Goal: Task Accomplishment & Management: Manage account settings

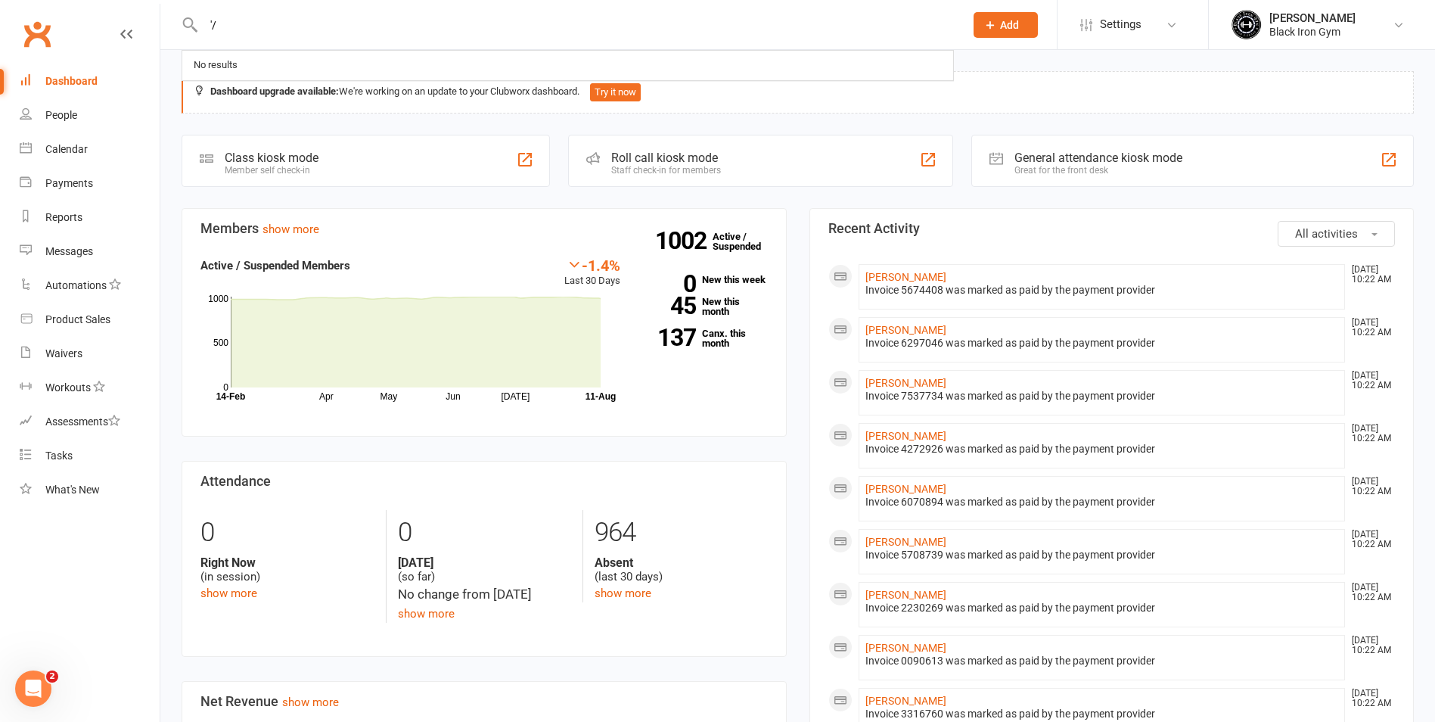
type input "'"
drag, startPoint x: 1317, startPoint y: 80, endPoint x: 1436, endPoint y: 89, distance: 119.1
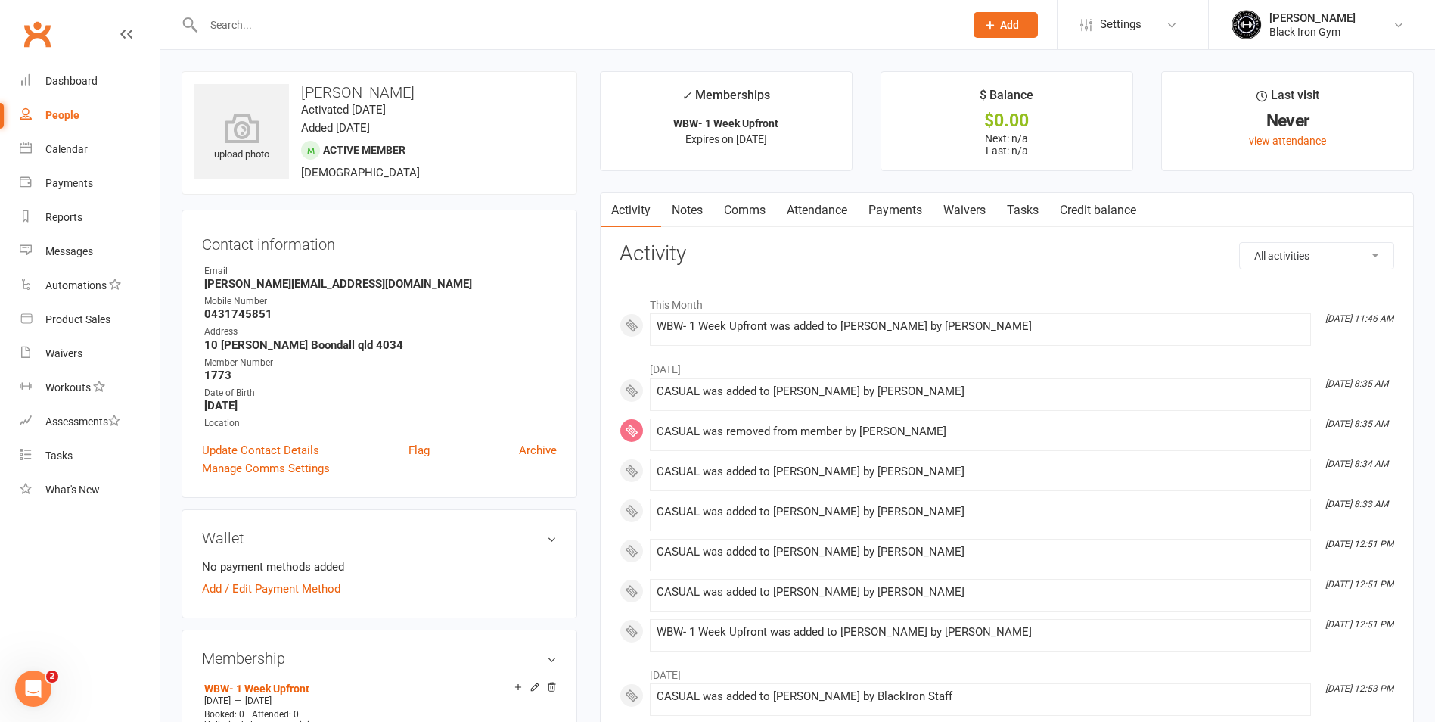
drag, startPoint x: 825, startPoint y: 211, endPoint x: 710, endPoint y: 206, distance: 115.1
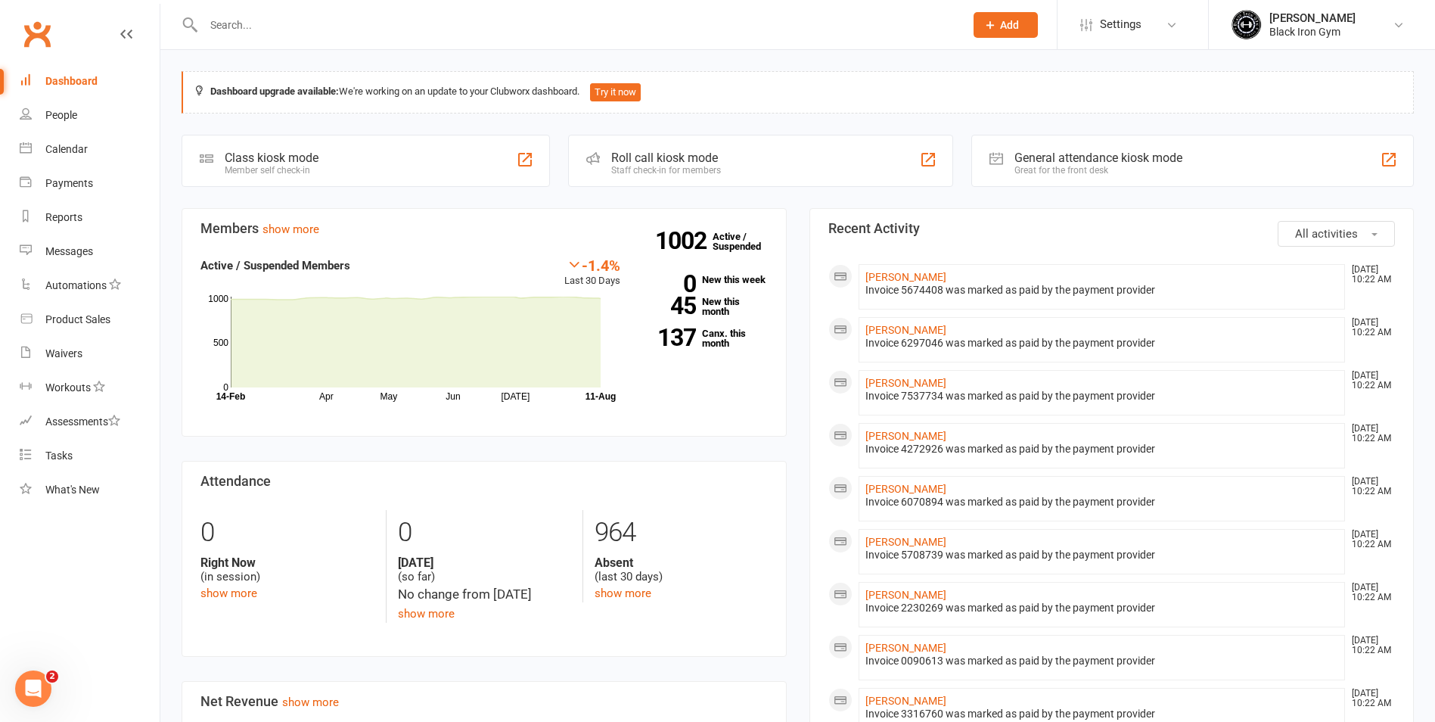
click at [326, 27] on input "text" at bounding box center [576, 24] width 755 height 21
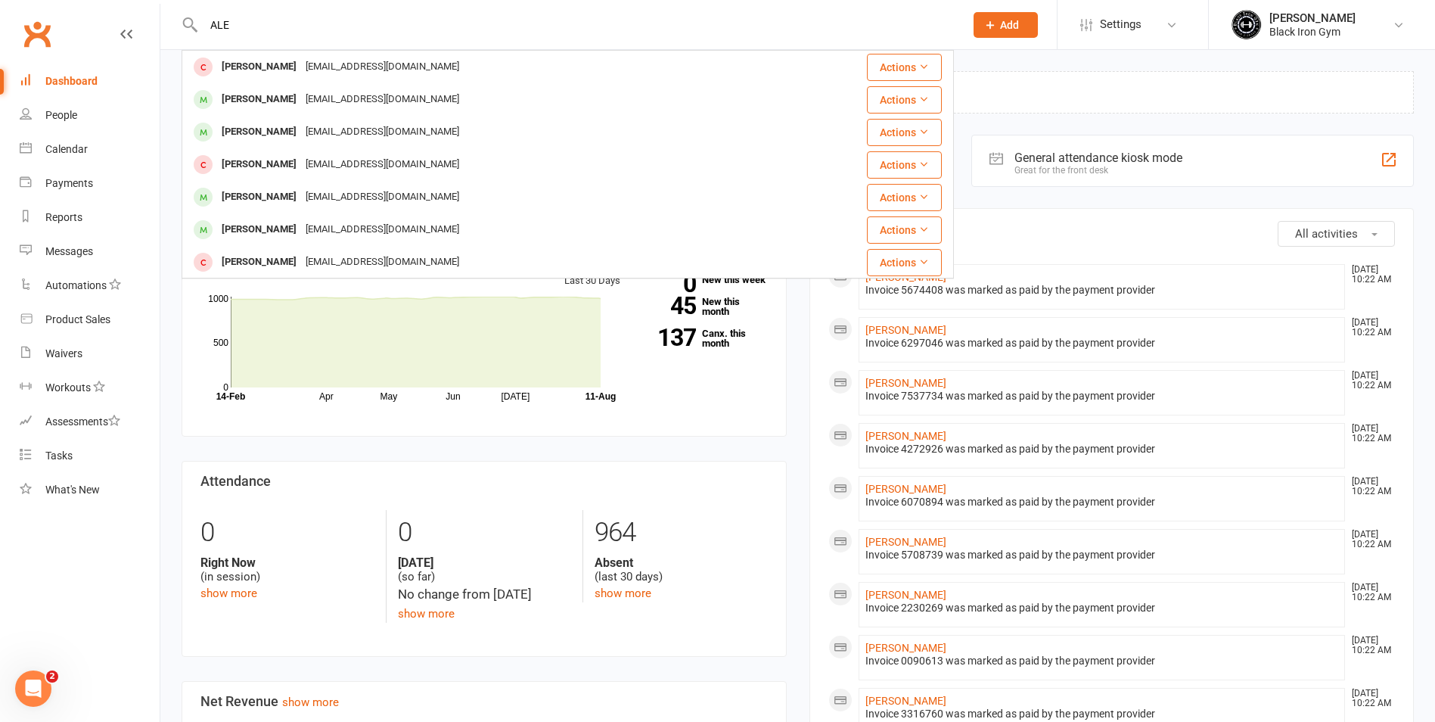
click at [326, 27] on input "ALE" at bounding box center [576, 24] width 755 height 21
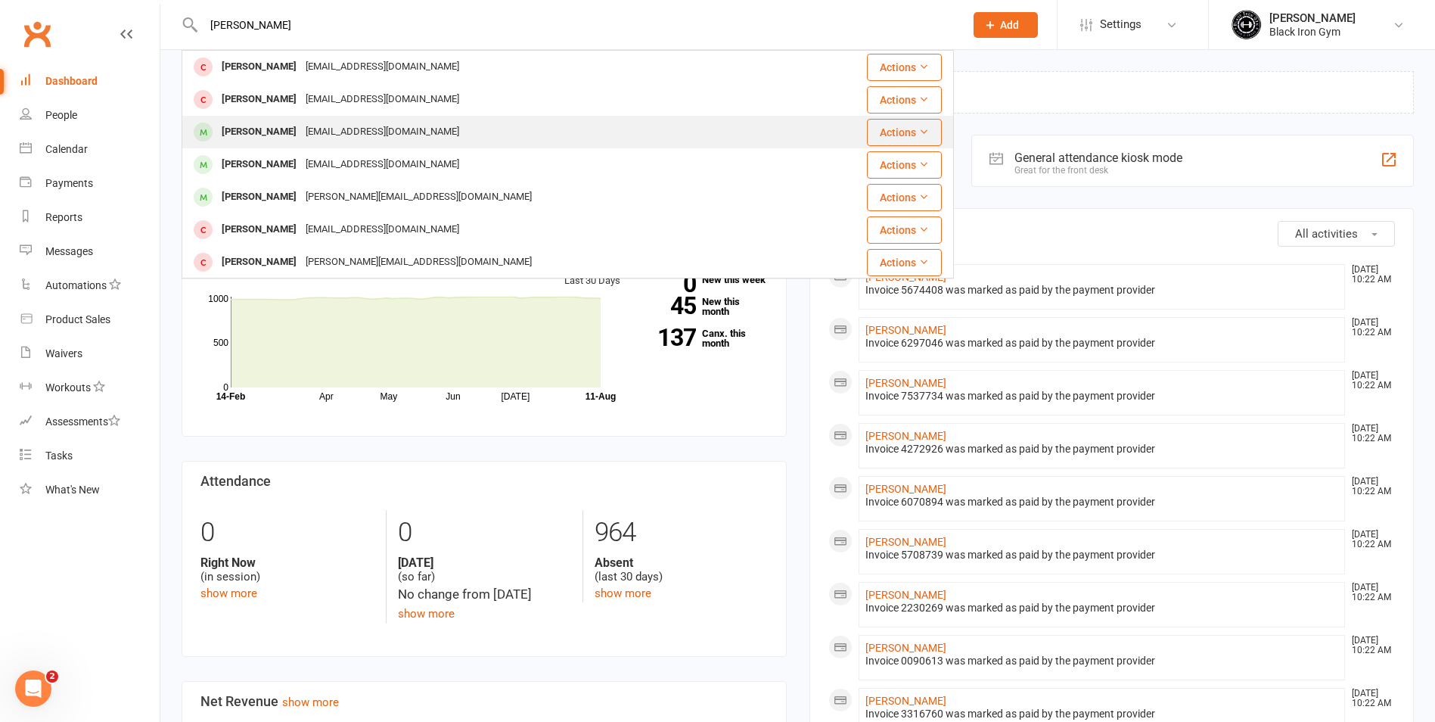
type input "[PERSON_NAME]"
click at [321, 131] on div "[EMAIL_ADDRESS][DOMAIN_NAME]" at bounding box center [382, 132] width 163 height 22
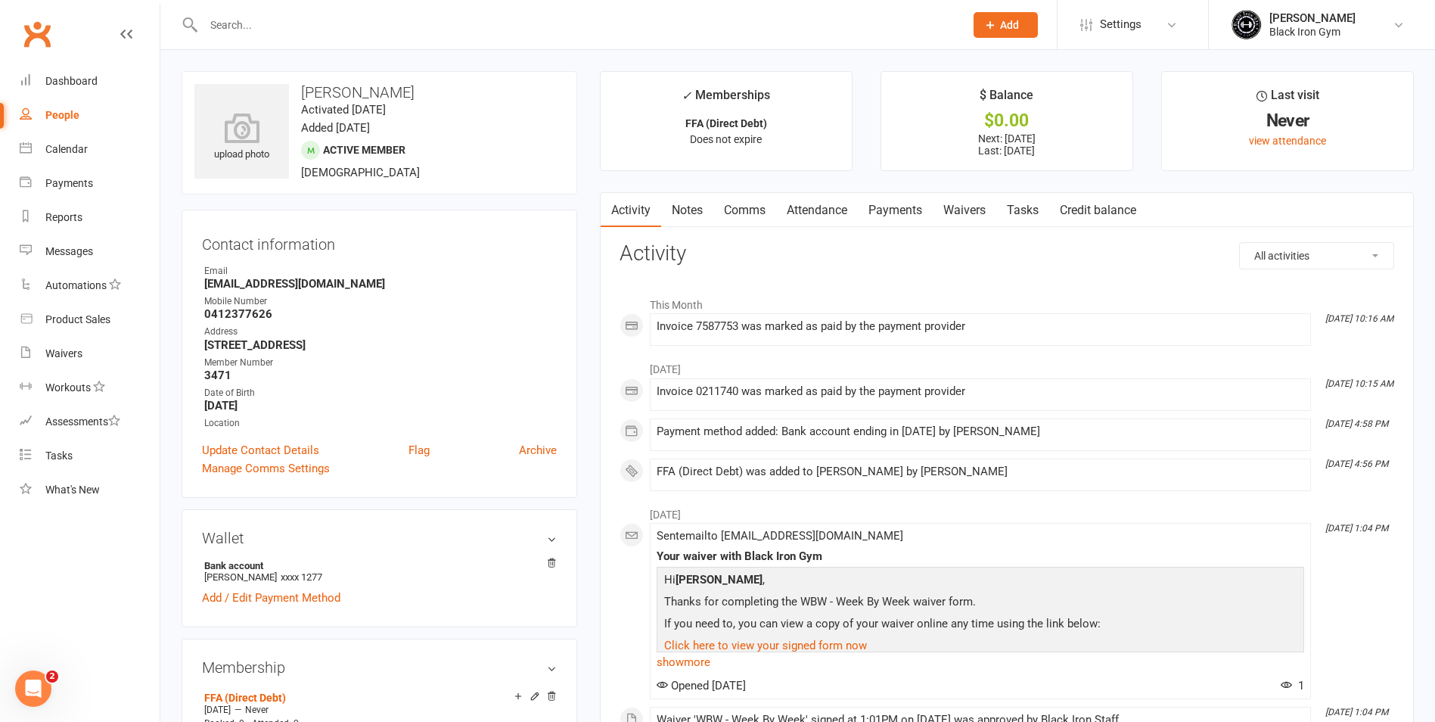
click at [238, 24] on input "text" at bounding box center [576, 24] width 755 height 21
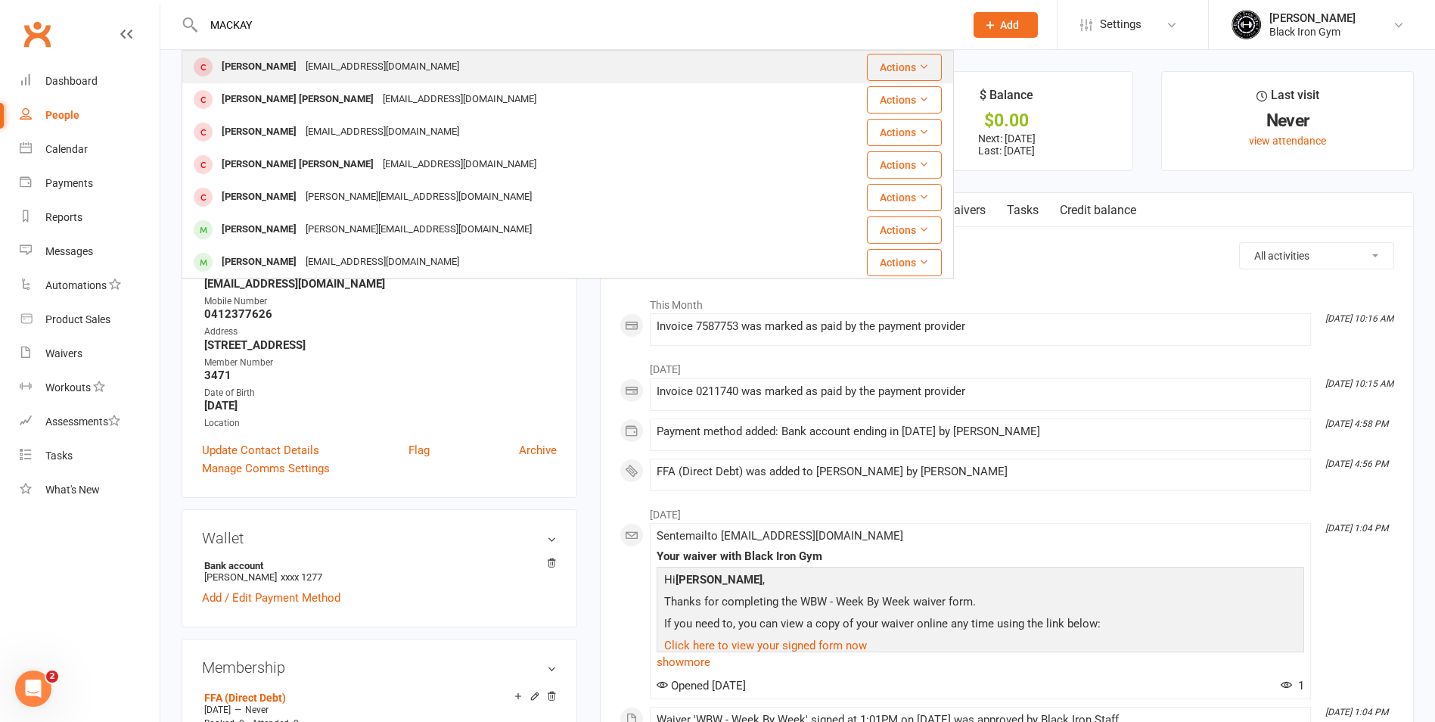
type input "MACKAY"
click at [371, 73] on div "[EMAIL_ADDRESS][DOMAIN_NAME]" at bounding box center [382, 67] width 163 height 22
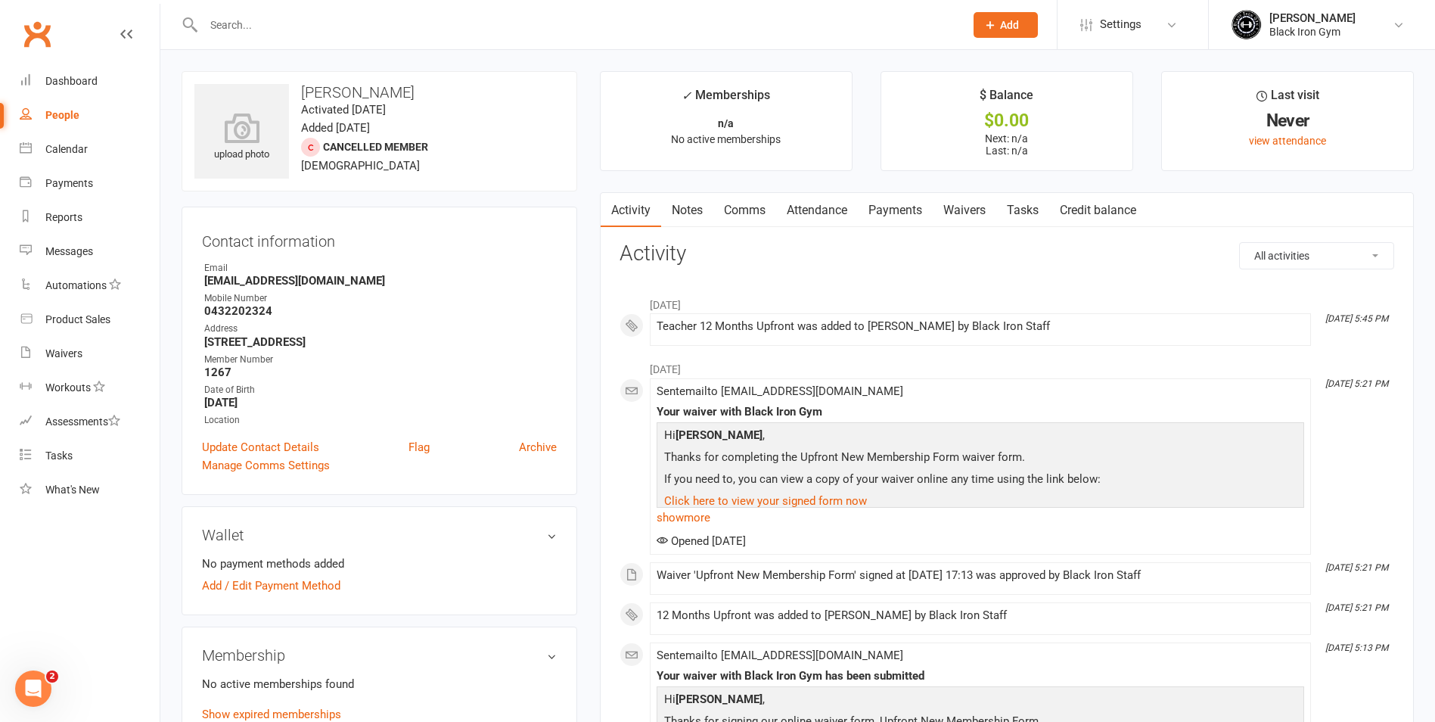
click at [238, 16] on input "text" at bounding box center [576, 24] width 755 height 21
click at [378, 22] on input "text" at bounding box center [576, 24] width 755 height 21
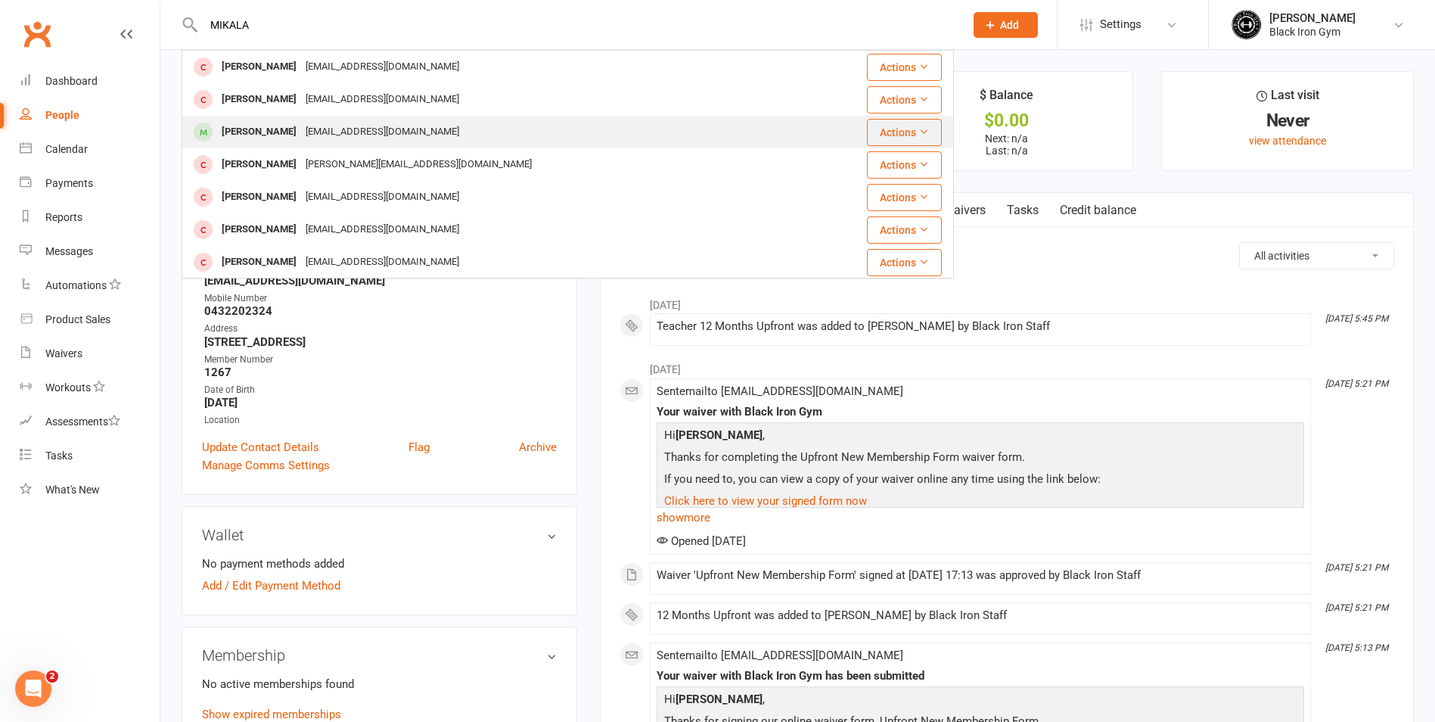
type input "MIKALA"
click at [300, 132] on div "[PERSON_NAME]" at bounding box center [259, 132] width 84 height 22
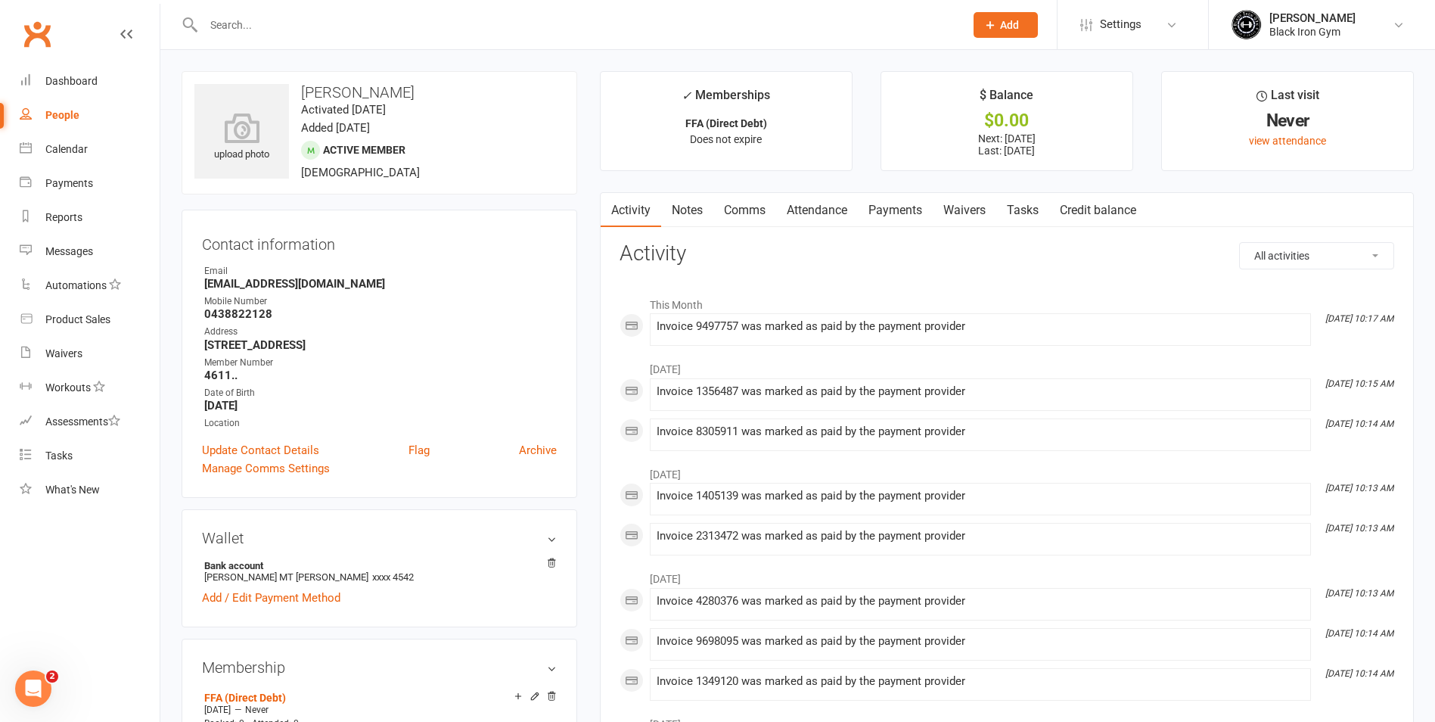
click at [885, 207] on link "Payments" at bounding box center [895, 210] width 75 height 35
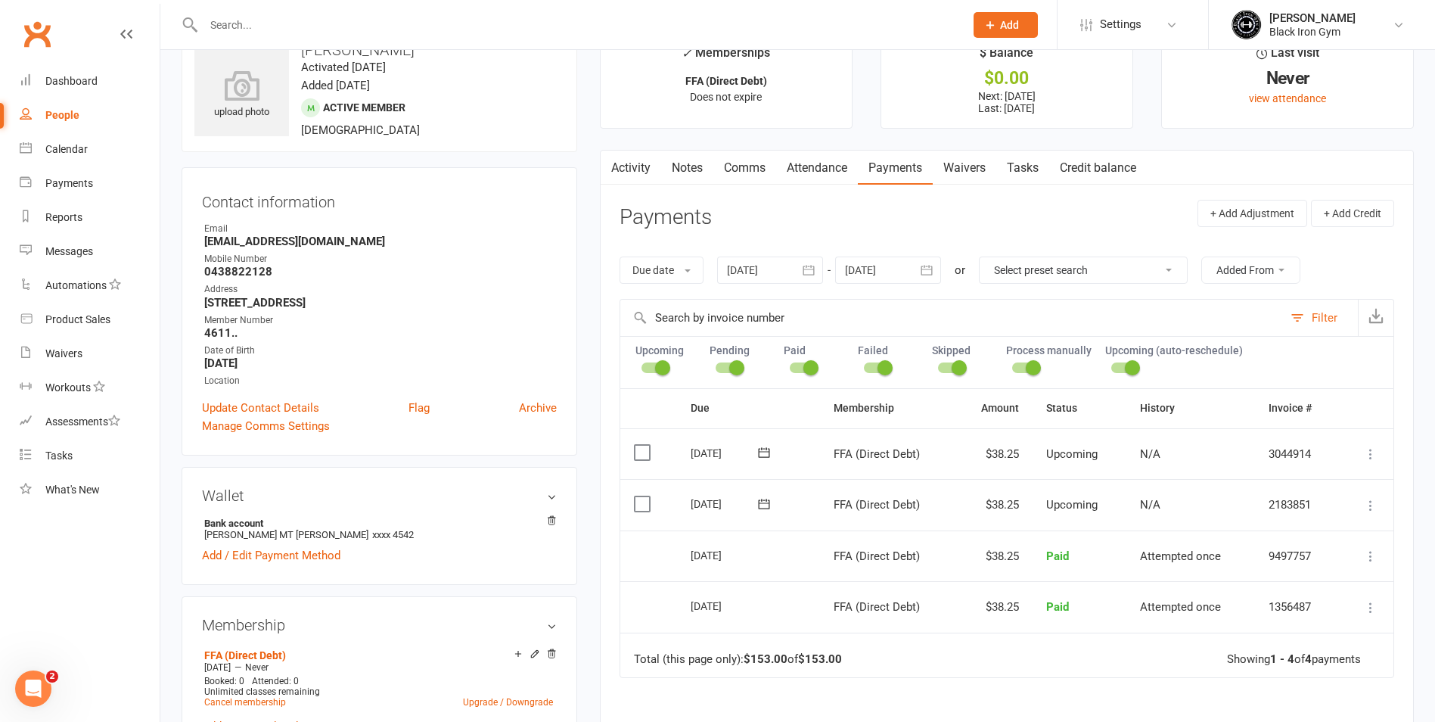
scroll to position [76, 0]
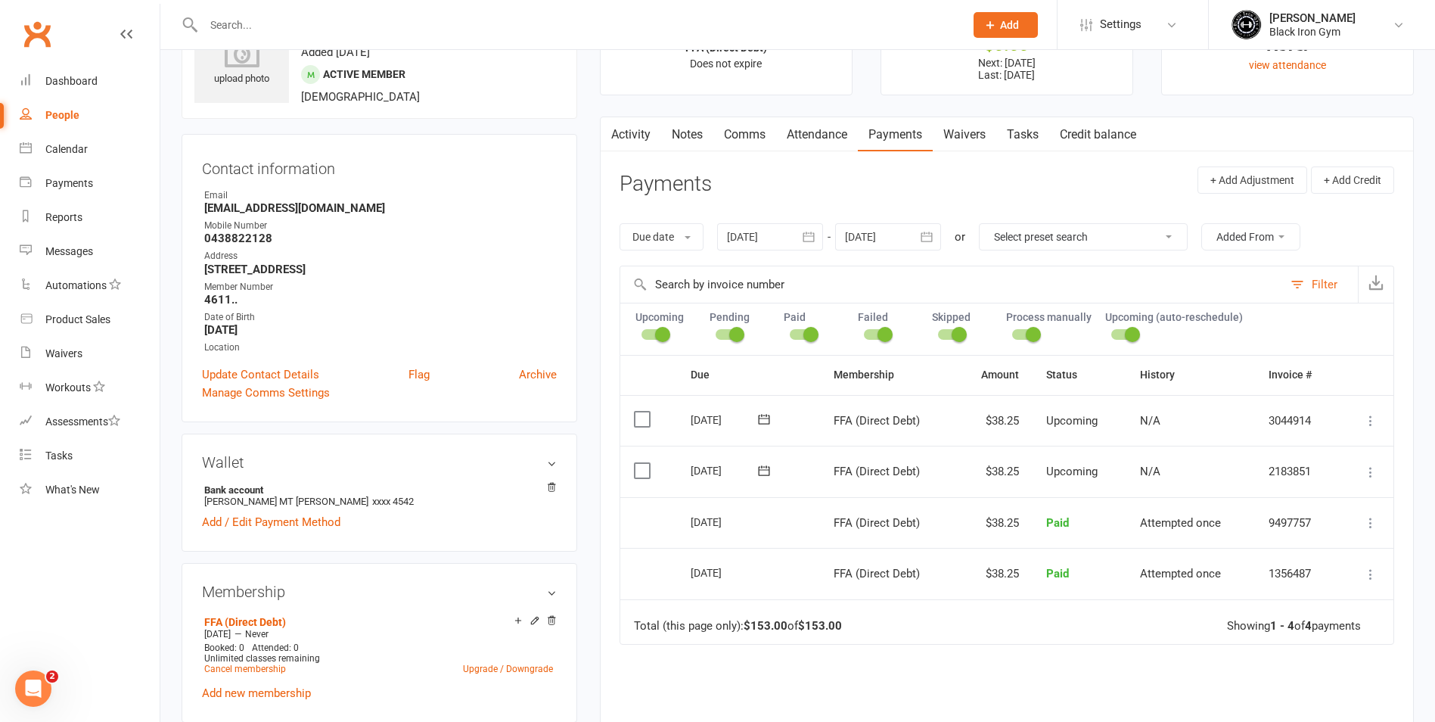
click at [1076, 670] on div "Due Contact Membership Amount Status History Invoice # Select this [DATE] [PERS…" at bounding box center [1007, 597] width 775 height 485
click at [263, 667] on link "Cancel membership" at bounding box center [245, 669] width 82 height 11
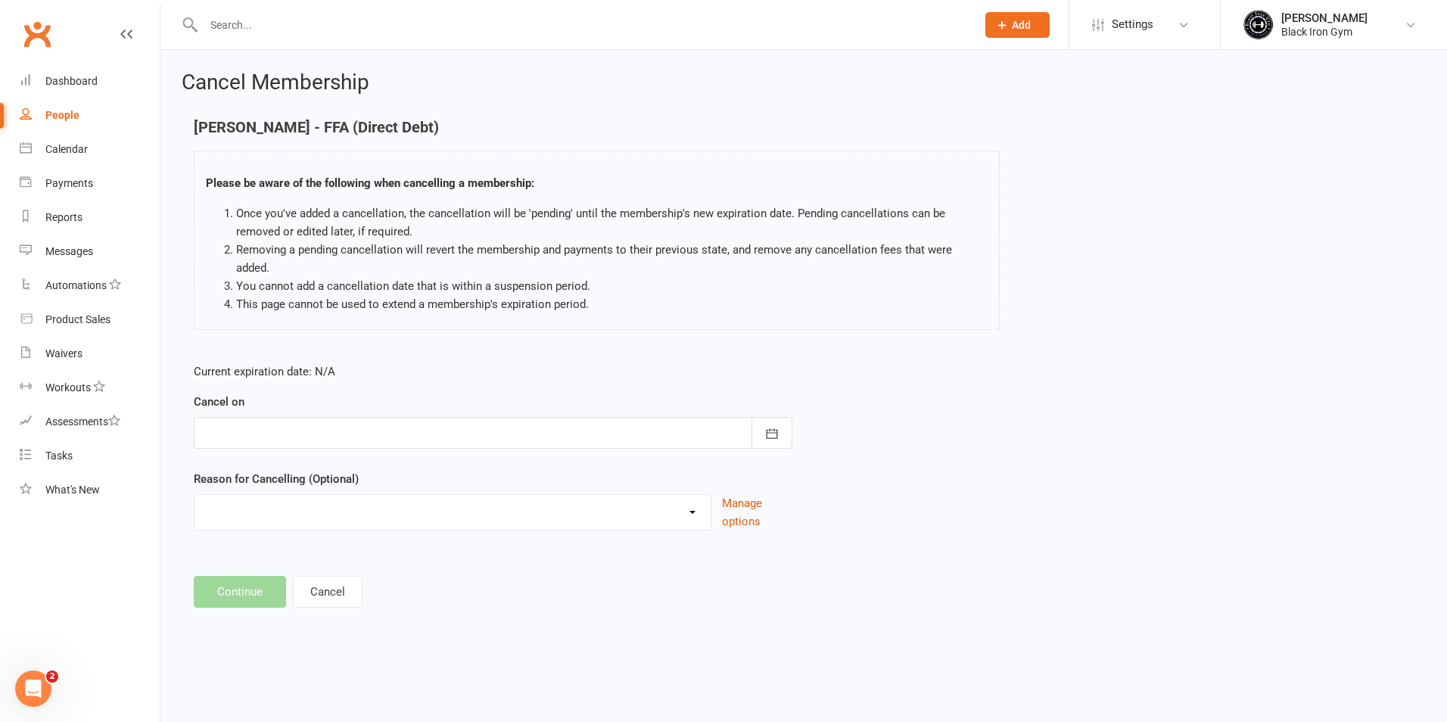
click at [341, 417] on div at bounding box center [493, 433] width 598 height 32
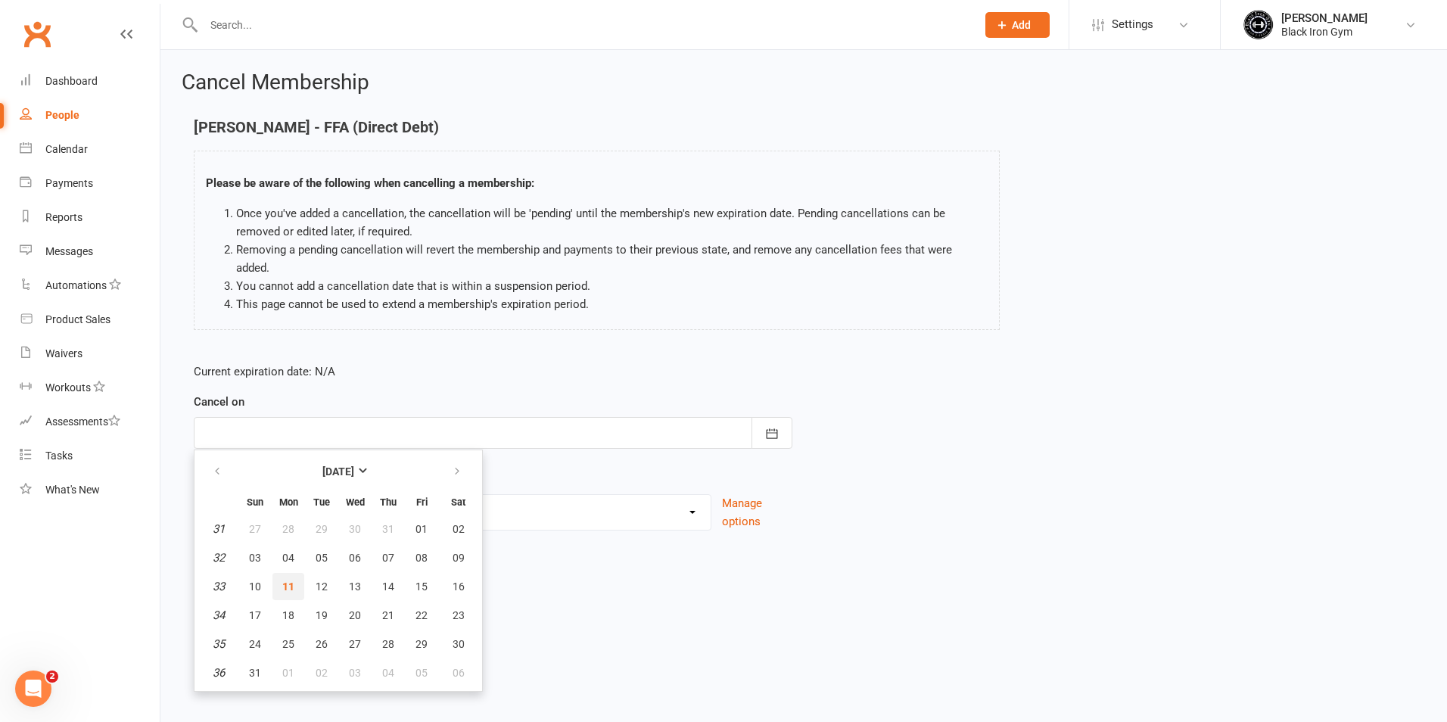
click at [286, 577] on button "11" at bounding box center [288, 586] width 32 height 27
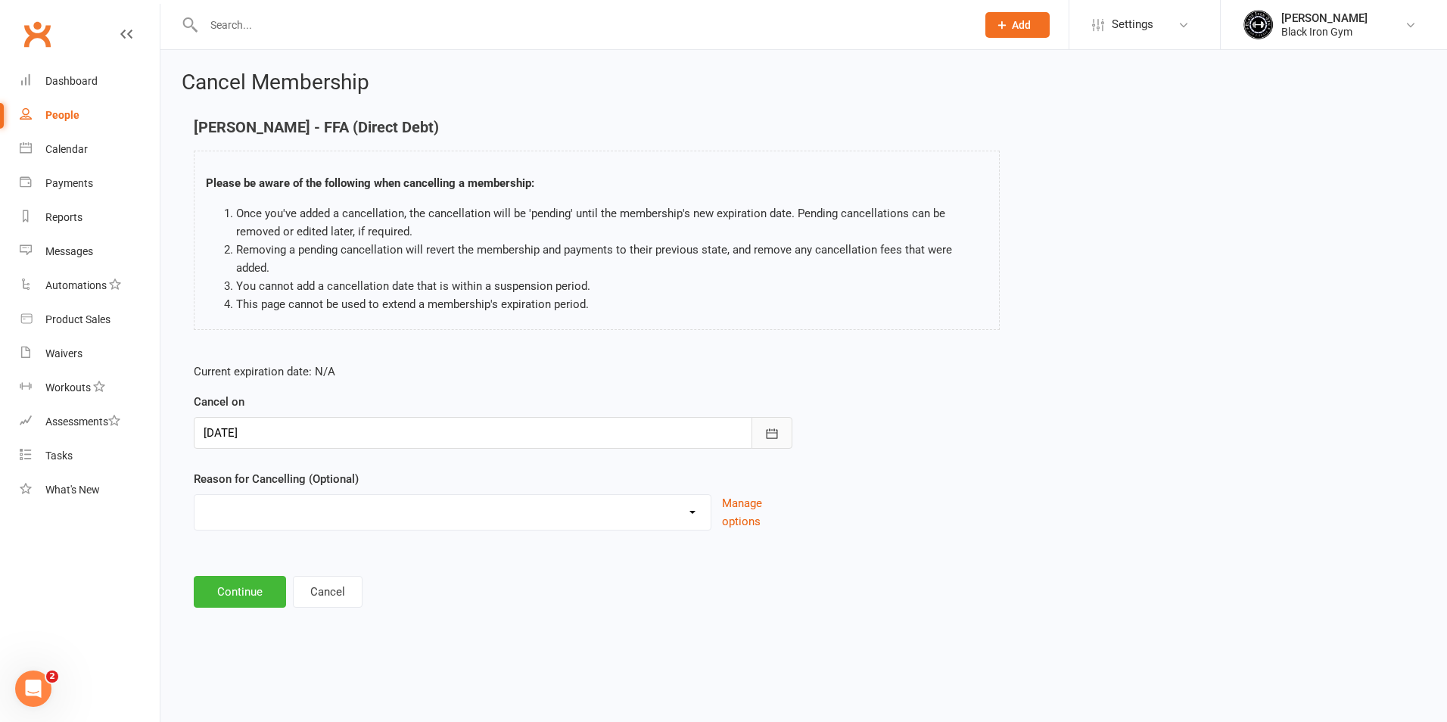
click at [776, 426] on icon "button" at bounding box center [771, 433] width 15 height 15
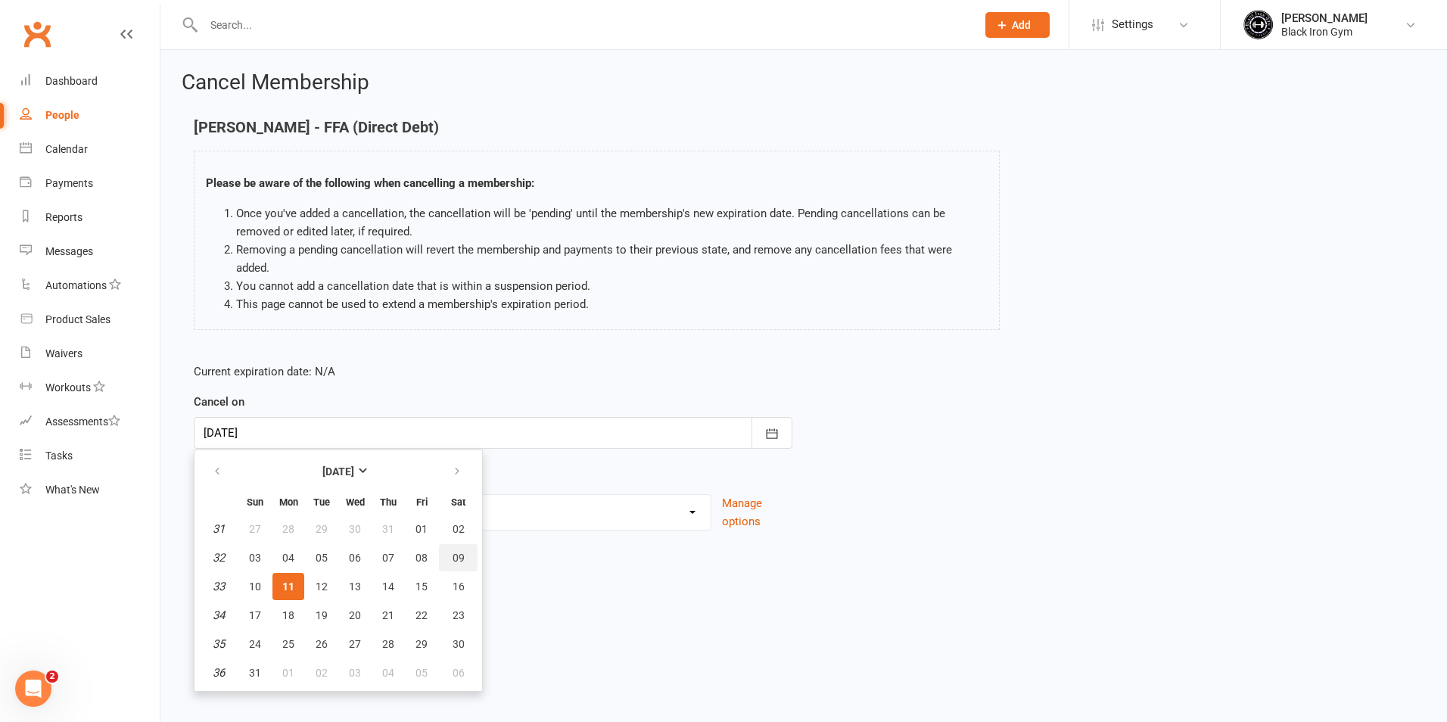
click at [442, 544] on button "09" at bounding box center [458, 557] width 39 height 27
type input "[DATE]"
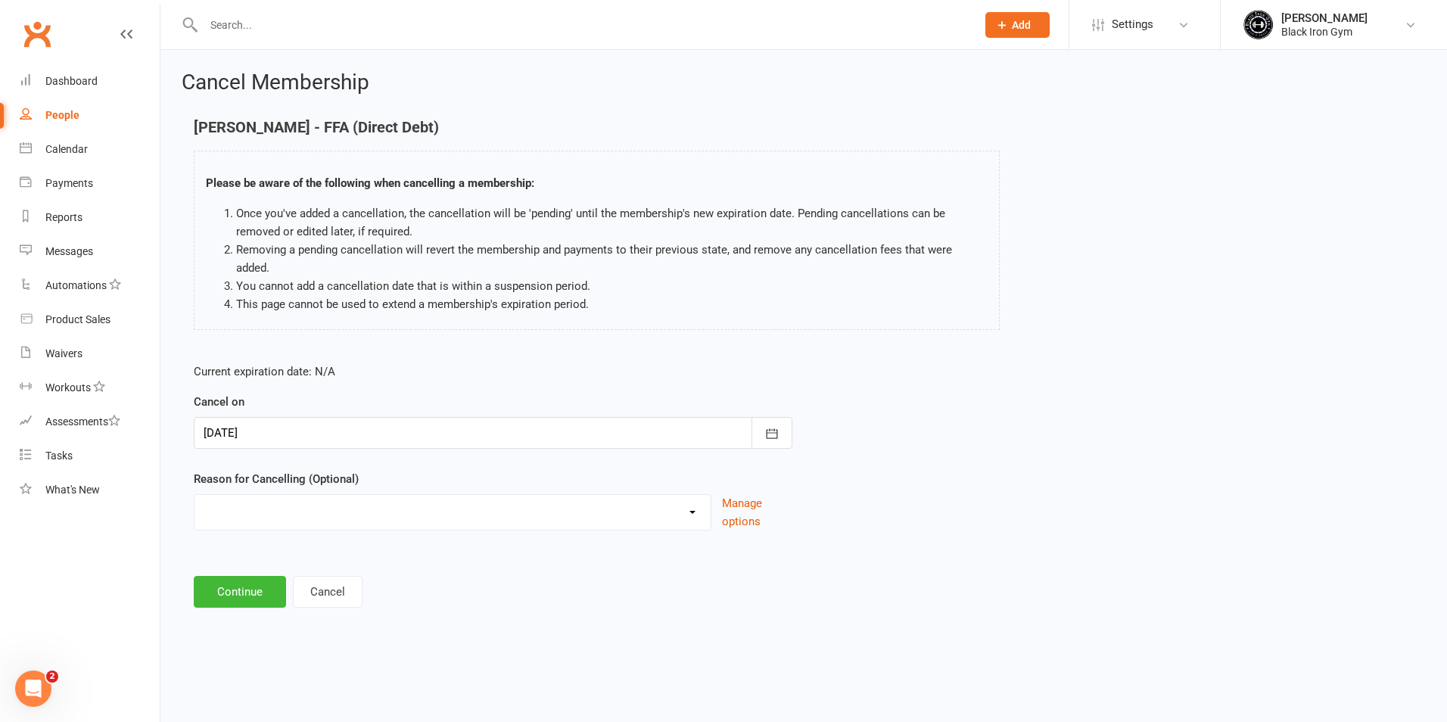
click at [642, 495] on select "CHANGED TO UPFRONT CHANGED TO WHITEHAVEN 12 MONTHS EMAILED EXCESSIVE DEFULTS NO…" at bounding box center [452, 510] width 516 height 30
select select "2"
click at [194, 495] on select "CHANGED TO UPFRONT CHANGED TO WHITEHAVEN 12 MONTHS EMAILED EXCESSIVE DEFULTS NO…" at bounding box center [452, 510] width 516 height 30
click at [783, 428] on button "button" at bounding box center [771, 433] width 41 height 32
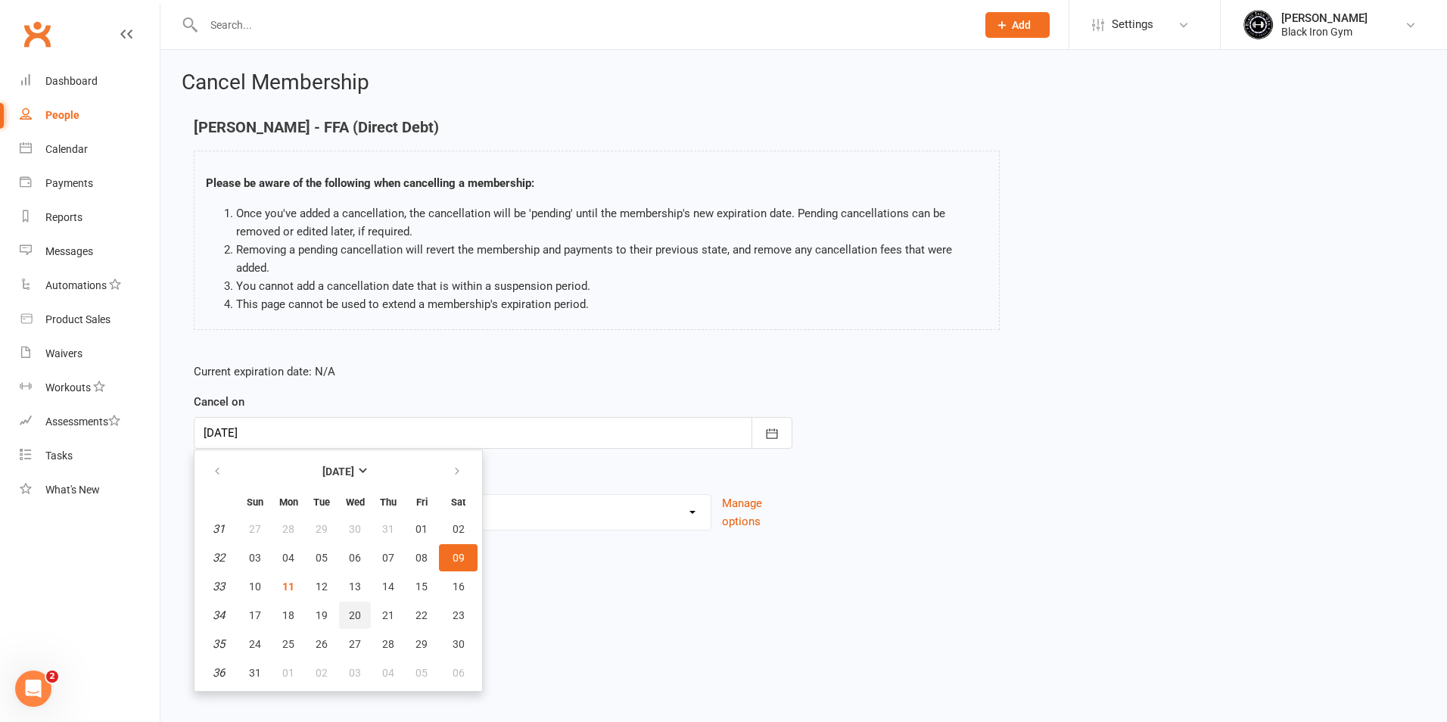
click at [351, 609] on span "20" at bounding box center [355, 615] width 12 height 12
type input "[DATE]"
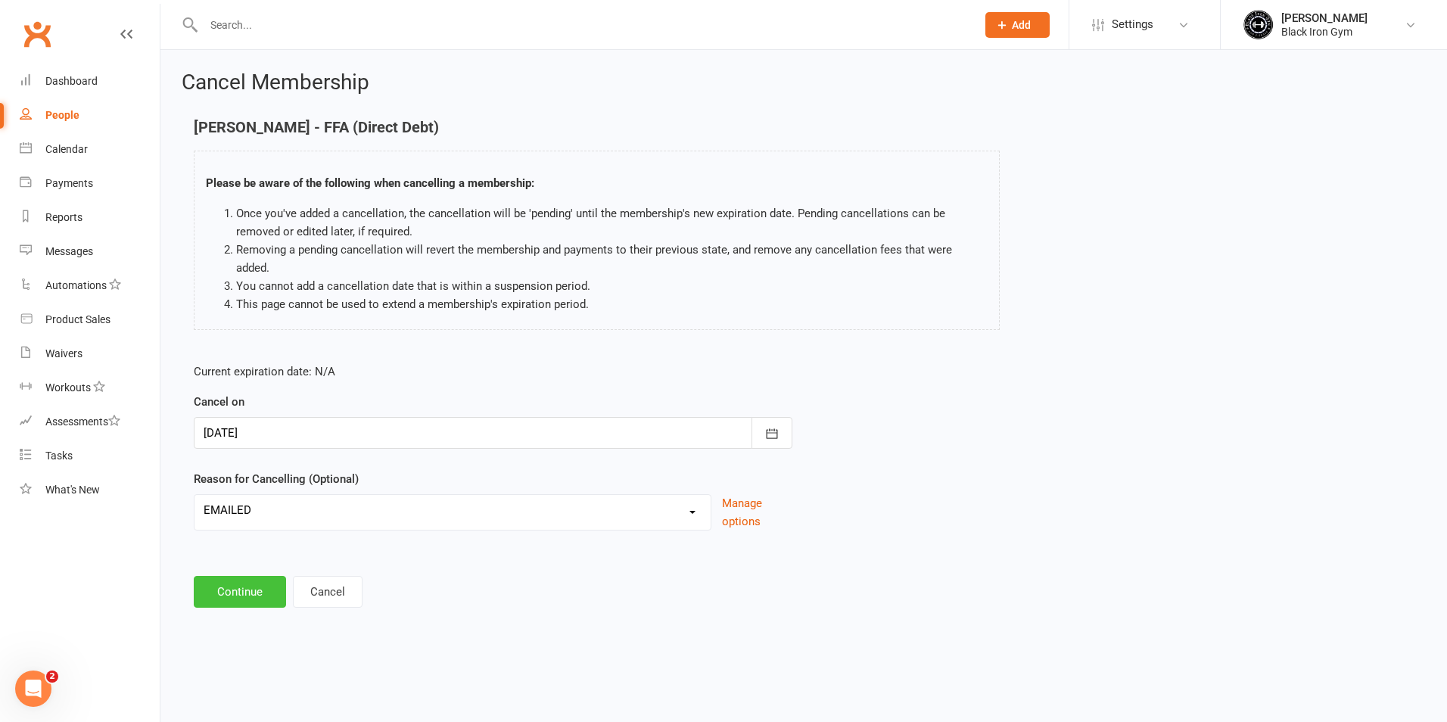
click at [219, 576] on button "Continue" at bounding box center [240, 592] width 92 height 32
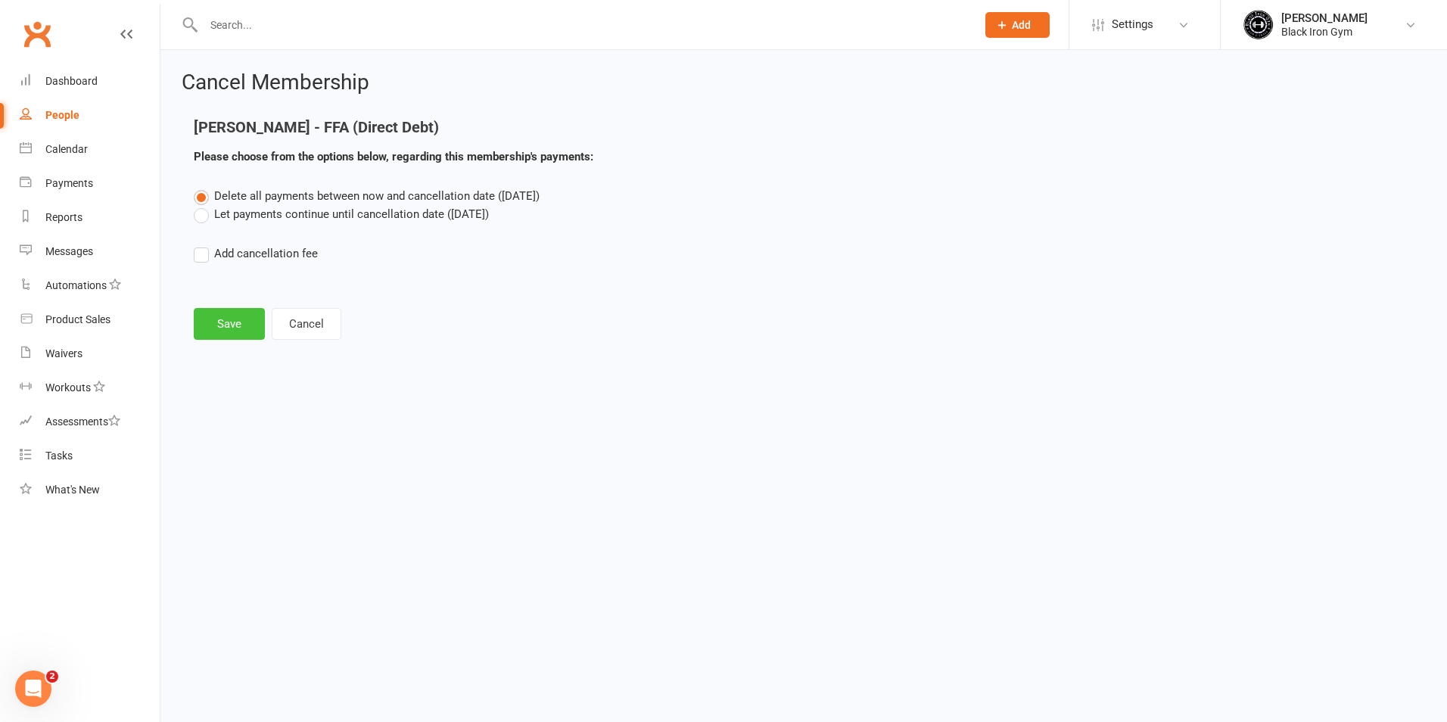
click at [224, 319] on button "Save" at bounding box center [229, 324] width 71 height 32
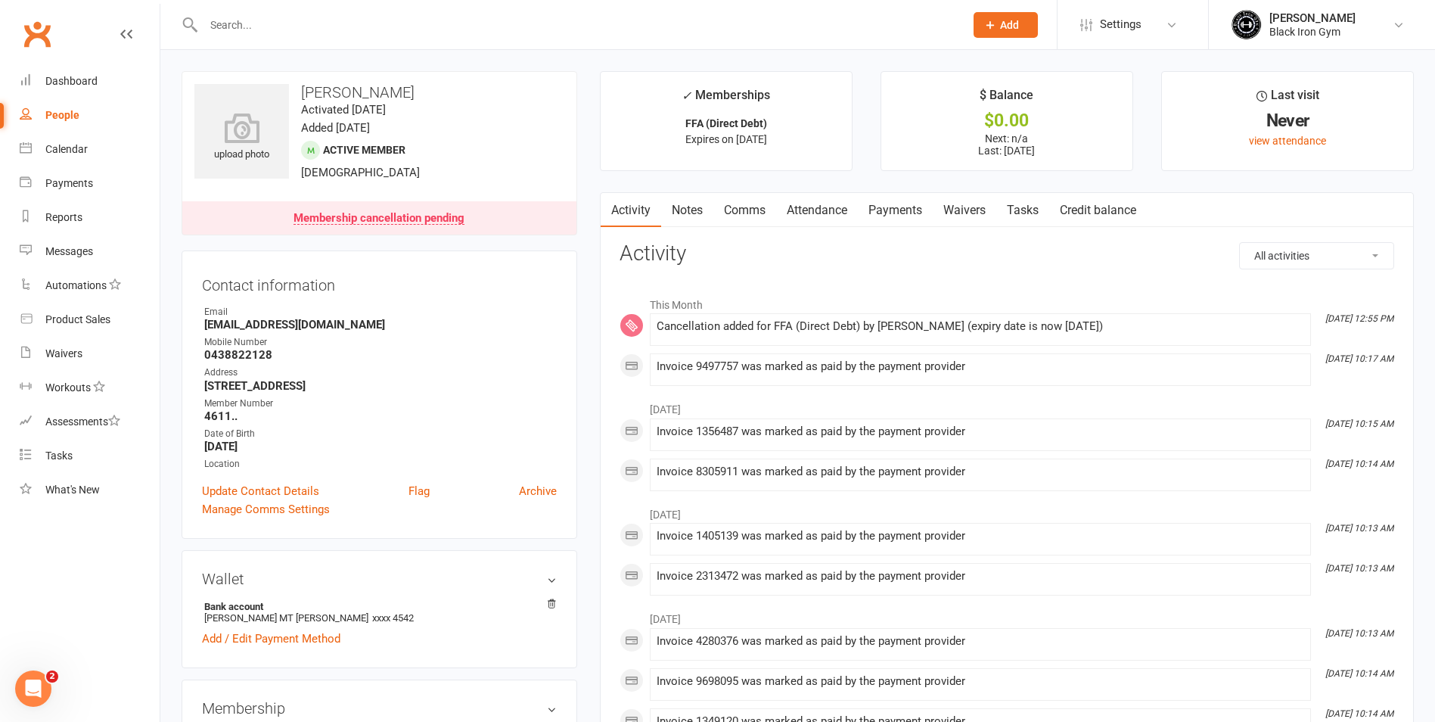
drag, startPoint x: 205, startPoint y: 323, endPoint x: 380, endPoint y: 325, distance: 174.8
click at [380, 325] on strong "[EMAIL_ADDRESS][DOMAIN_NAME]" at bounding box center [380, 325] width 353 height 14
copy strong "[EMAIL_ADDRESS][DOMAIN_NAME]"
click at [926, 217] on link "Payments" at bounding box center [895, 210] width 75 height 35
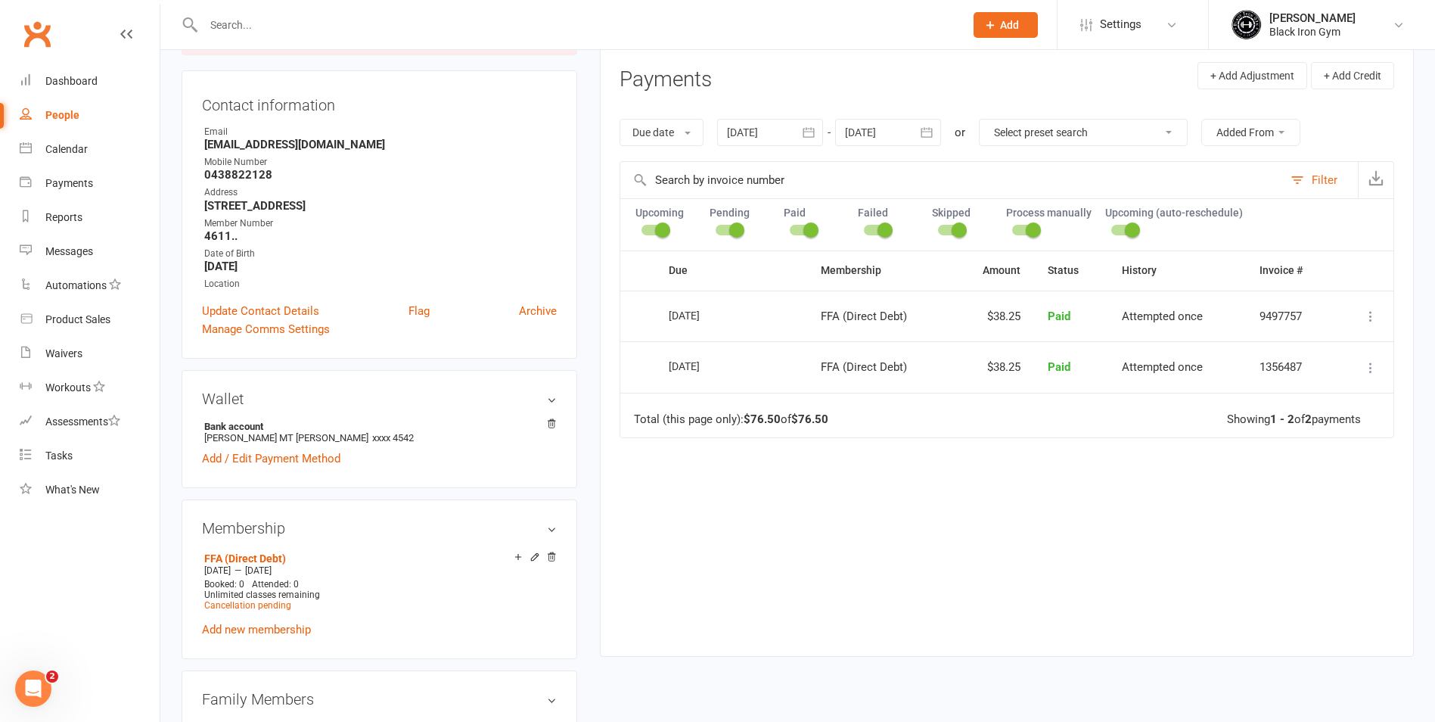
scroll to position [227, 0]
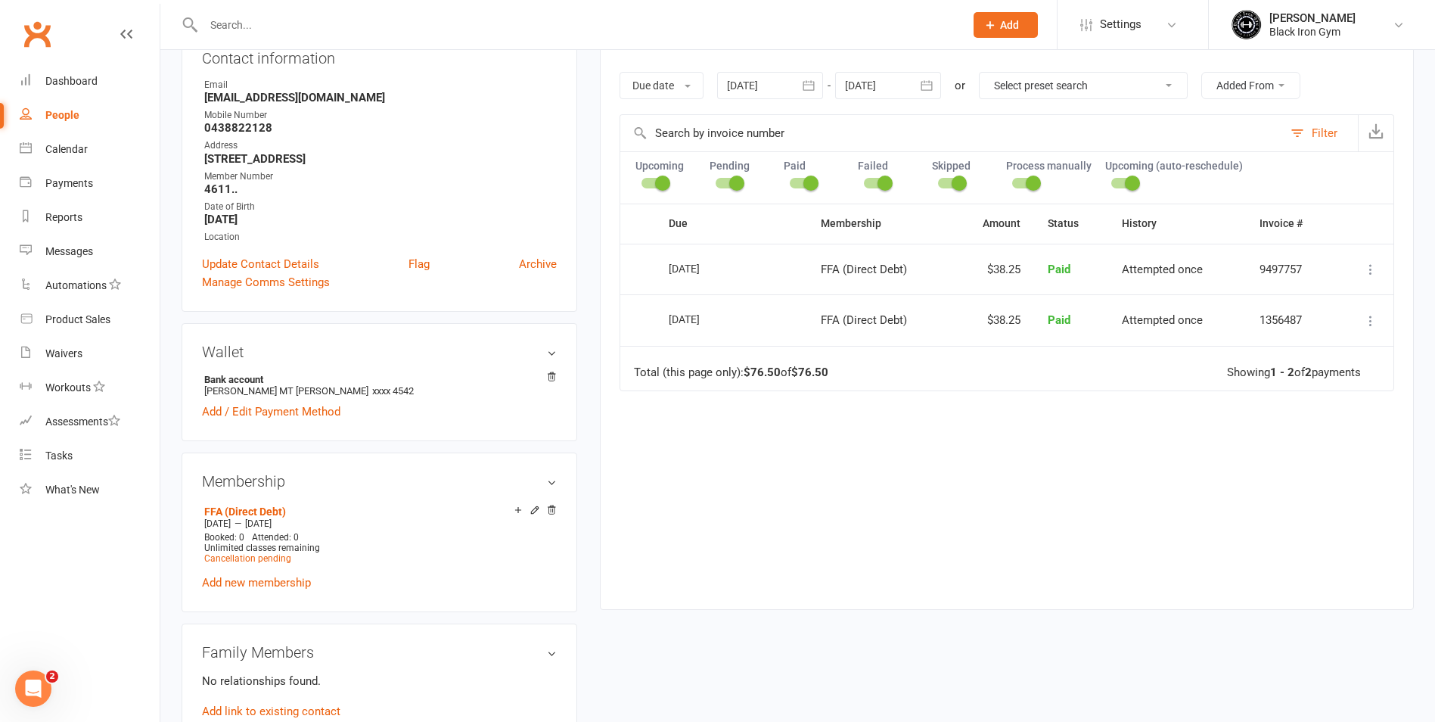
click at [845, 498] on div "Due Contact Membership Amount Status History Invoice # Select this [DATE] [PERS…" at bounding box center [1007, 395] width 775 height 383
click at [60, 85] on div "Dashboard" at bounding box center [71, 81] width 52 height 12
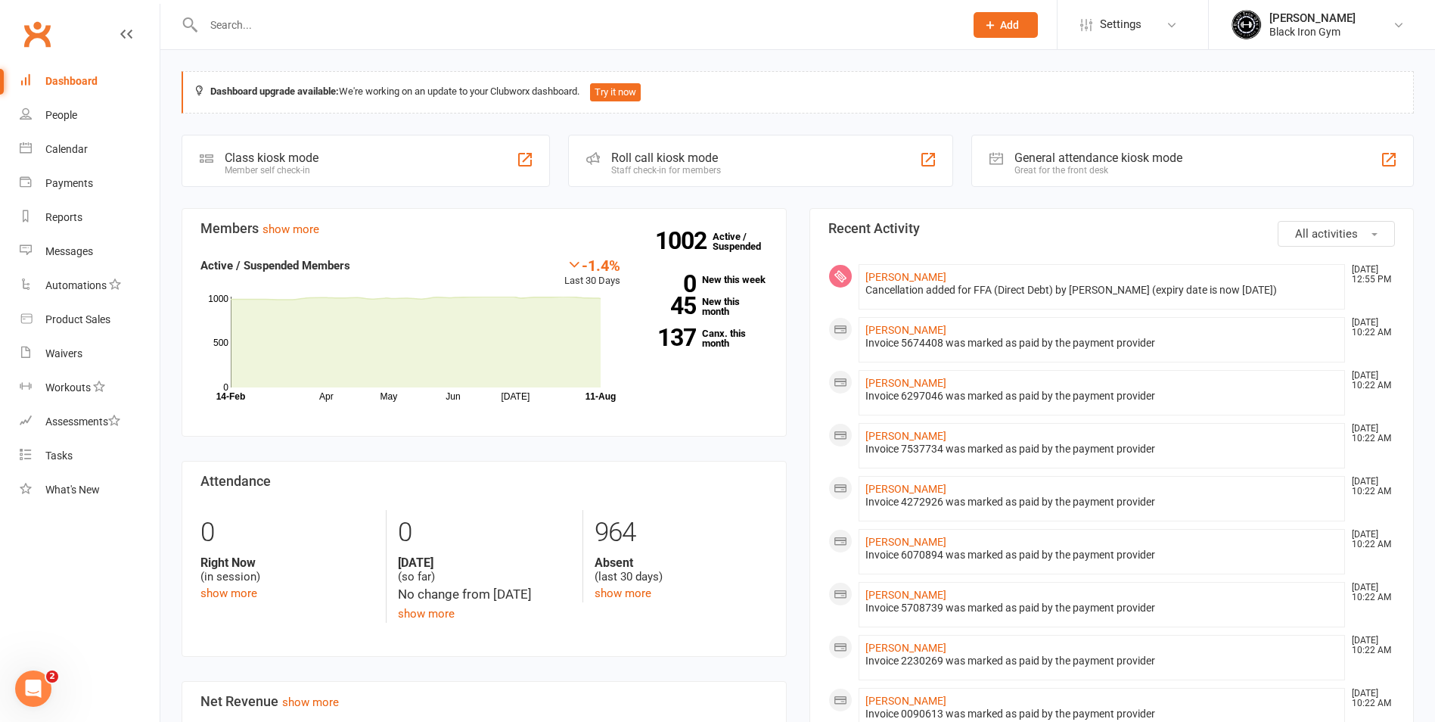
click at [253, 13] on div at bounding box center [568, 24] width 772 height 49
click at [254, 18] on input "text" at bounding box center [576, 24] width 755 height 21
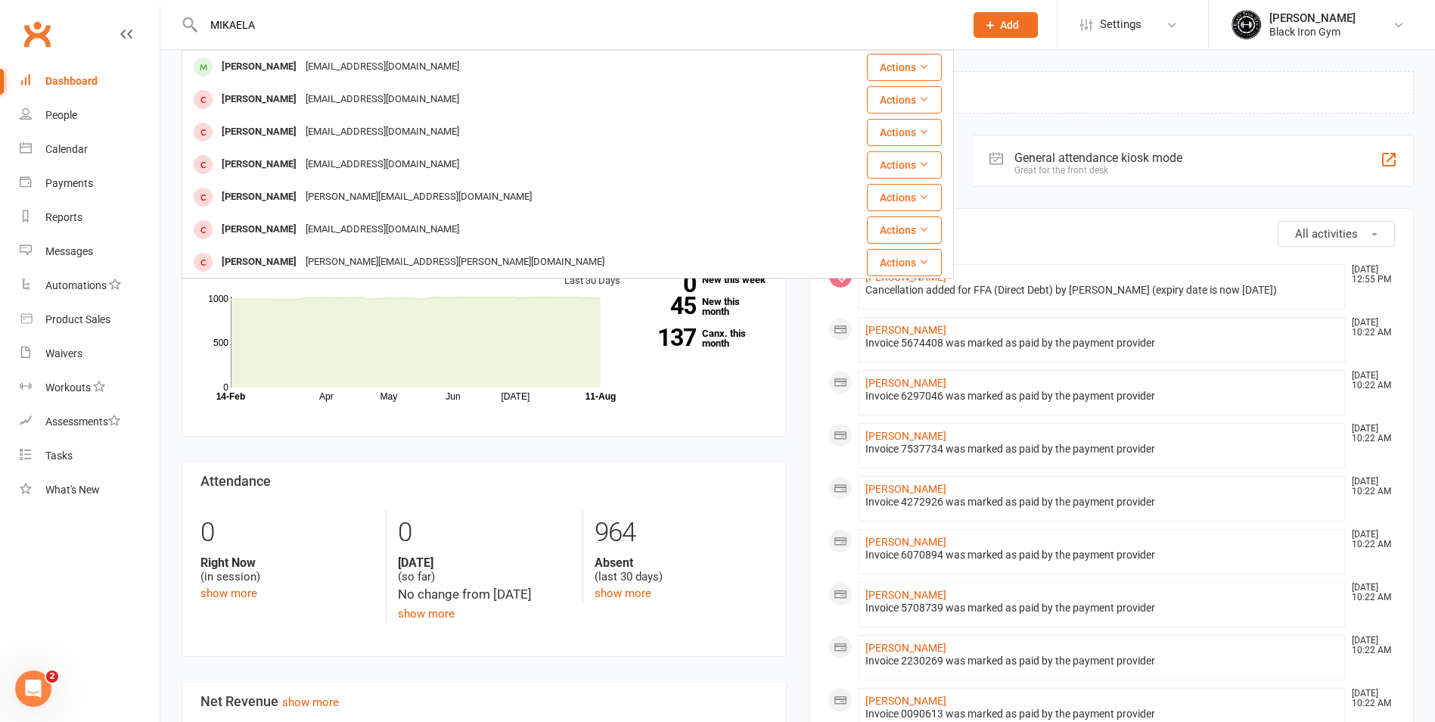
type input "MIKAELA"
click at [1183, 49] on div "[PERSON_NAME] [EMAIL_ADDRESS][DOMAIN_NAME] Actions [PERSON_NAME] [EMAIL_ADDRESS…" at bounding box center [717, 25] width 1435 height 50
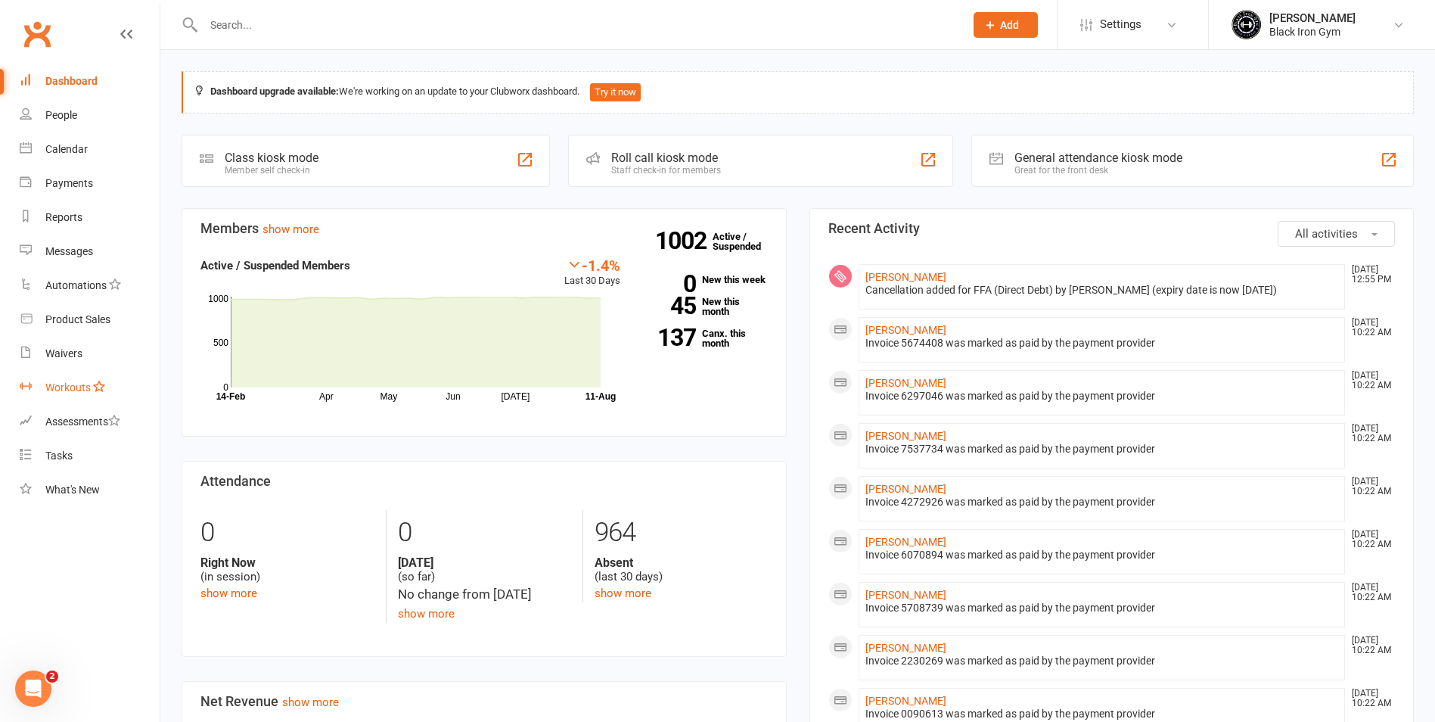
click at [61, 371] on link "Workouts" at bounding box center [90, 388] width 140 height 34
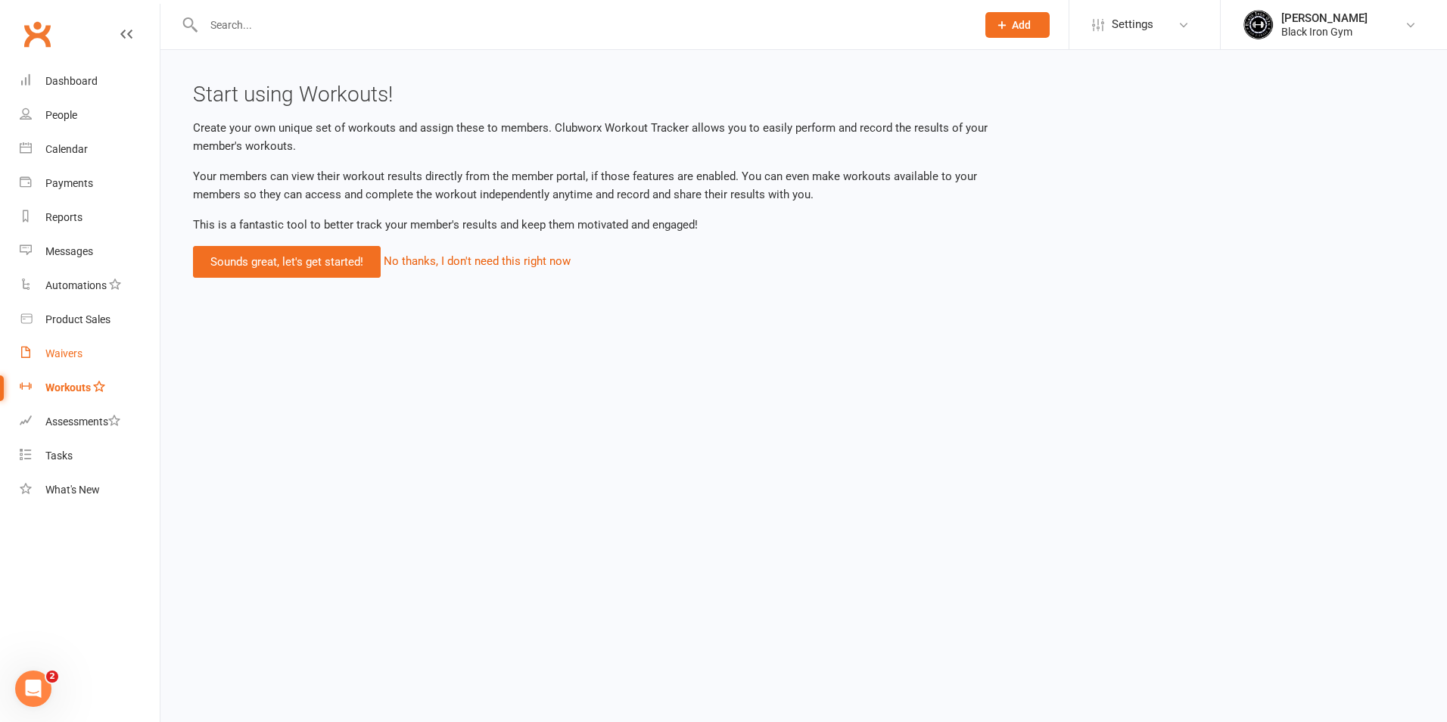
click at [67, 350] on div "Waivers" at bounding box center [63, 353] width 37 height 12
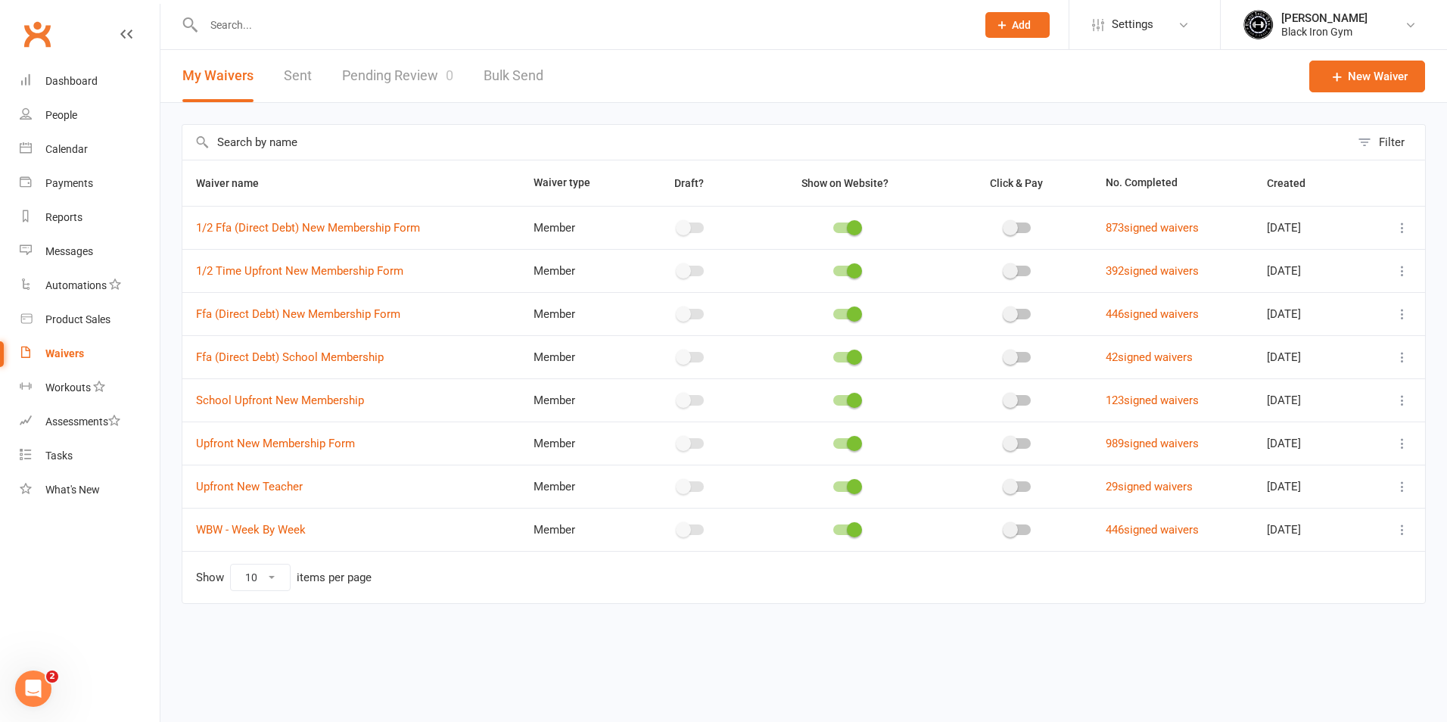
click at [371, 82] on link "Pending Review 0" at bounding box center [397, 76] width 111 height 52
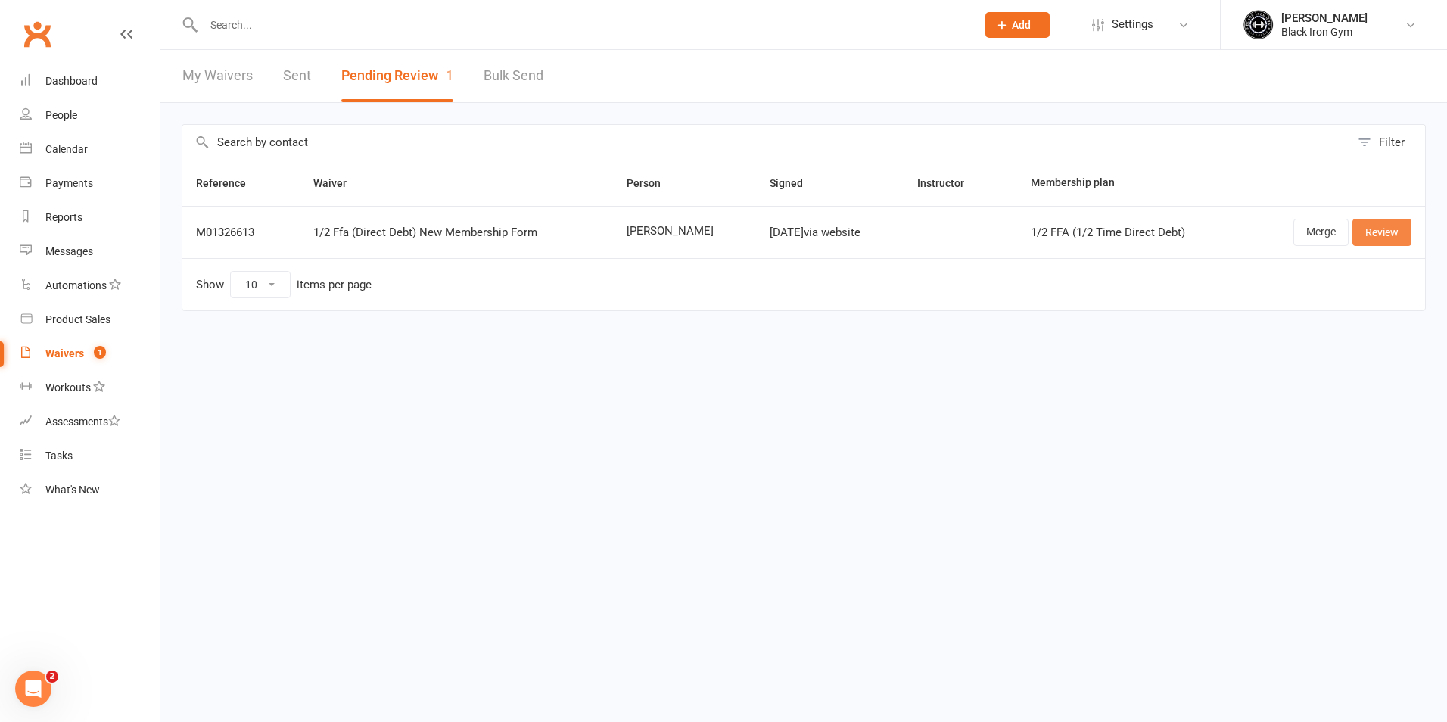
click at [1393, 229] on link "Review" at bounding box center [1381, 232] width 59 height 27
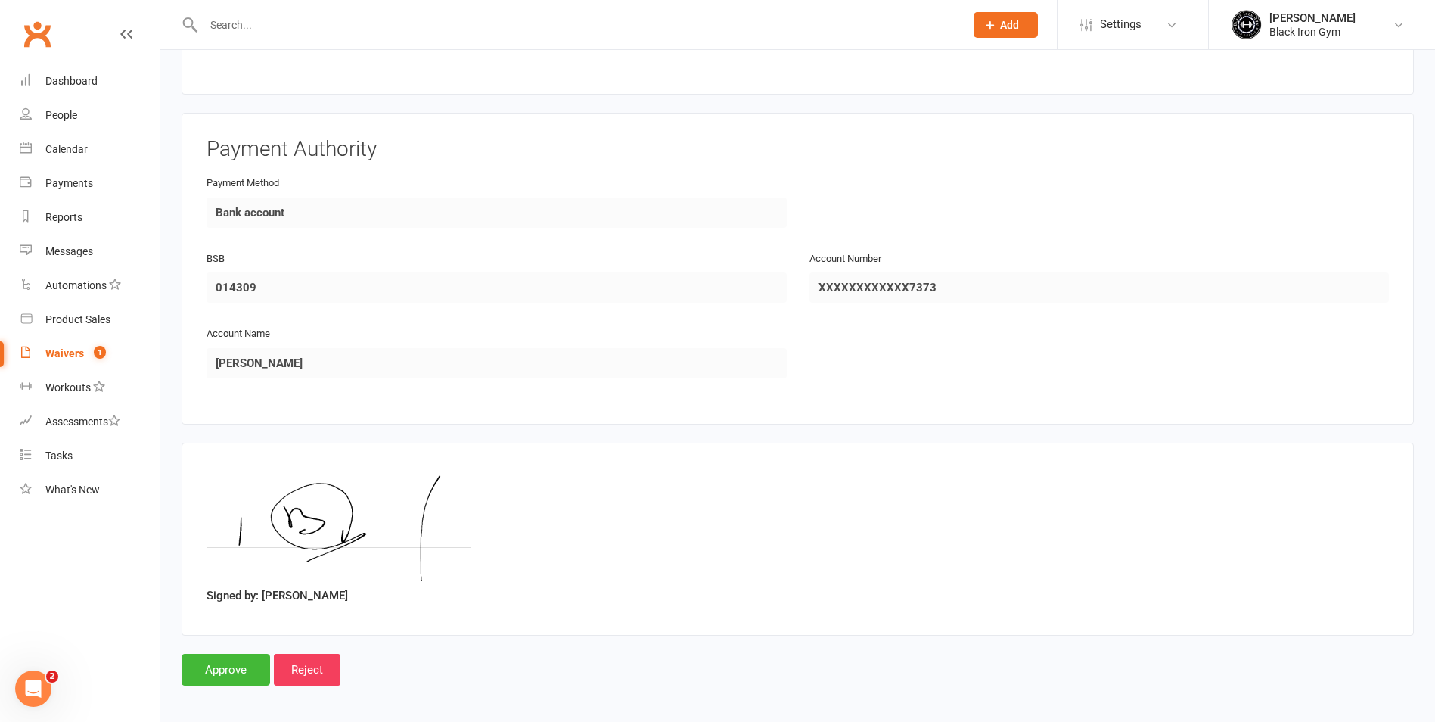
scroll to position [2049, 0]
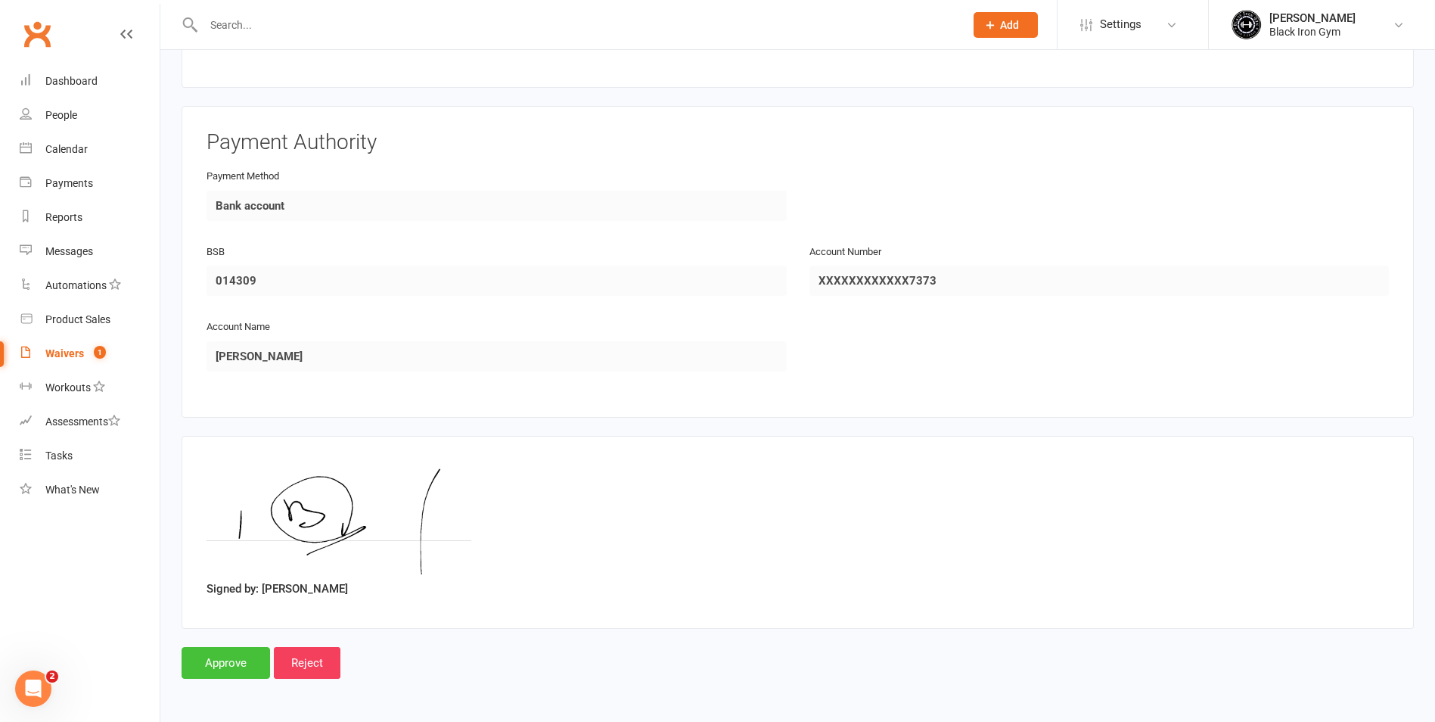
click at [247, 653] on input "Approve" at bounding box center [226, 663] width 89 height 32
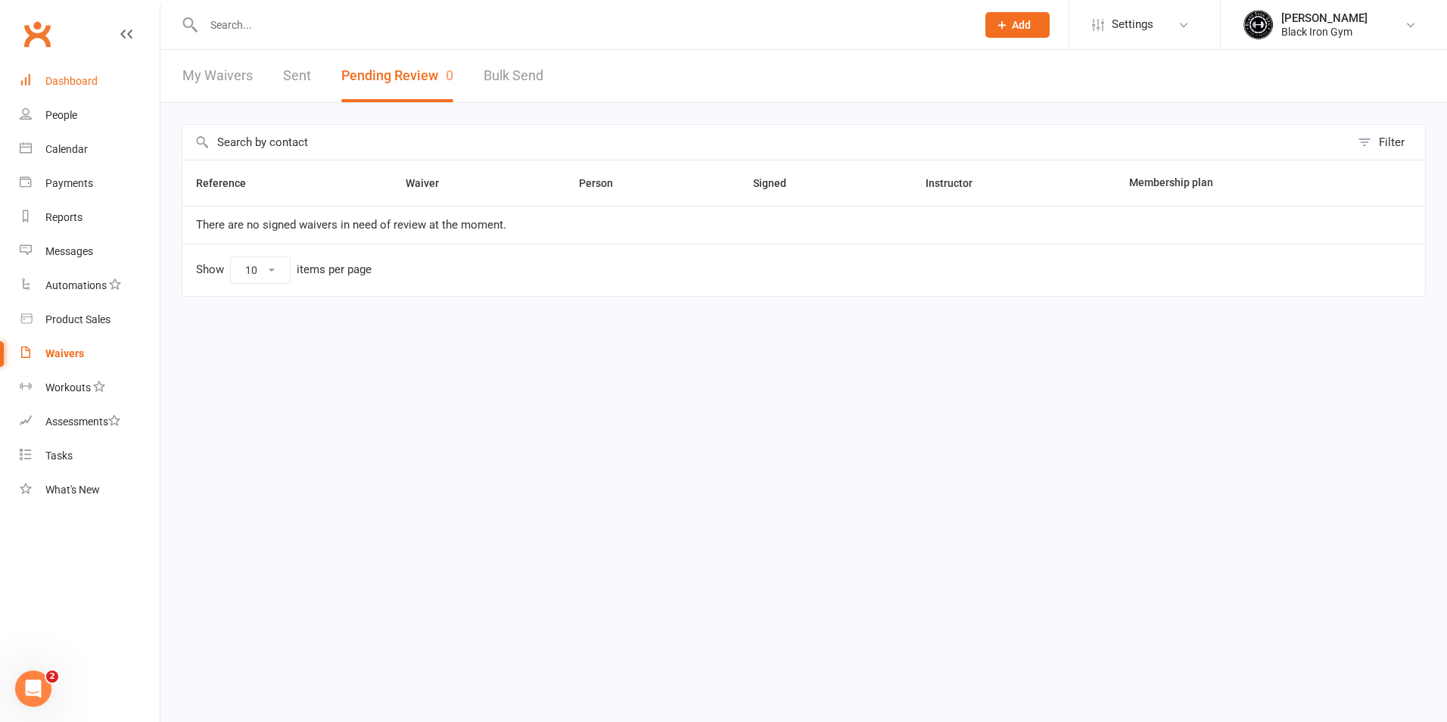
click at [119, 79] on link "Dashboard" at bounding box center [90, 81] width 140 height 34
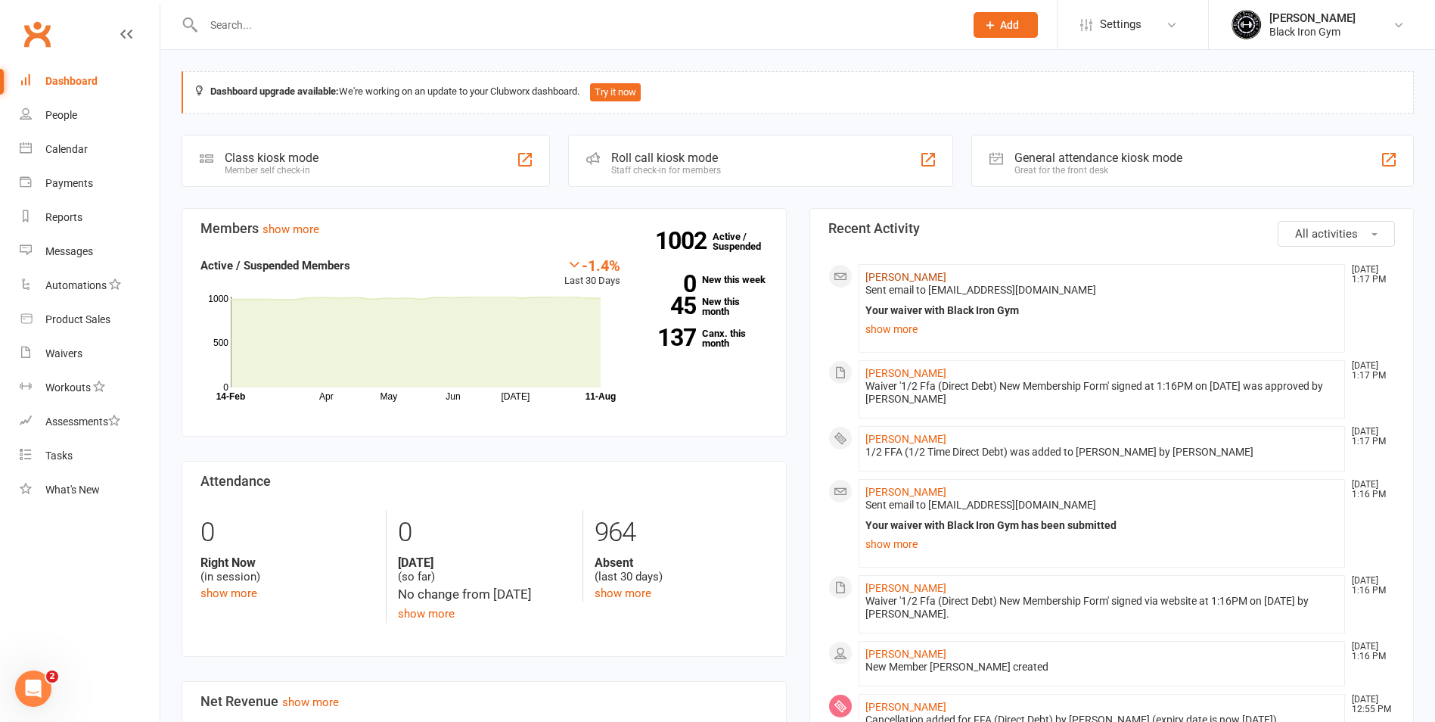
click at [894, 279] on link "[PERSON_NAME]" at bounding box center [906, 277] width 81 height 12
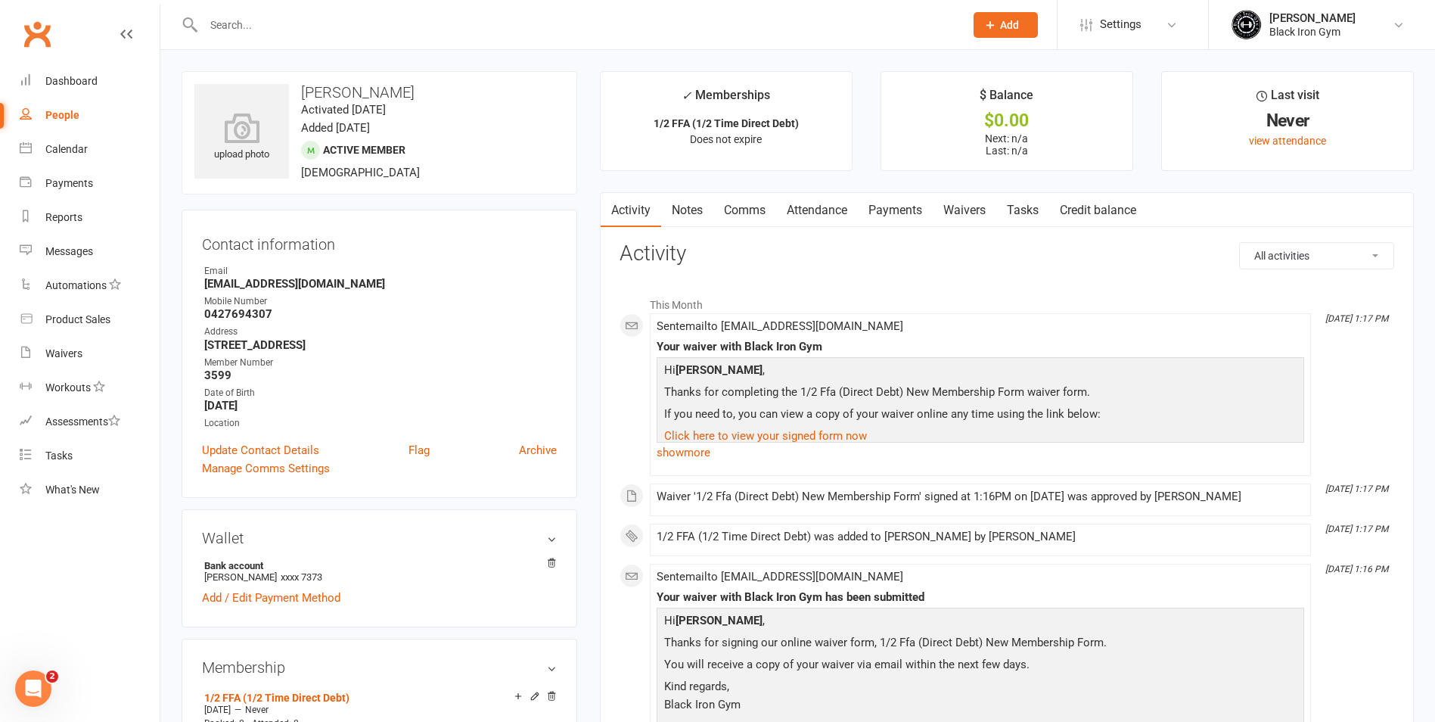
click at [275, 14] on input "text" at bounding box center [576, 24] width 755 height 21
click at [54, 81] on div "Dashboard" at bounding box center [71, 81] width 52 height 12
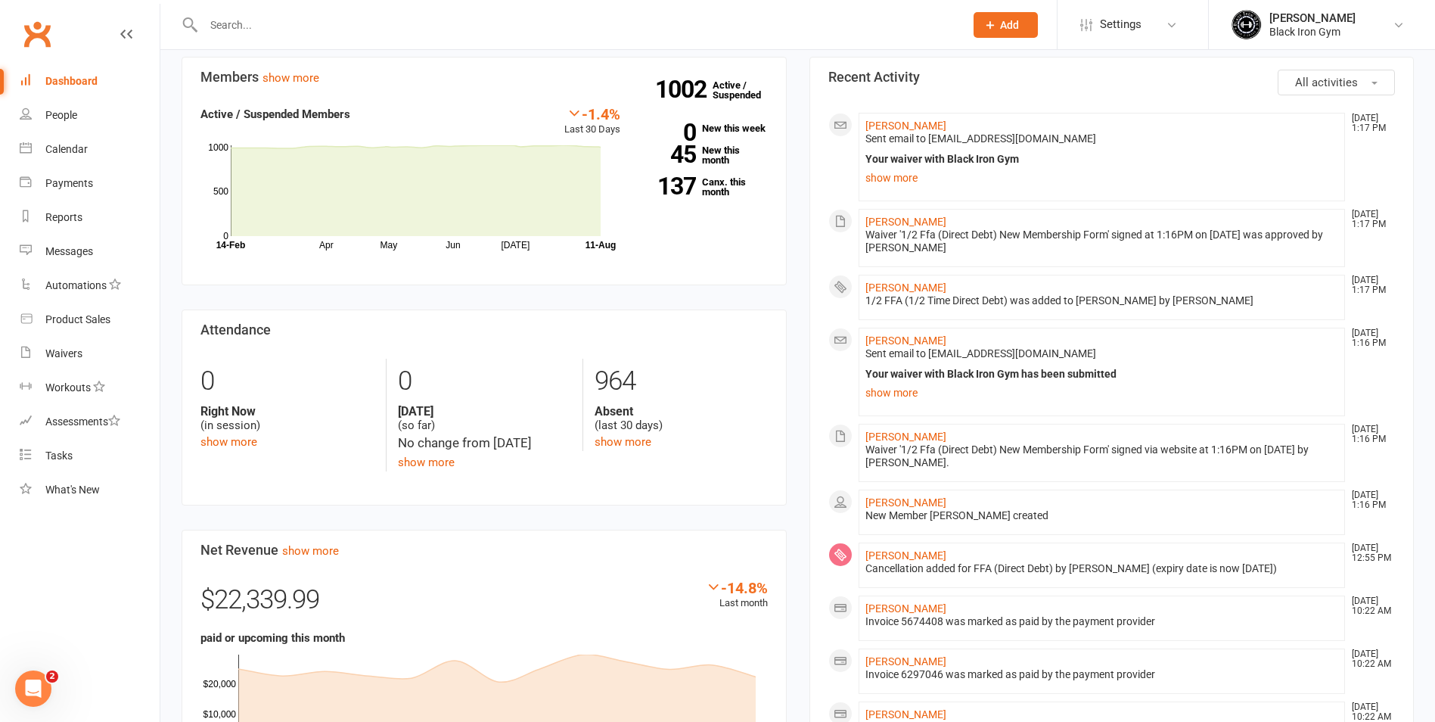
scroll to position [227, 0]
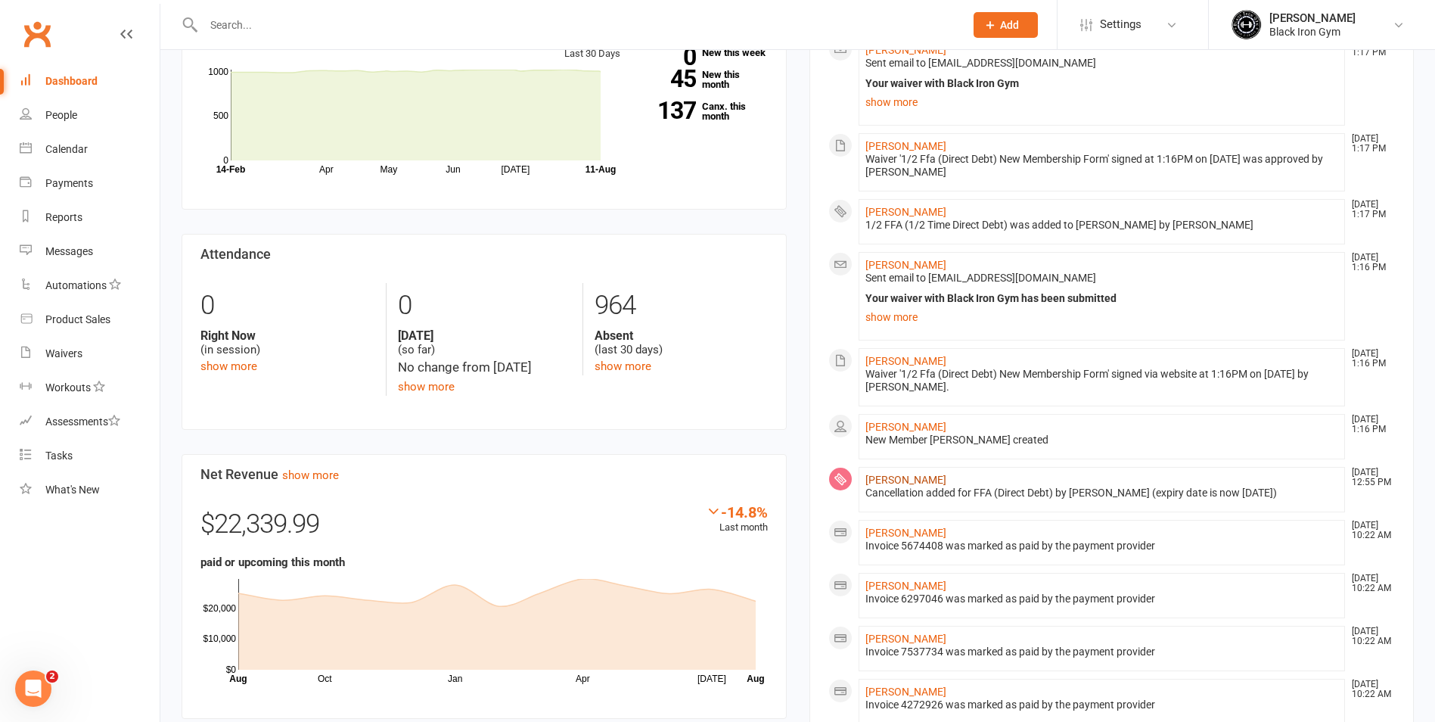
click at [946, 480] on link "[PERSON_NAME]" at bounding box center [906, 480] width 81 height 12
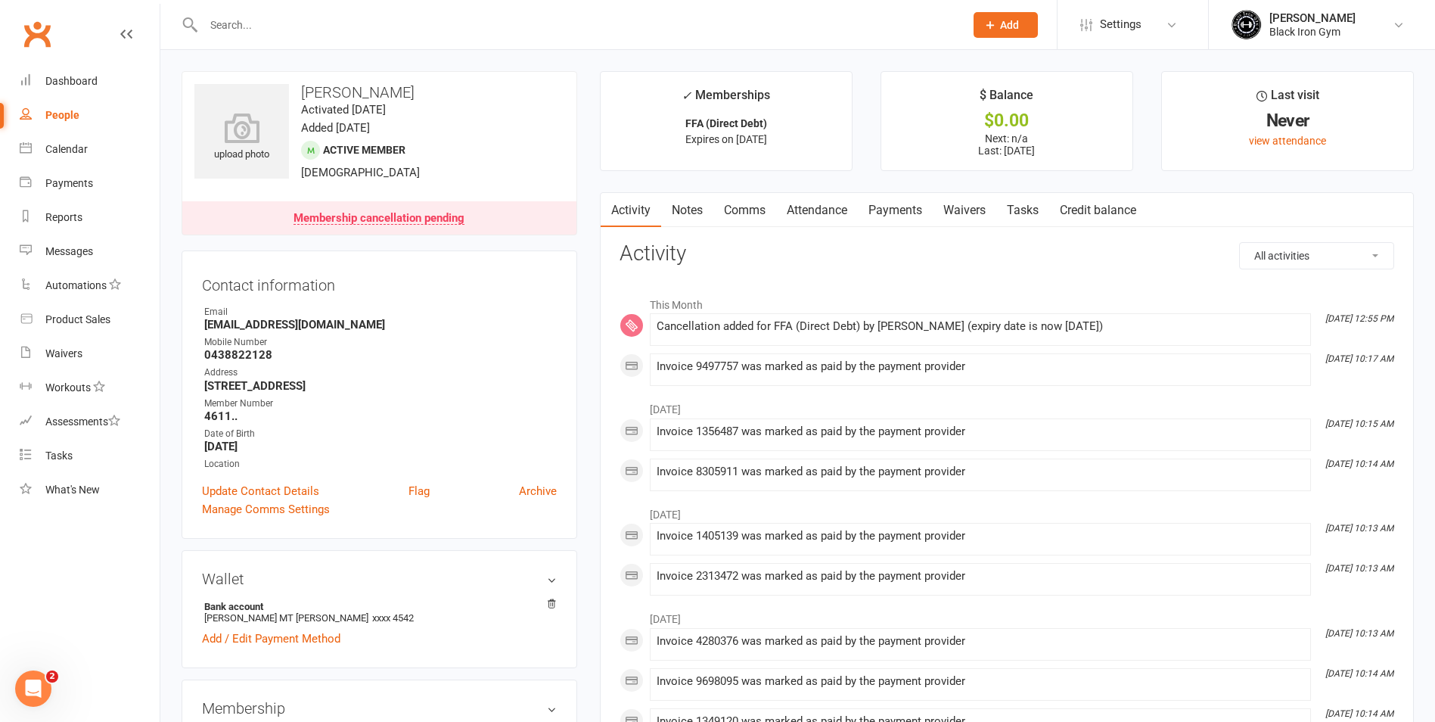
click at [232, 30] on input "text" at bounding box center [576, 24] width 755 height 21
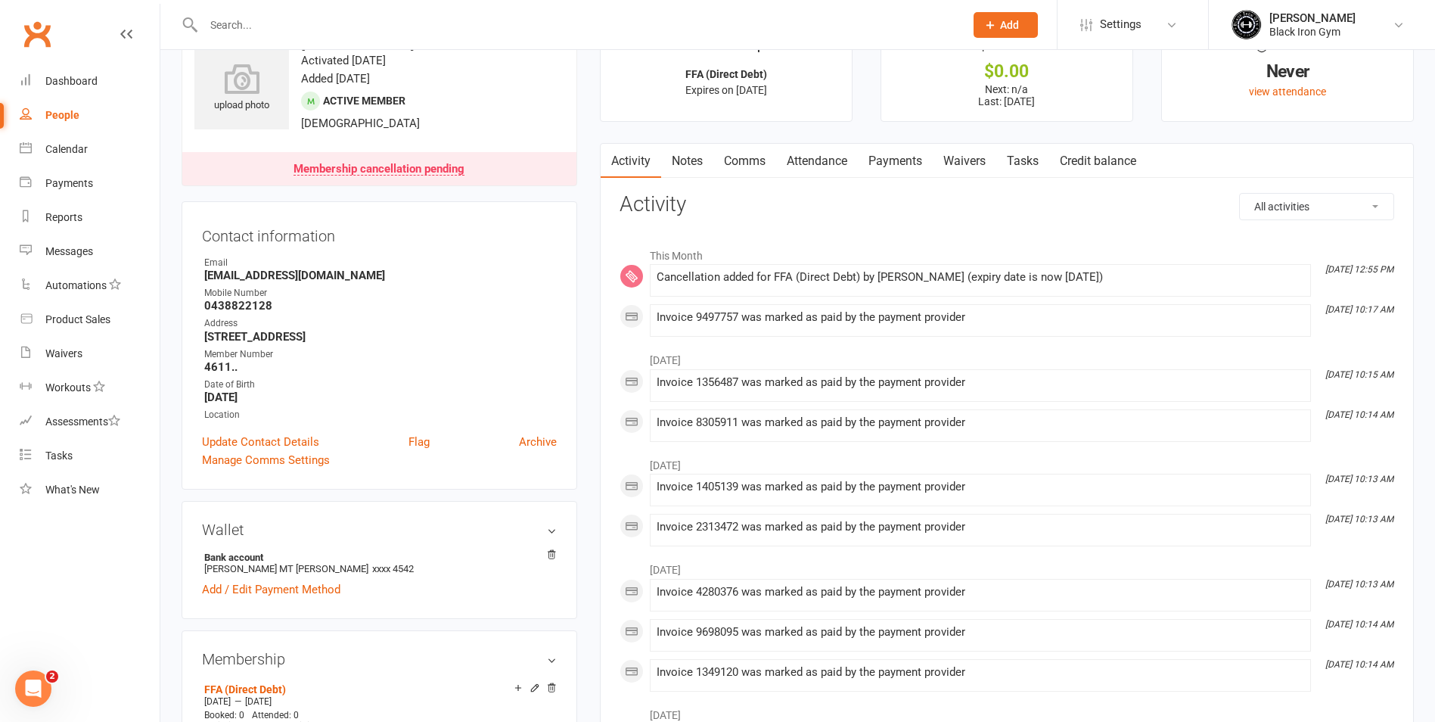
scroll to position [76, 0]
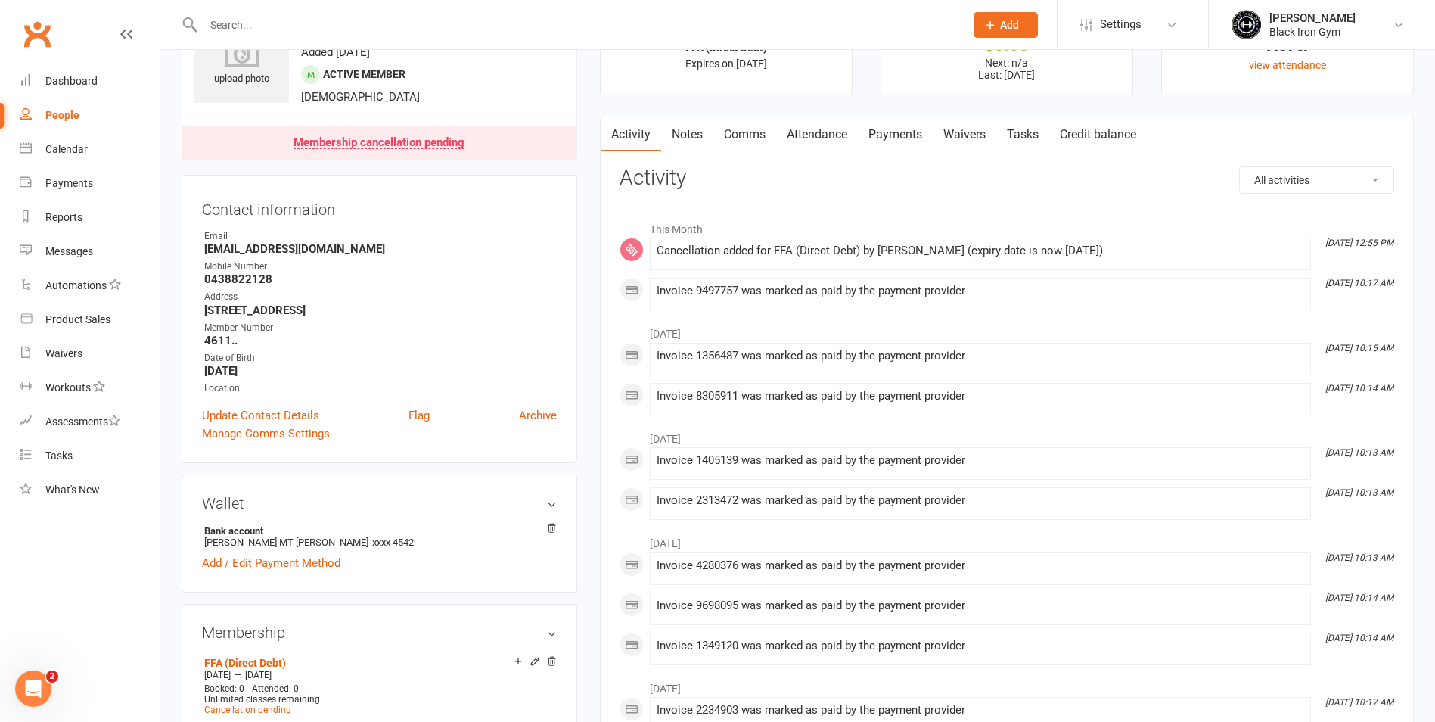
click at [279, 20] on input "text" at bounding box center [576, 24] width 755 height 21
type input "0"
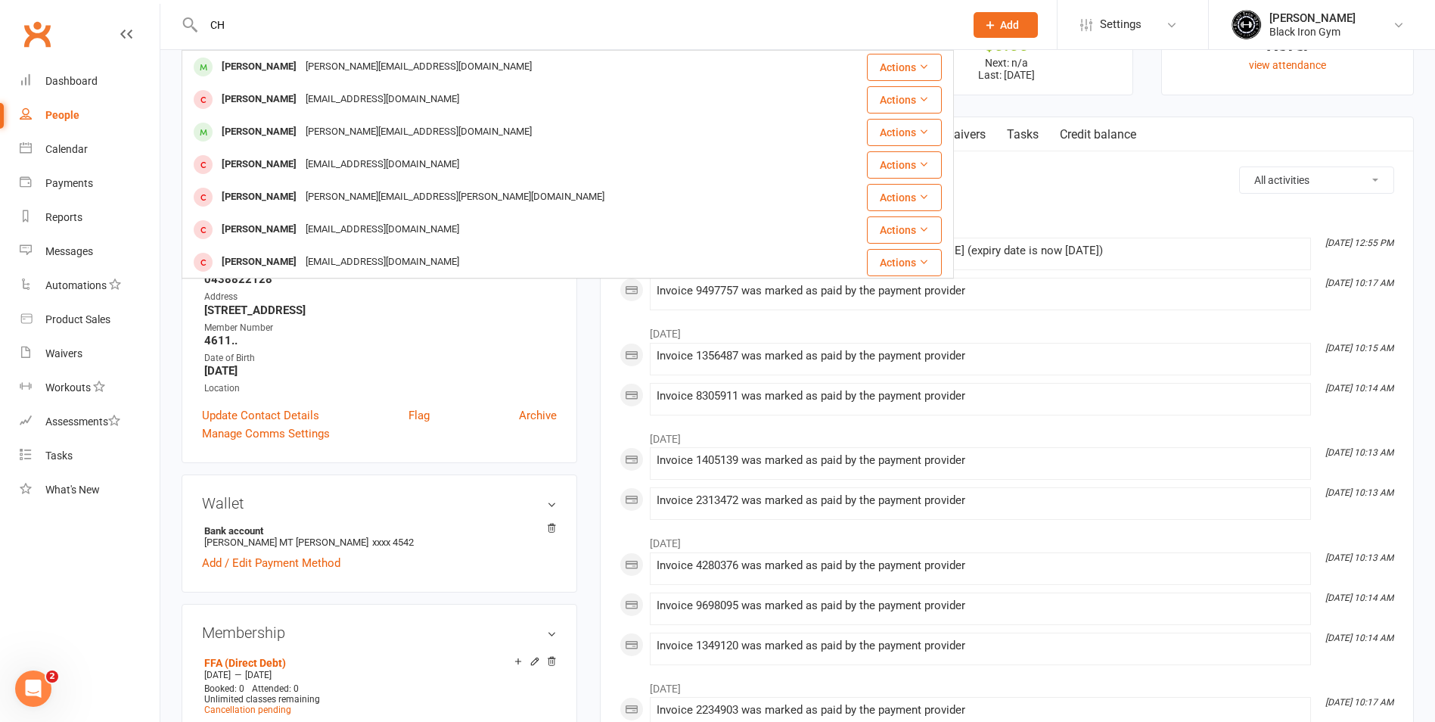
type input "C"
click at [582, 14] on input "[PERSON_NAME]" at bounding box center [576, 24] width 755 height 21
type input "[PERSON_NAME]"
drag, startPoint x: 46, startPoint y: 639, endPoint x: 54, endPoint y: 627, distance: 14.3
click at [51, 632] on nav "Clubworx Dashboard People Calendar Payments Reports Messages Automations Produc…" at bounding box center [80, 365] width 160 height 722
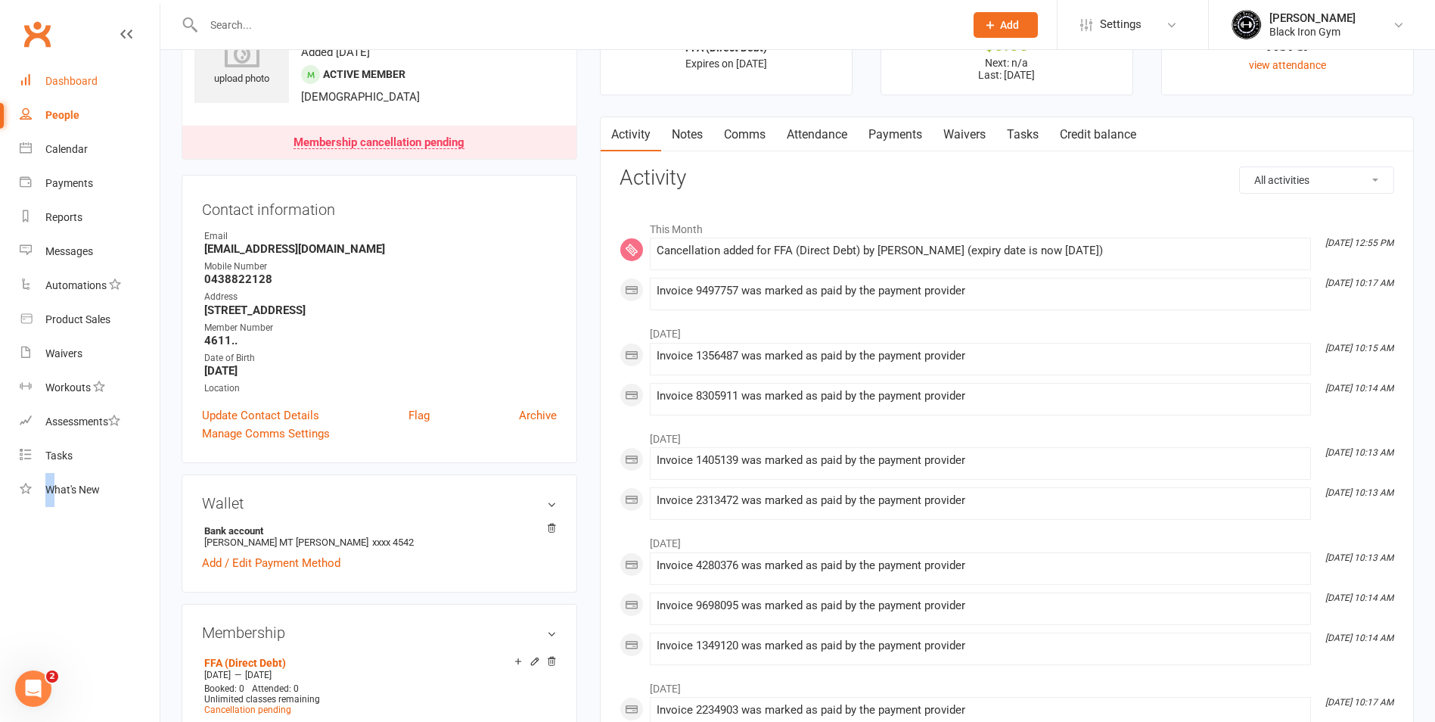
click at [55, 70] on link "Dashboard" at bounding box center [90, 81] width 140 height 34
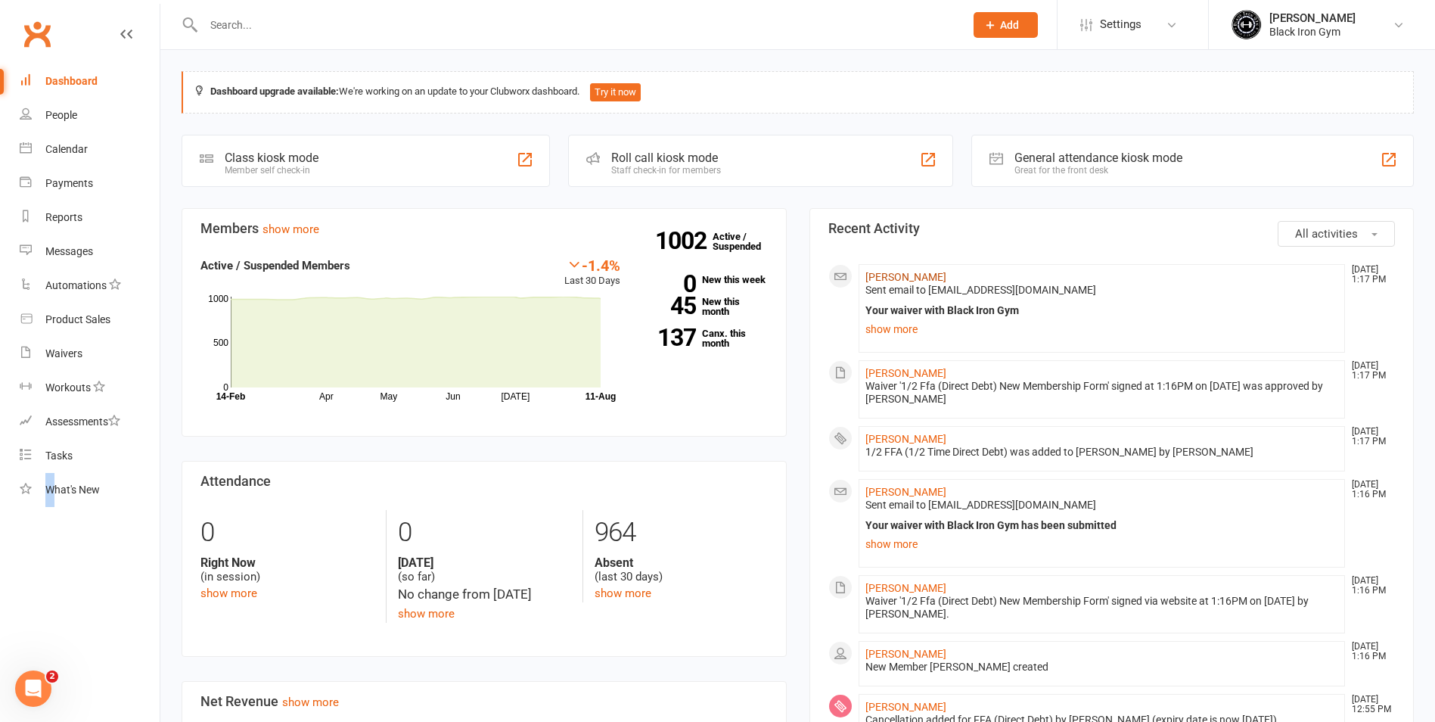
click at [887, 278] on link "[PERSON_NAME]" at bounding box center [906, 277] width 81 height 12
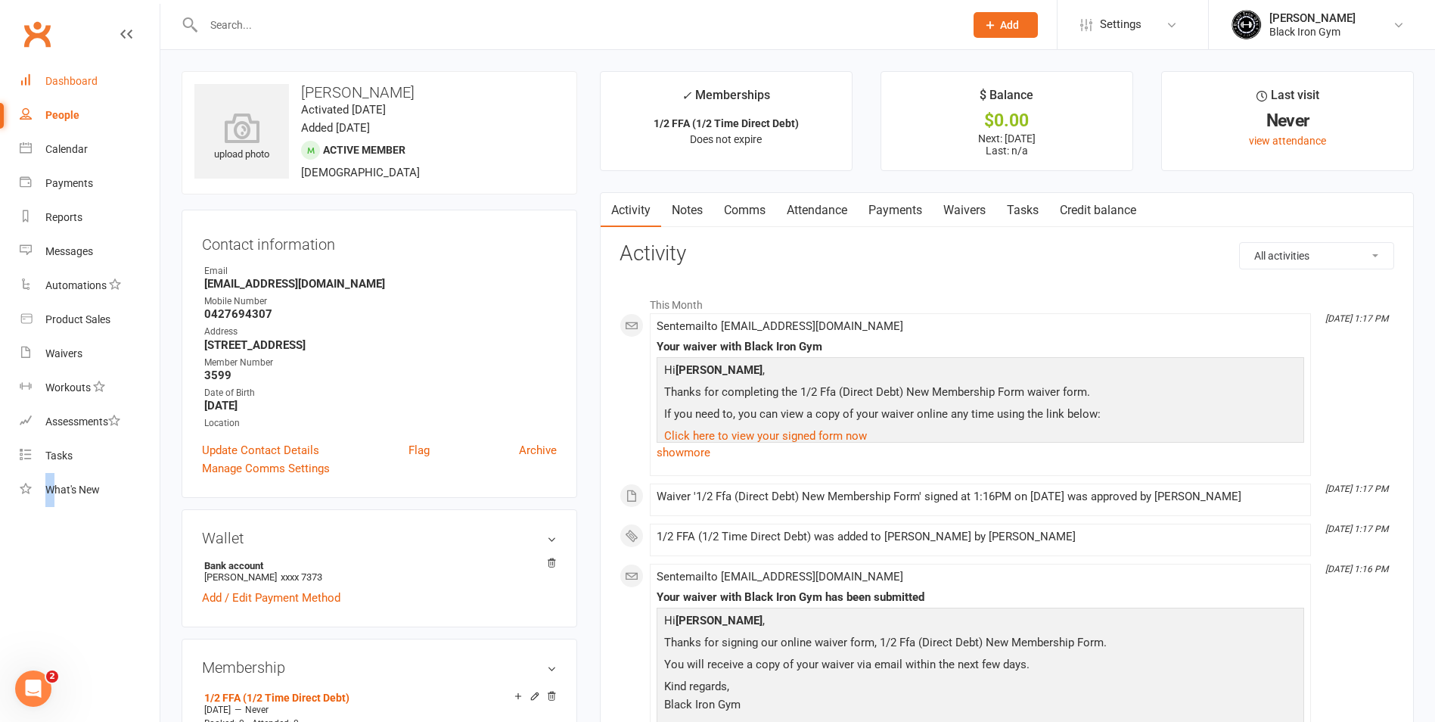
click at [85, 73] on link "Dashboard" at bounding box center [90, 81] width 140 height 34
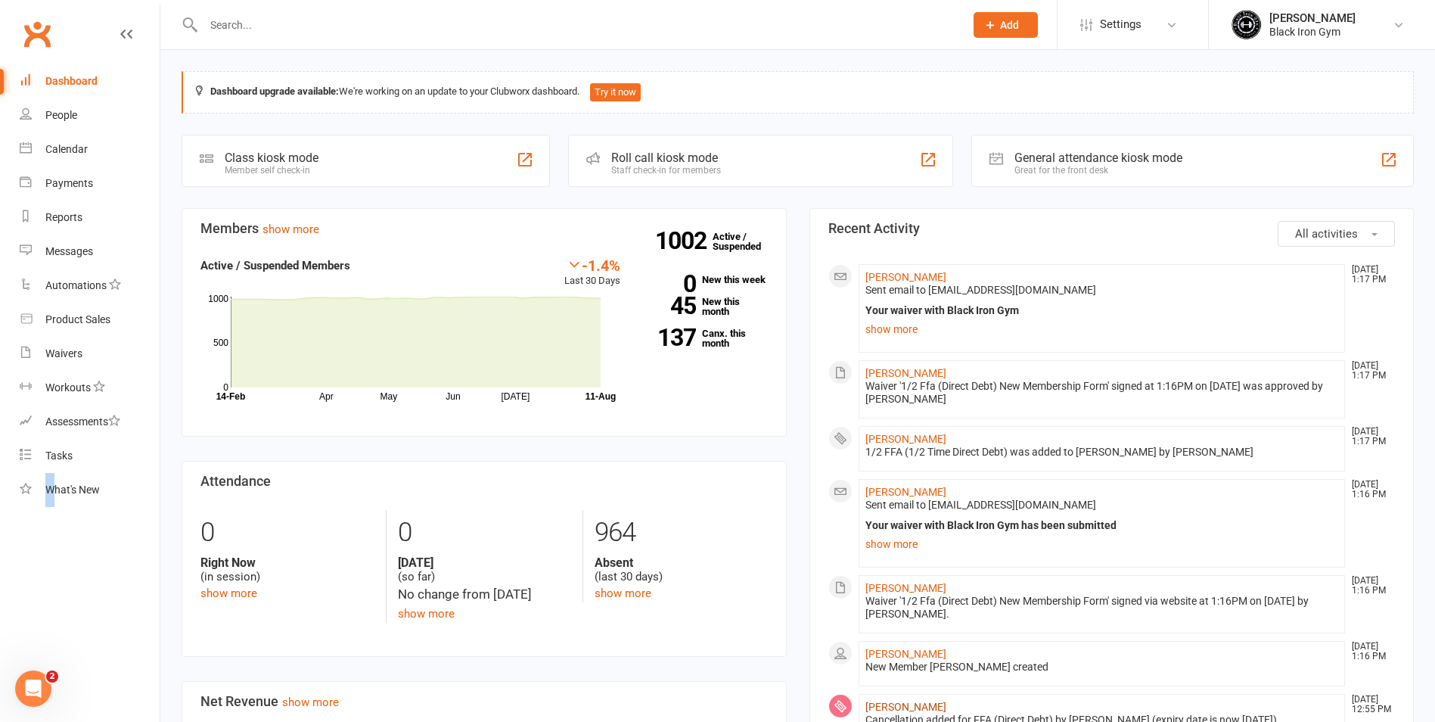
click at [917, 704] on link "[PERSON_NAME]" at bounding box center [906, 707] width 81 height 12
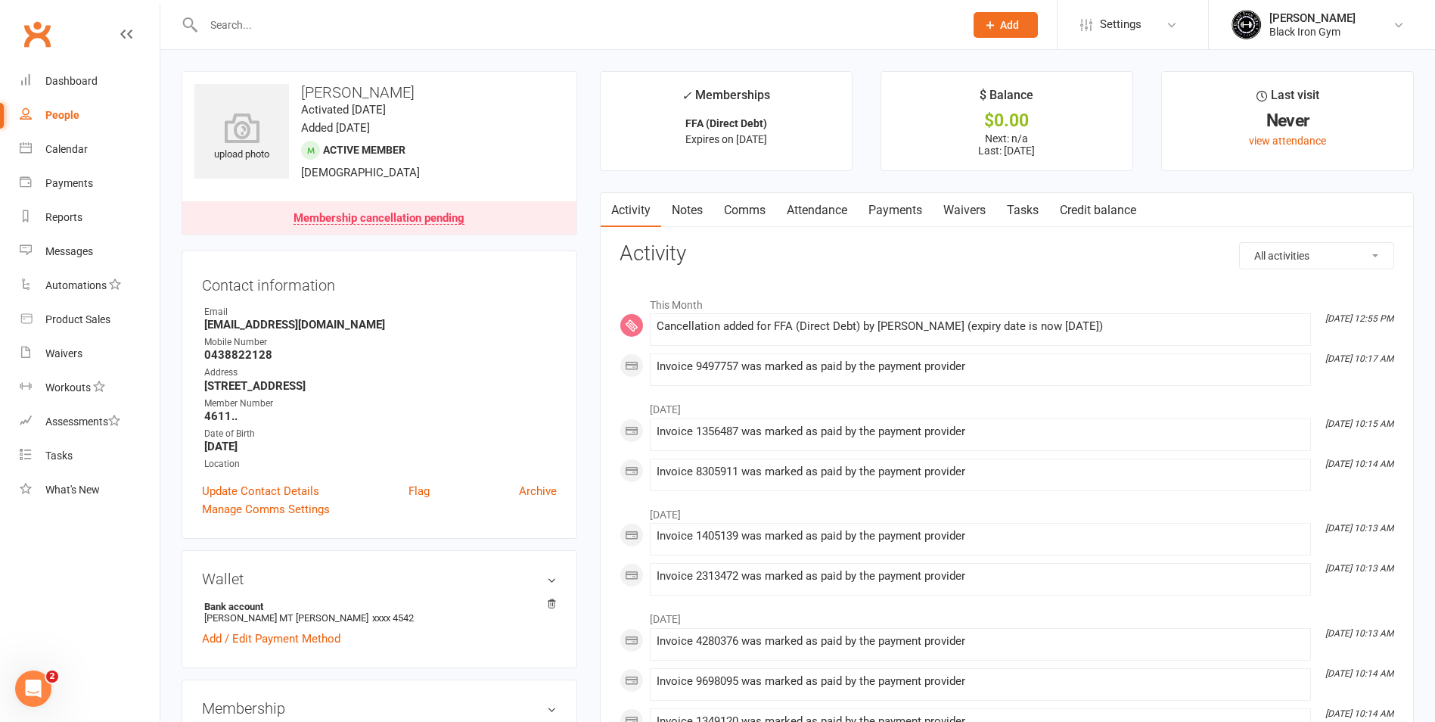
click at [241, 20] on input "text" at bounding box center [576, 24] width 755 height 21
type input "A"
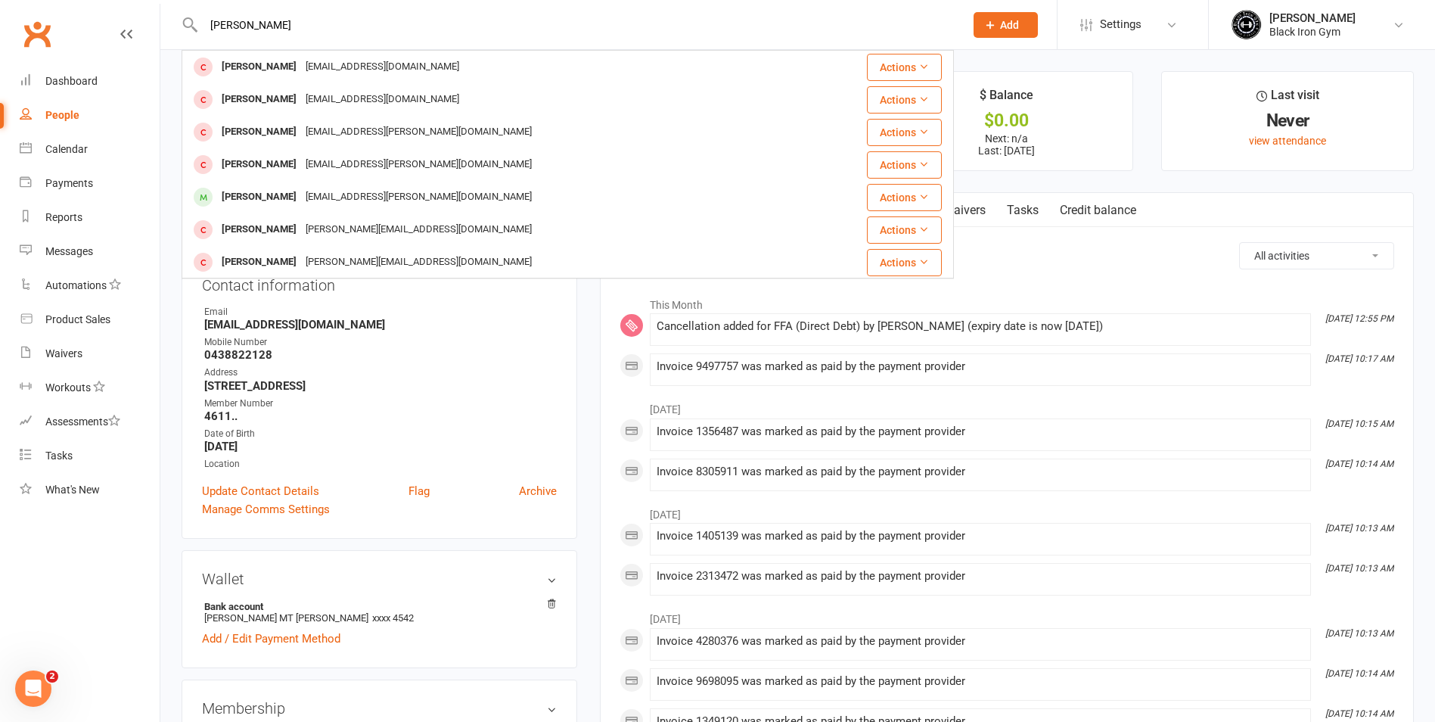
type input "[PERSON_NAME]"
click at [288, 45] on div "[PERSON_NAME] [PERSON_NAME] [EMAIL_ADDRESS][DOMAIN_NAME] Actions [PERSON_NAME] …" at bounding box center [568, 24] width 772 height 49
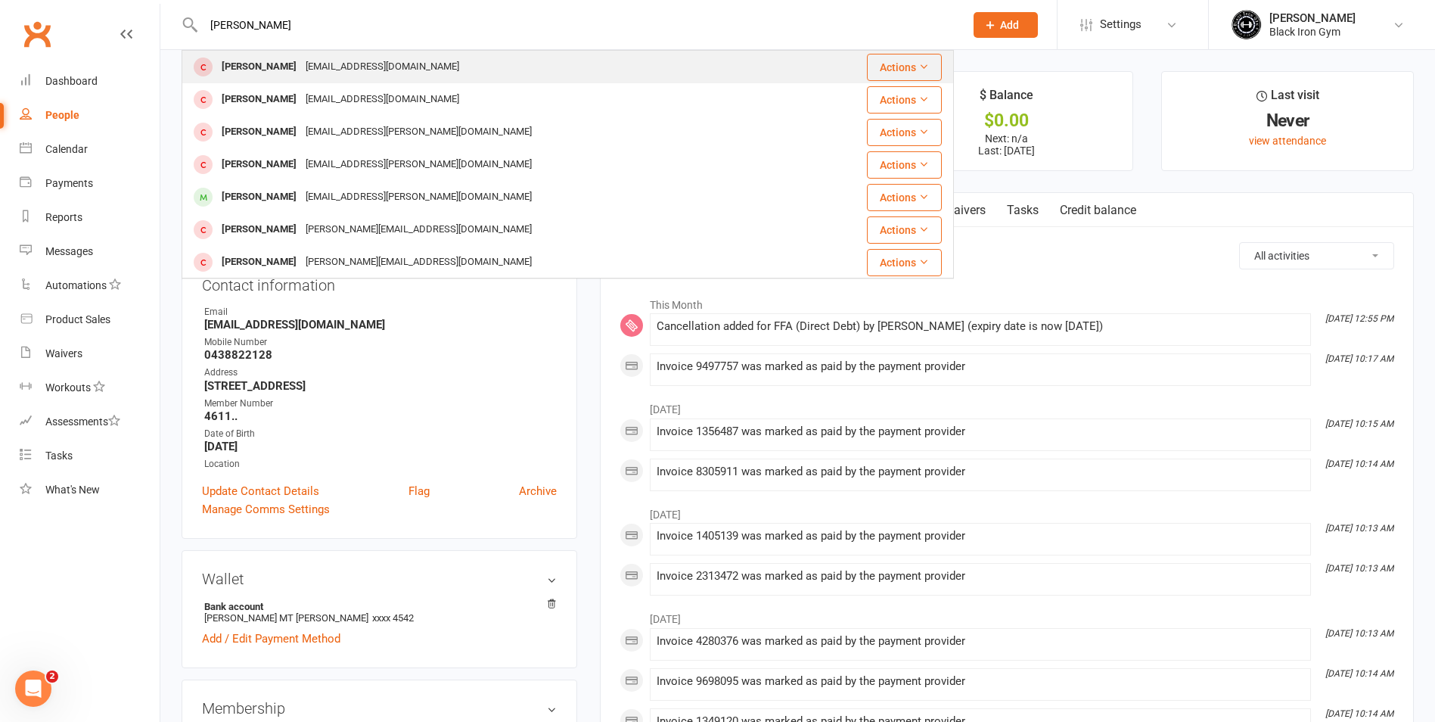
click at [301, 63] on div "[EMAIL_ADDRESS][DOMAIN_NAME]" at bounding box center [382, 67] width 163 height 22
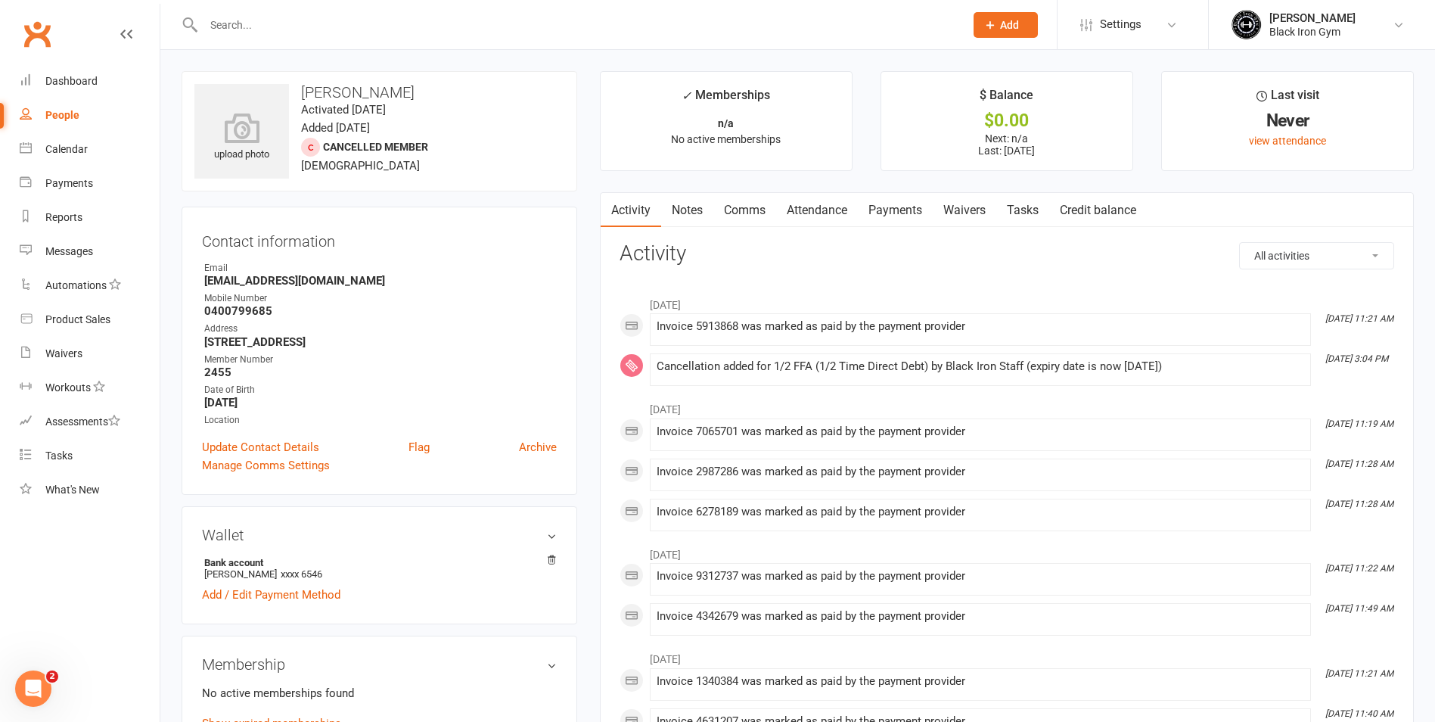
click at [254, 26] on input "text" at bounding box center [576, 24] width 755 height 21
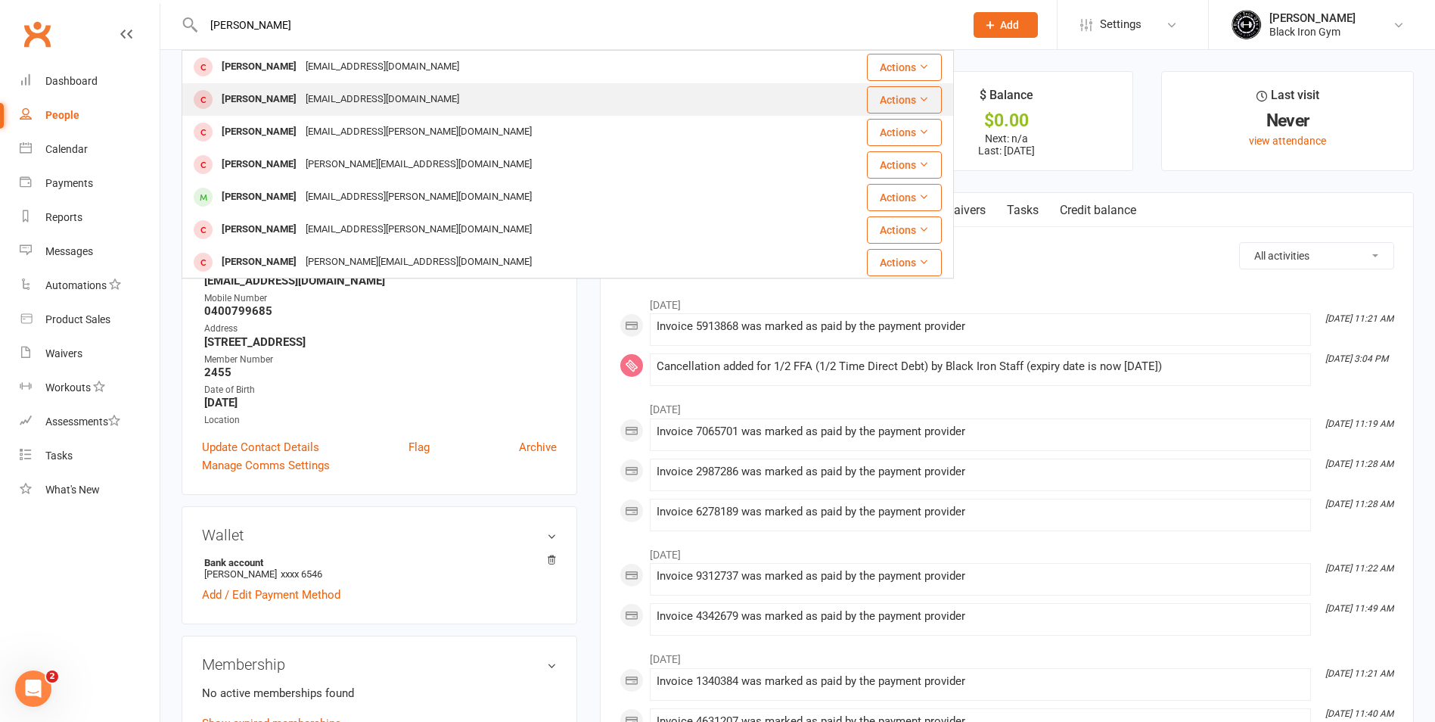
type input "[PERSON_NAME]"
click at [396, 89] on div "[EMAIL_ADDRESS][DOMAIN_NAME]" at bounding box center [382, 100] width 163 height 22
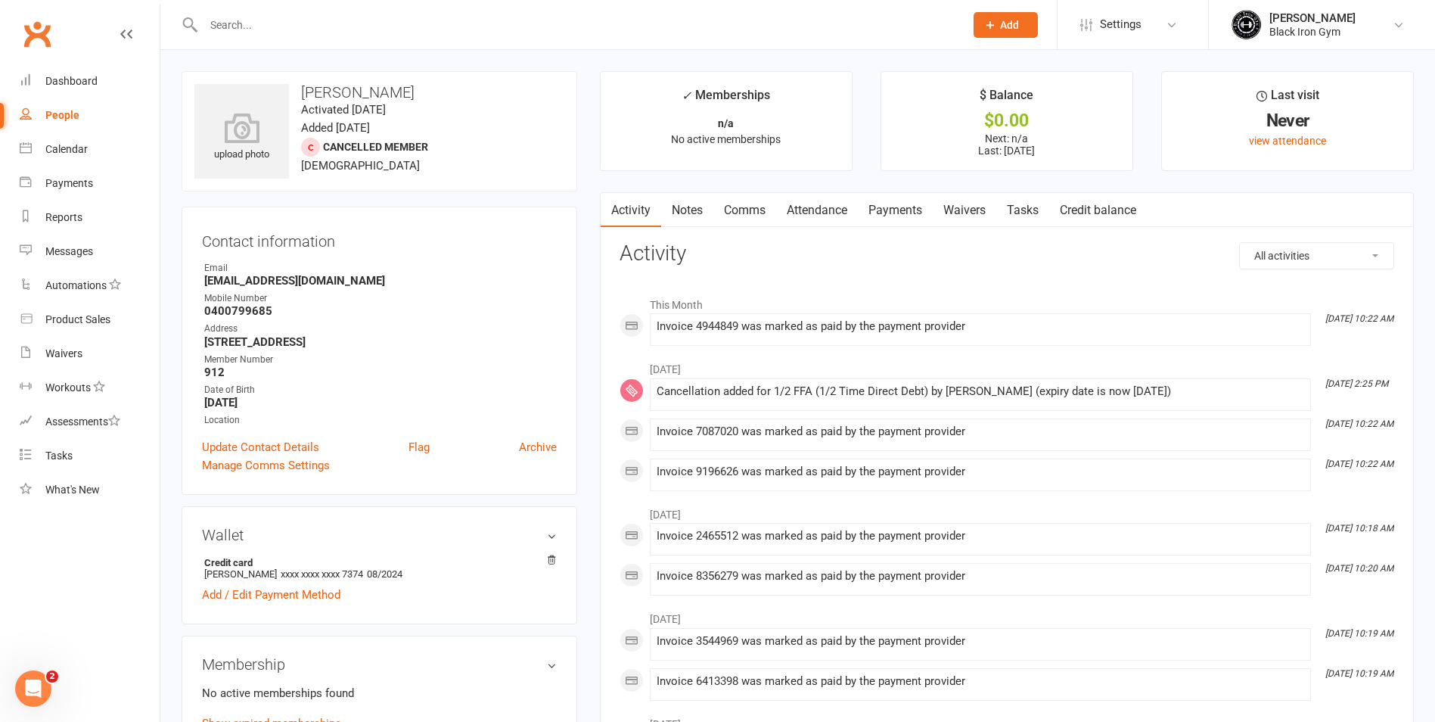
click at [245, 16] on input "text" at bounding box center [576, 24] width 755 height 21
click at [128, 79] on link "Dashboard" at bounding box center [90, 81] width 140 height 34
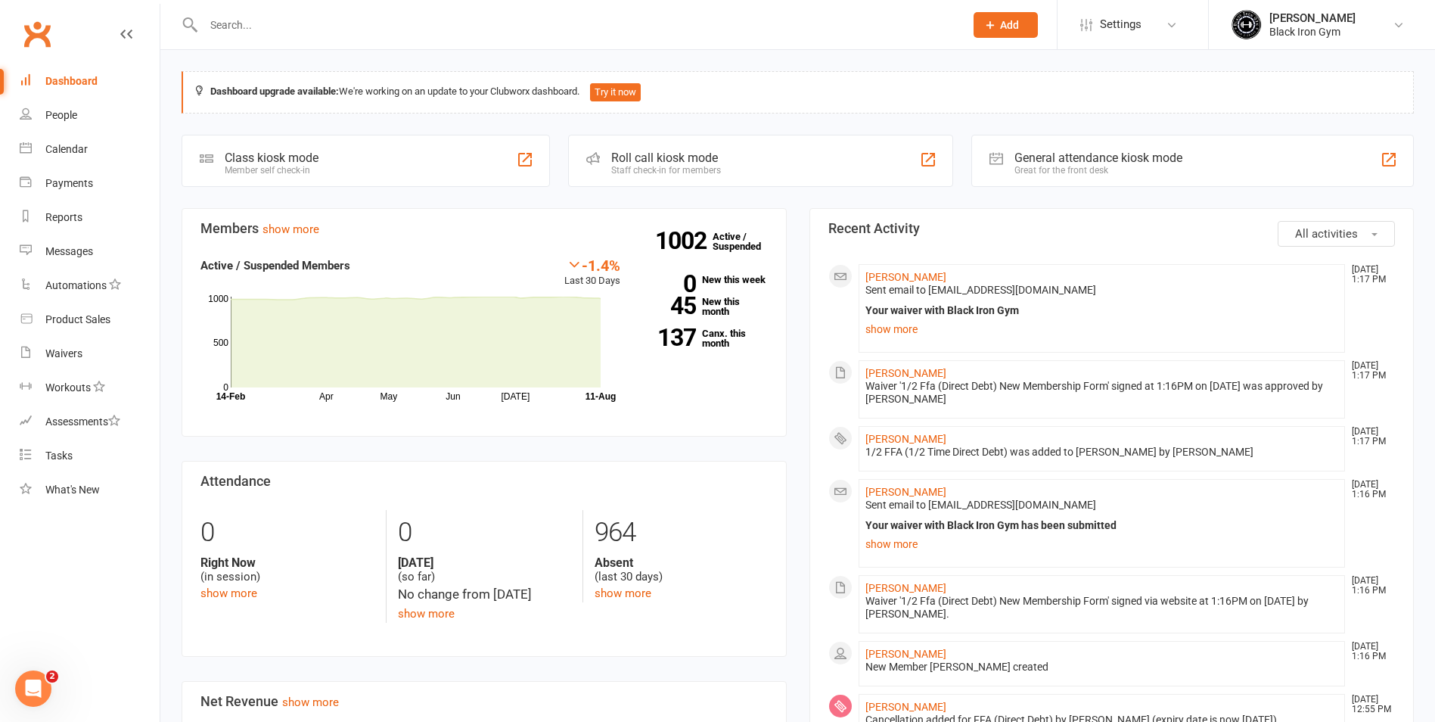
click at [570, 20] on input "text" at bounding box center [576, 24] width 755 height 21
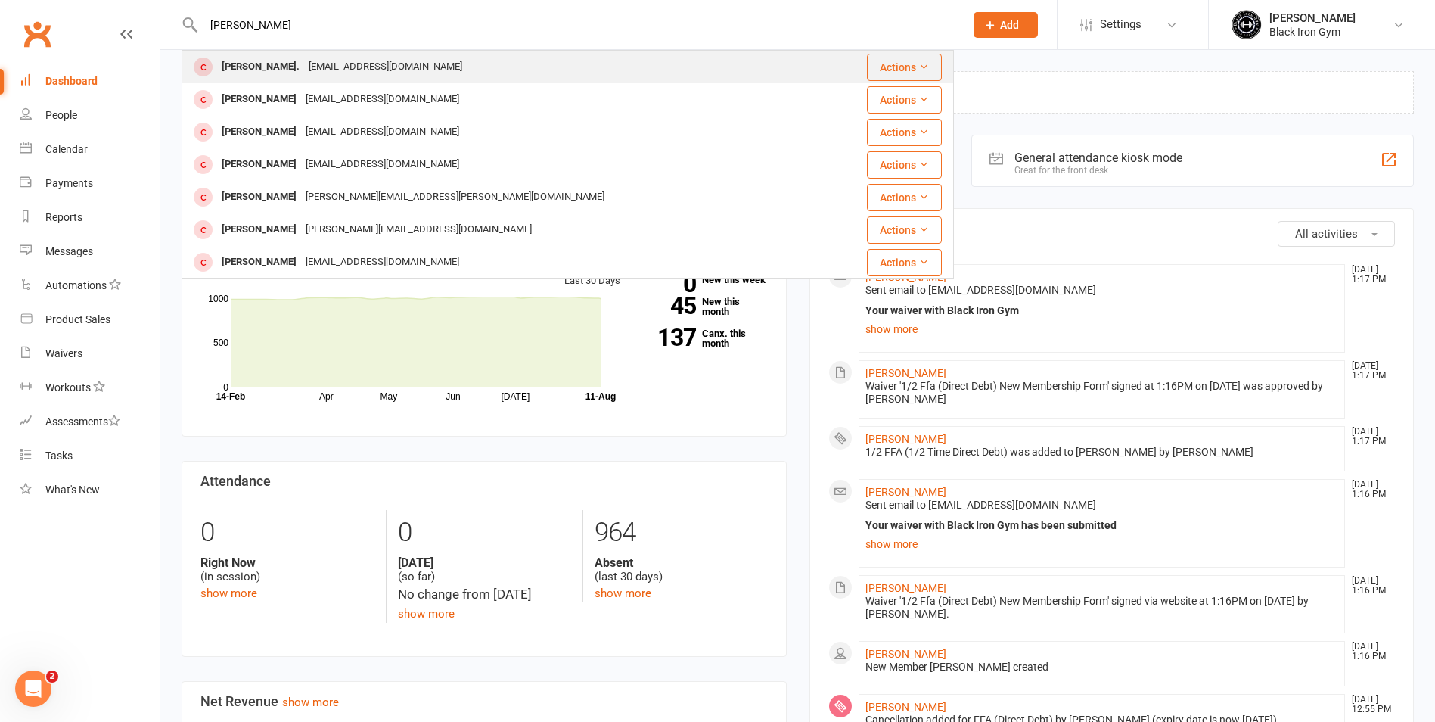
type input "[PERSON_NAME]"
click at [302, 51] on div "[PERSON_NAME]. [EMAIL_ADDRESS][DOMAIN_NAME]" at bounding box center [503, 66] width 641 height 31
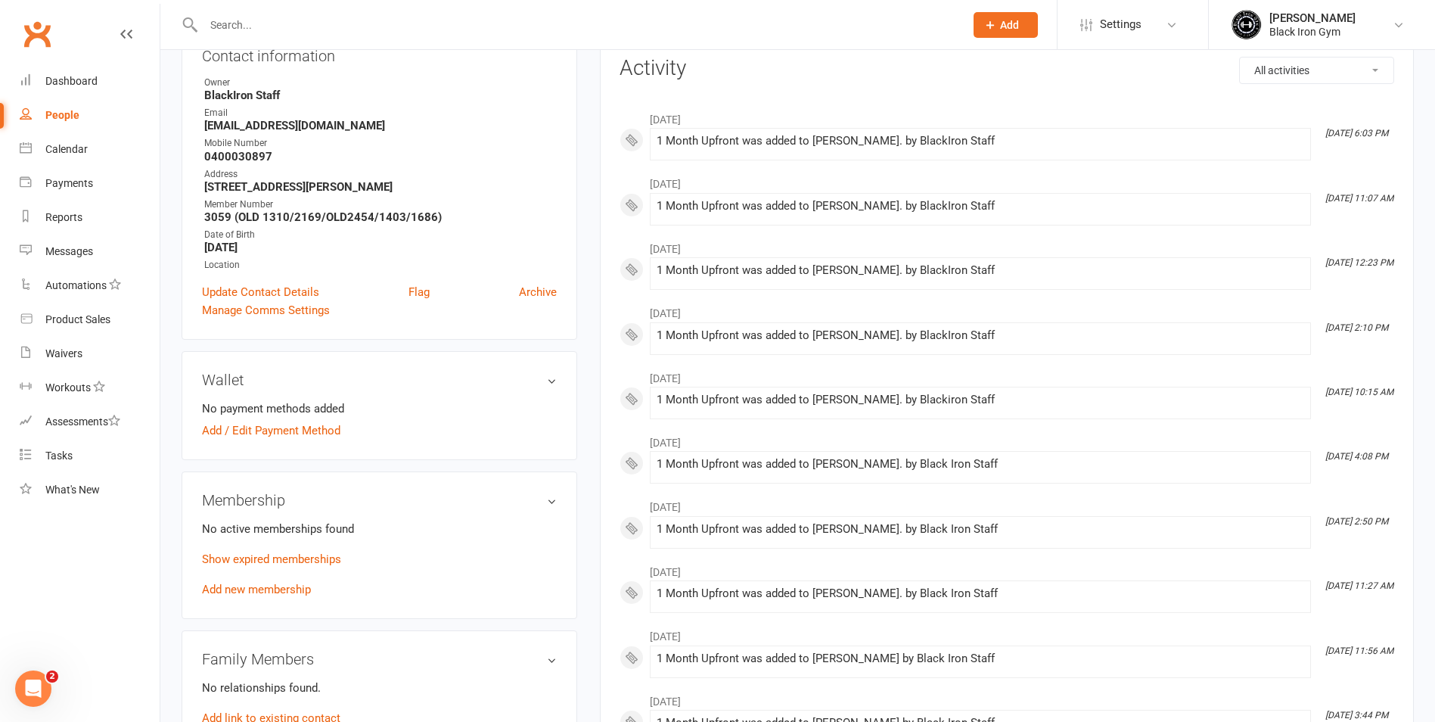
scroll to position [378, 0]
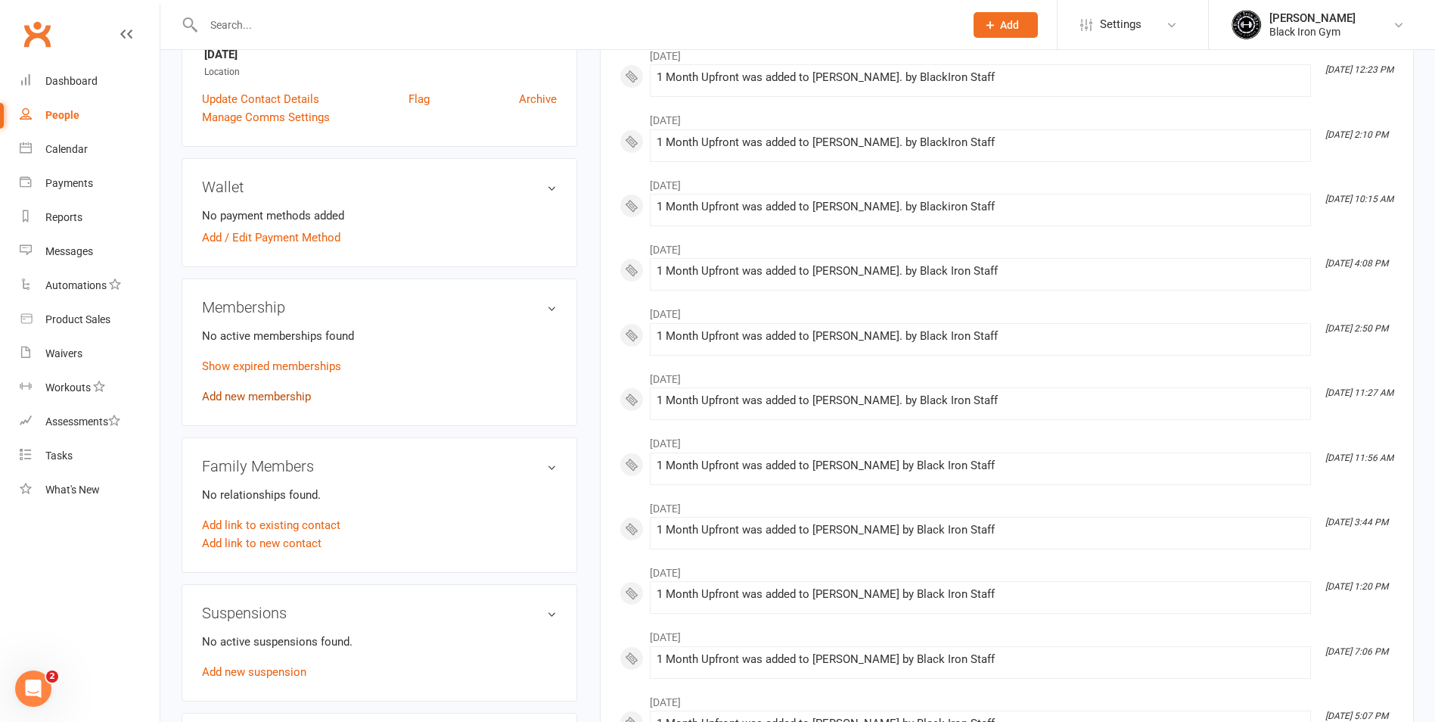
click at [269, 399] on link "Add new membership" at bounding box center [256, 397] width 109 height 14
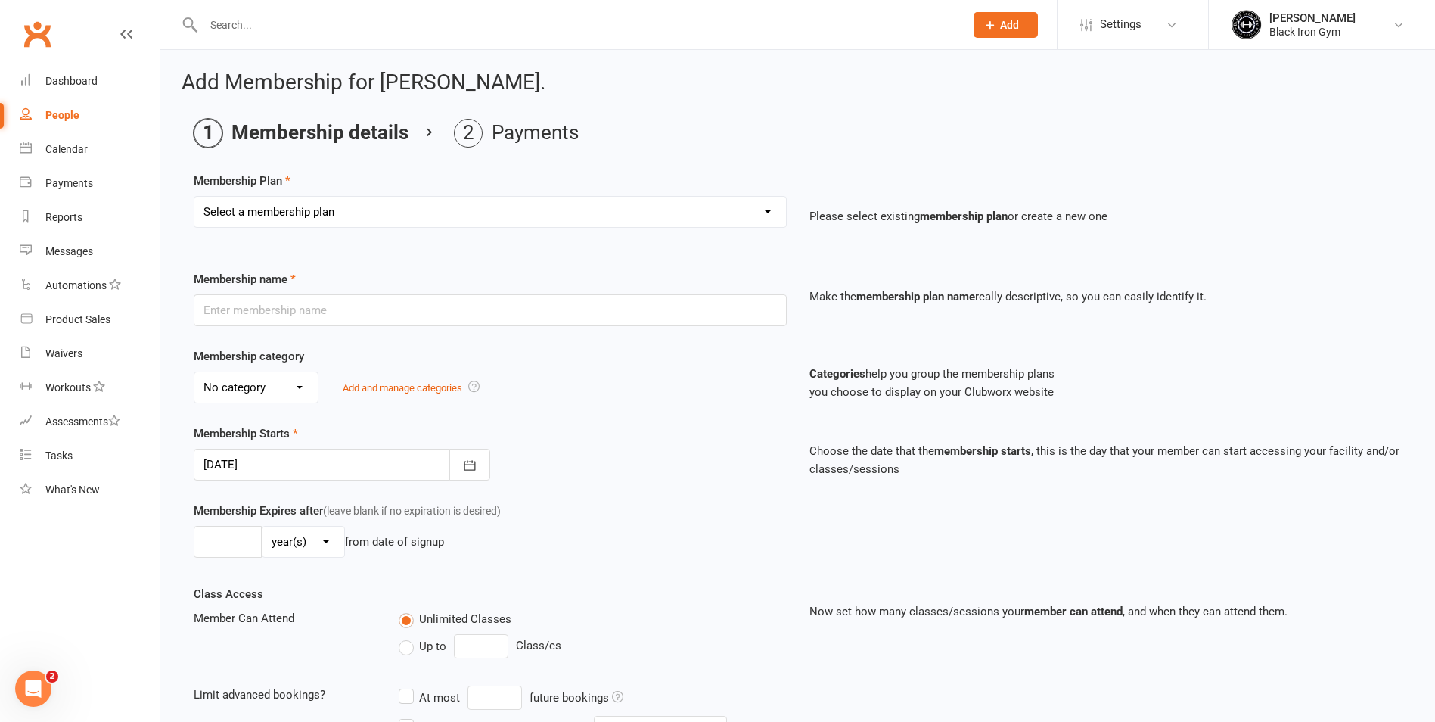
click at [450, 219] on select "Select a membership plan Create new Membership Plan FFA (Direct Debt) 1/2 FFA (…" at bounding box center [490, 212] width 592 height 30
select select "9"
click at [194, 197] on select "Select a membership plan Create new Membership Plan FFA (Direct Debt) 1/2 FFA (…" at bounding box center [490, 212] width 592 height 30
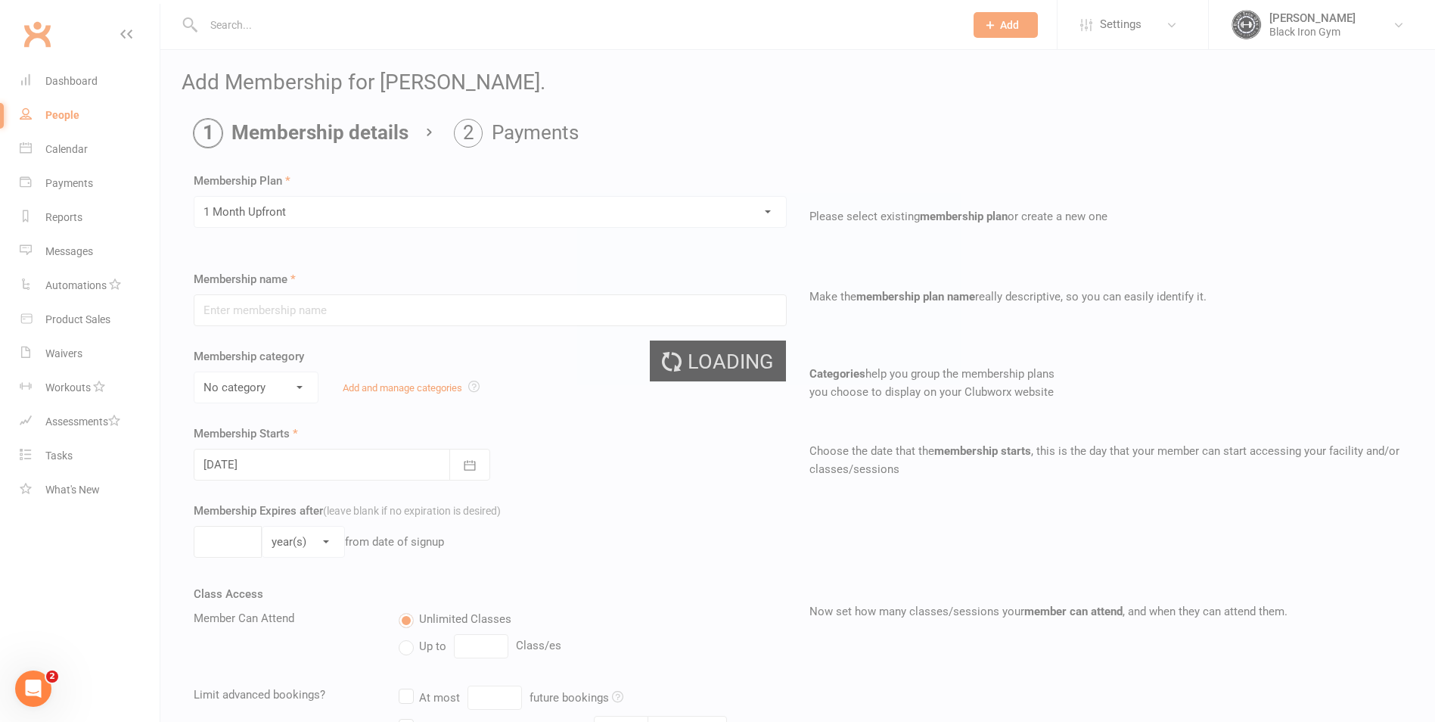
type input "1 Month Upfront"
select select "3"
type input "1"
select select "2"
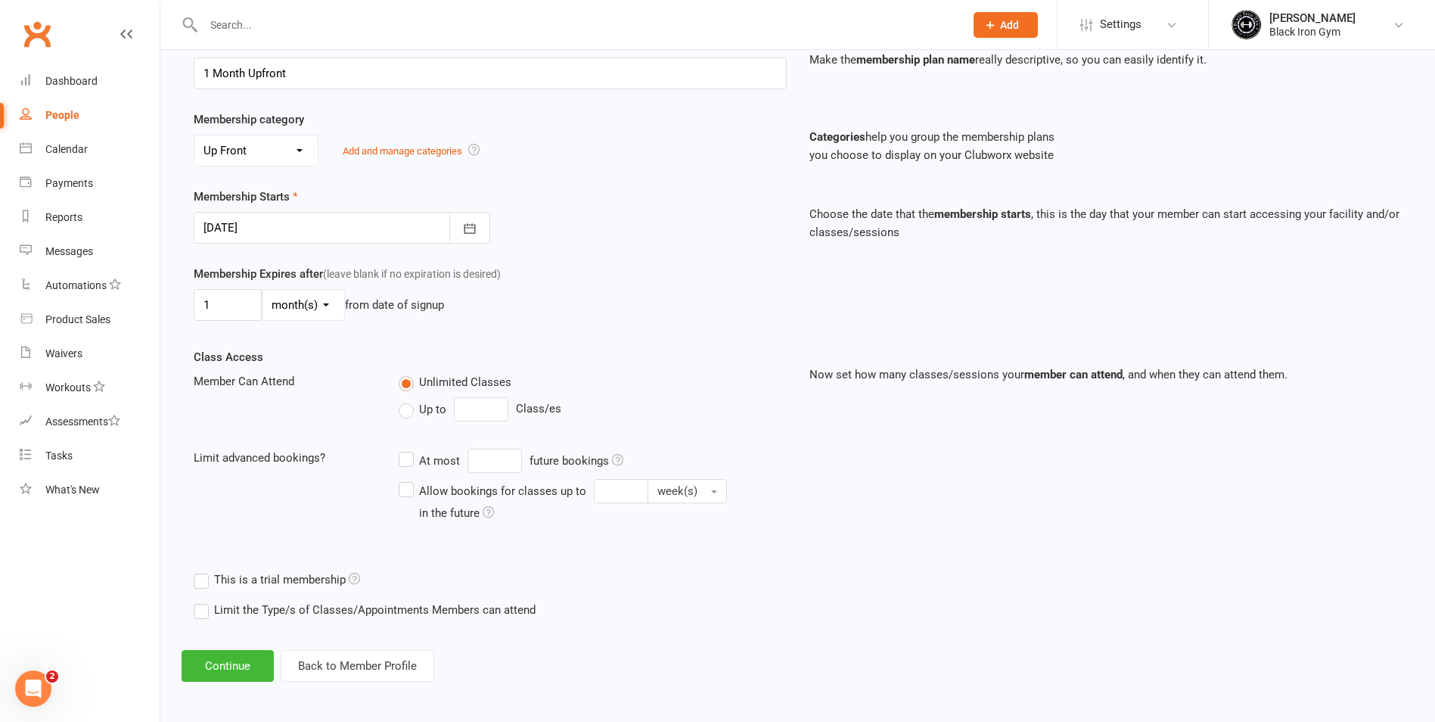
scroll to position [240, 0]
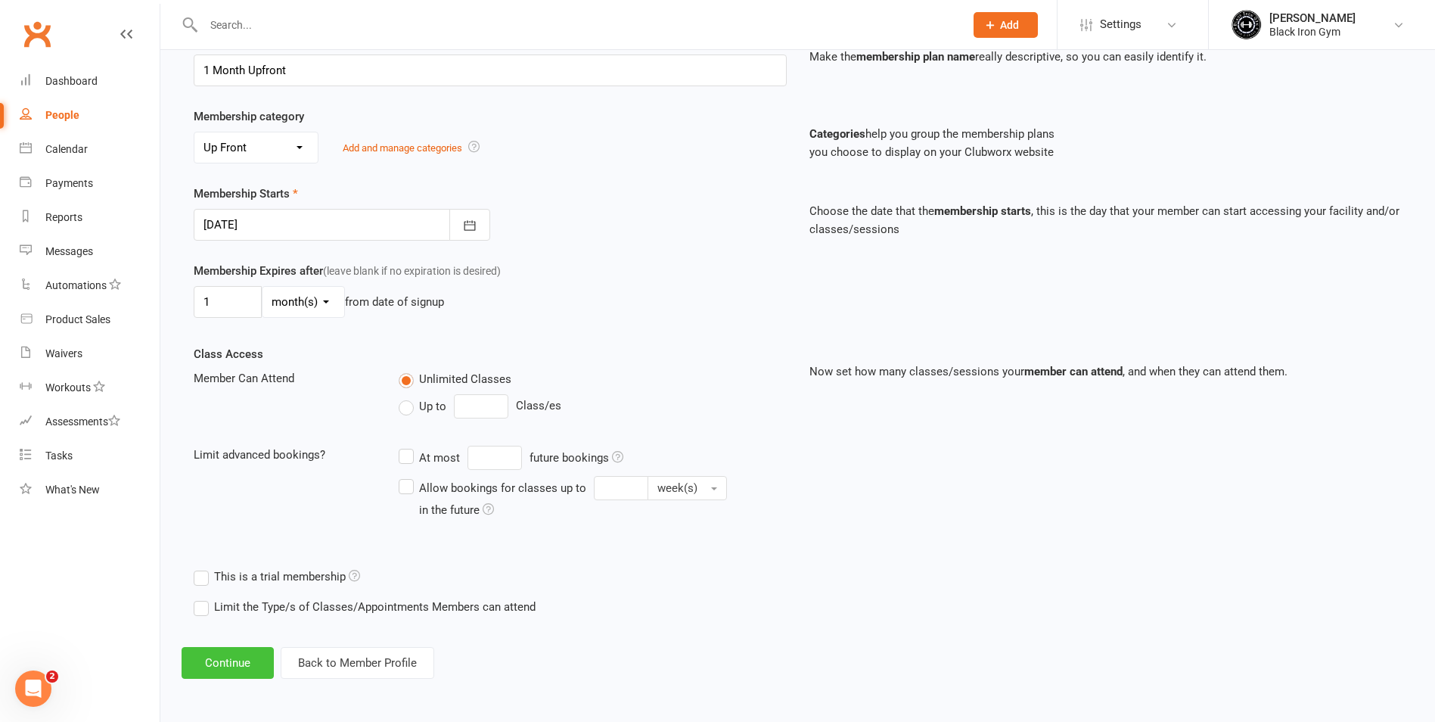
click at [244, 660] on button "Continue" at bounding box center [228, 663] width 92 height 32
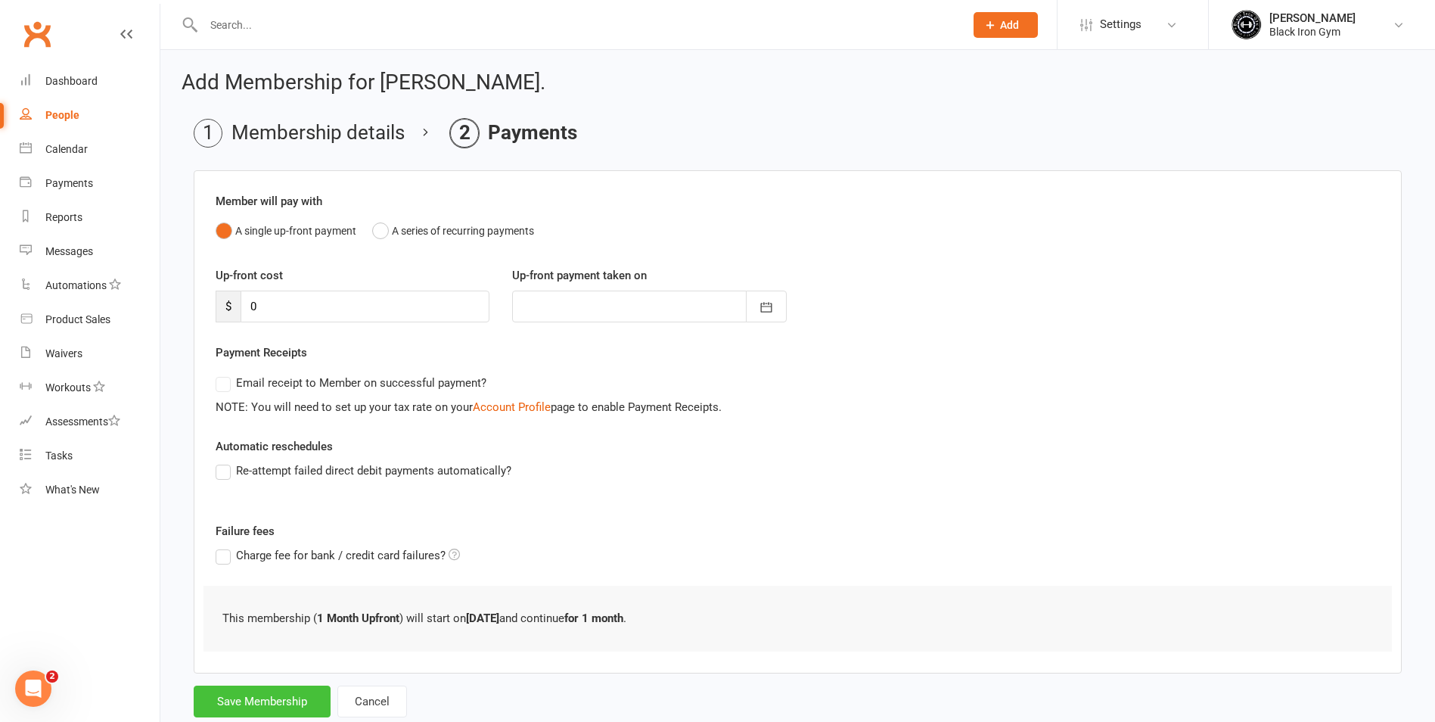
click at [241, 708] on button "Save Membership" at bounding box center [262, 701] width 137 height 32
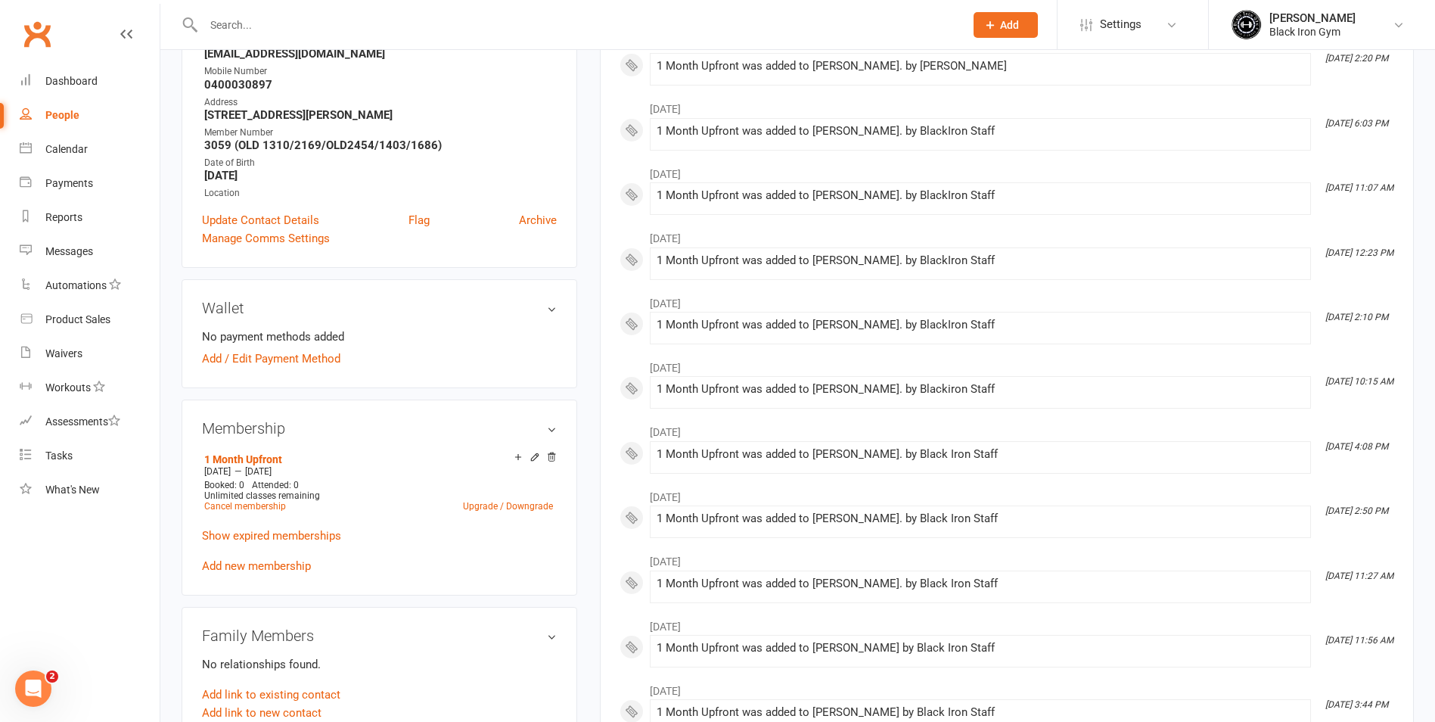
scroll to position [303, 0]
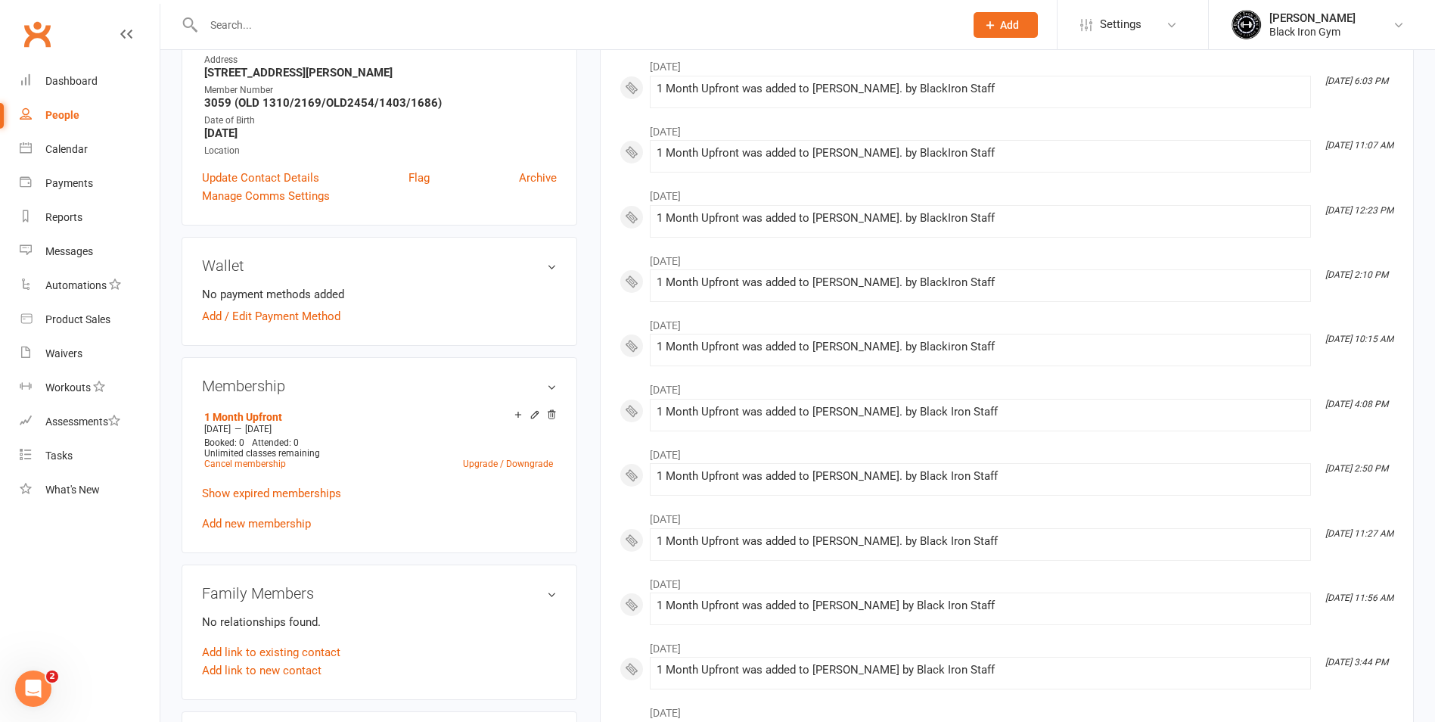
click at [537, 46] on div at bounding box center [568, 24] width 772 height 49
click at [542, 34] on input "text" at bounding box center [576, 24] width 755 height 21
type input "o"
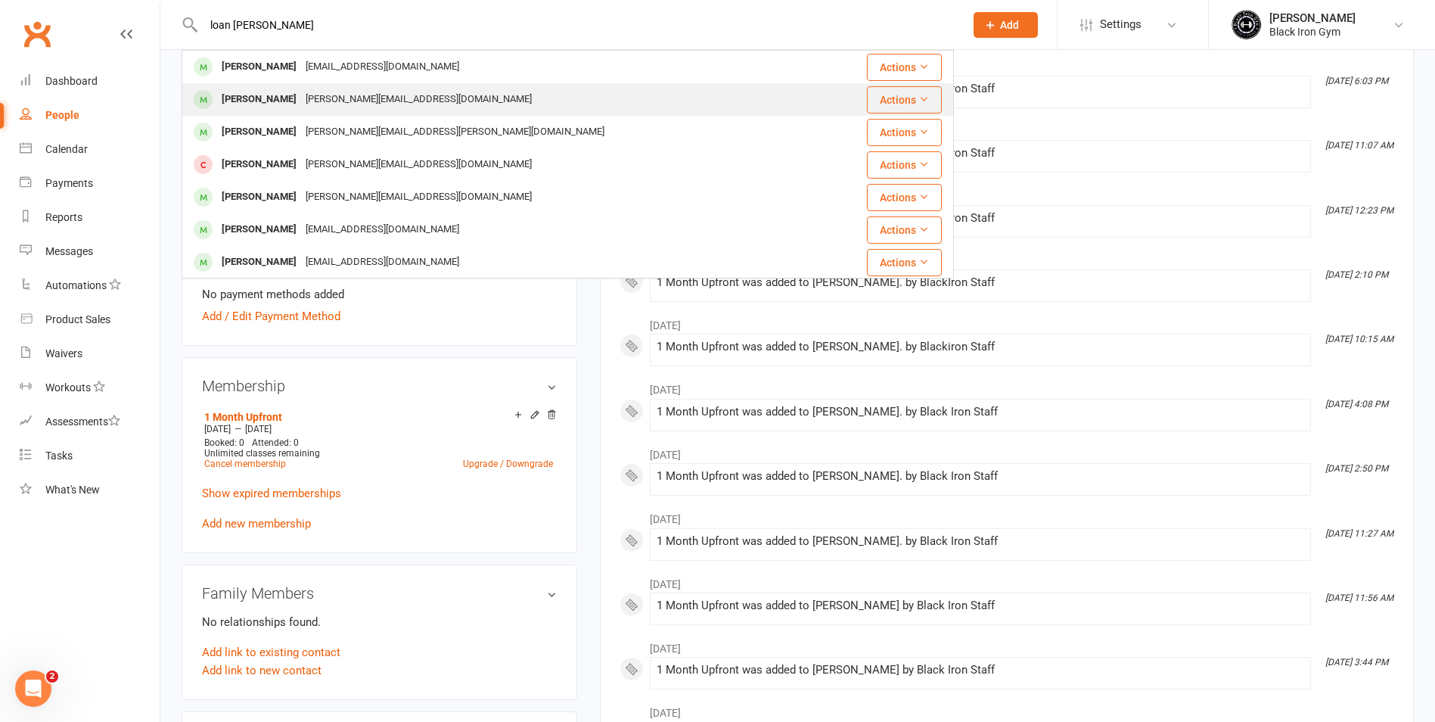
type input "loan [PERSON_NAME]"
click at [390, 100] on div "[PERSON_NAME][EMAIL_ADDRESS][DOMAIN_NAME]" at bounding box center [418, 100] width 235 height 22
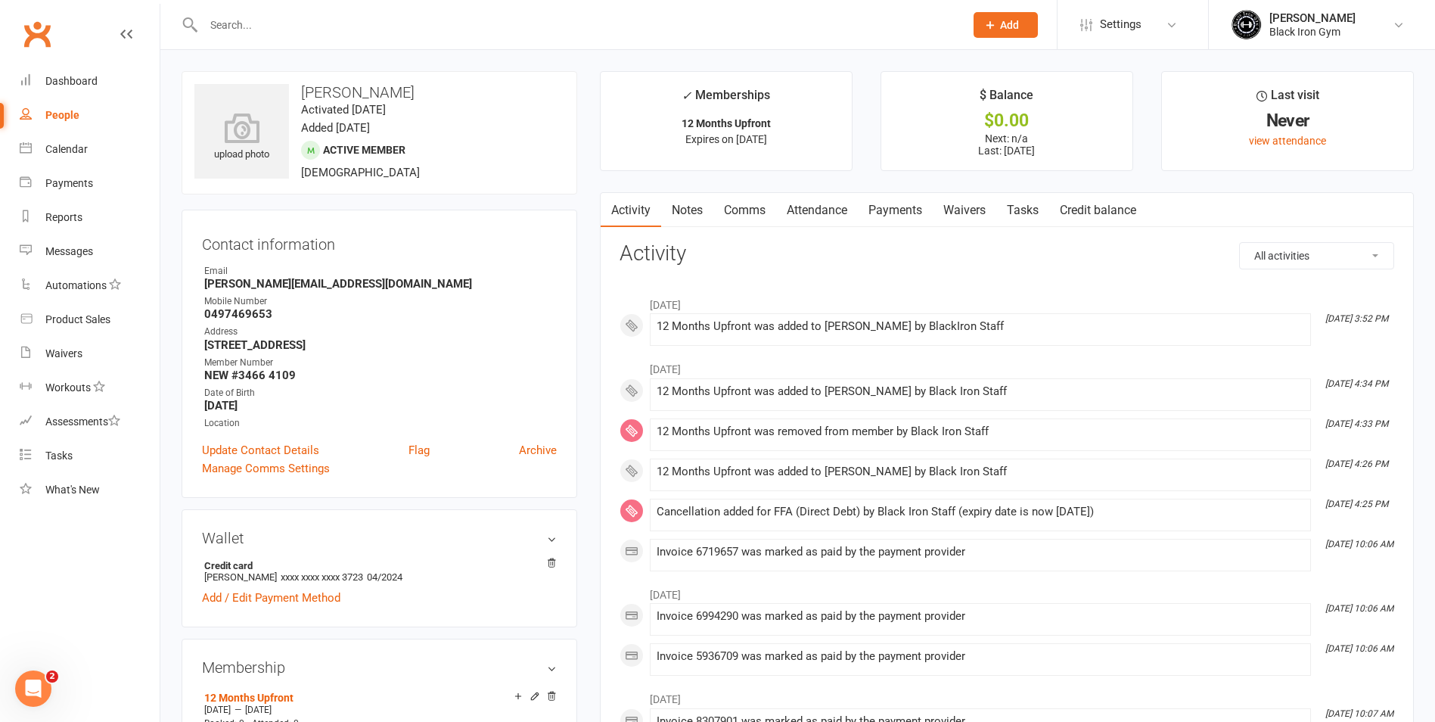
drag, startPoint x: 372, startPoint y: 95, endPoint x: 284, endPoint y: 185, distance: 126.3
click at [284, 185] on div "upload photo [PERSON_NAME] Activated [DATE] Added [DATE] Active member [DEMOGRA…" at bounding box center [380, 132] width 396 height 123
click at [622, 21] on input "text" at bounding box center [576, 24] width 755 height 21
type input "i"
type input "o"
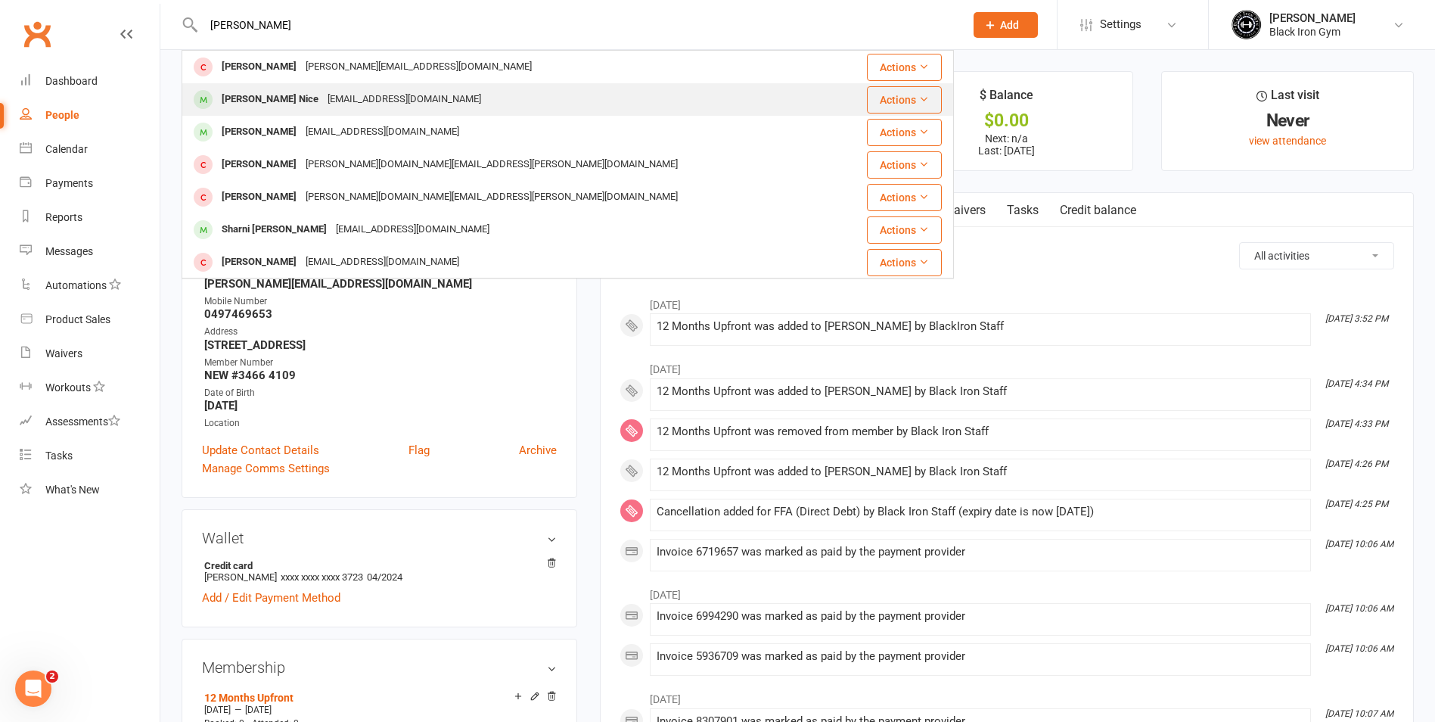
type input "[PERSON_NAME]"
click at [450, 101] on div "[PERSON_NAME] Nice [EMAIL_ADDRESS][DOMAIN_NAME]" at bounding box center [511, 99] width 657 height 31
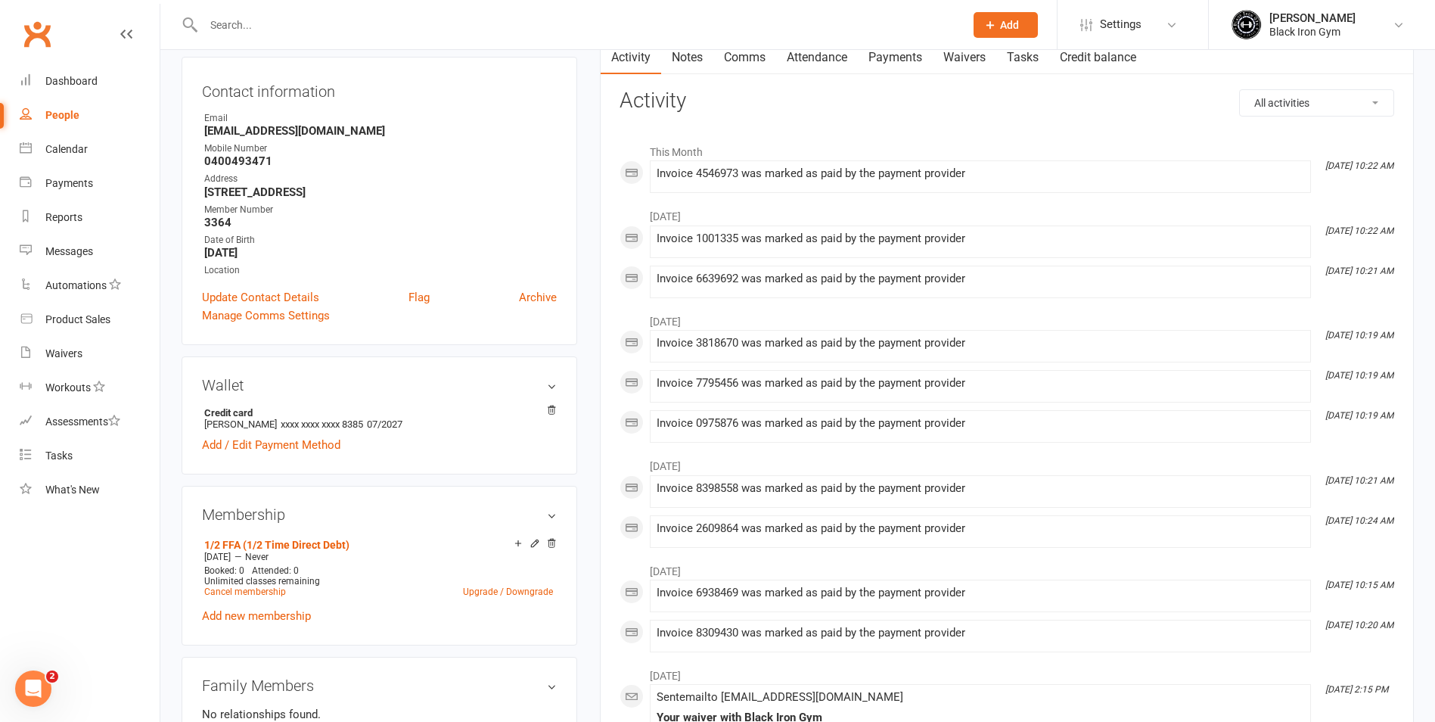
scroll to position [151, 0]
click at [204, 296] on link "Update Contact Details" at bounding box center [260, 299] width 117 height 18
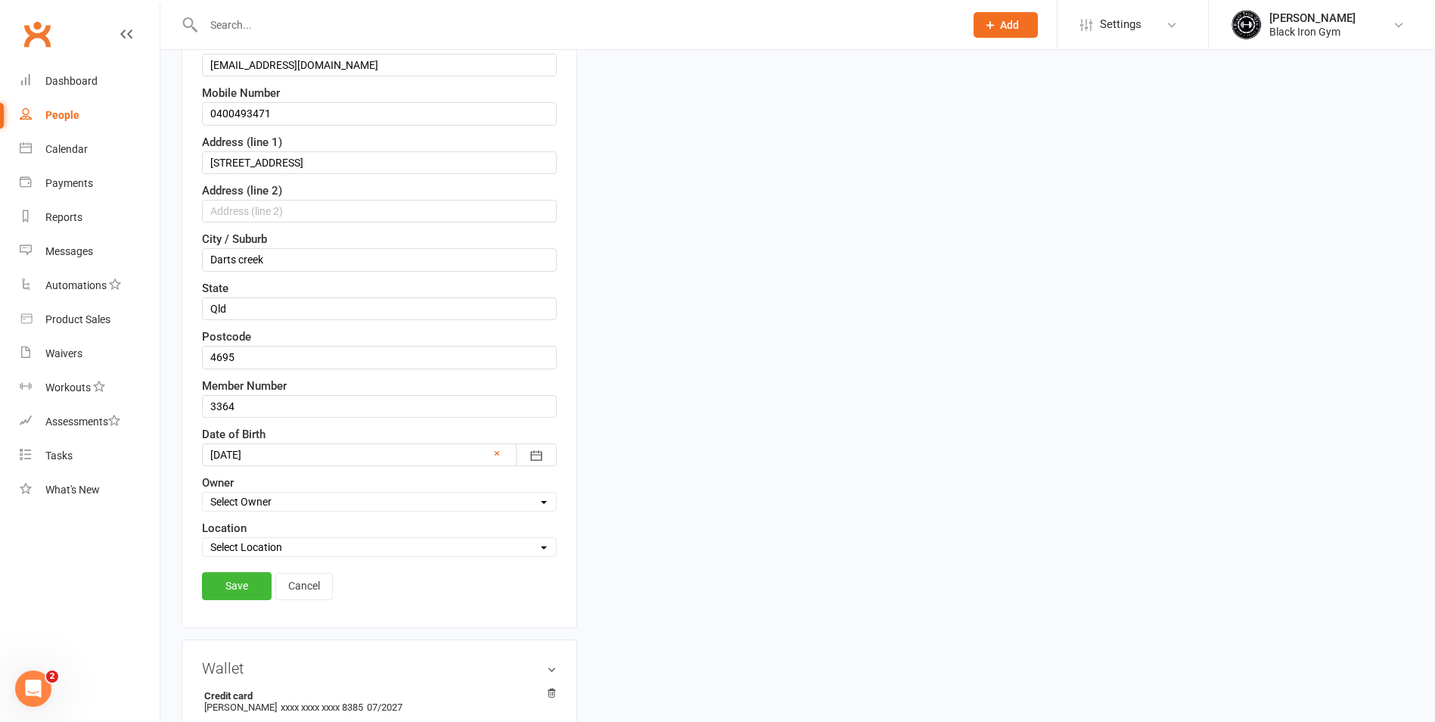
scroll to position [449, 0]
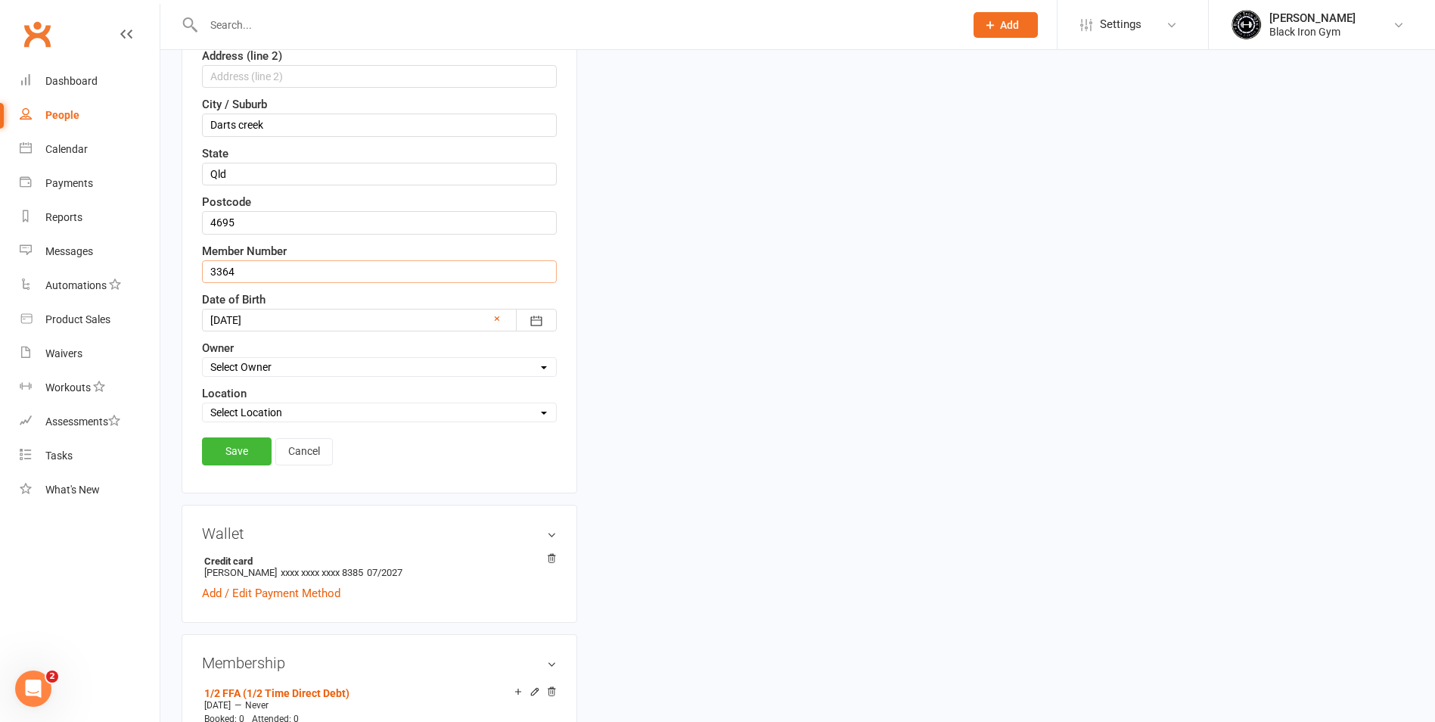
click at [213, 263] on input "3364" at bounding box center [379, 271] width 355 height 23
click at [235, 272] on input "NEW 3364" at bounding box center [379, 271] width 355 height 23
type input "NEW 128 LOST 3364"
click at [227, 446] on link "Save" at bounding box center [237, 450] width 70 height 27
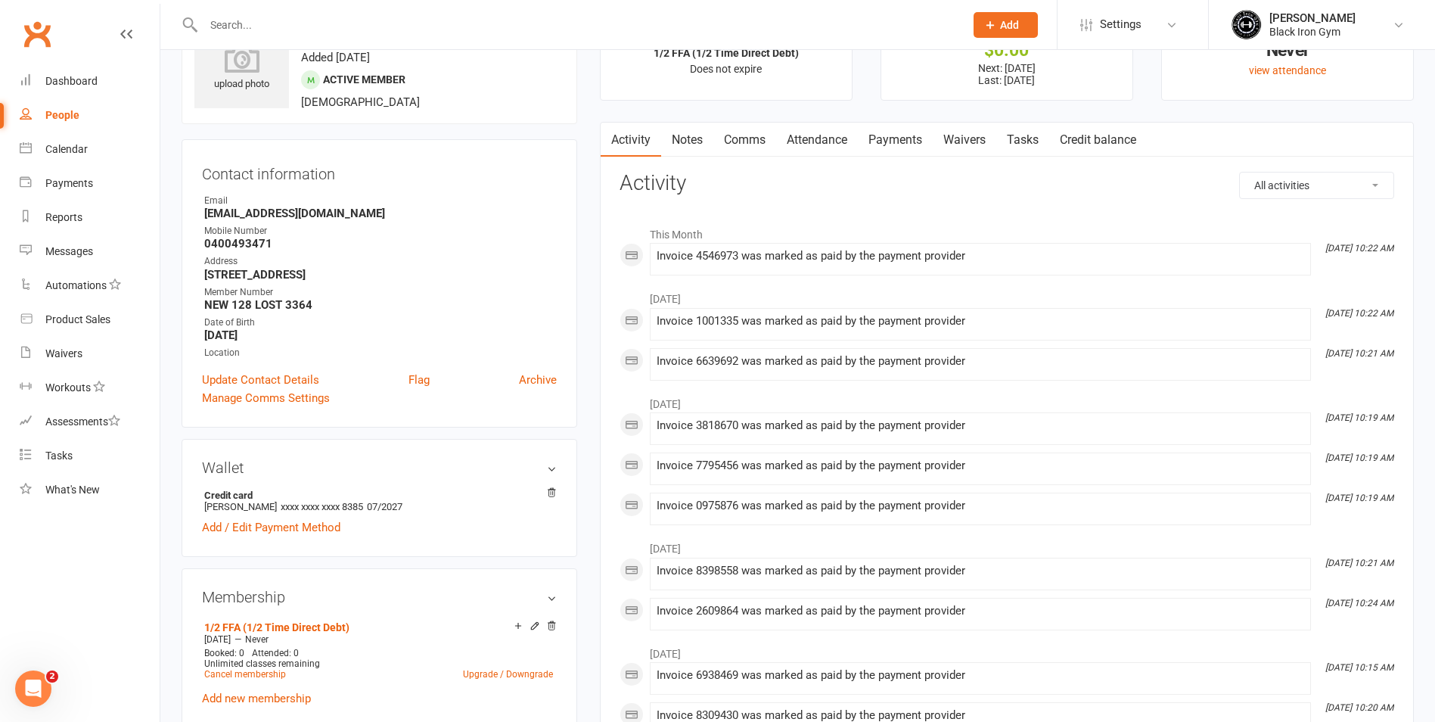
scroll to position [0, 0]
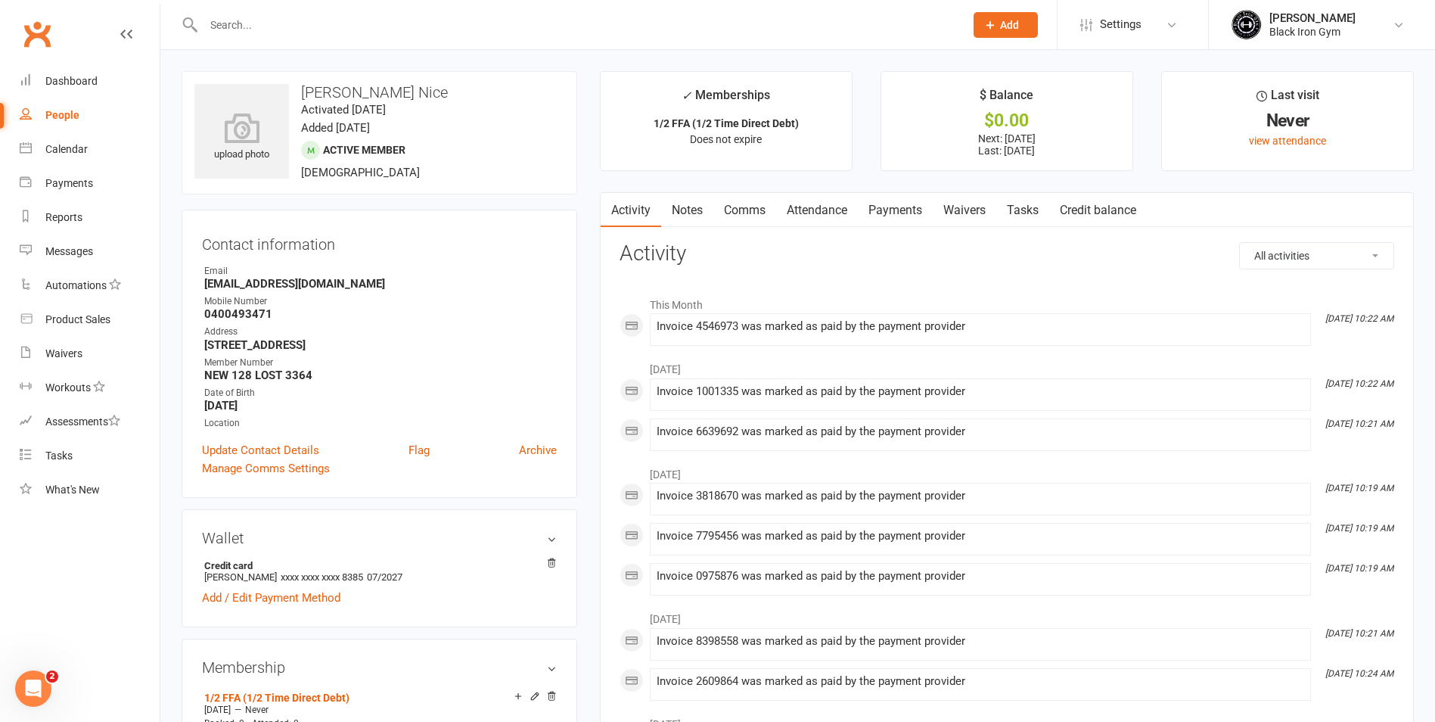
click at [207, 32] on input "text" at bounding box center [576, 24] width 755 height 21
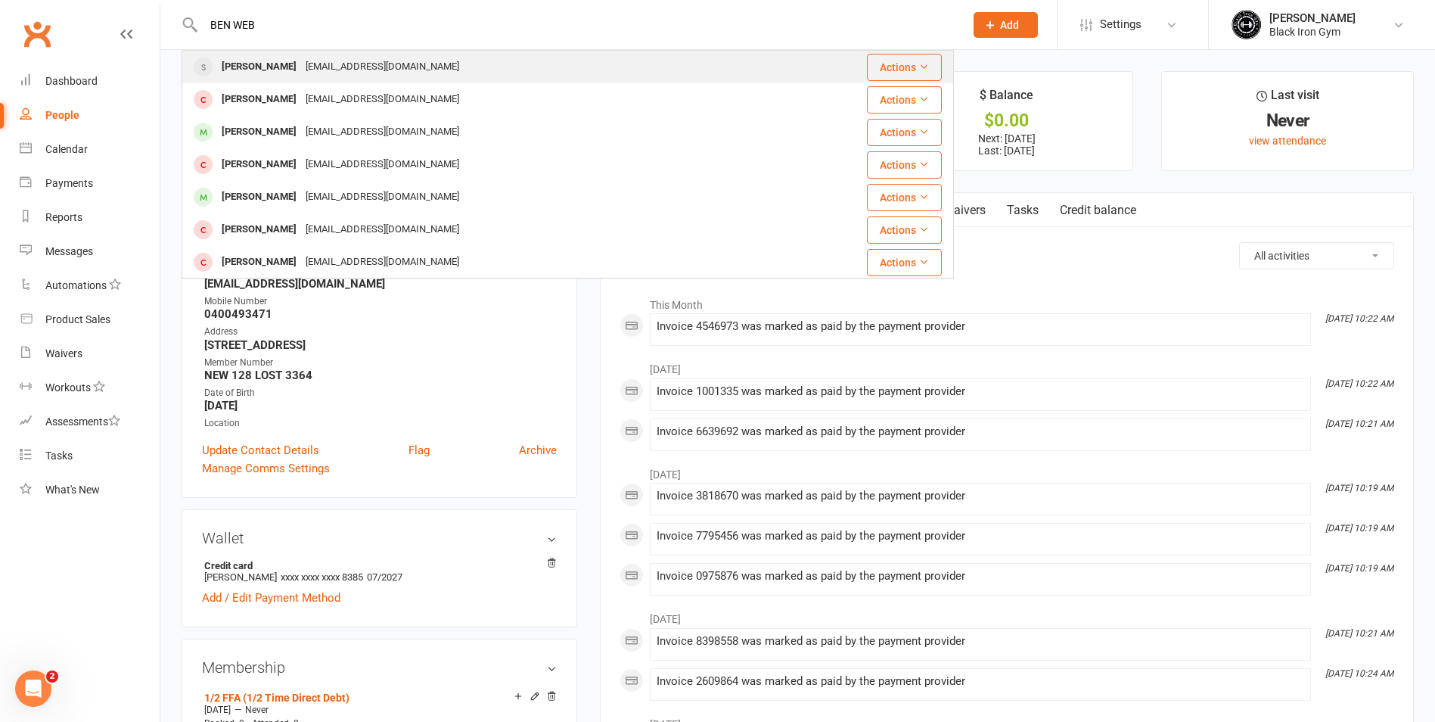
type input "BEN WEB"
click at [236, 58] on div "[PERSON_NAME]" at bounding box center [259, 67] width 84 height 22
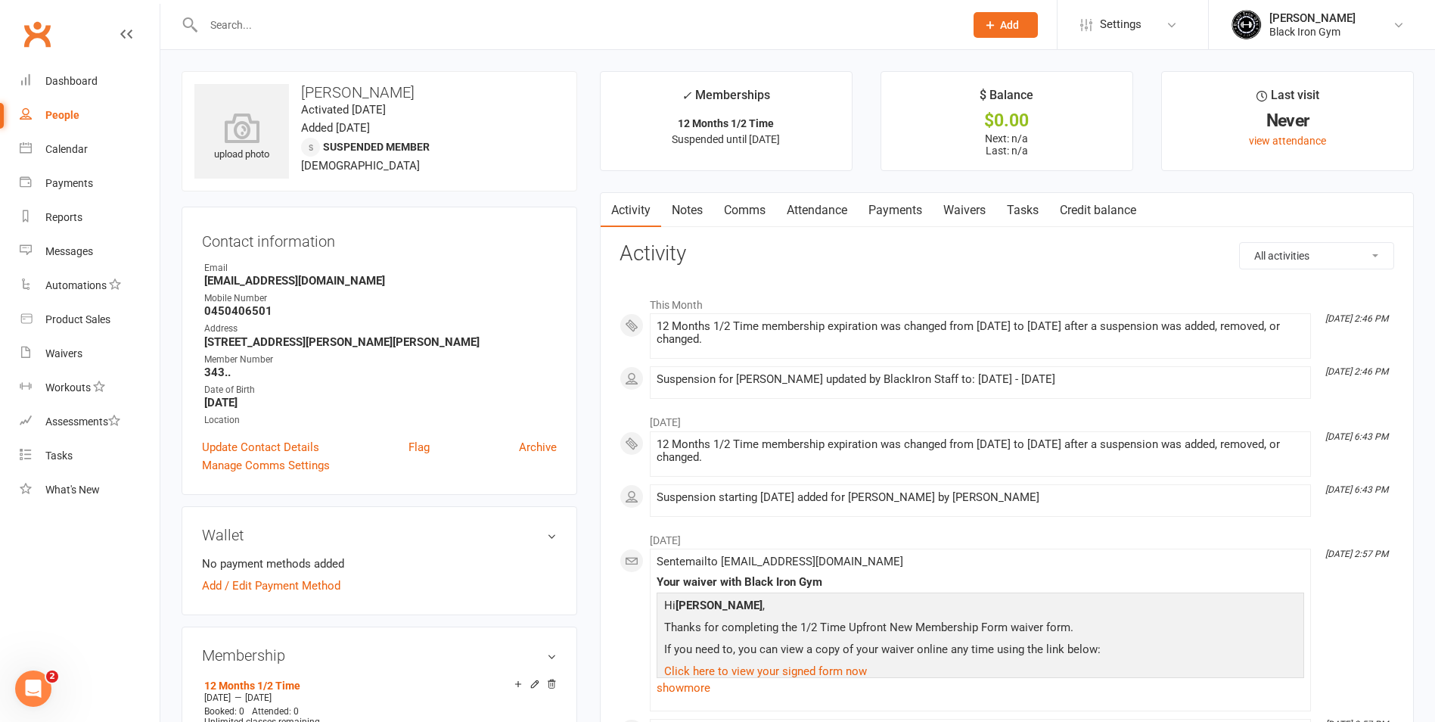
click at [291, 14] on input "text" at bounding box center [576, 24] width 755 height 21
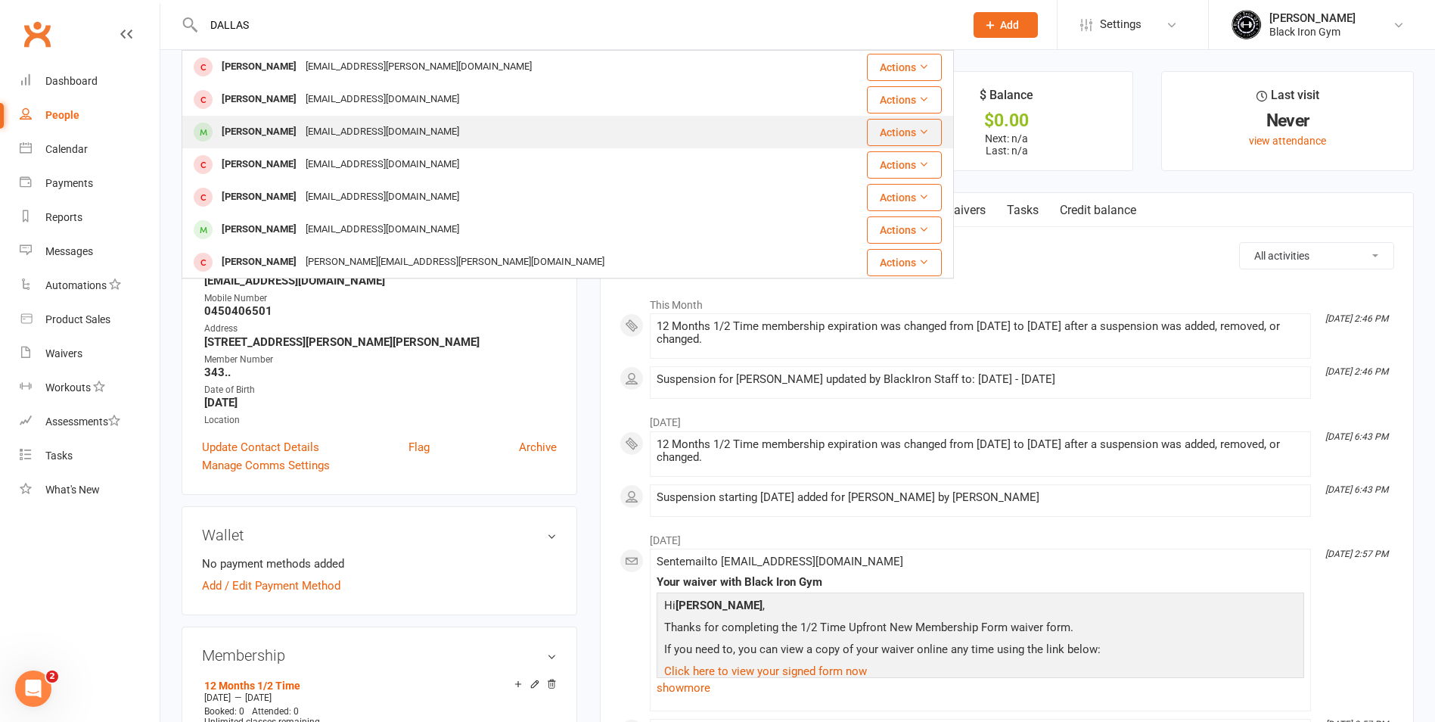
type input "DALLAS"
click at [465, 117] on div "[PERSON_NAME] [EMAIL_ADDRESS][DOMAIN_NAME]" at bounding box center [503, 132] width 641 height 31
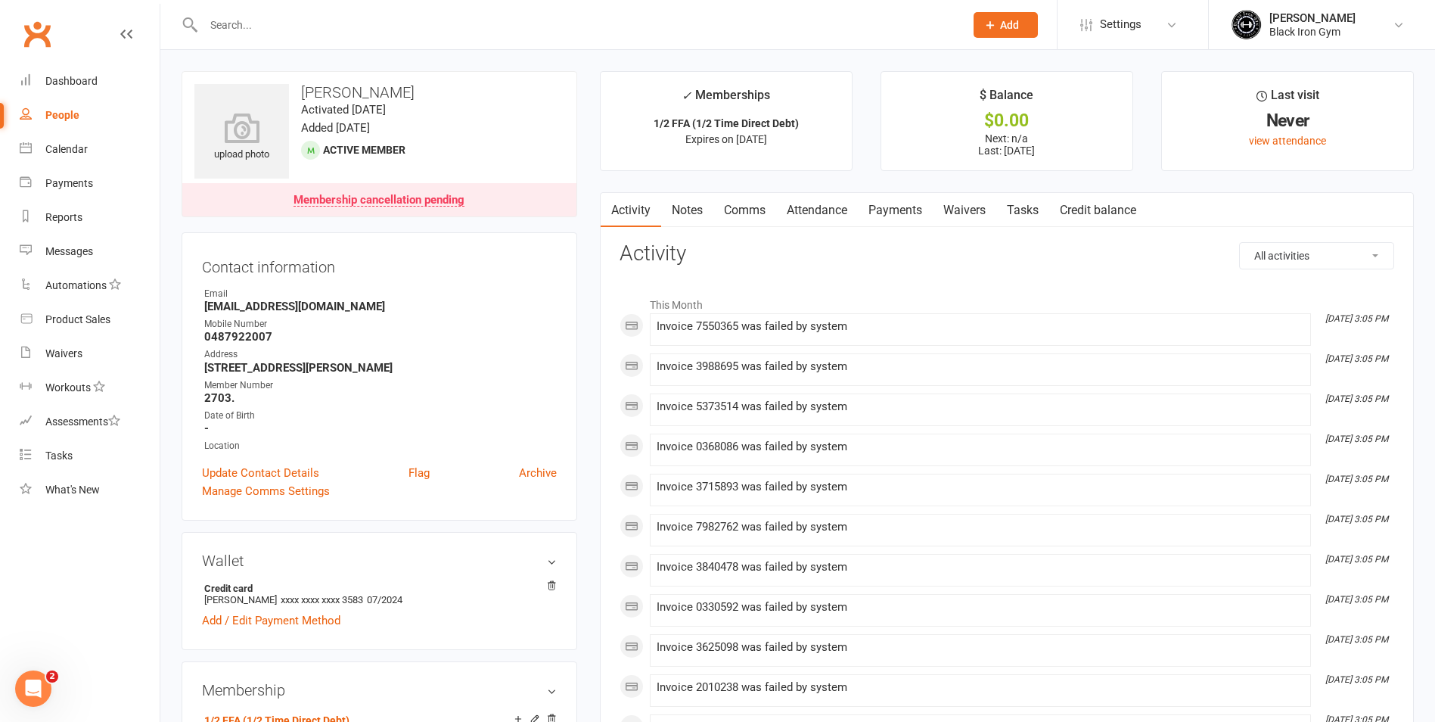
click at [888, 217] on link "Payments" at bounding box center [895, 210] width 75 height 35
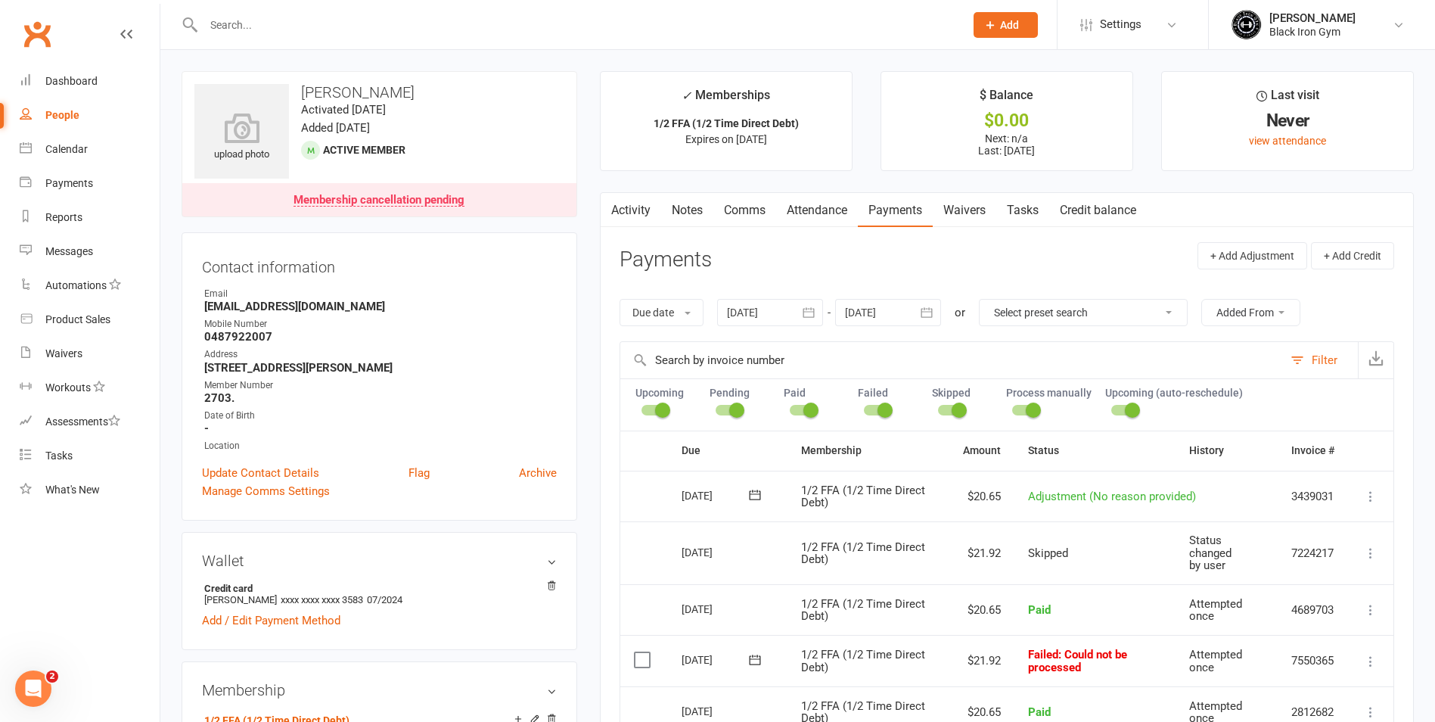
click at [1063, 498] on span "Adjustment (No reason provided)" at bounding box center [1112, 497] width 168 height 14
click at [1220, 490] on td "Adjustment (No reason provided)" at bounding box center [1146, 496] width 263 height 51
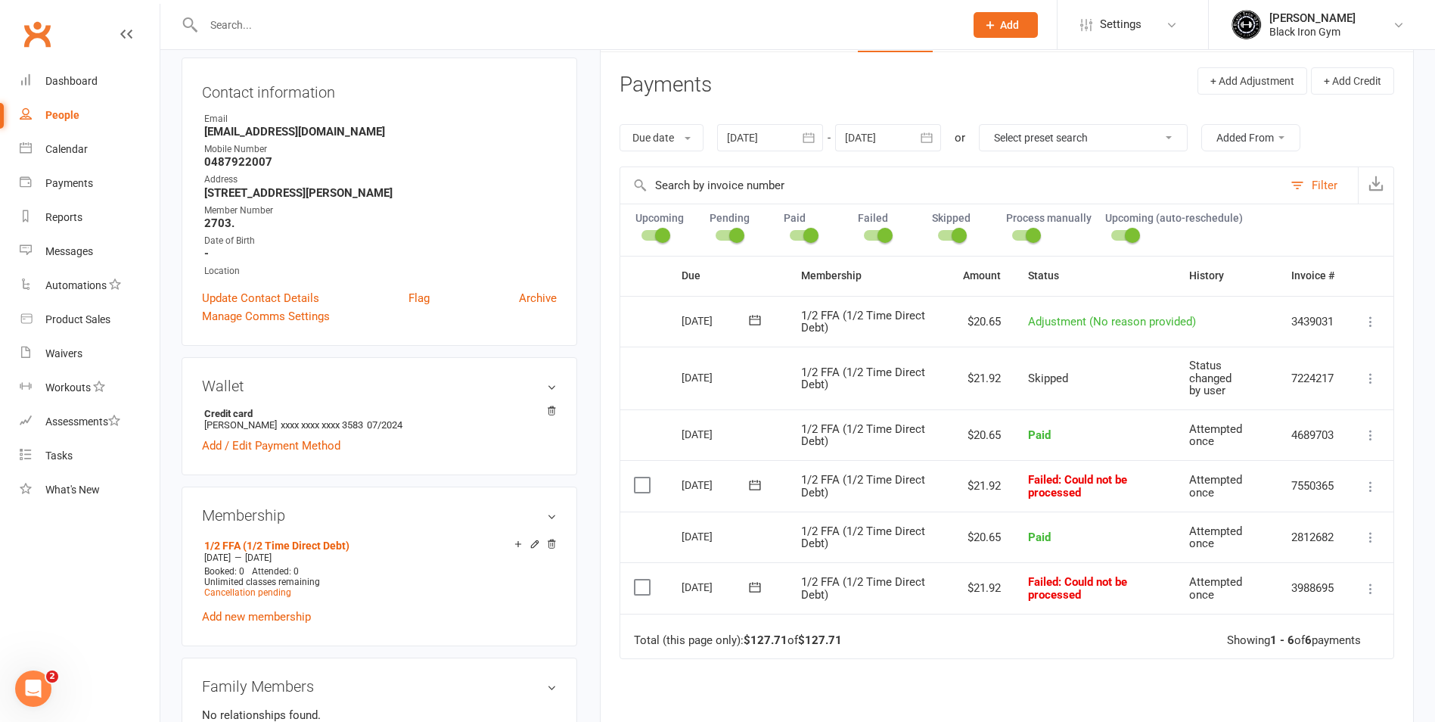
scroll to position [227, 0]
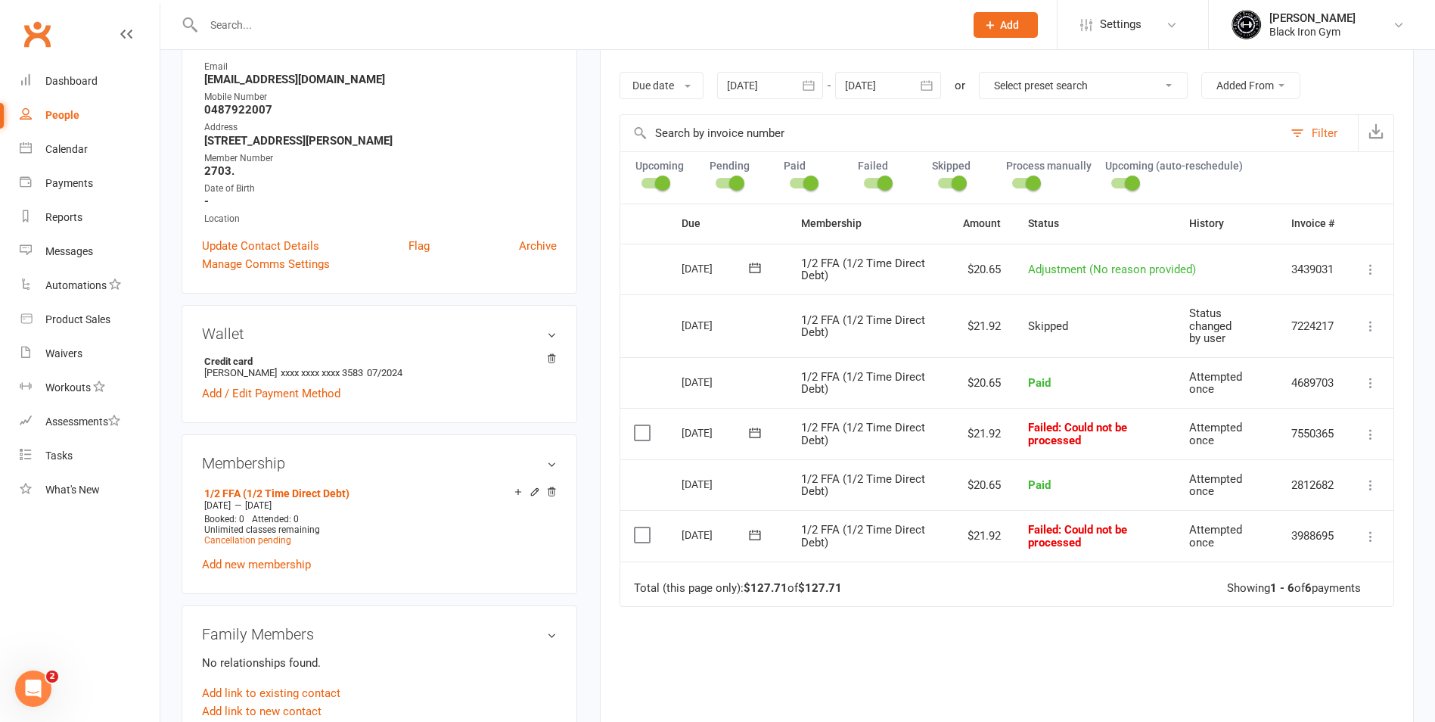
click at [1371, 427] on icon at bounding box center [1370, 434] width 15 height 15
click at [873, 363] on td "1/2 FFA (1/2 Time Direct Debt)" at bounding box center [869, 382] width 162 height 51
click at [247, 536] on span "Cancellation pending" at bounding box center [247, 540] width 87 height 11
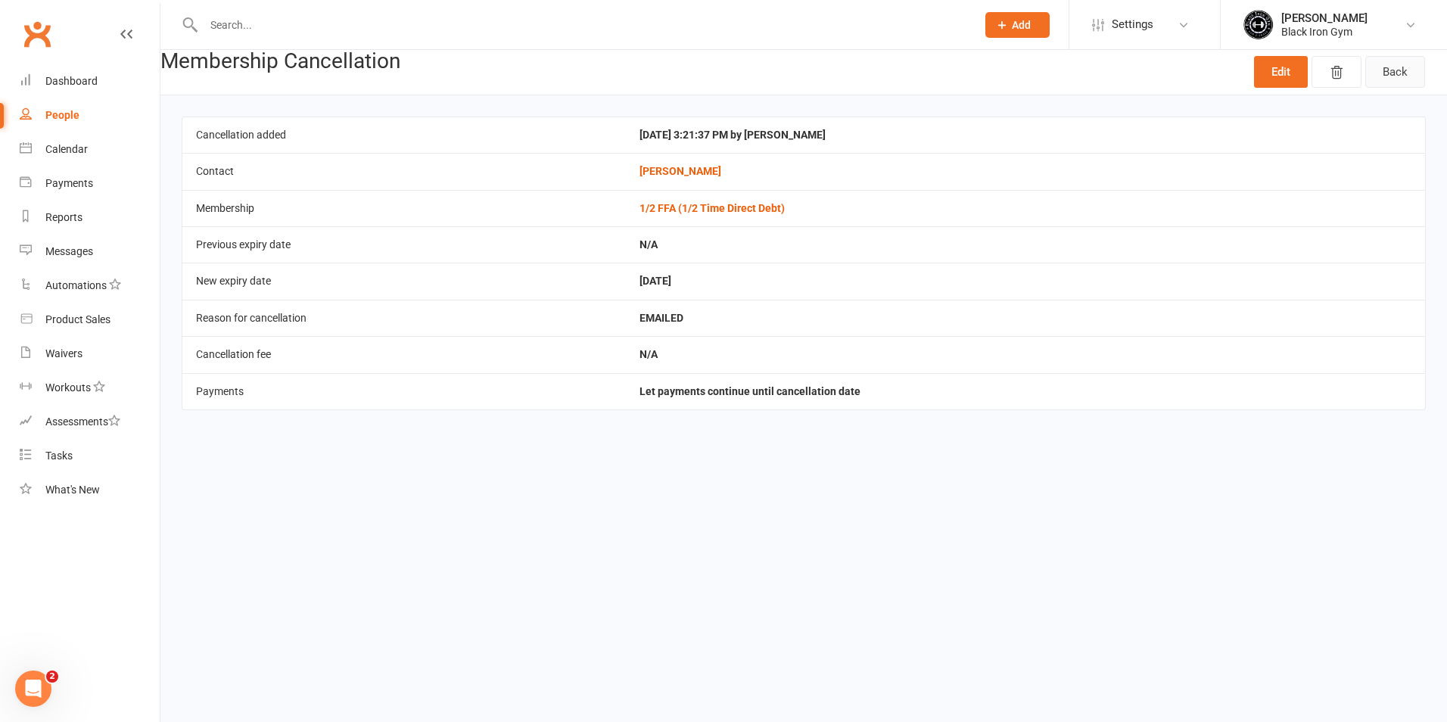
click at [1381, 70] on link "Back" at bounding box center [1395, 72] width 60 height 32
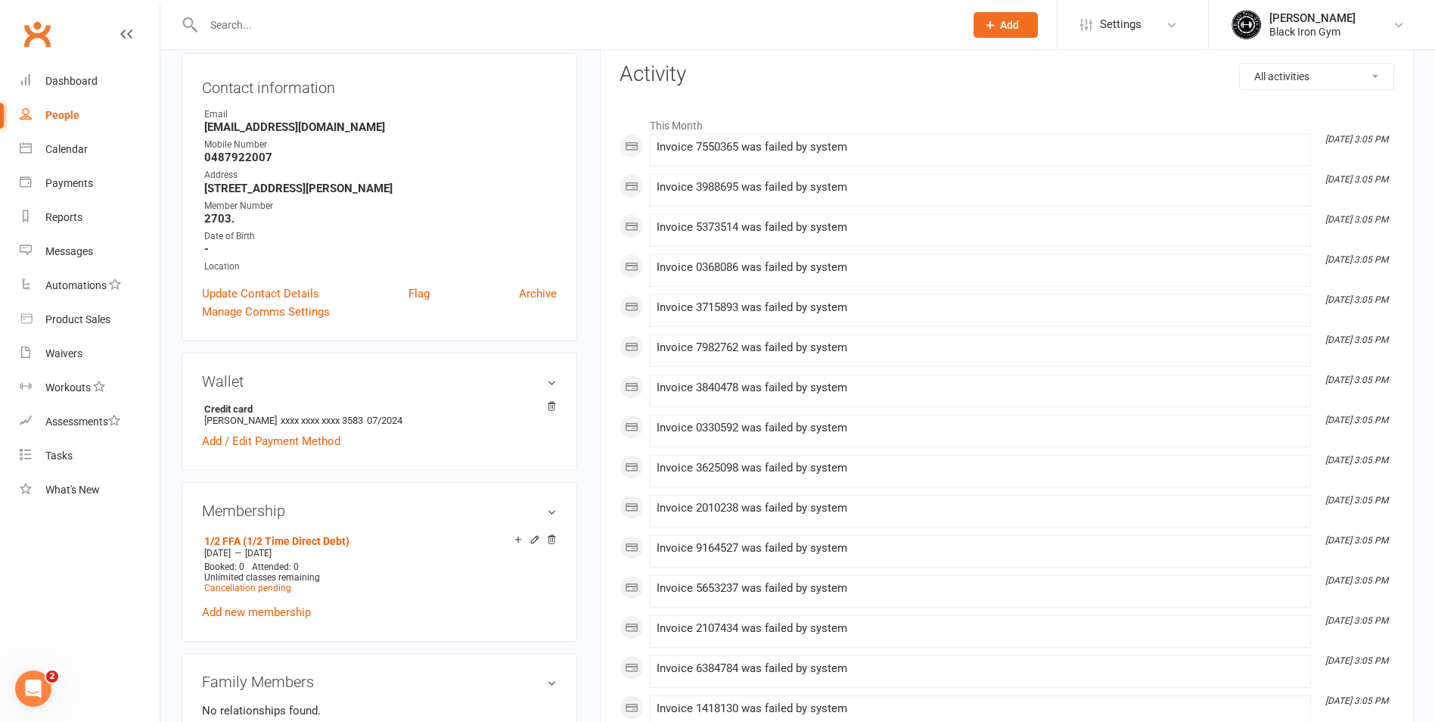
scroll to position [378, 0]
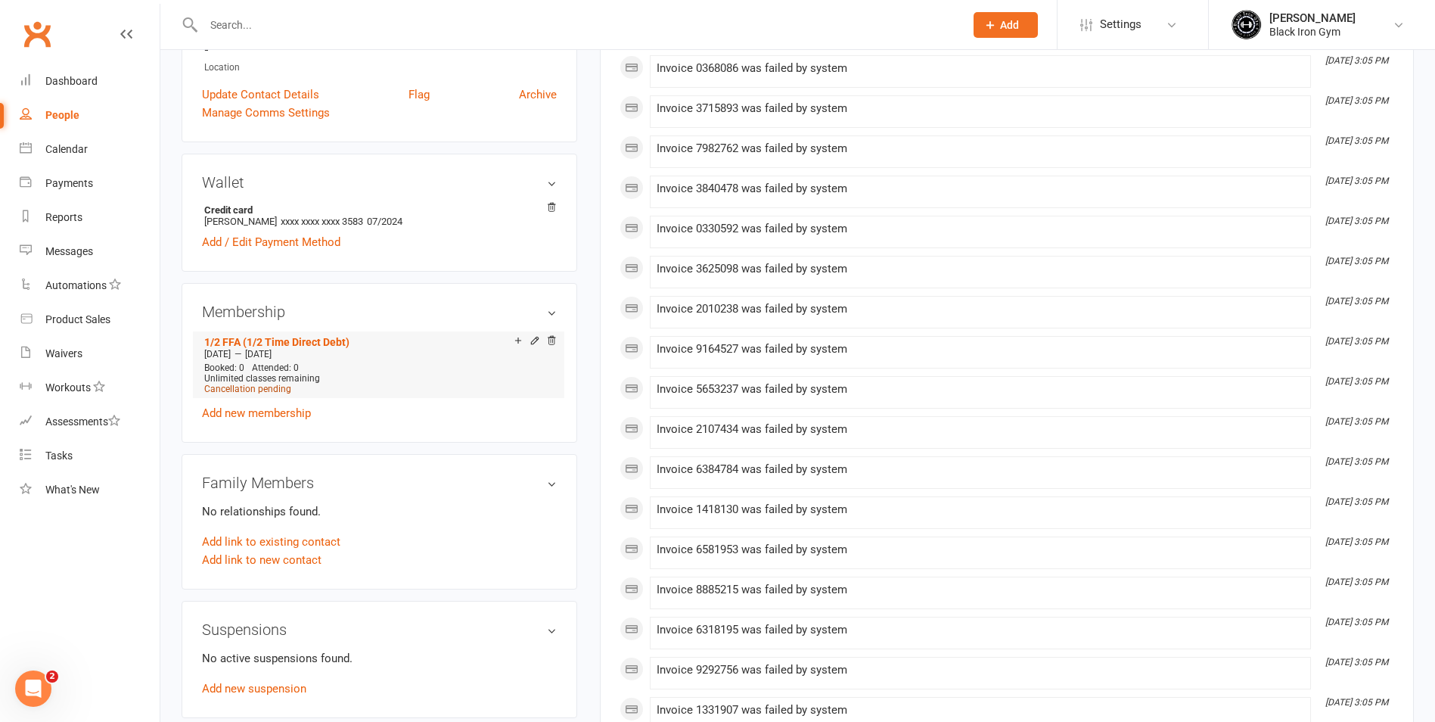
click at [266, 388] on span "Cancellation pending" at bounding box center [247, 389] width 87 height 11
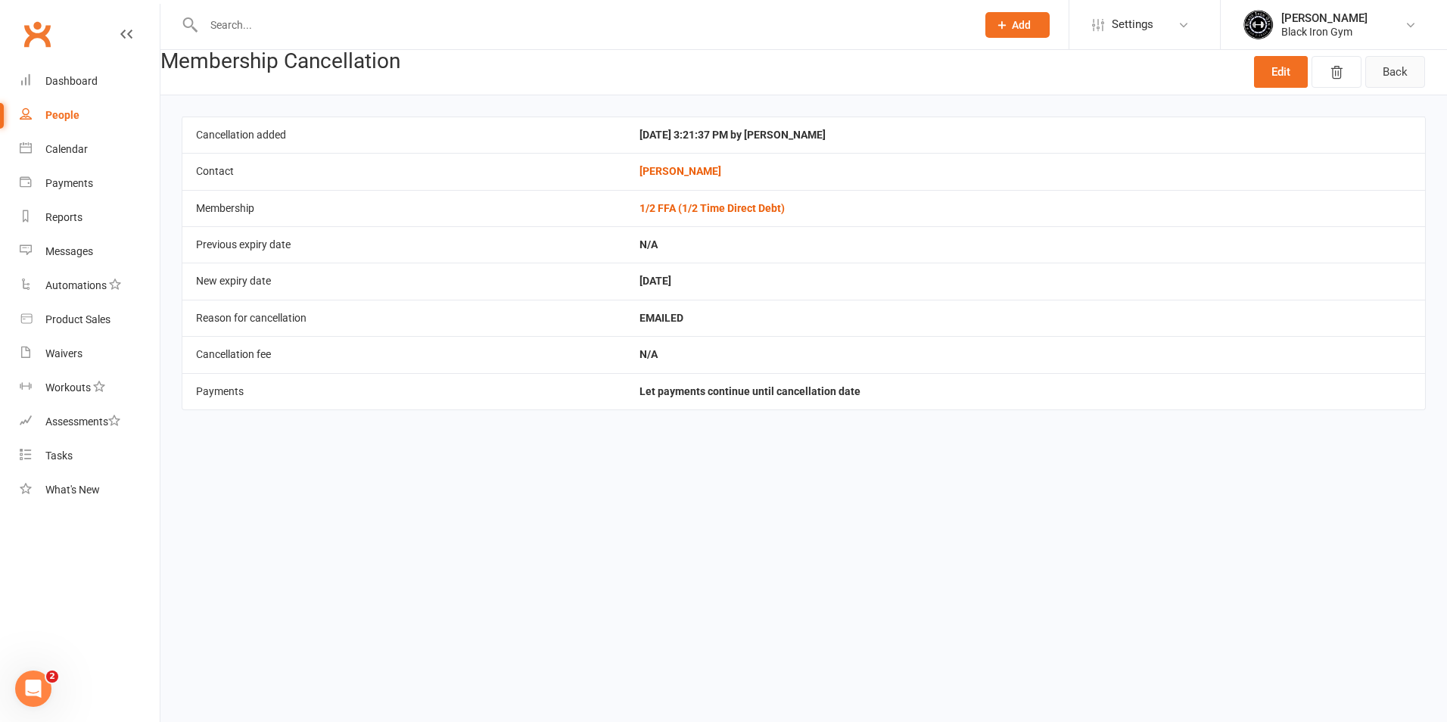
click at [1378, 64] on link "Back" at bounding box center [1395, 72] width 60 height 32
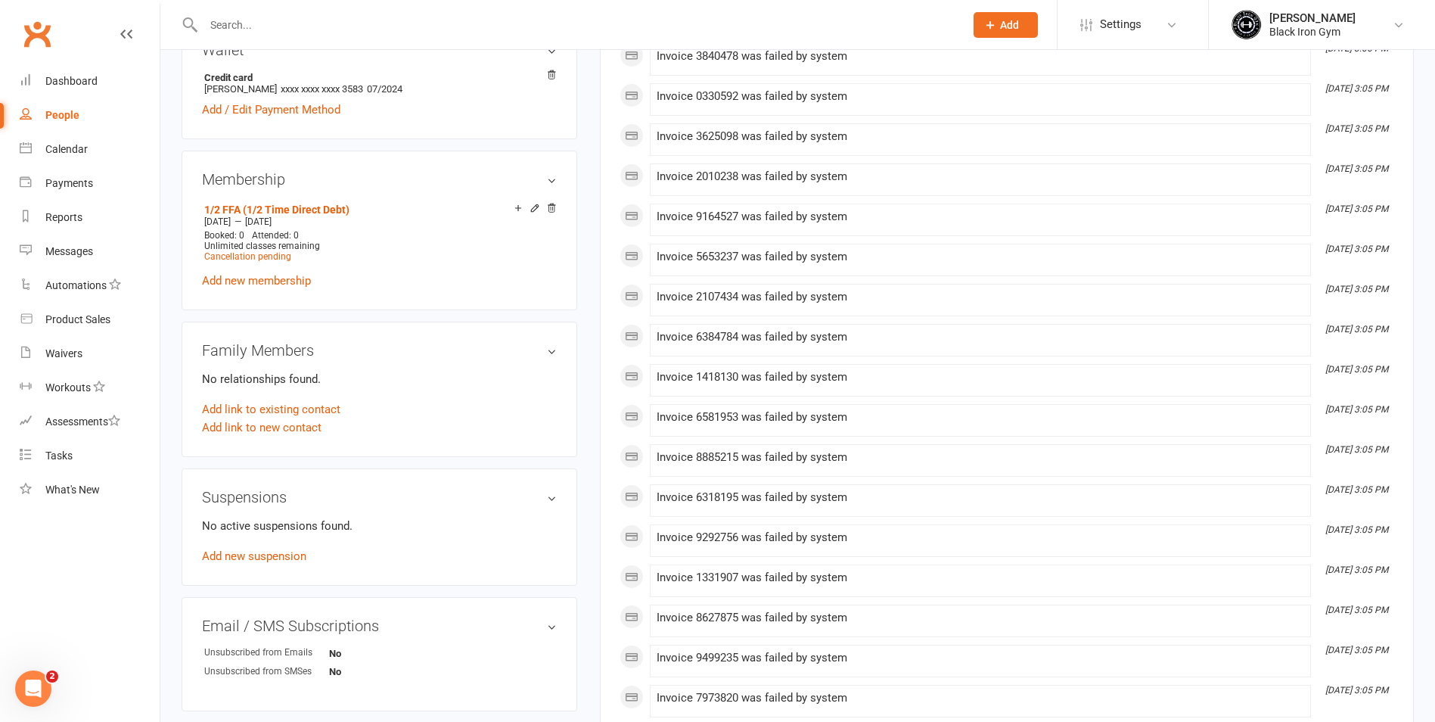
scroll to position [681, 0]
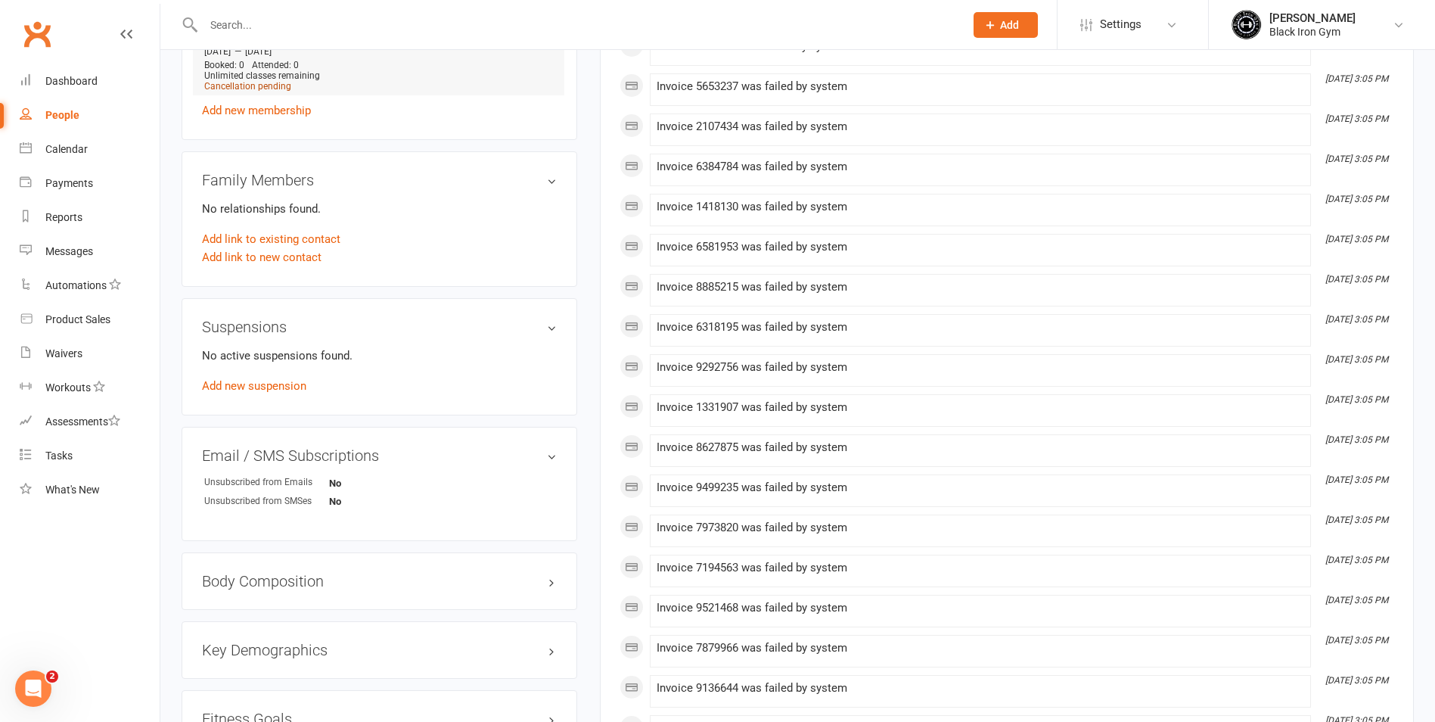
click at [250, 87] on span "Cancellation pending" at bounding box center [247, 86] width 87 height 11
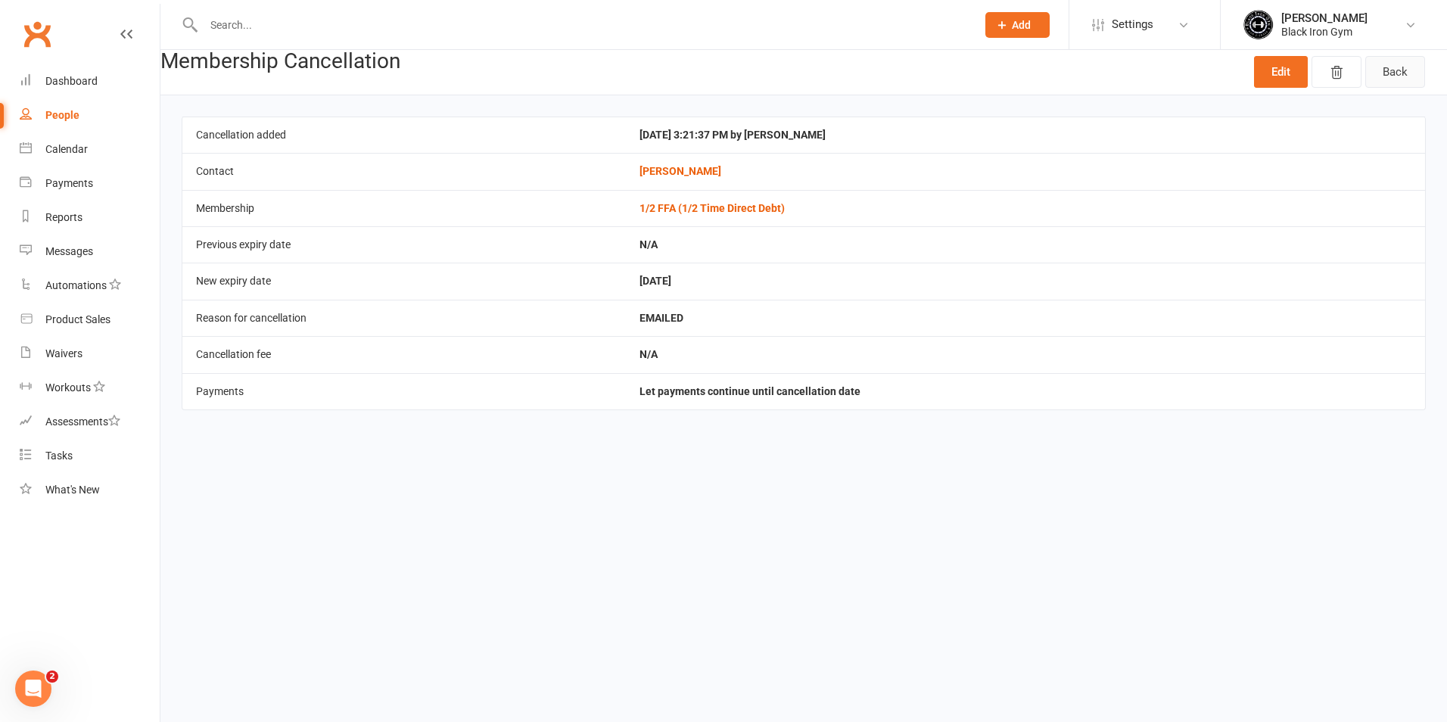
click at [1381, 66] on link "Back" at bounding box center [1395, 72] width 60 height 32
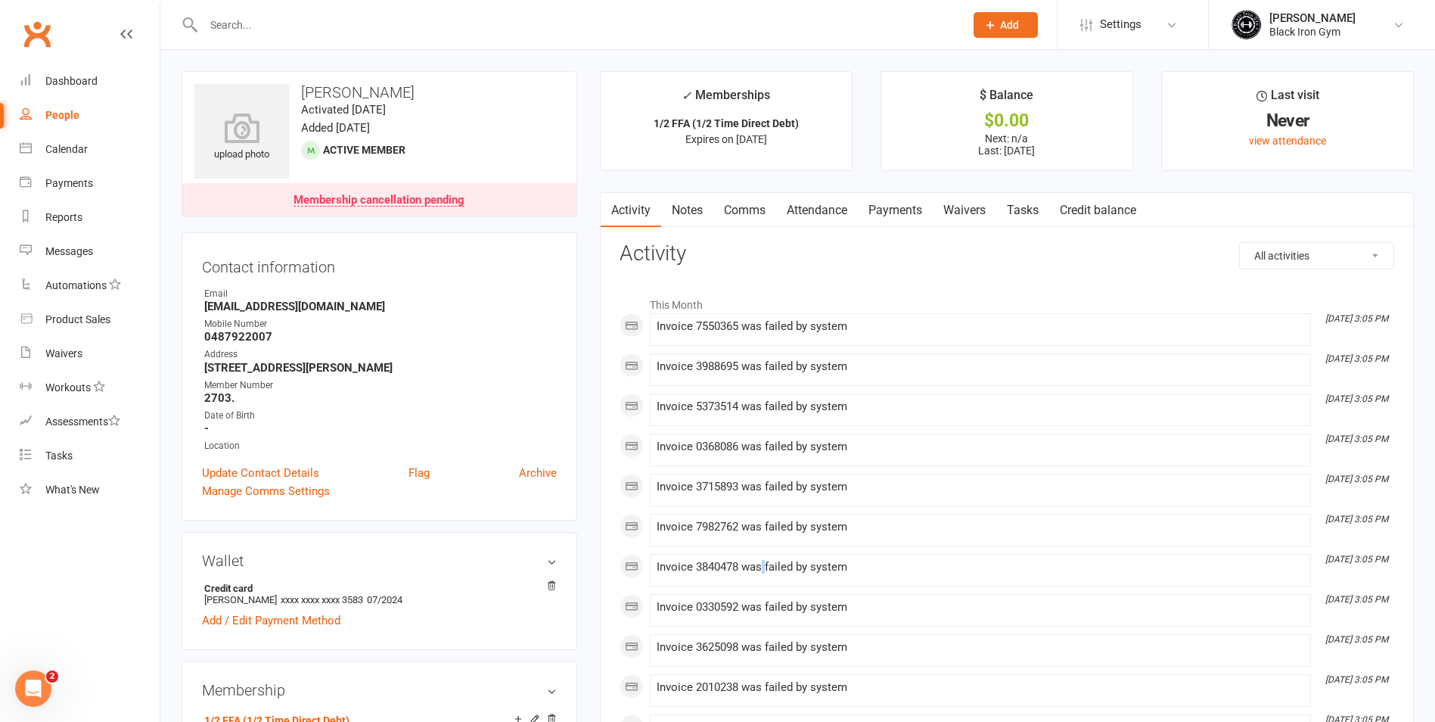
click at [766, 557] on li "[DATE] 3:05 PM Invoice 3840478 was failed by system" at bounding box center [980, 570] width 661 height 33
click at [280, 14] on input "text" at bounding box center [576, 24] width 755 height 21
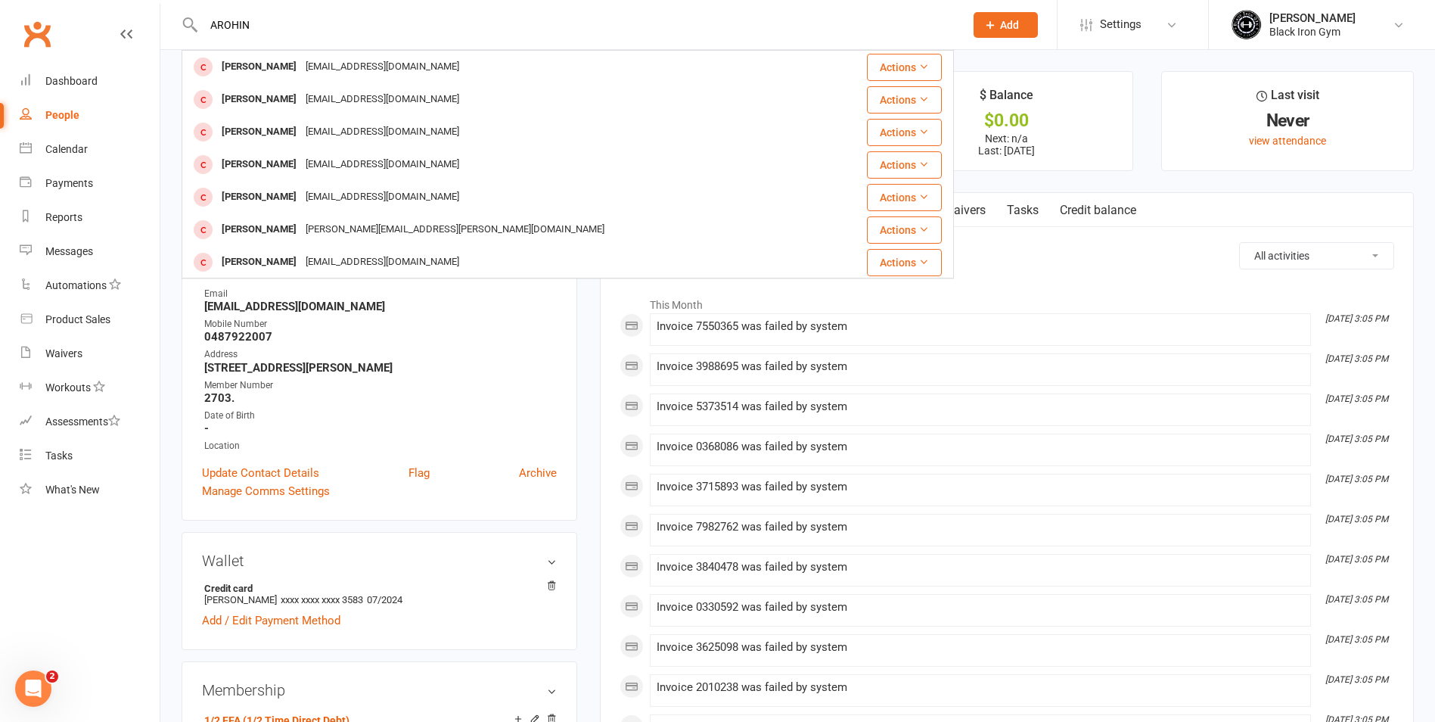
type input "AROHIN"
drag, startPoint x: 461, startPoint y: 47, endPoint x: 206, endPoint y: 8, distance: 258.0
click at [206, 8] on div "AROHIN Aroha [PERSON_NAME] [EMAIL_ADDRESS][DOMAIN_NAME] Actions Aroha [PERSON_N…" at bounding box center [568, 24] width 772 height 49
drag, startPoint x: 336, startPoint y: 43, endPoint x: -3, endPoint y: -53, distance: 352.3
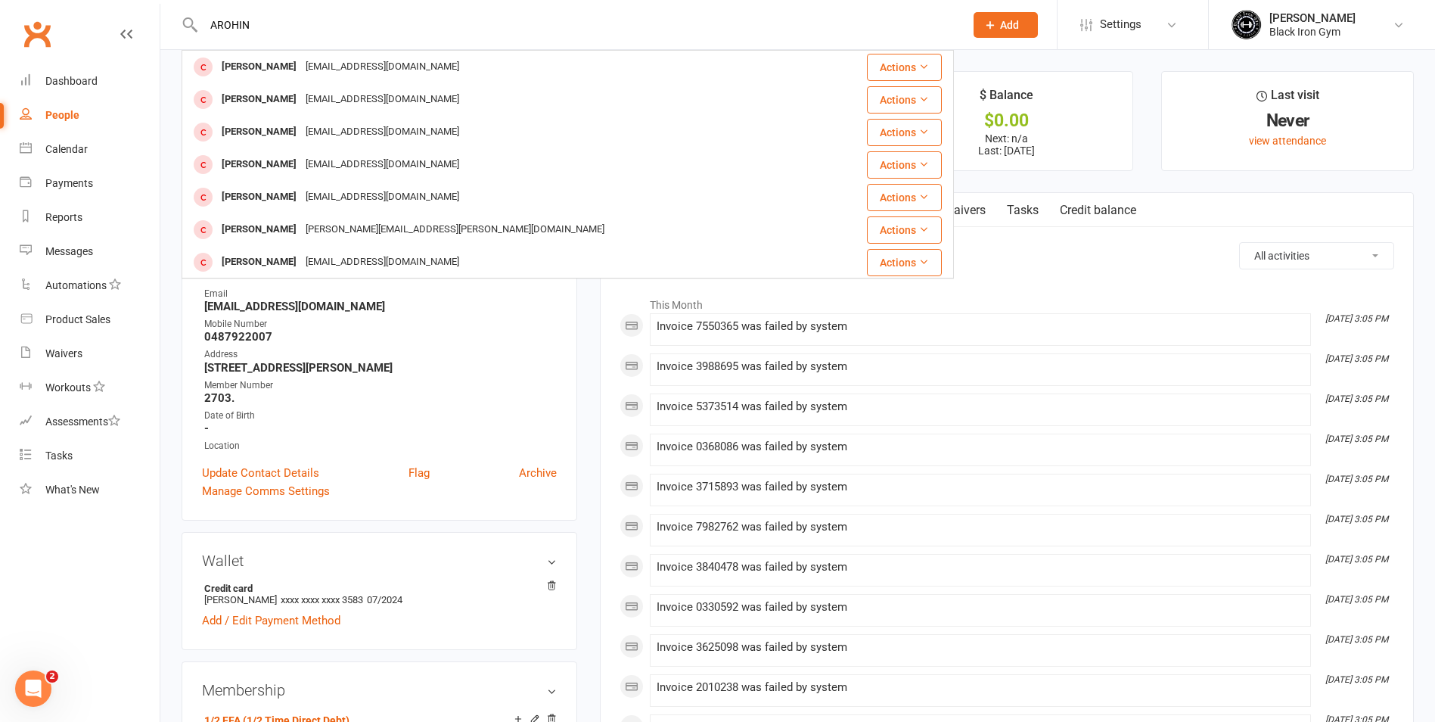
drag, startPoint x: 284, startPoint y: 26, endPoint x: -3, endPoint y: -35, distance: 293.2
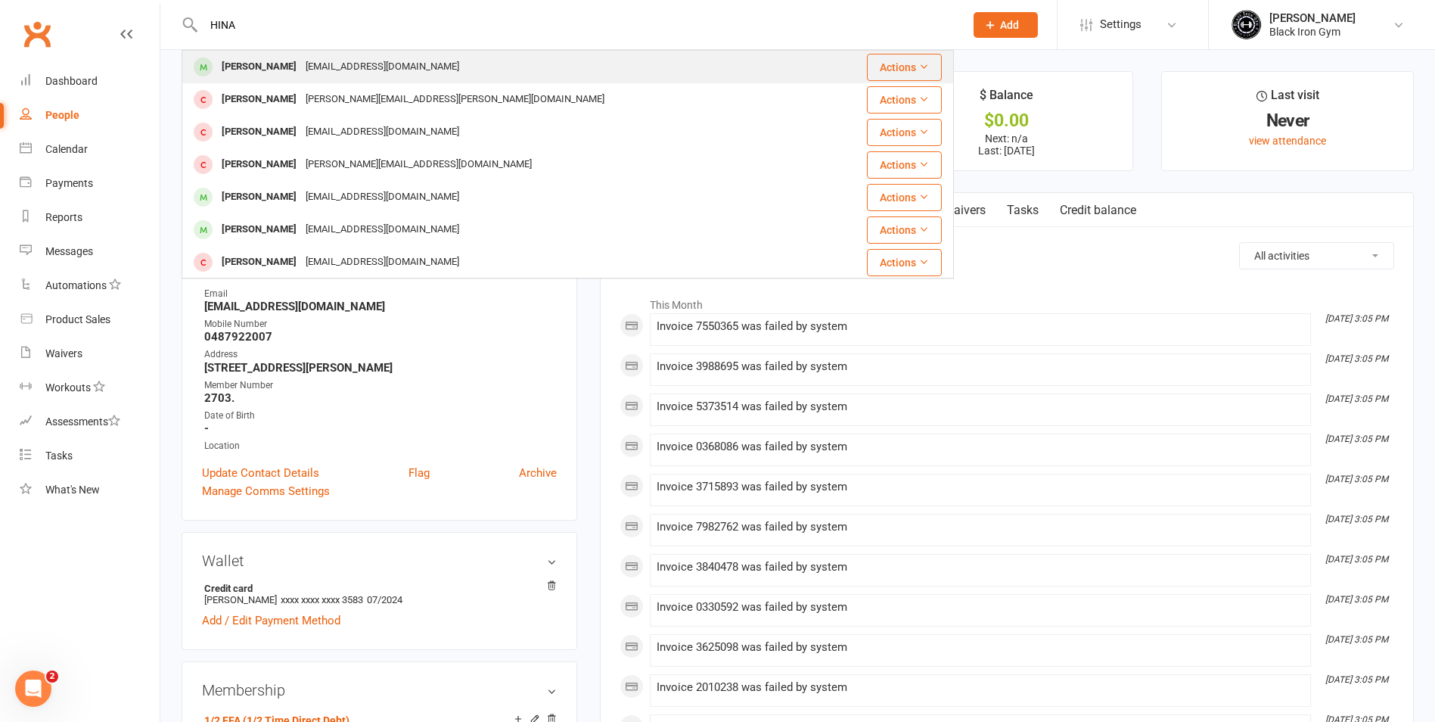
type input "HINA"
click at [365, 65] on div "[EMAIL_ADDRESS][DOMAIN_NAME]" at bounding box center [382, 67] width 163 height 22
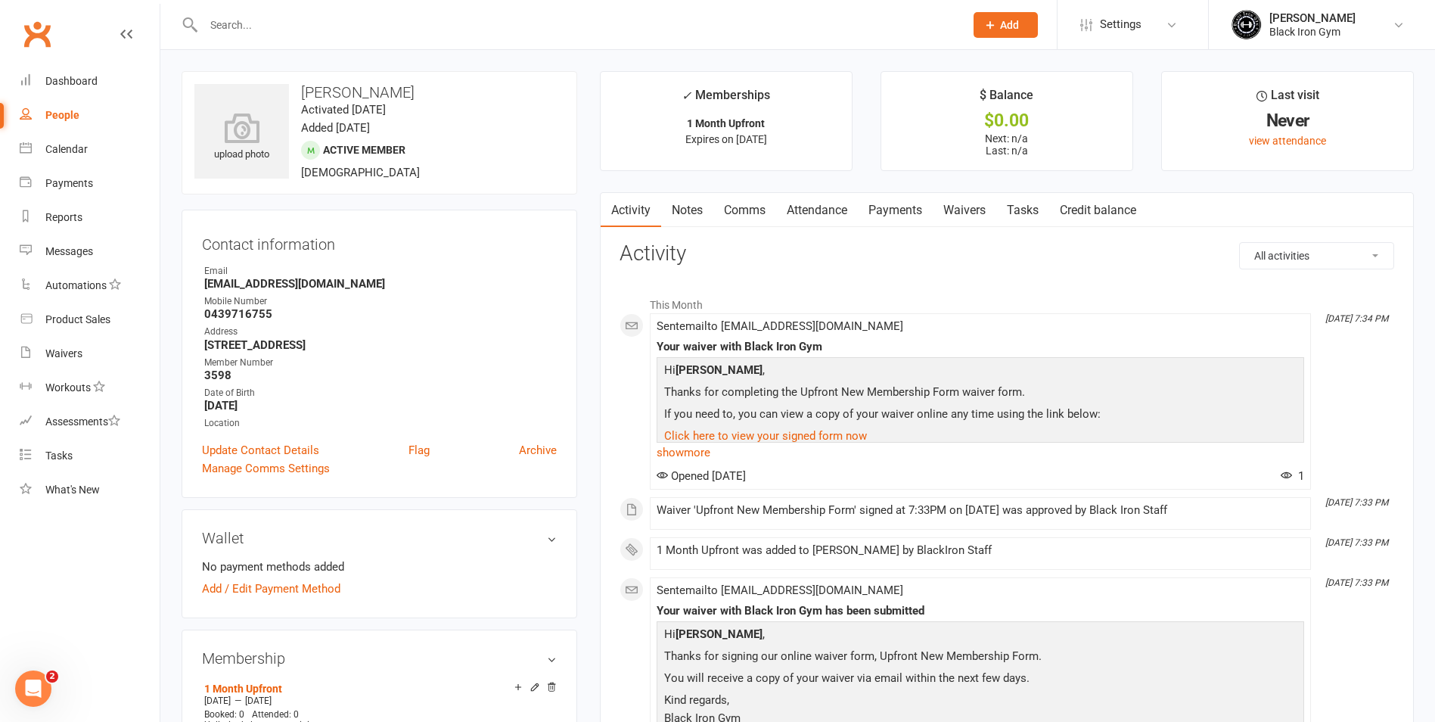
click at [233, 27] on input "text" at bounding box center [576, 24] width 755 height 21
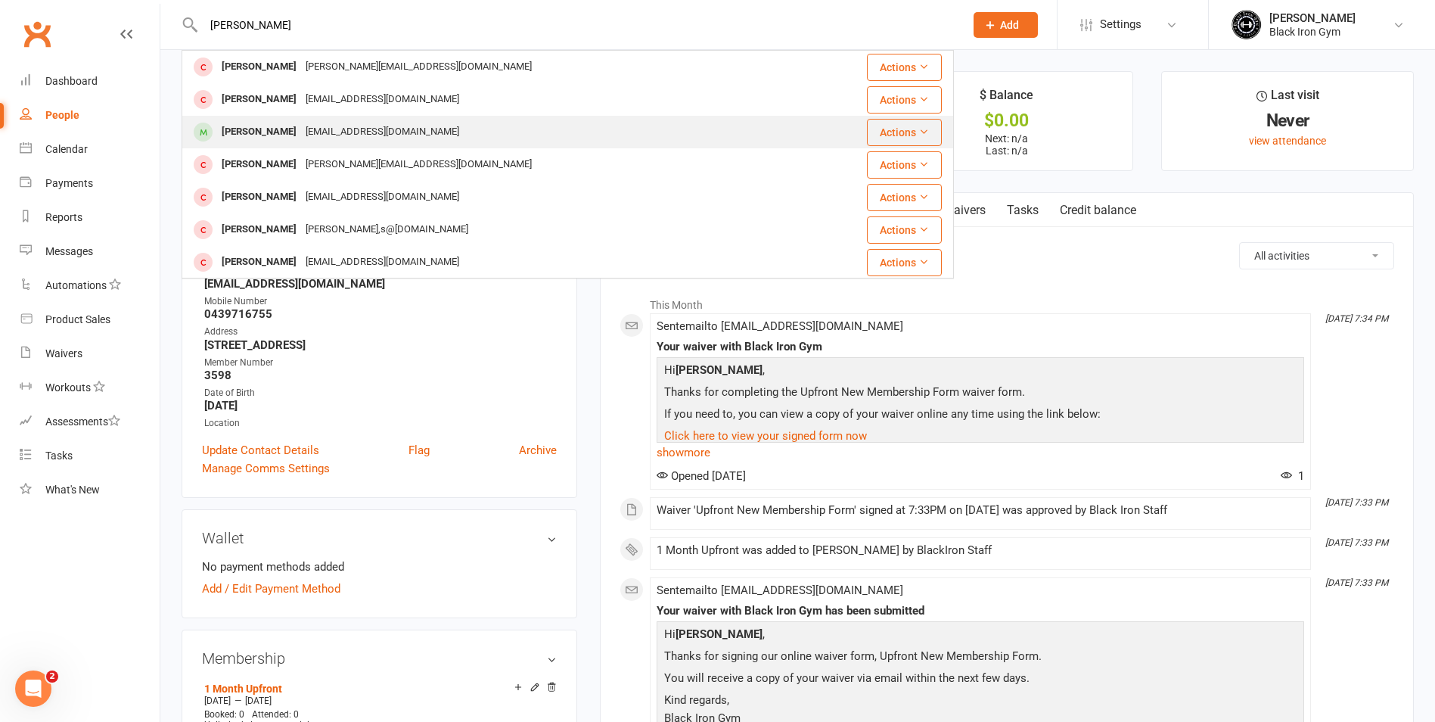
type input "[PERSON_NAME]"
click at [216, 120] on div at bounding box center [203, 132] width 28 height 25
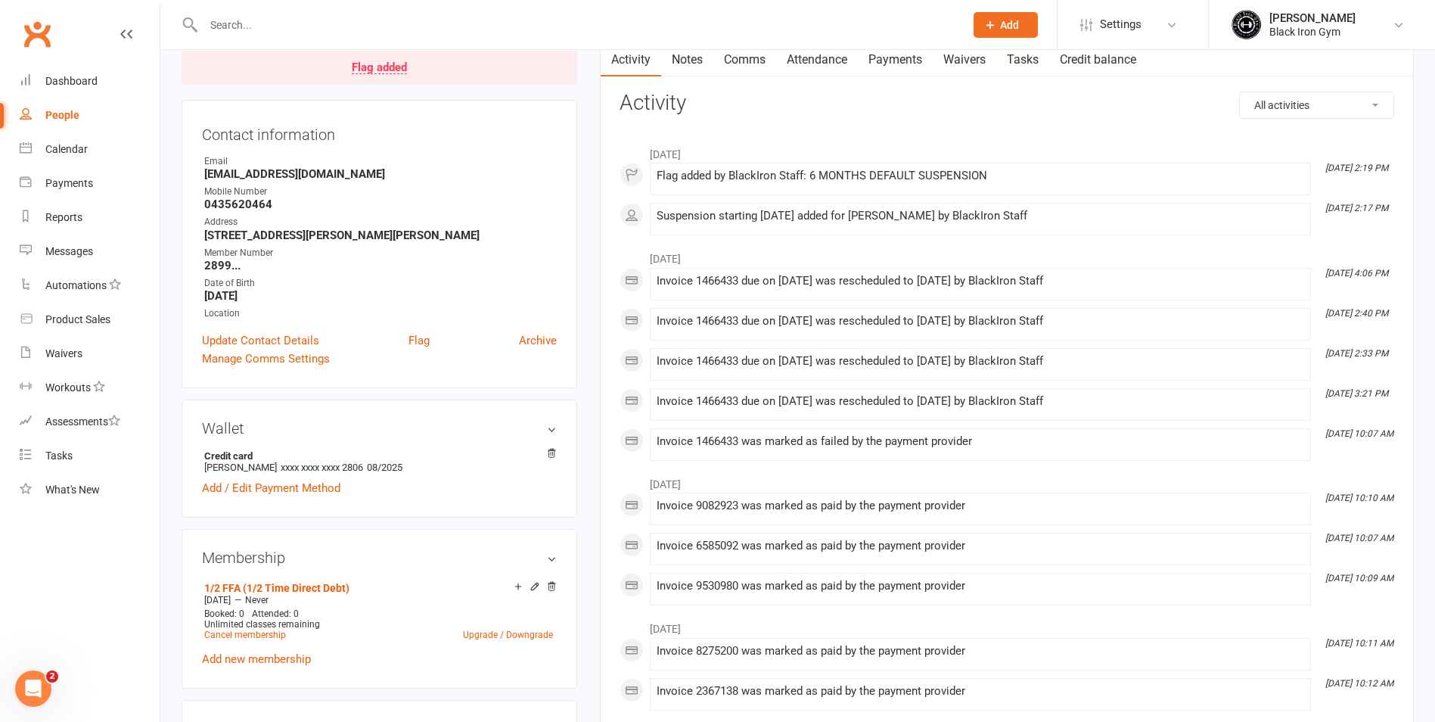
scroll to position [151, 0]
click at [280, 60] on link "Flag added" at bounding box center [379, 66] width 394 height 33
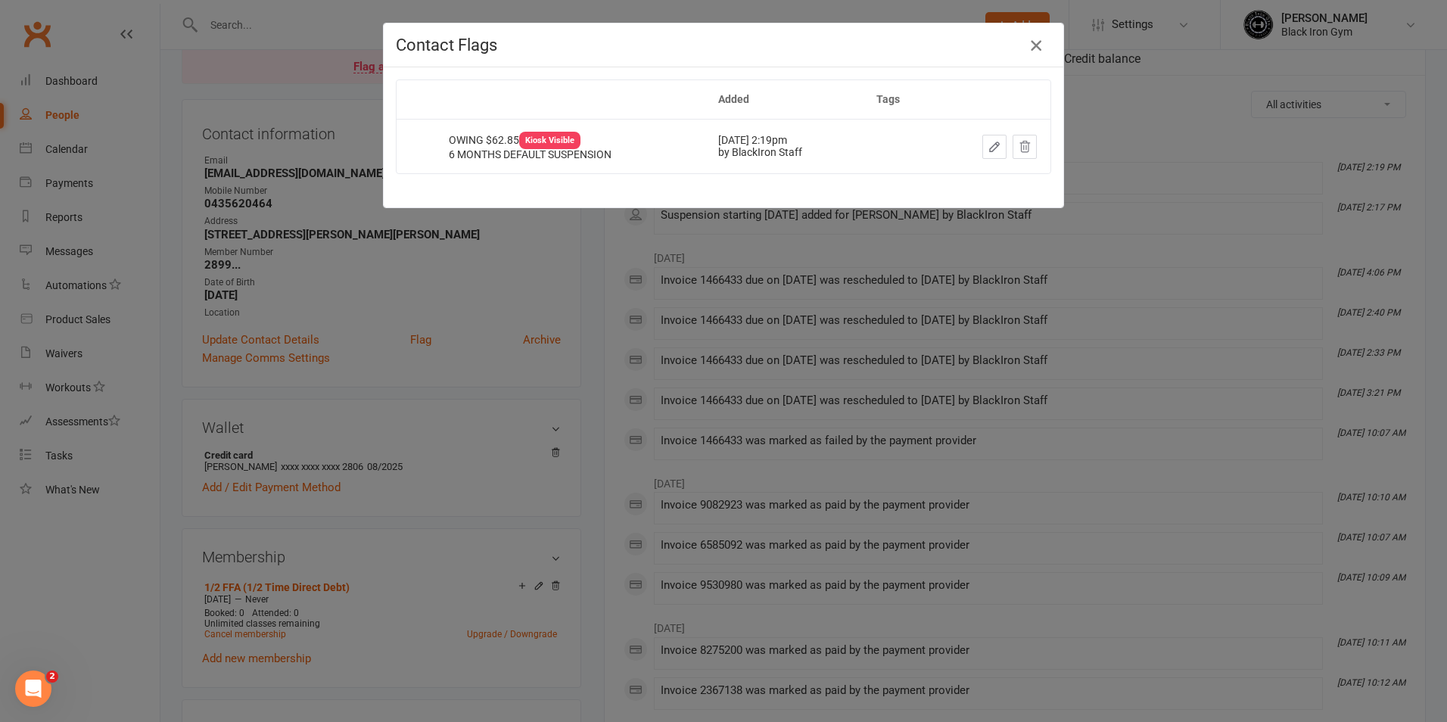
click at [1038, 50] on icon "button" at bounding box center [1036, 45] width 18 height 18
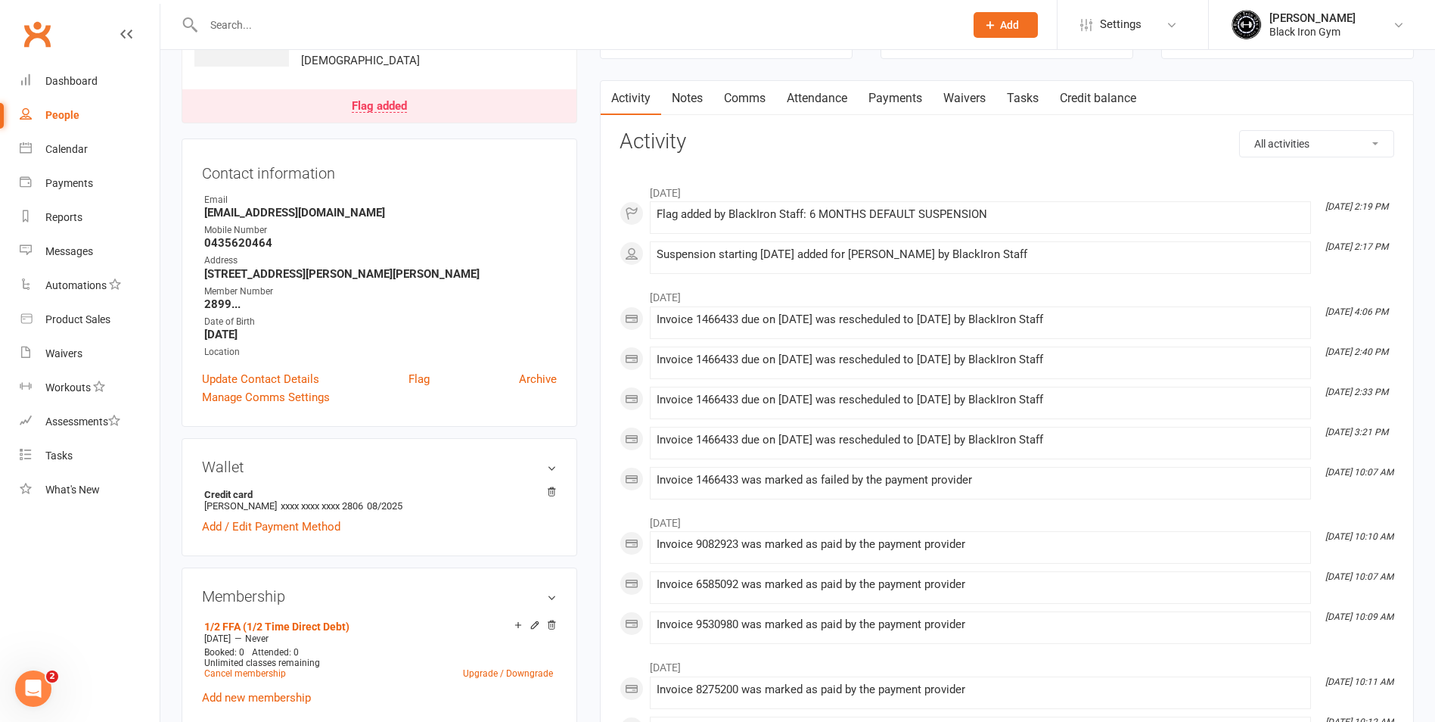
scroll to position [76, 0]
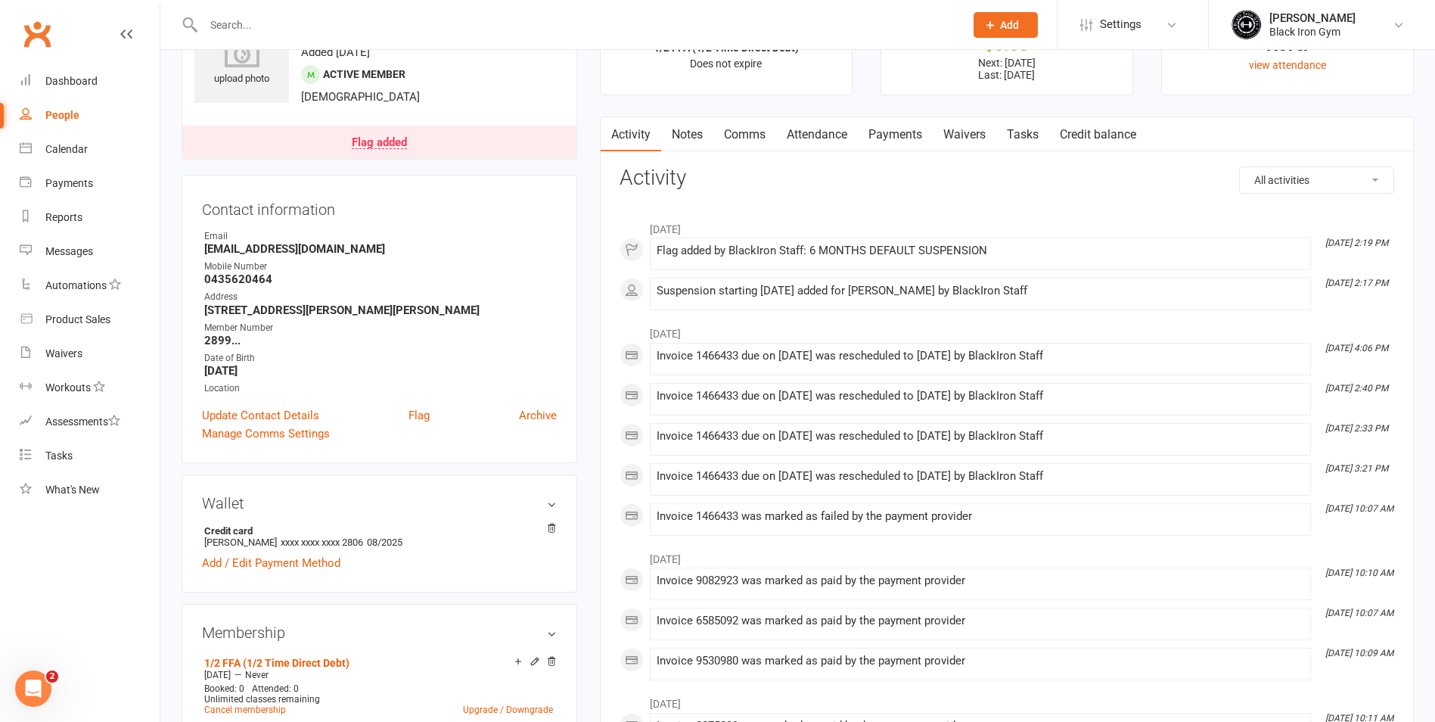
click at [894, 122] on link "Payments" at bounding box center [895, 134] width 75 height 35
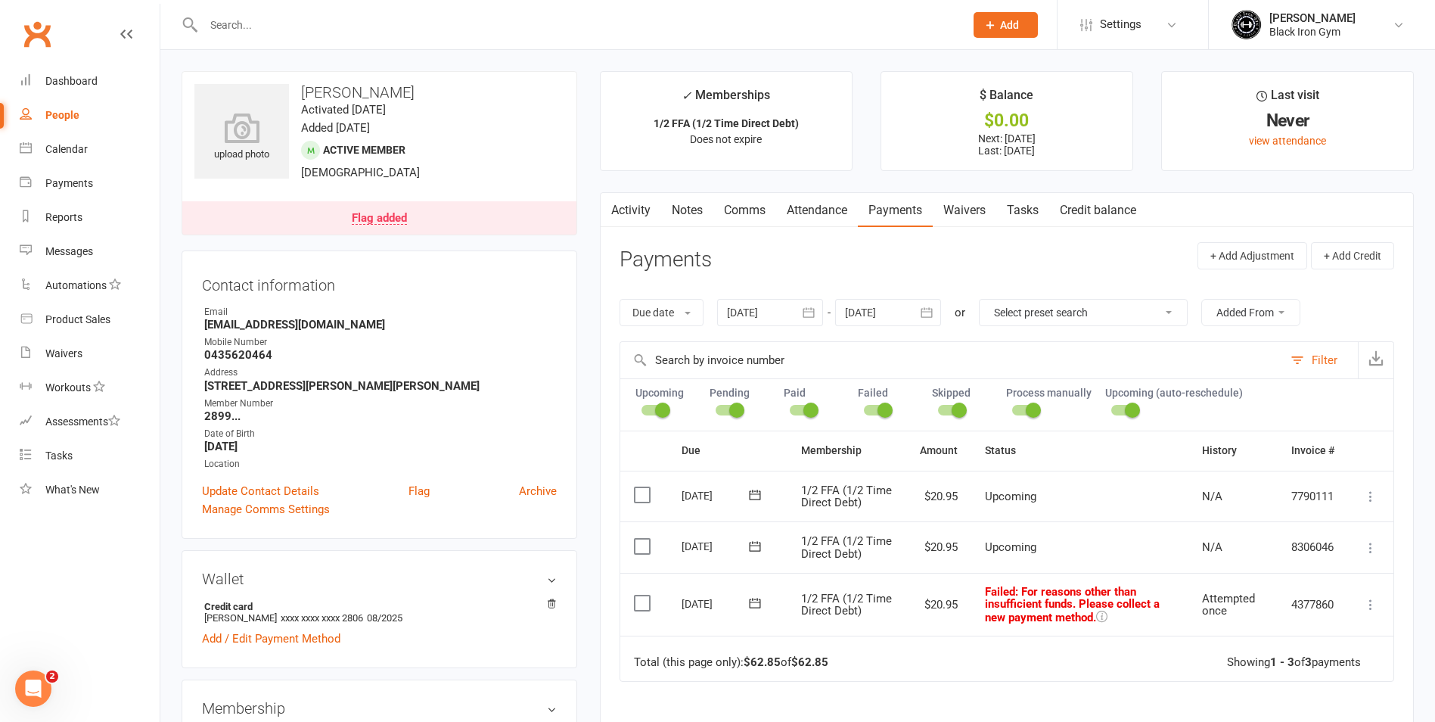
click at [807, 21] on input "text" at bounding box center [576, 24] width 755 height 21
type input ","
type input "N"
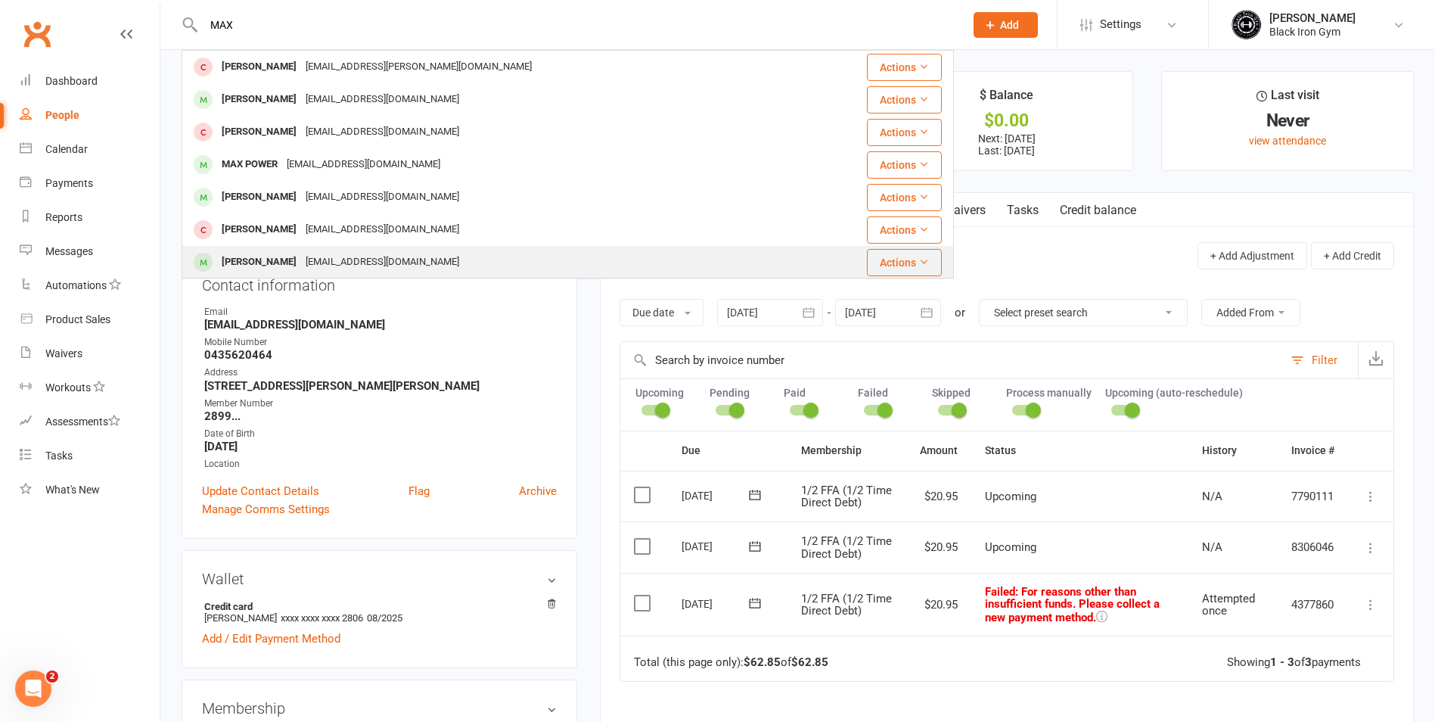
type input "MAX"
click at [410, 254] on div "[EMAIL_ADDRESS][DOMAIN_NAME]" at bounding box center [382, 262] width 163 height 22
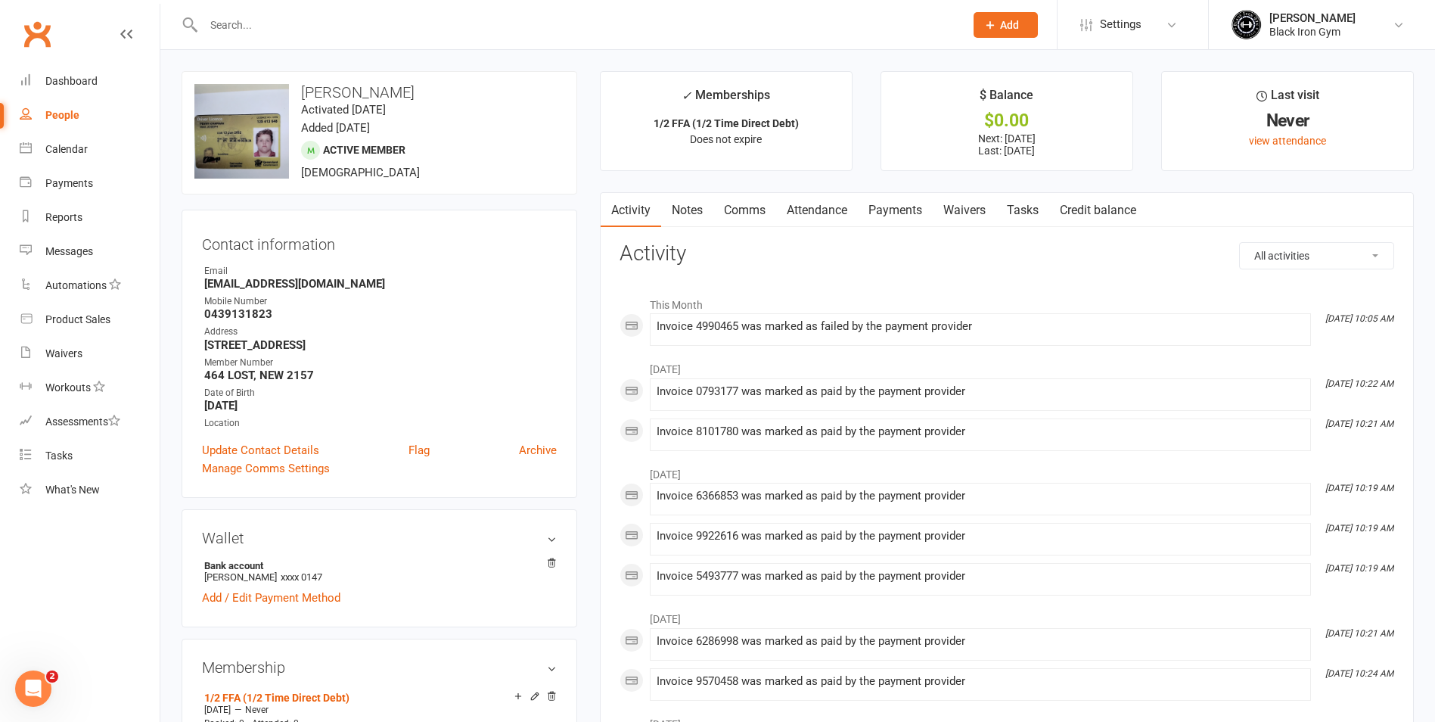
click at [897, 210] on link "Payments" at bounding box center [895, 210] width 75 height 35
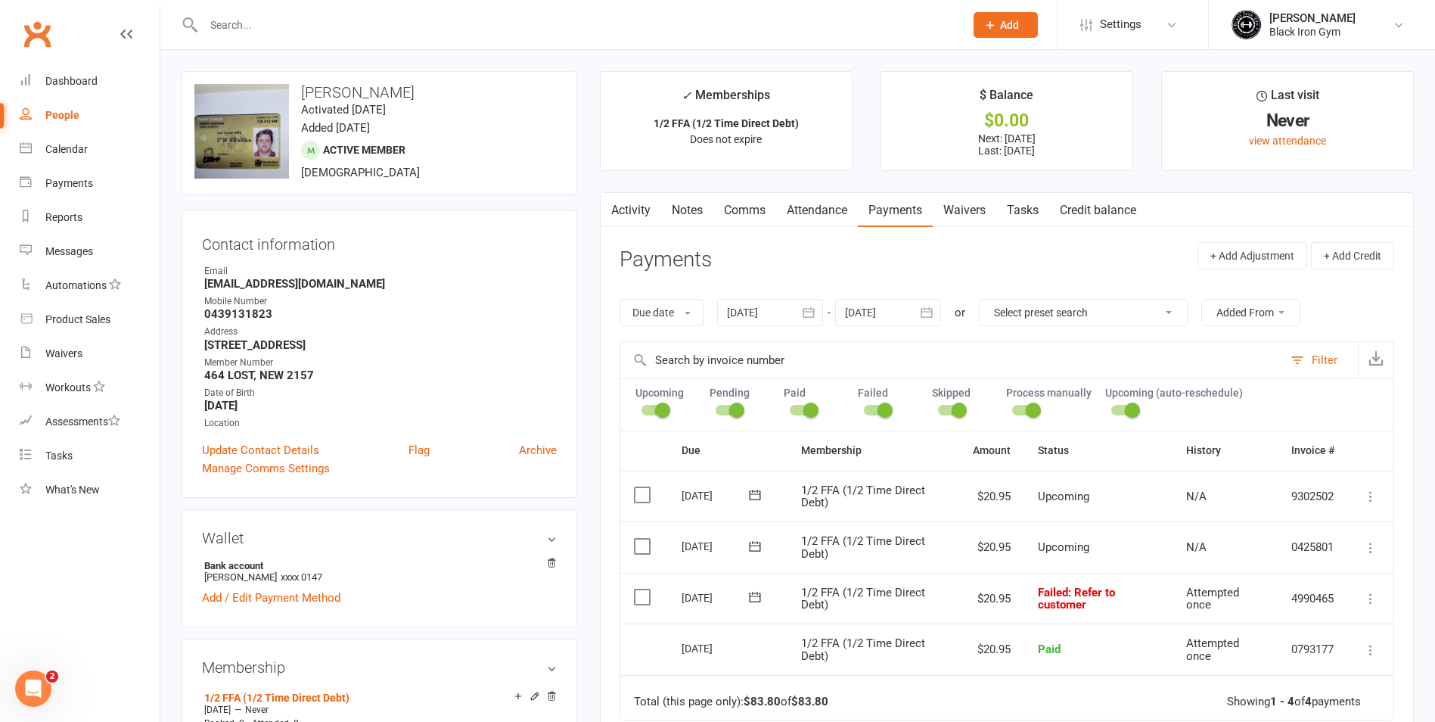
click at [757, 596] on icon at bounding box center [754, 597] width 11 height 10
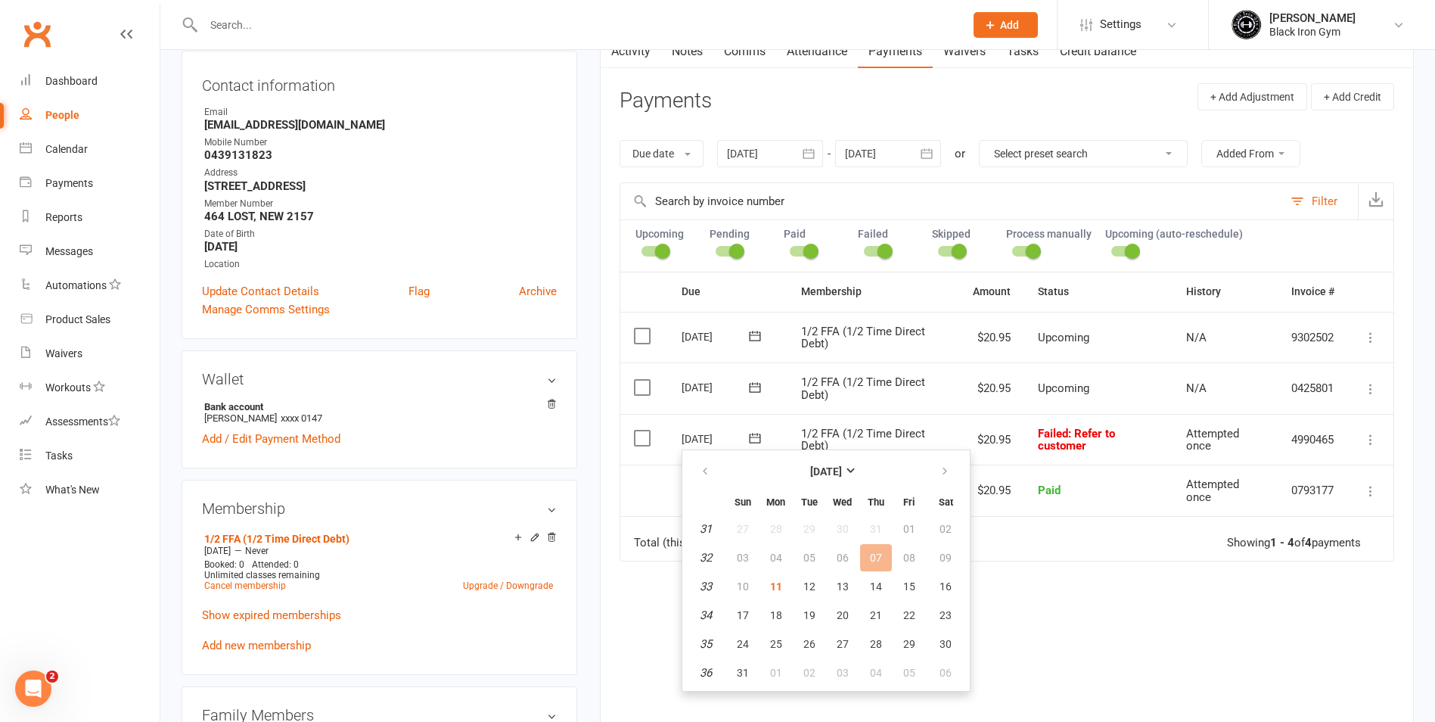
scroll to position [227, 0]
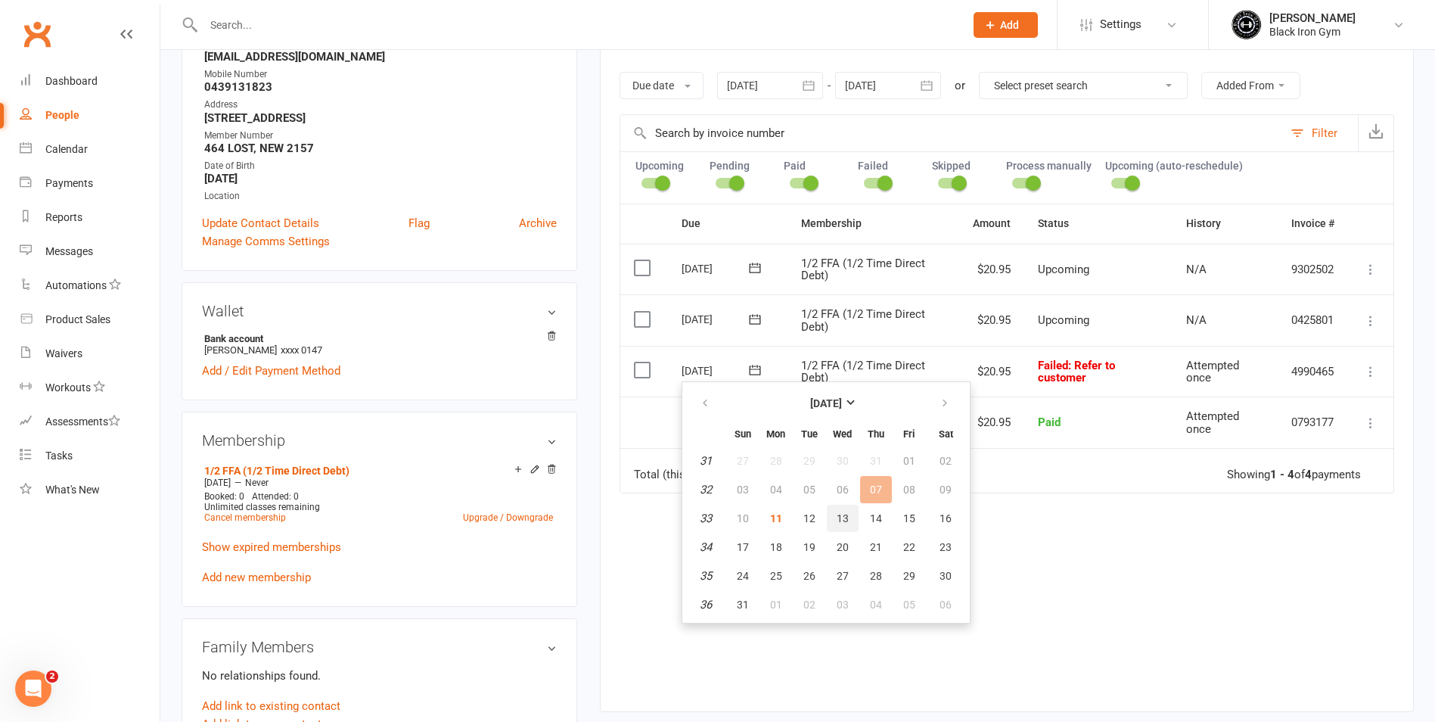
click at [850, 527] on button "13" at bounding box center [843, 518] width 32 height 27
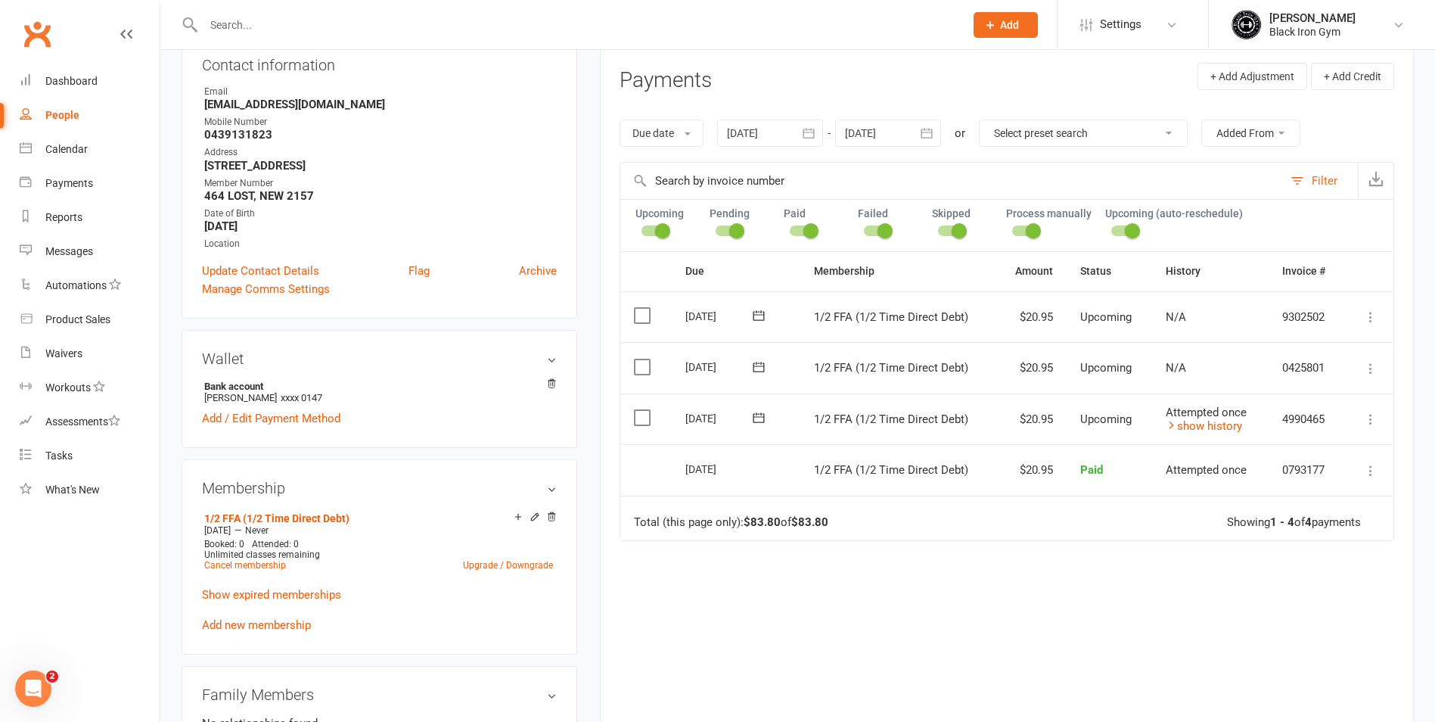
scroll to position [76, 0]
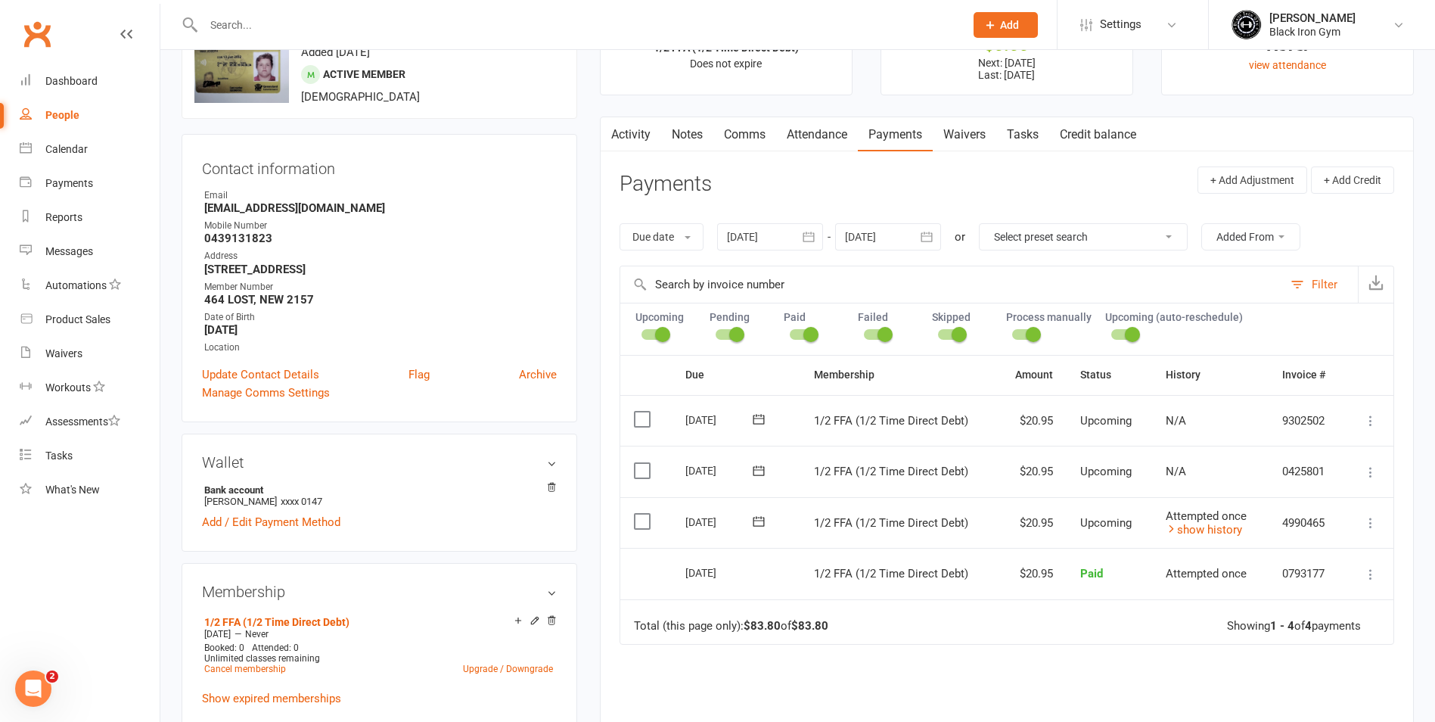
click at [201, 21] on input "text" at bounding box center [576, 24] width 755 height 21
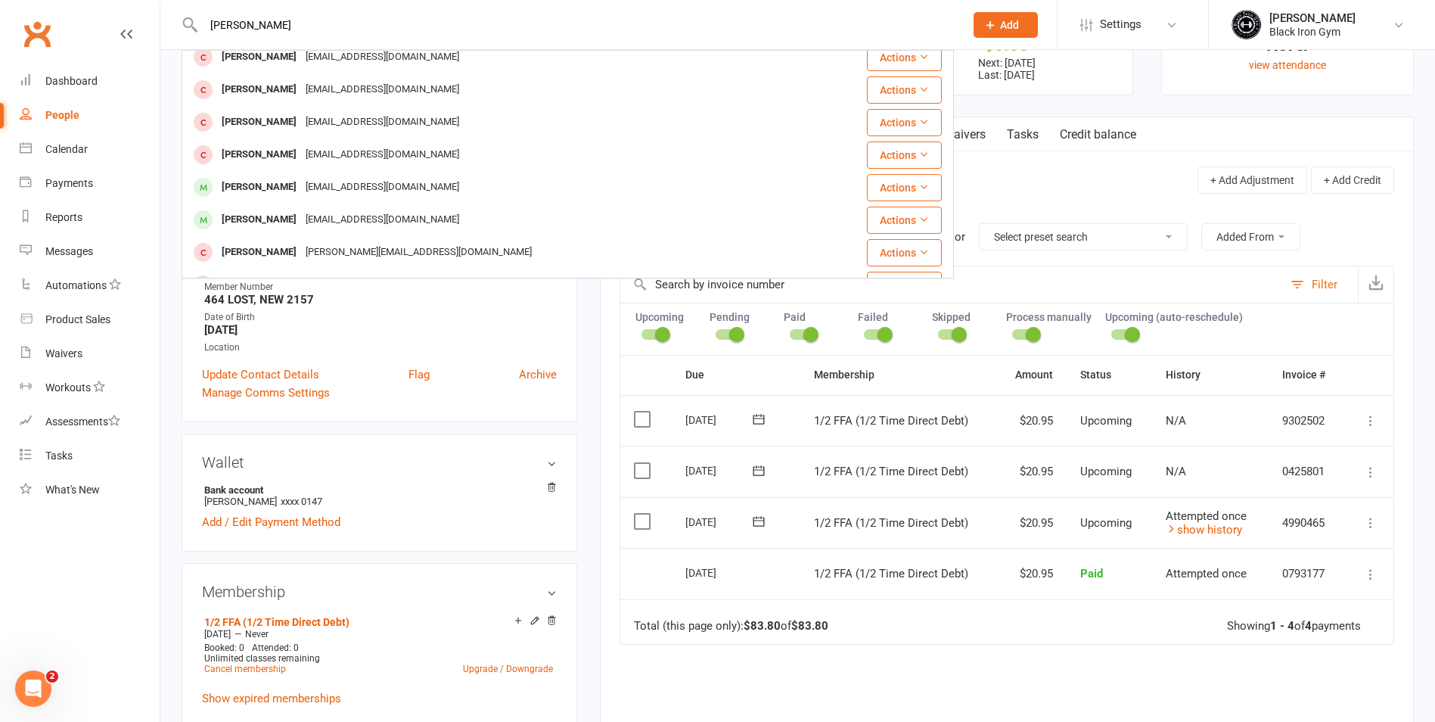
scroll to position [424, 0]
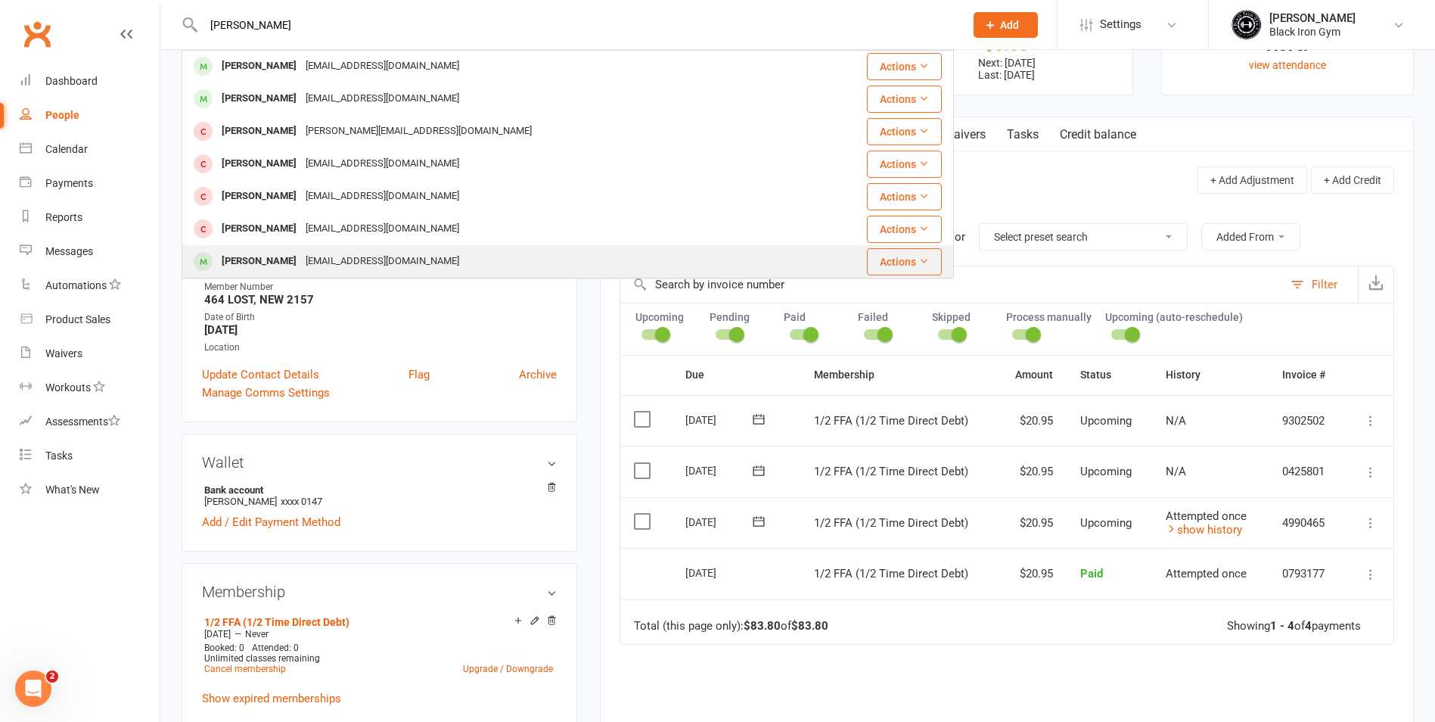
type input "[PERSON_NAME]"
click at [456, 250] on div "[PERSON_NAME] [EMAIL_ADDRESS][DOMAIN_NAME]" at bounding box center [503, 261] width 641 height 31
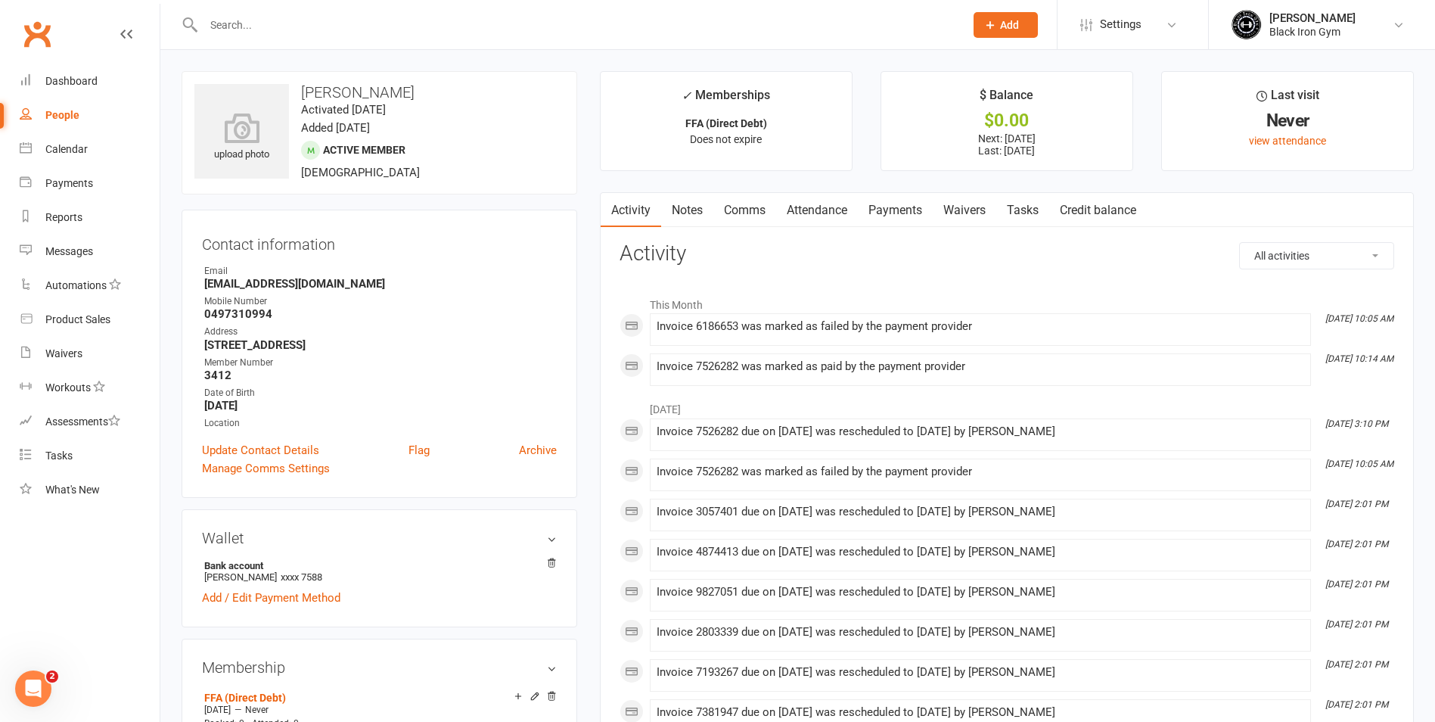
click at [888, 196] on link "Payments" at bounding box center [895, 210] width 75 height 35
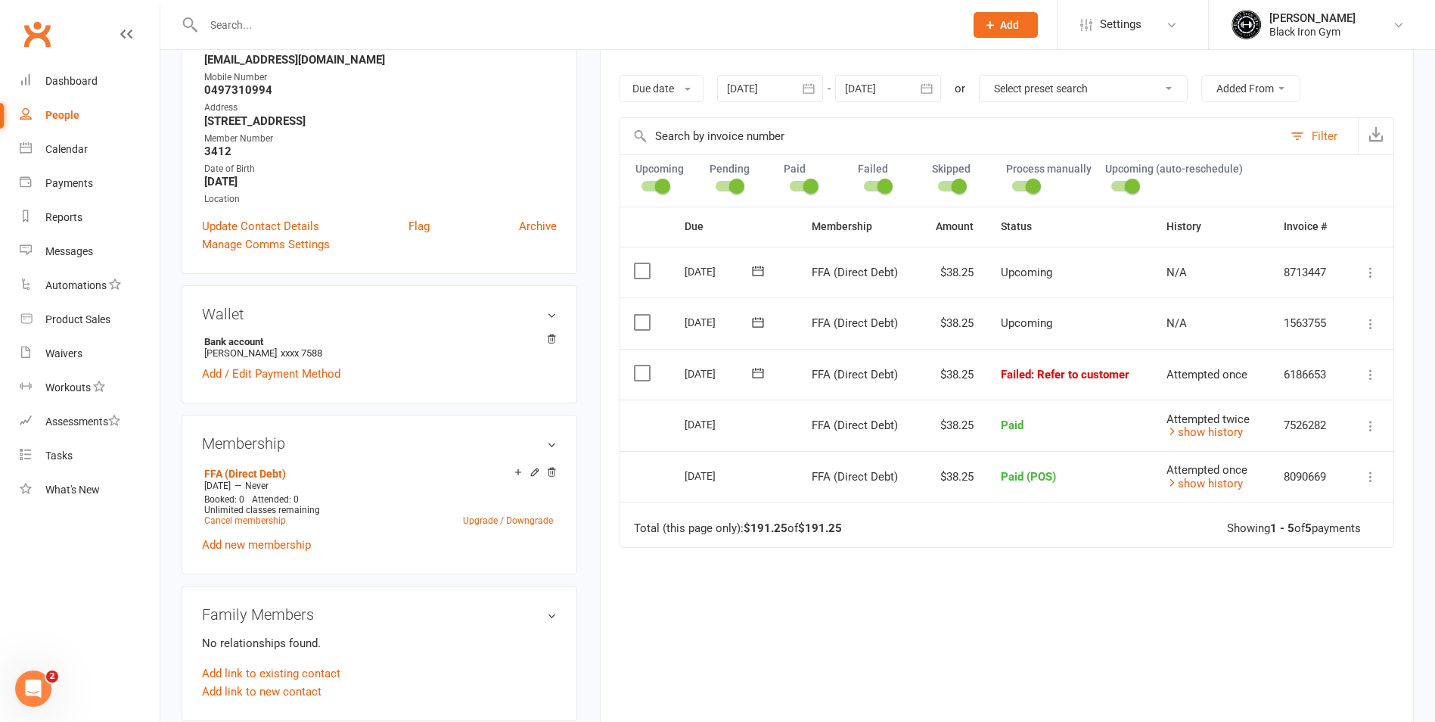
scroll to position [227, 0]
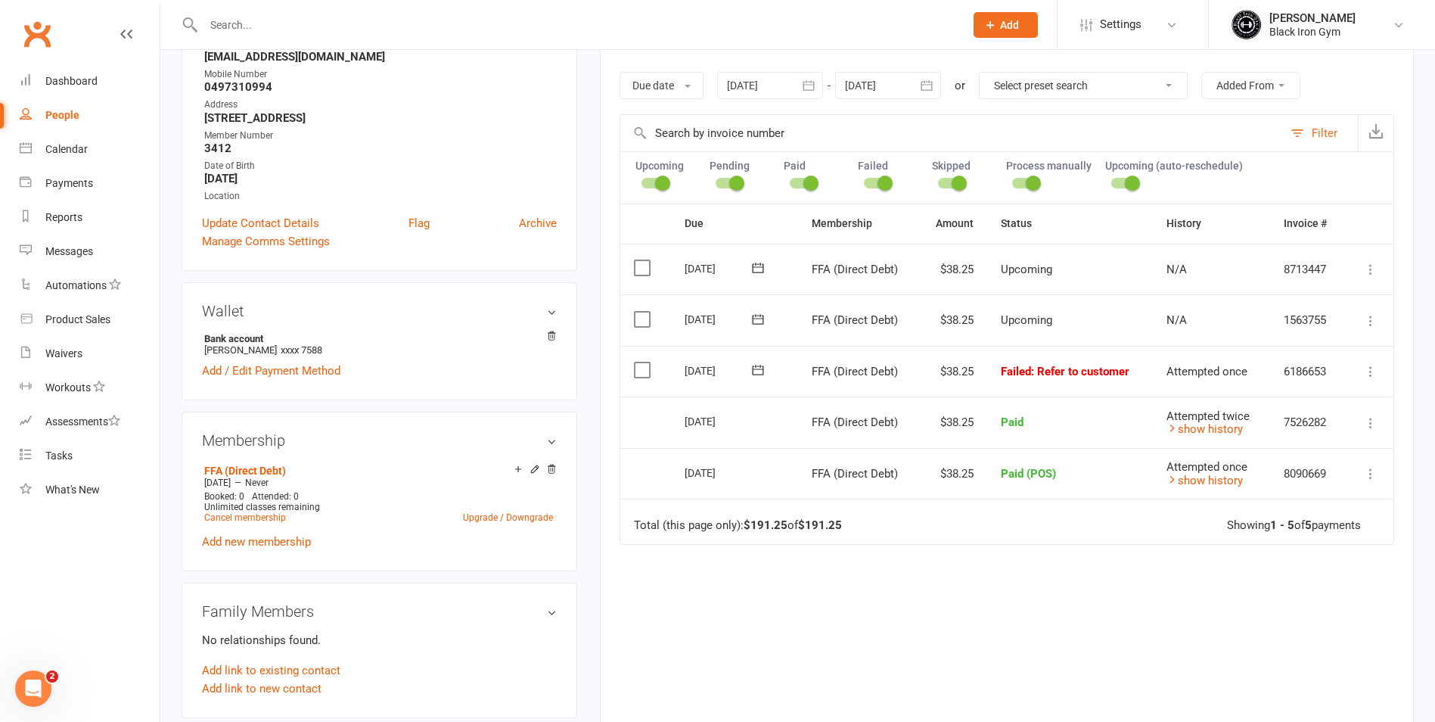
click at [767, 371] on button at bounding box center [758, 370] width 30 height 16
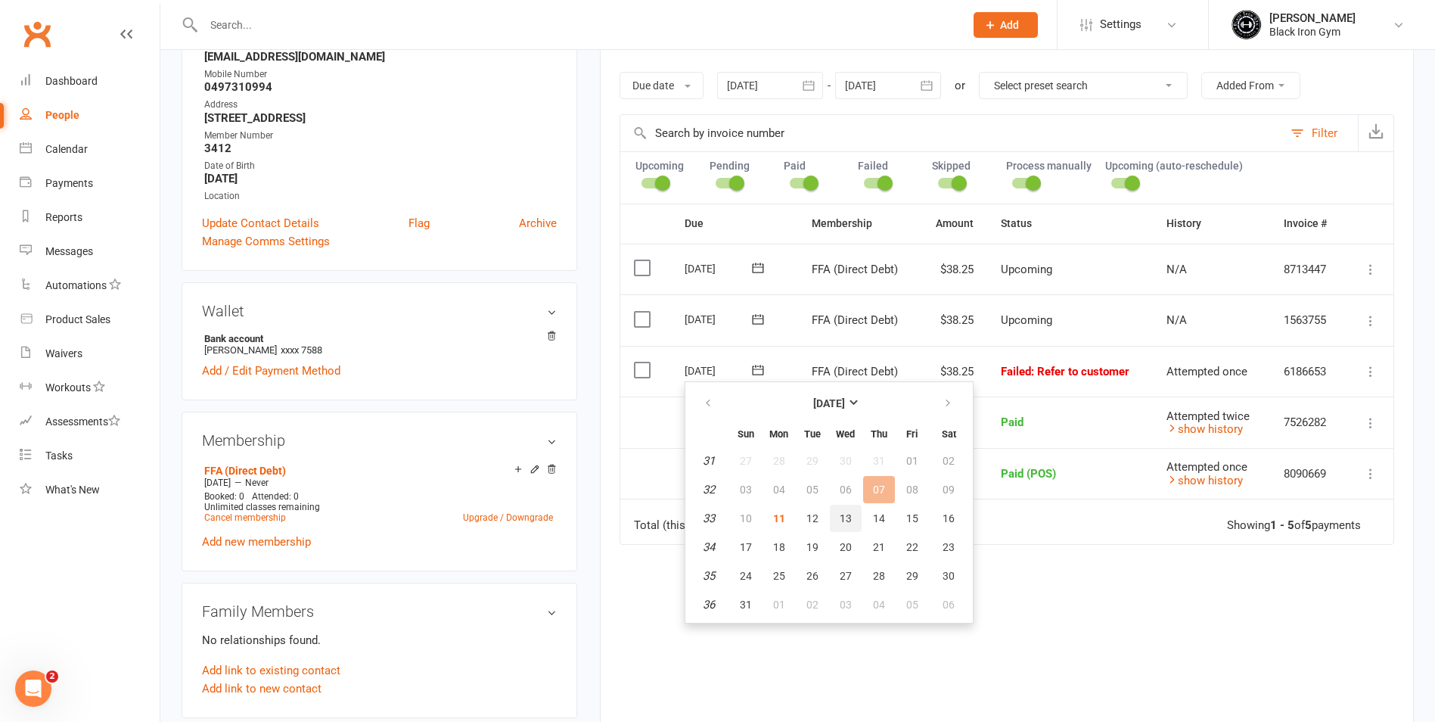
click at [832, 515] on button "13" at bounding box center [846, 518] width 32 height 27
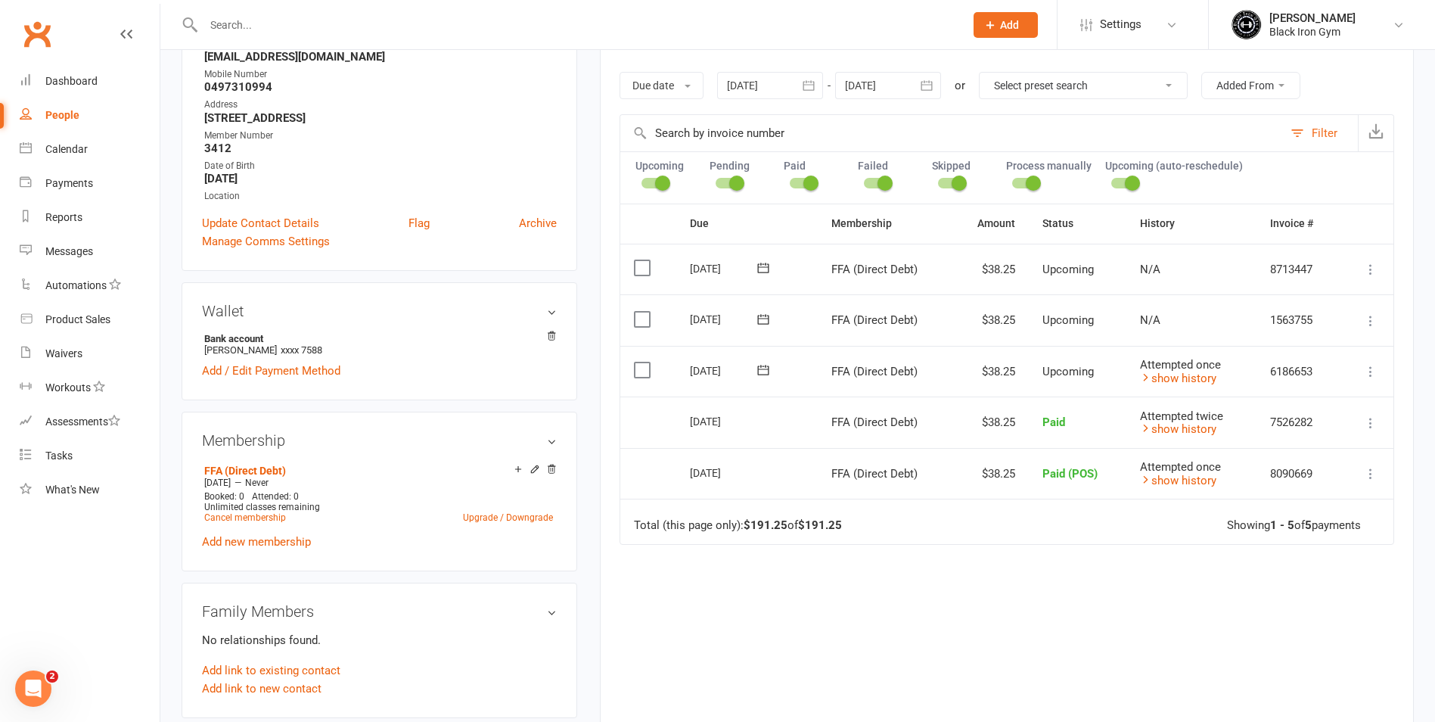
click at [297, 24] on input "text" at bounding box center [576, 24] width 755 height 21
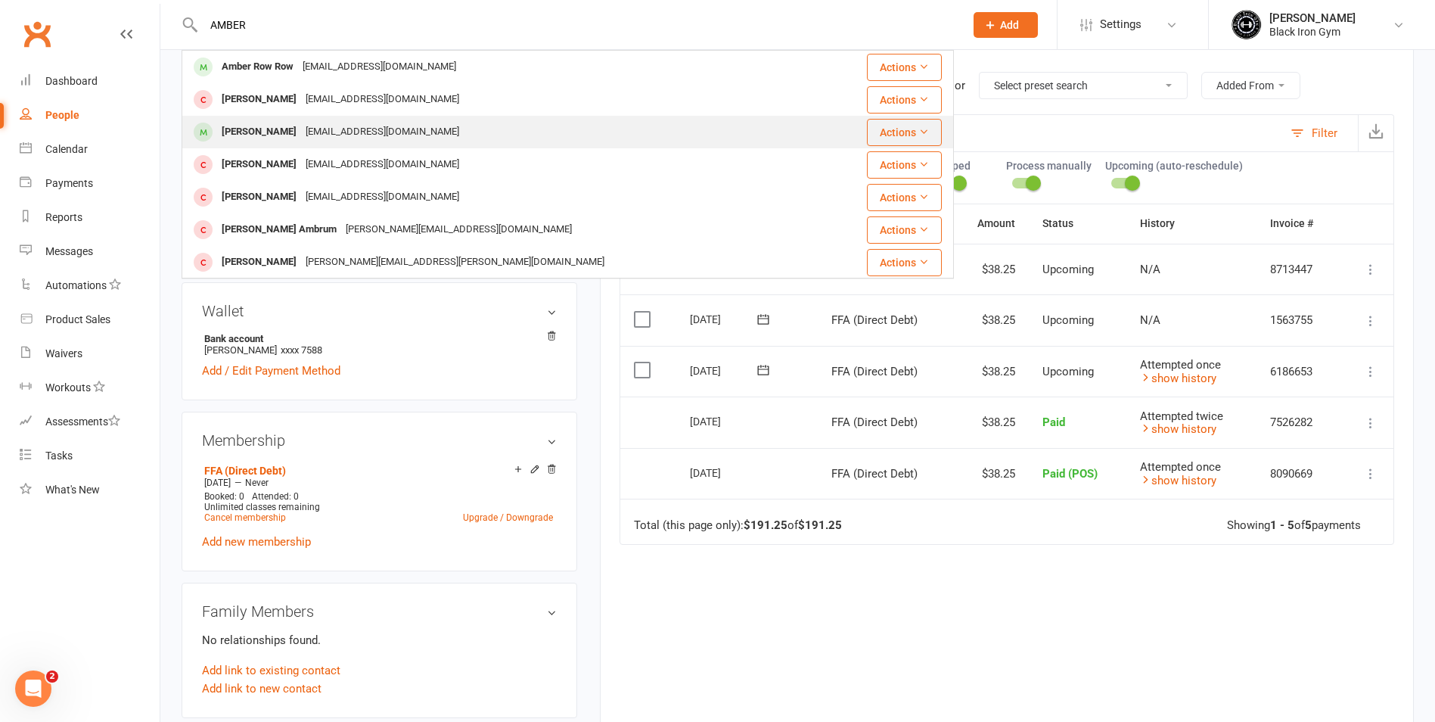
type input "AMBER"
click at [244, 119] on div "[PERSON_NAME] [PERSON_NAME][EMAIL_ADDRESS][PERSON_NAME][DOMAIN_NAME]" at bounding box center [503, 132] width 641 height 31
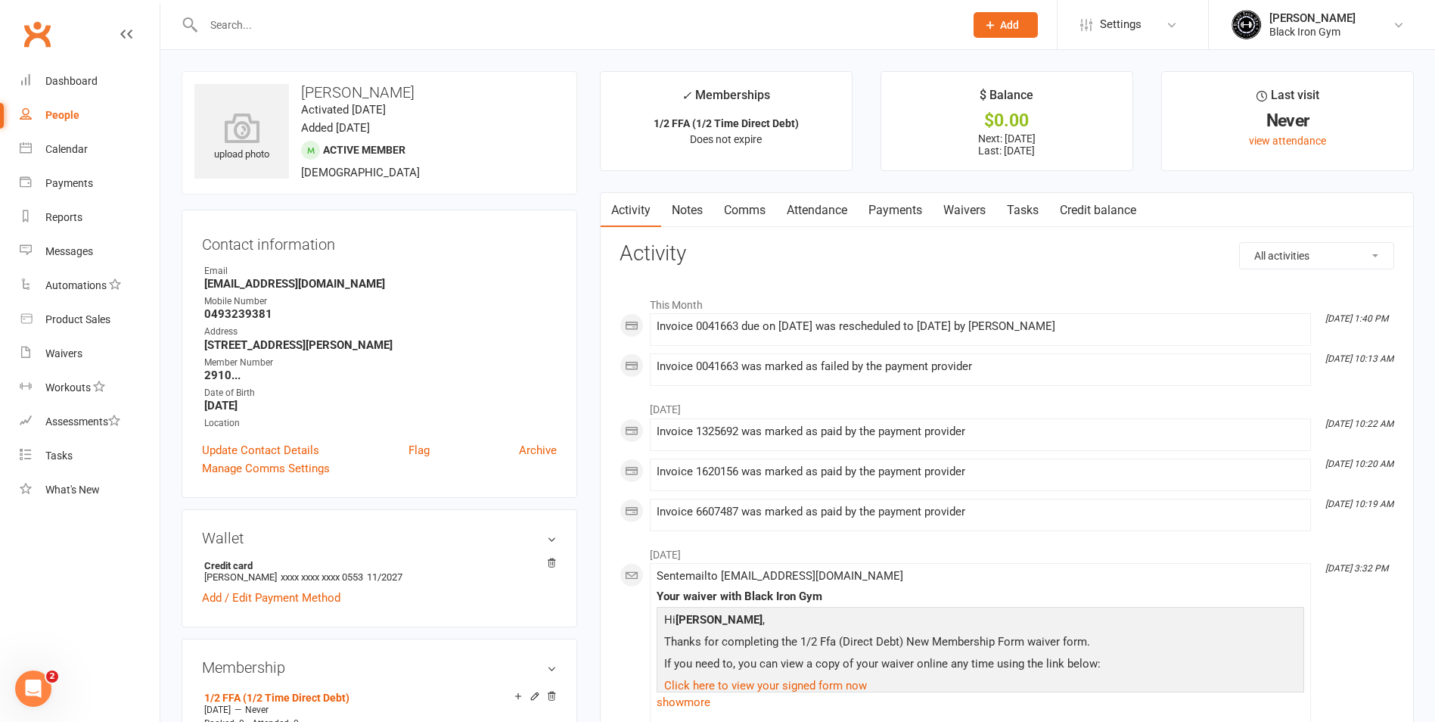
click at [918, 205] on link "Payments" at bounding box center [895, 210] width 75 height 35
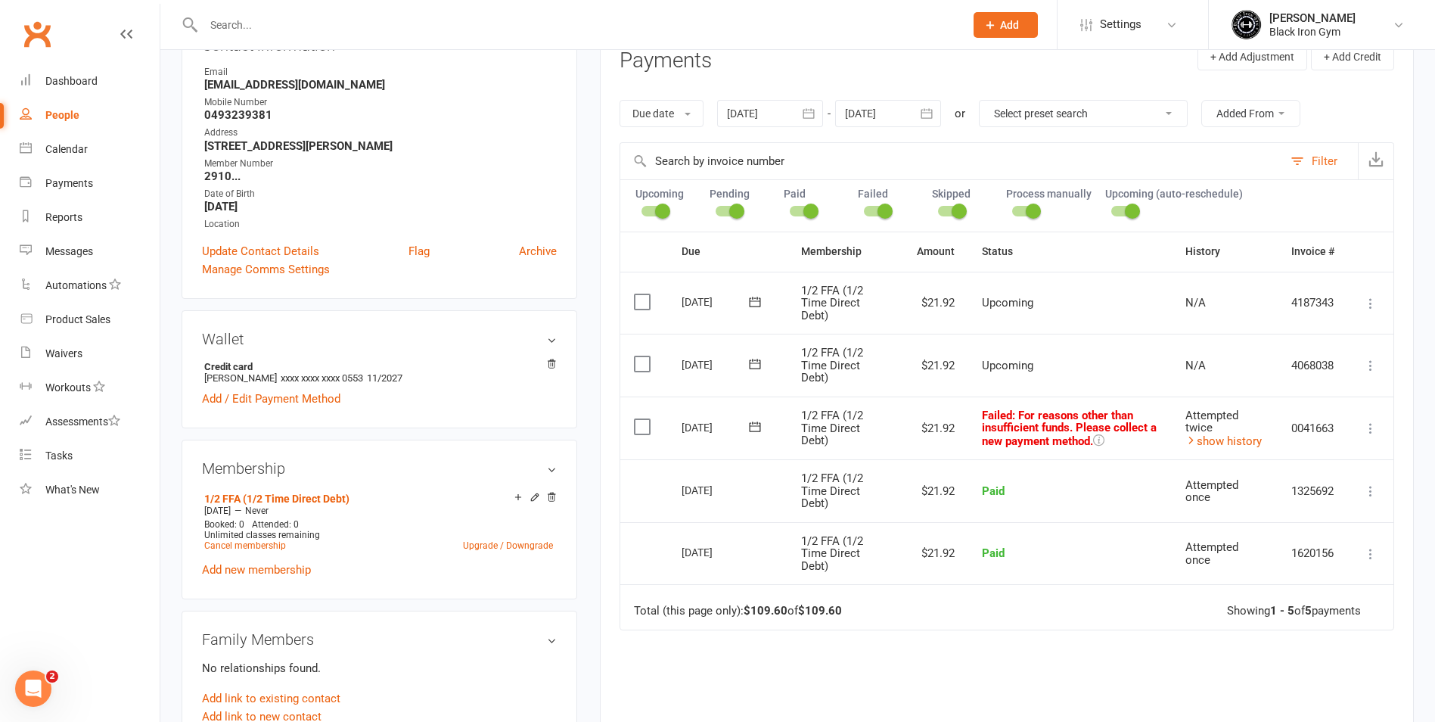
scroll to position [227, 0]
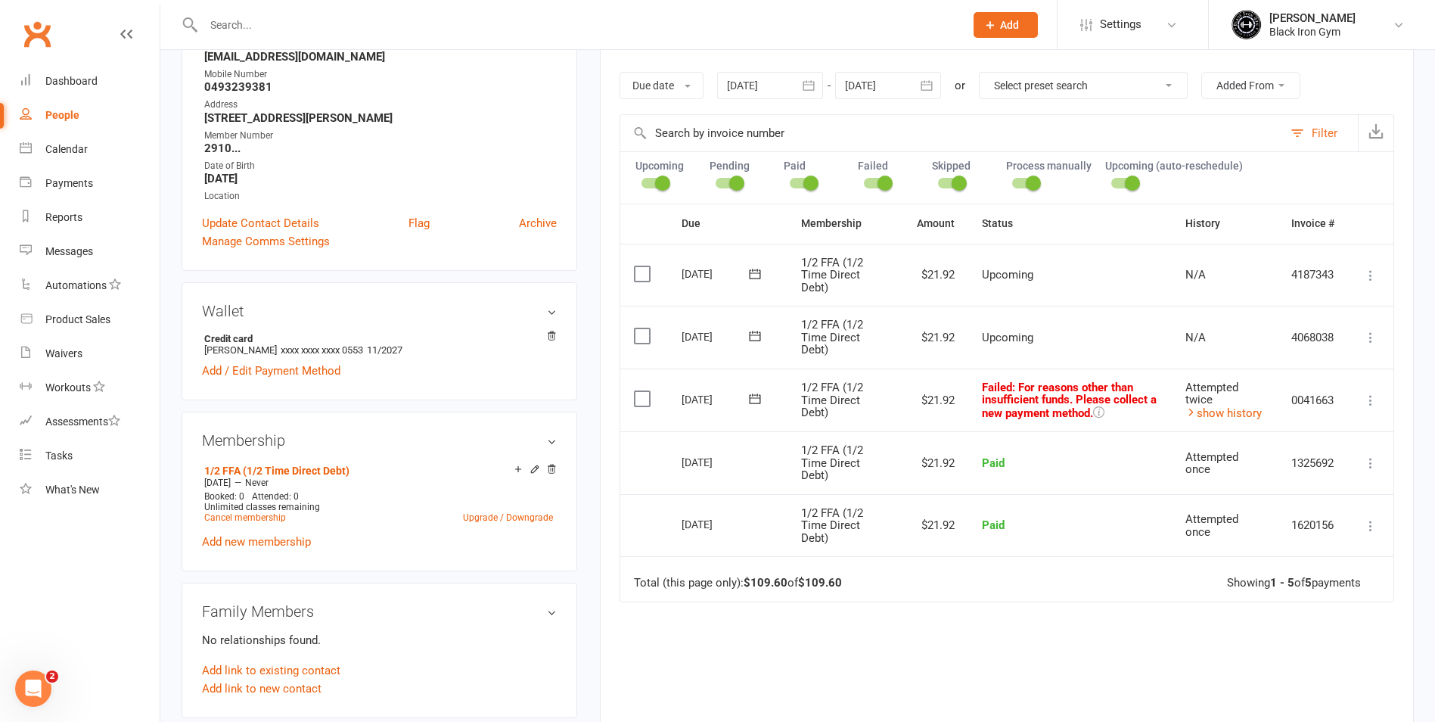
click at [295, 33] on input "text" at bounding box center [576, 24] width 755 height 21
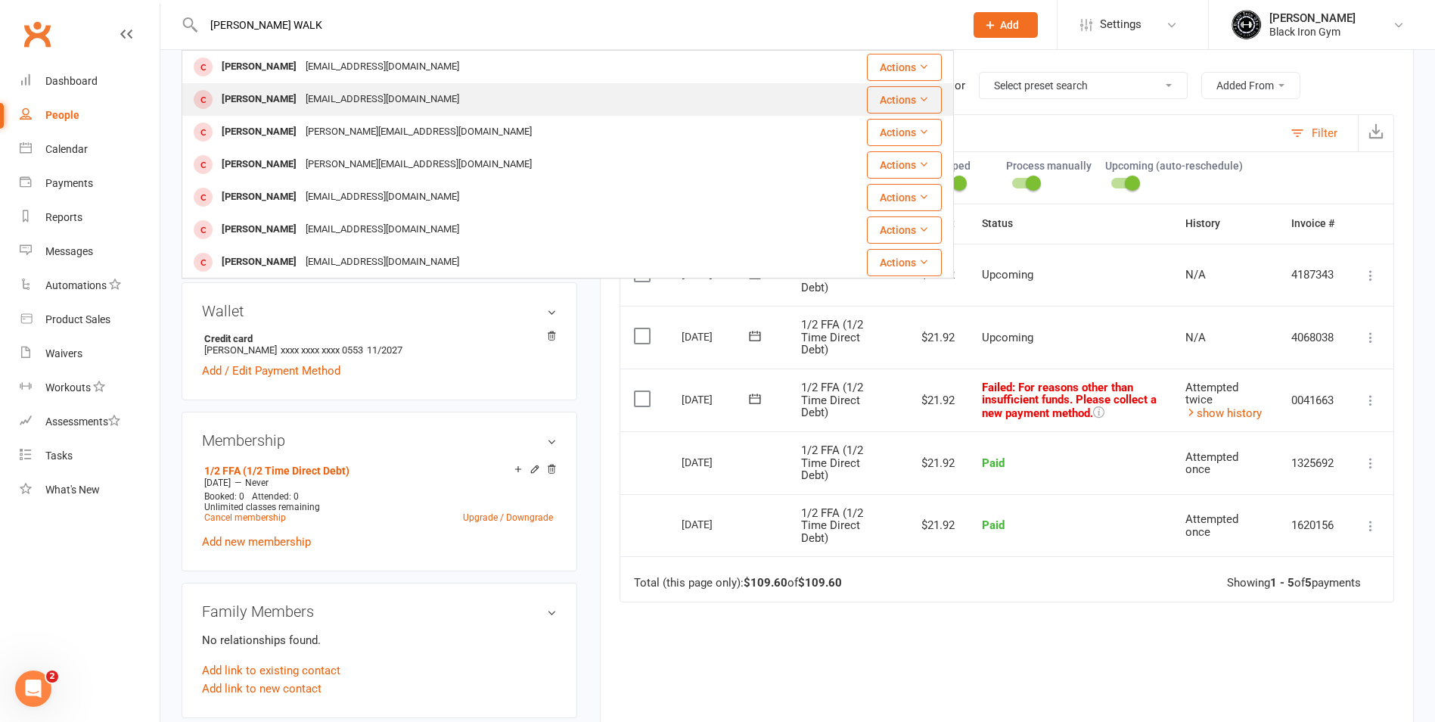
type input "[PERSON_NAME] WALK"
click at [410, 106] on div "[PERSON_NAME] [EMAIL_ADDRESS][DOMAIN_NAME]" at bounding box center [503, 99] width 641 height 31
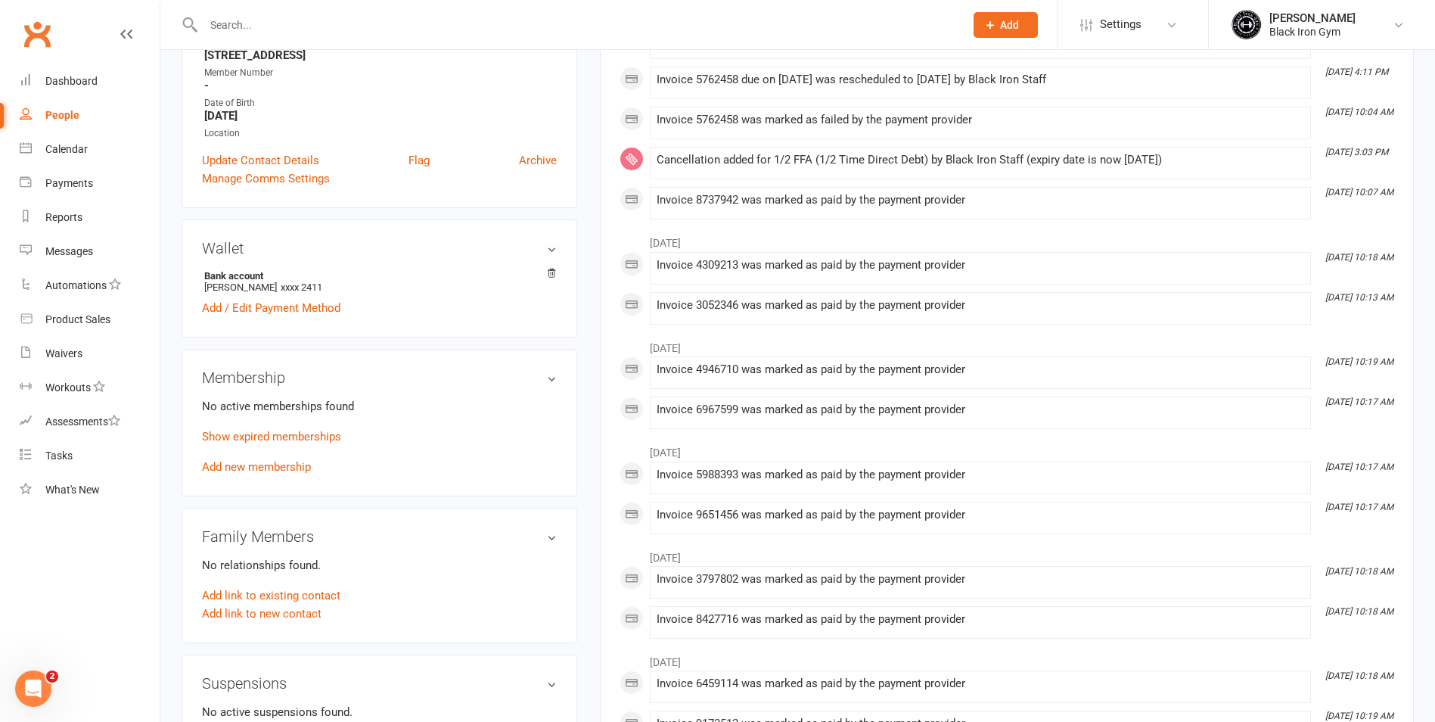
scroll to position [303, 0]
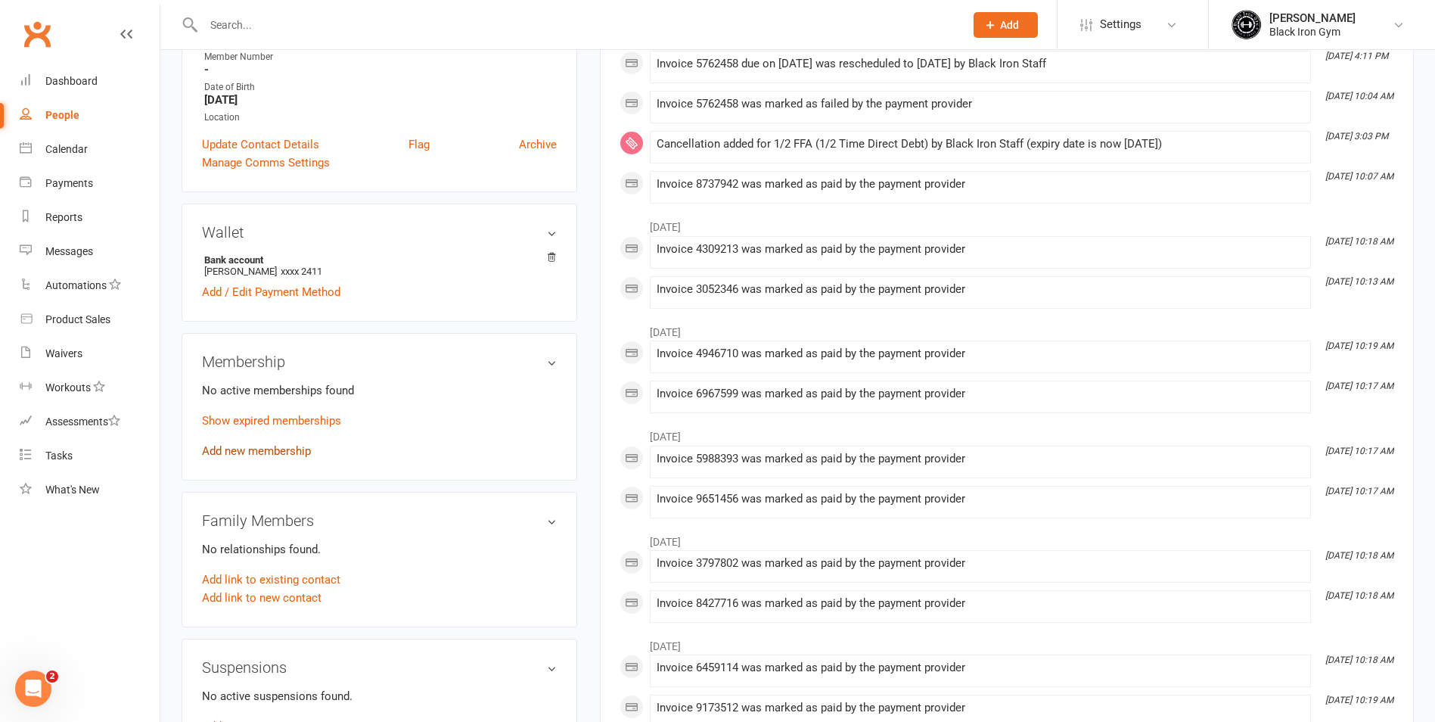
click at [265, 445] on link "Add new membership" at bounding box center [256, 451] width 109 height 14
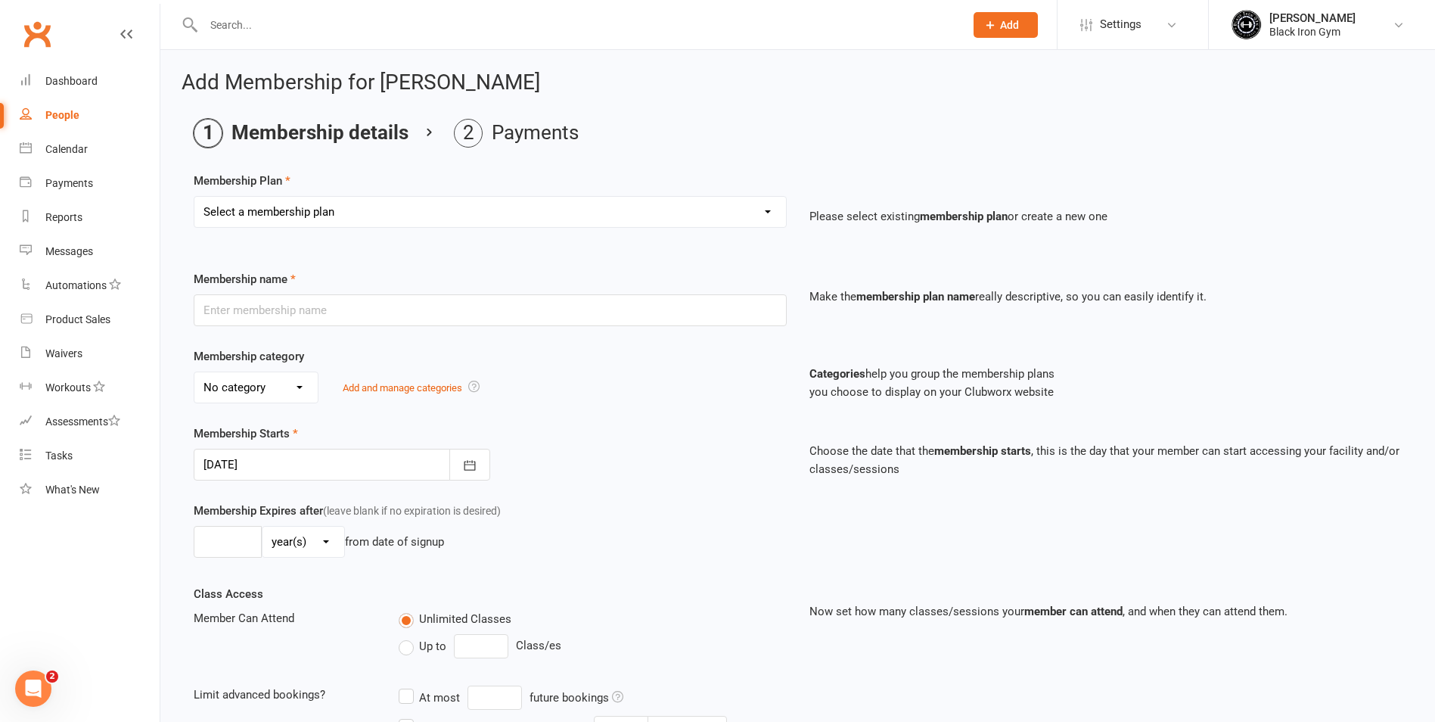
click at [398, 225] on select "Select a membership plan Create new Membership Plan FFA (Direct Debt) 1/2 FFA (…" at bounding box center [490, 212] width 592 height 30
select select "2"
click at [194, 197] on select "Select a membership plan Create new Membership Plan FFA (Direct Debt) 1/2 FFA (…" at bounding box center [490, 212] width 592 height 30
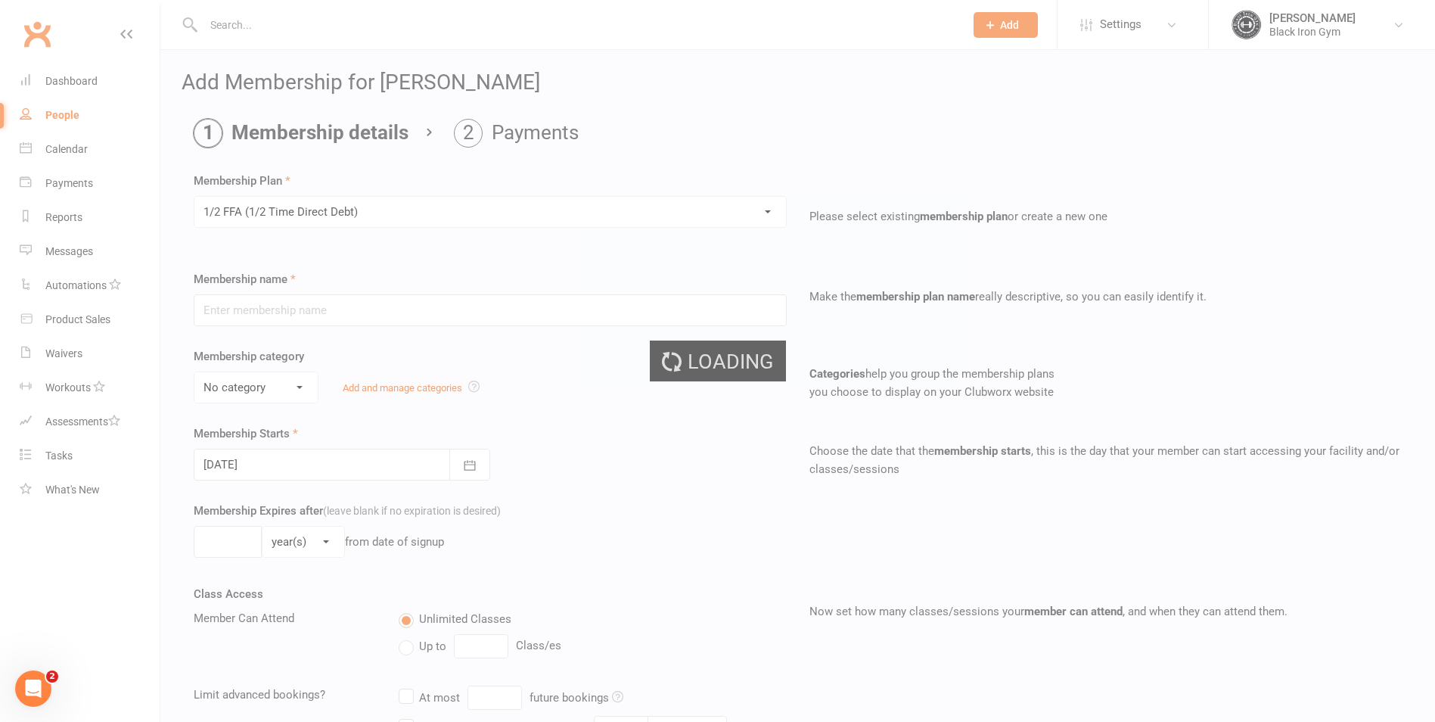
type input "1/2 FFA (1/2 Time Direct Debt)"
select select "0"
type input "0"
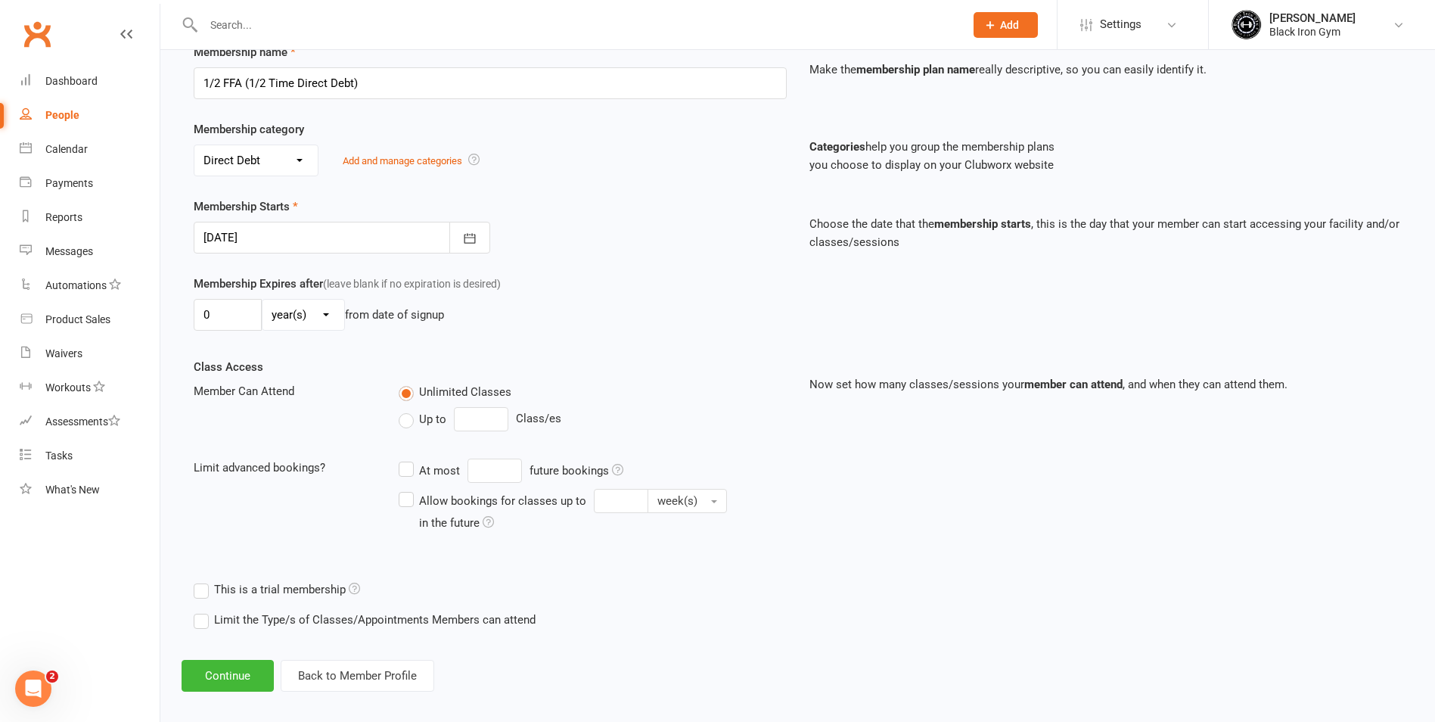
scroll to position [240, 0]
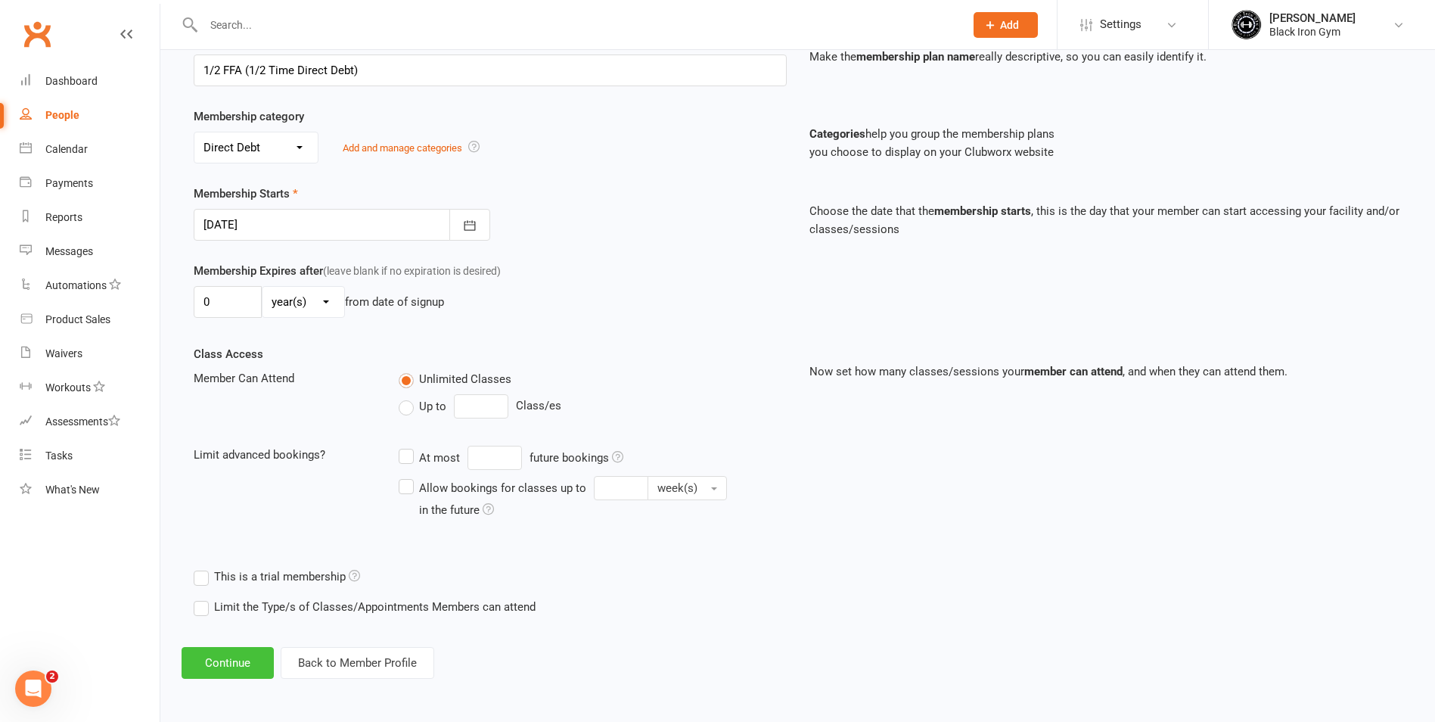
click at [261, 659] on button "Continue" at bounding box center [228, 663] width 92 height 32
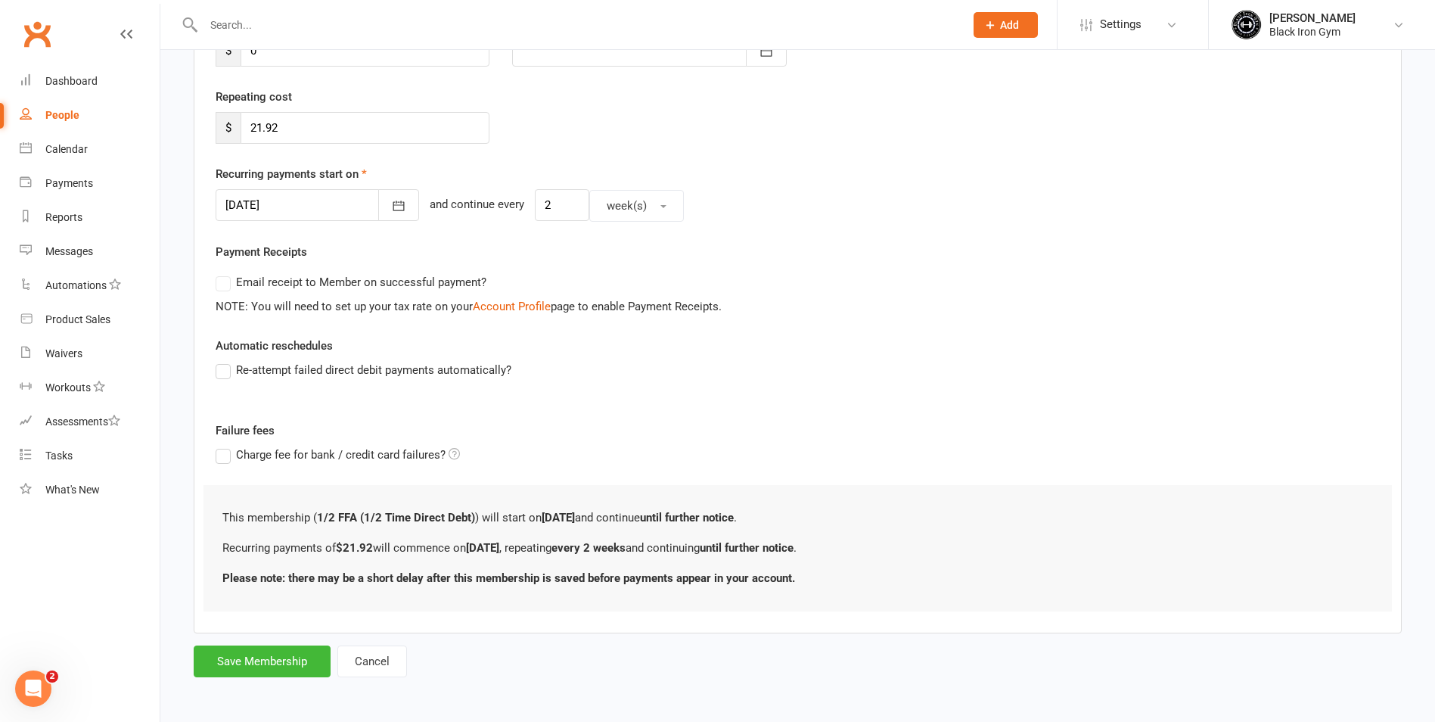
scroll to position [257, 0]
click at [302, 667] on button "Save Membership" at bounding box center [262, 660] width 137 height 32
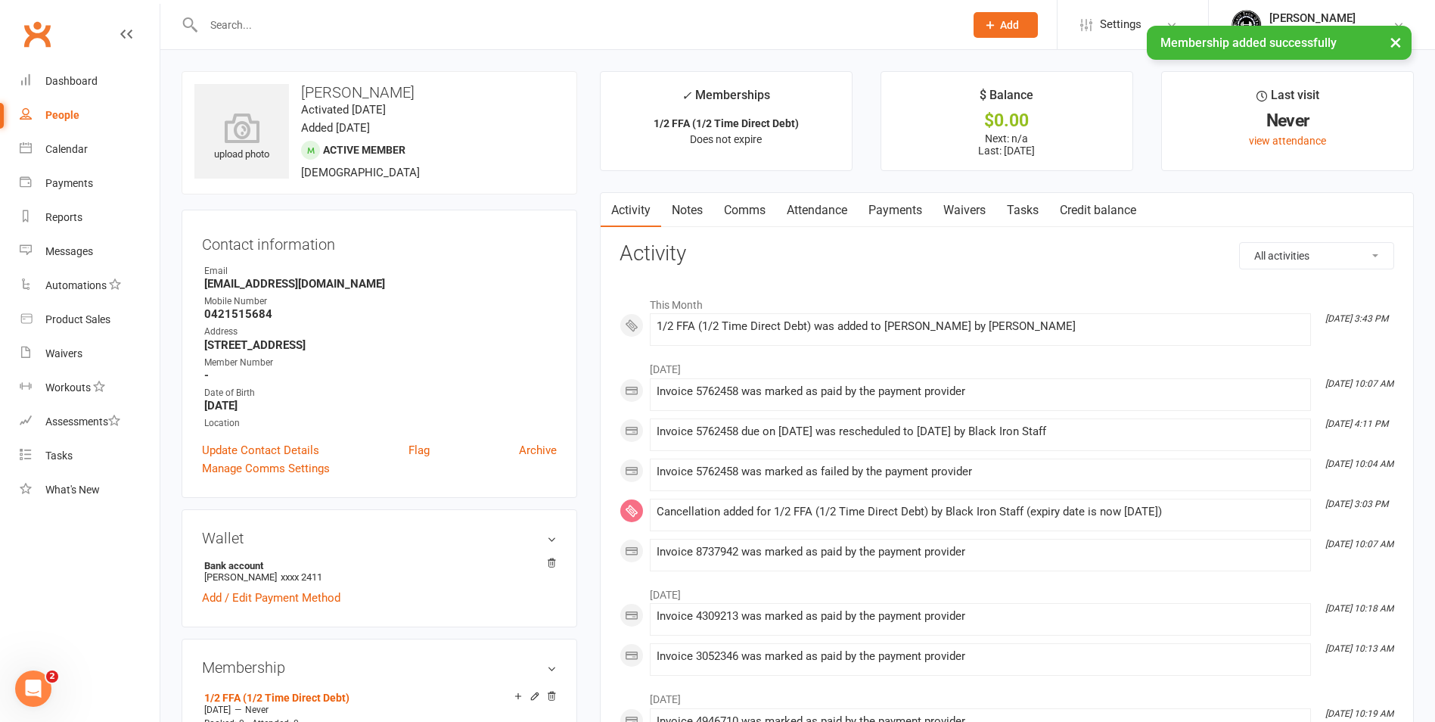
click at [894, 218] on link "Payments" at bounding box center [895, 210] width 75 height 35
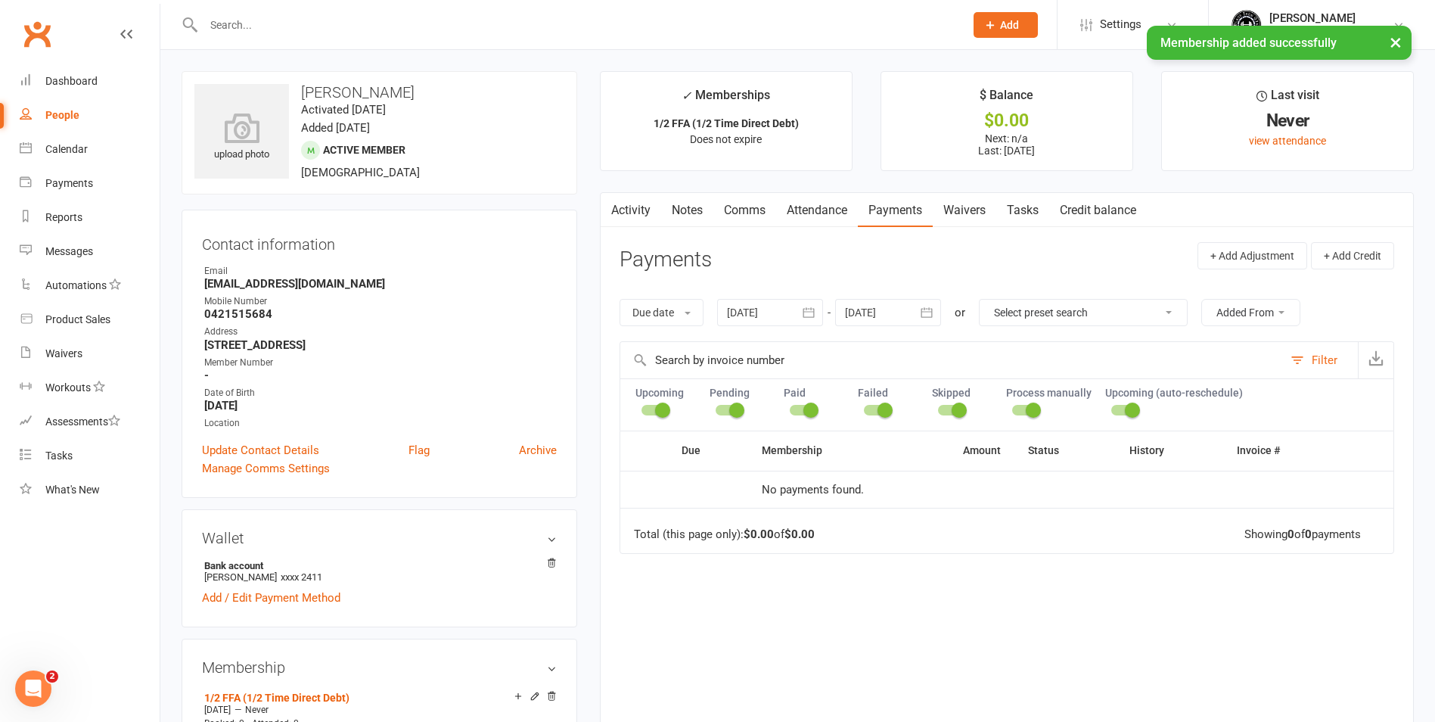
click at [629, 212] on link "Activity" at bounding box center [631, 210] width 61 height 35
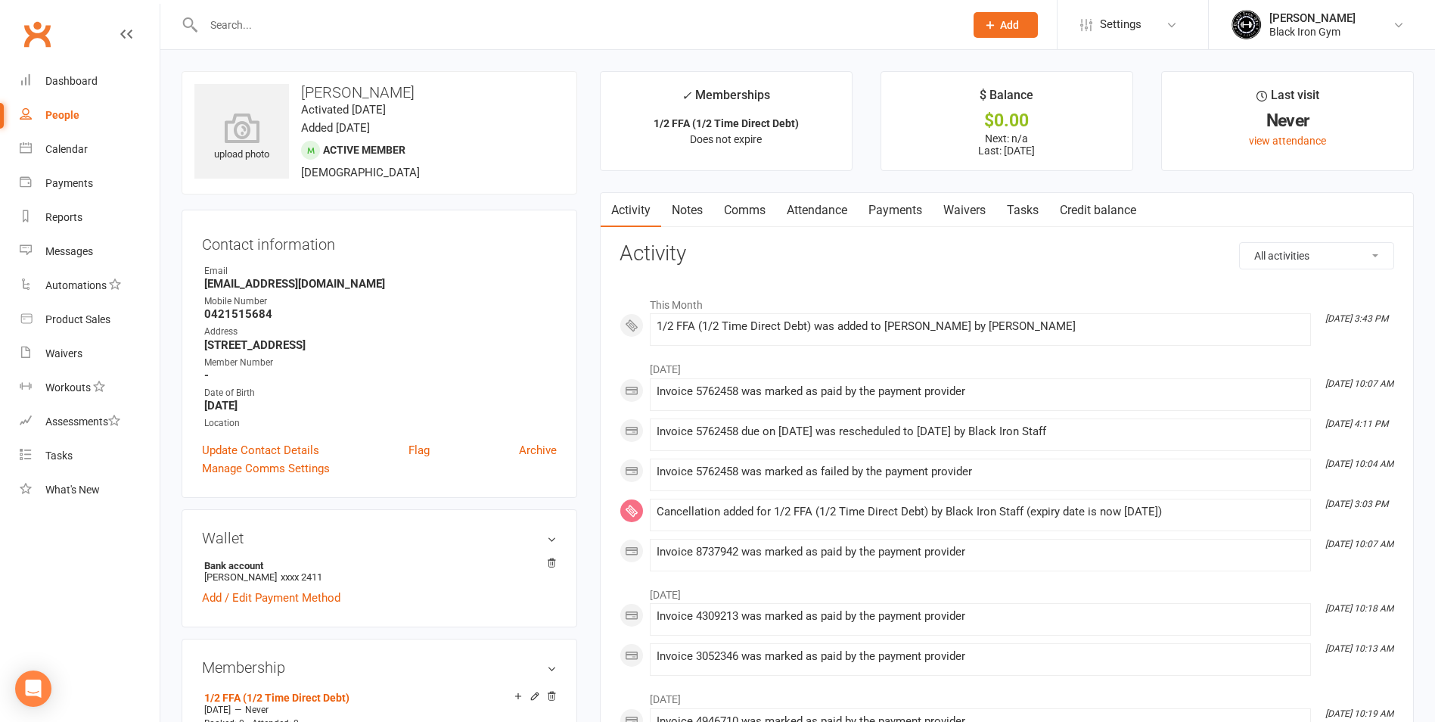
click at [930, 209] on link "Payments" at bounding box center [895, 210] width 75 height 35
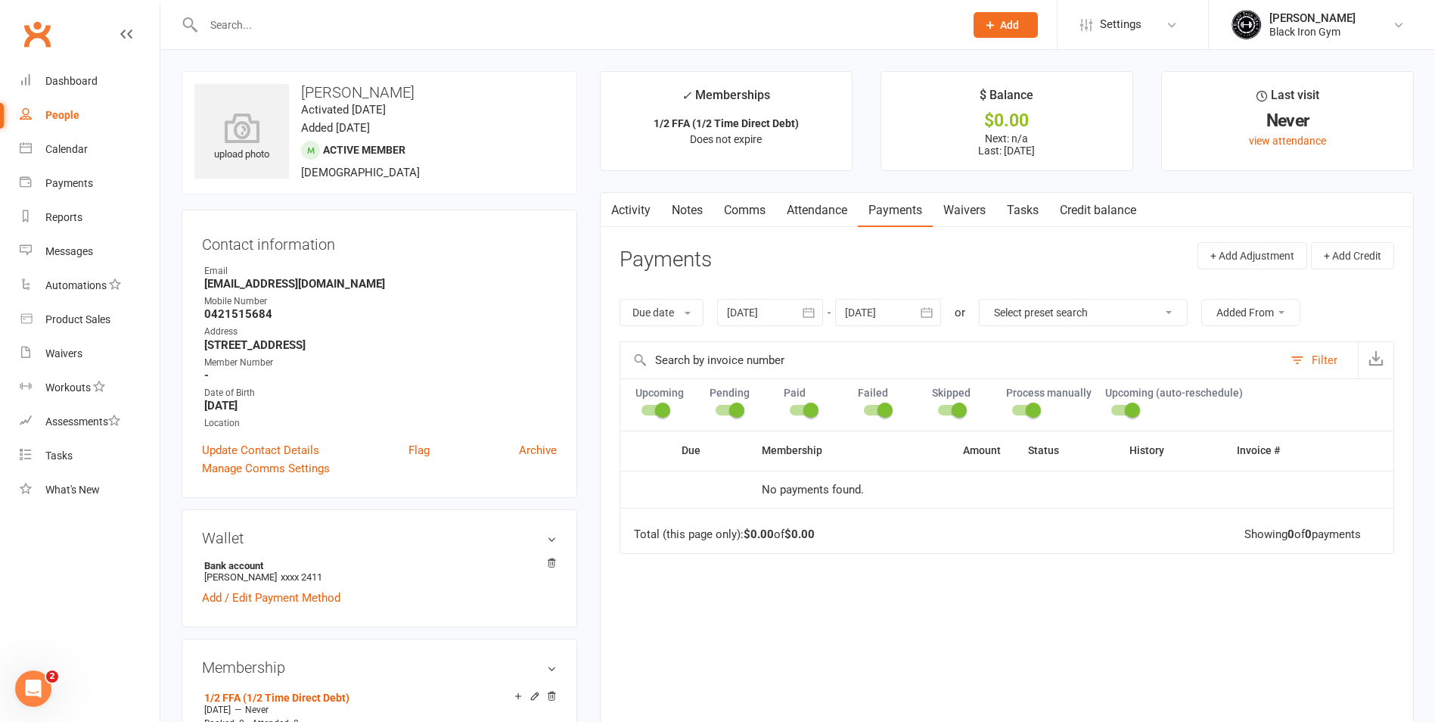
click at [800, 471] on td "No payments found." at bounding box center [881, 490] width 266 height 38
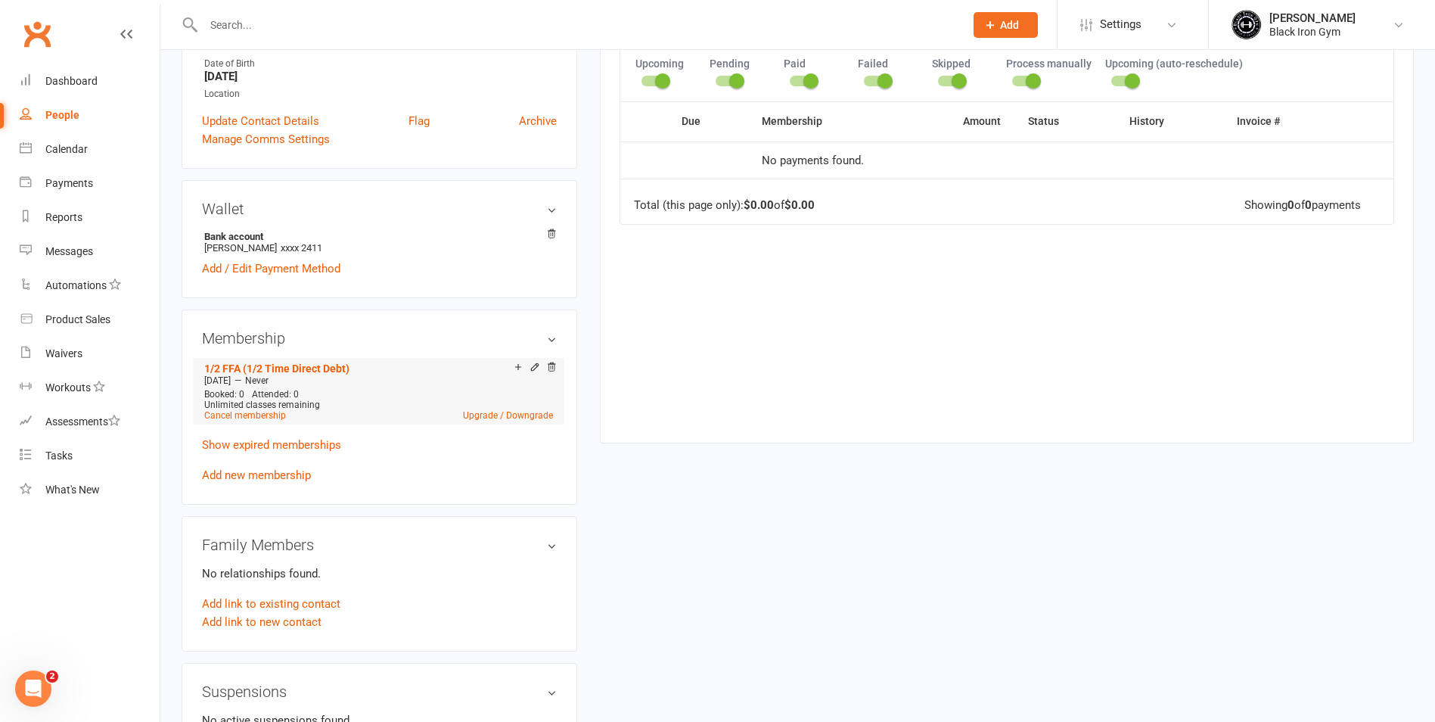
scroll to position [303, 0]
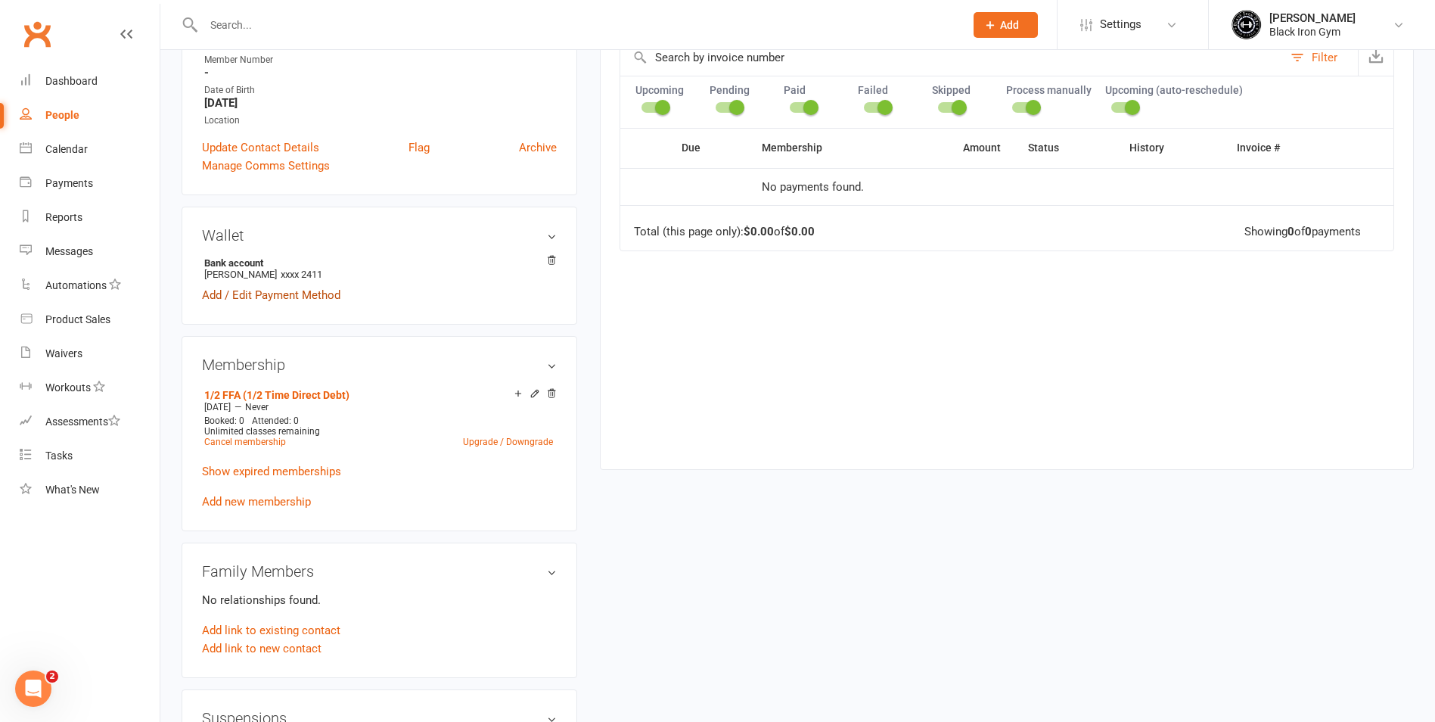
click at [256, 297] on link "Add / Edit Payment Method" at bounding box center [271, 295] width 138 height 18
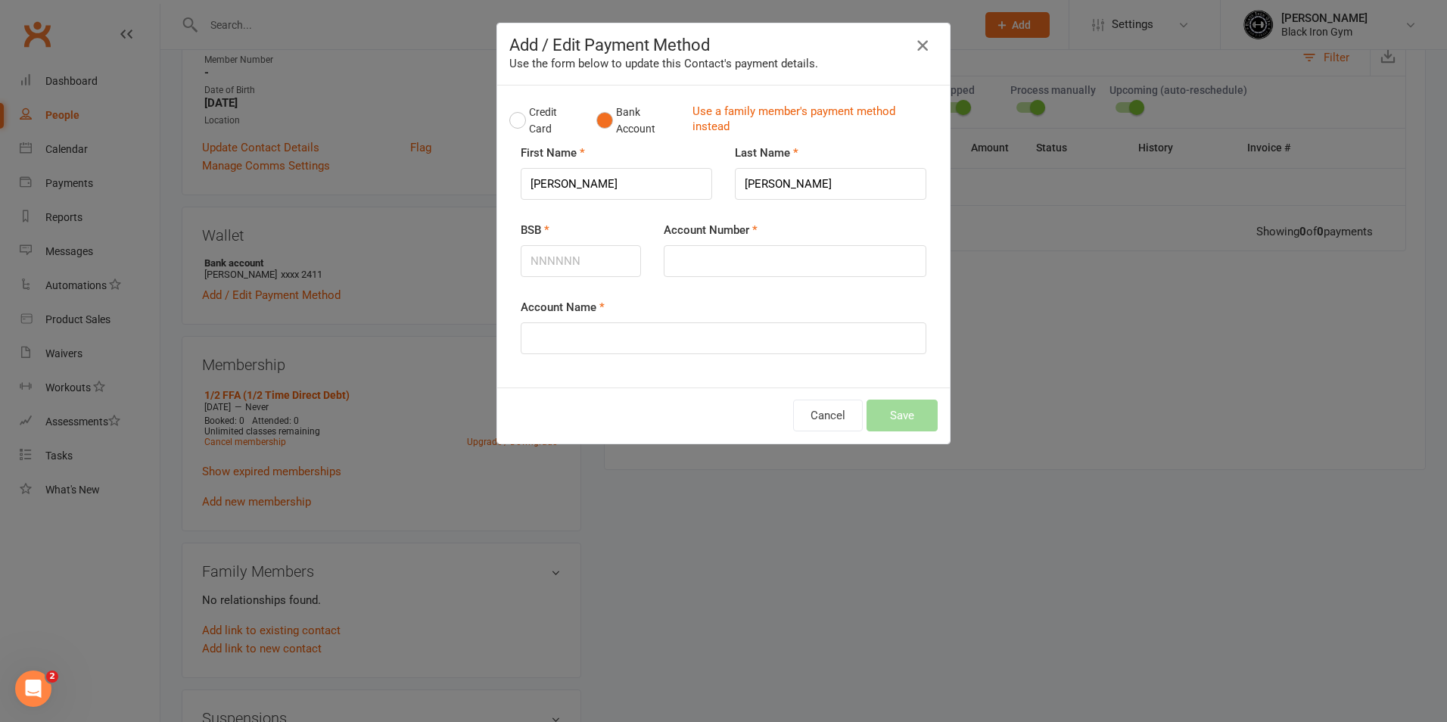
click at [917, 39] on icon "button" at bounding box center [922, 45] width 18 height 18
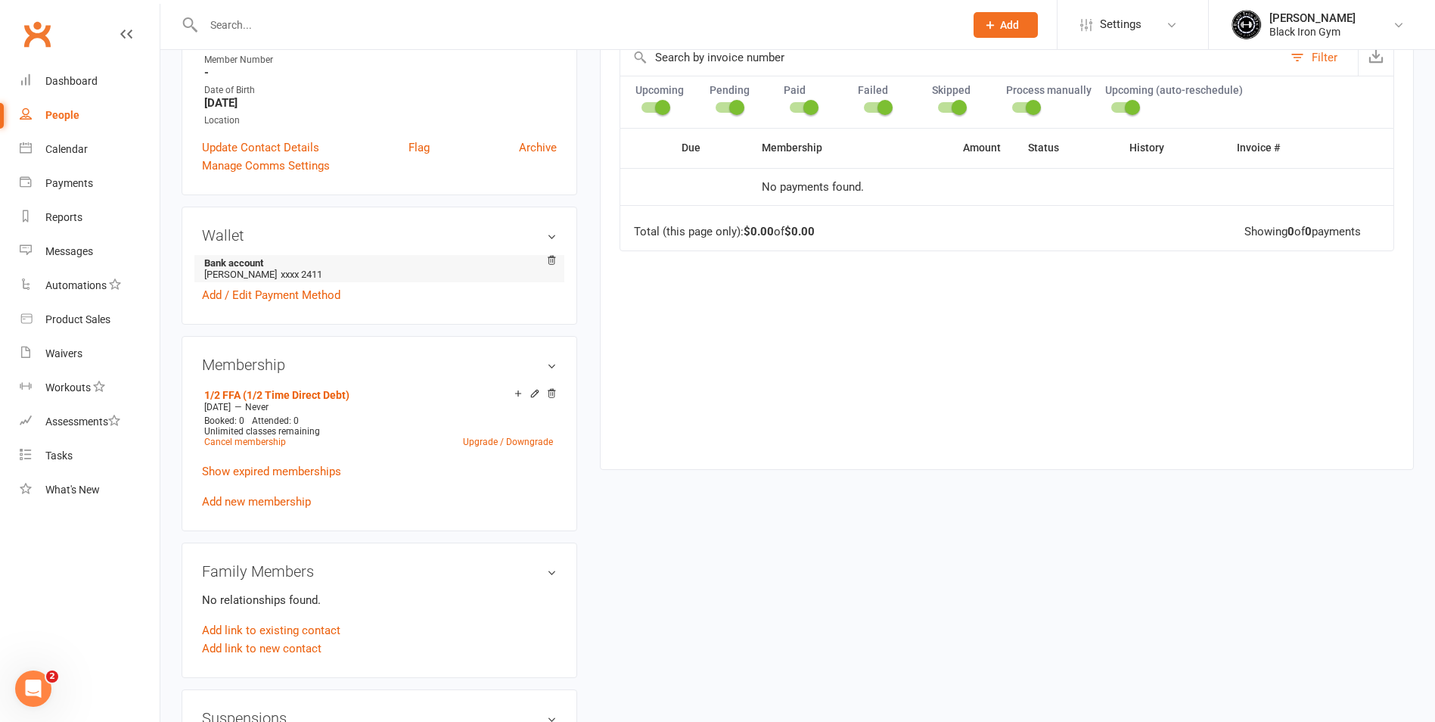
click at [268, 274] on li "Bank account Bradley Walker xxxx 2411" at bounding box center [379, 268] width 355 height 27
click at [323, 272] on li "Bank account Bradley Walker xxxx 2411" at bounding box center [379, 268] width 355 height 27
drag, startPoint x: 323, startPoint y: 272, endPoint x: 278, endPoint y: 272, distance: 45.4
click at [281, 272] on span "xxxx 2411" at bounding box center [302, 274] width 42 height 11
click at [229, 264] on strong "Bank account" at bounding box center [376, 262] width 345 height 11
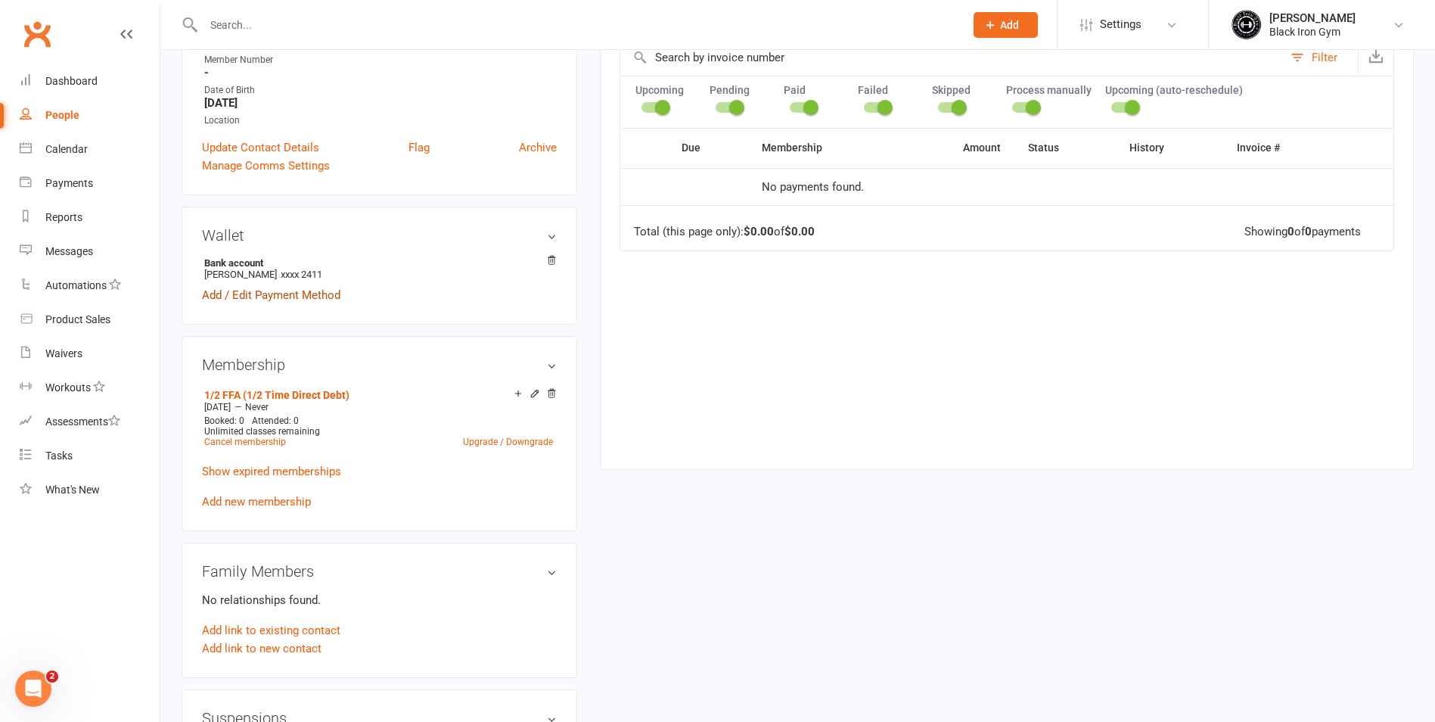
click at [235, 291] on link "Add / Edit Payment Method" at bounding box center [271, 295] width 138 height 18
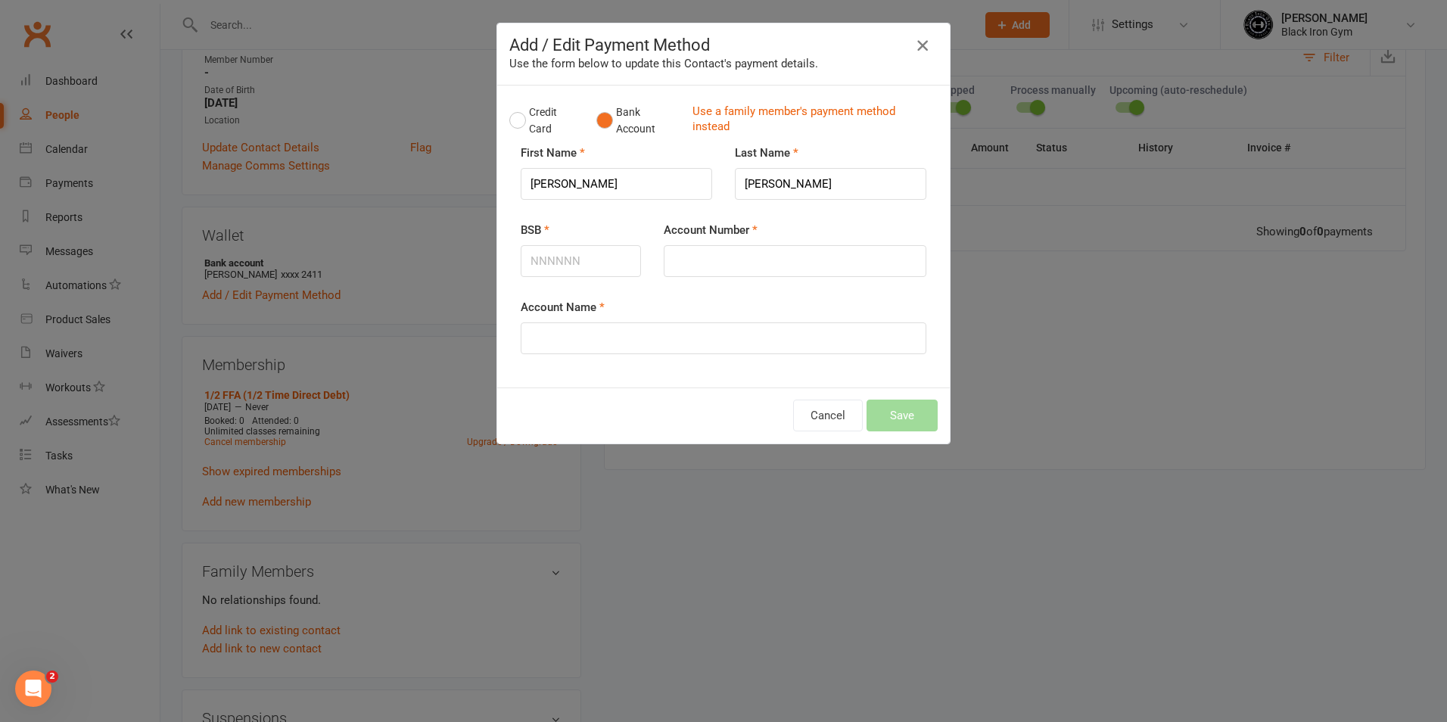
click at [922, 35] on button "button" at bounding box center [922, 45] width 24 height 24
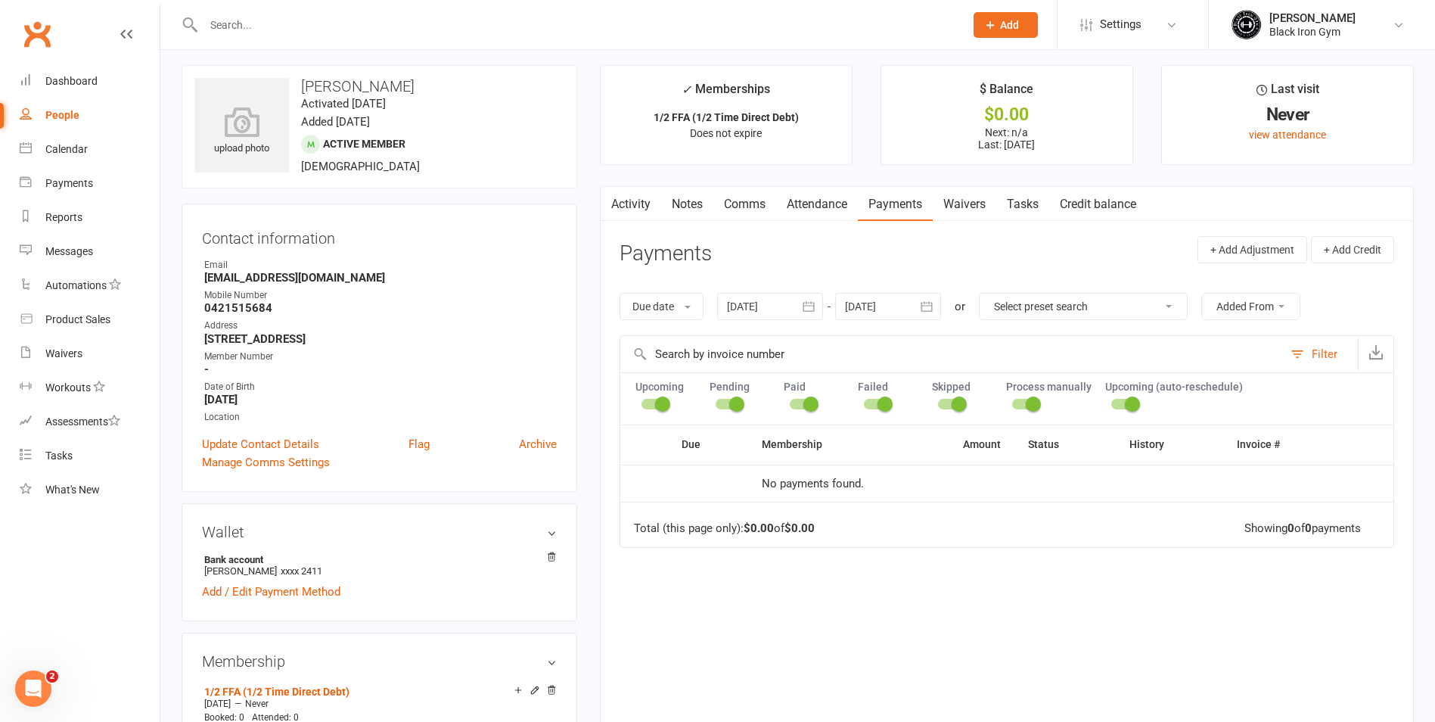
scroll to position [0, 0]
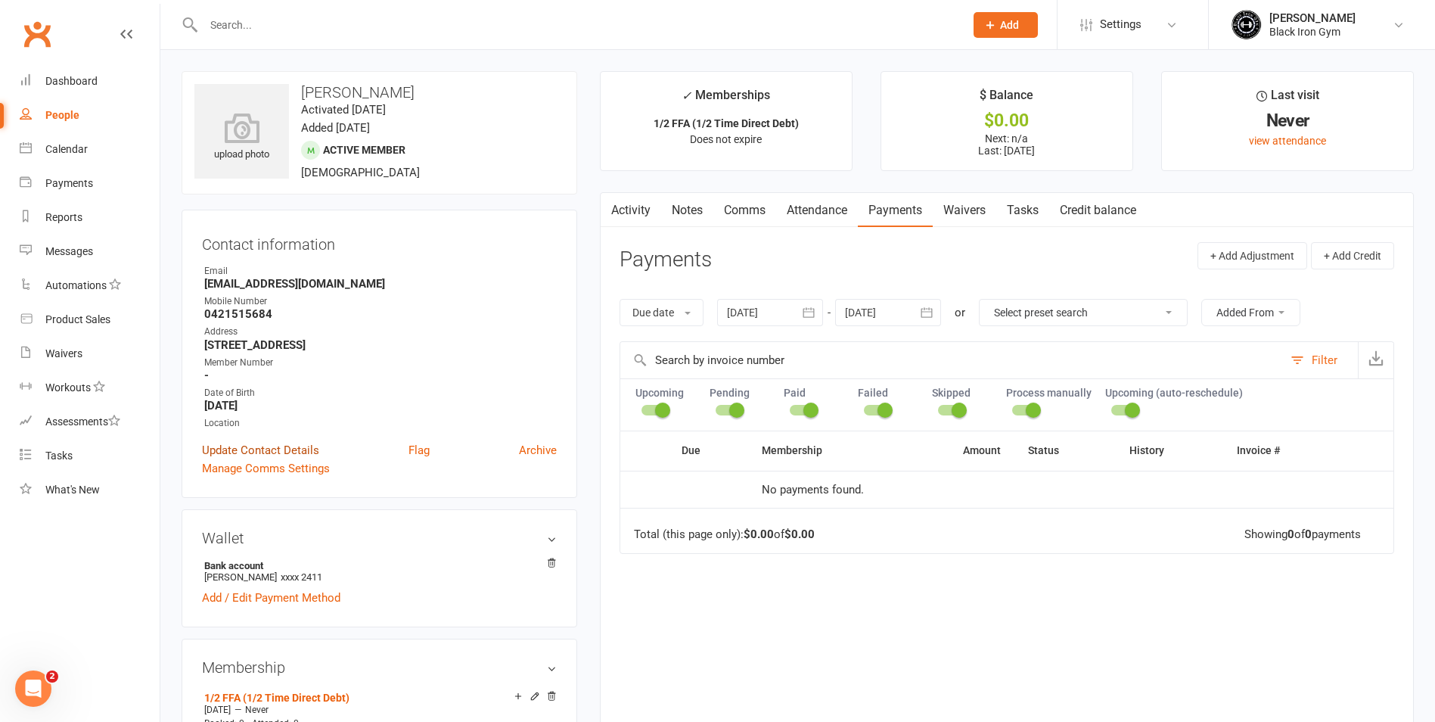
click at [271, 447] on link "Update Contact Details" at bounding box center [260, 450] width 117 height 18
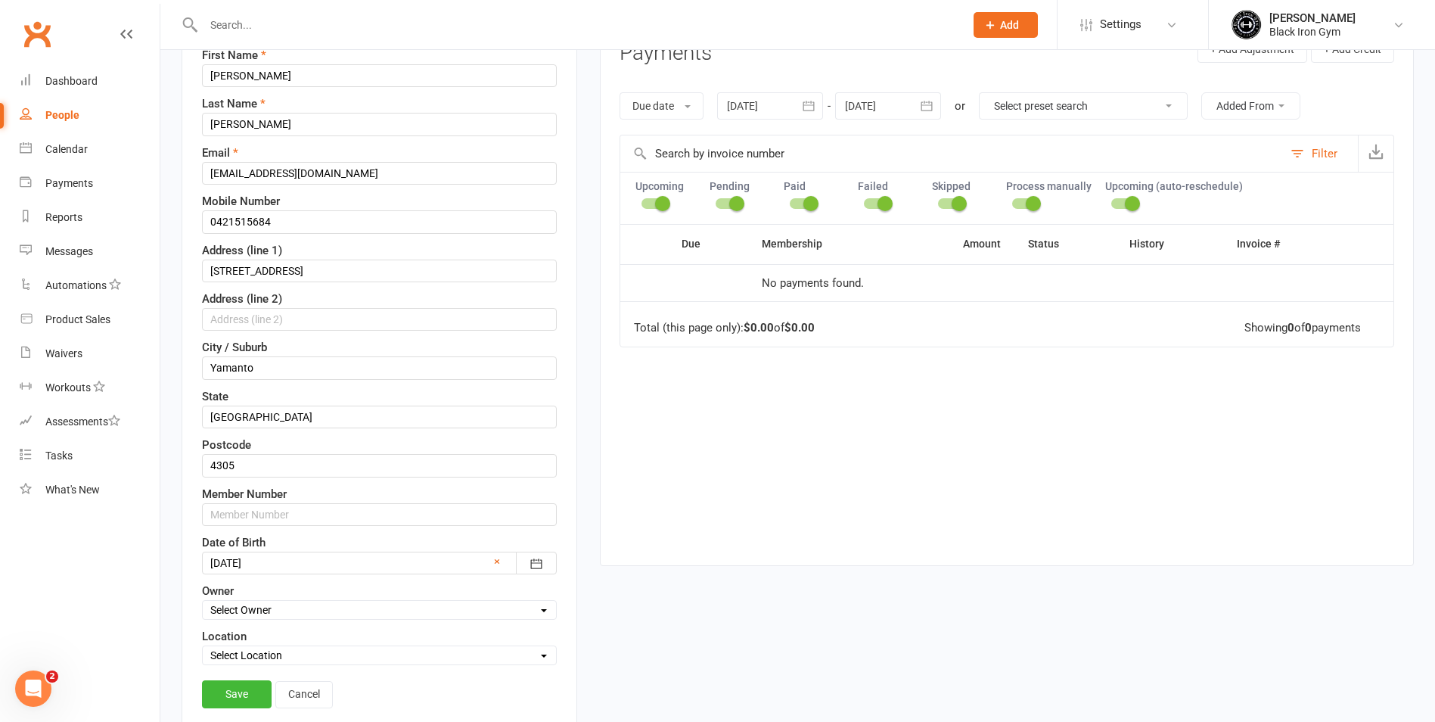
scroll to position [222, 0]
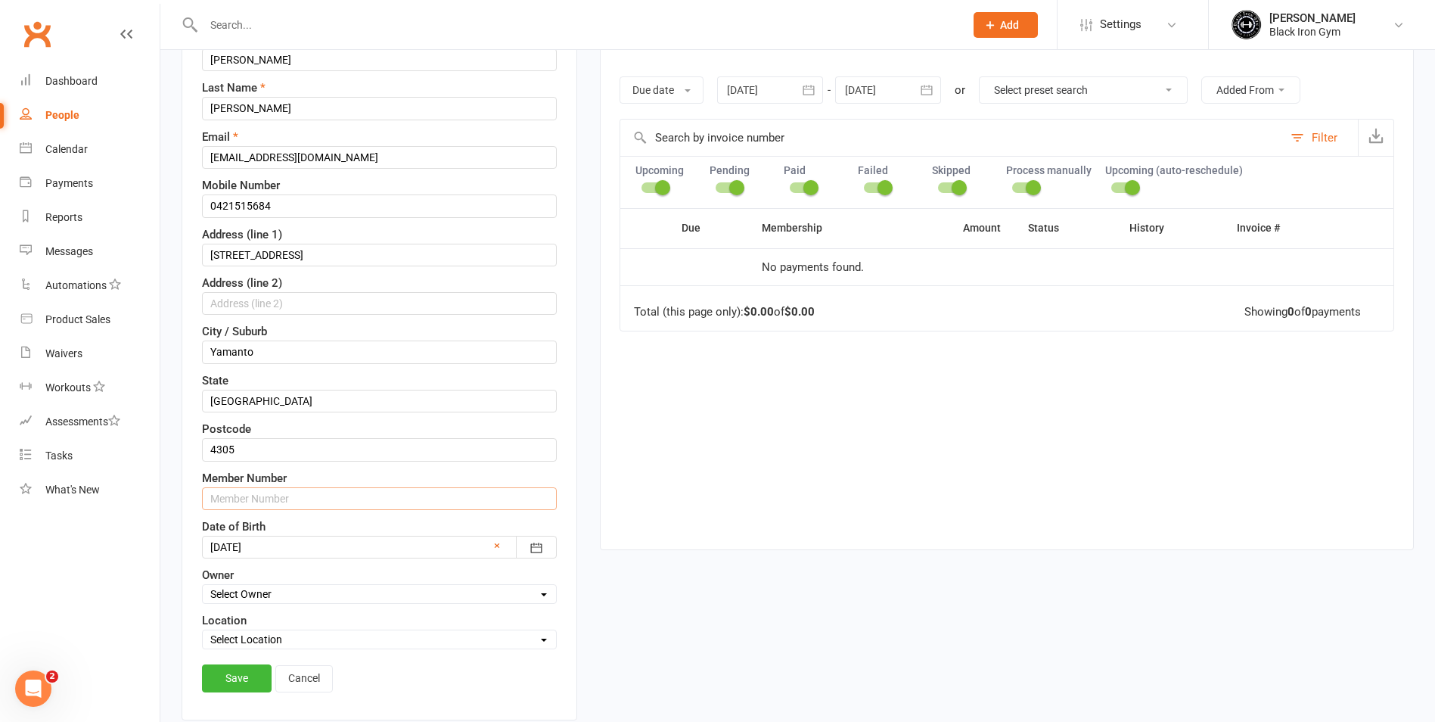
click at [263, 503] on input "text" at bounding box center [379, 498] width 355 height 23
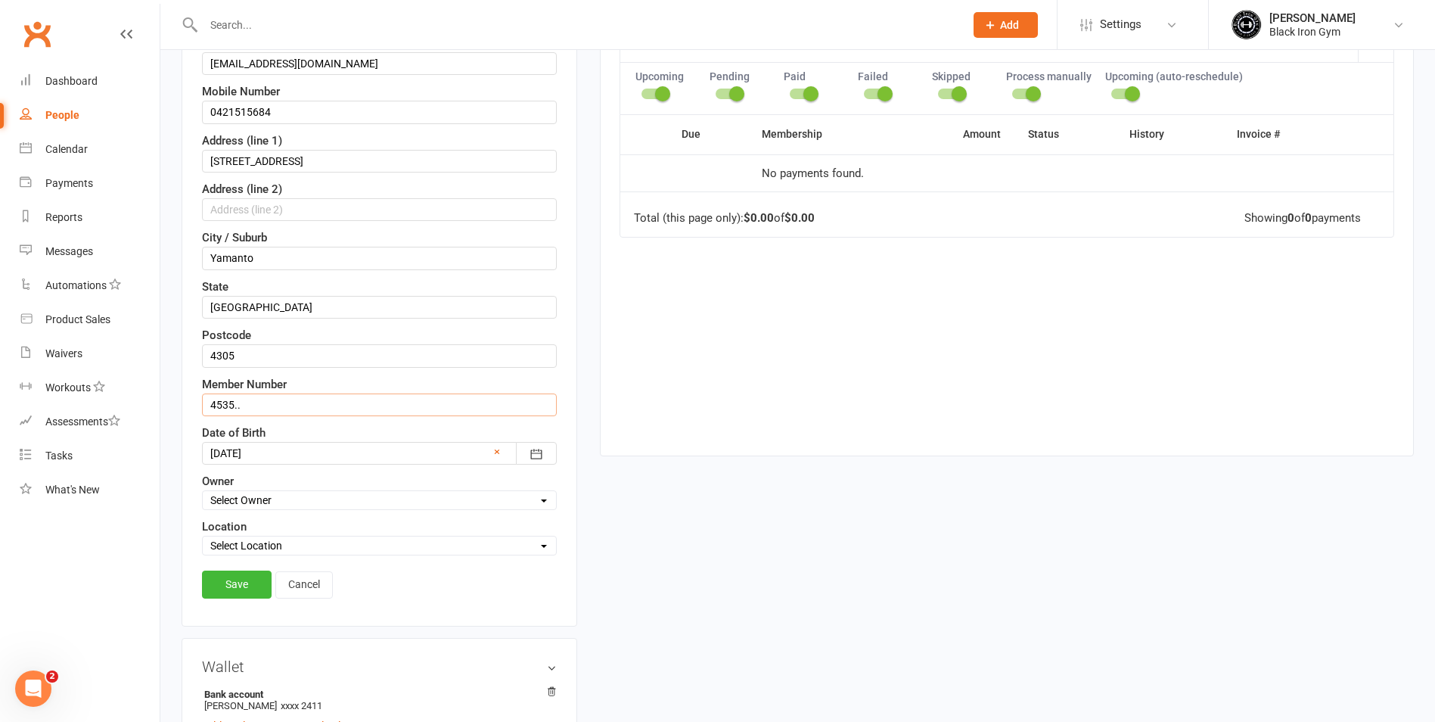
scroll to position [449, 0]
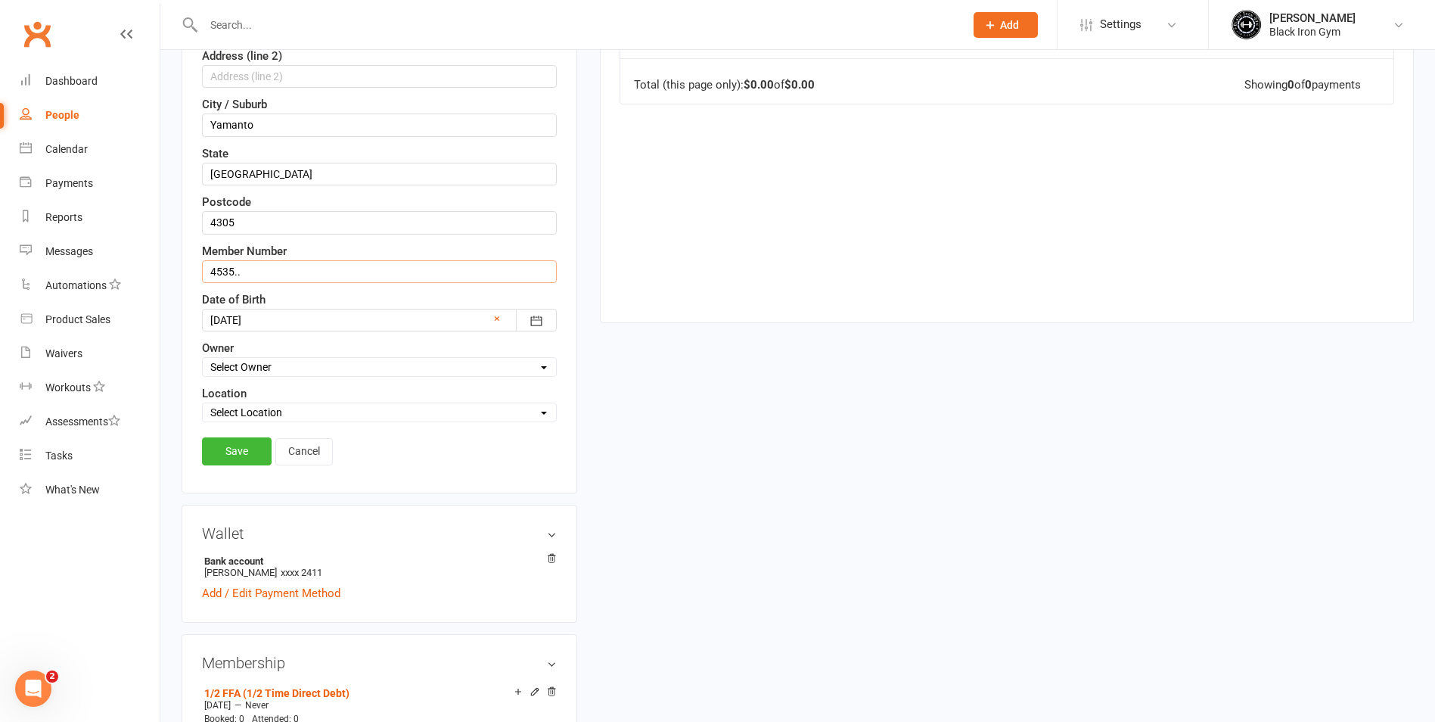
type input "4535.."
click at [228, 465] on div "Save Cancel" at bounding box center [379, 454] width 355 height 35
drag, startPoint x: 228, startPoint y: 463, endPoint x: 234, endPoint y: 455, distance: 9.2
click at [234, 455] on link "Save" at bounding box center [237, 450] width 70 height 27
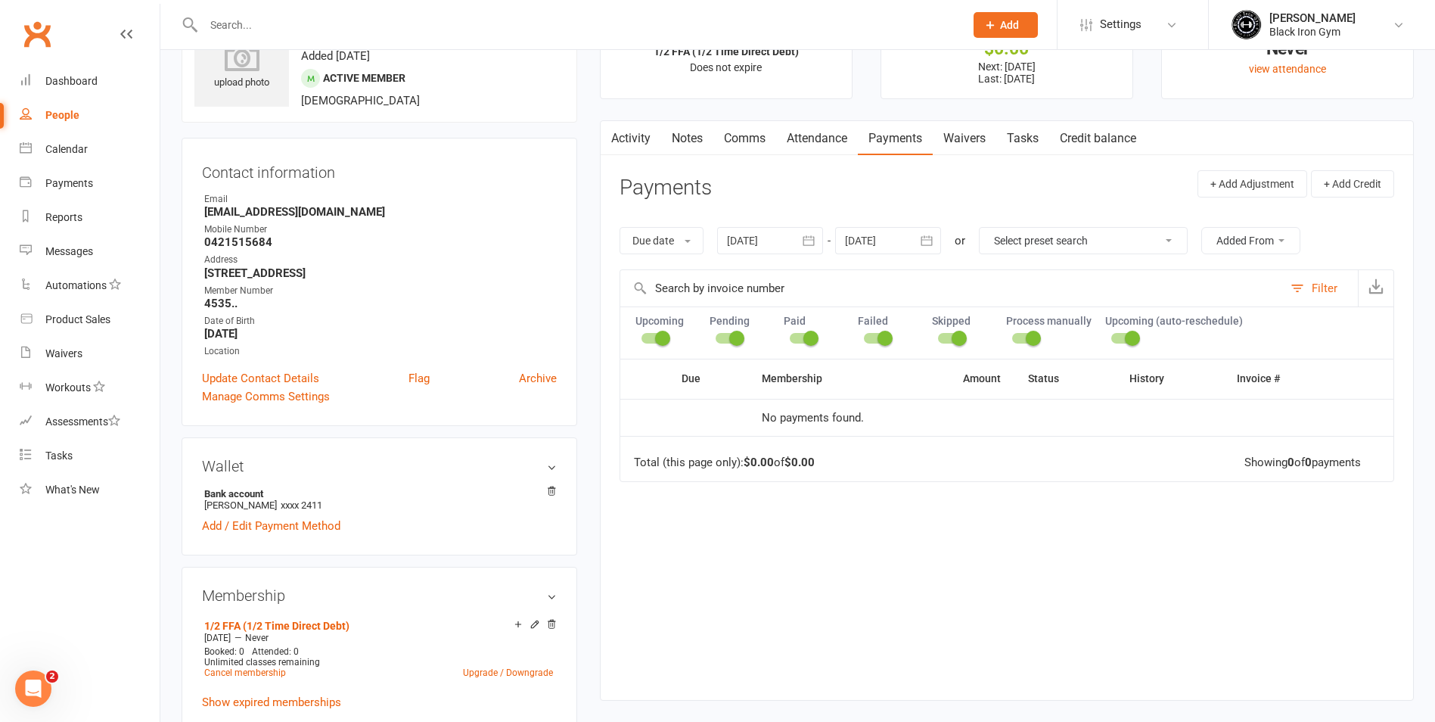
scroll to position [71, 0]
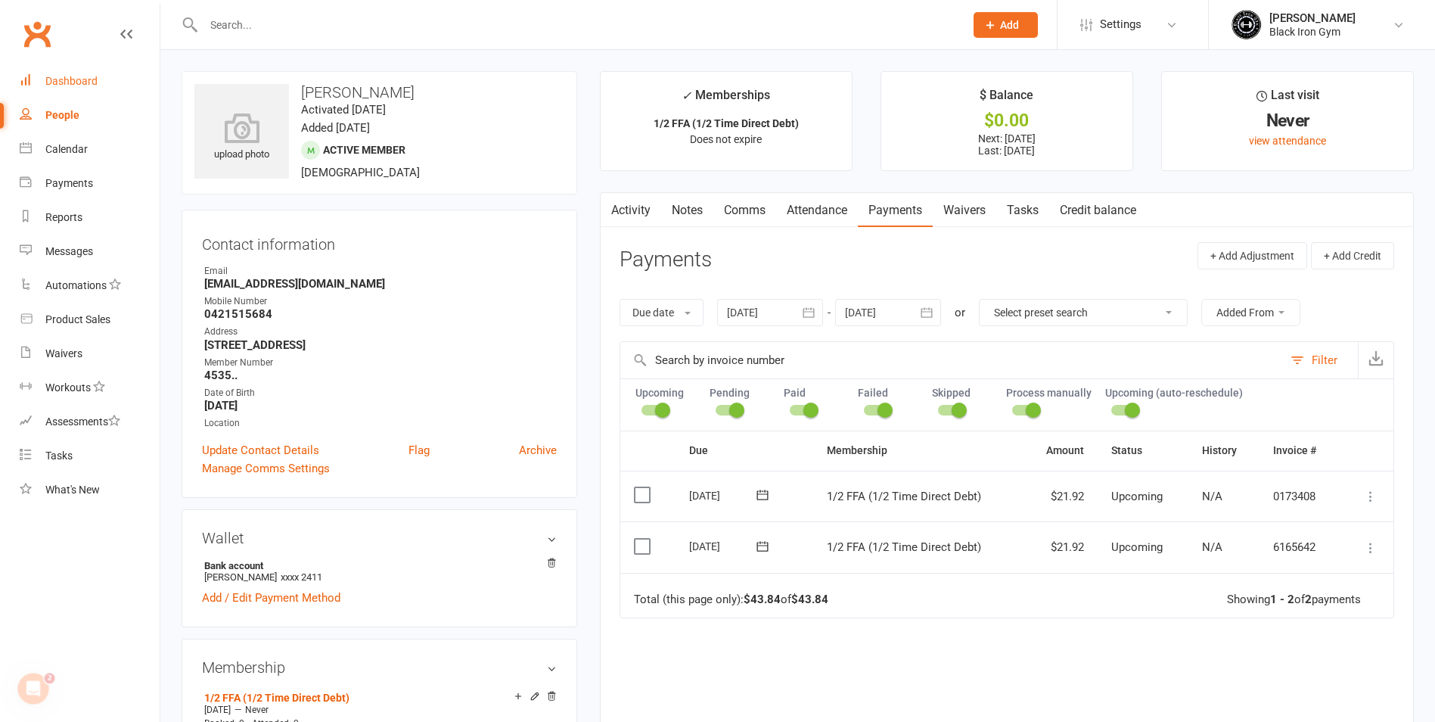
click at [34, 85] on link "Dashboard" at bounding box center [90, 81] width 140 height 34
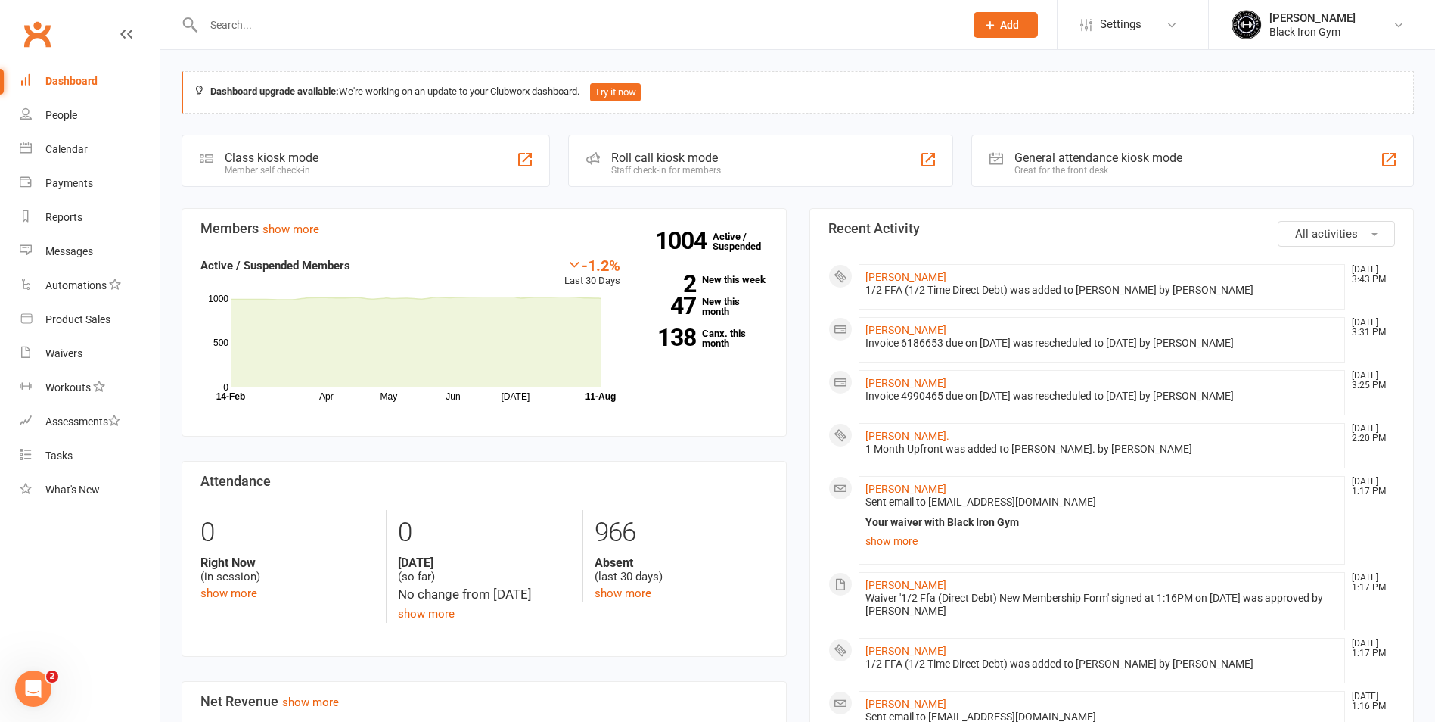
click at [927, 30] on input "text" at bounding box center [576, 24] width 755 height 21
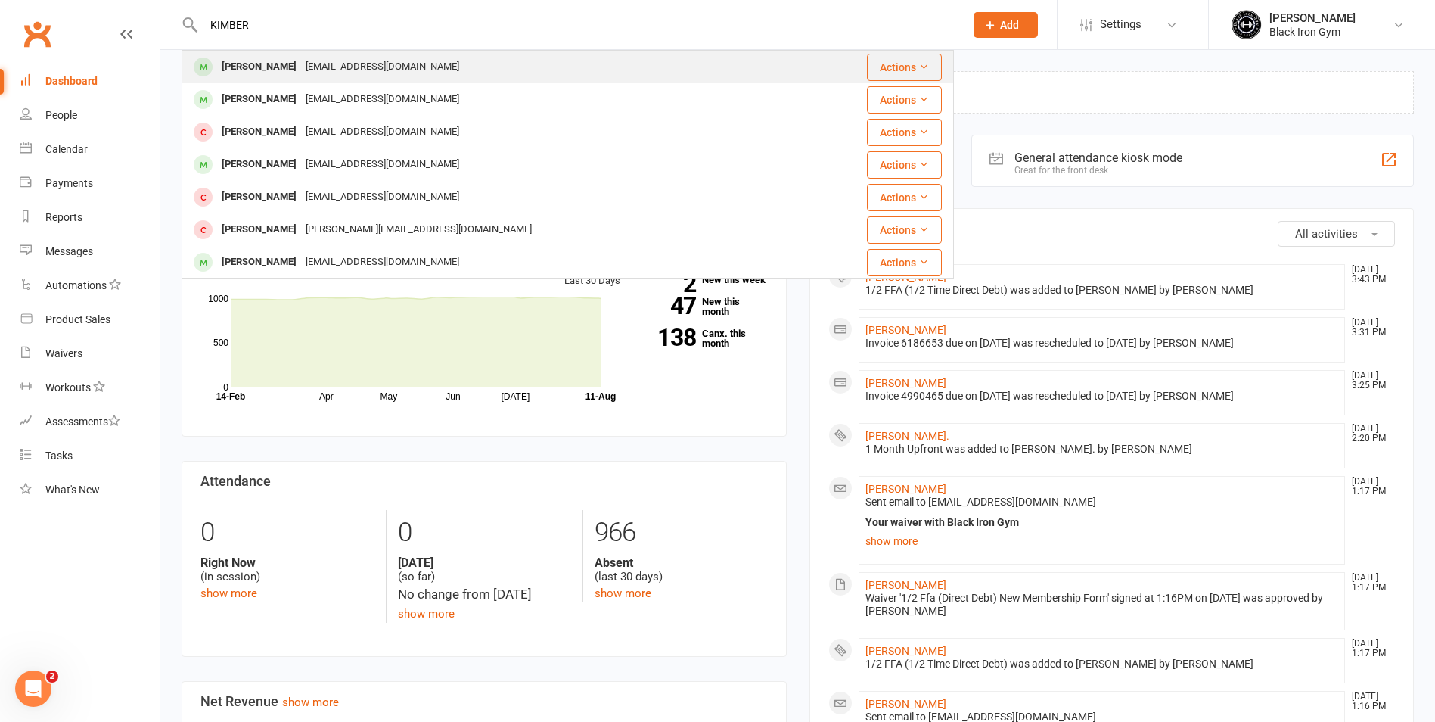
type input "KIMBER"
click at [452, 76] on div "Kimmycomiskey@gmail.com" at bounding box center [382, 67] width 163 height 22
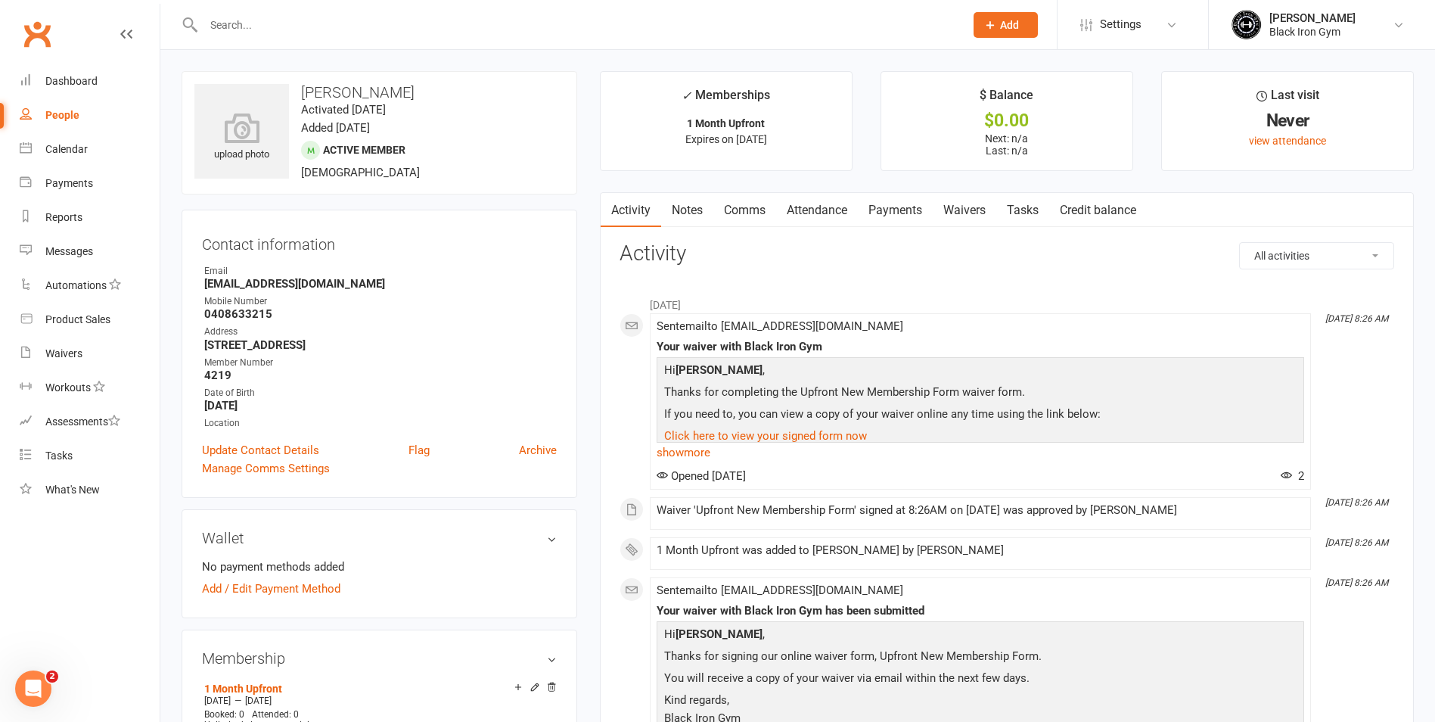
drag, startPoint x: 228, startPoint y: 20, endPoint x: 251, endPoint y: 11, distance: 24.4
click at [251, 11] on div at bounding box center [568, 24] width 772 height 49
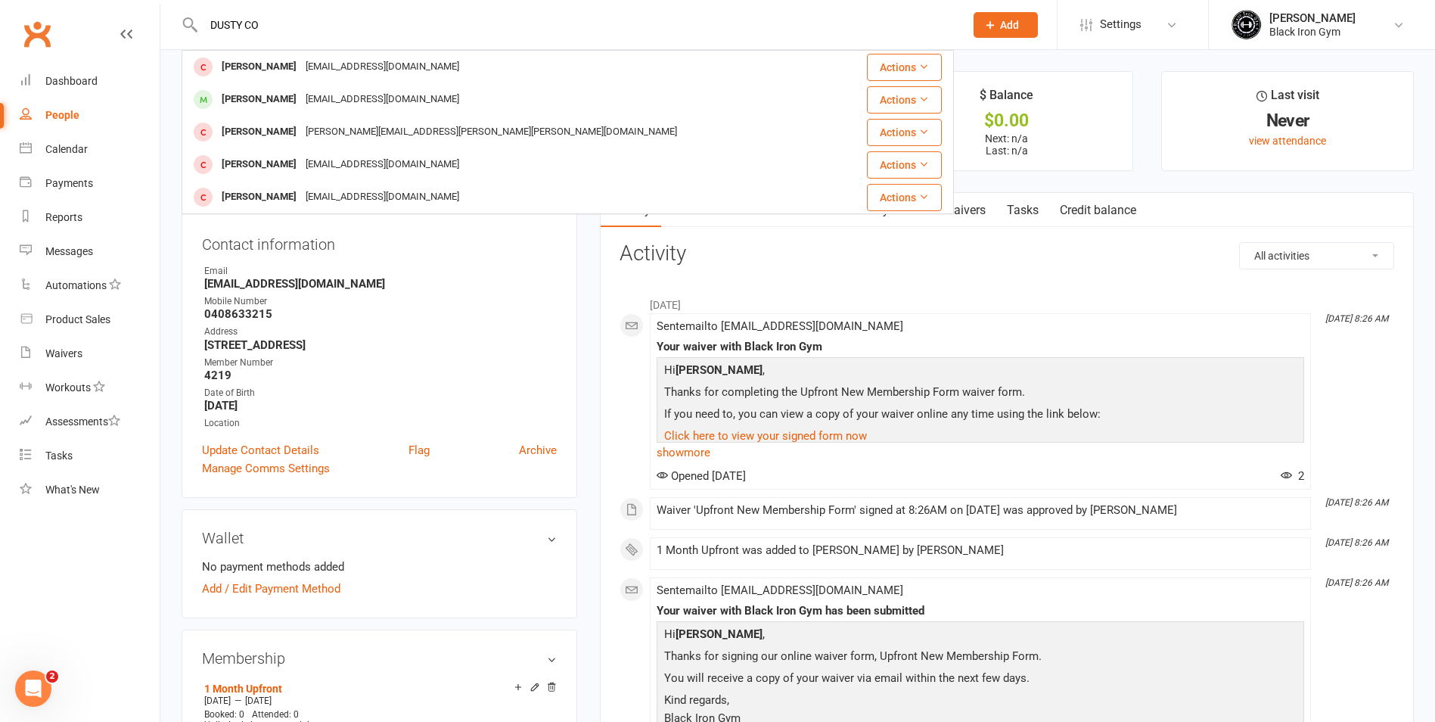
type input "DUSTY COM"
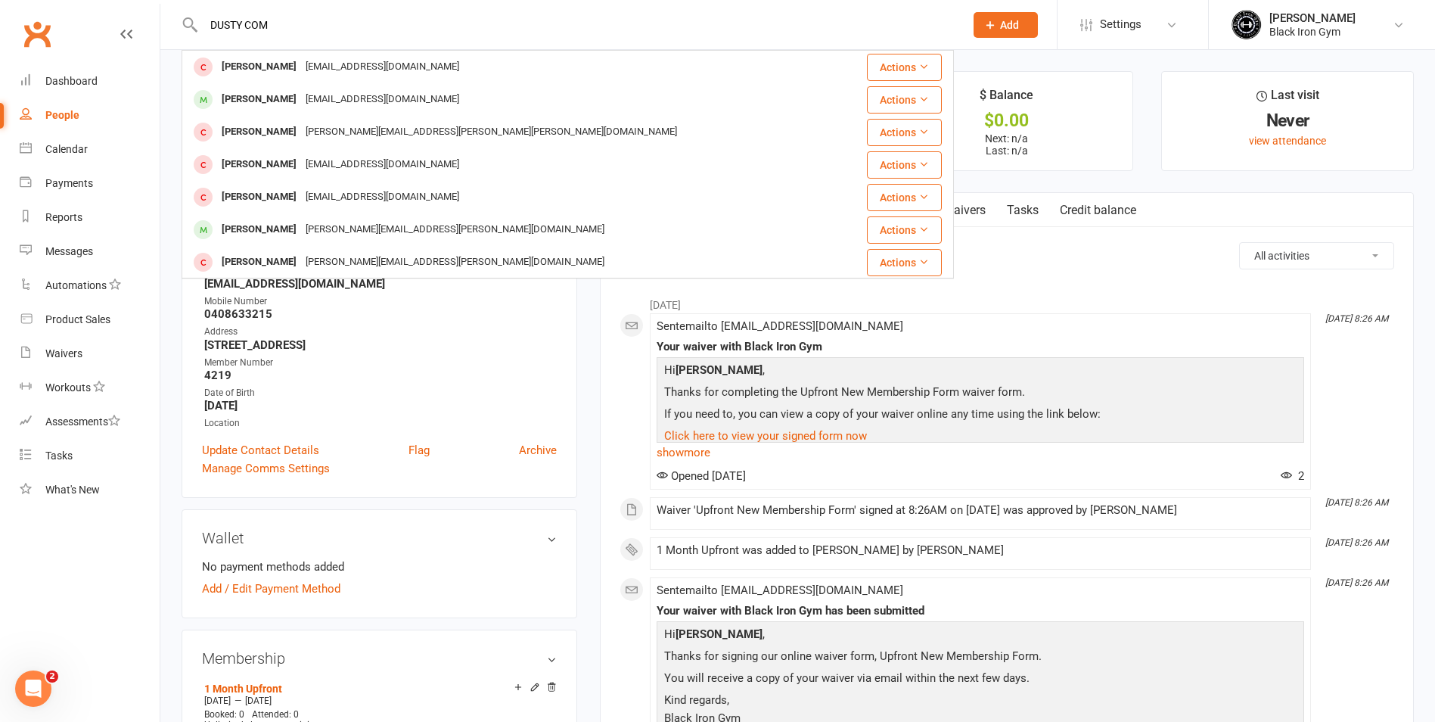
drag, startPoint x: 307, startPoint y: 23, endPoint x: 202, endPoint y: 7, distance: 106.5
click at [202, 7] on div "DUSTY COM Dustyn Rayner Dustynrayner@gmail.com Actions DUSTIN CRAMER Dustincram…" at bounding box center [568, 24] width 772 height 49
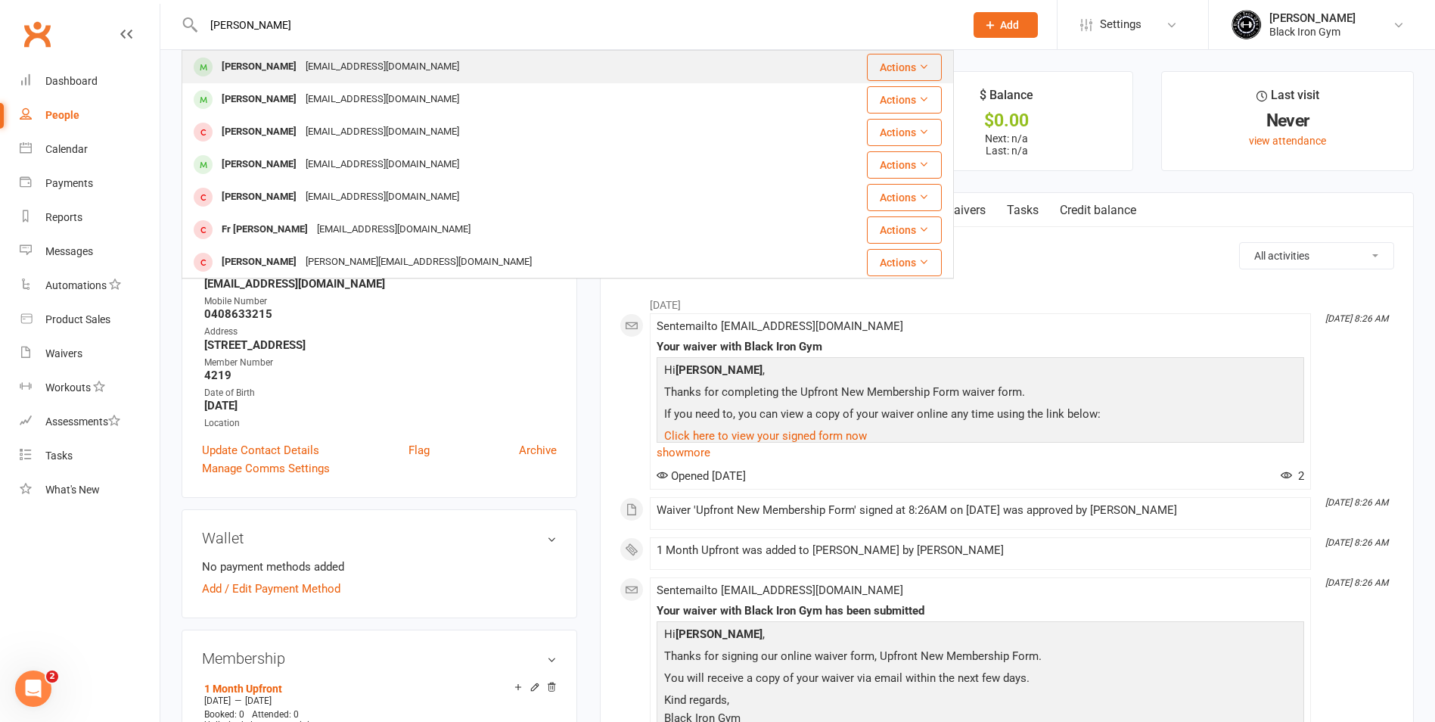
type input "KIMBERLY FR"
click at [288, 73] on div "Kimberly Frost" at bounding box center [259, 67] width 84 height 22
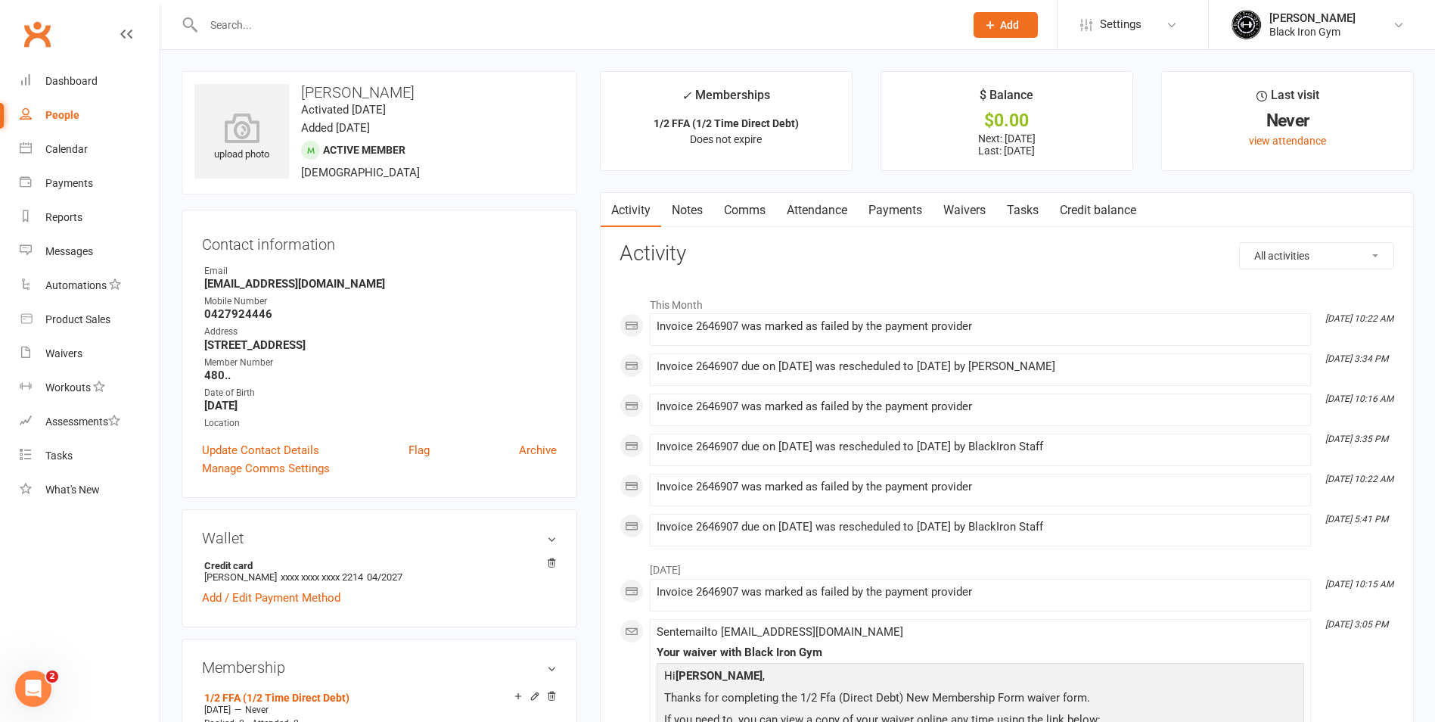
click at [905, 204] on link "Payments" at bounding box center [895, 210] width 75 height 35
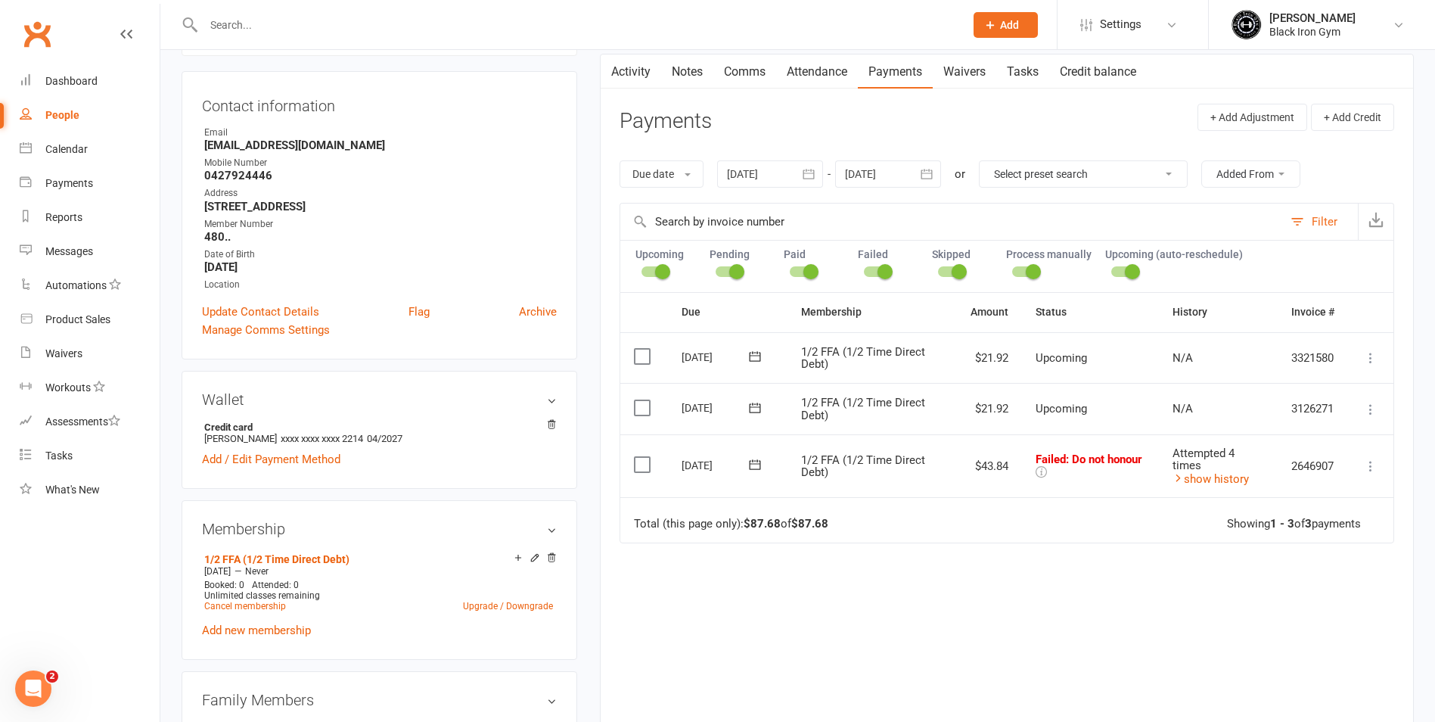
scroll to position [151, 0]
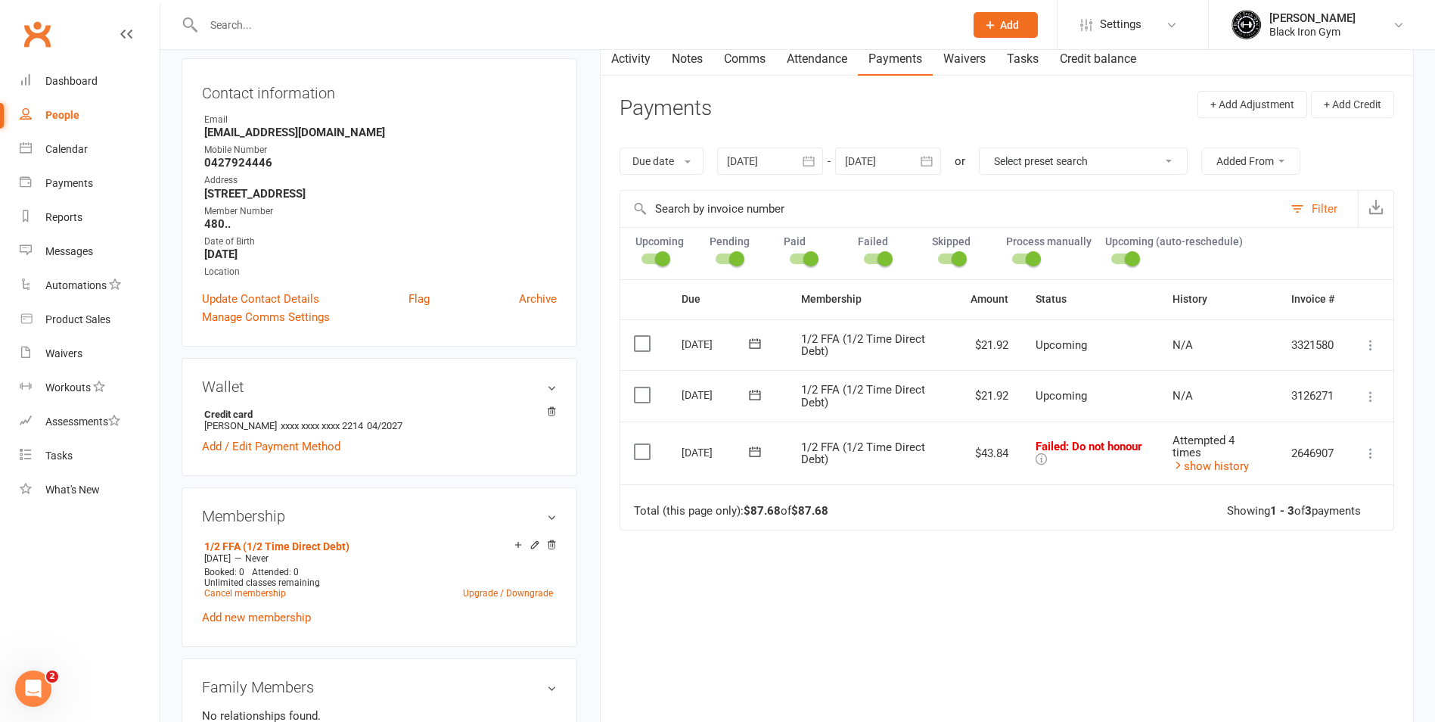
click at [1038, 460] on icon at bounding box center [1041, 458] width 11 height 11
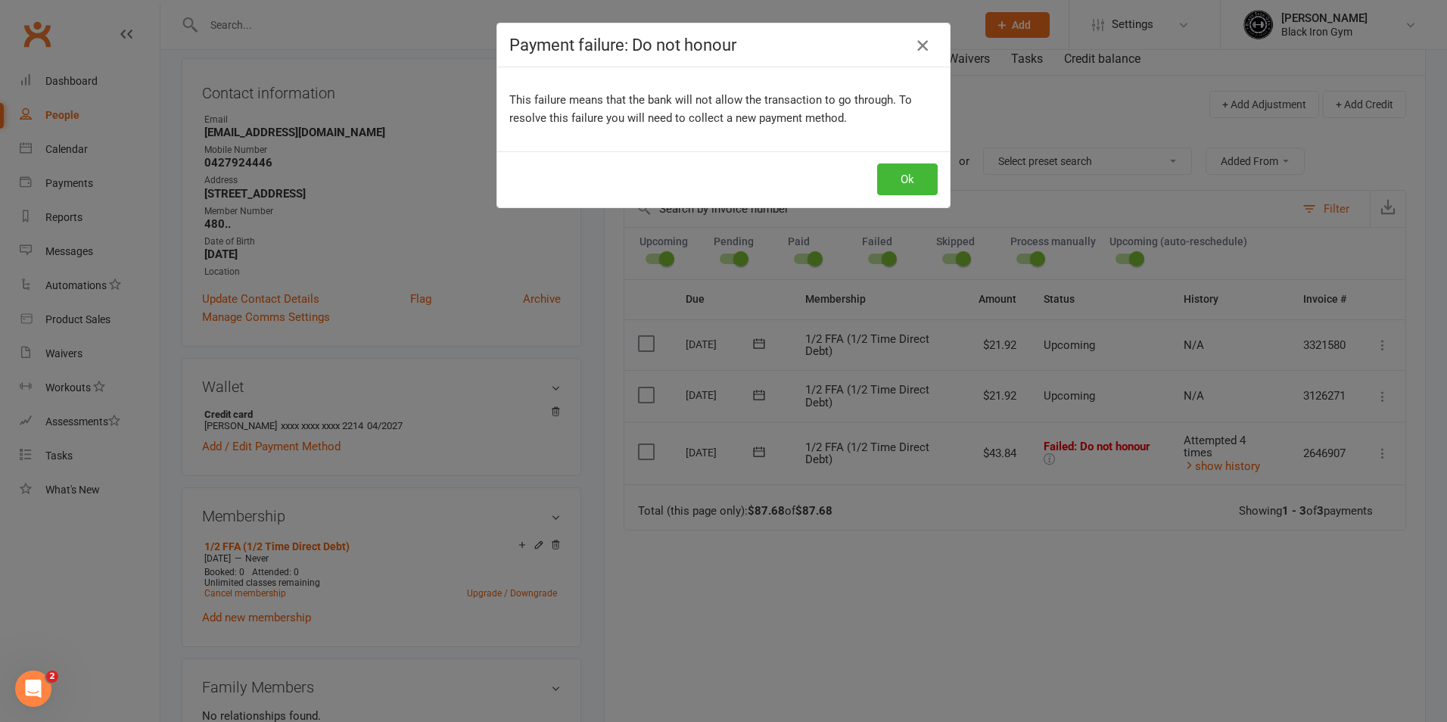
click at [921, 43] on icon "button" at bounding box center [922, 45] width 18 height 18
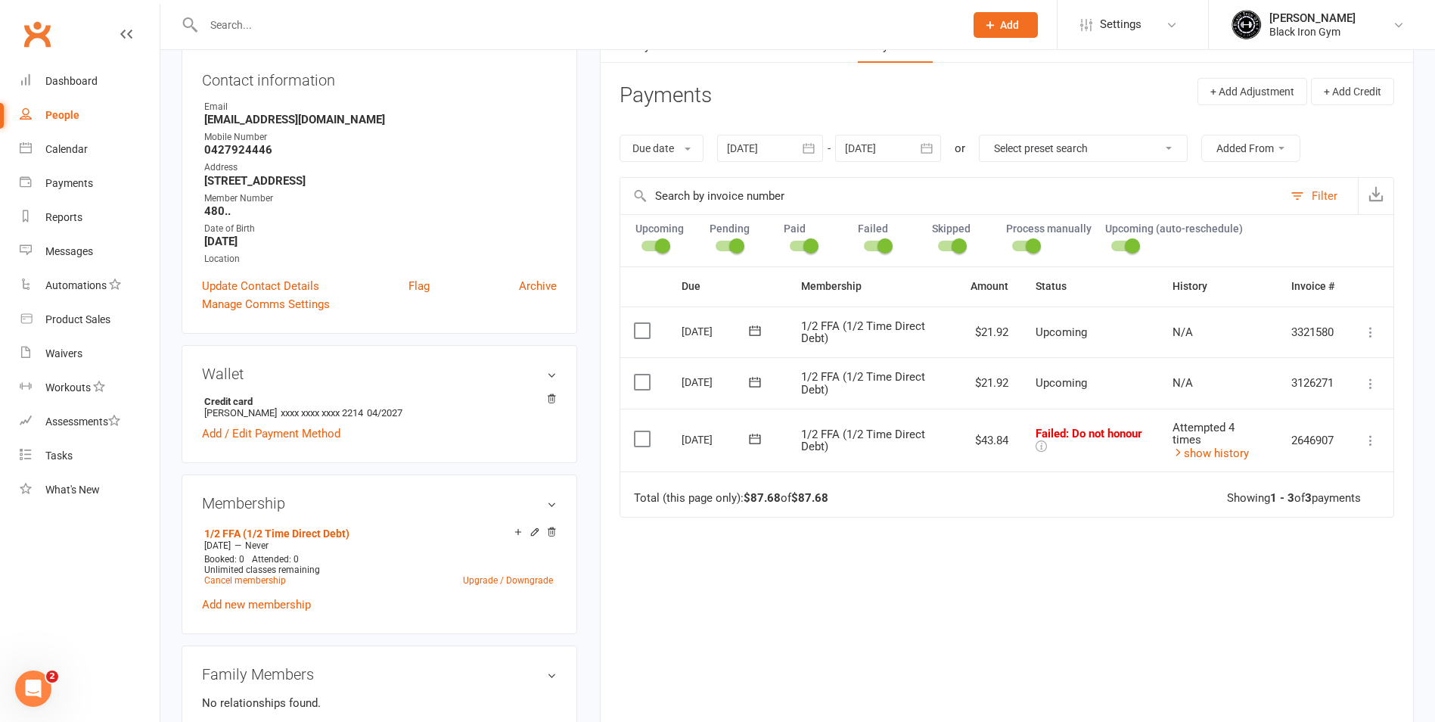
scroll to position [227, 0]
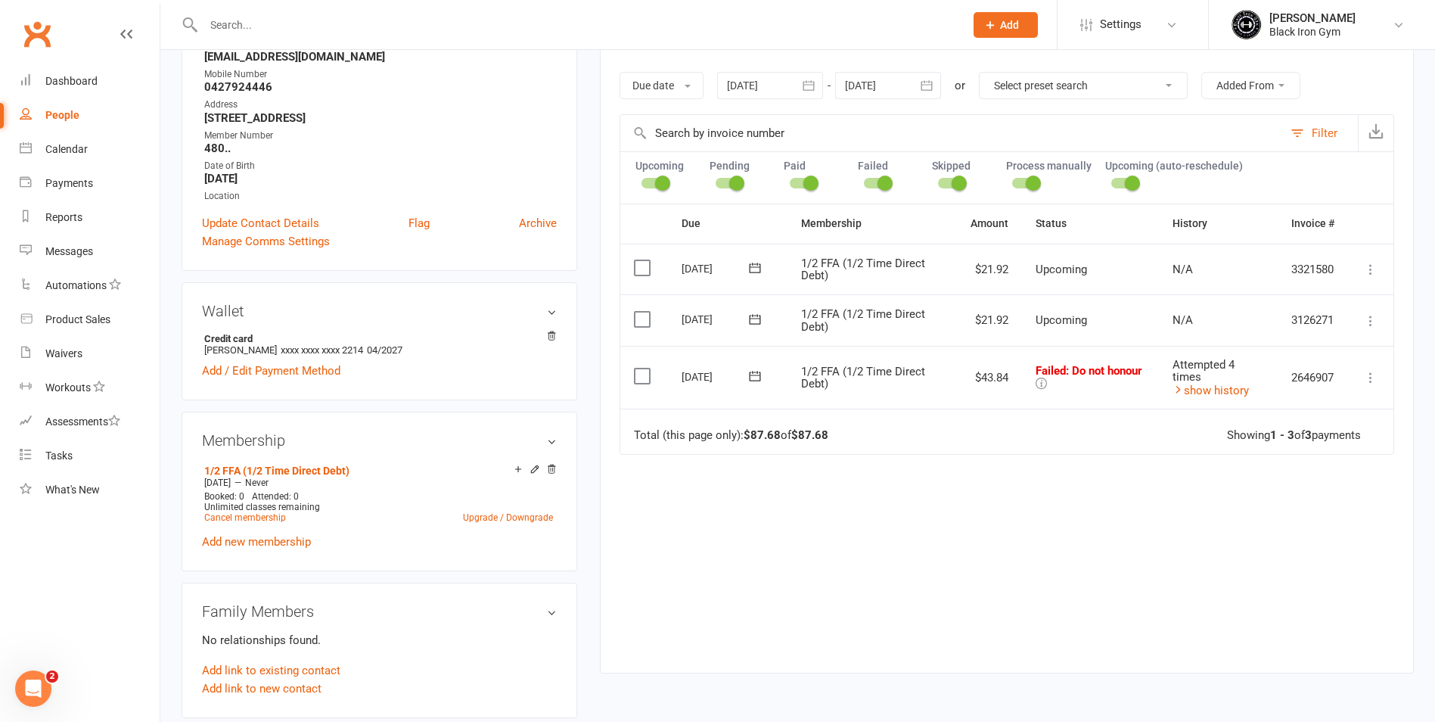
click at [1037, 384] on icon at bounding box center [1041, 383] width 11 height 11
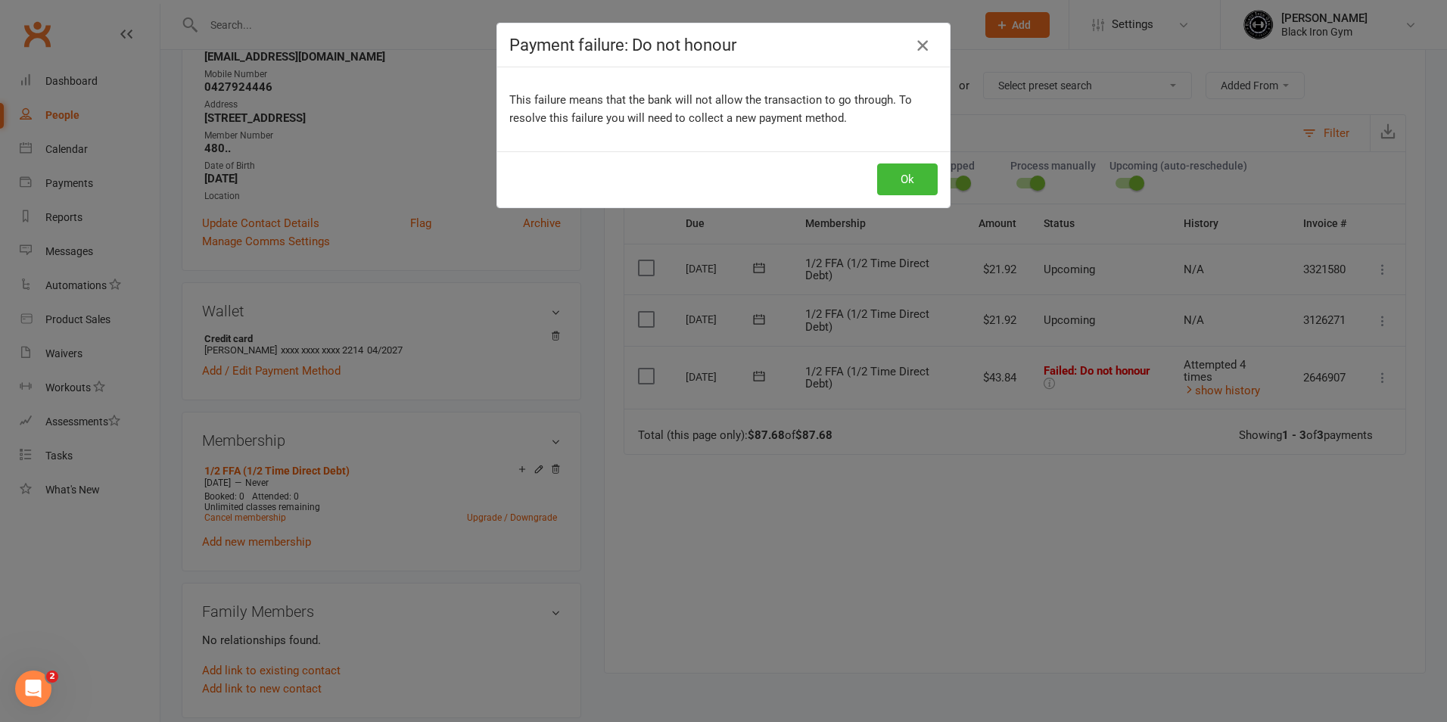
click at [927, 38] on button "button" at bounding box center [922, 45] width 24 height 24
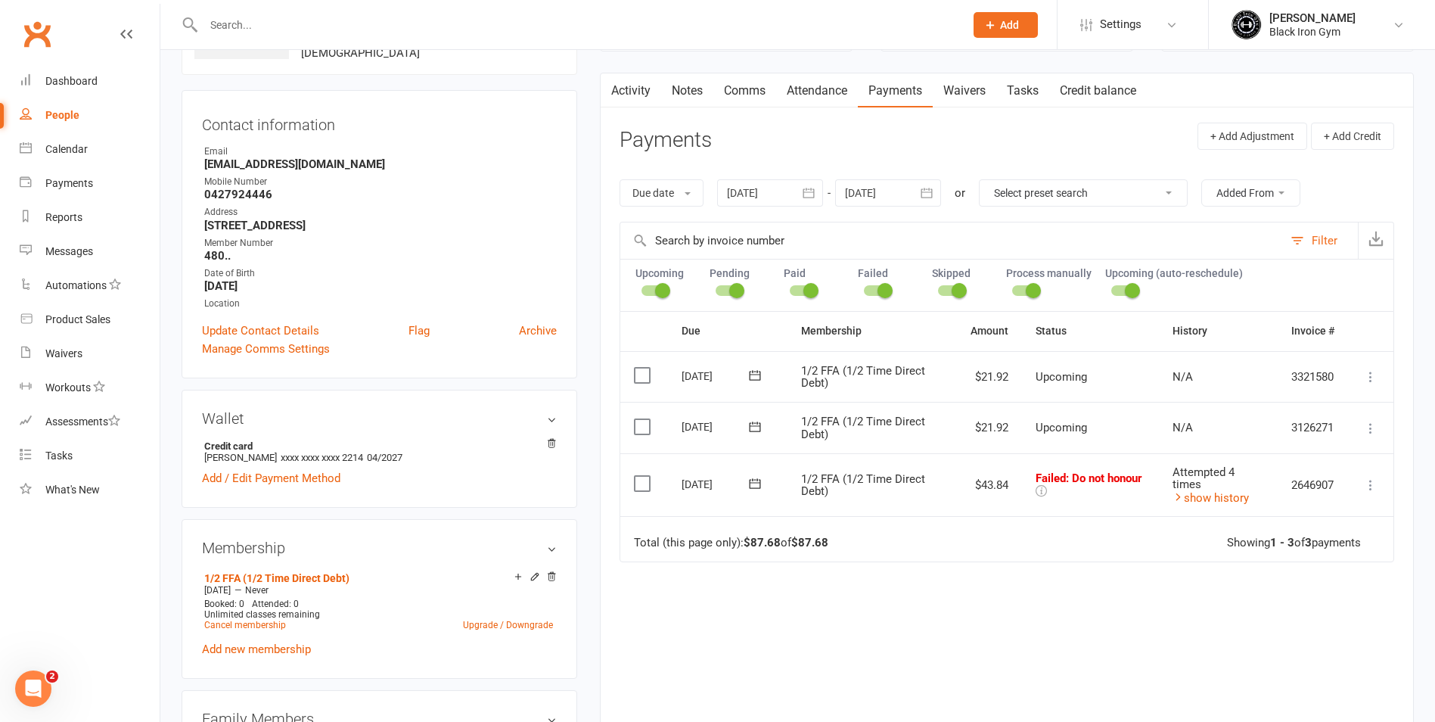
scroll to position [378, 0]
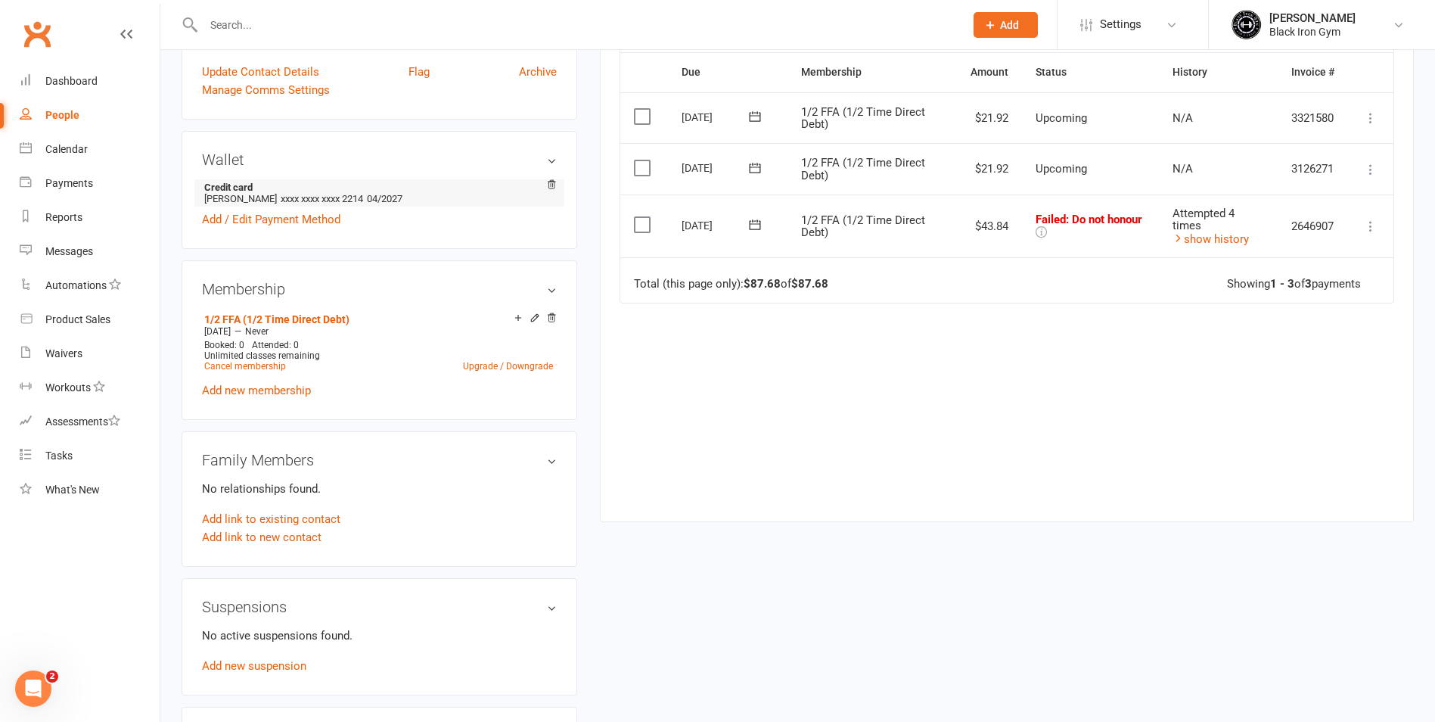
click at [334, 187] on strong "Credit card" at bounding box center [376, 187] width 345 height 11
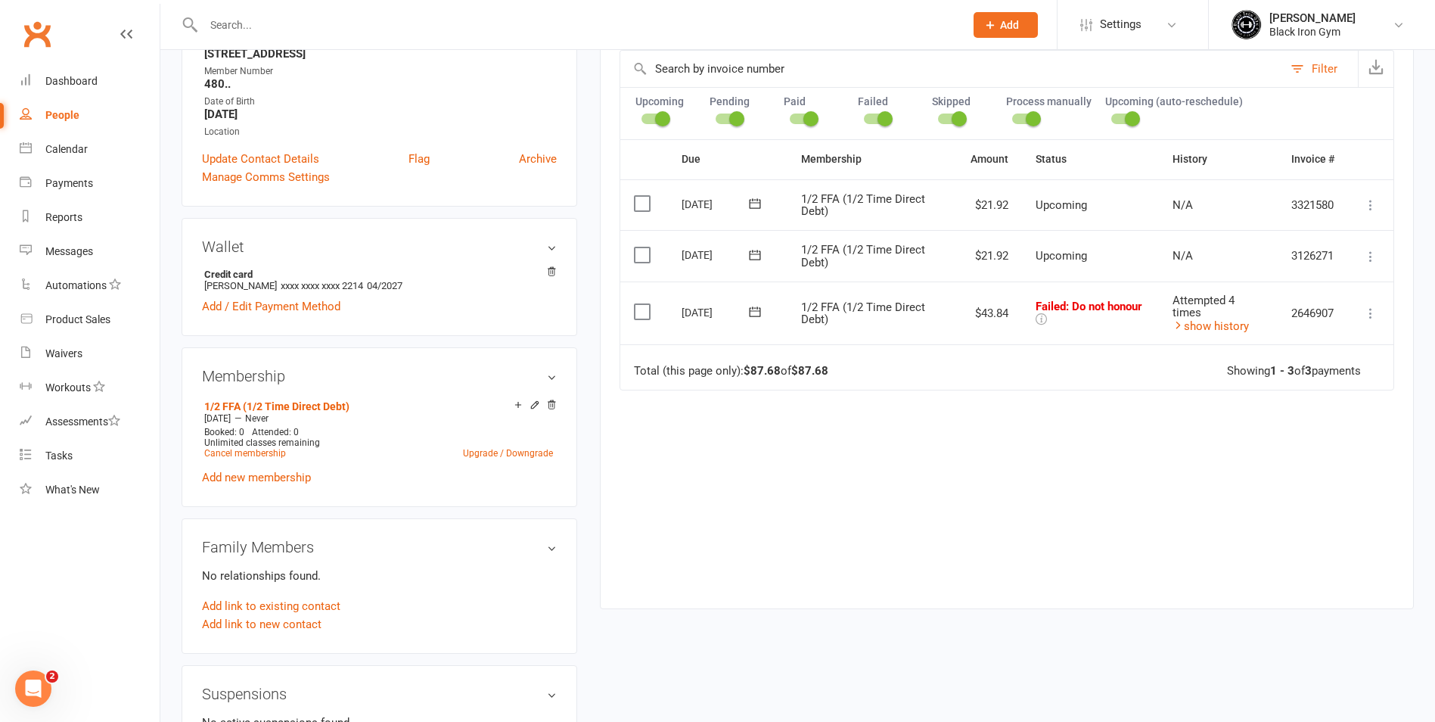
scroll to position [303, 0]
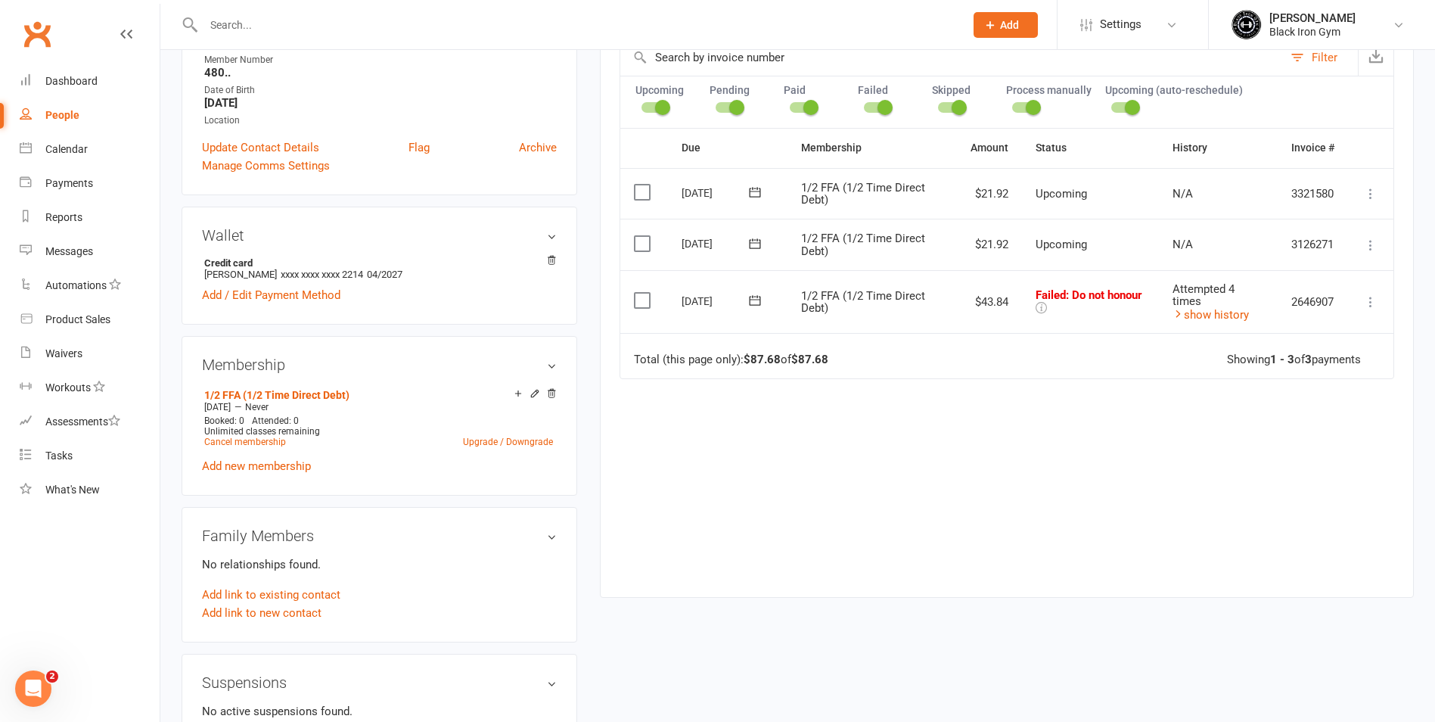
click at [1029, 304] on td "Failed : Do not honour" at bounding box center [1090, 302] width 137 height 64
click at [1036, 305] on icon at bounding box center [1041, 307] width 11 height 11
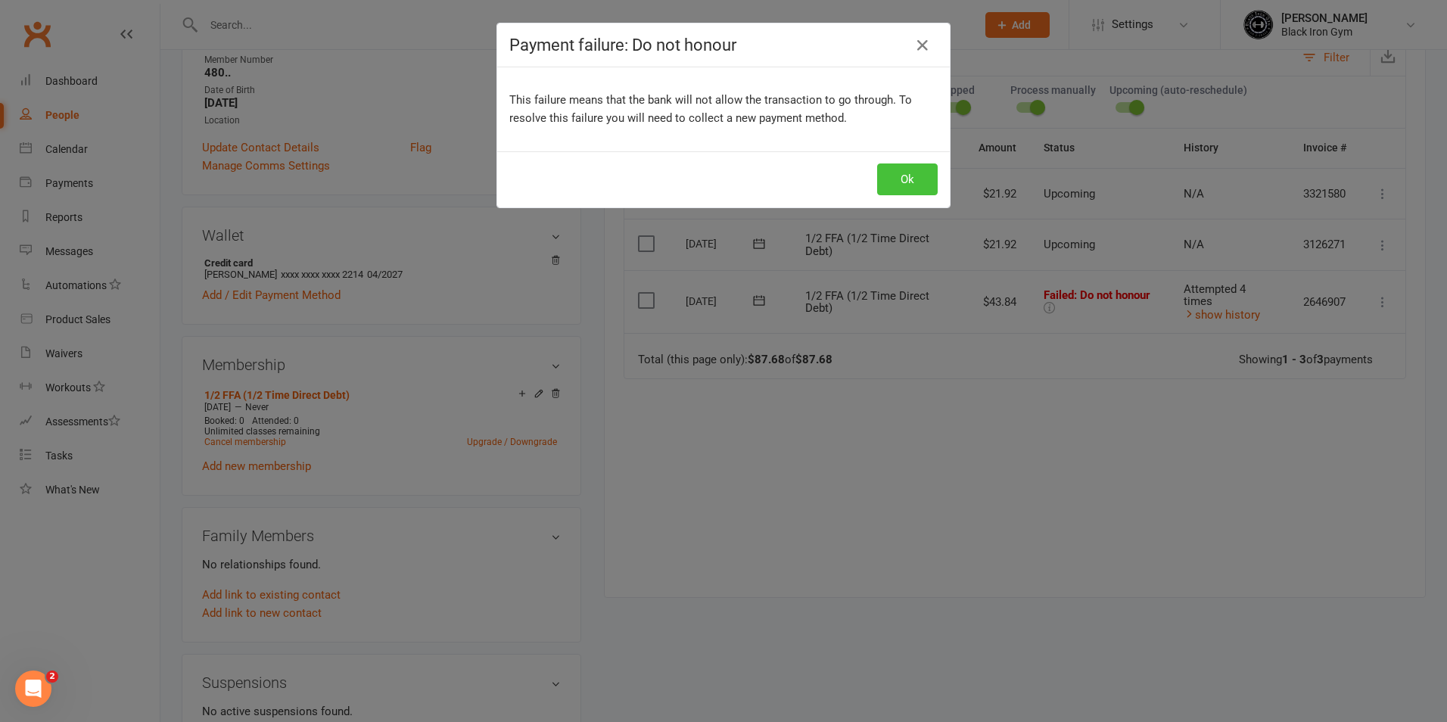
click at [900, 170] on button "Ok" at bounding box center [907, 179] width 61 height 32
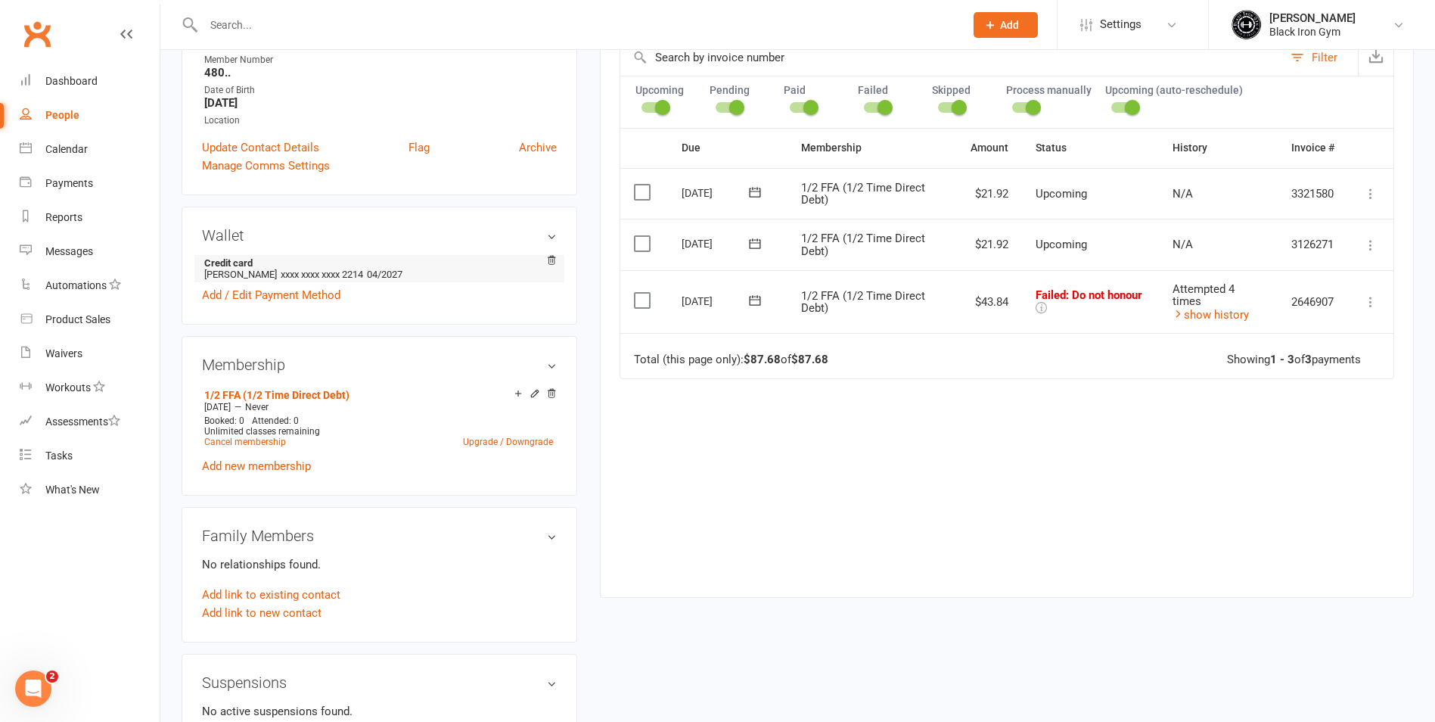
click at [387, 278] on span "04/2027" at bounding box center [385, 274] width 36 height 11
click at [350, 15] on input "text" at bounding box center [576, 24] width 755 height 21
type input "TONY THOMAS"
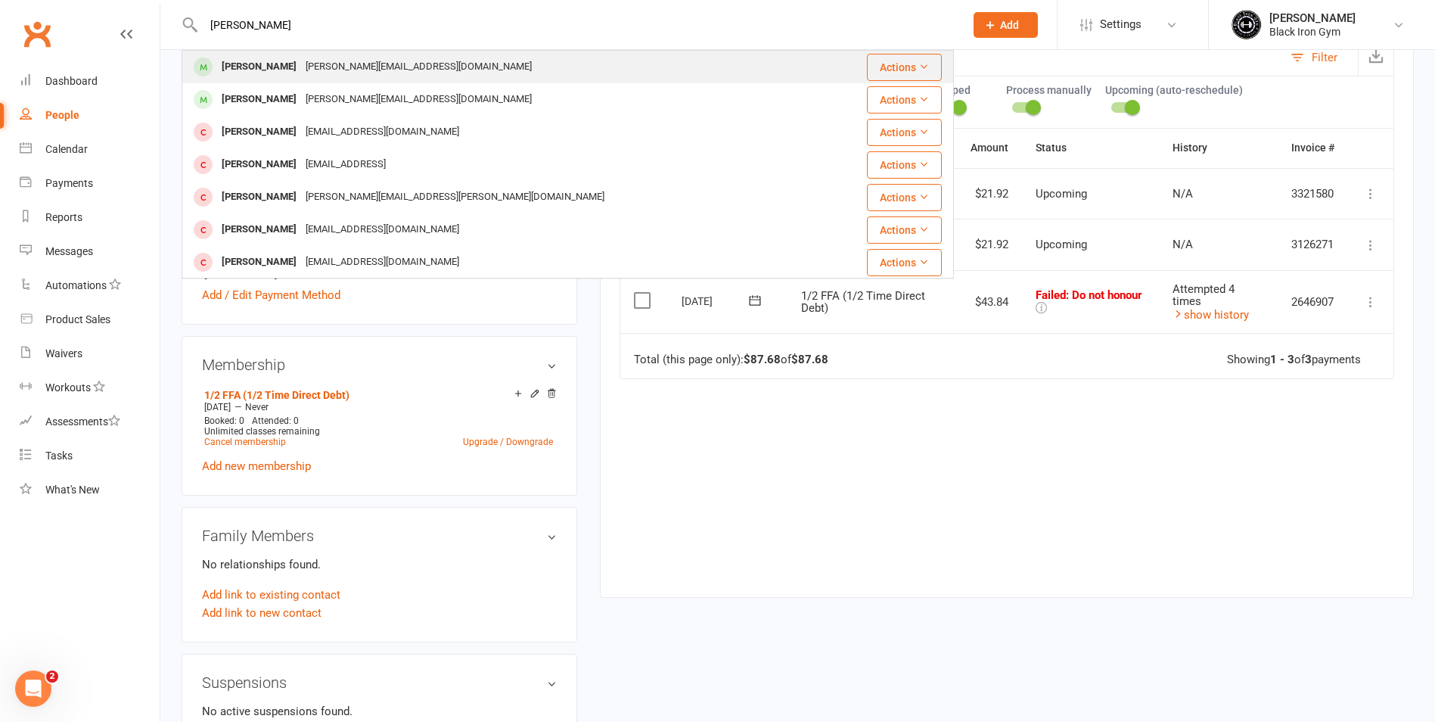
click at [318, 57] on div "Tony.thomas8@hotmail.com" at bounding box center [418, 67] width 235 height 22
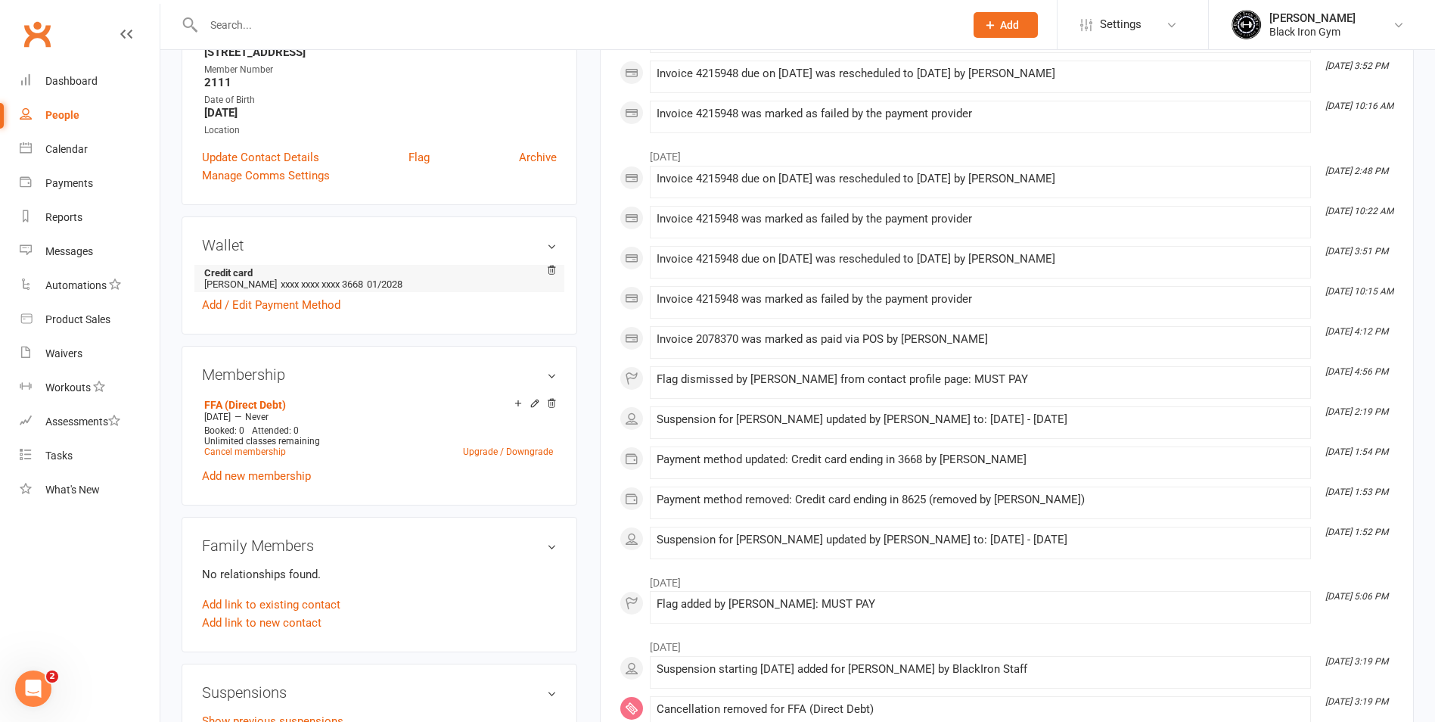
scroll to position [151, 0]
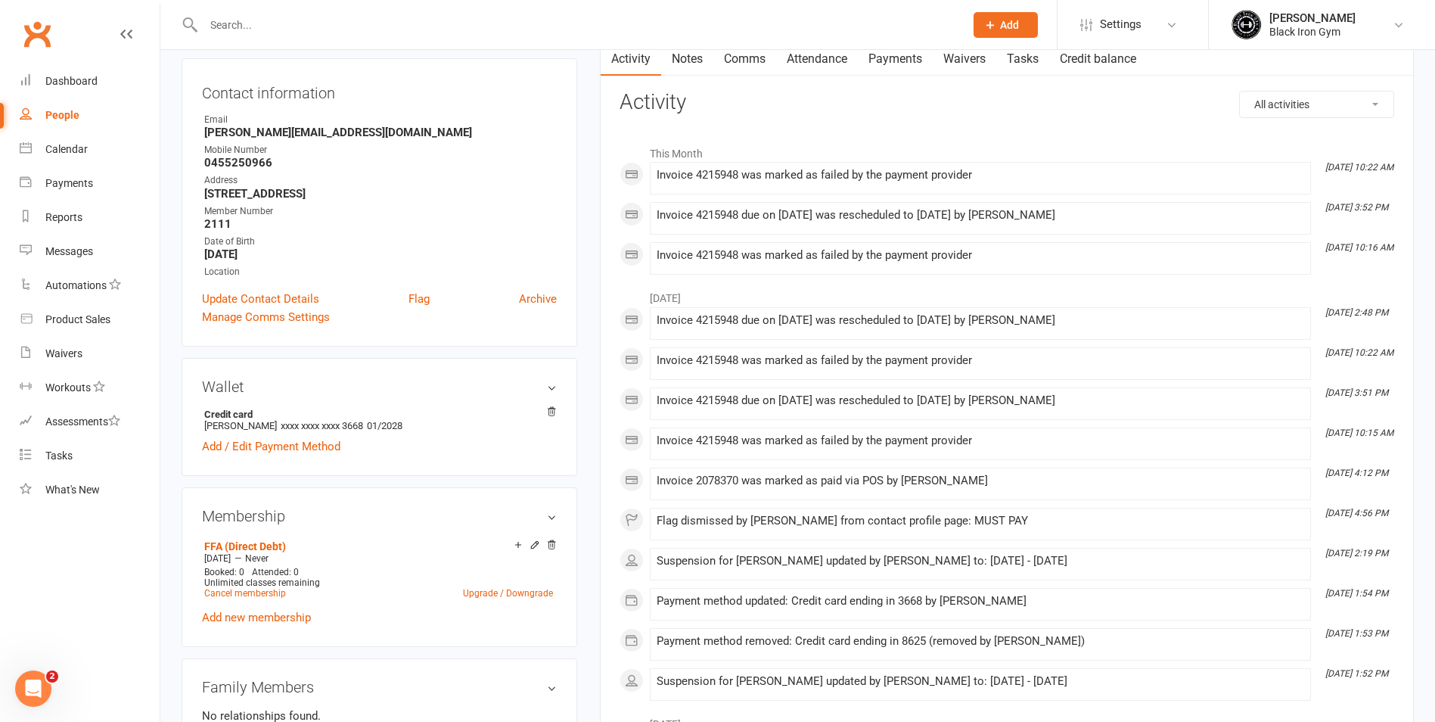
click at [912, 61] on link "Payments" at bounding box center [895, 59] width 75 height 35
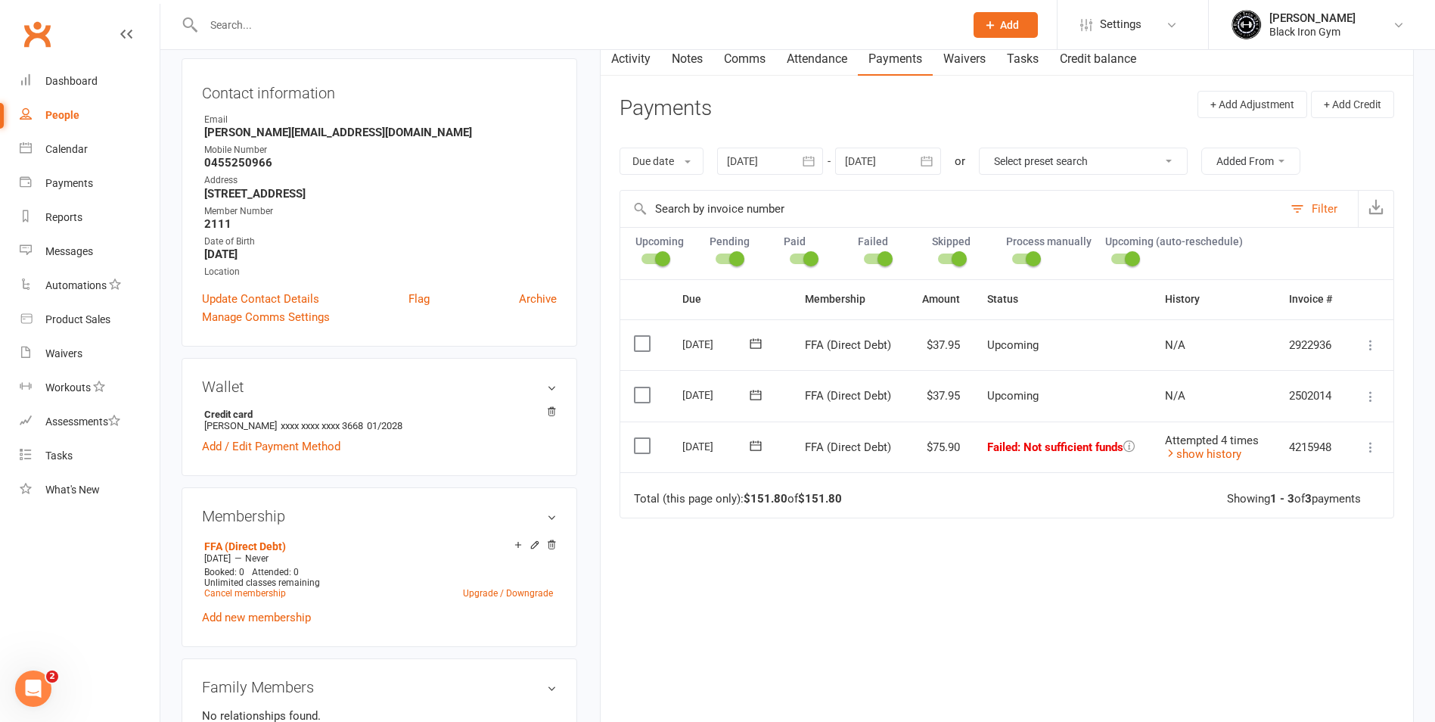
click at [1127, 443] on icon at bounding box center [1129, 445] width 11 height 11
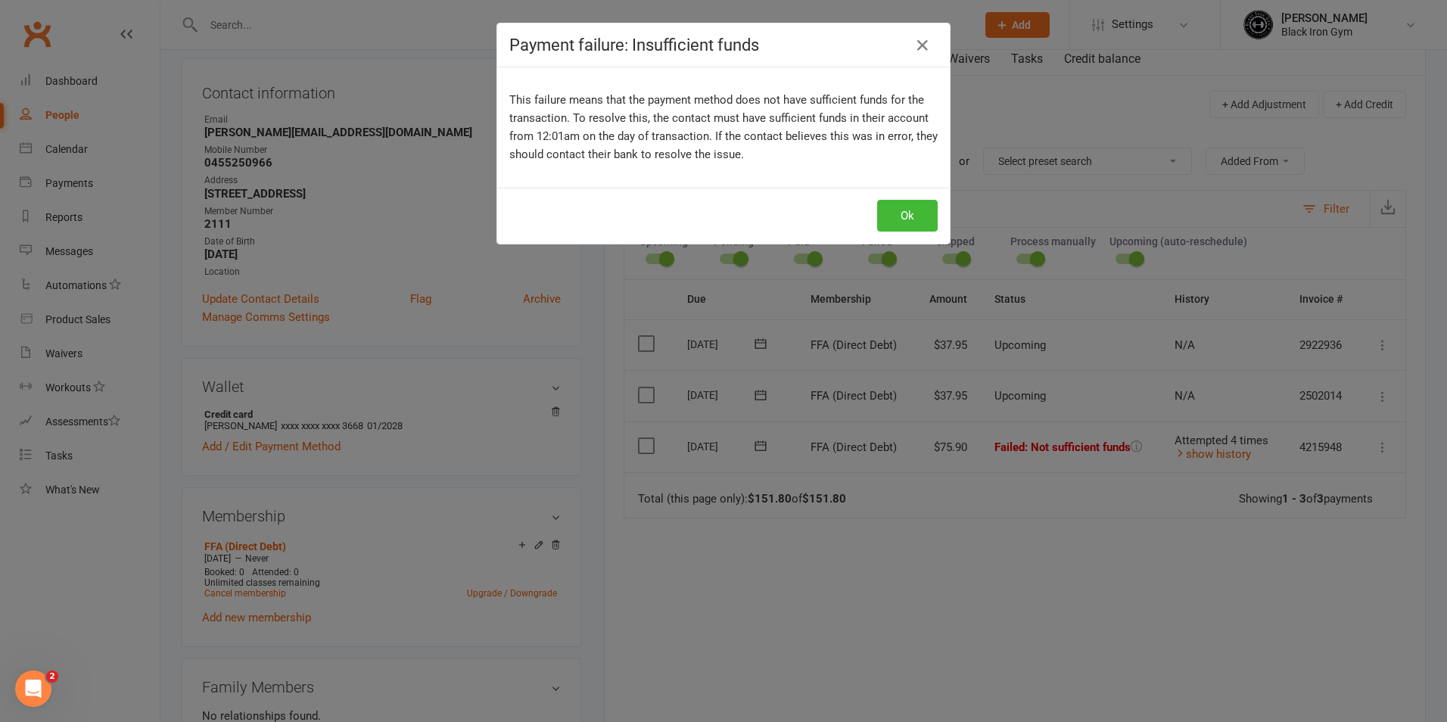
click at [929, 38] on h4 "Payment failure: Insufficient funds" at bounding box center [723, 45] width 428 height 19
click at [915, 41] on icon "button" at bounding box center [922, 45] width 18 height 18
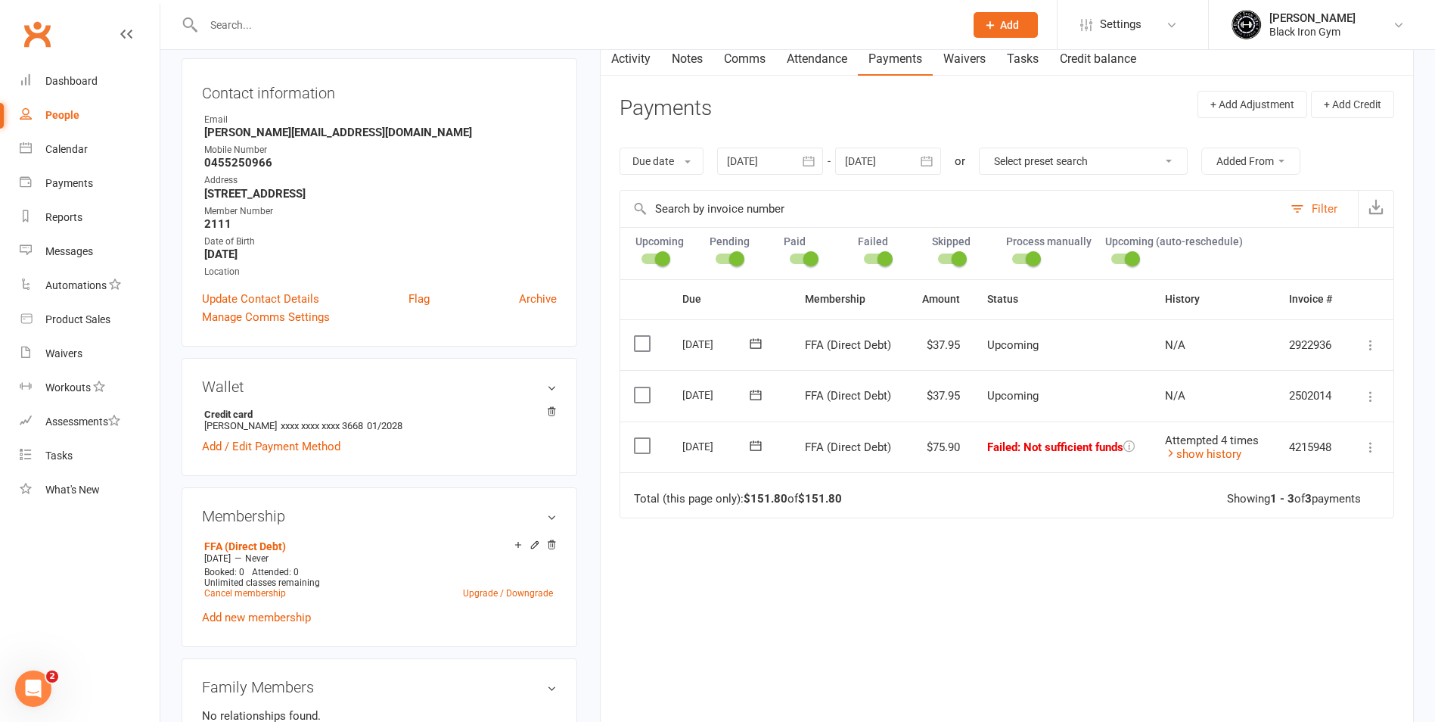
click at [785, 41] on div at bounding box center [568, 24] width 772 height 49
click at [785, 32] on input "text" at bounding box center [576, 24] width 755 height 21
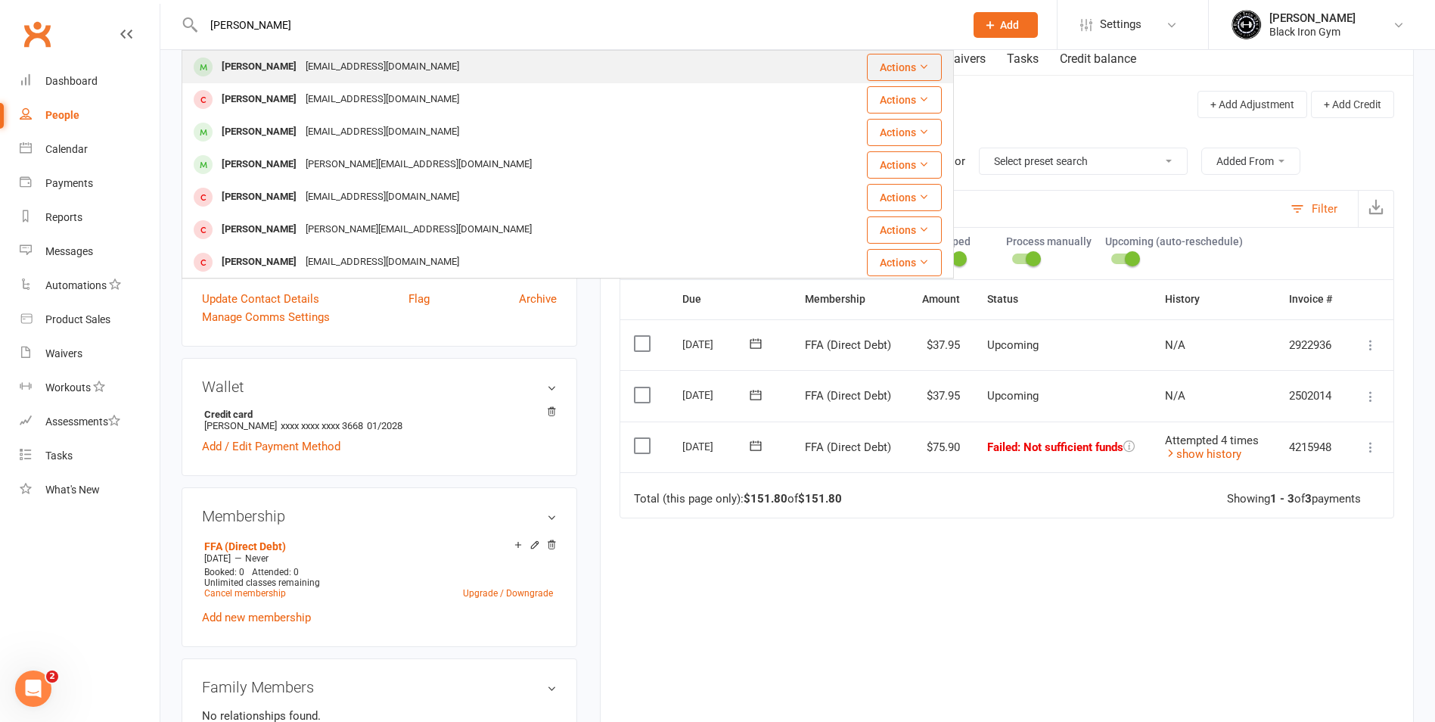
type input "COREY WHEE"
click at [387, 76] on div "9wheely1989@gmail.com" at bounding box center [382, 67] width 163 height 22
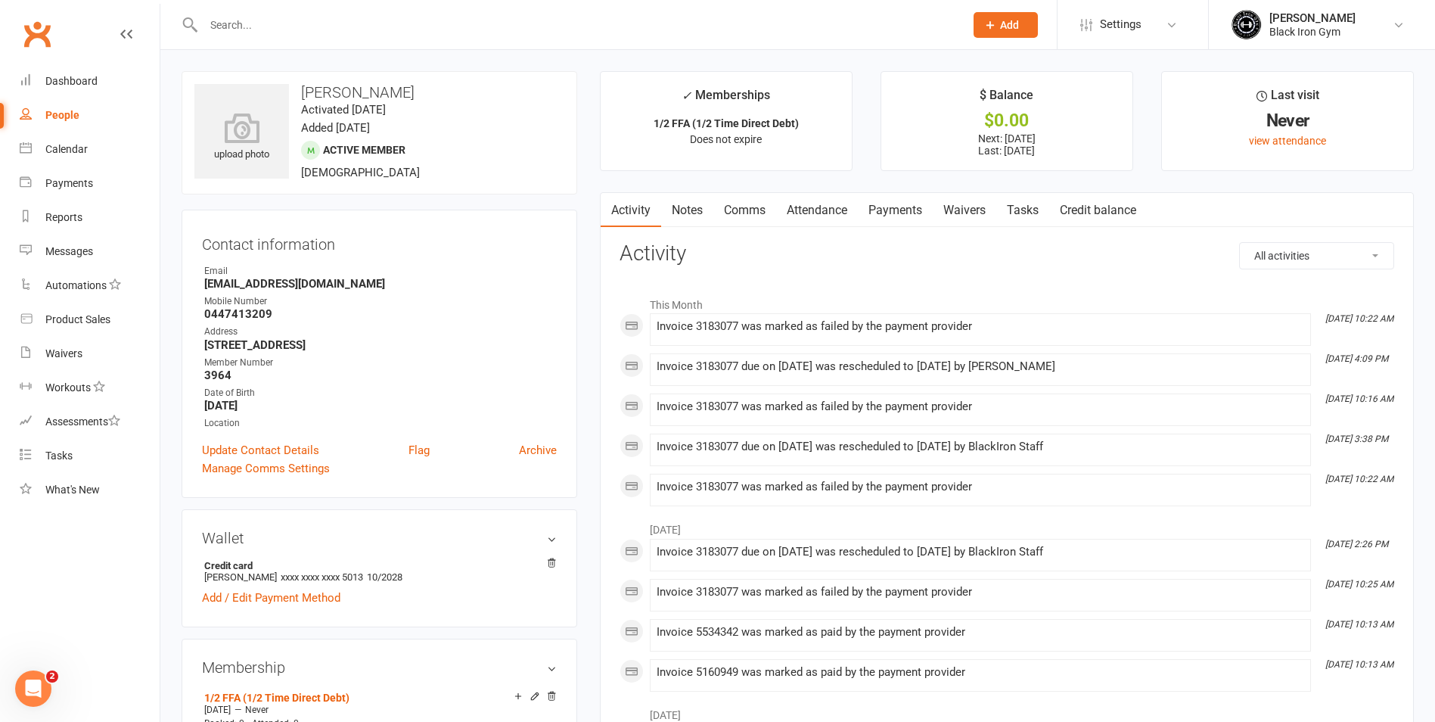
click at [905, 193] on link "Payments" at bounding box center [895, 210] width 75 height 35
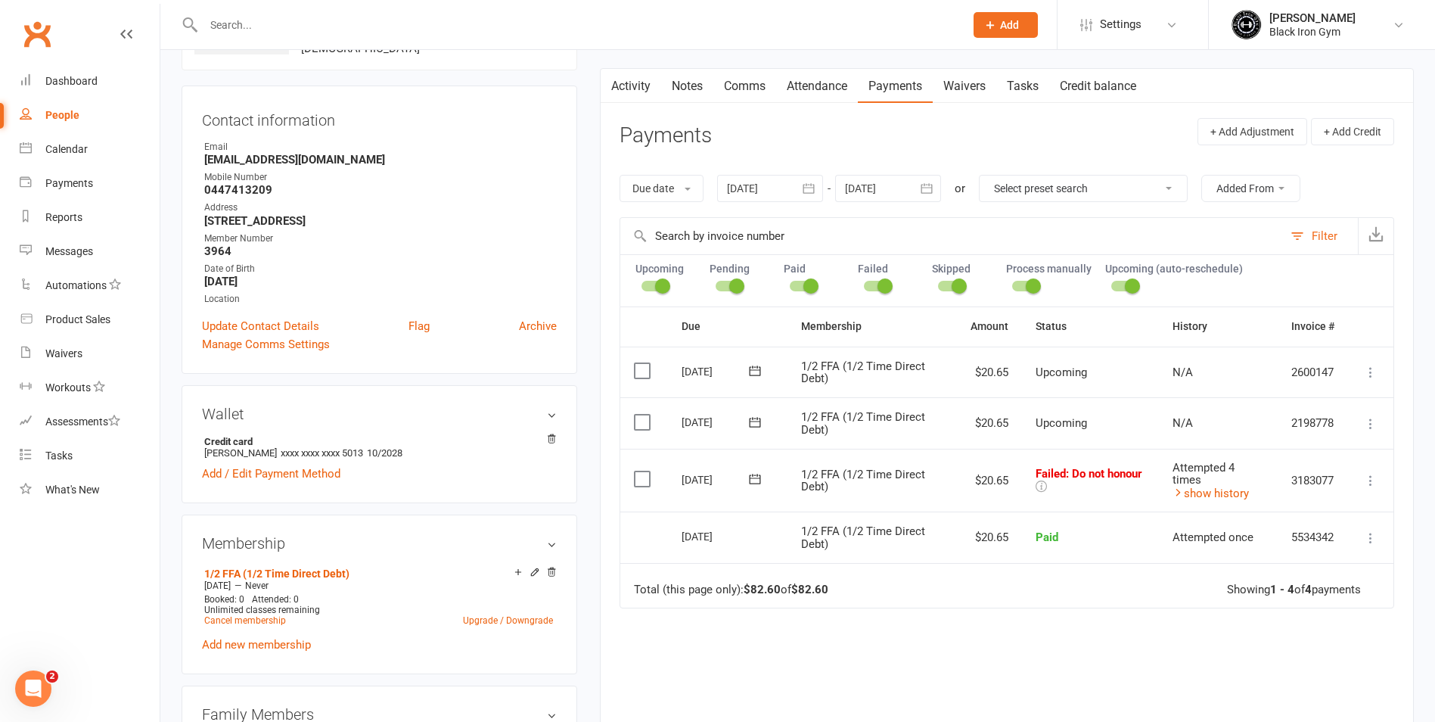
scroll to position [151, 0]
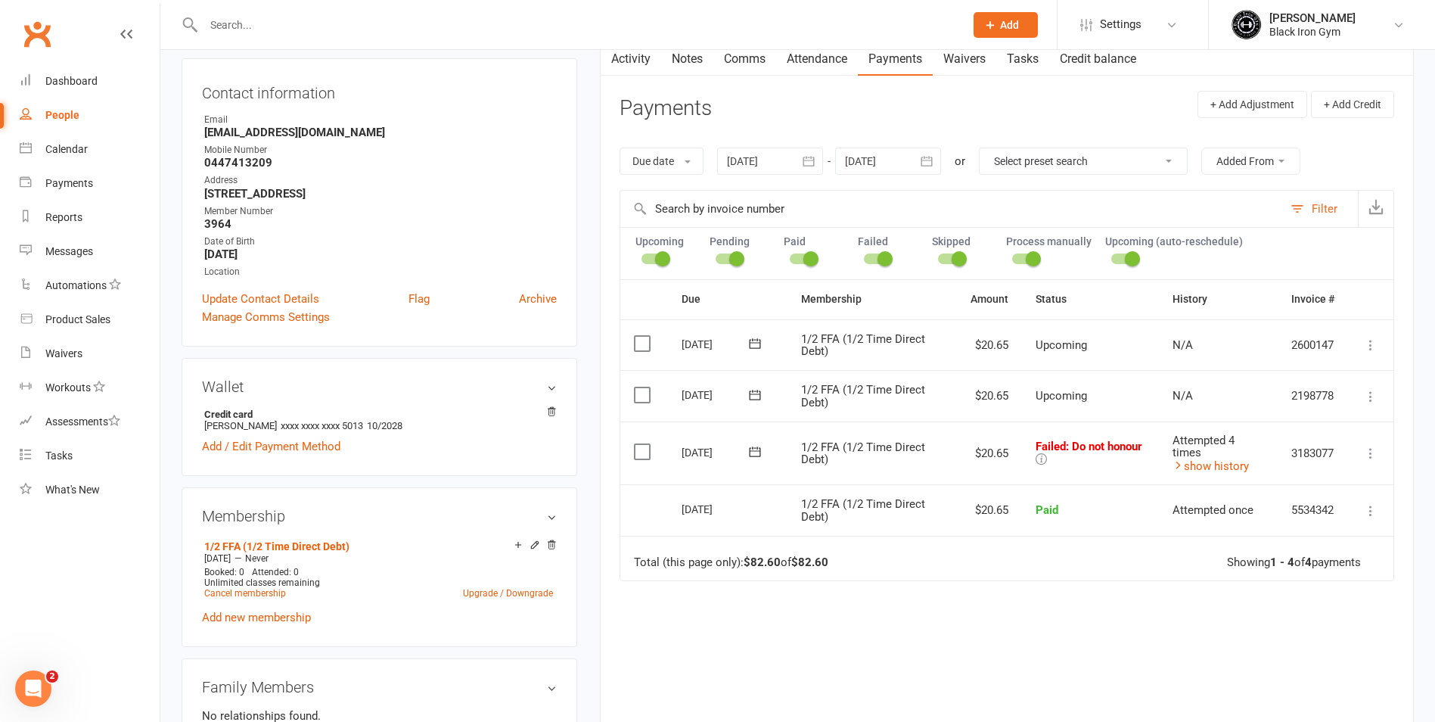
click at [1036, 454] on icon at bounding box center [1041, 458] width 11 height 11
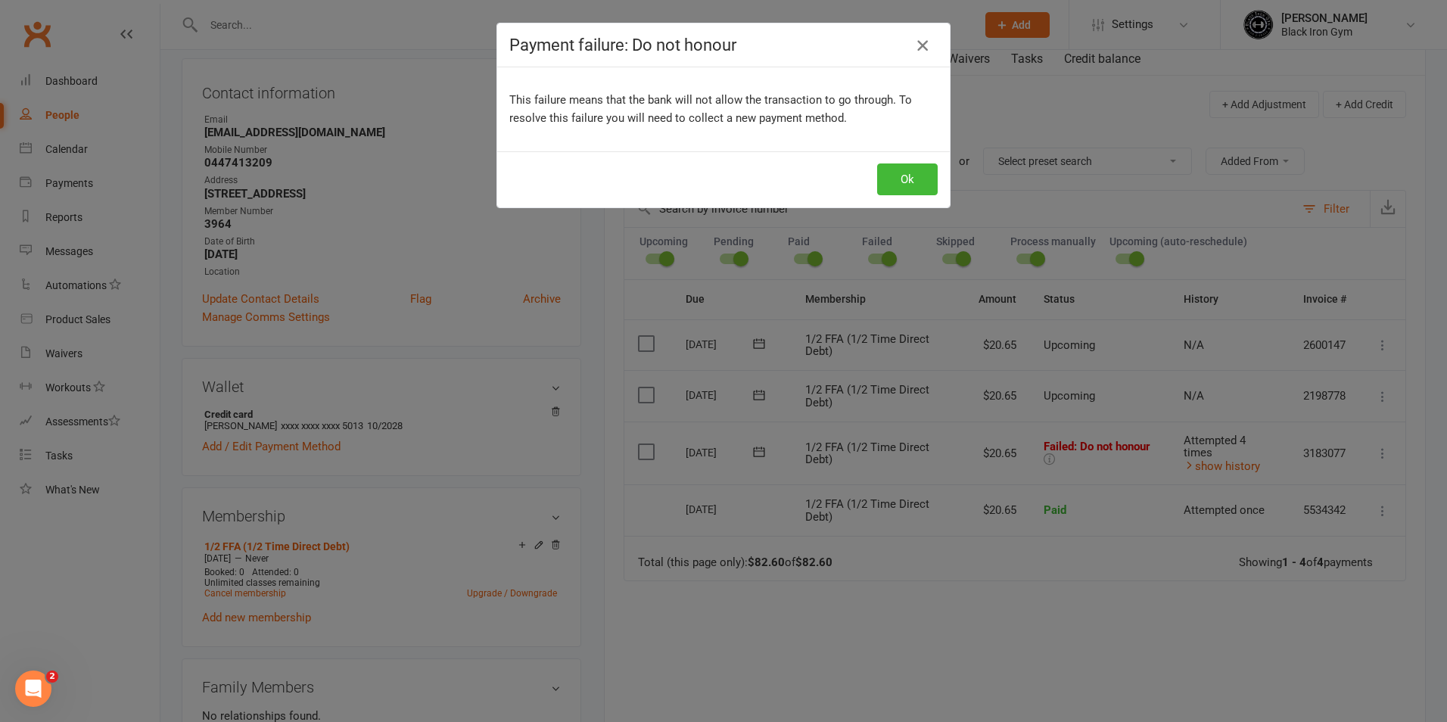
click at [922, 39] on icon "button" at bounding box center [922, 45] width 18 height 18
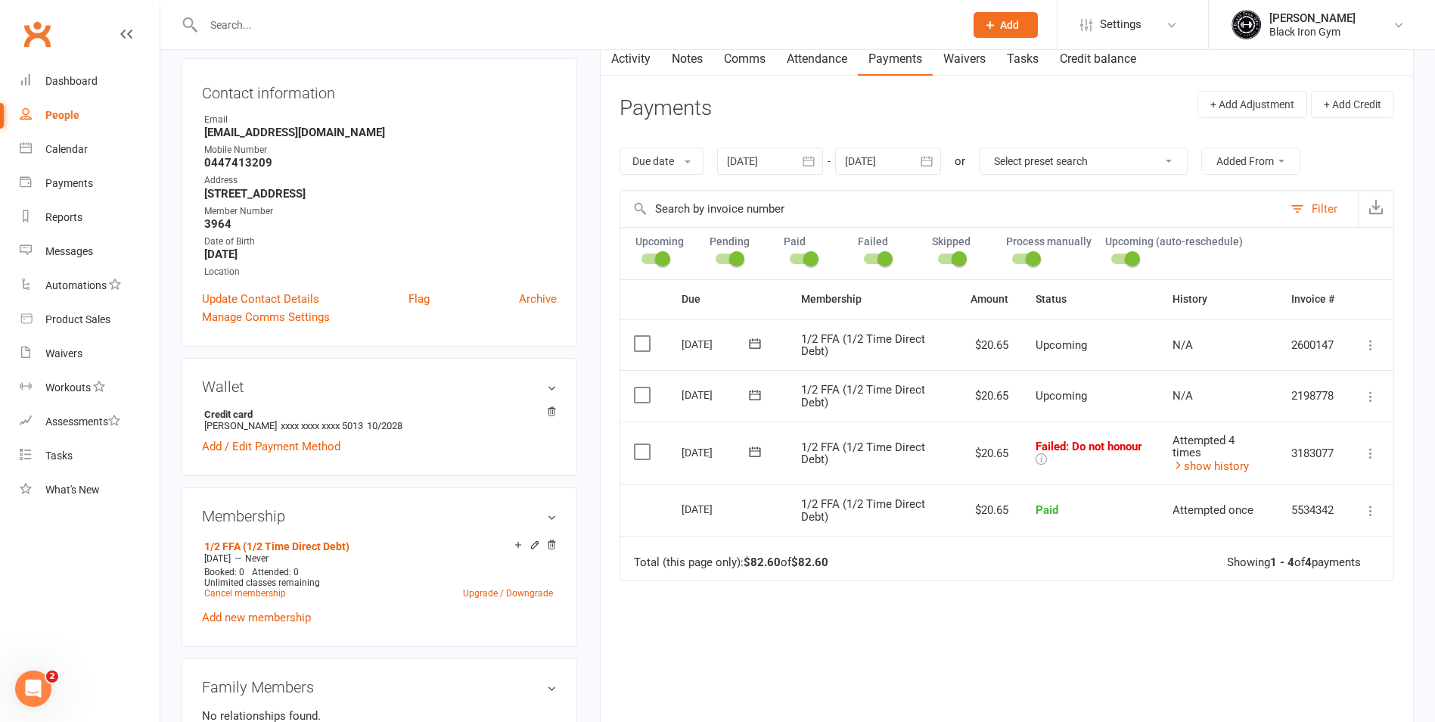
click at [507, 32] on input "text" at bounding box center [576, 24] width 755 height 21
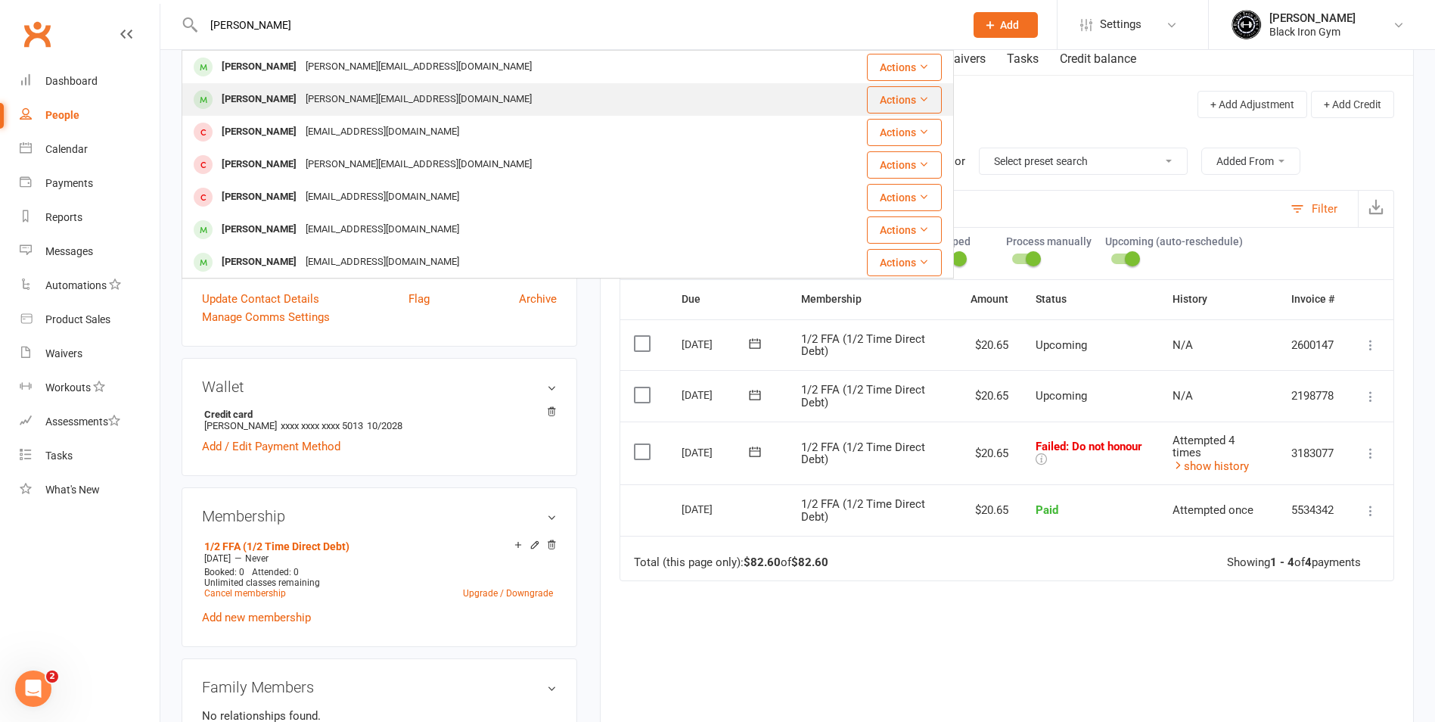
type input "TONY"
click at [261, 115] on div "Tony Thomas Tony.thomas8@hotmail.com" at bounding box center [503, 99] width 641 height 31
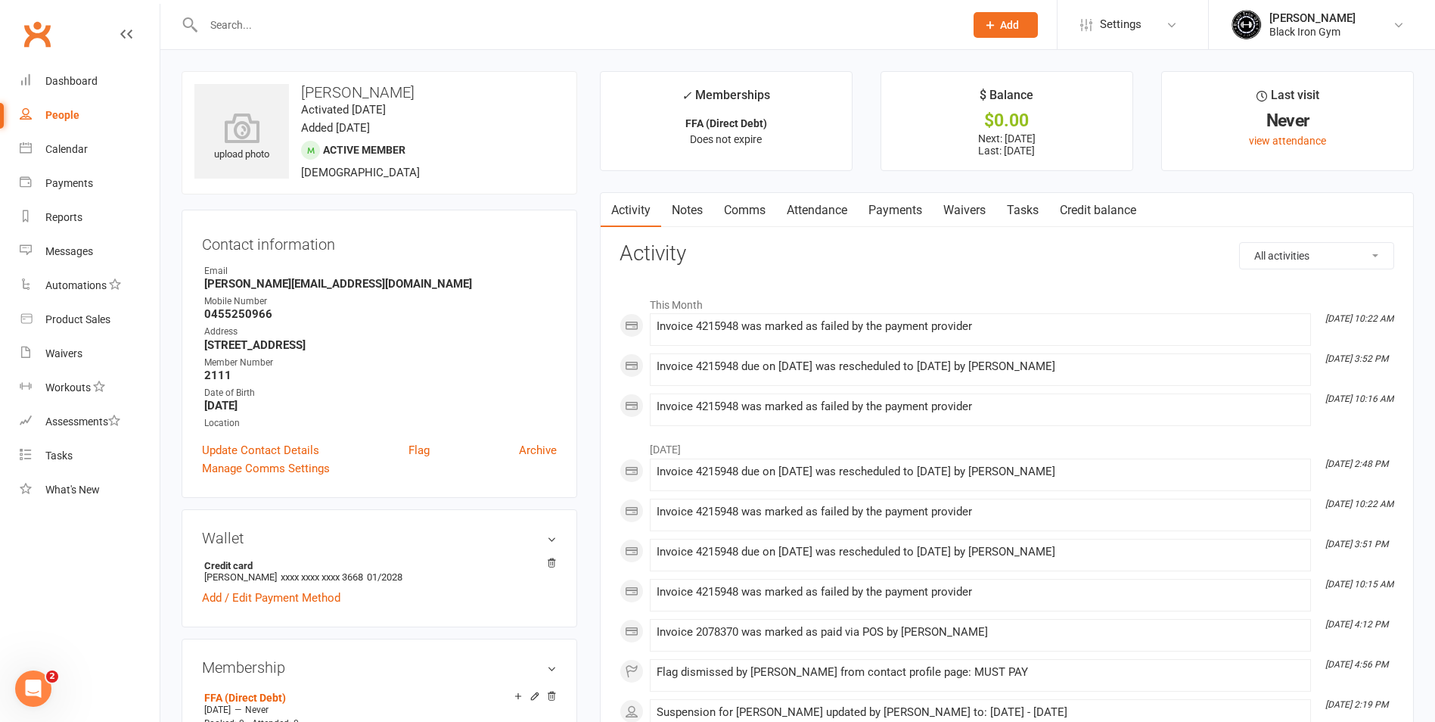
click at [891, 220] on link "Payments" at bounding box center [895, 210] width 75 height 35
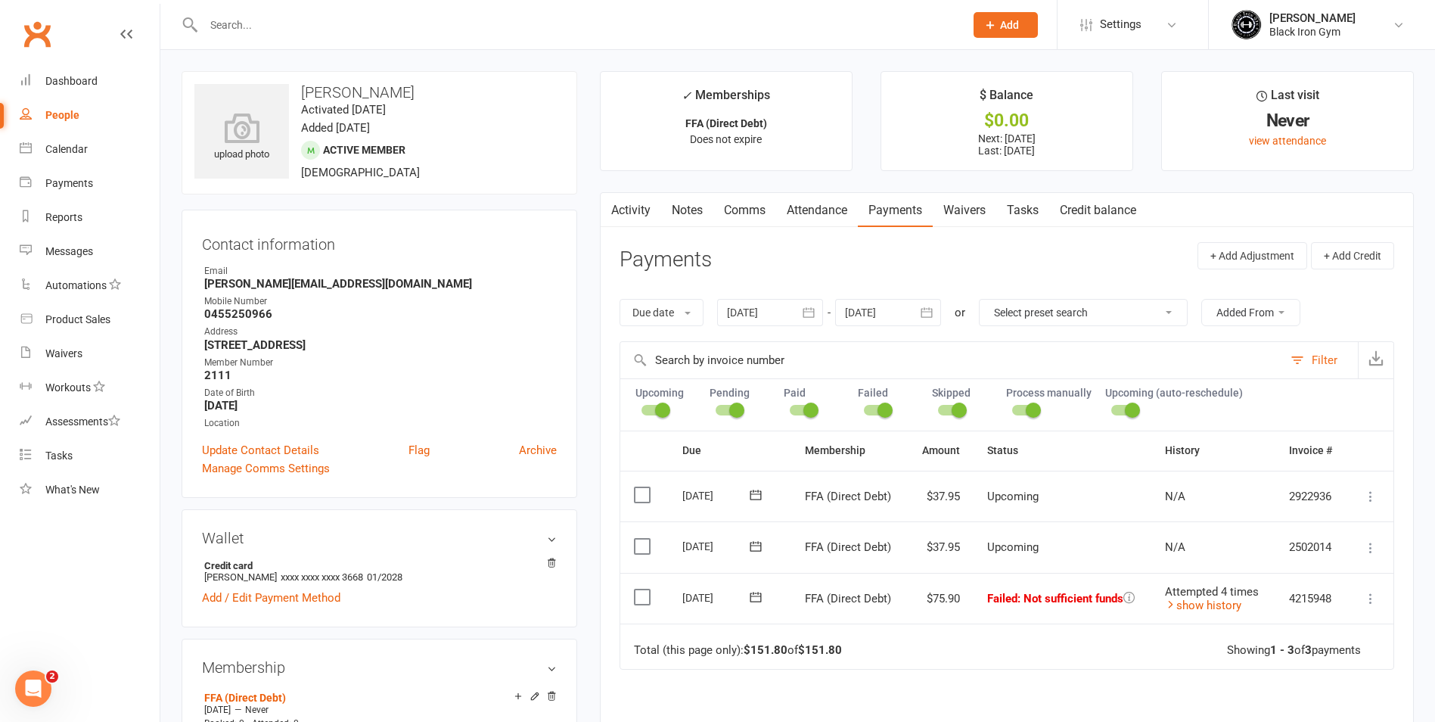
click at [1135, 592] on icon at bounding box center [1129, 597] width 11 height 11
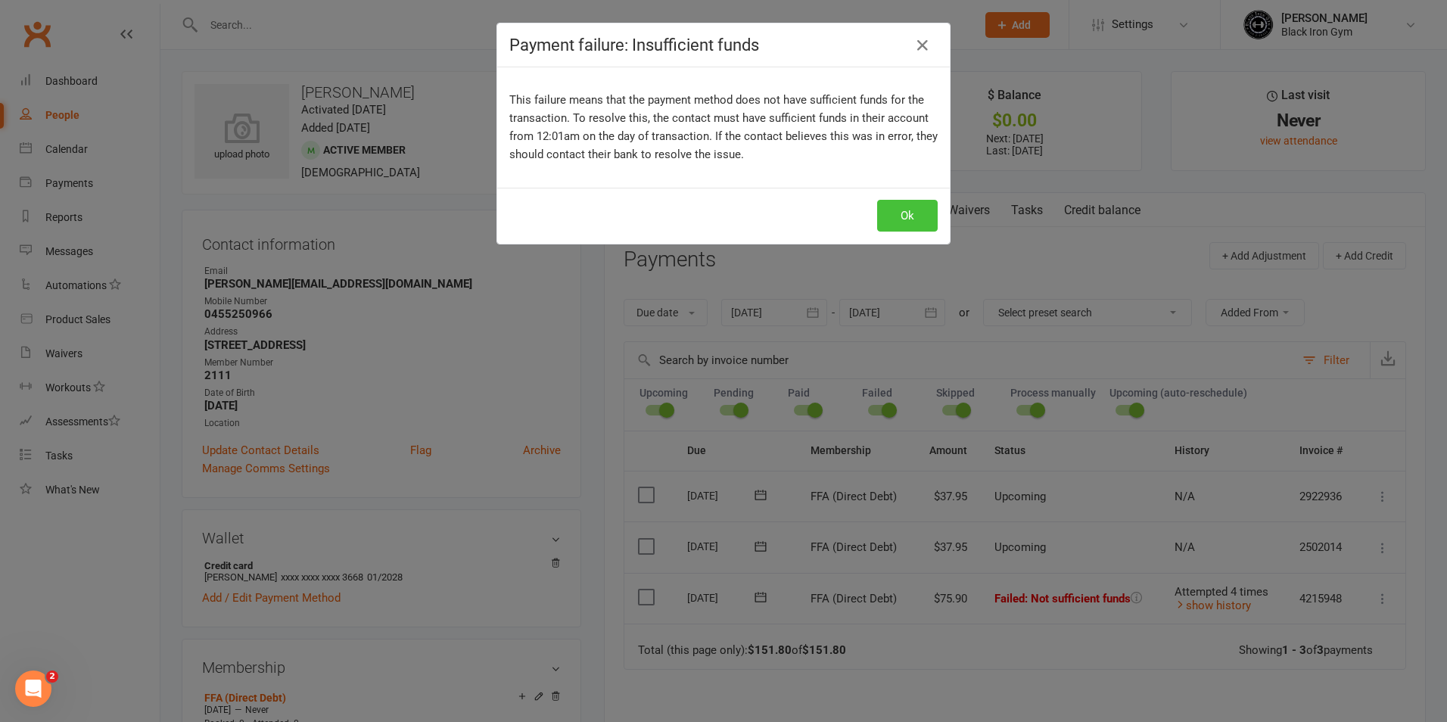
click at [909, 216] on button "Ok" at bounding box center [907, 216] width 61 height 32
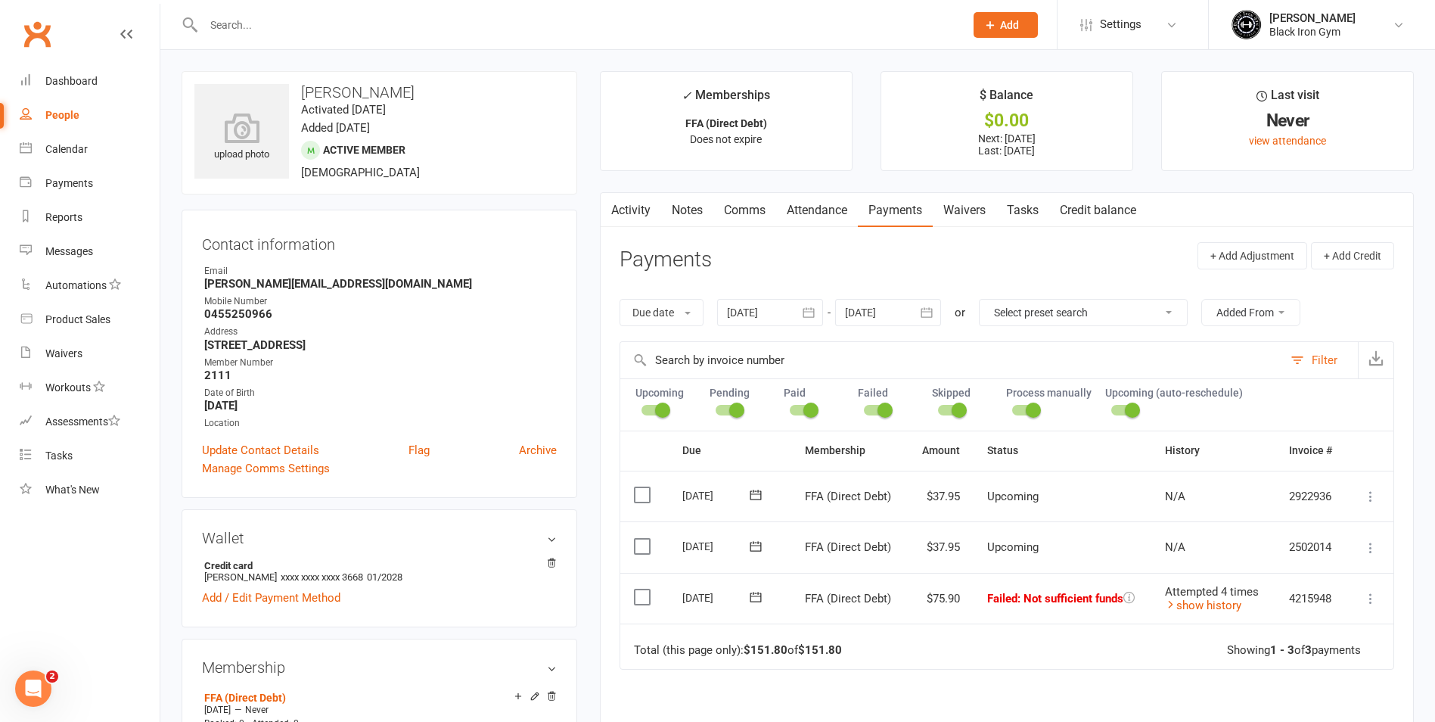
click at [752, 547] on icon at bounding box center [755, 546] width 15 height 15
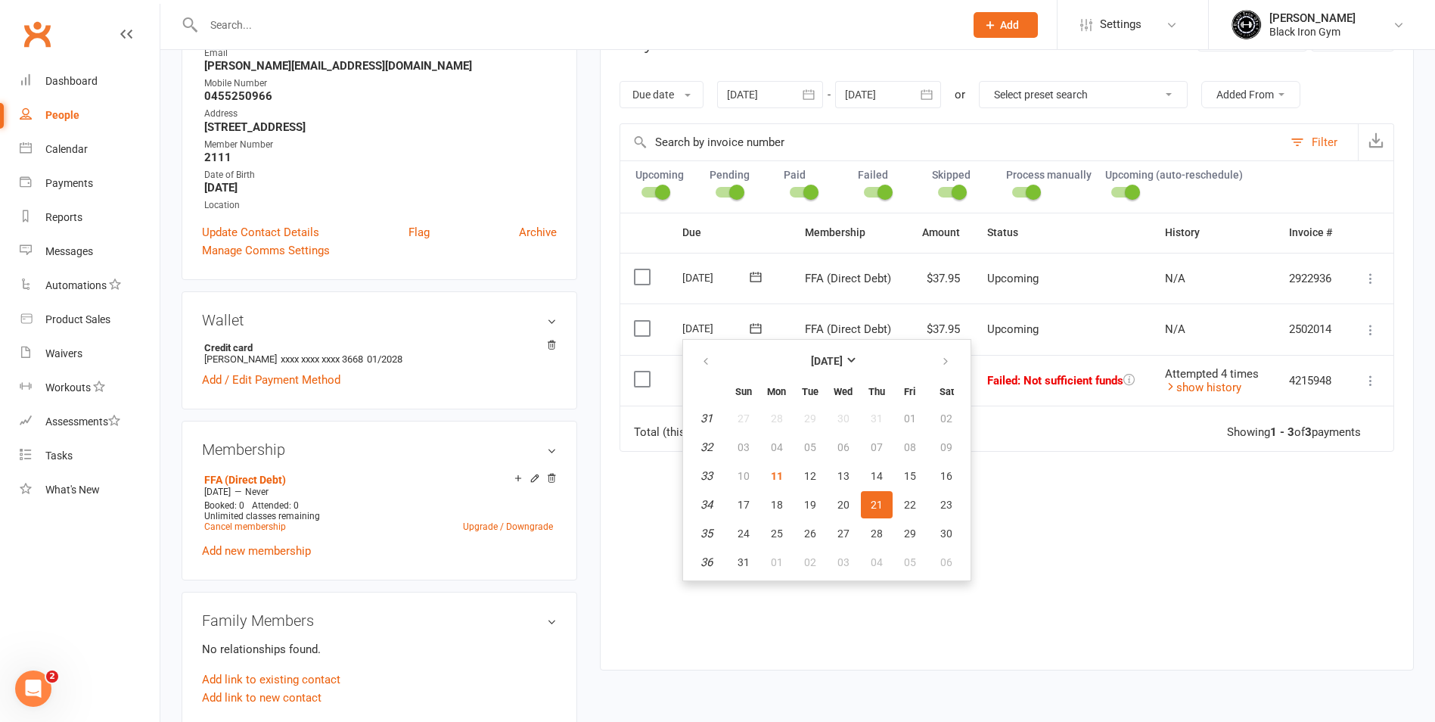
scroll to position [227, 0]
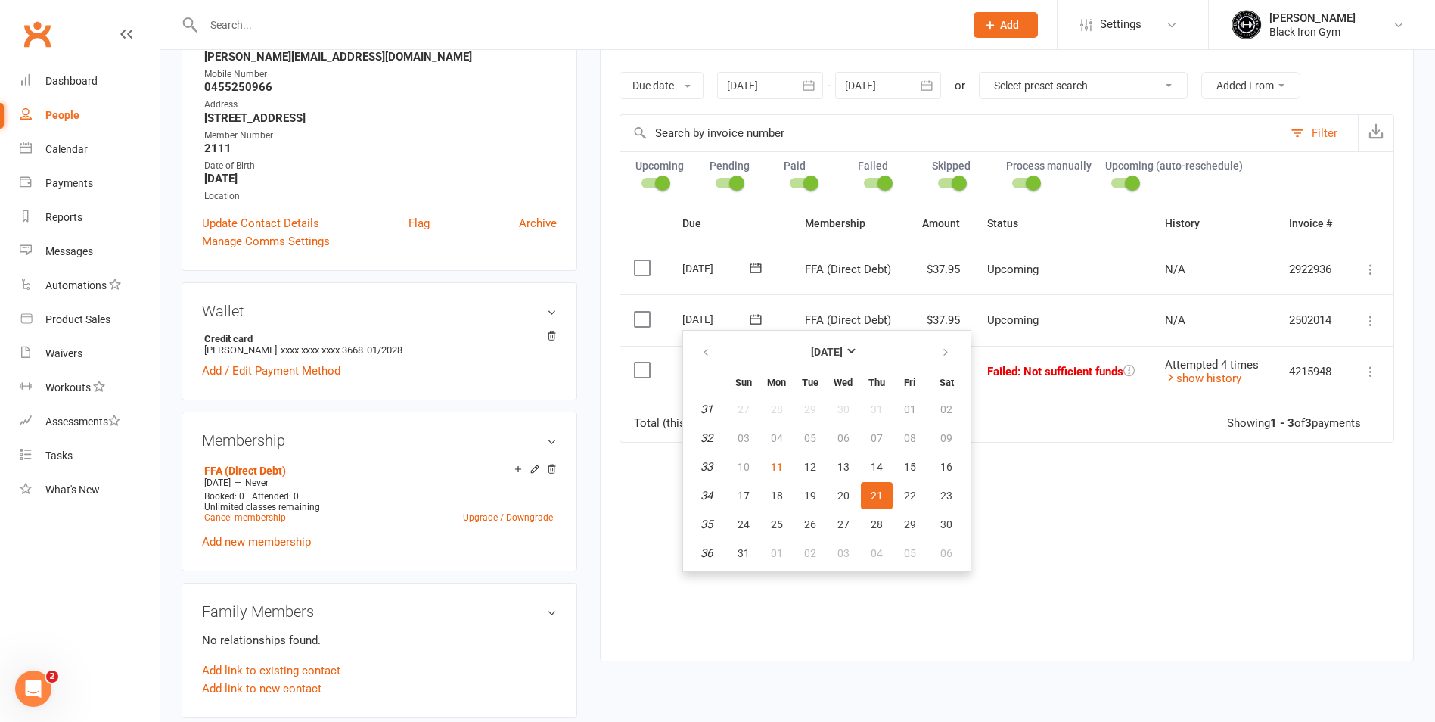
click at [1046, 496] on div "Due Contact Membership Amount Status History Invoice # Select this 04 Sep 2025 …" at bounding box center [1007, 421] width 775 height 434
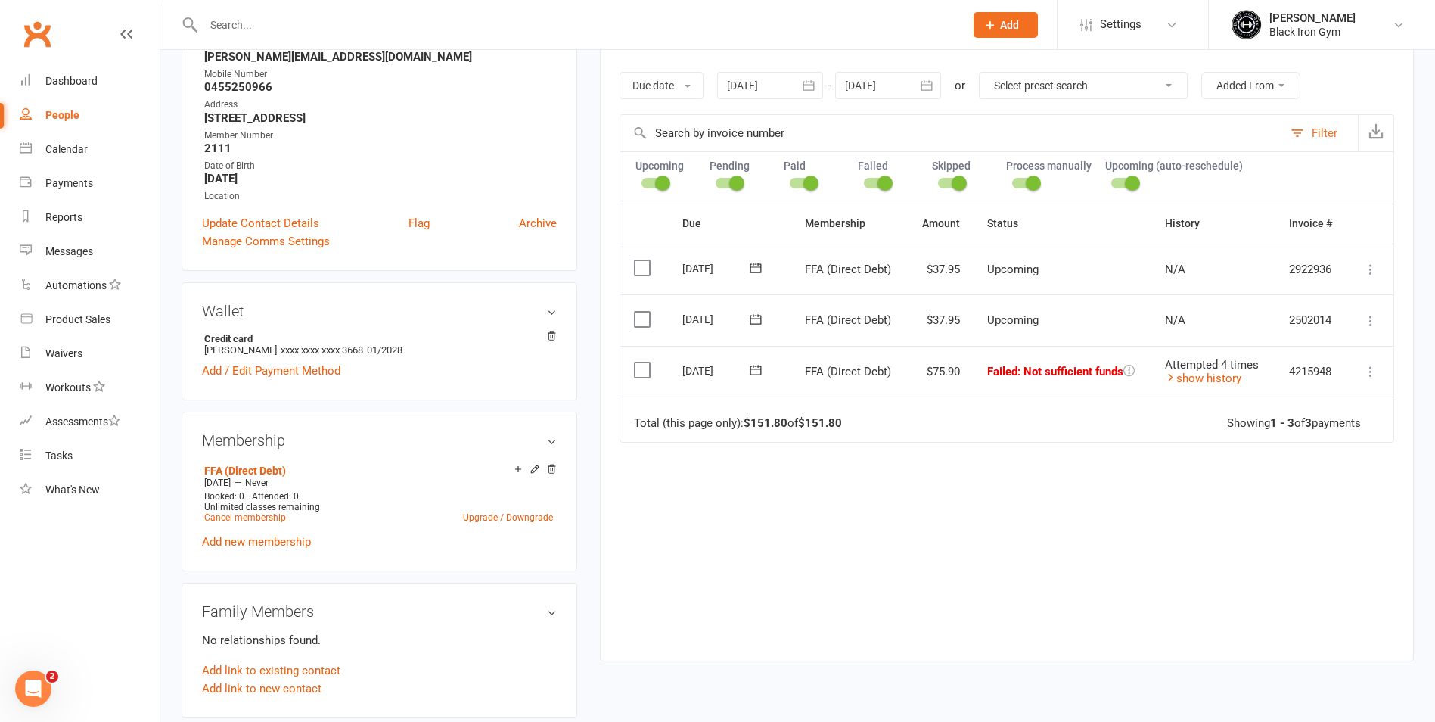
click at [756, 365] on icon at bounding box center [755, 369] width 15 height 15
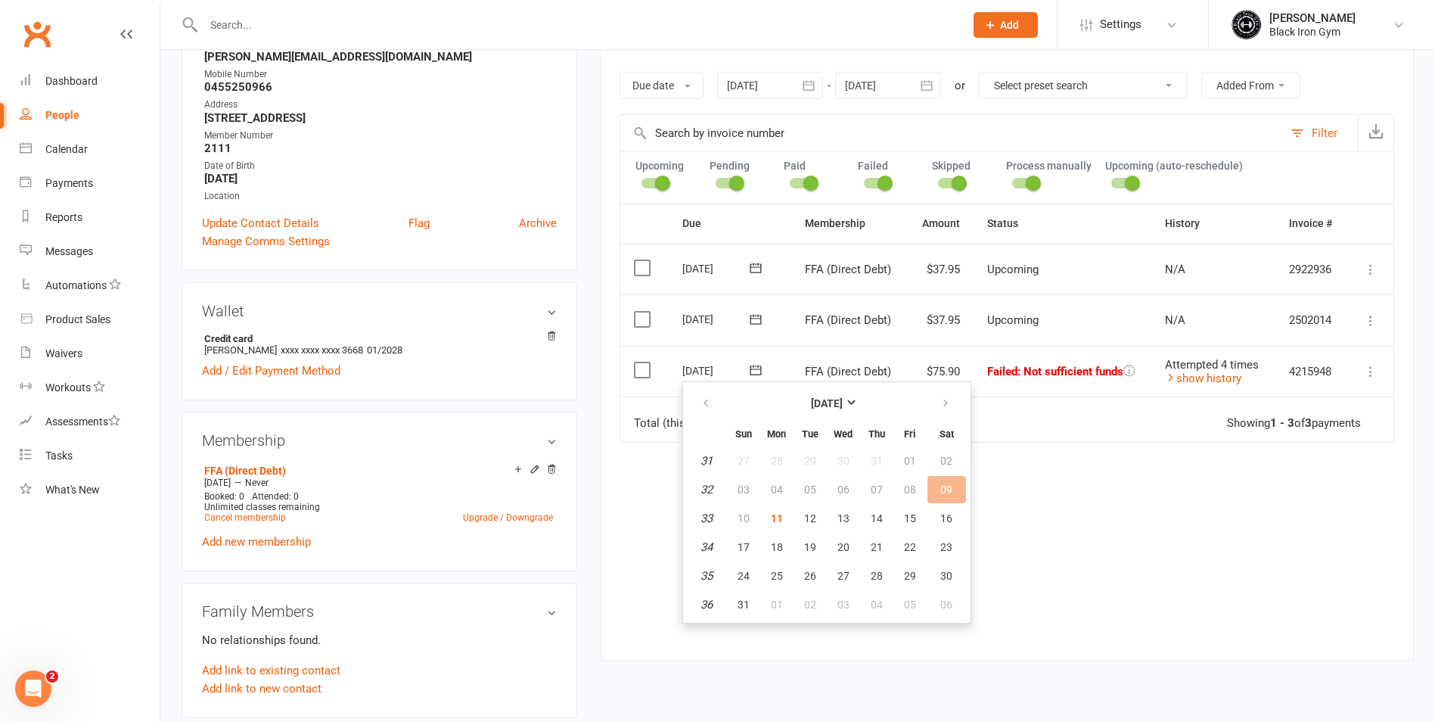
click at [1112, 547] on div "Due Contact Membership Amount Status History Invoice # Select this 04 Sep 2025 …" at bounding box center [1007, 421] width 775 height 434
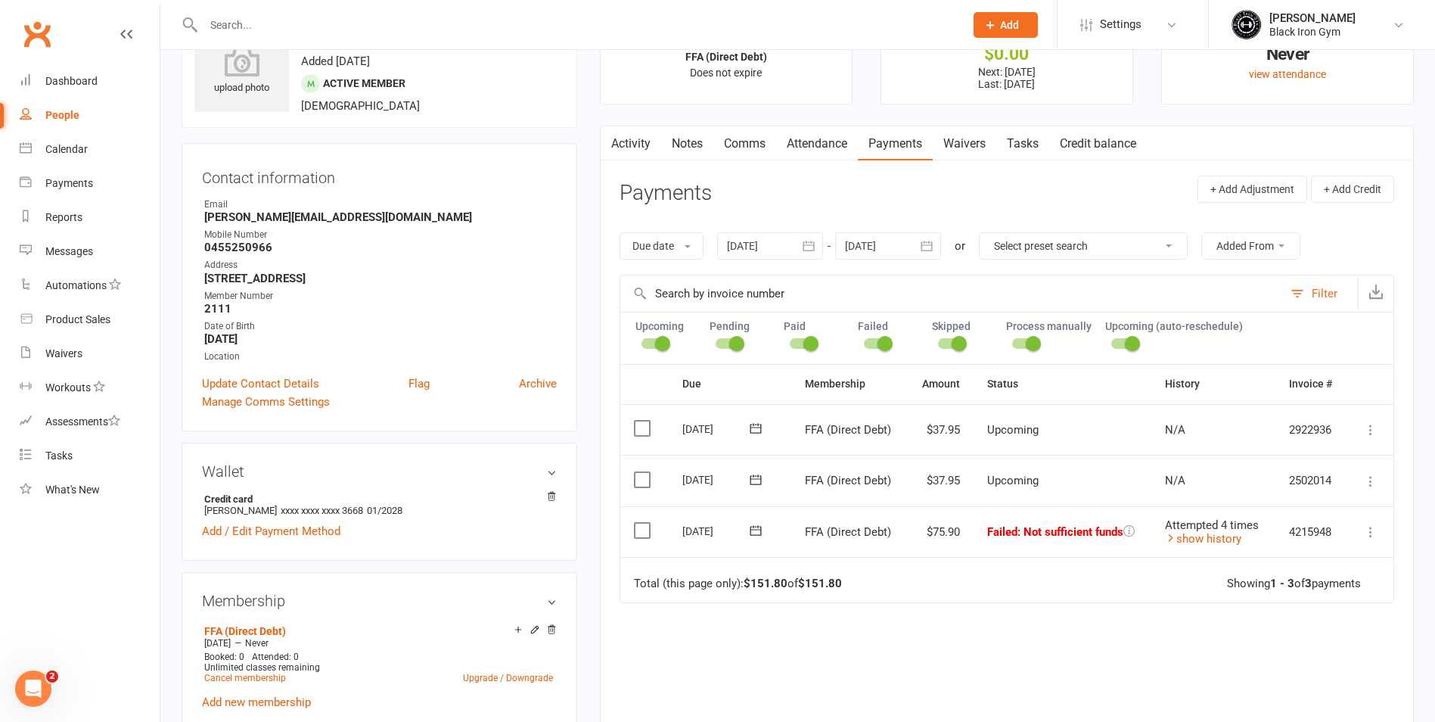
scroll to position [0, 0]
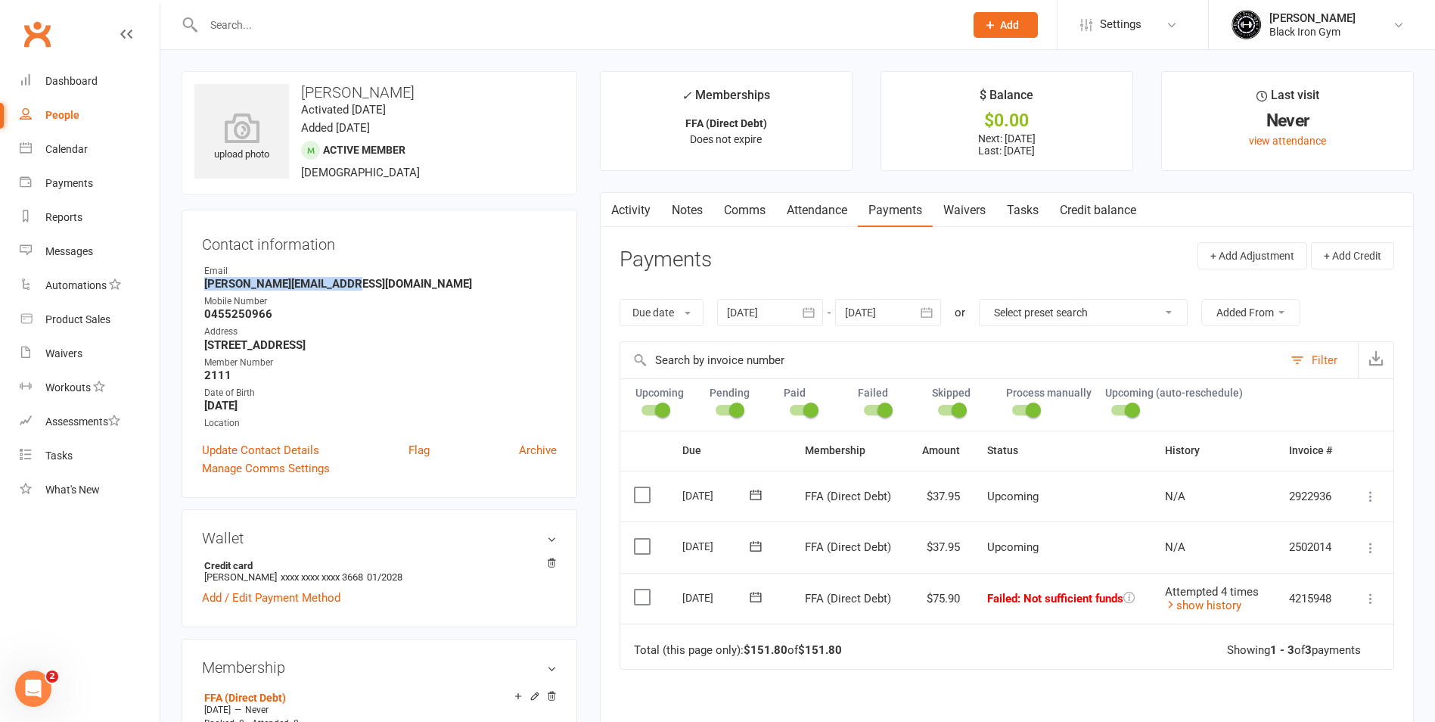
drag, startPoint x: 371, startPoint y: 287, endPoint x: 175, endPoint y: 290, distance: 196.0
drag, startPoint x: 287, startPoint y: 276, endPoint x: 232, endPoint y: 289, distance: 56.7
click at [224, 286] on strong "Tony.thomas8@hotmail.com" at bounding box center [380, 284] width 353 height 14
drag, startPoint x: 199, startPoint y: 280, endPoint x: 374, endPoint y: 288, distance: 175.0
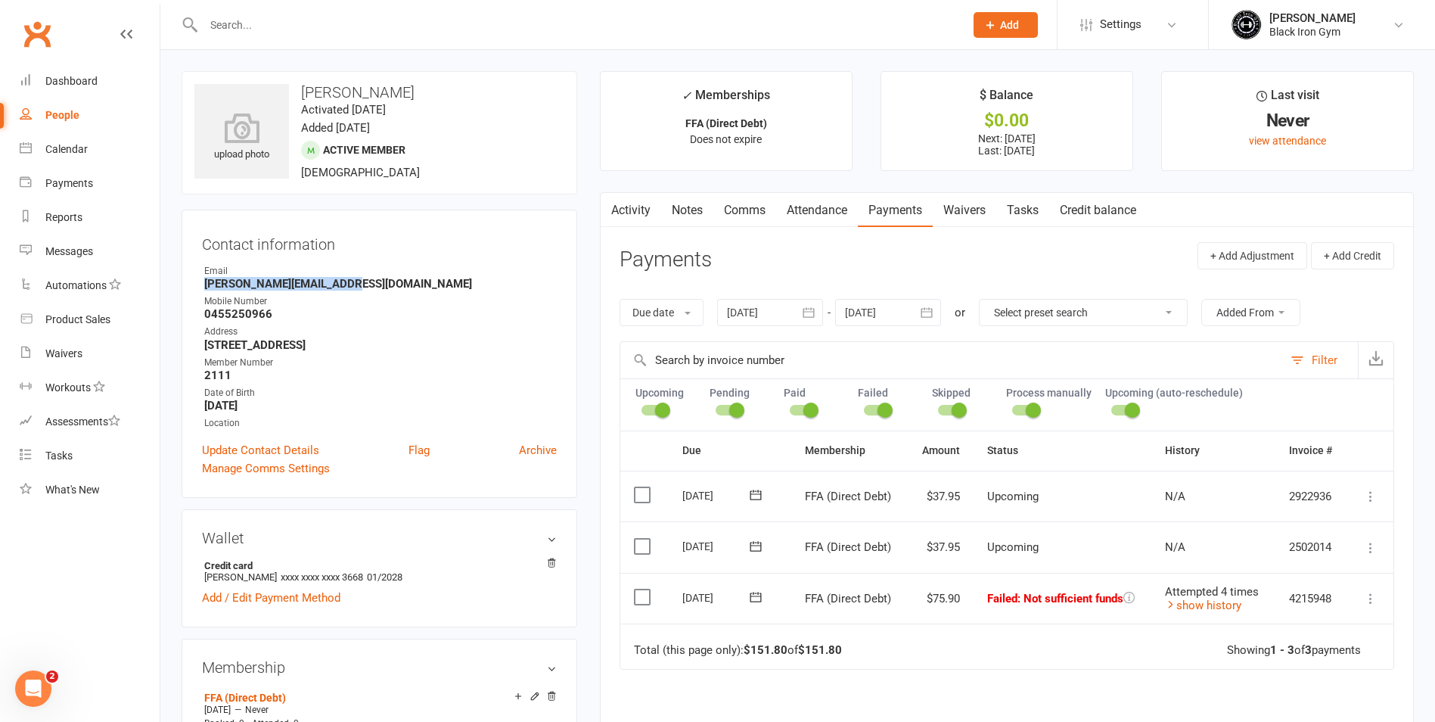
click at [374, 288] on div "Contact information Owner Email Tony.thomas8@hotmail.com Mobile Number 04552509…" at bounding box center [380, 354] width 396 height 288
copy strong "Tony.thomas8@hotmail.com"
click at [390, 288] on strong "Tony.thomas8@hotmail.com" at bounding box center [380, 284] width 353 height 14
click at [253, 30] on input "text" at bounding box center [576, 24] width 755 height 21
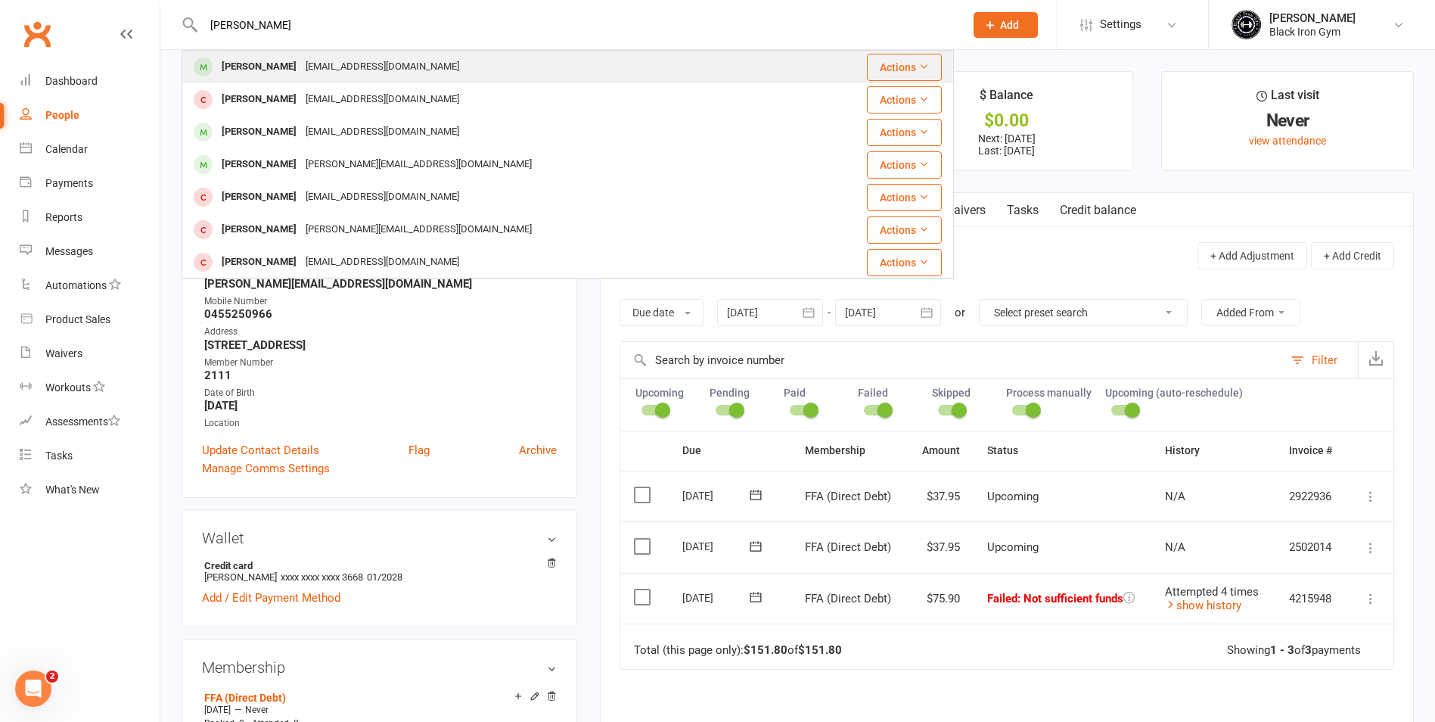
type input "COREY WHEEL"
click at [332, 60] on div "9wheely1989@gmail.com" at bounding box center [382, 67] width 163 height 22
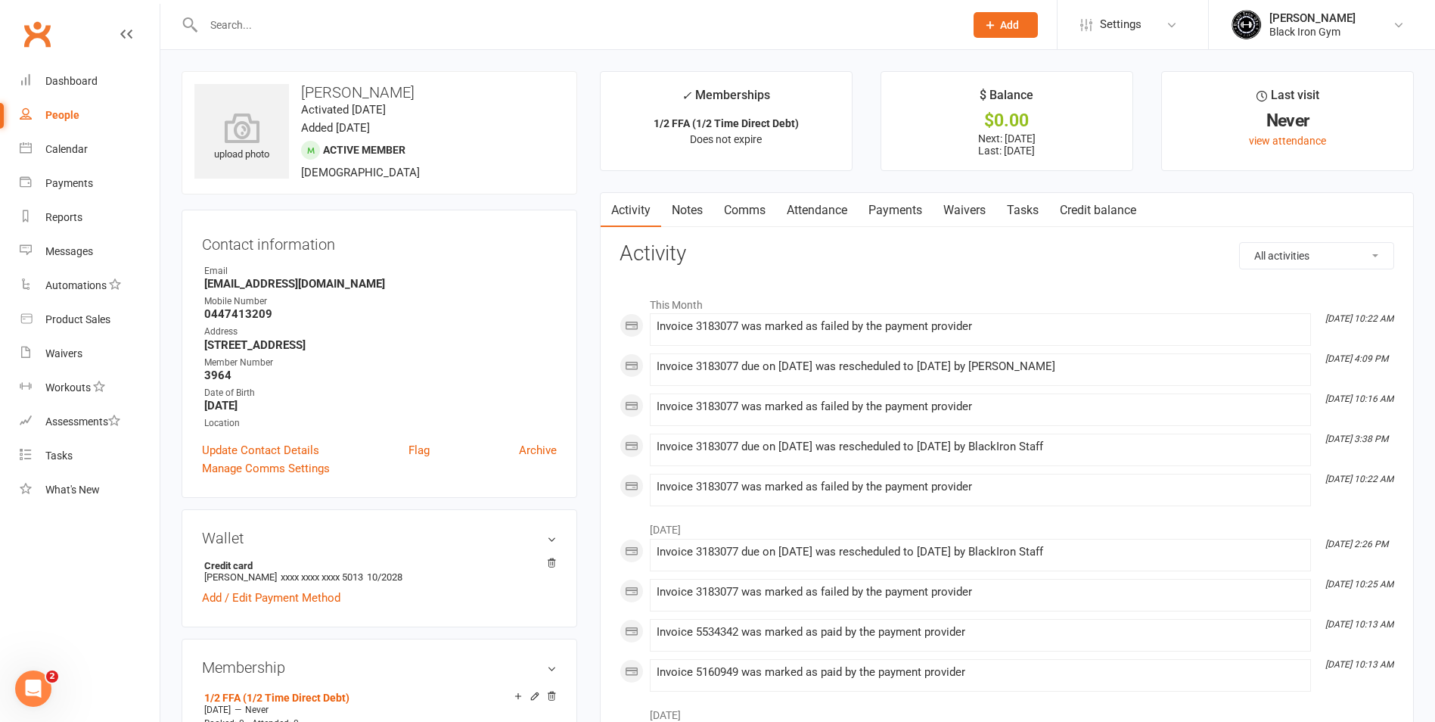
drag, startPoint x: 332, startPoint y: 60, endPoint x: 398, endPoint y: 237, distance: 188.9
click at [398, 237] on h3 "Contact information" at bounding box center [379, 241] width 355 height 23
click at [871, 202] on link "Payments" at bounding box center [895, 210] width 75 height 35
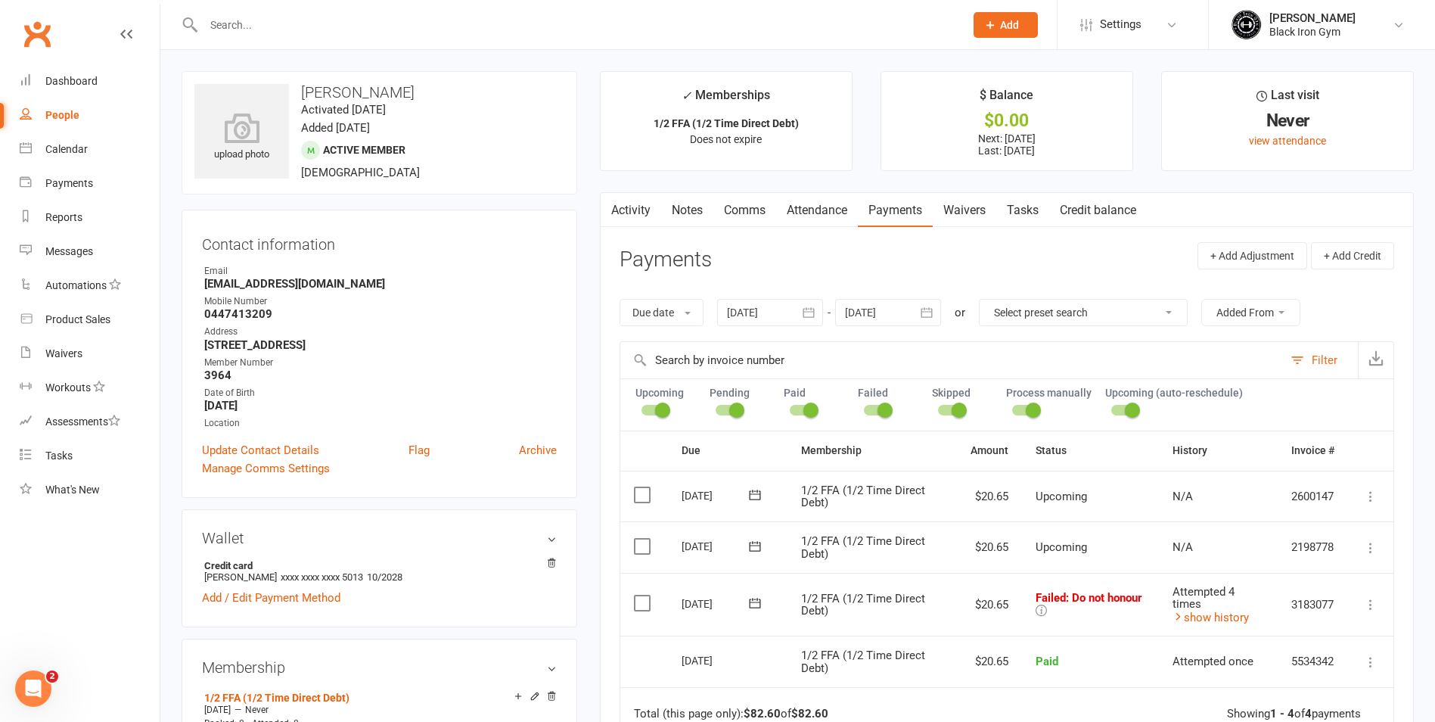
click at [1037, 607] on icon at bounding box center [1041, 610] width 11 height 11
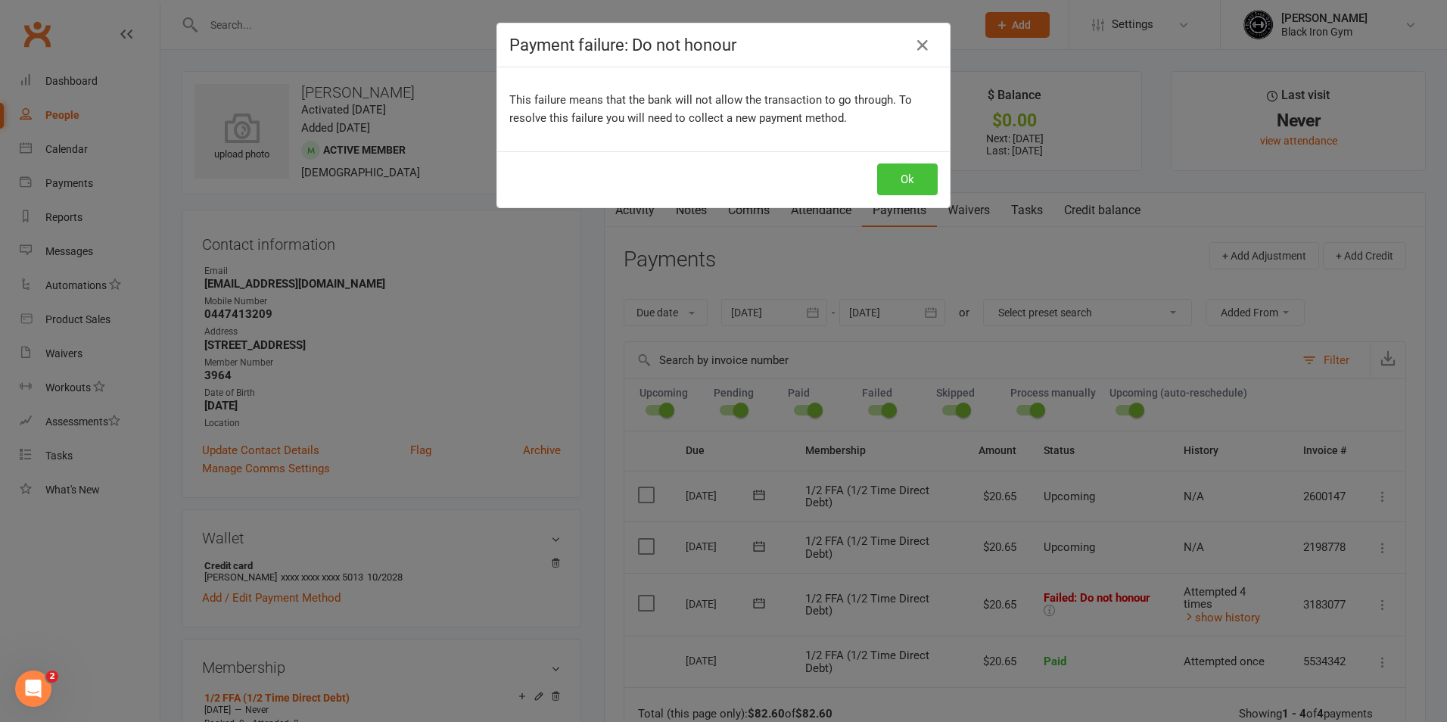
click at [885, 169] on button "Ok" at bounding box center [907, 179] width 61 height 32
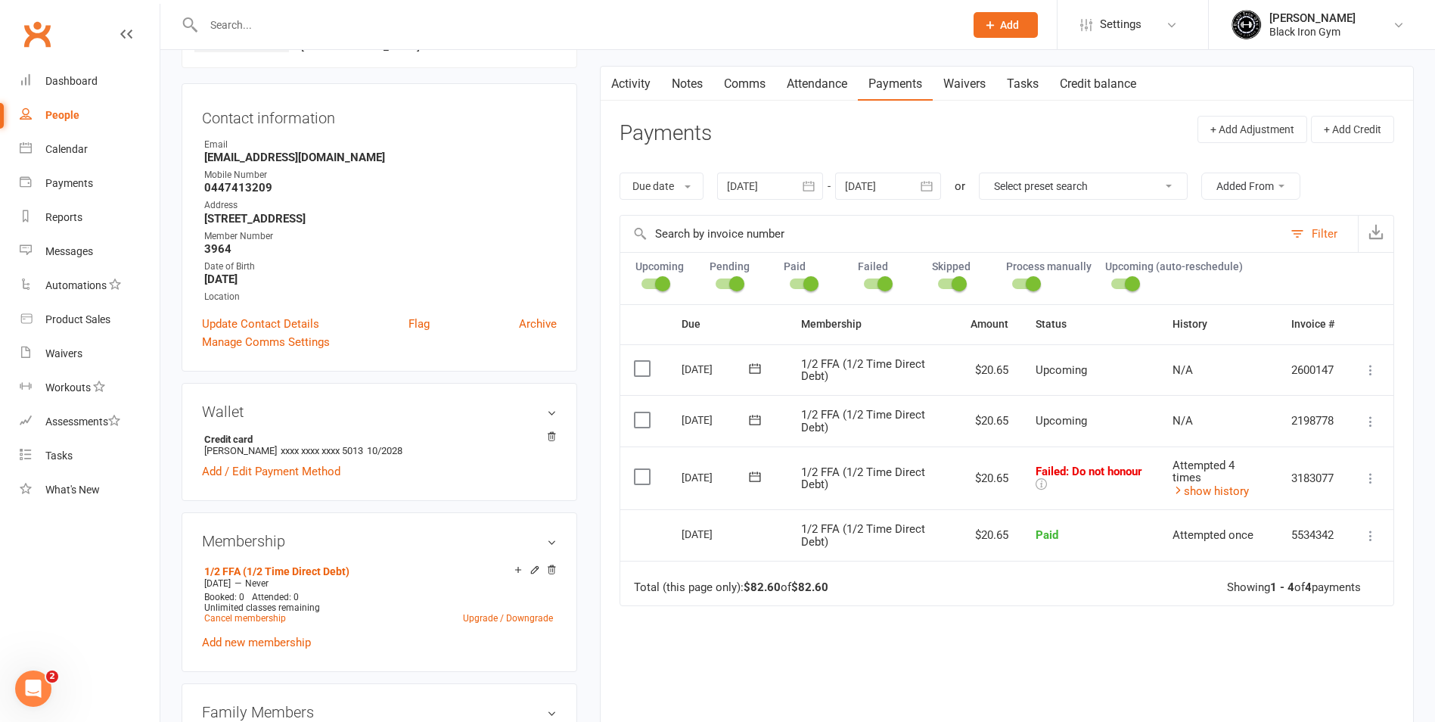
scroll to position [151, 0]
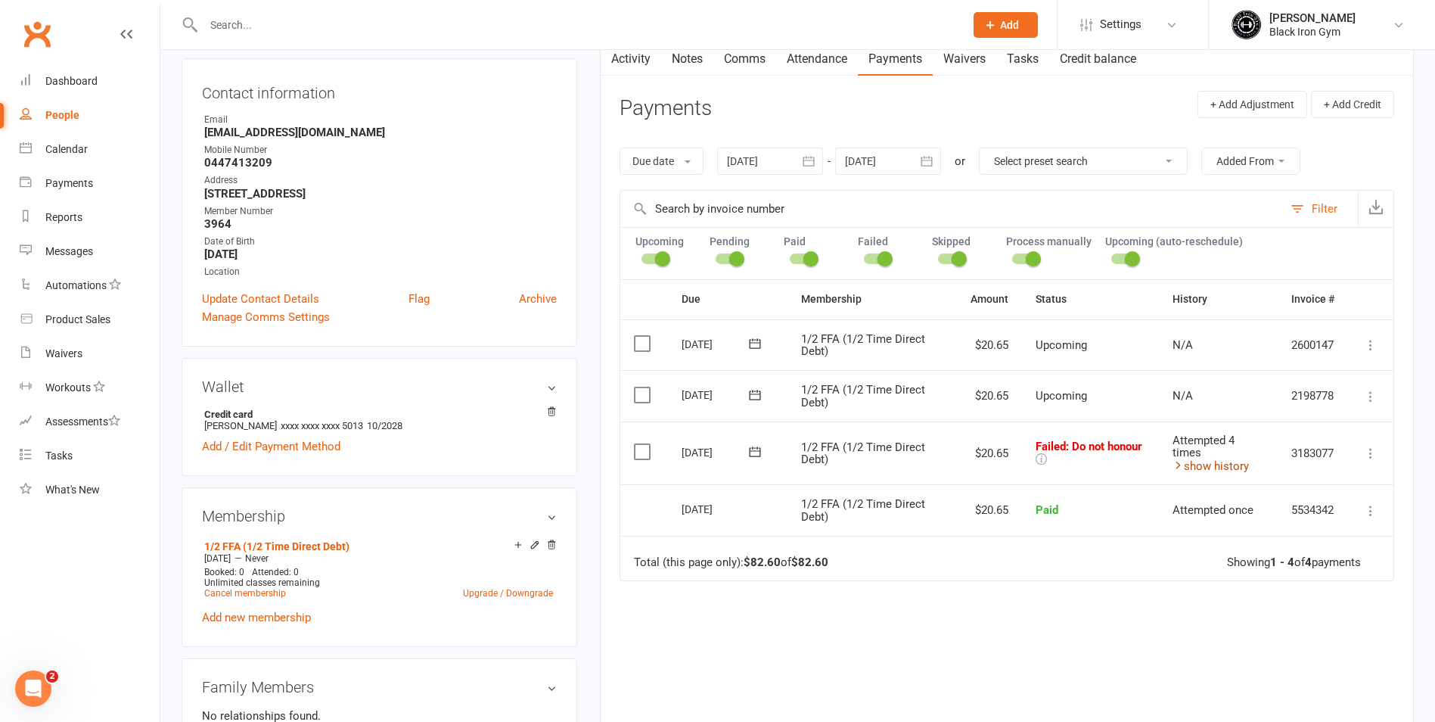
click at [1229, 466] on link "show history" at bounding box center [1211, 466] width 76 height 14
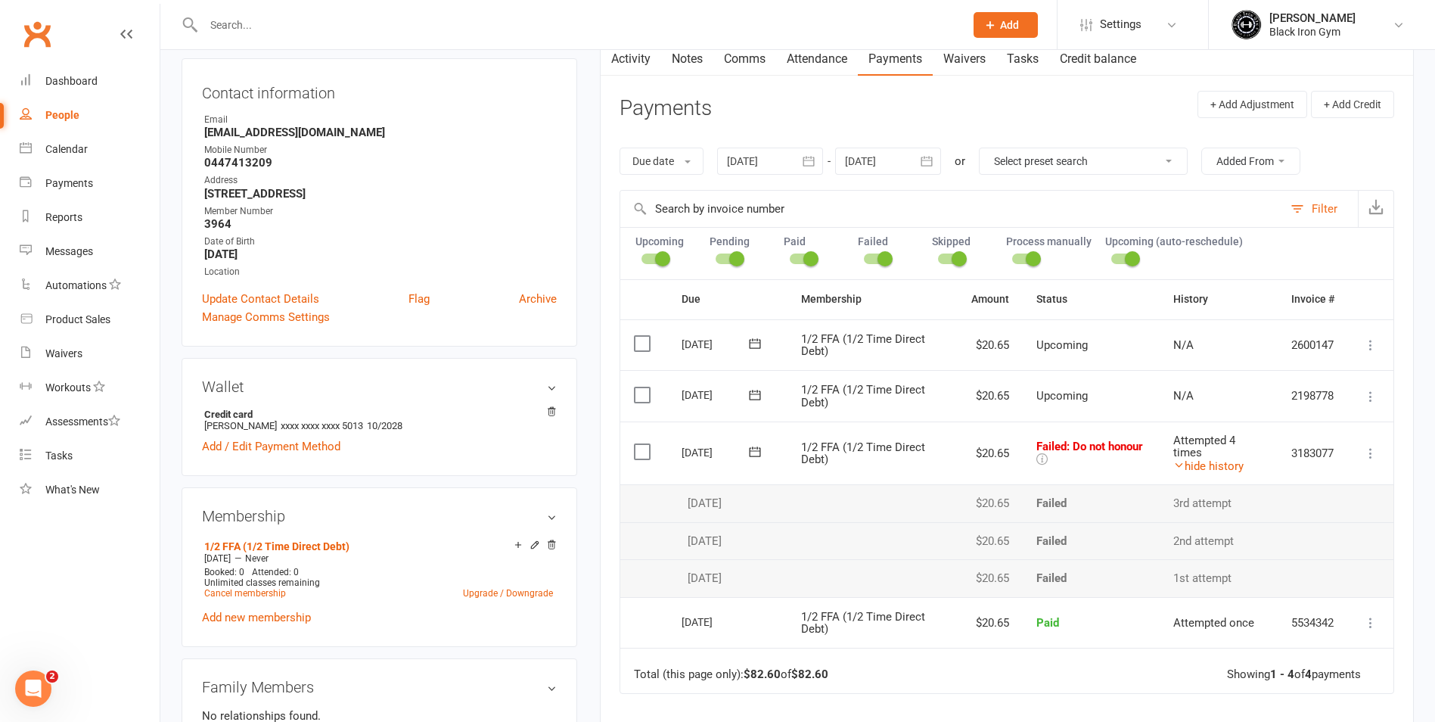
click at [876, 445] on span "1/2 FFA (1/2 Time Direct Debt)" at bounding box center [863, 453] width 124 height 26
click at [707, 449] on div "[DATE]" at bounding box center [717, 451] width 70 height 23
click at [1195, 467] on link "hide history" at bounding box center [1208, 466] width 70 height 14
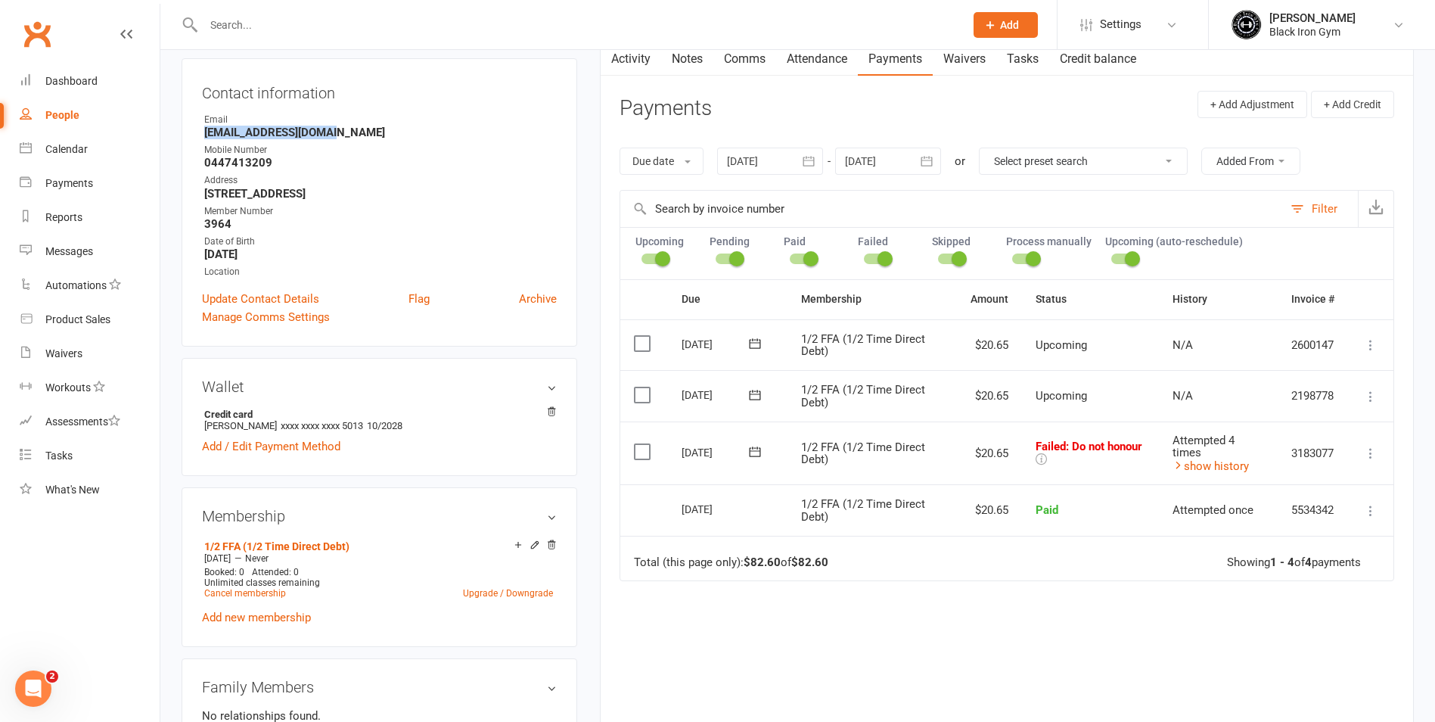
drag, startPoint x: 343, startPoint y: 138, endPoint x: 179, endPoint y: 129, distance: 164.4
click at [179, 129] on div "upload photo Corey Wheelhouse Activated 13 April, 2022 Added 13 April, 2022 Act…" at bounding box center [379, 714] width 418 height 1589
copy strong "9wheely1989@gmail.com"
click at [256, 30] on input "text" at bounding box center [576, 24] width 755 height 21
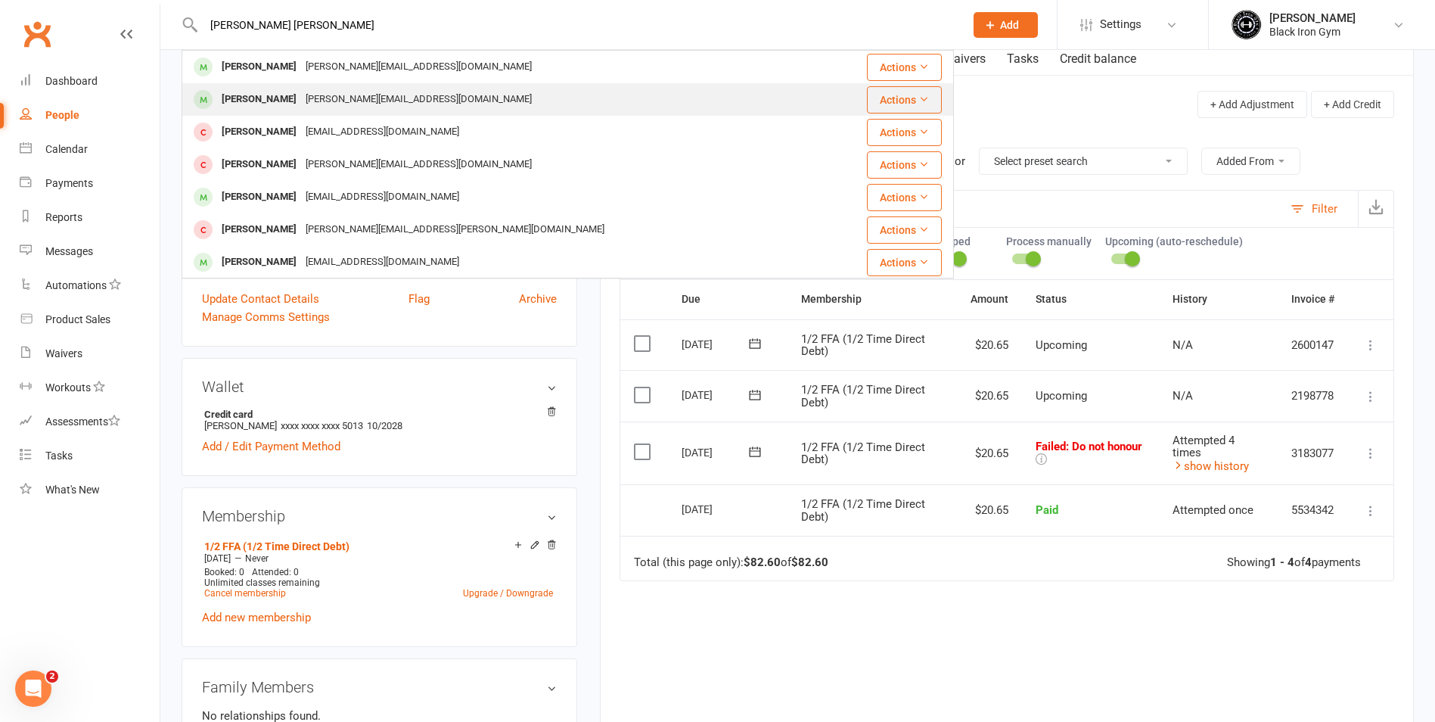
type input "TONY TOM"
click at [283, 85] on div "Tony Thomas Tony.thomas8@hotmail.com" at bounding box center [503, 99] width 641 height 31
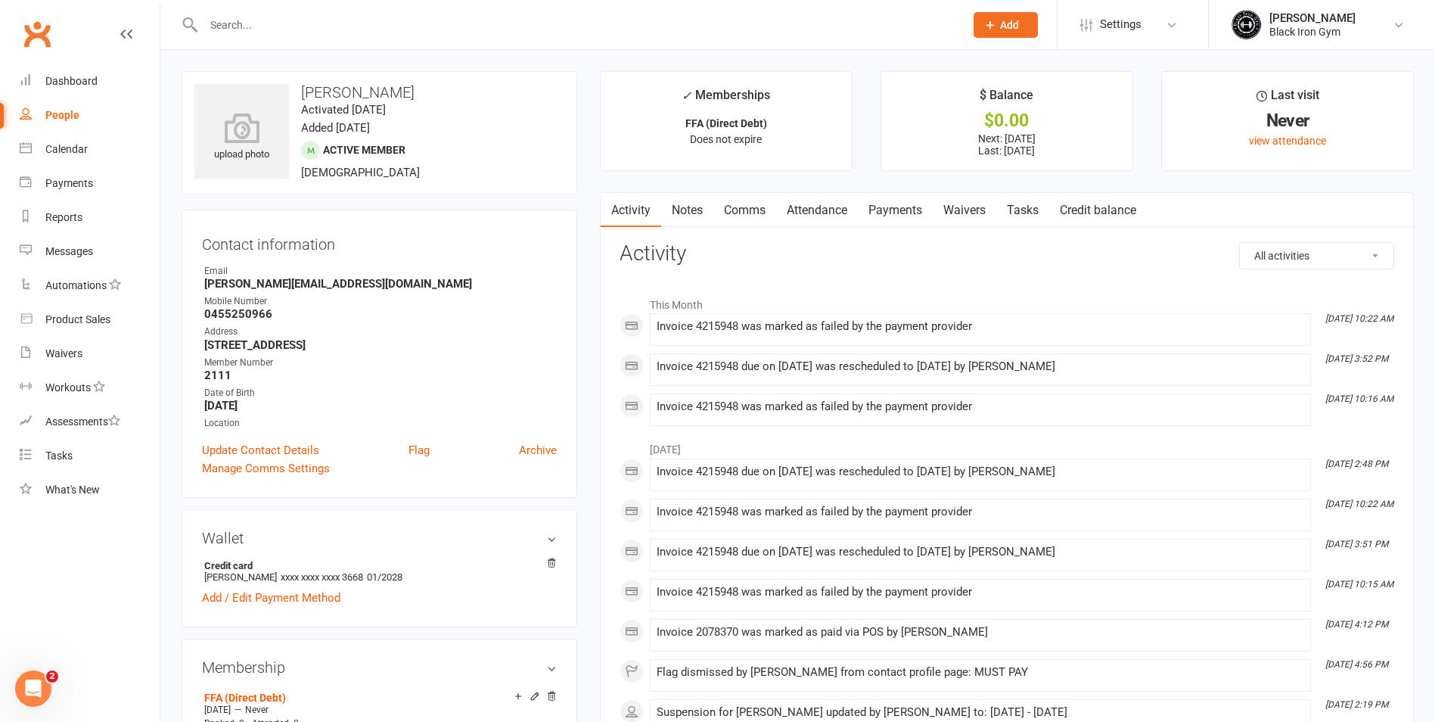
click at [904, 213] on link "Payments" at bounding box center [895, 210] width 75 height 35
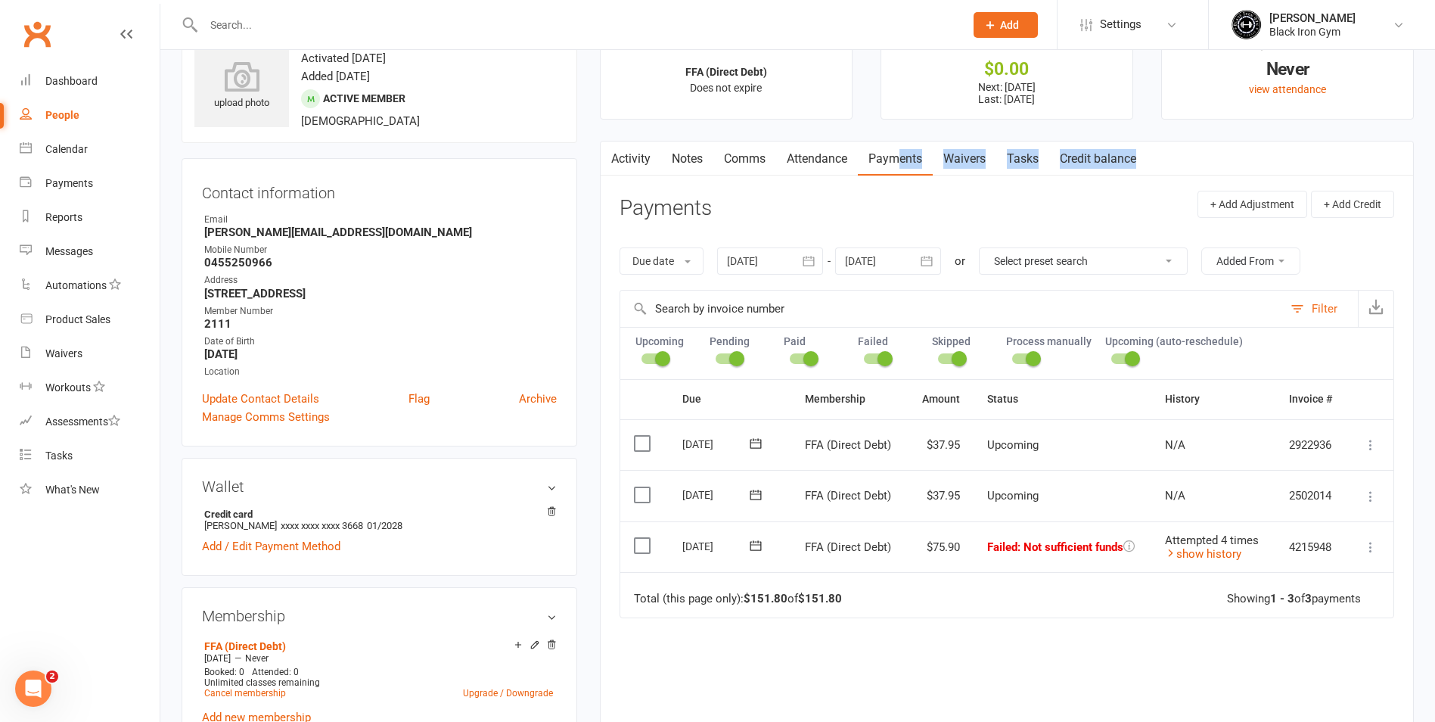
scroll to position [76, 0]
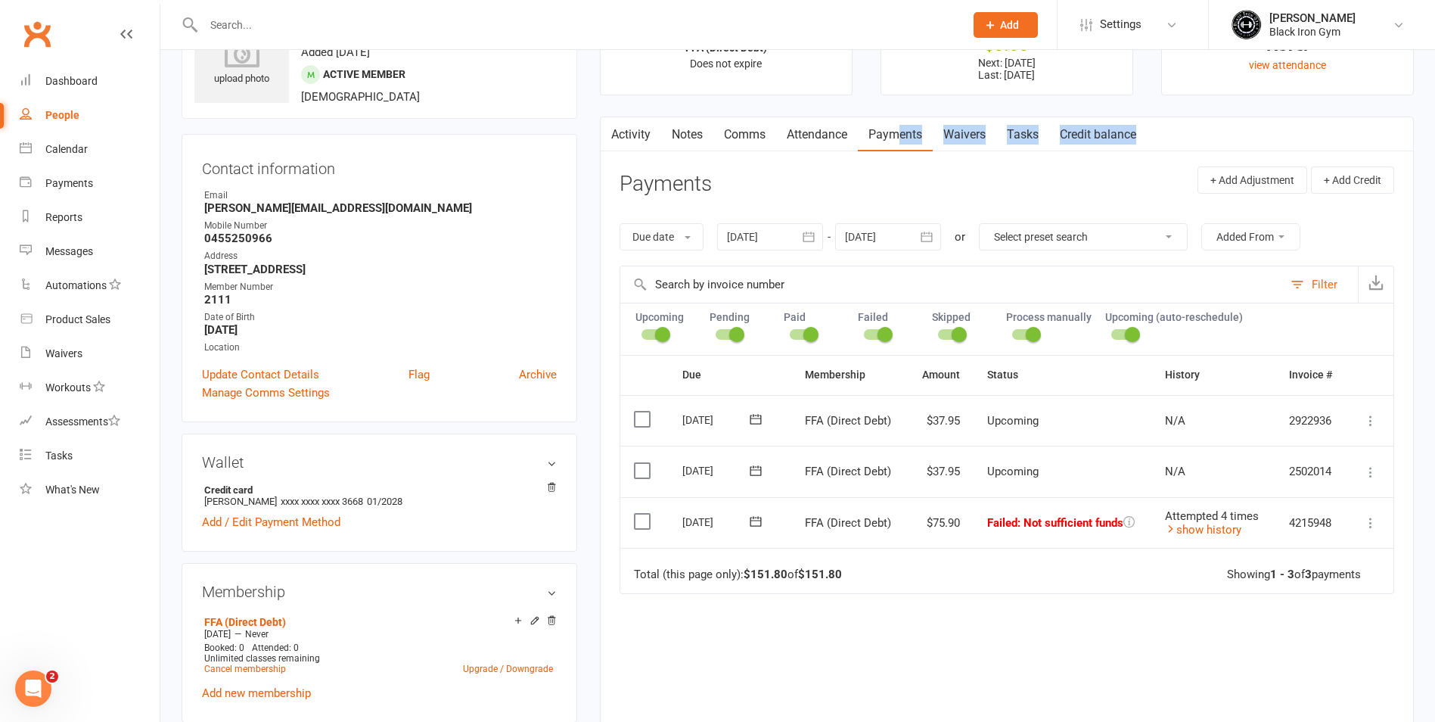
click at [1091, 484] on td "Upcoming" at bounding box center [1063, 471] width 179 height 51
click at [757, 521] on icon at bounding box center [756, 522] width 11 height 10
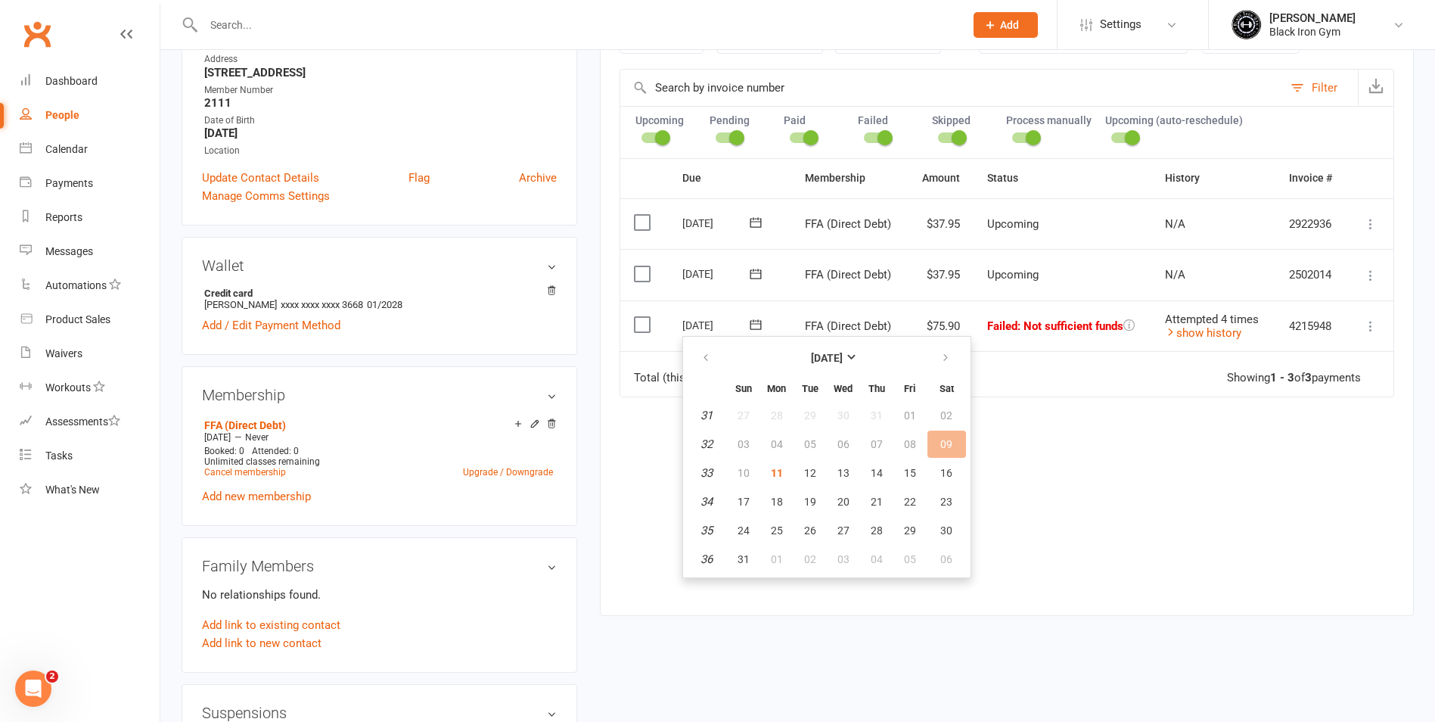
scroll to position [303, 0]
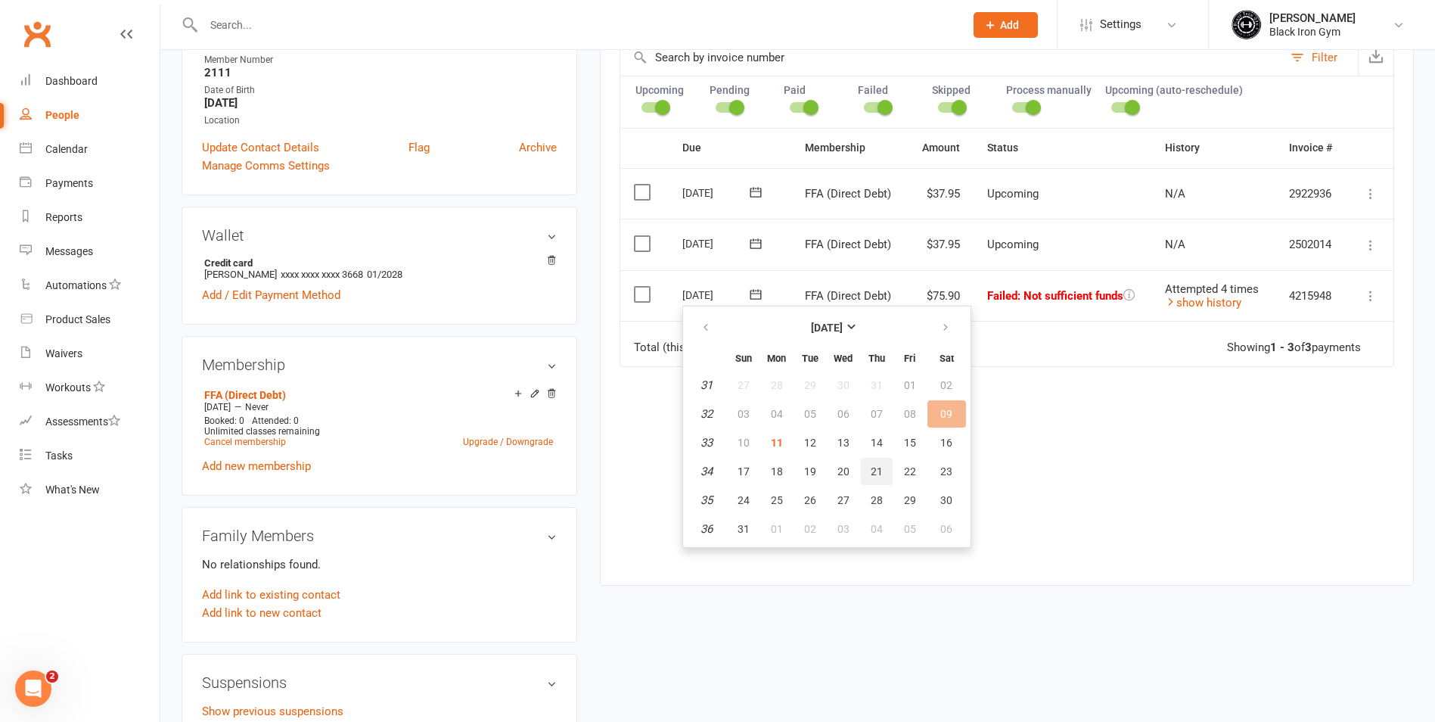
click at [868, 476] on button "21" at bounding box center [877, 471] width 32 height 27
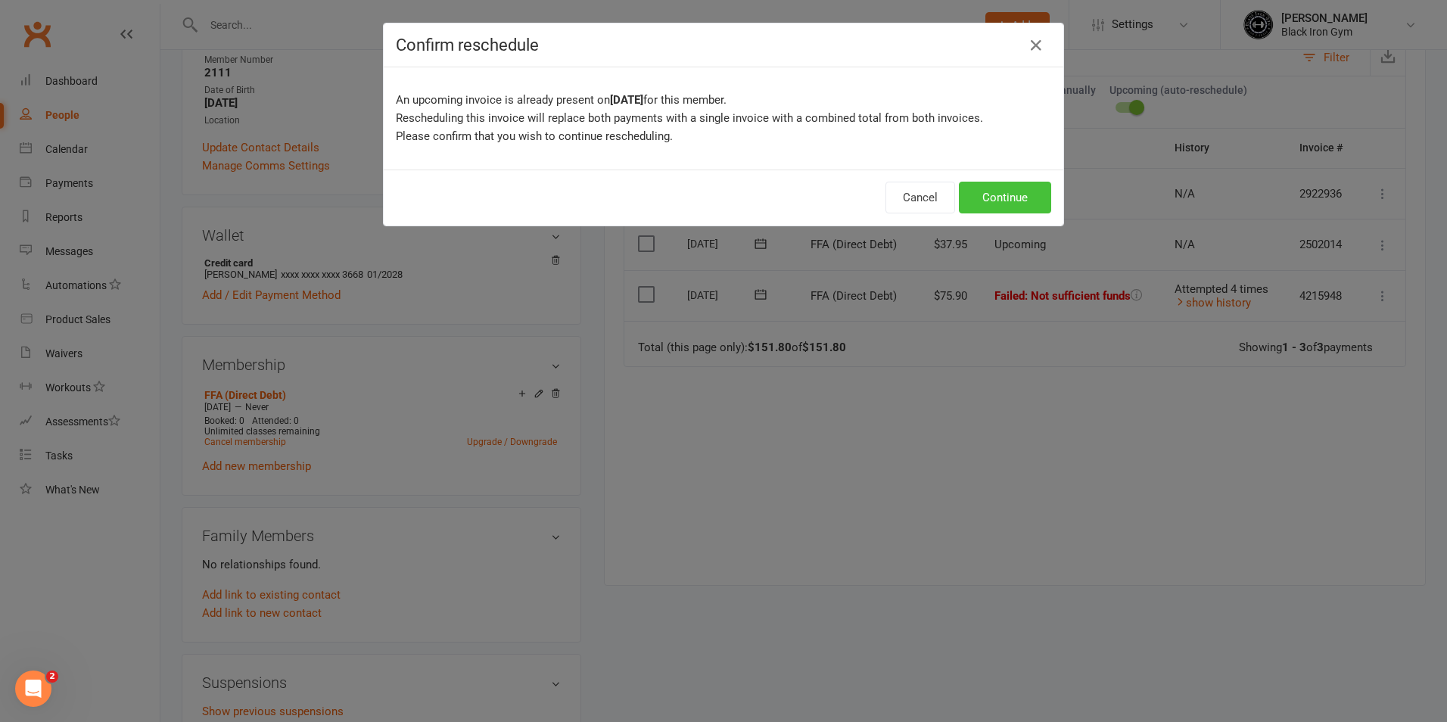
click at [985, 195] on button "Continue" at bounding box center [1005, 198] width 92 height 32
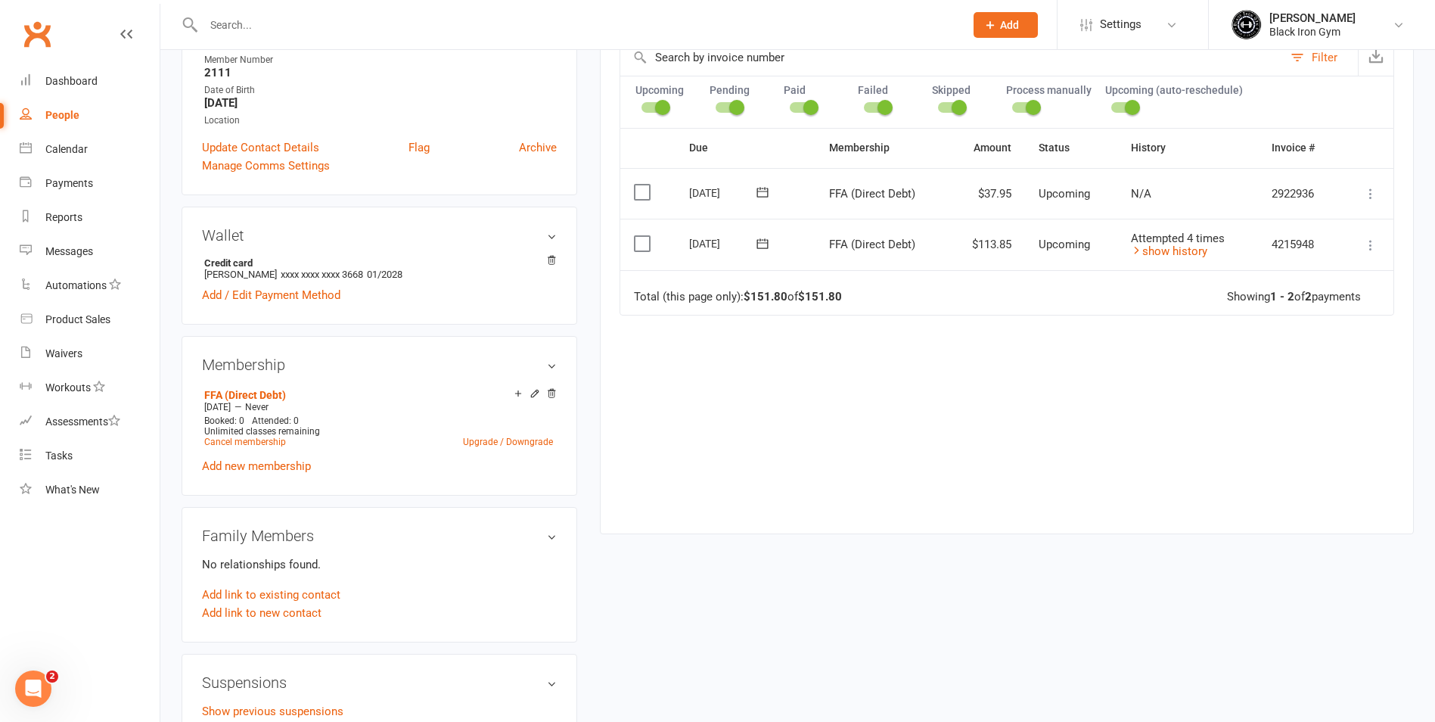
click at [300, 26] on input "text" at bounding box center [576, 24] width 755 height 21
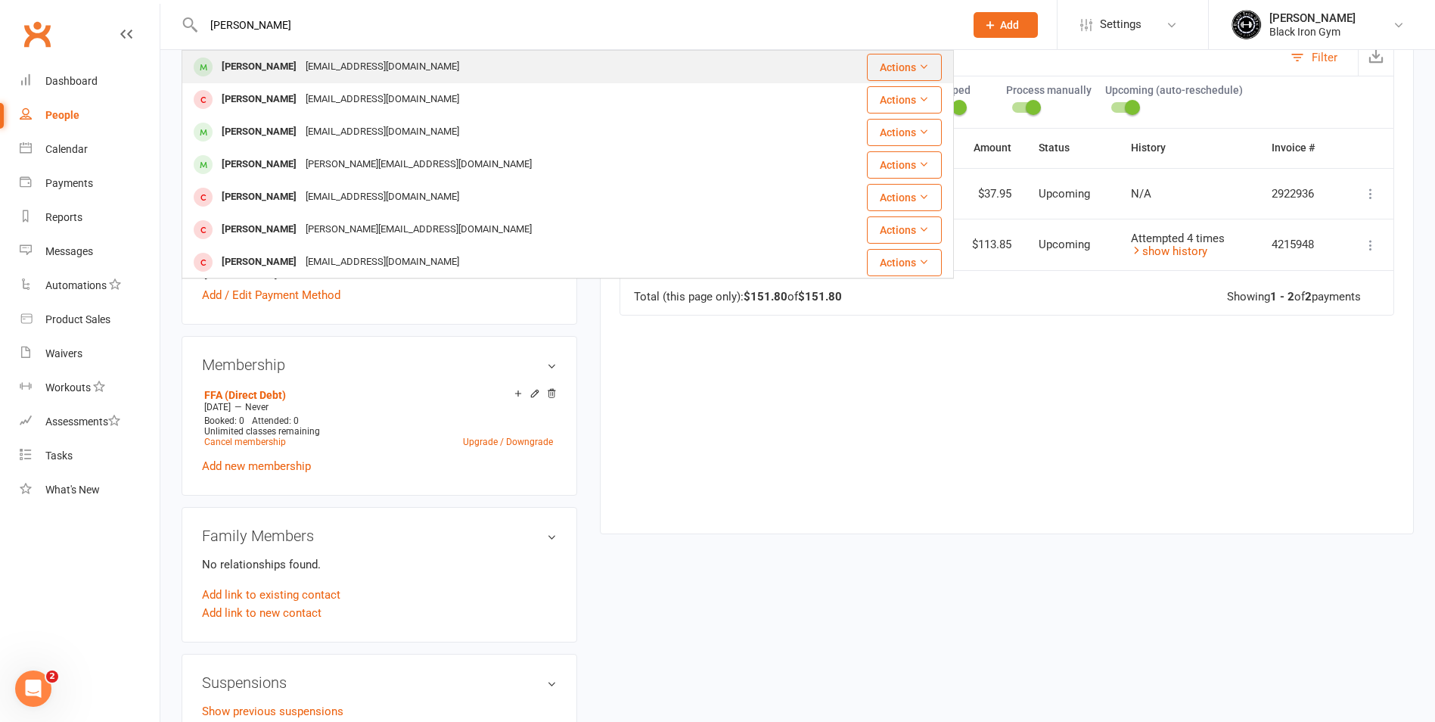
type input "COREY WHEE"
click at [335, 72] on div "9wheely1989@gmail.com" at bounding box center [382, 67] width 163 height 22
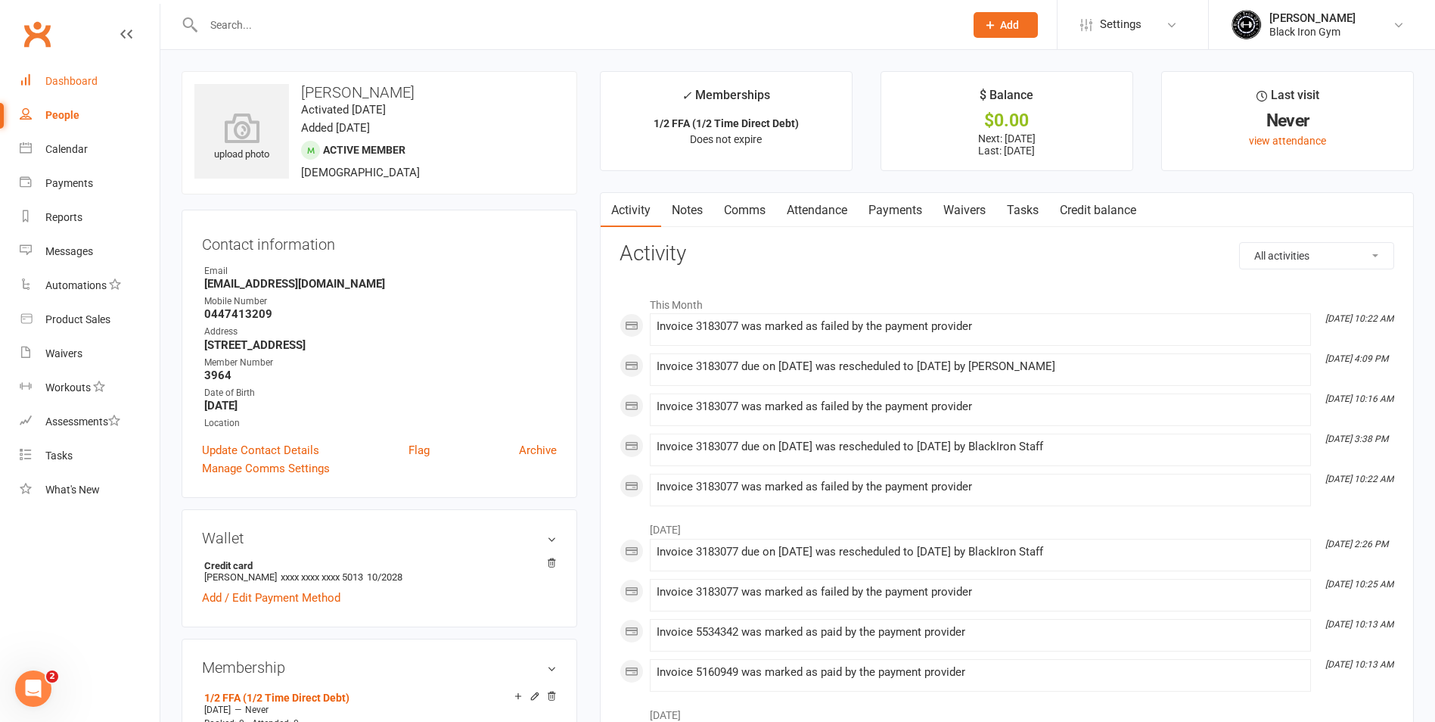
click at [48, 74] on link "Dashboard" at bounding box center [90, 81] width 140 height 34
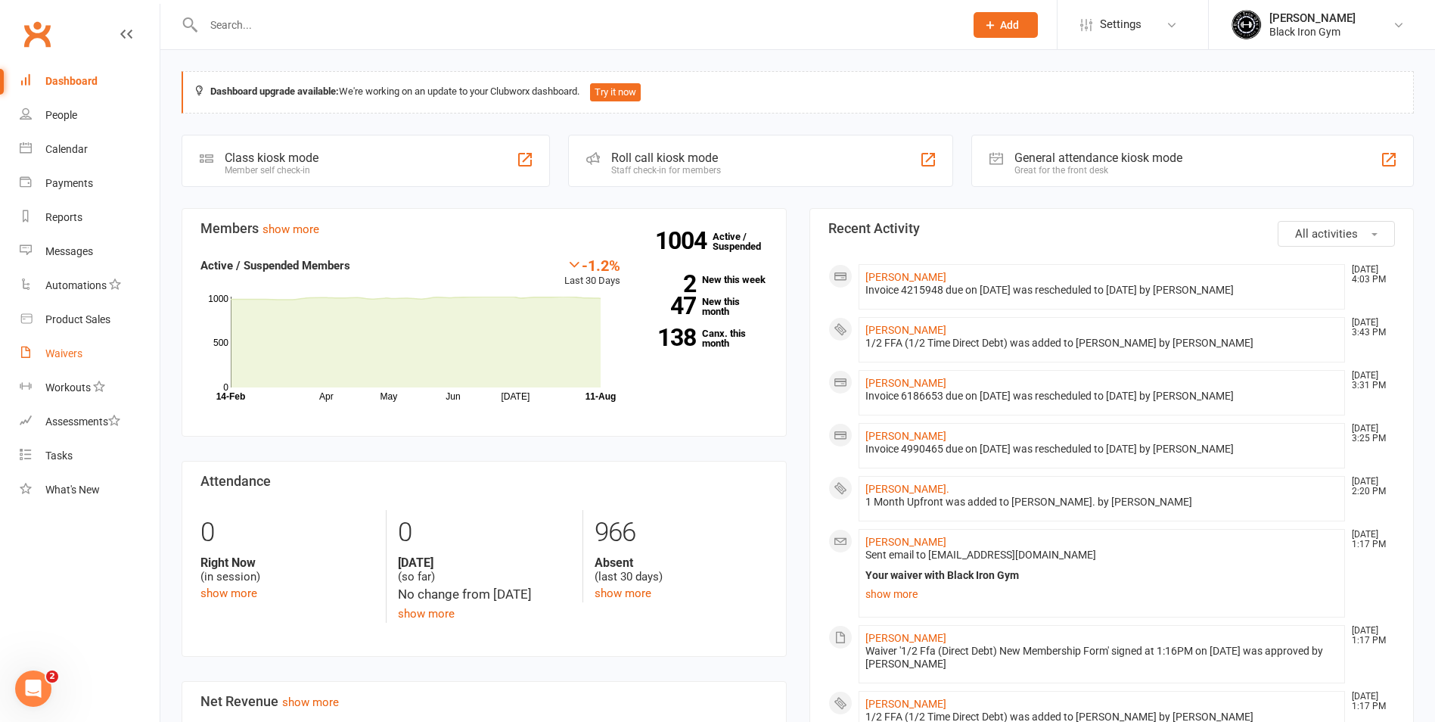
click at [64, 356] on div "Waivers" at bounding box center [63, 353] width 37 height 12
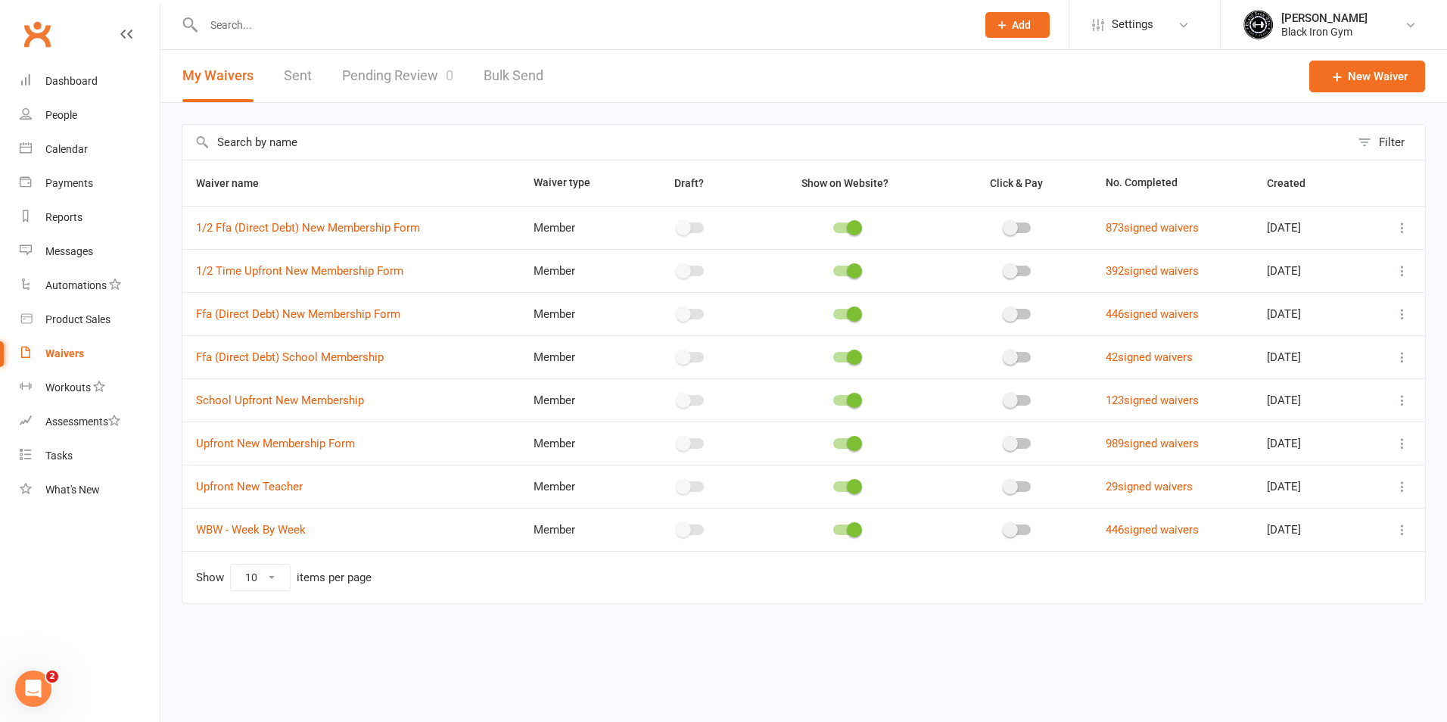
click at [435, 69] on link "Pending Review 0" at bounding box center [397, 76] width 111 height 52
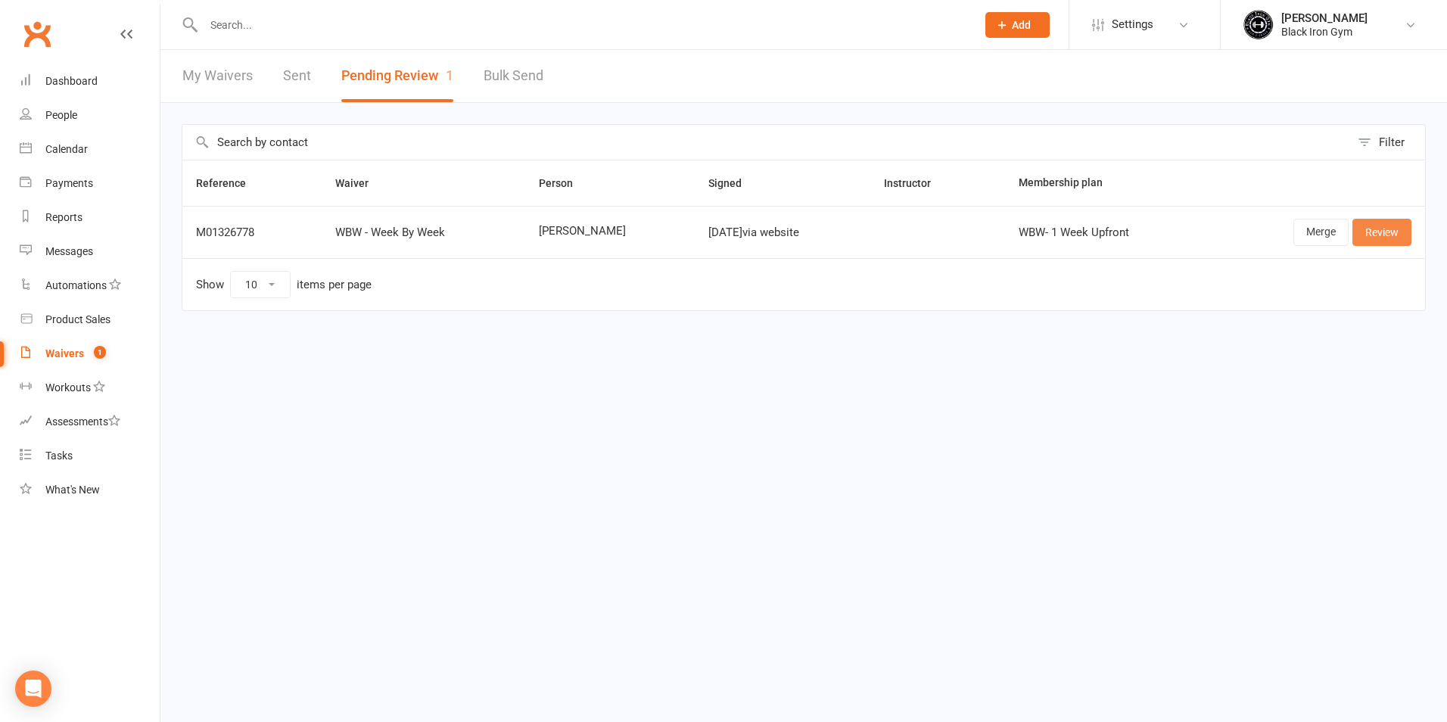
click at [1391, 225] on link "Review" at bounding box center [1381, 232] width 59 height 27
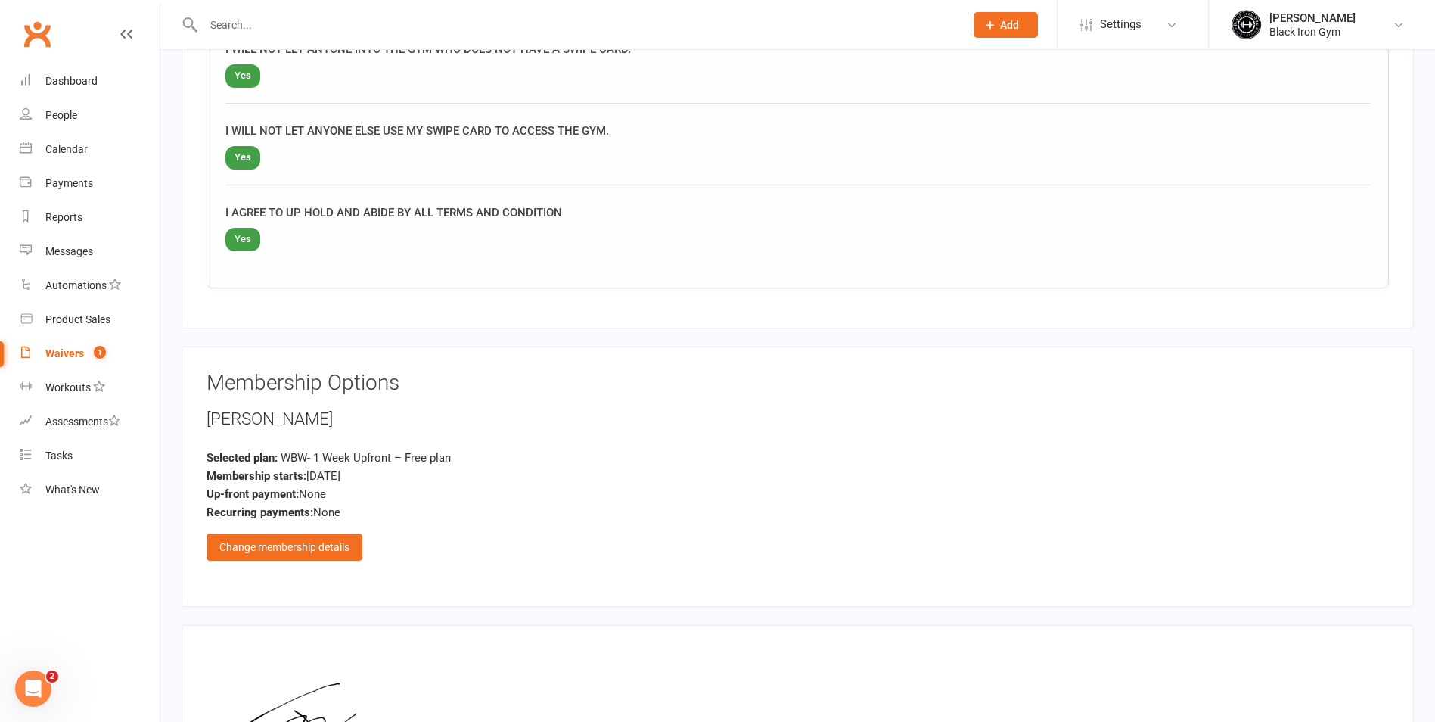
scroll to position [1328, 0]
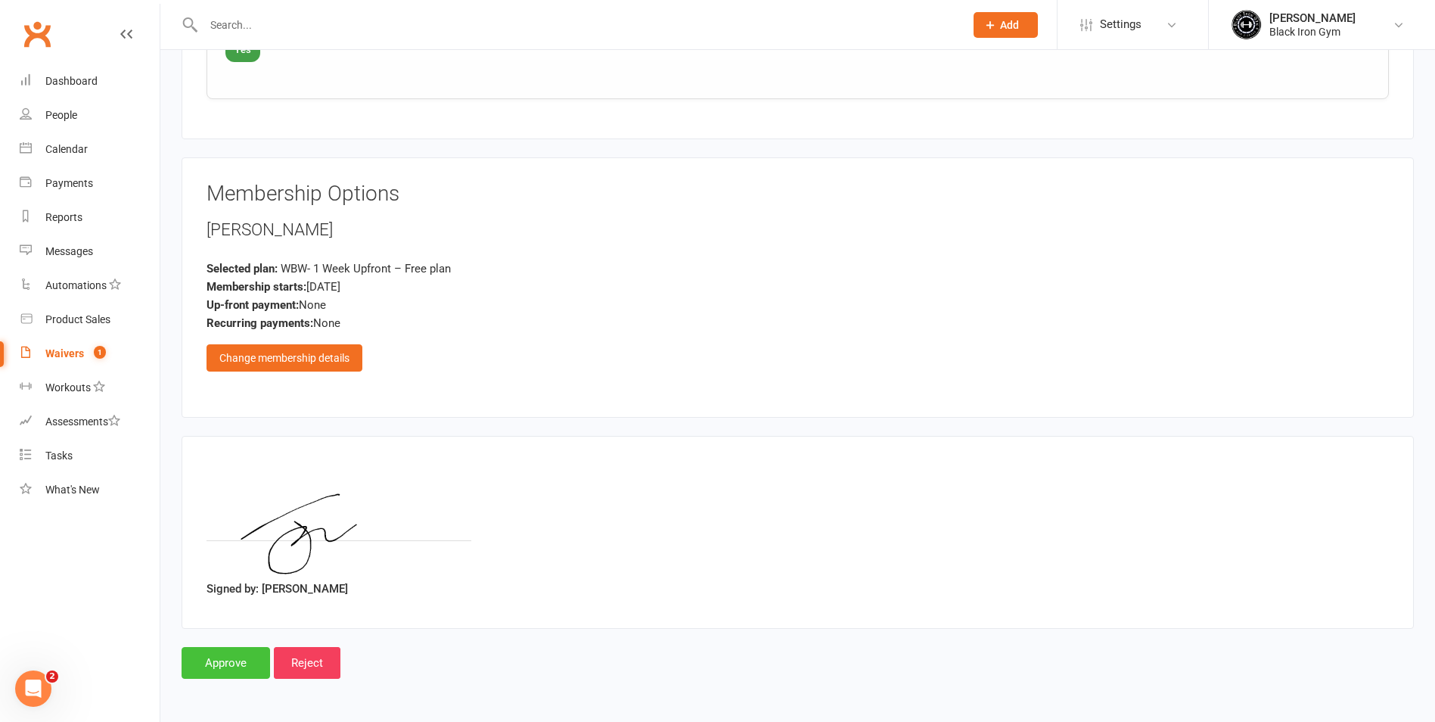
click at [204, 669] on input "Approve" at bounding box center [226, 663] width 89 height 32
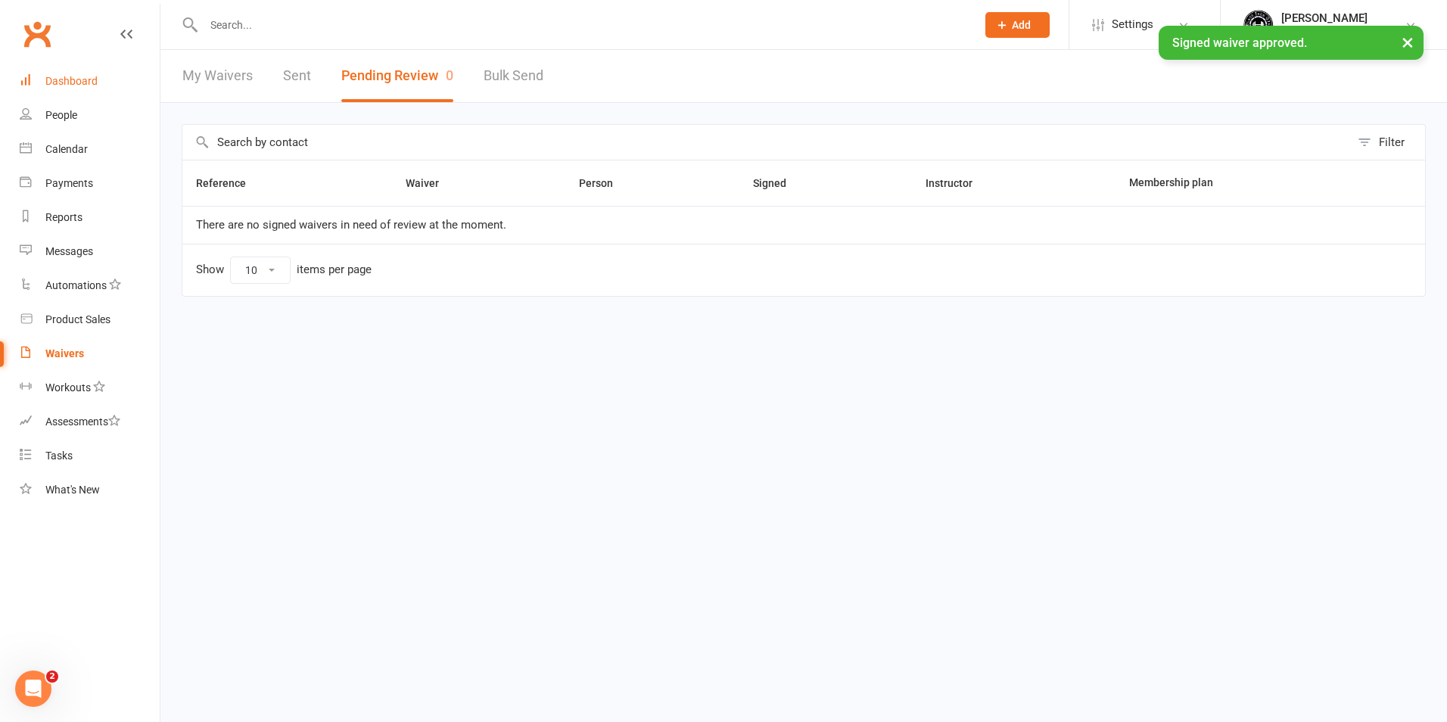
click at [81, 75] on div "Dashboard" at bounding box center [71, 81] width 52 height 12
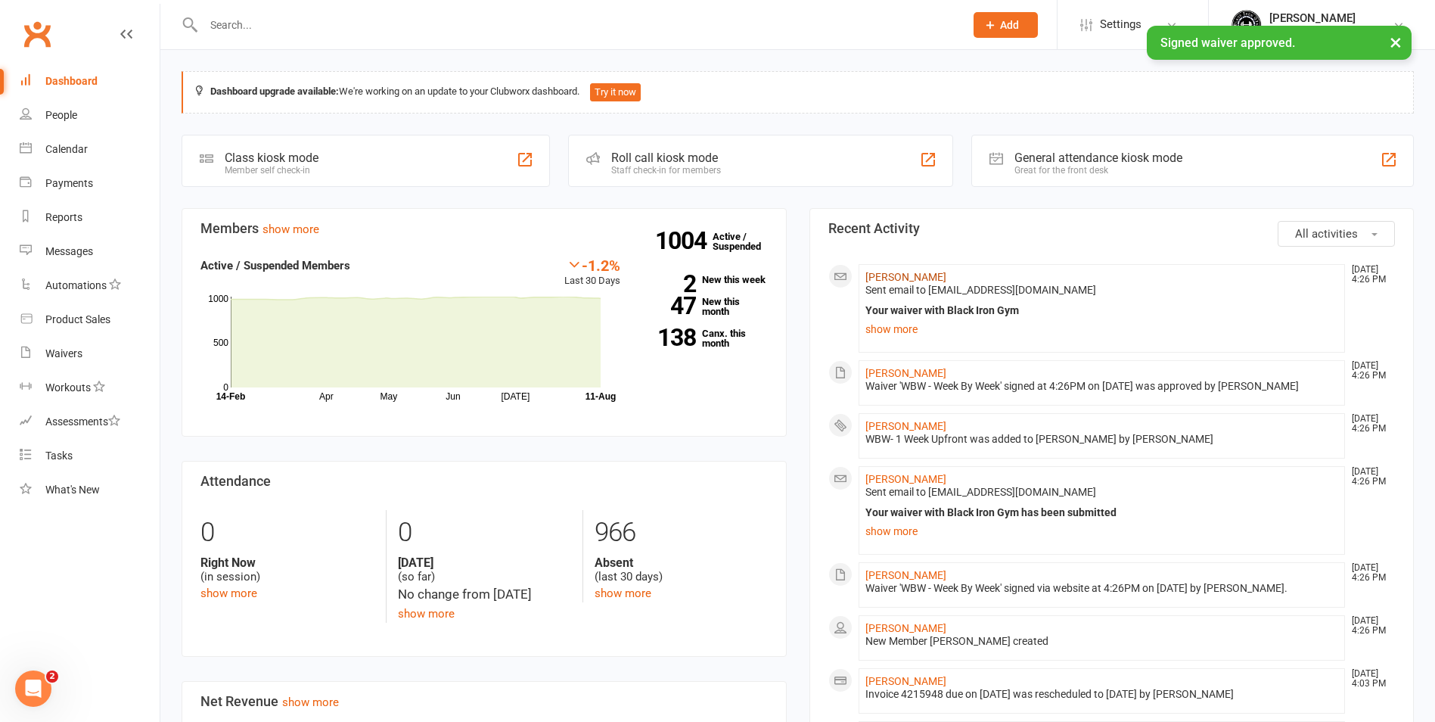
click at [872, 283] on link "Jai Mobbs" at bounding box center [906, 277] width 81 height 12
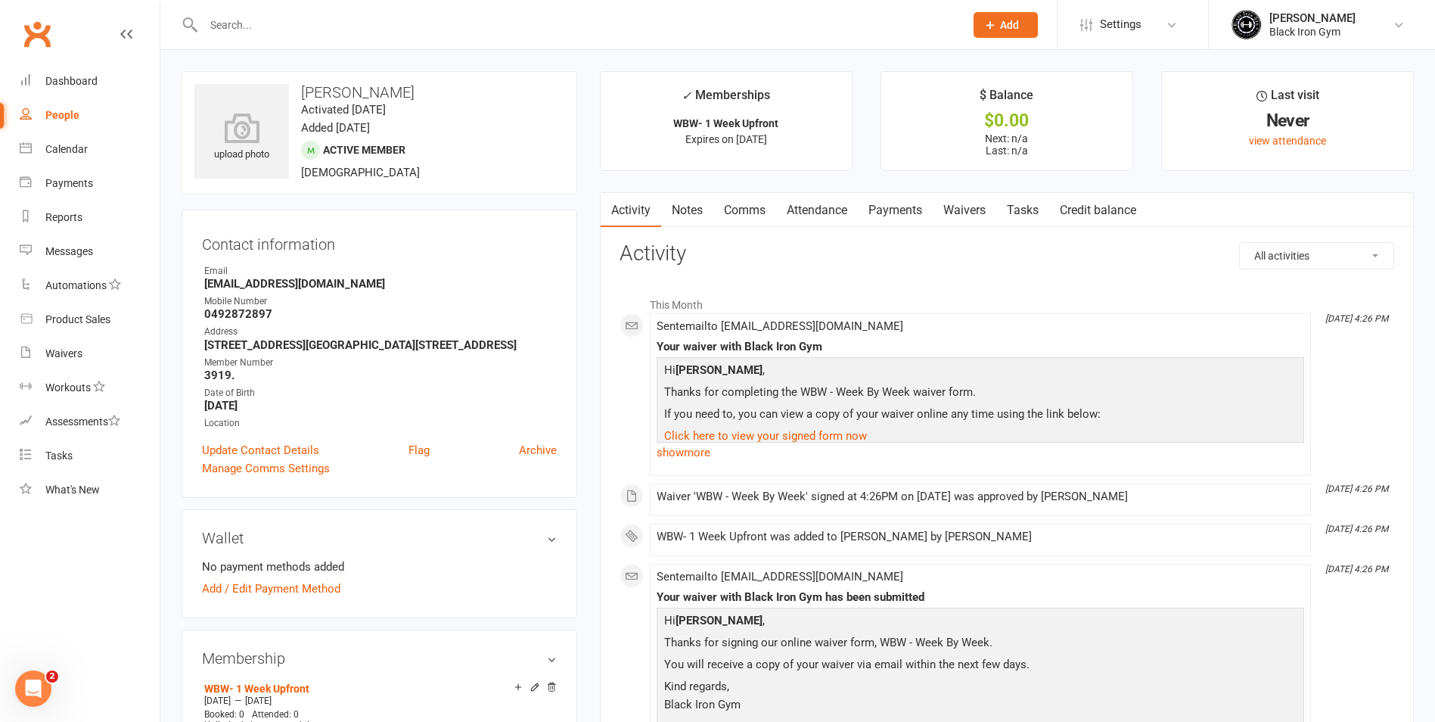
click at [406, 39] on div at bounding box center [568, 24] width 772 height 49
click at [410, 35] on input "text" at bounding box center [576, 24] width 755 height 21
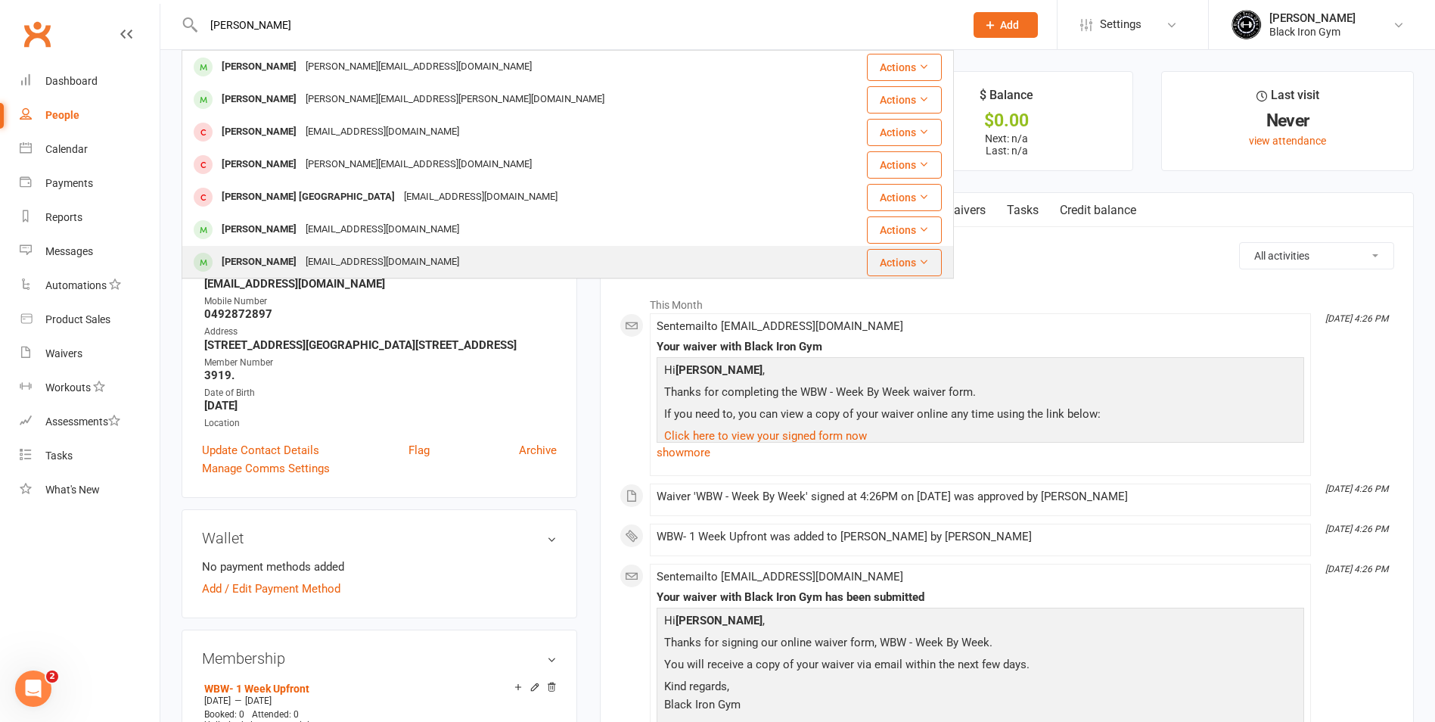
type input "CLAYTON"
click at [448, 256] on div "Clayton Minkin Cminkin95@hotmail.com" at bounding box center [503, 262] width 641 height 31
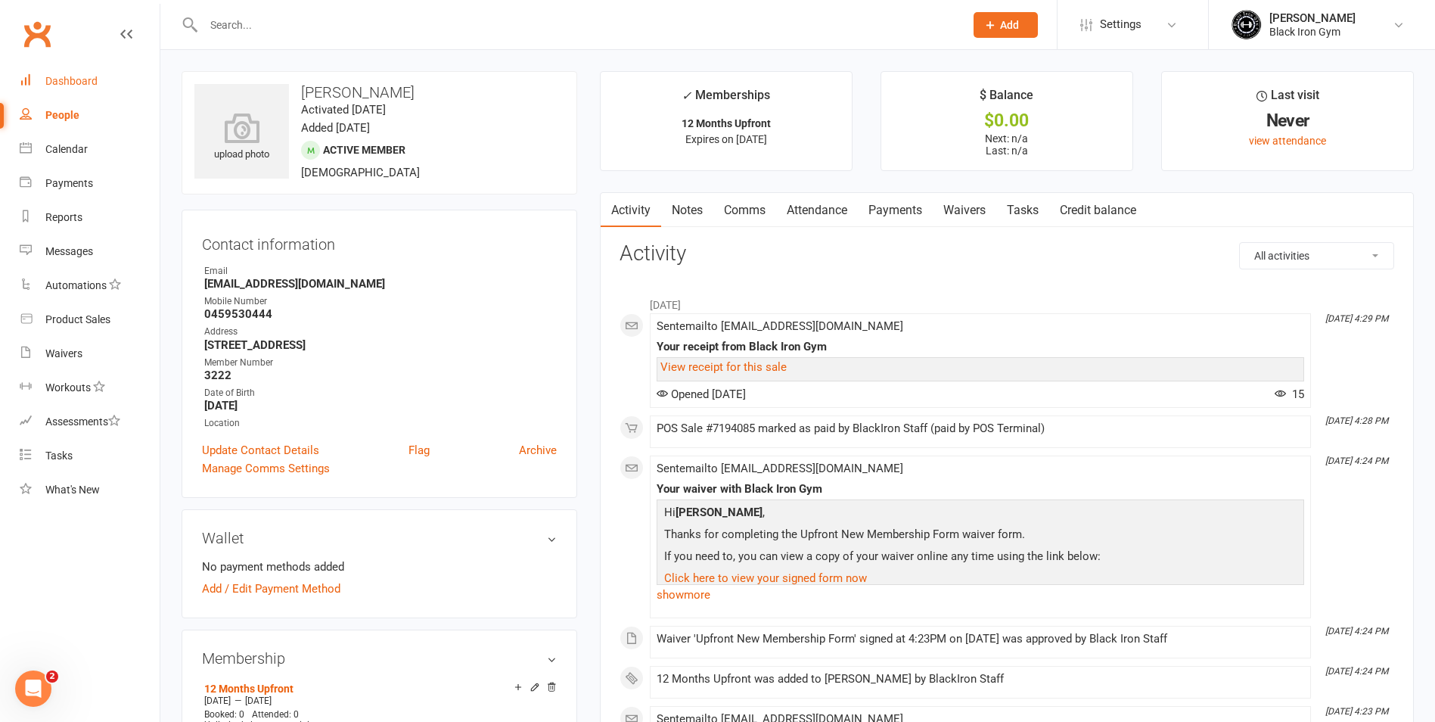
click at [57, 80] on div "Dashboard" at bounding box center [71, 81] width 52 height 12
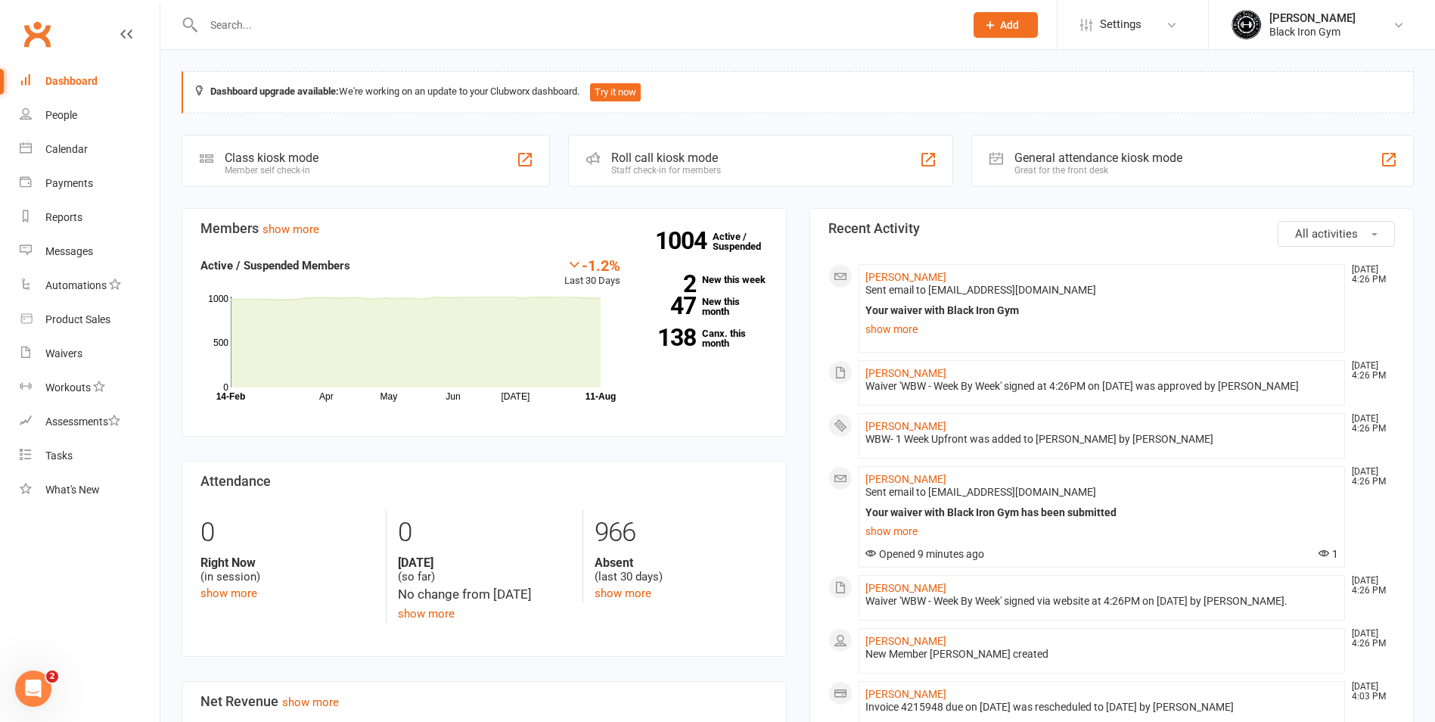
click at [715, 21] on input "text" at bounding box center [576, 24] width 755 height 21
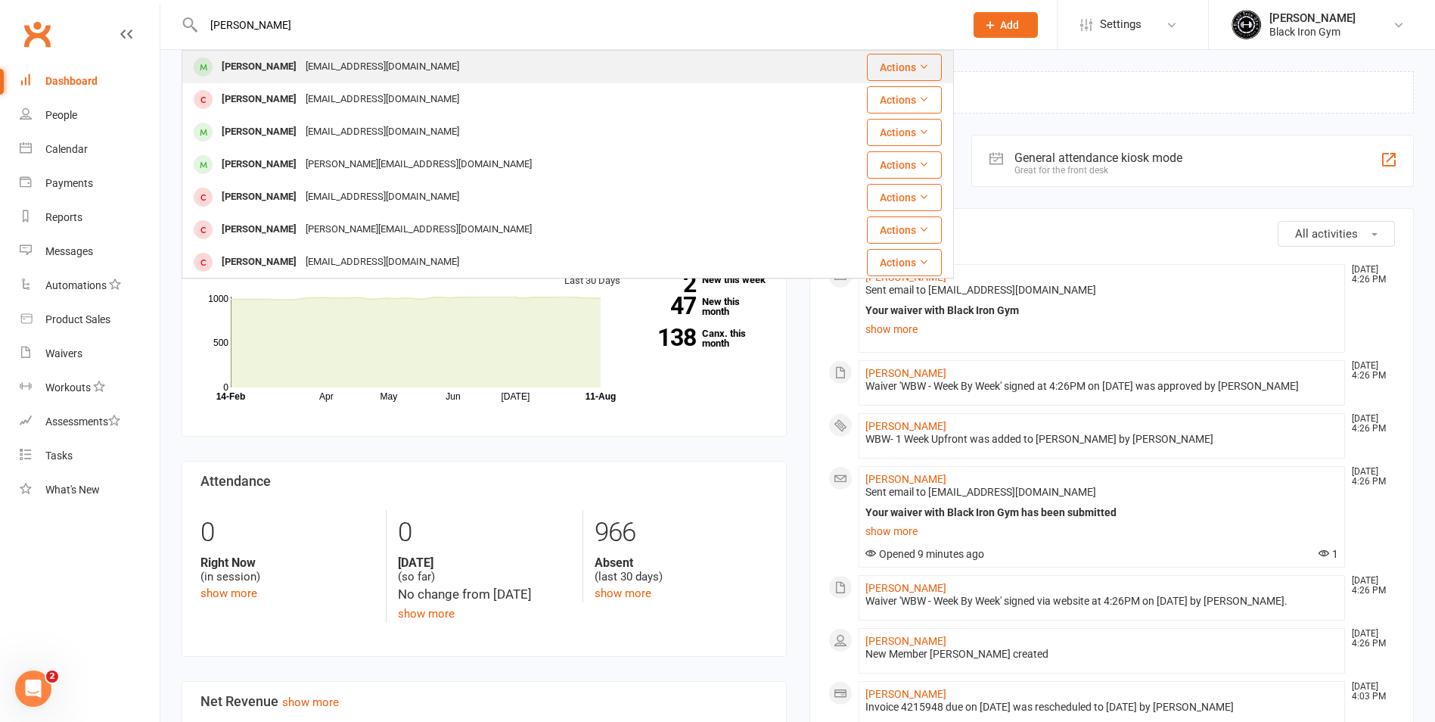
type input "COREY WHEE"
click at [350, 57] on div "9wheely1989@gmail.com" at bounding box center [382, 67] width 163 height 22
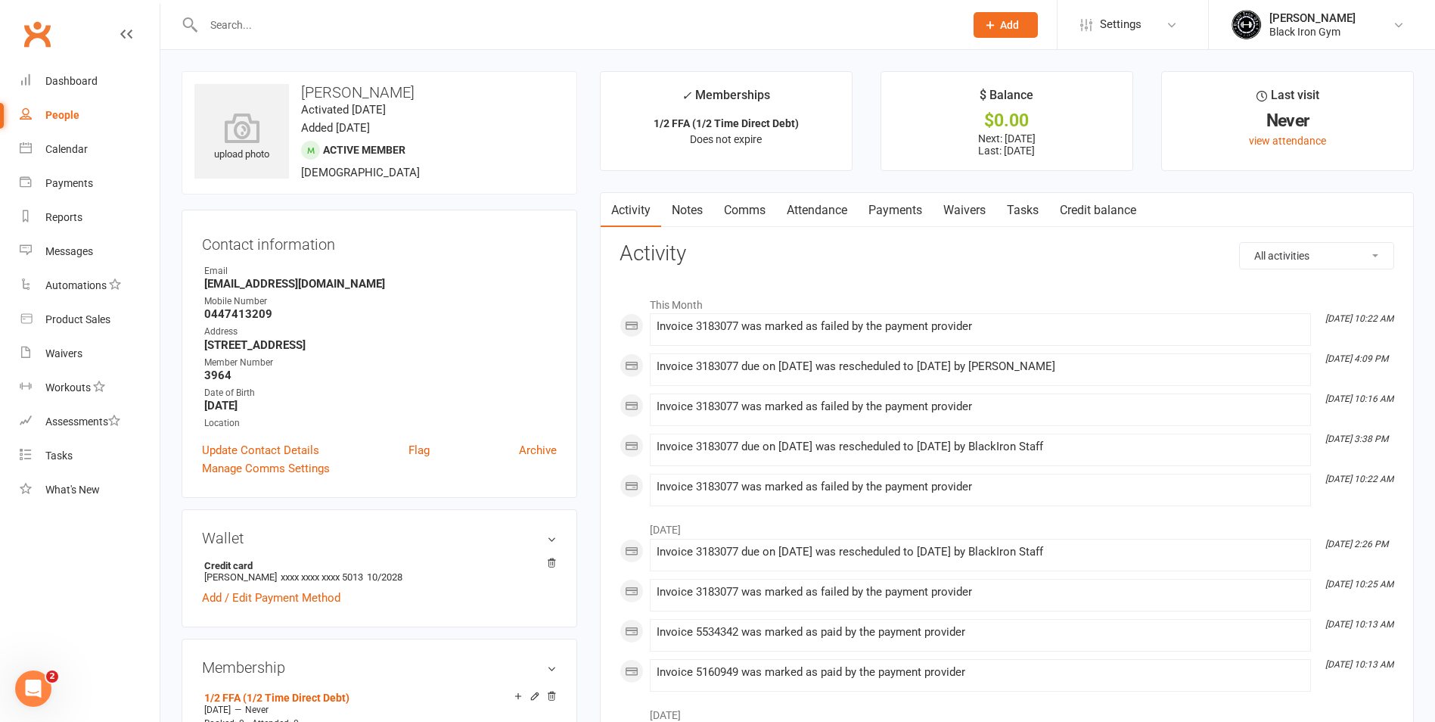
click at [881, 204] on link "Payments" at bounding box center [895, 210] width 75 height 35
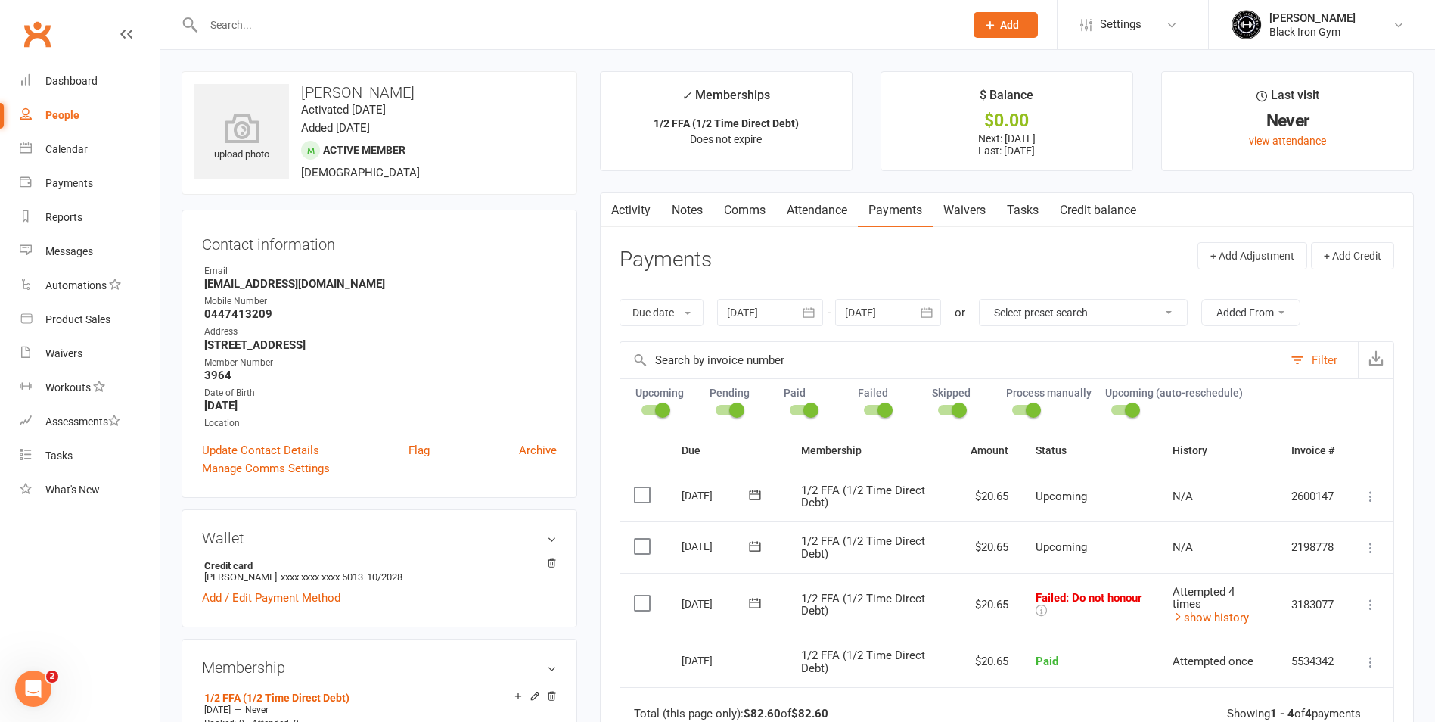
click at [1363, 601] on icon at bounding box center [1370, 604] width 15 height 15
click at [1323, 659] on link "Mark as Paid (POS)" at bounding box center [1304, 664] width 150 height 30
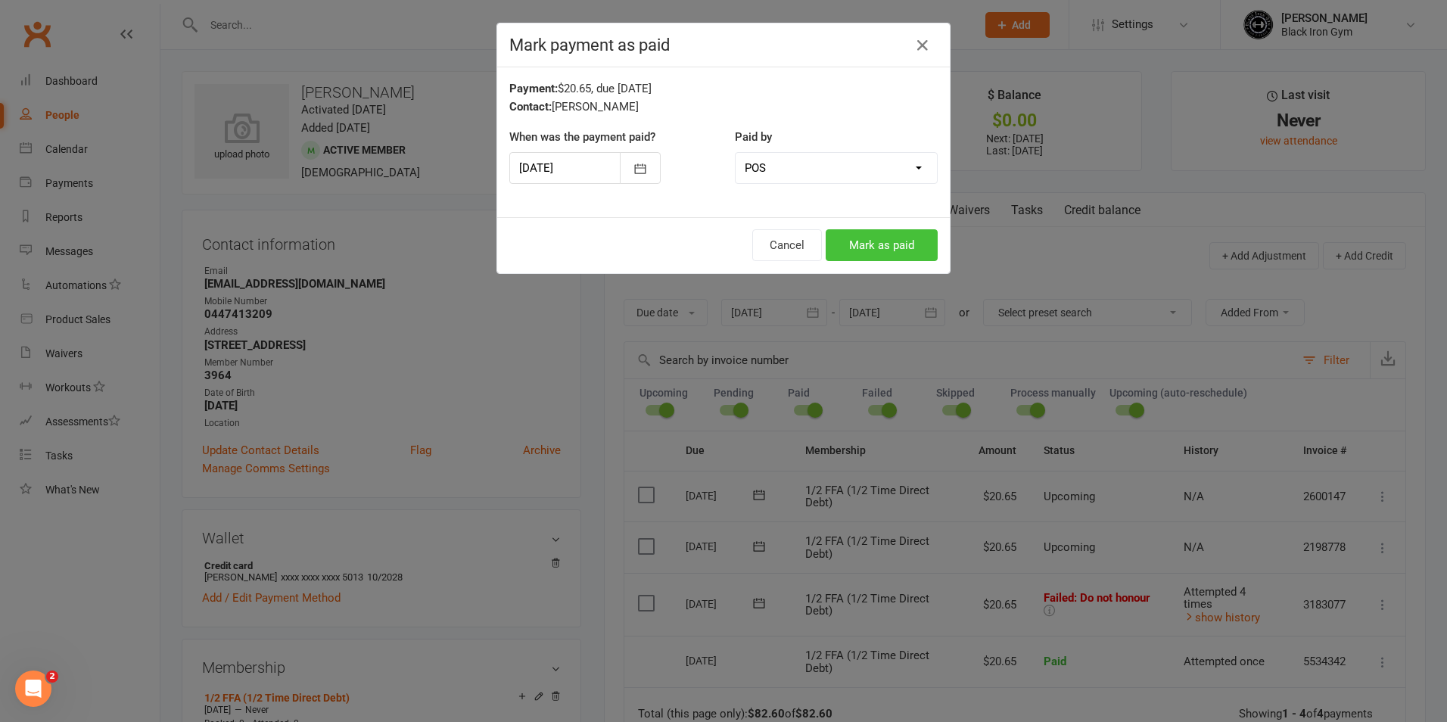
click at [884, 246] on button "Mark as paid" at bounding box center [881, 245] width 112 height 32
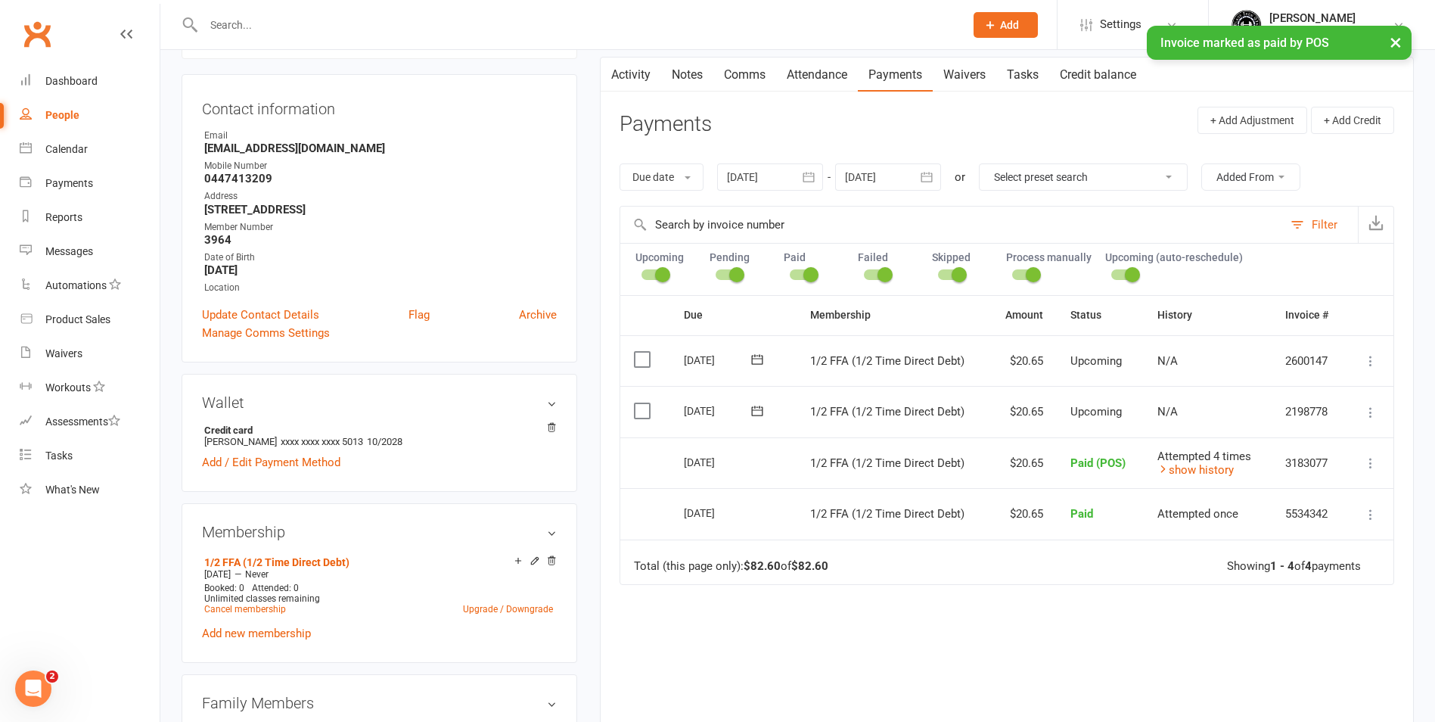
scroll to position [227, 0]
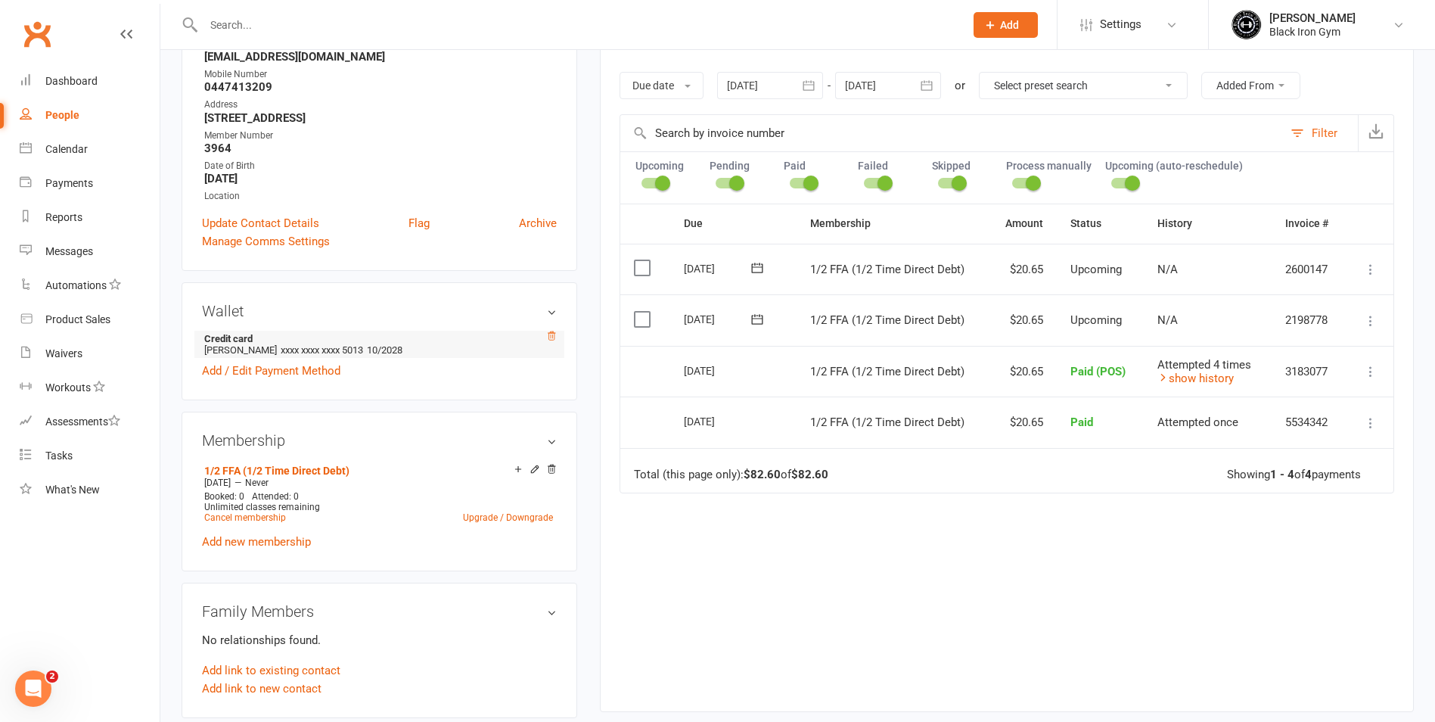
click at [555, 335] on icon at bounding box center [551, 336] width 11 height 11
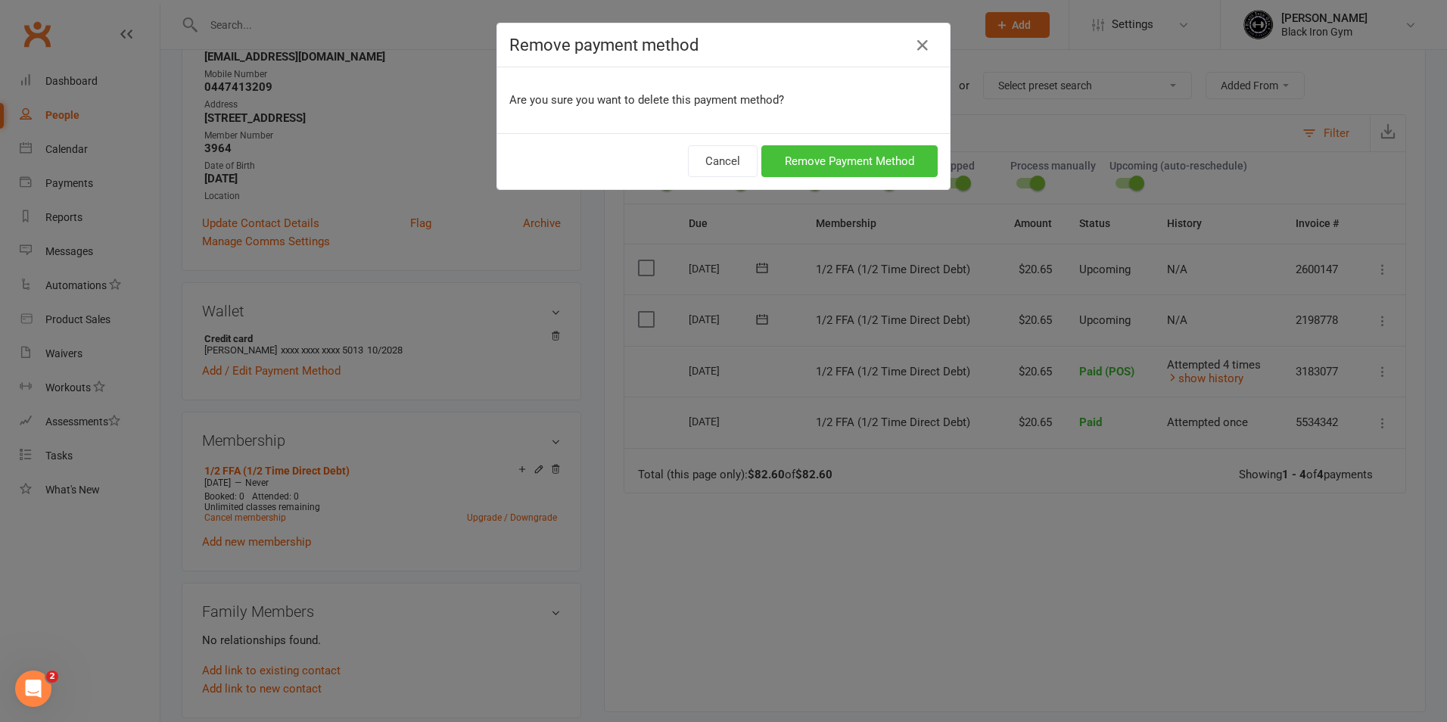
click at [766, 154] on button "Remove Payment Method" at bounding box center [849, 161] width 176 height 32
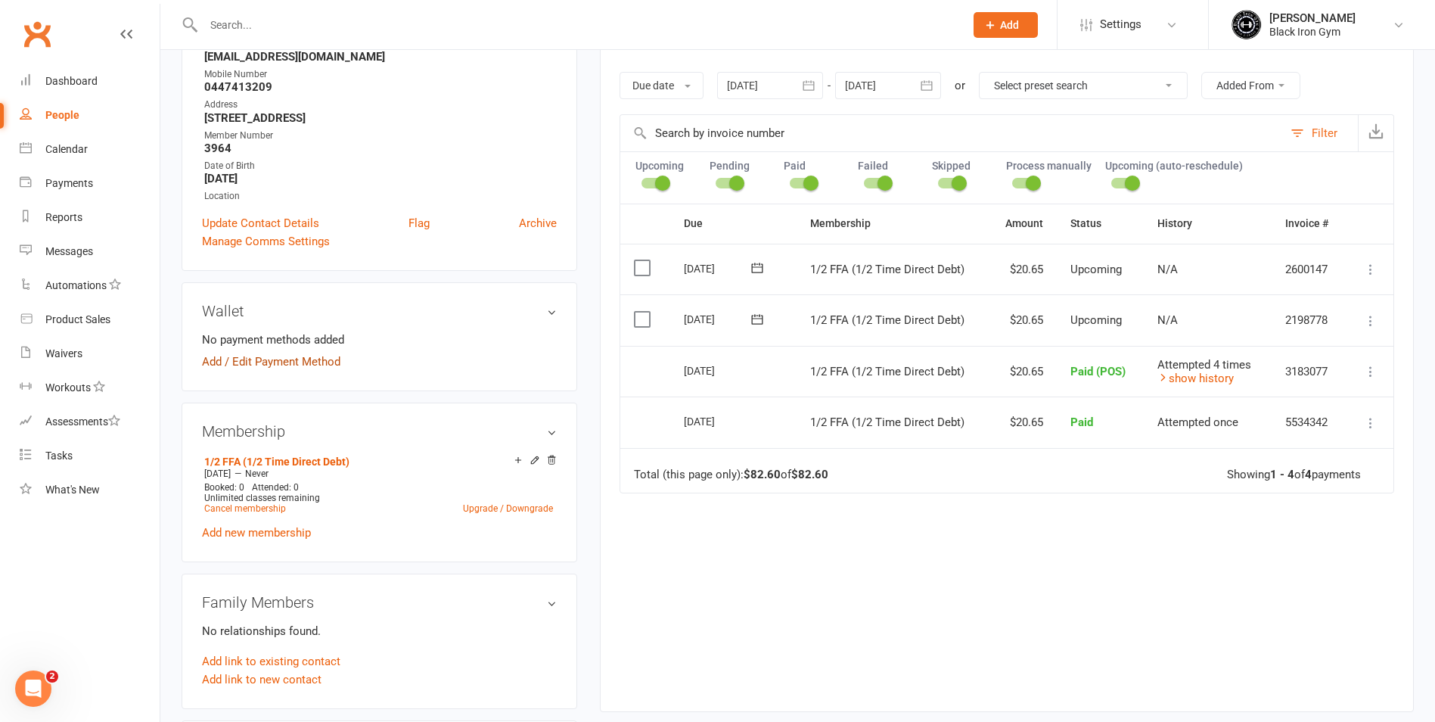
click at [278, 365] on link "Add / Edit Payment Method" at bounding box center [271, 362] width 138 height 18
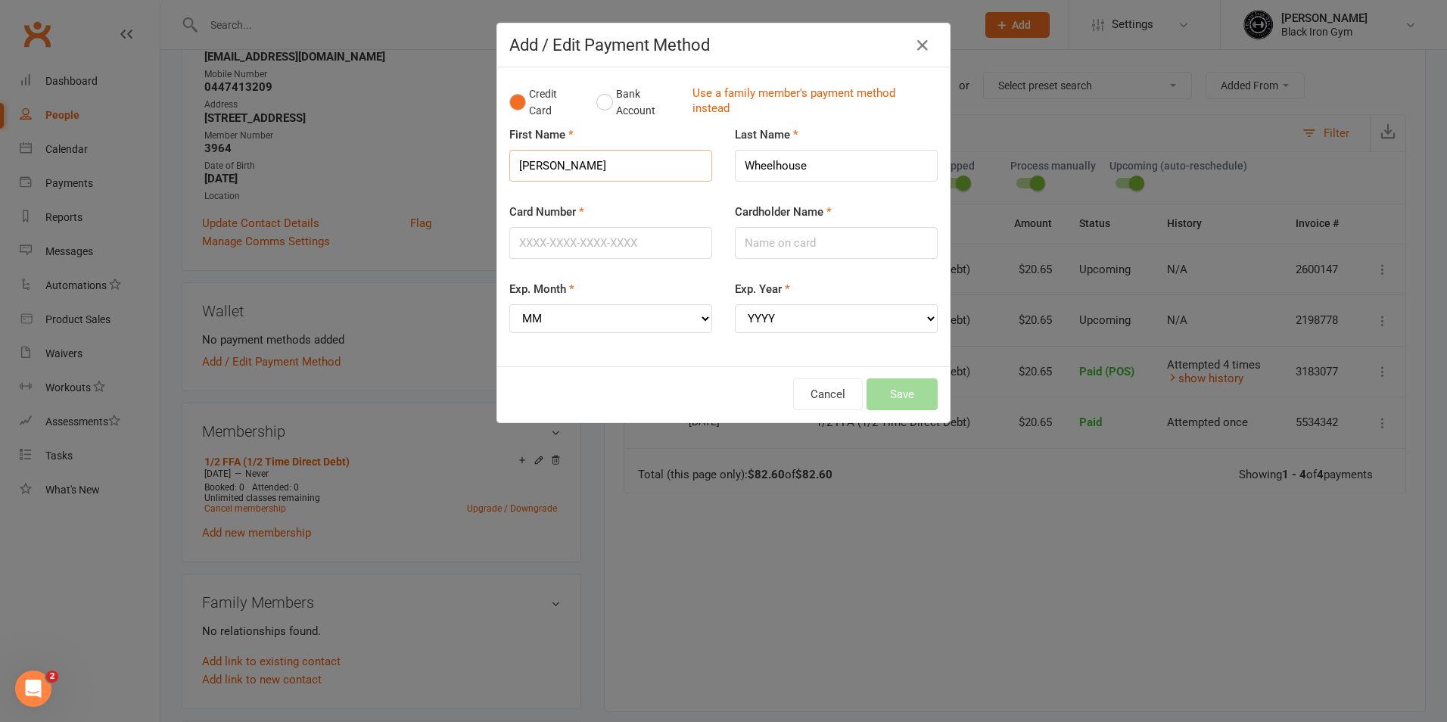
click at [542, 162] on input "Corey" at bounding box center [610, 166] width 203 height 32
click at [539, 230] on input "Card Number" at bounding box center [610, 243] width 203 height 32
type input "4622630072925013"
click at [807, 225] on div "Cardholder Name" at bounding box center [836, 231] width 203 height 56
click at [801, 241] on input "Cardholder Name" at bounding box center [836, 243] width 203 height 32
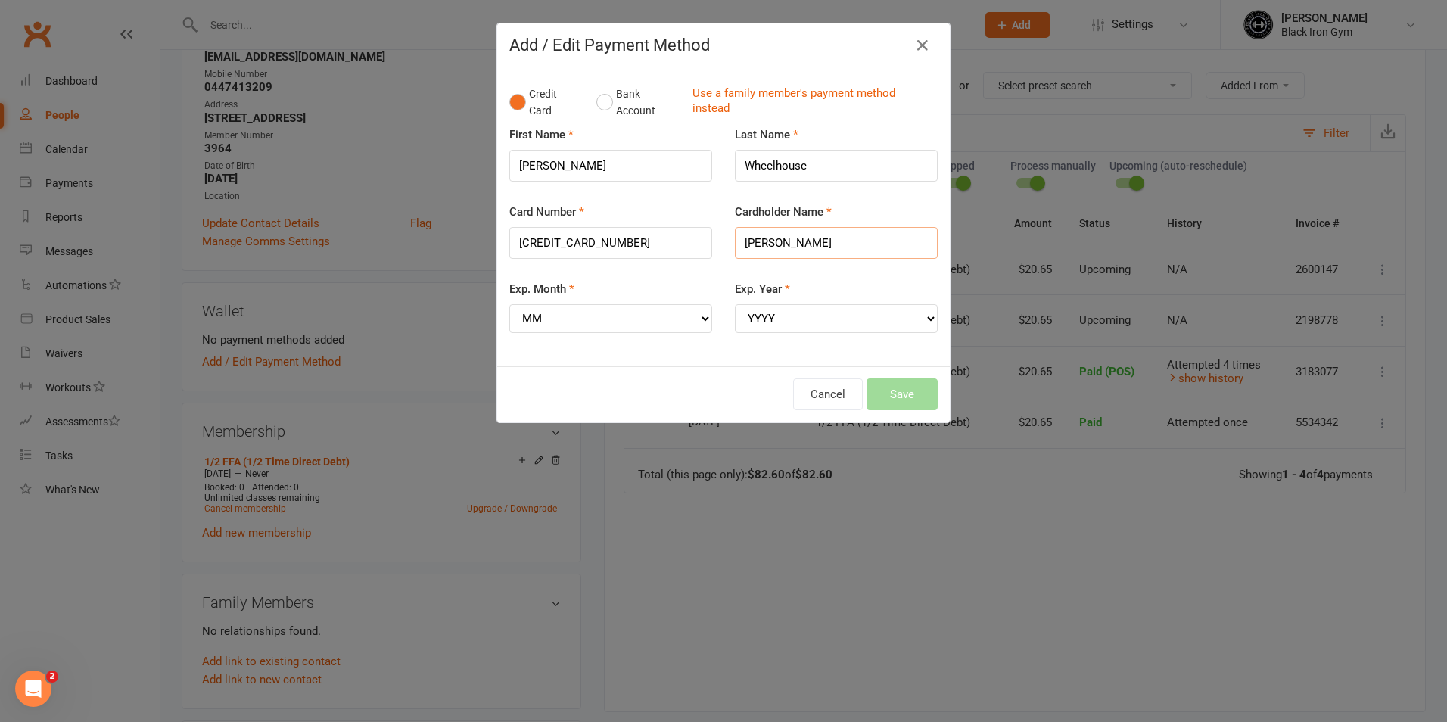
type input "COREY WHEELHOUSE"
click at [679, 305] on select "MM 01 02 03 04 05 06 07 08 09 10 11 12" at bounding box center [610, 318] width 203 height 29
select select "06"
click at [509, 304] on select "MM 01 02 03 04 05 06 07 08 09 10 11 12" at bounding box center [610, 318] width 203 height 29
click at [813, 305] on select "YYYY 2025 2026 2027 2028 2029 2030 2031 2032 2033 2034" at bounding box center [836, 318] width 203 height 29
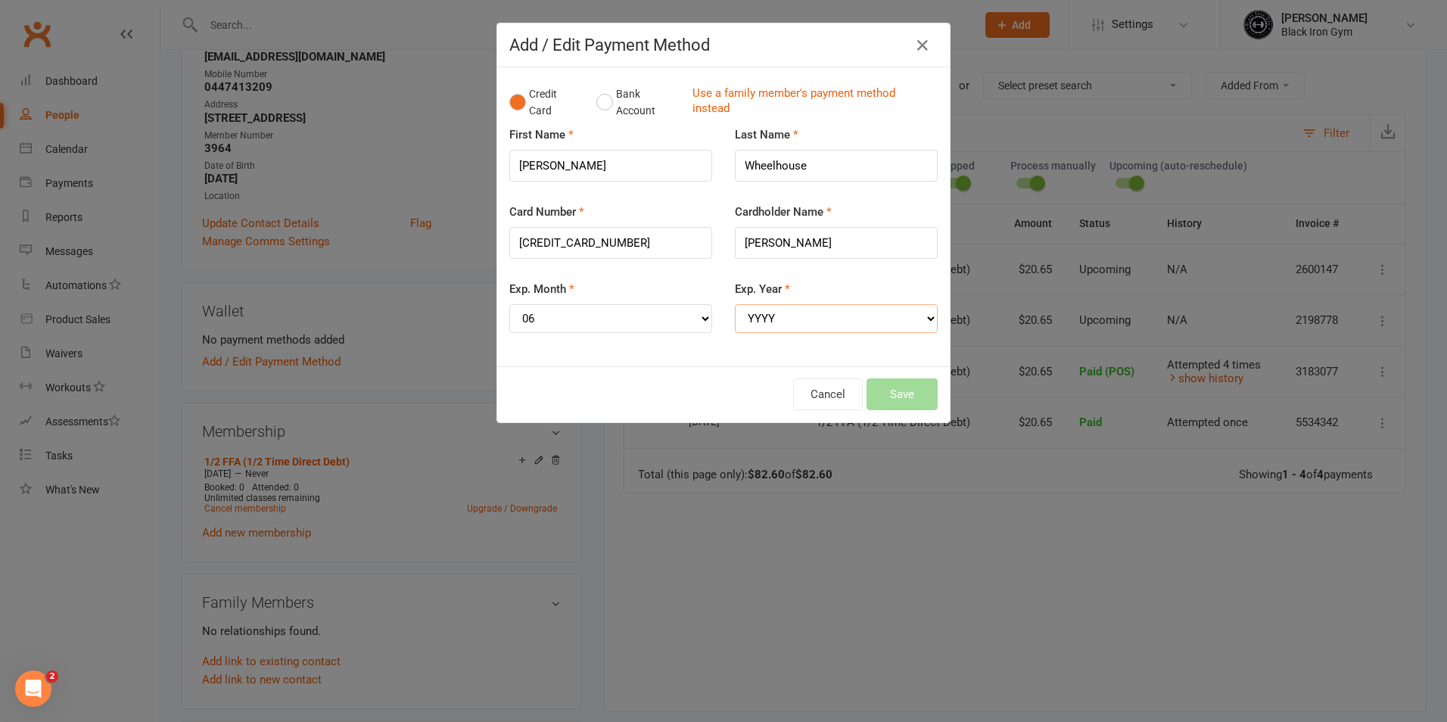
select select "2030"
click at [735, 304] on select "YYYY 2025 2026 2027 2028 2029 2030 2031 2032 2033 2034" at bounding box center [836, 318] width 203 height 29
click at [890, 393] on button "Save" at bounding box center [901, 394] width 71 height 32
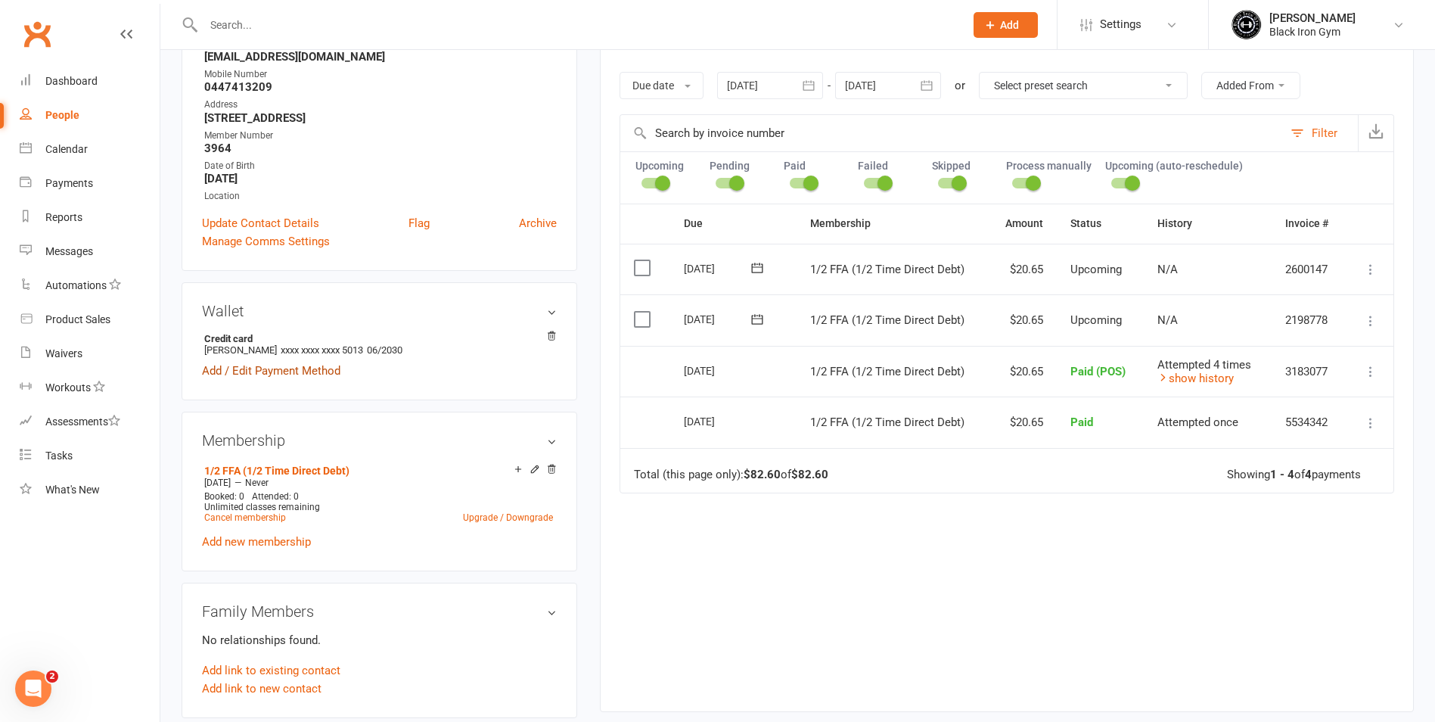
click at [304, 374] on link "Add / Edit Payment Method" at bounding box center [271, 371] width 138 height 18
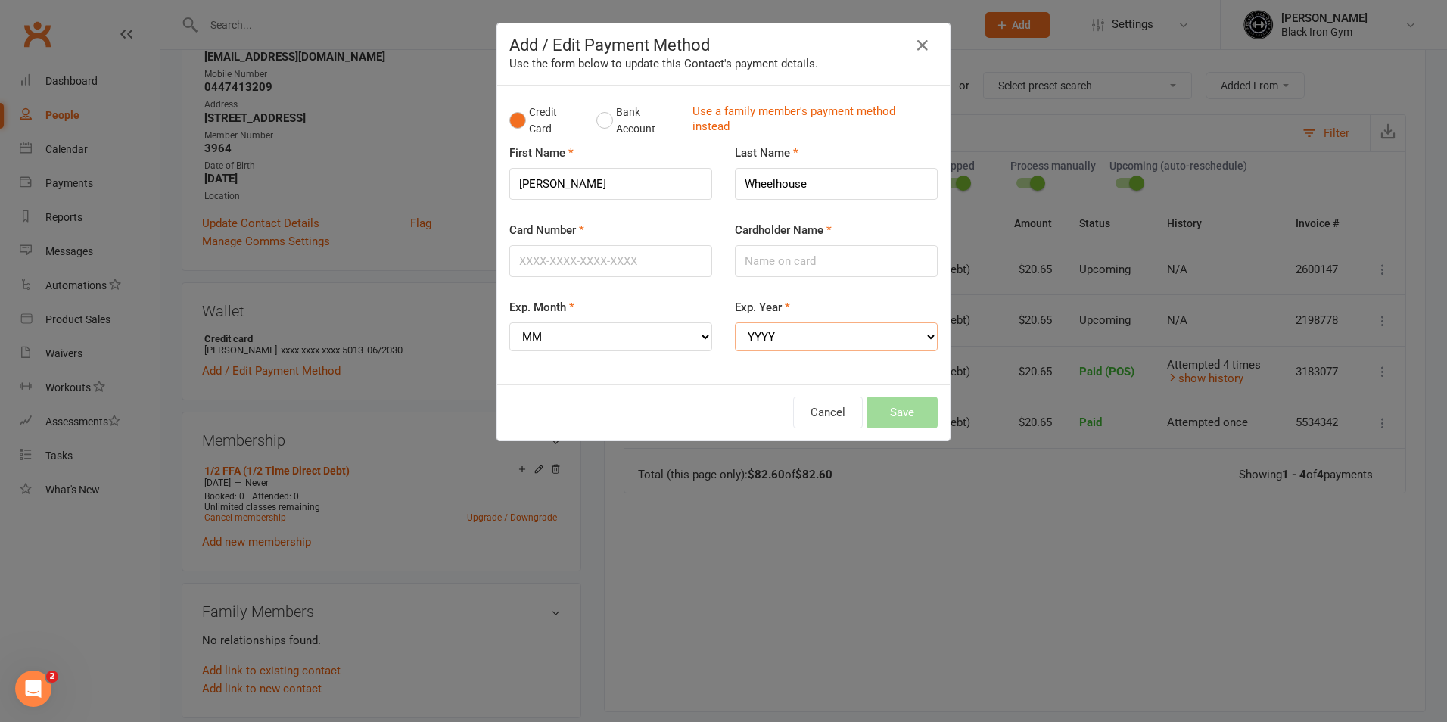
click at [796, 338] on select "YYYY 2025 2026 2027 2028 2029 2030 2031 2032 2033 2034" at bounding box center [836, 336] width 203 height 29
click at [915, 40] on icon "button" at bounding box center [922, 45] width 18 height 18
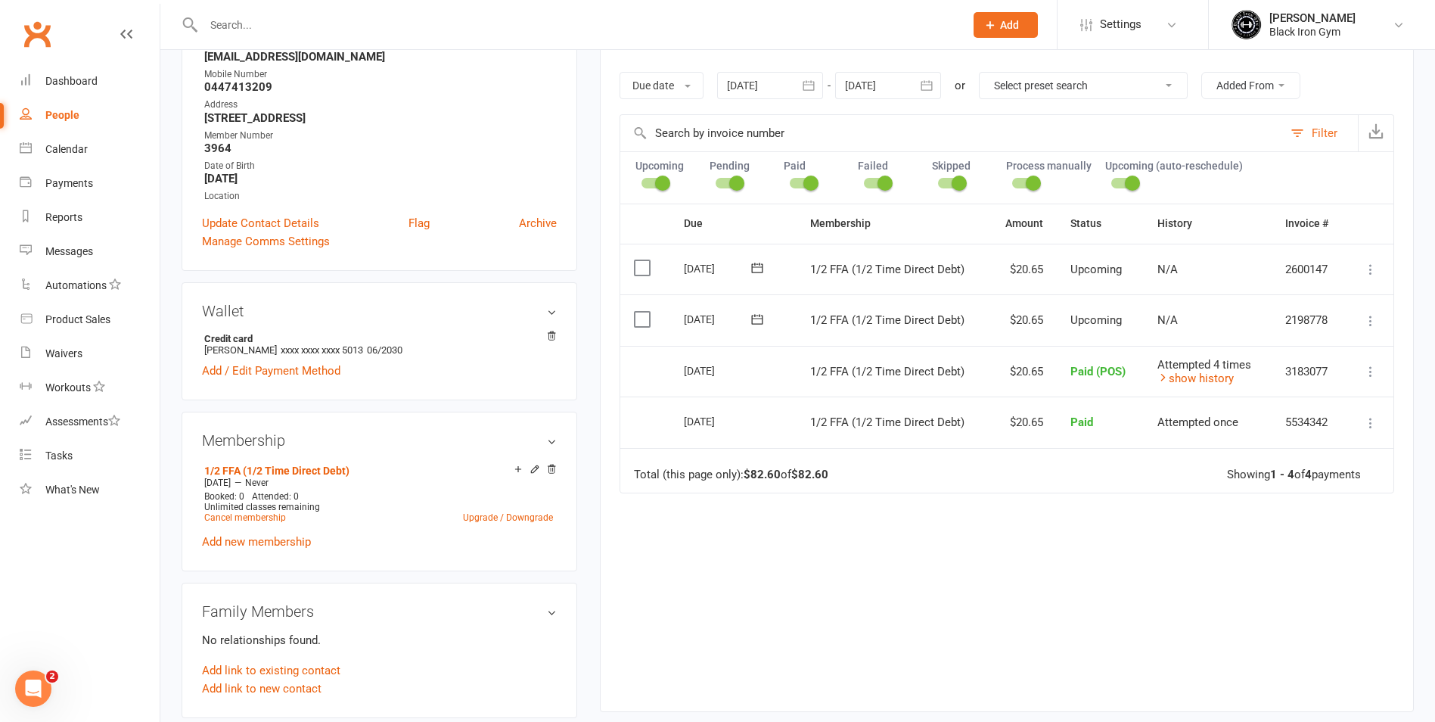
click at [439, 23] on input "text" at bounding box center [576, 24] width 755 height 21
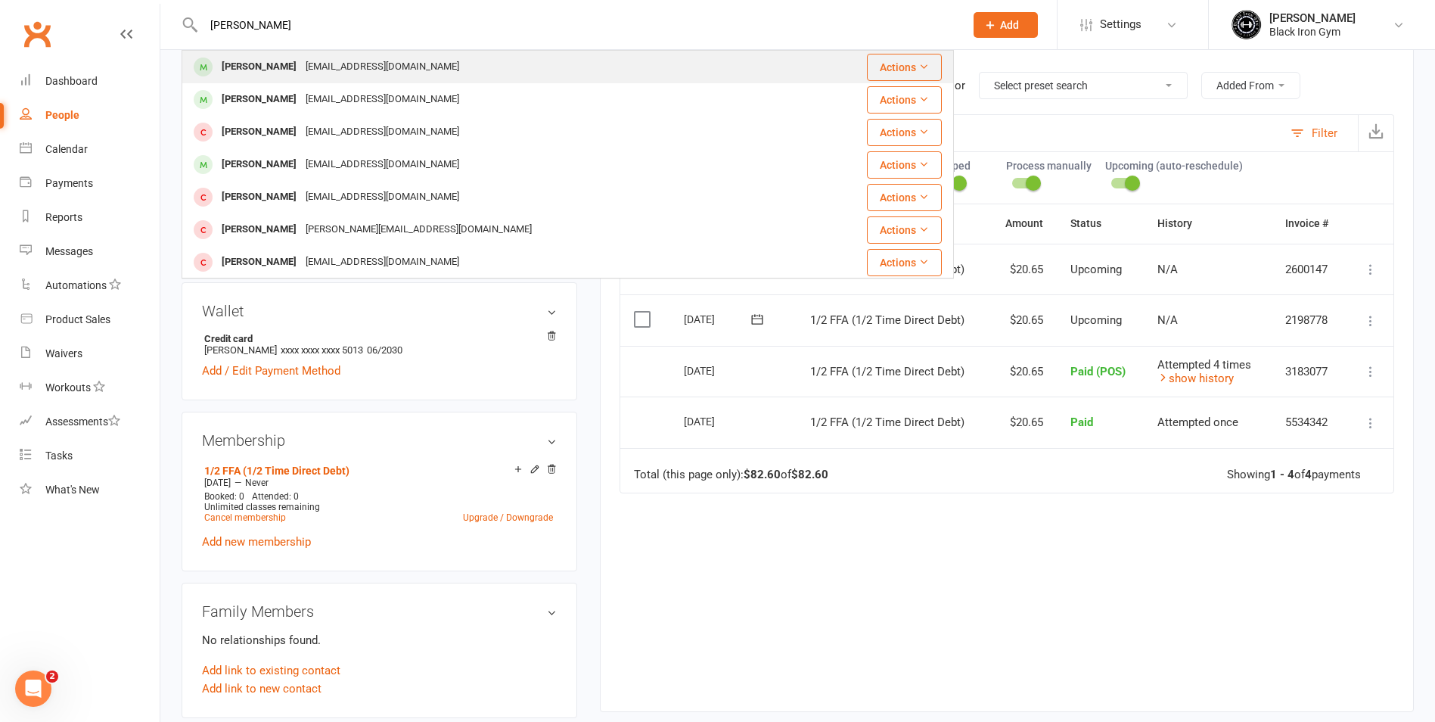
type input "KIMBERLY"
click at [276, 72] on div "Kimberly Frost" at bounding box center [259, 67] width 84 height 22
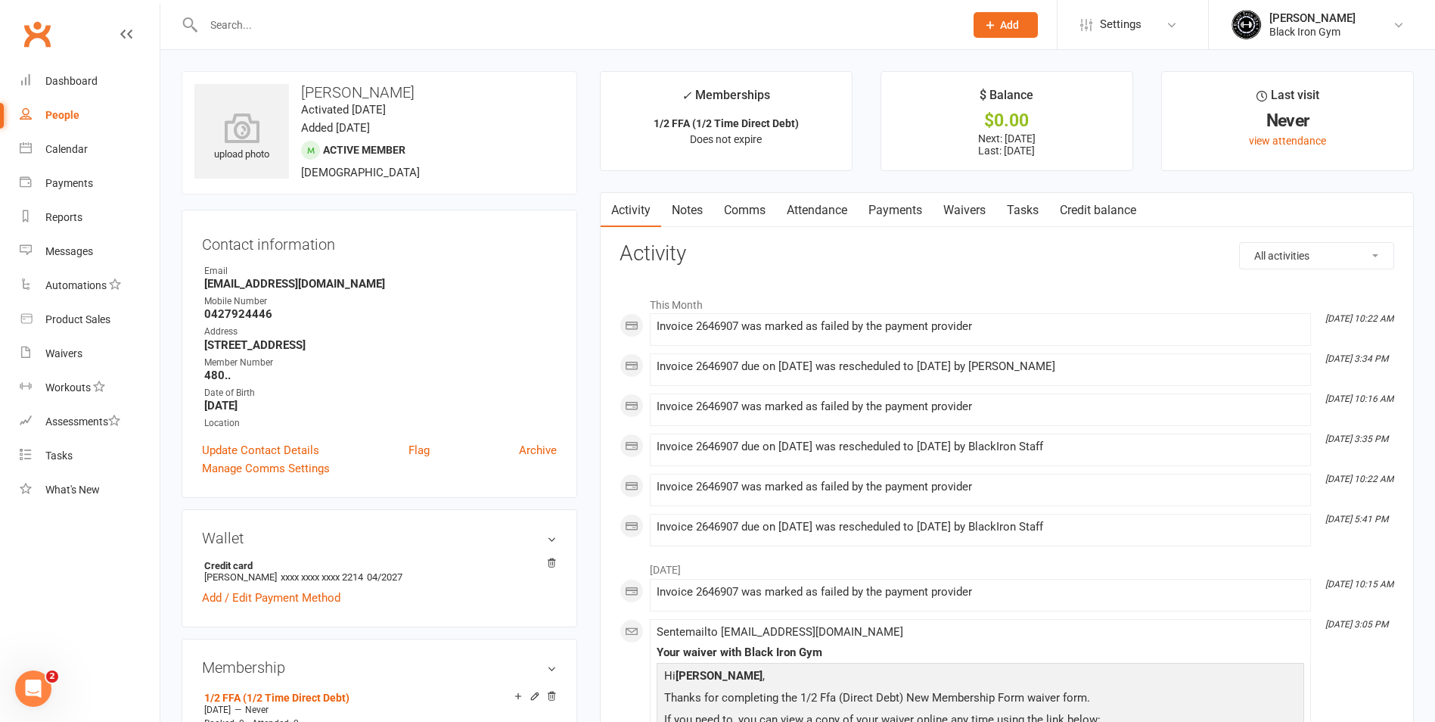
click at [905, 194] on link "Payments" at bounding box center [895, 210] width 75 height 35
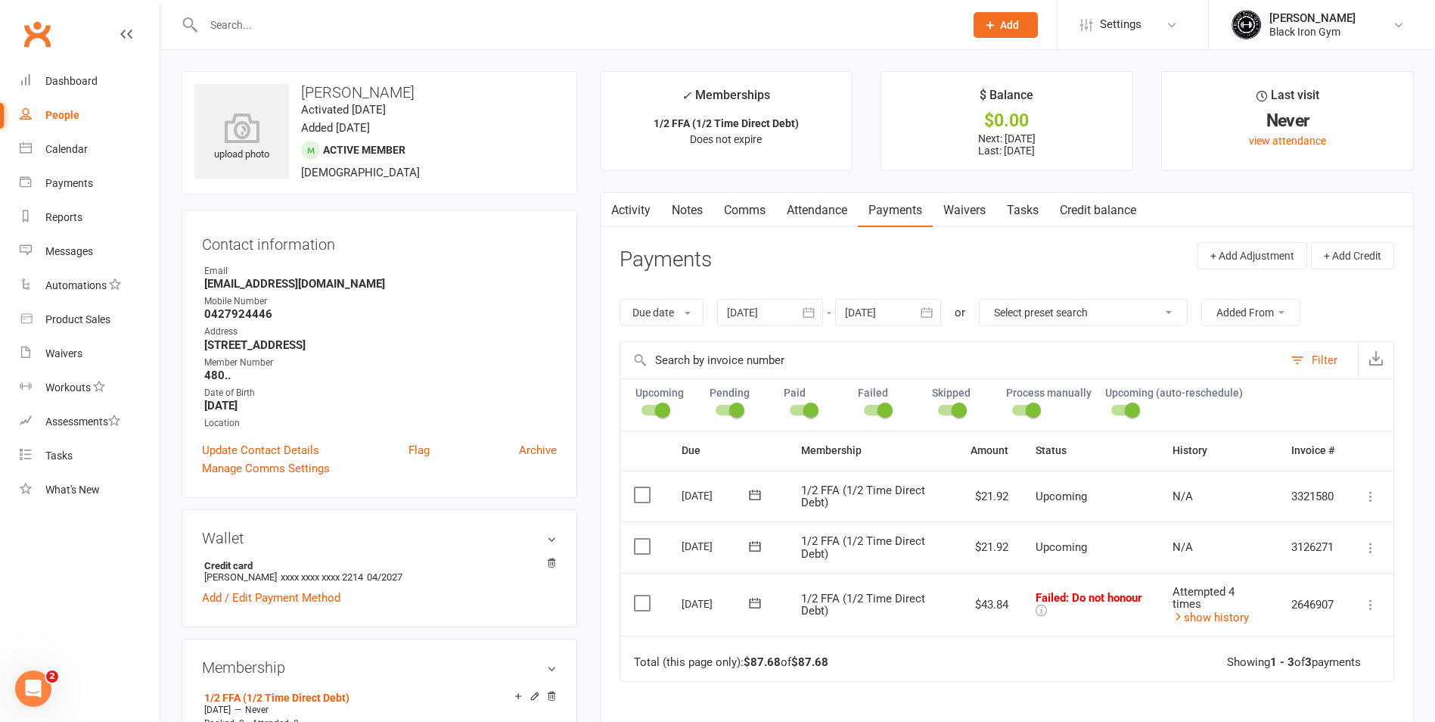
click at [318, 40] on div at bounding box center [568, 24] width 772 height 49
click at [319, 34] on input "text" at bounding box center [576, 24] width 755 height 21
type input "K"
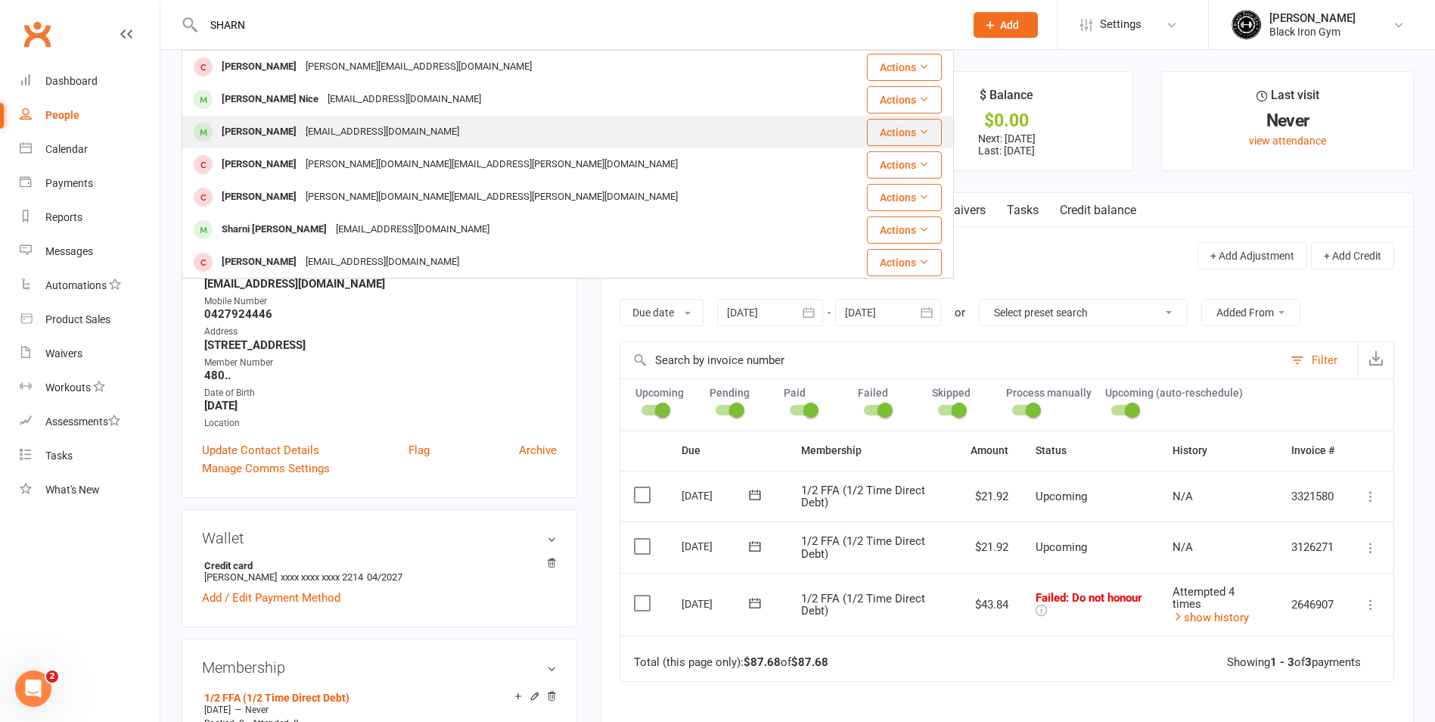
type input "SHARN"
click at [306, 125] on div "[EMAIL_ADDRESS][DOMAIN_NAME]" at bounding box center [382, 132] width 163 height 22
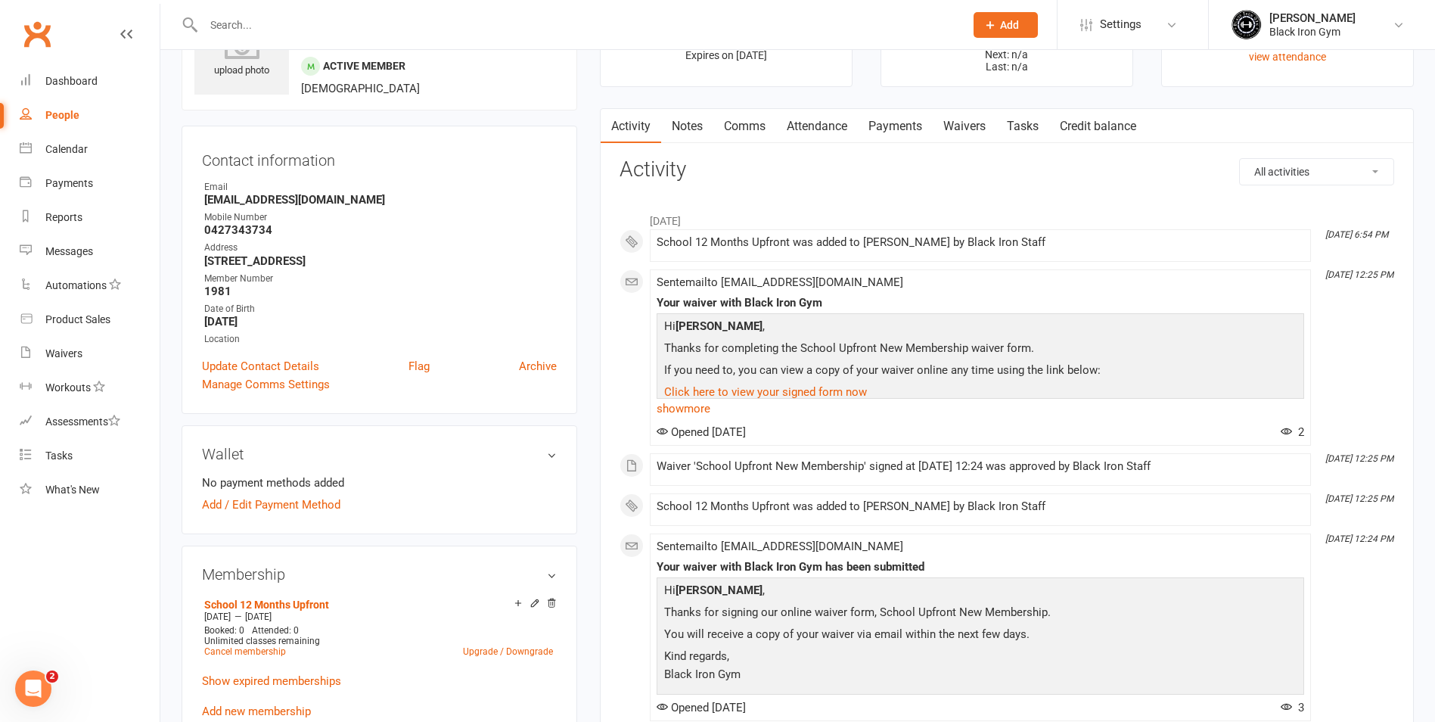
scroll to position [151, 0]
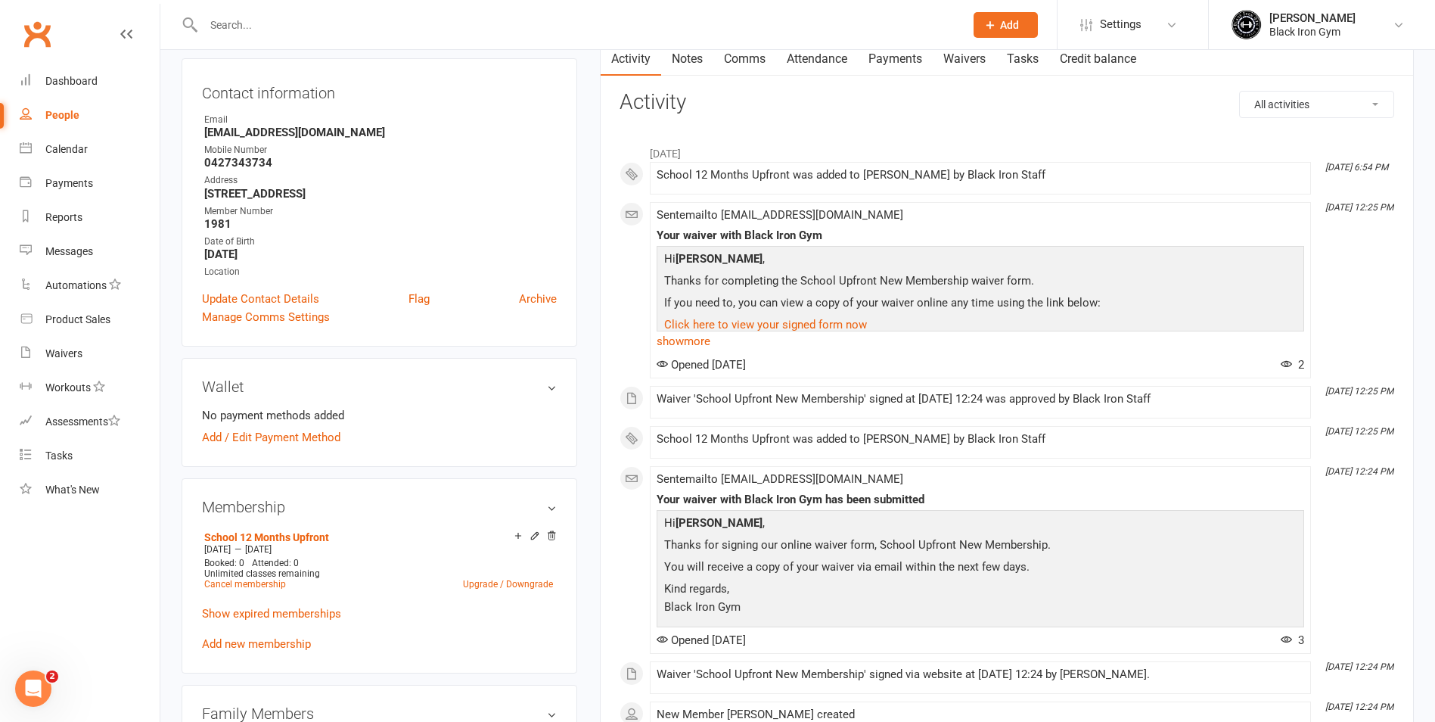
click at [868, 57] on link "Payments" at bounding box center [895, 59] width 75 height 35
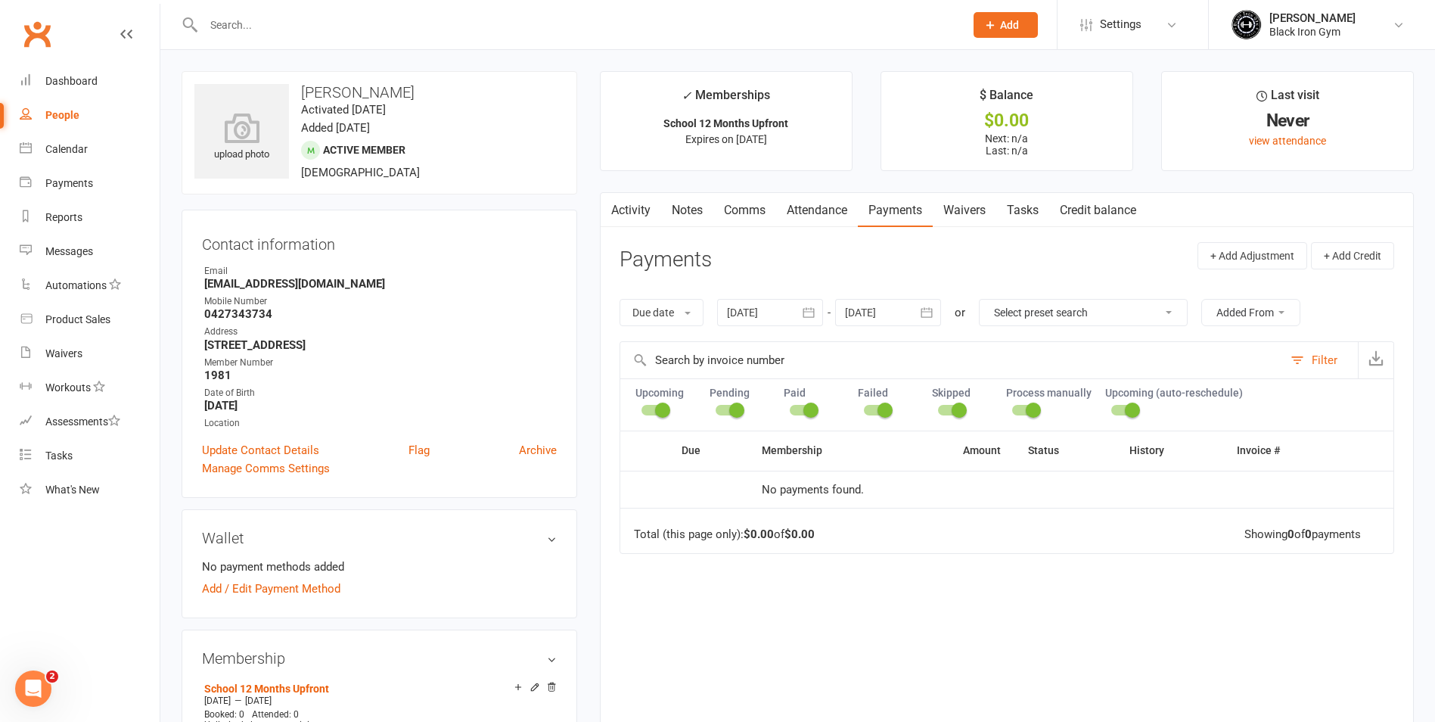
click at [631, 210] on link "Activity" at bounding box center [631, 210] width 61 height 35
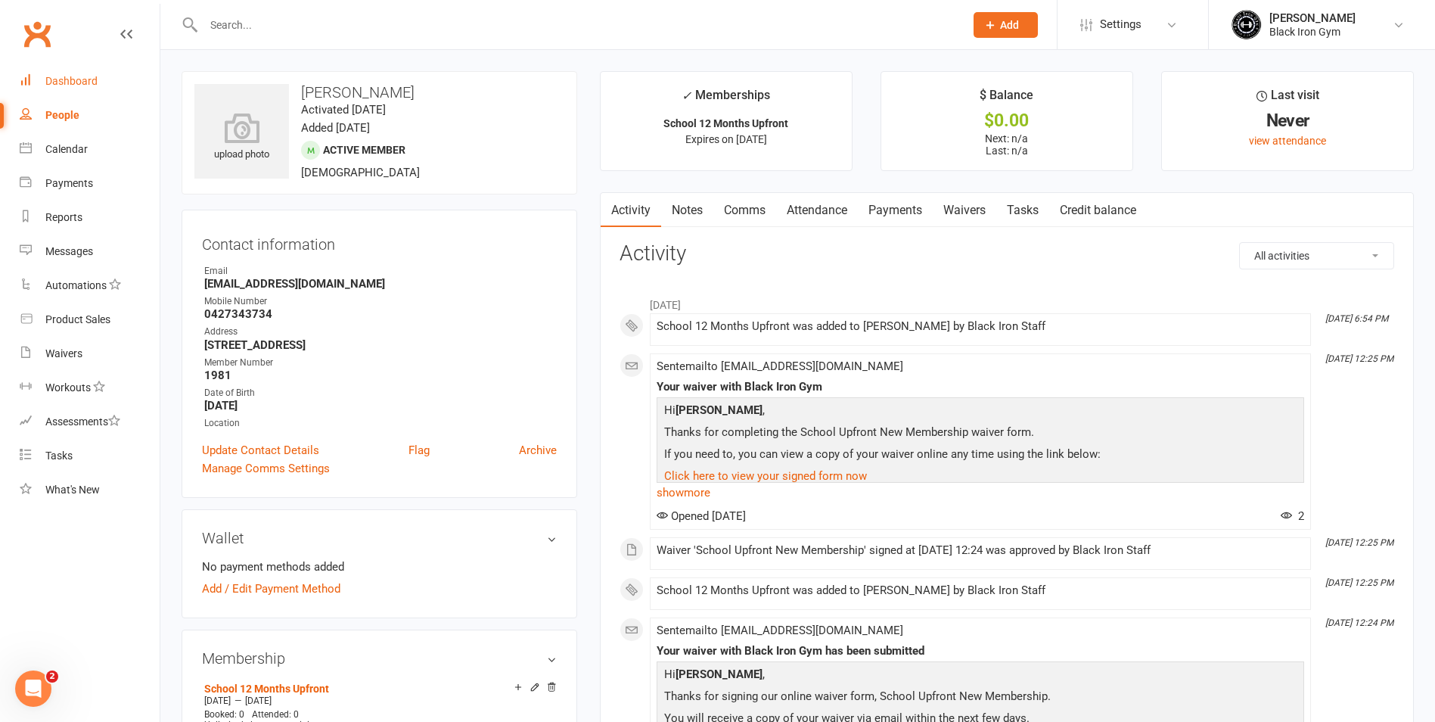
click at [34, 82] on link "Dashboard" at bounding box center [90, 81] width 140 height 34
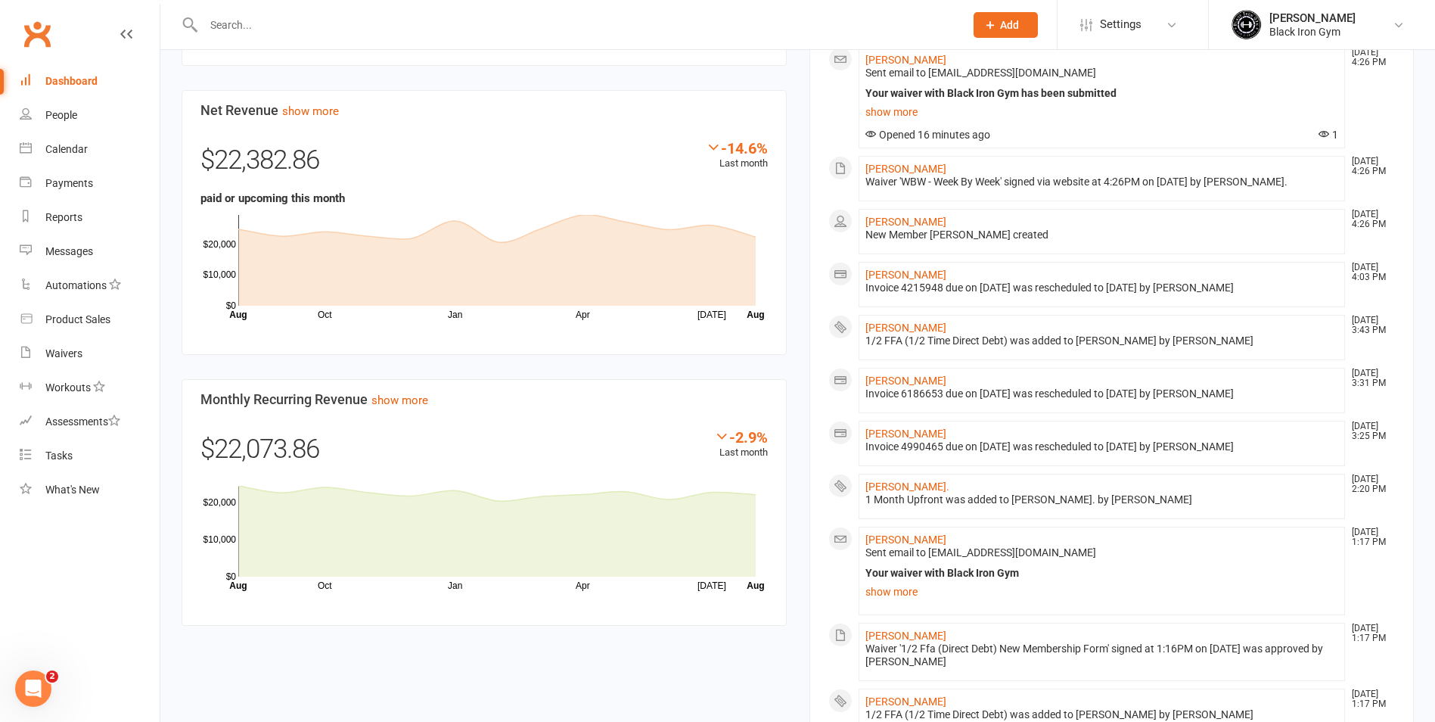
scroll to position [605, 0]
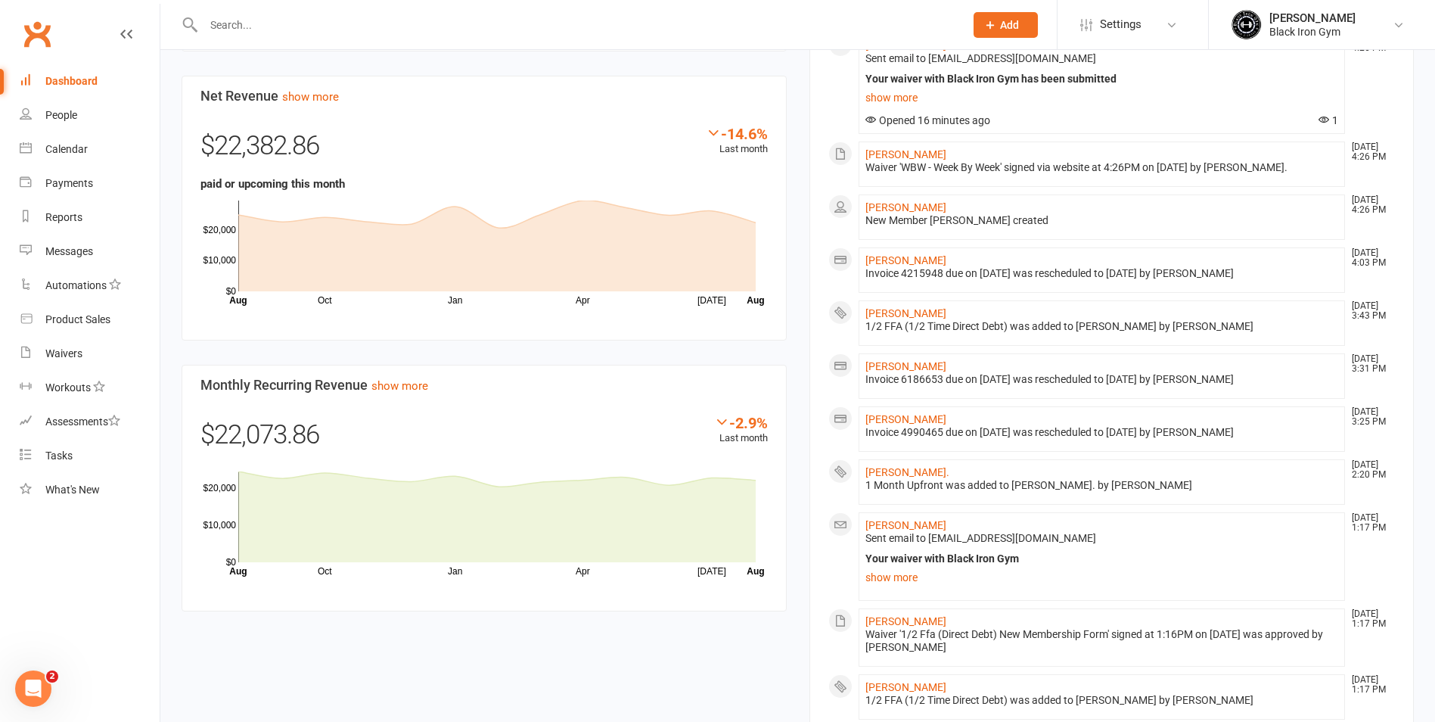
click at [420, 26] on input "text" at bounding box center [576, 24] width 755 height 21
type input "A"
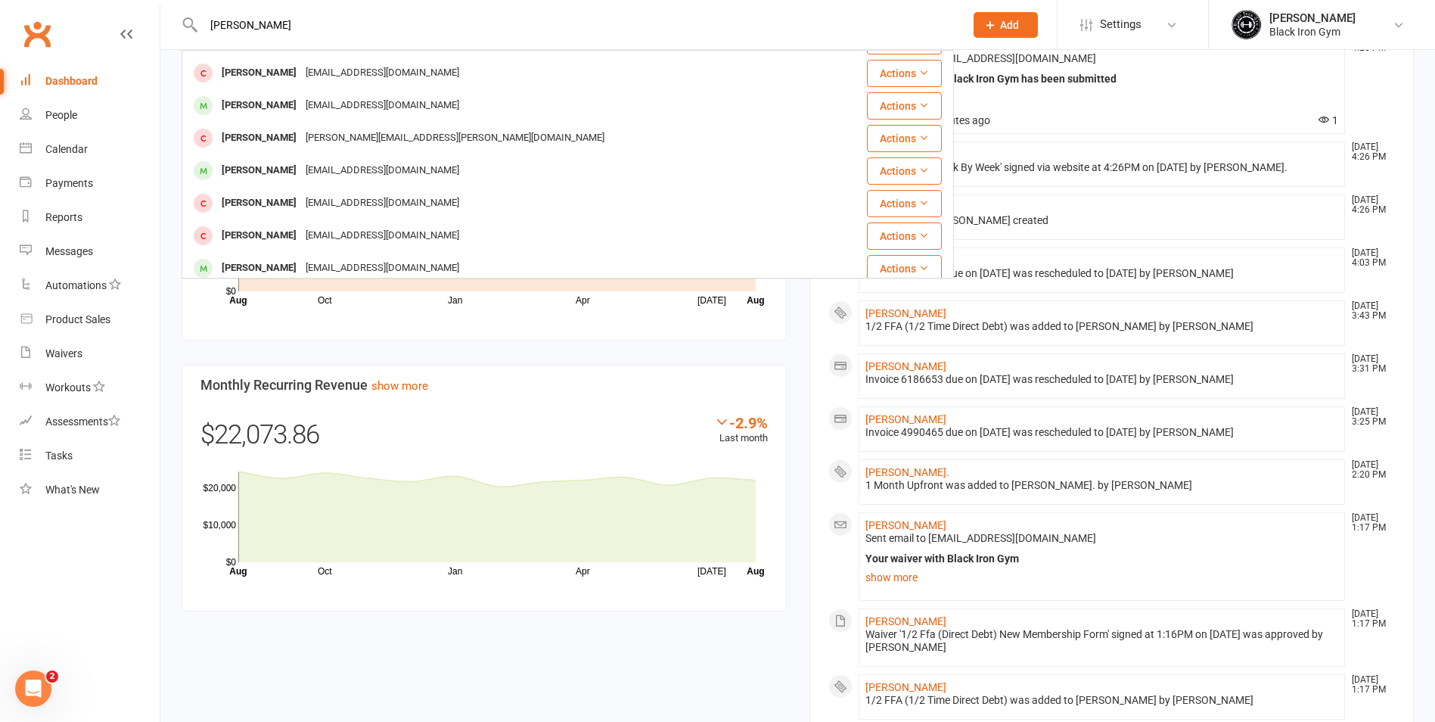
scroll to position [424, 0]
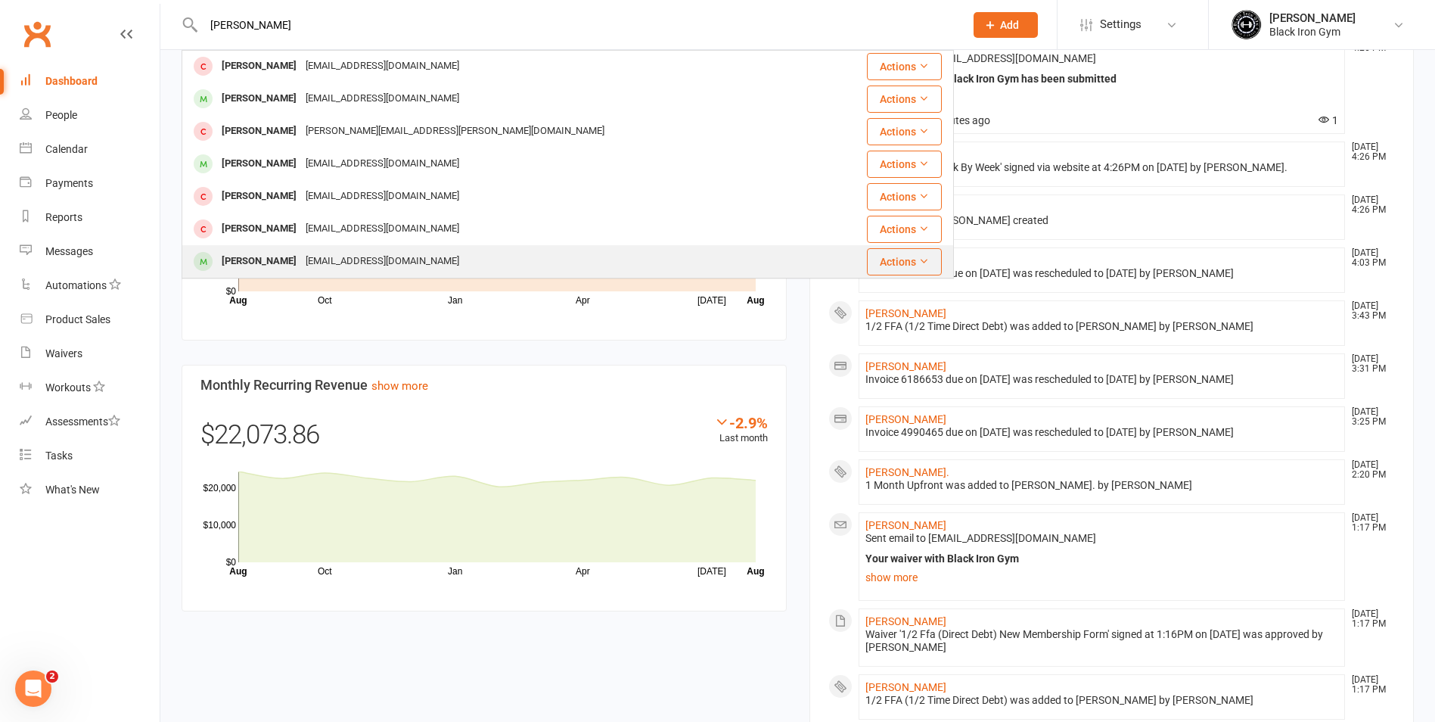
type input "aaron"
click at [260, 249] on div "Aaron Kirkpatrick A.kirkpatrick93@hotmail.com" at bounding box center [503, 261] width 641 height 31
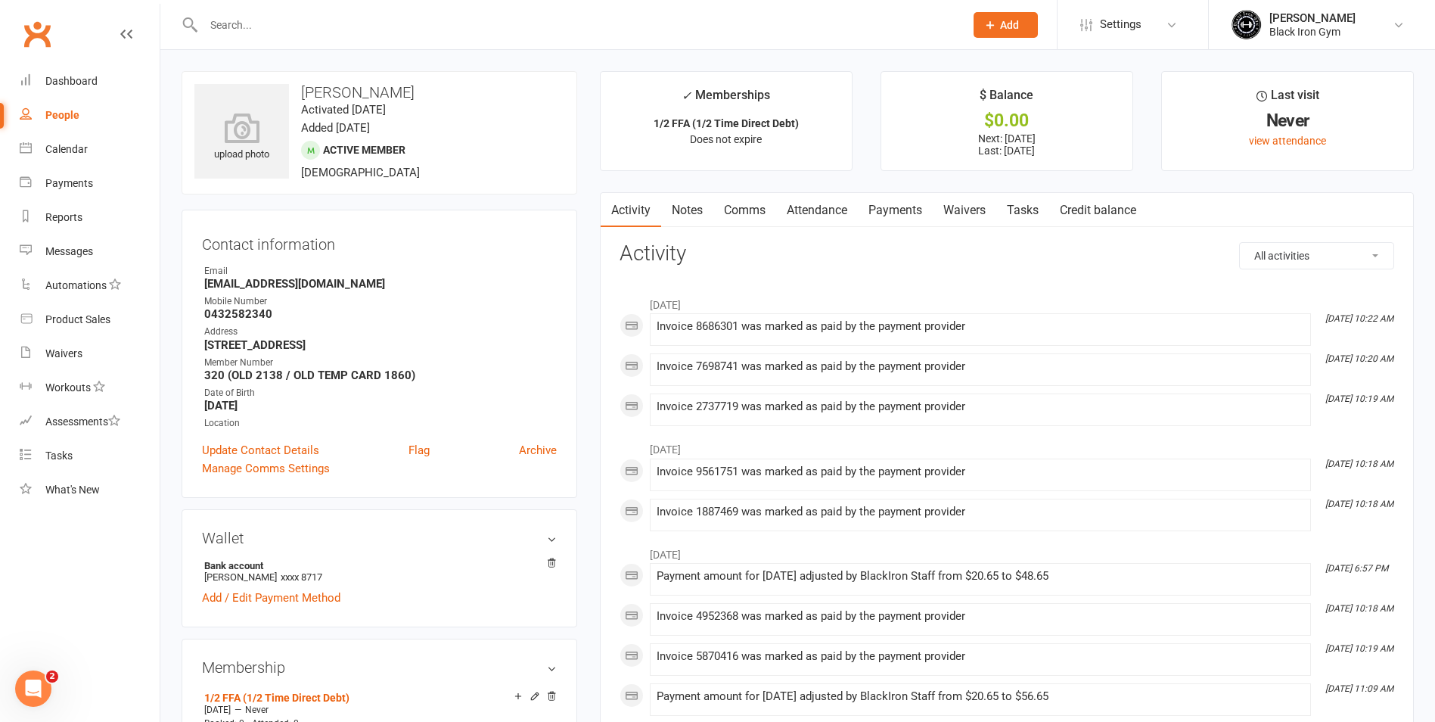
click at [921, 214] on link "Payments" at bounding box center [895, 210] width 75 height 35
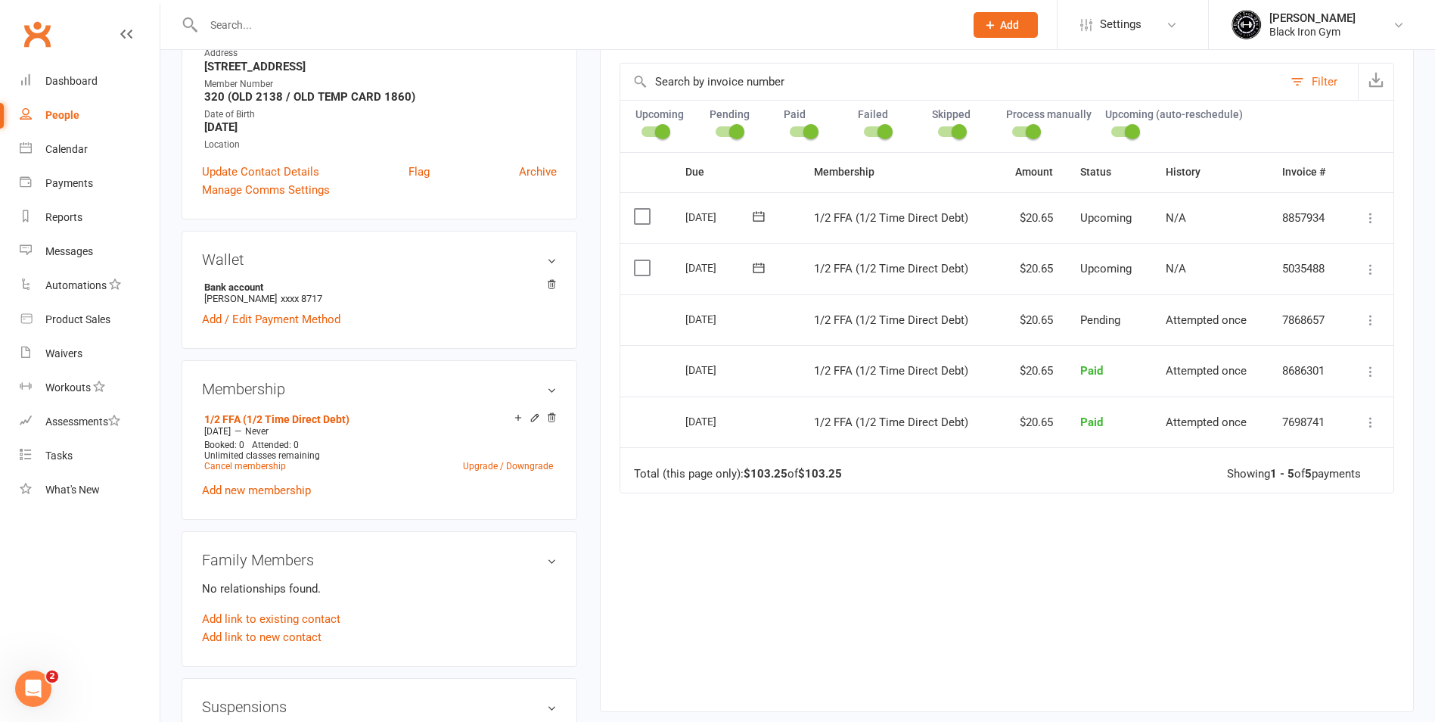
scroll to position [303, 0]
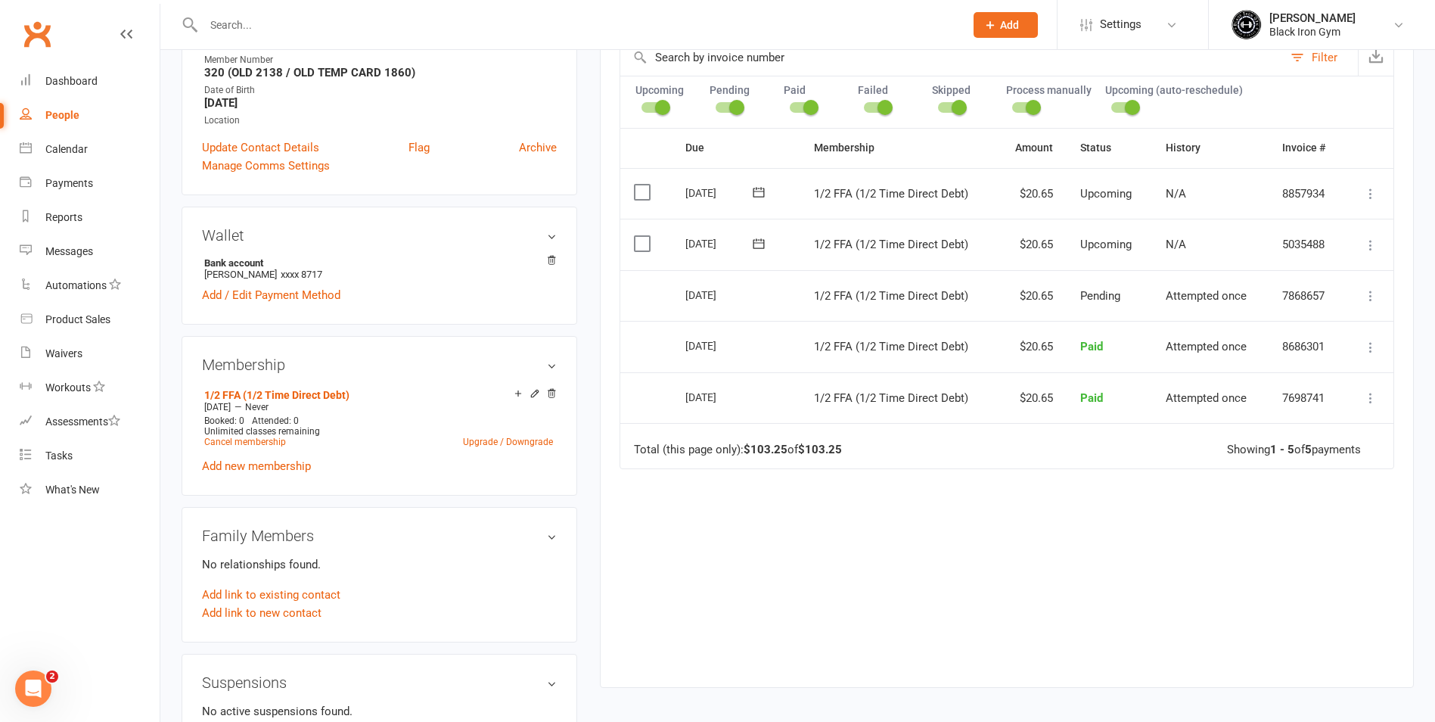
click at [506, 21] on input "text" at bounding box center [576, 24] width 755 height 21
type input "r"
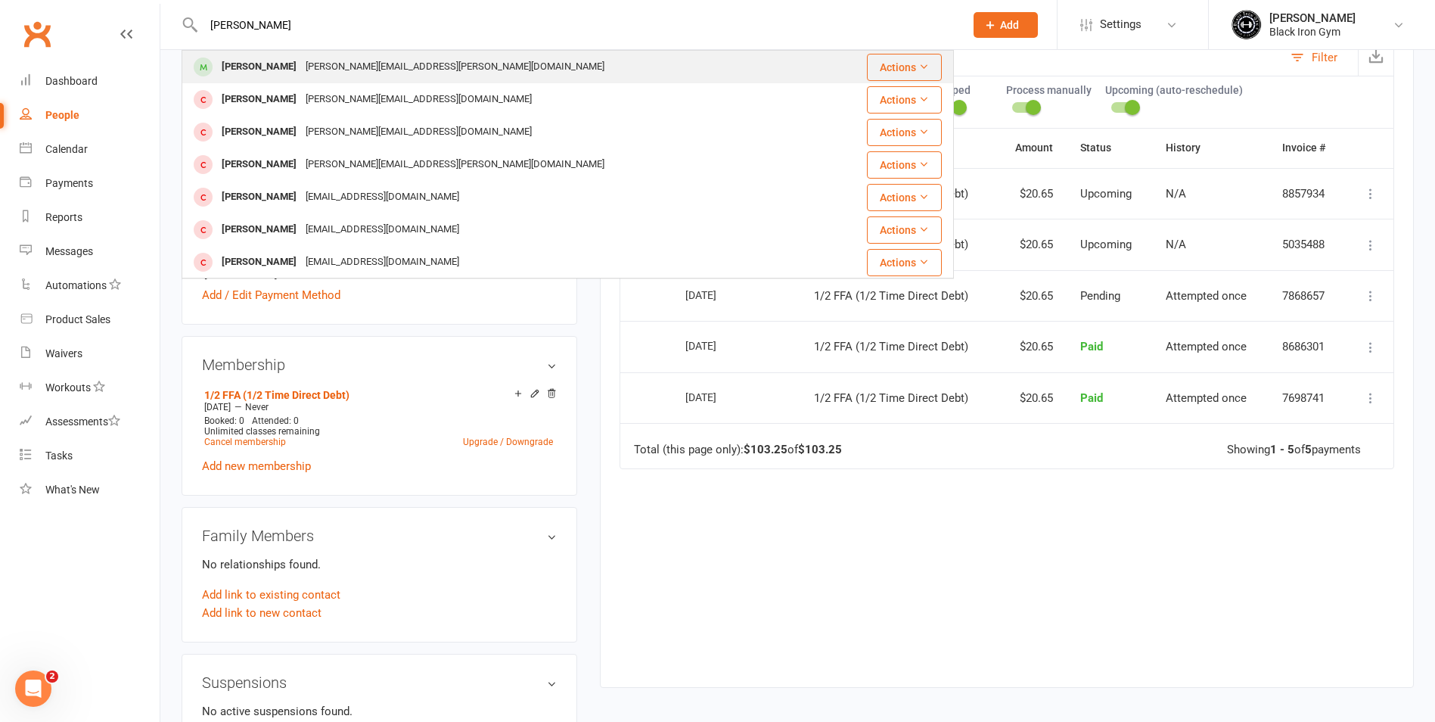
type input "CHRISTOPHER JENSEN"
click at [301, 78] on div "Christopher Jensen" at bounding box center [259, 67] width 84 height 22
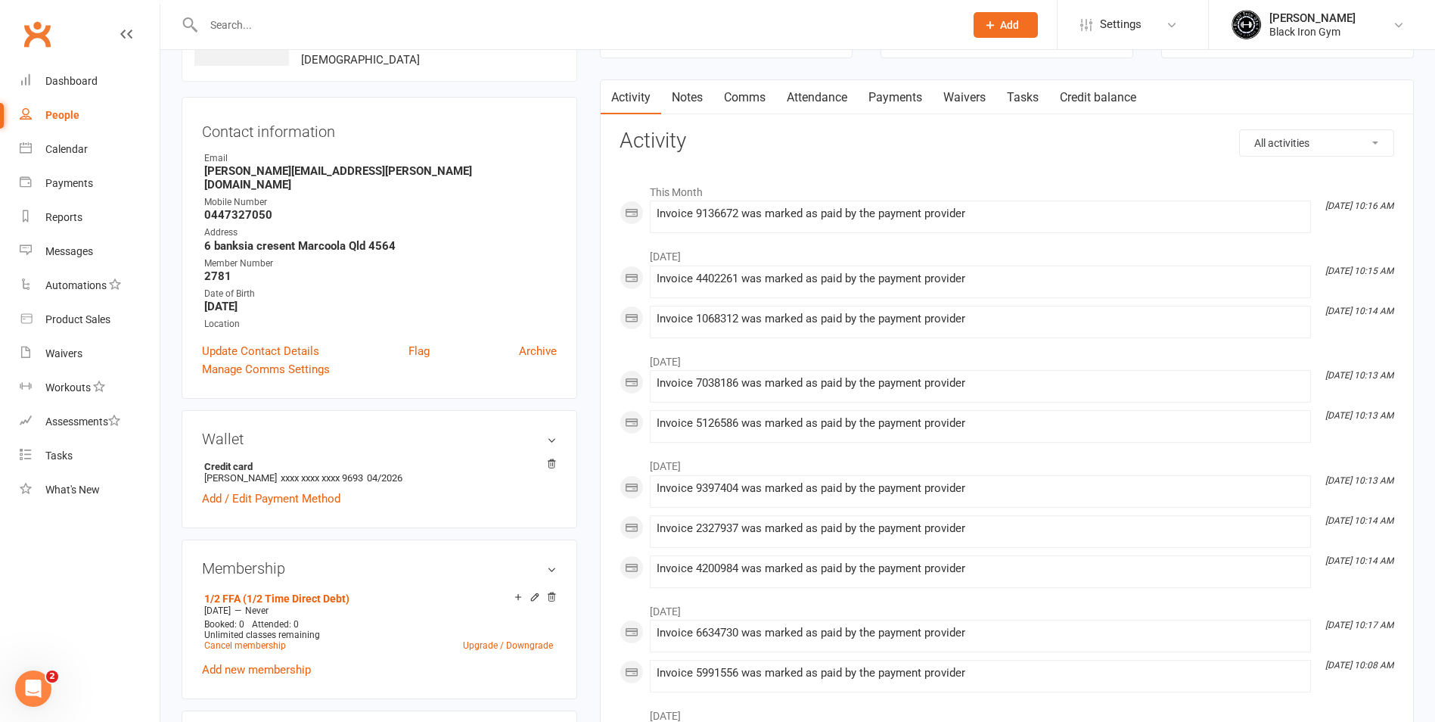
scroll to position [76, 0]
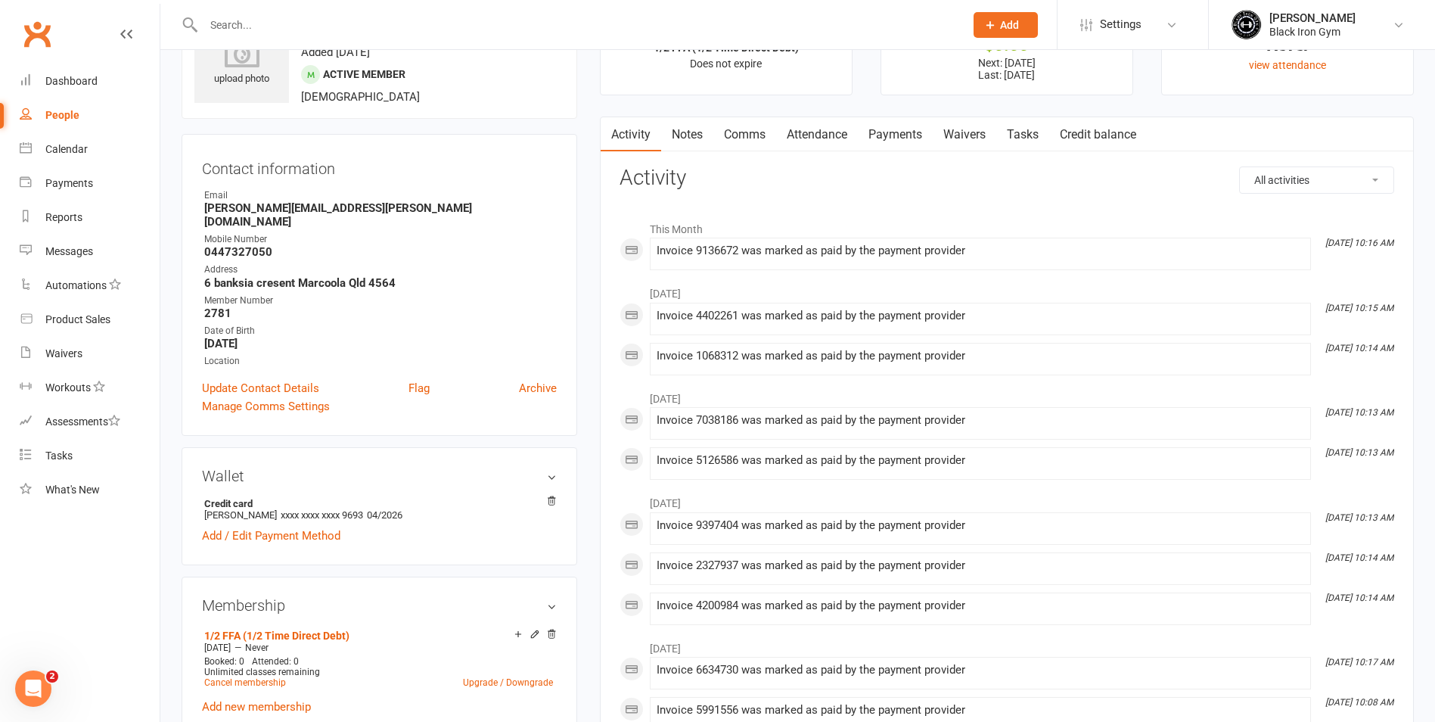
click at [884, 135] on link "Payments" at bounding box center [895, 134] width 75 height 35
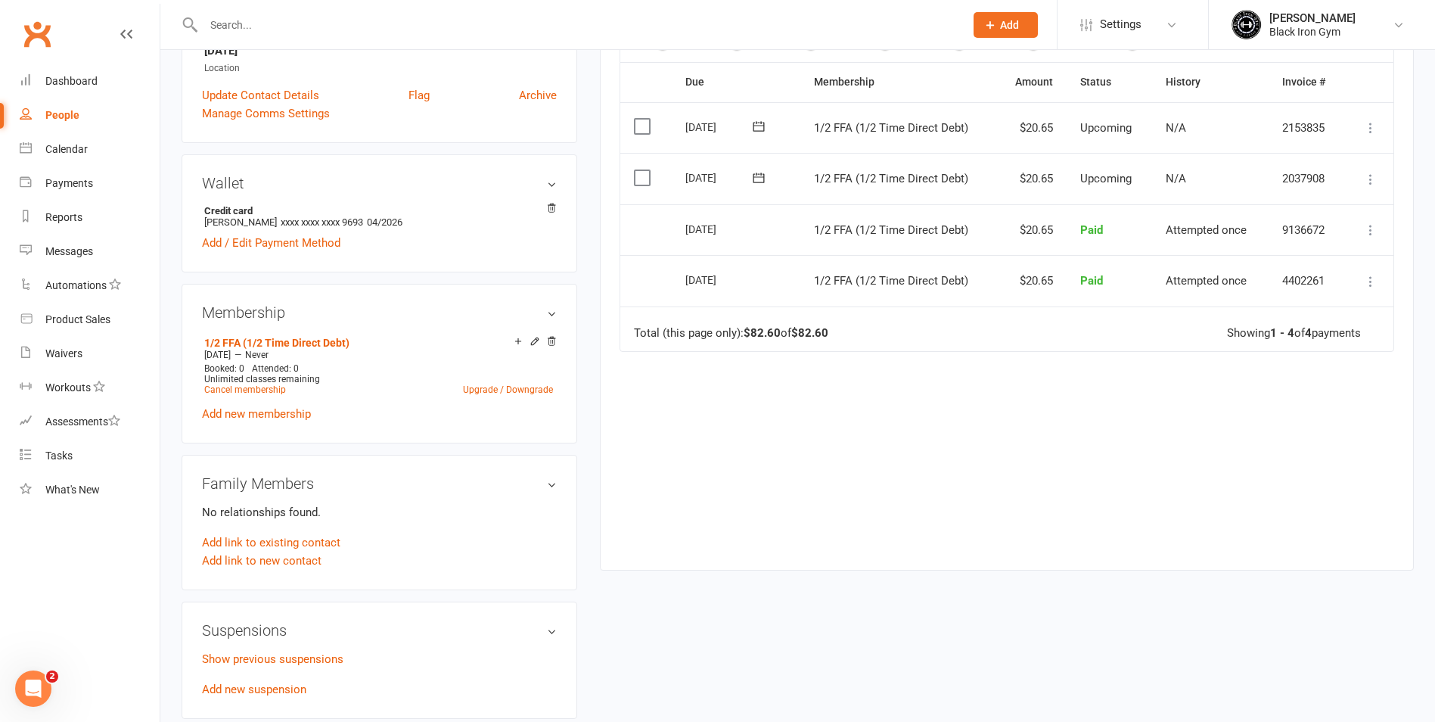
scroll to position [378, 0]
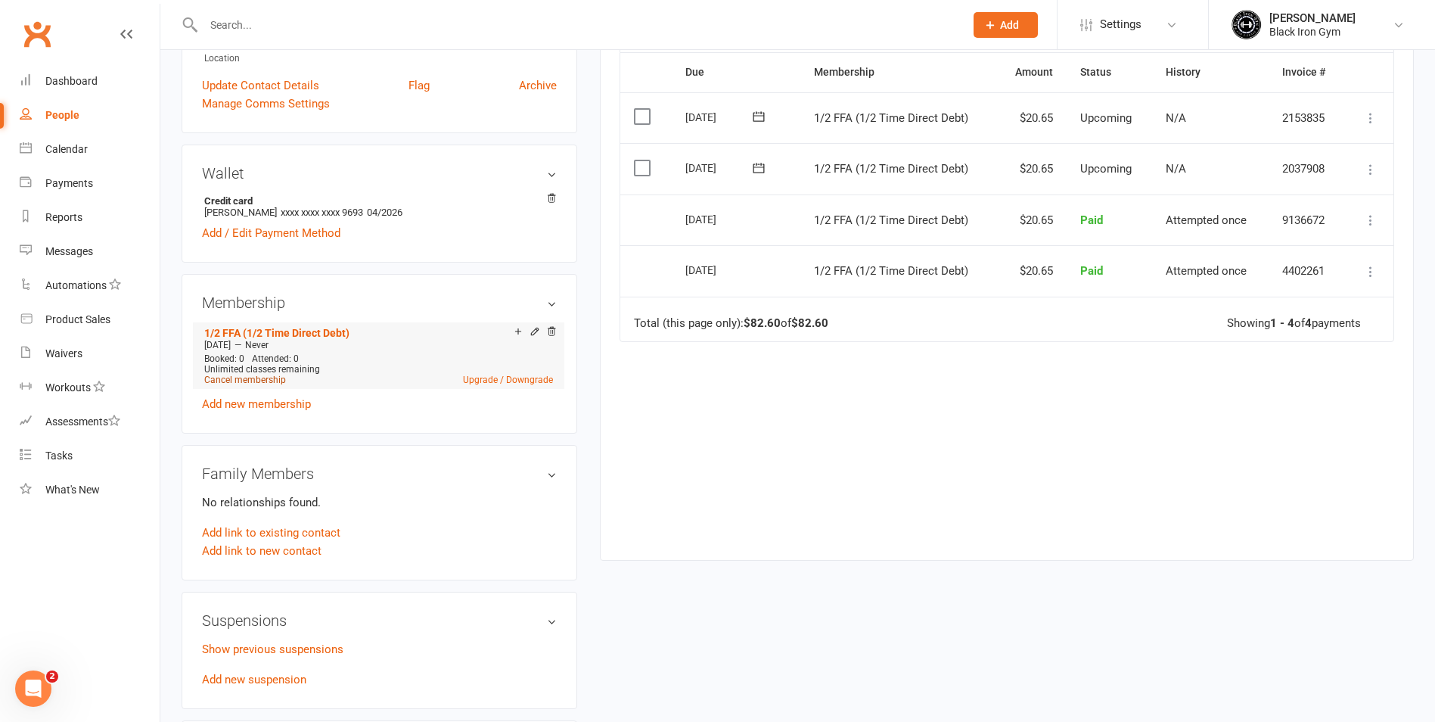
click at [262, 375] on link "Cancel membership" at bounding box center [245, 380] width 82 height 11
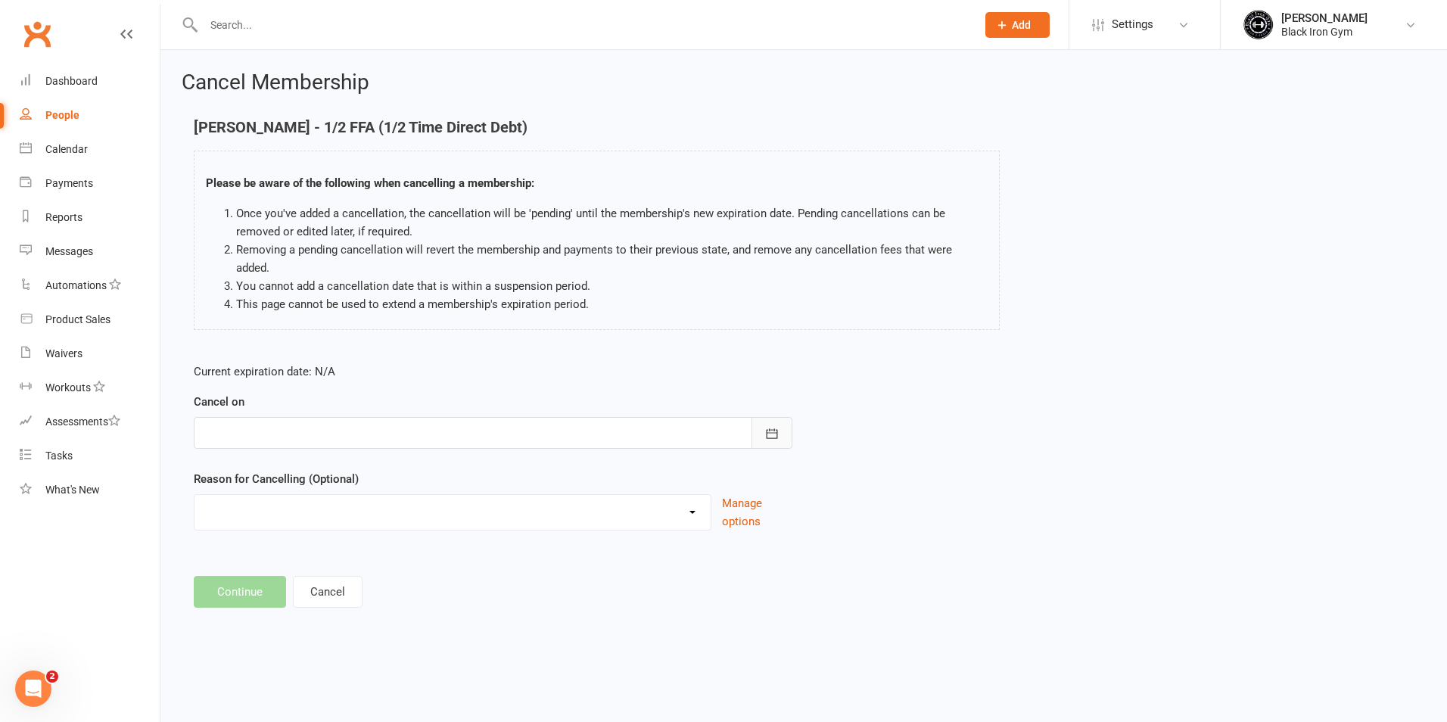
click at [780, 417] on button "button" at bounding box center [771, 433] width 41 height 32
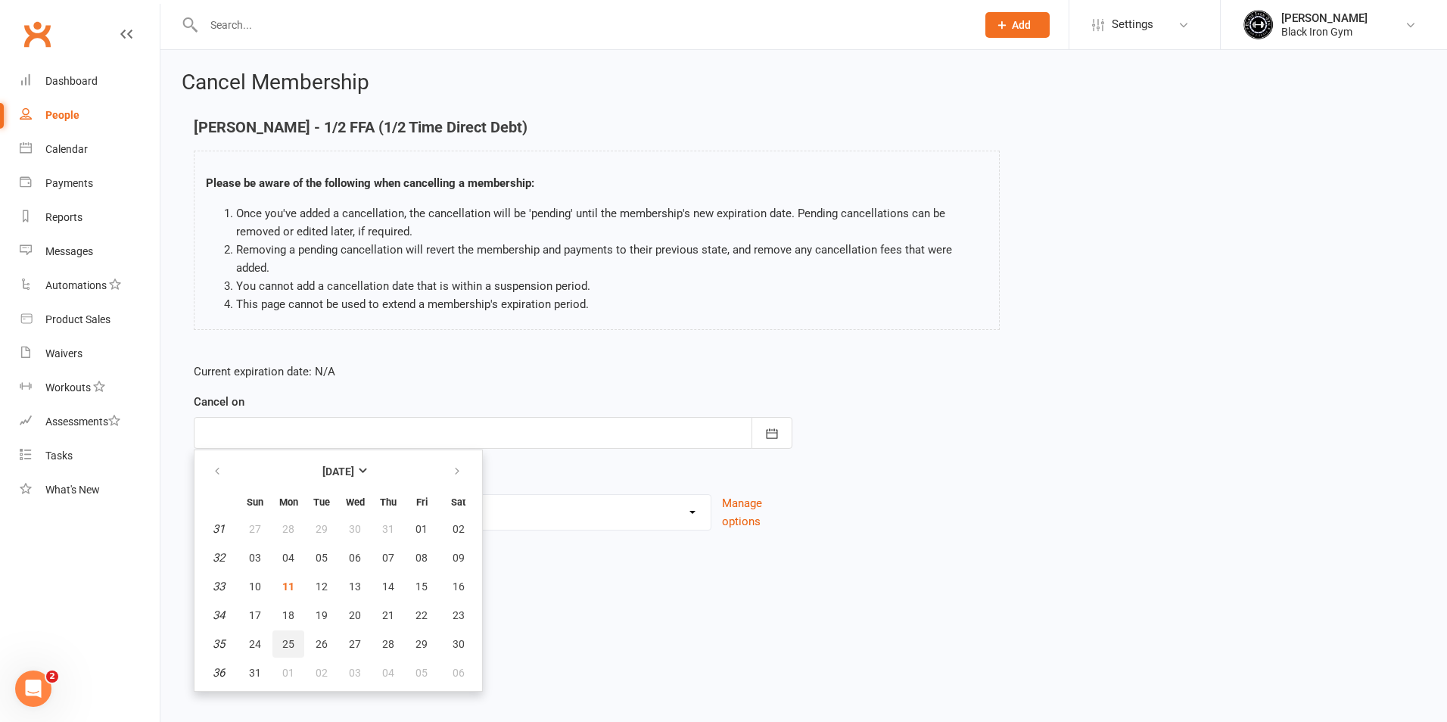
click at [297, 630] on button "25" at bounding box center [288, 643] width 32 height 27
type input "[DATE]"
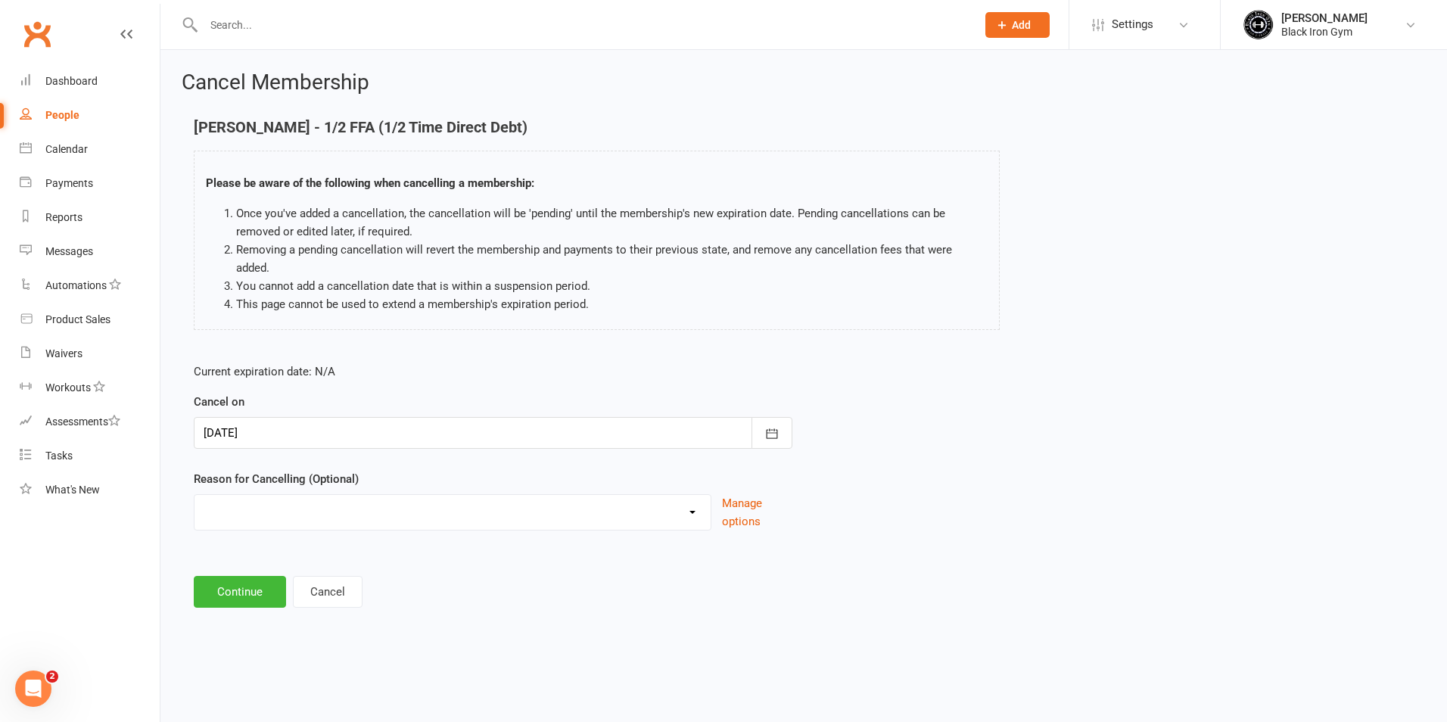
click at [440, 495] on select "CHANGED TO UPFRONT CHANGED TO WHITEHAVEN 12 MONTHS EMAILED EXCESSIVE DEFULTS NO…" at bounding box center [452, 510] width 516 height 30
select select "2"
click at [194, 495] on select "CHANGED TO UPFRONT CHANGED TO WHITEHAVEN 12 MONTHS EMAILED EXCESSIVE DEFULTS NO…" at bounding box center [452, 510] width 516 height 30
click at [240, 554] on main "Christopher Jensen - 1/2 FFA (1/2 Time Direct Debt) Please be aware of the foll…" at bounding box center [804, 363] width 1244 height 489
click at [240, 576] on button "Continue" at bounding box center [240, 592] width 92 height 32
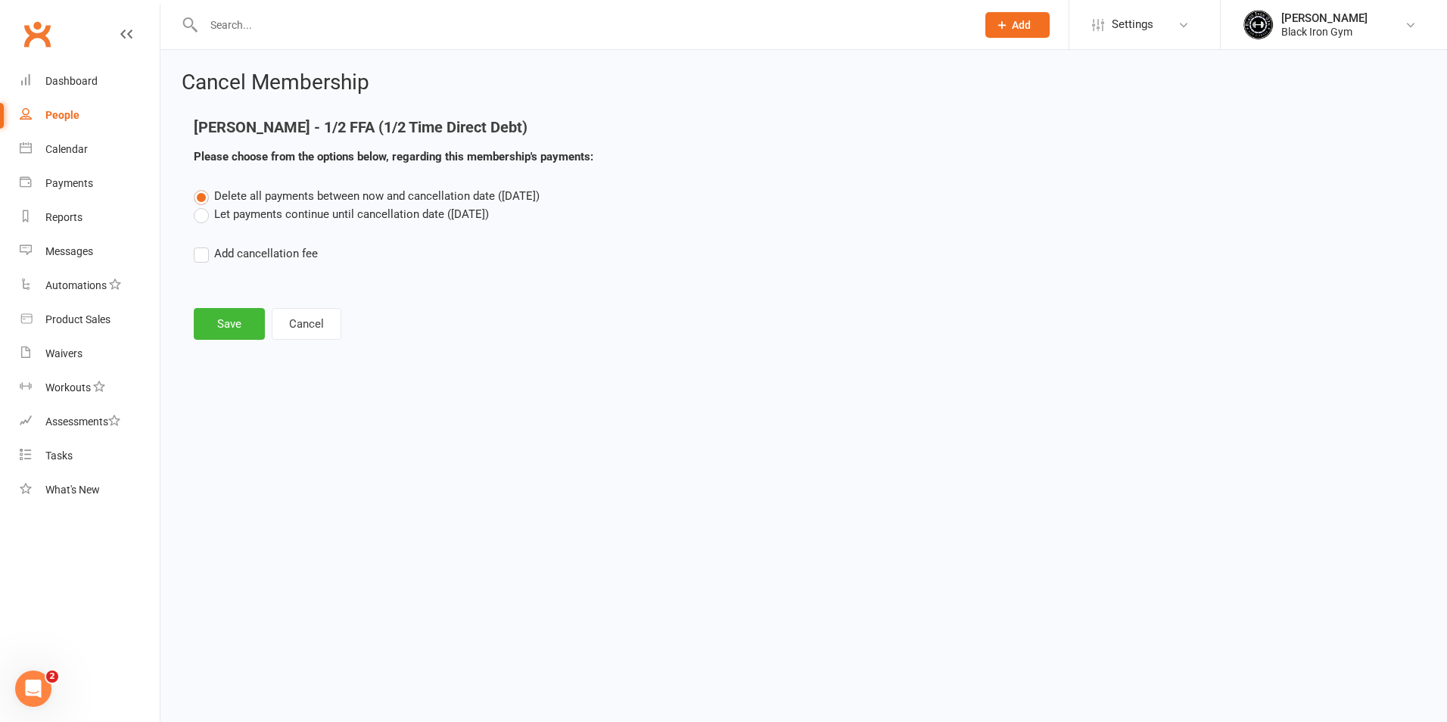
click at [281, 219] on label "Let payments continue until cancellation date (Aug 25, 2025)" at bounding box center [341, 214] width 295 height 18
click at [204, 205] on input "Let payments continue until cancellation date (Aug 25, 2025)" at bounding box center [199, 205] width 10 height 0
click at [225, 327] on button "Save" at bounding box center [229, 324] width 71 height 32
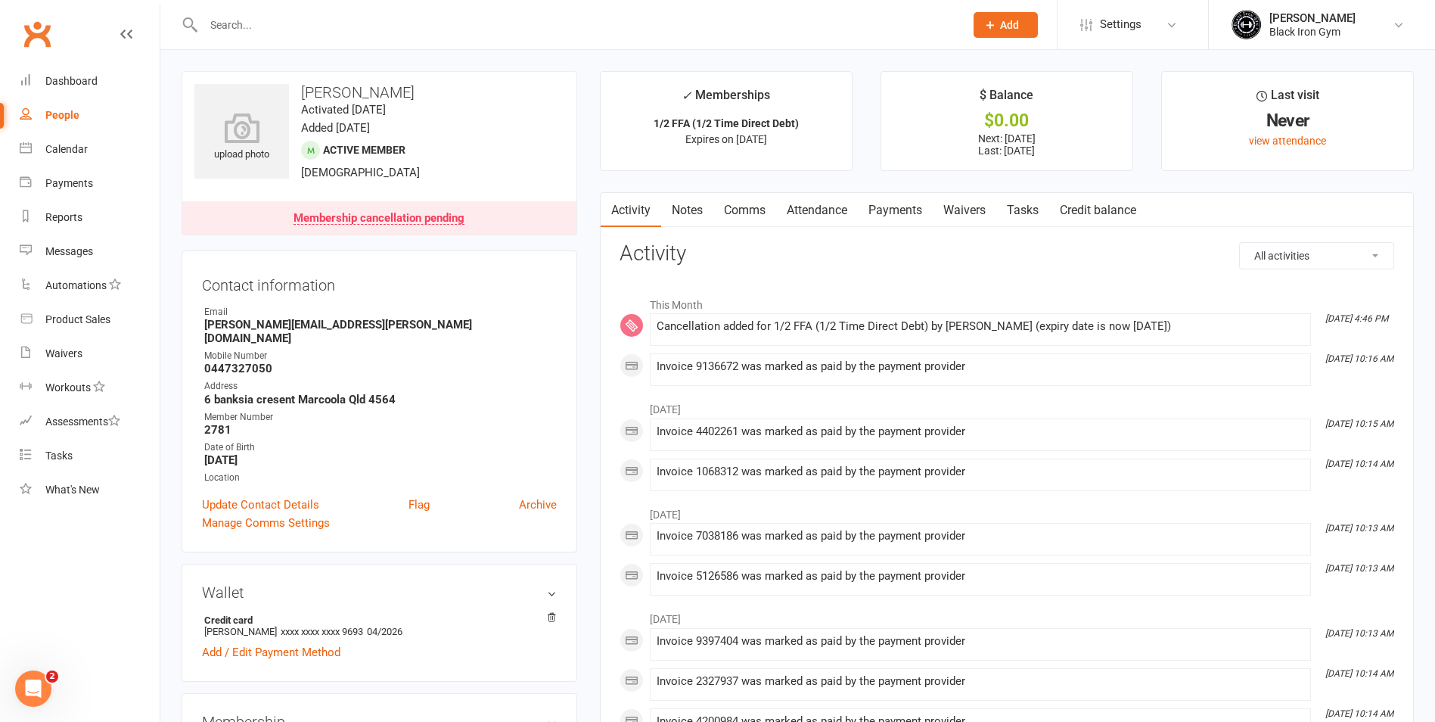
click at [925, 211] on link "Payments" at bounding box center [895, 210] width 75 height 35
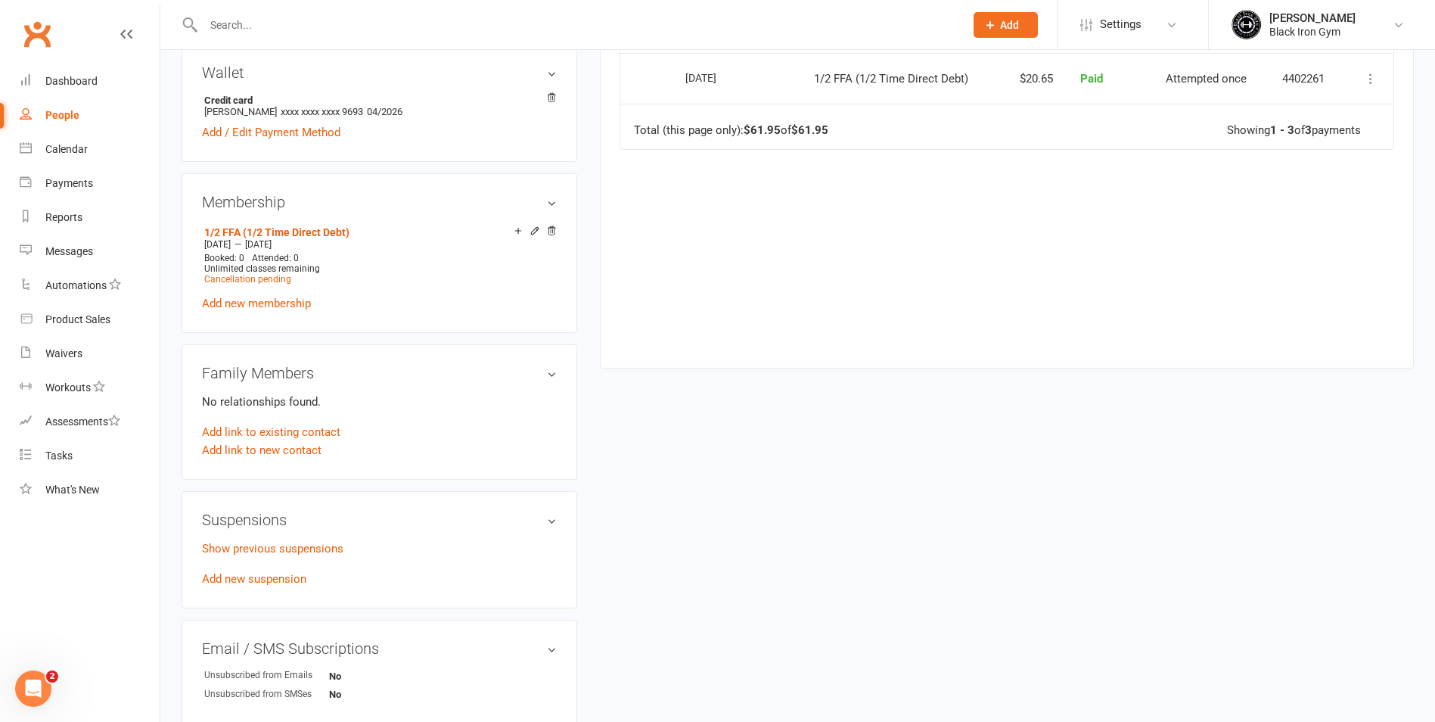
scroll to position [530, 0]
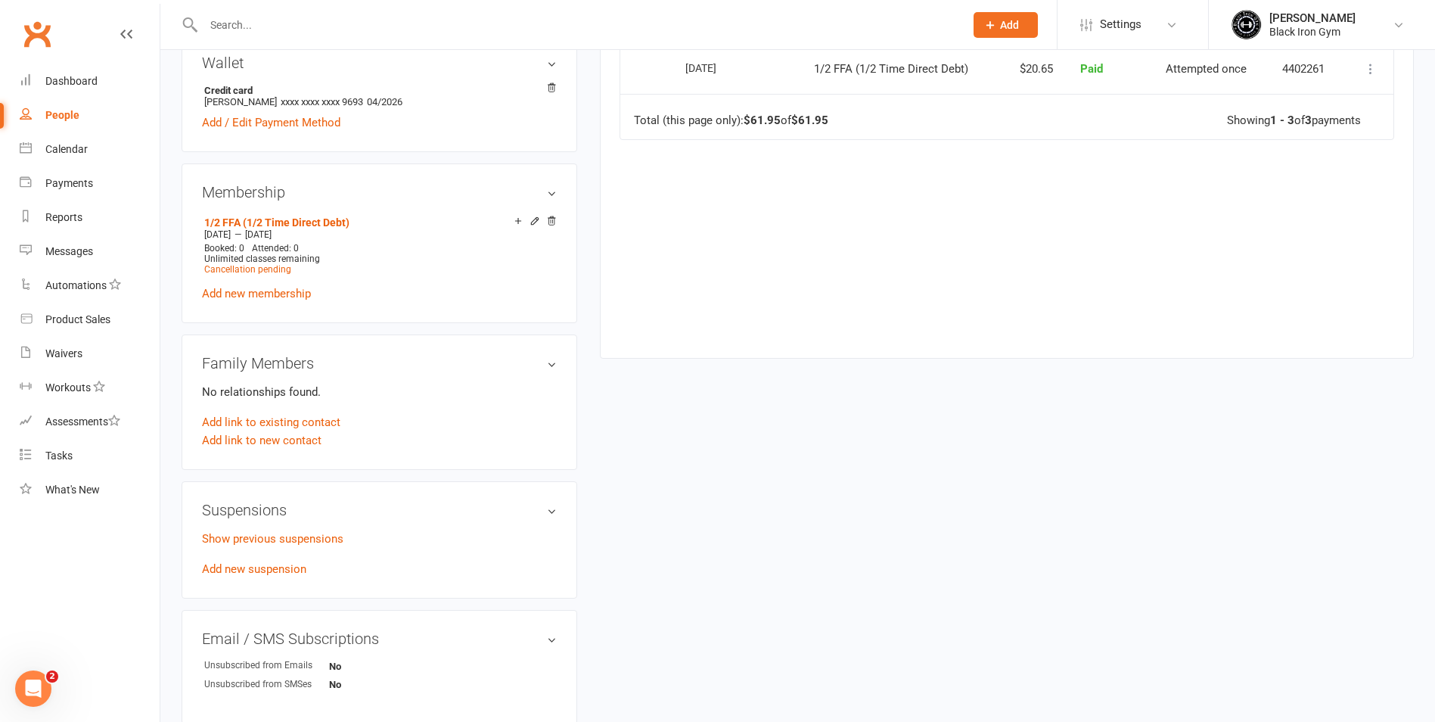
click at [462, 22] on input "text" at bounding box center [576, 24] width 755 height 21
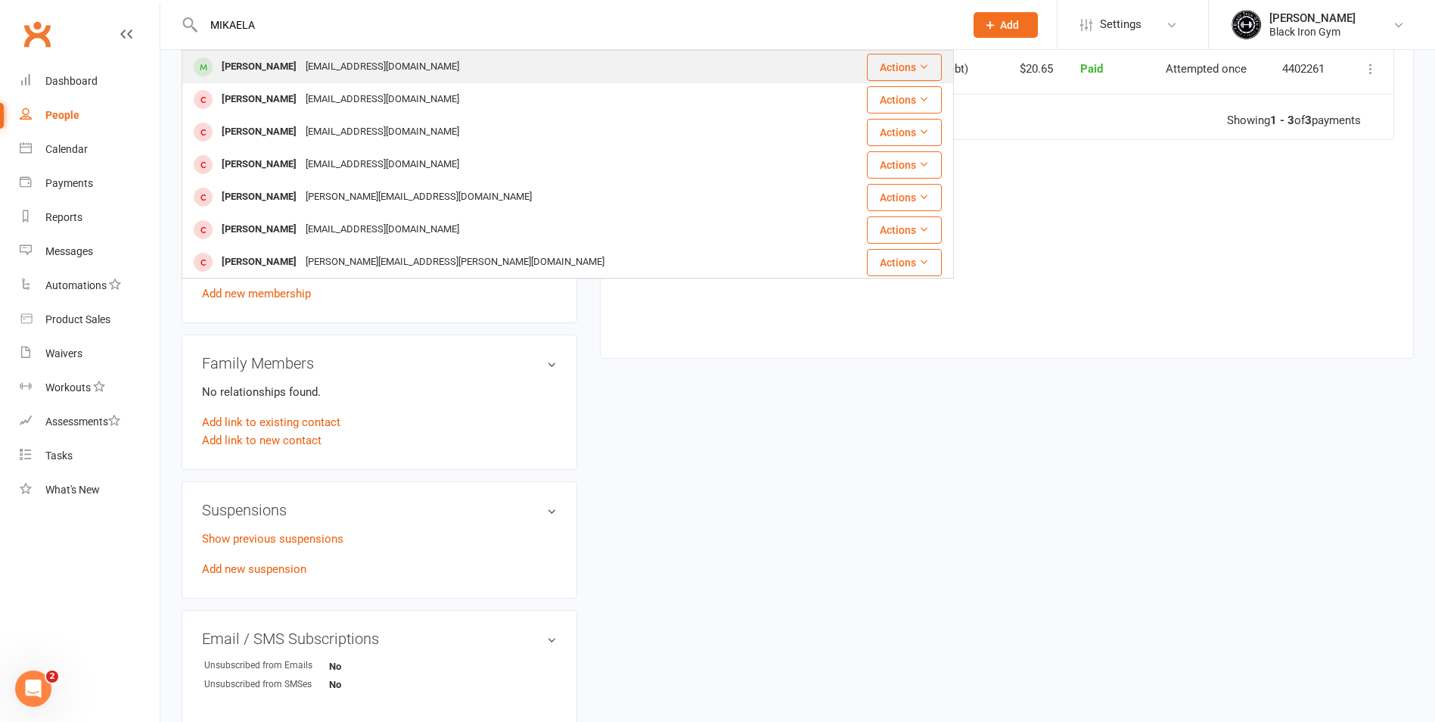
type input "MIKAELA"
click at [341, 54] on div "Mikaela Stephenson Mikkistephenson95@outlook.com" at bounding box center [503, 66] width 641 height 31
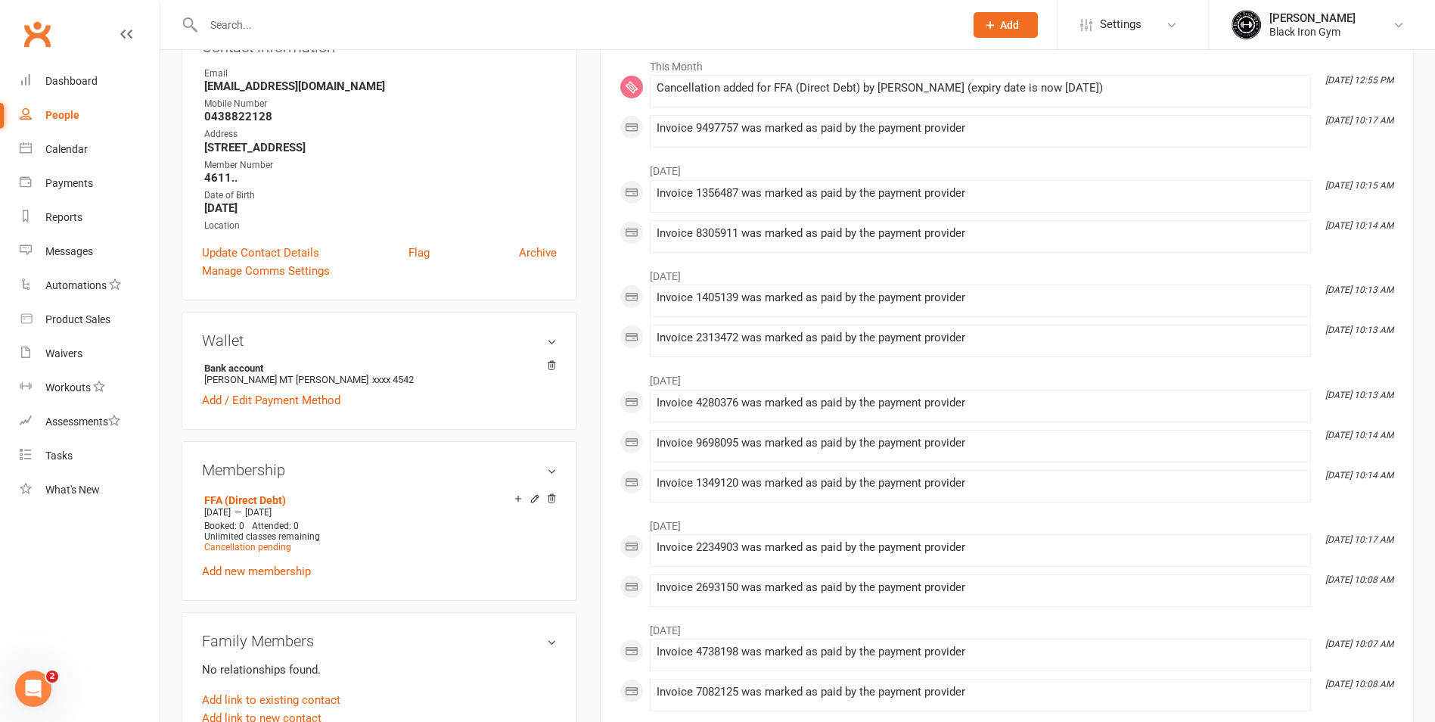
scroll to position [151, 0]
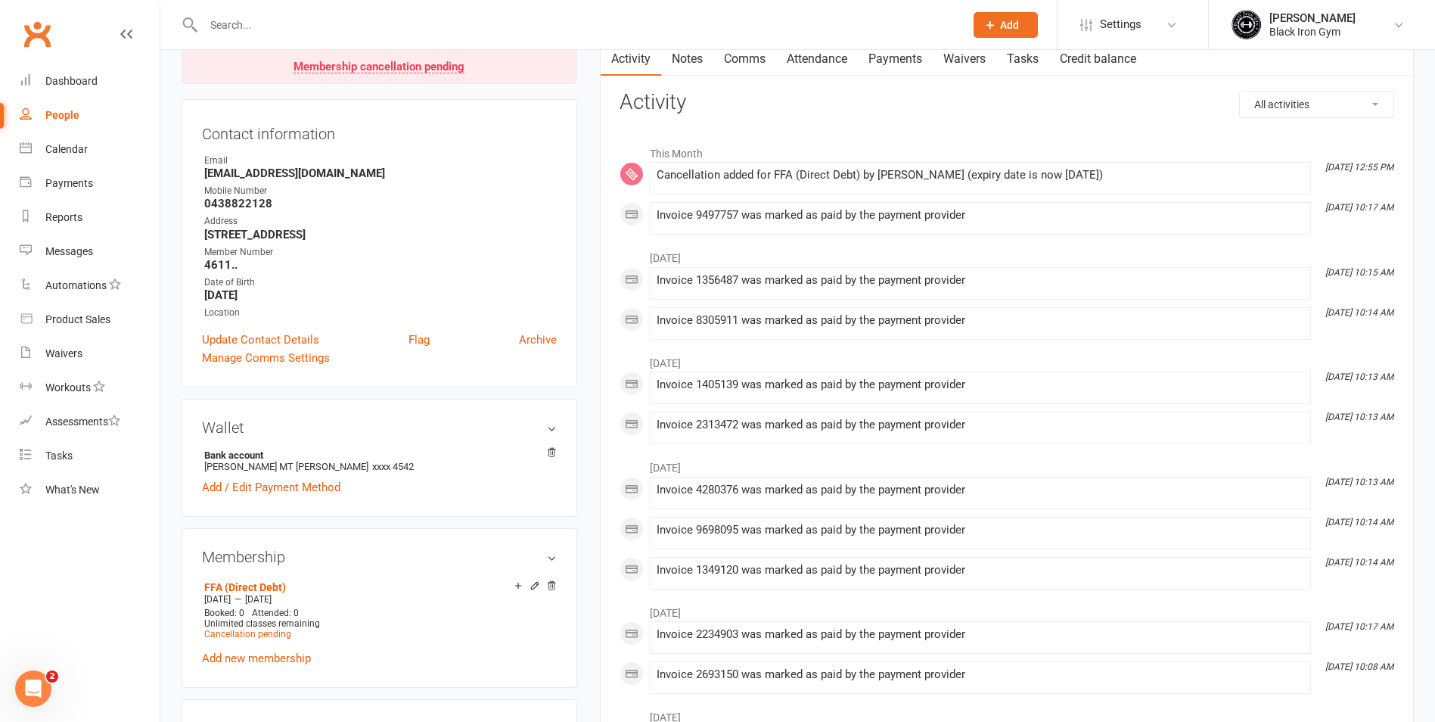
click at [914, 50] on link "Payments" at bounding box center [895, 59] width 75 height 35
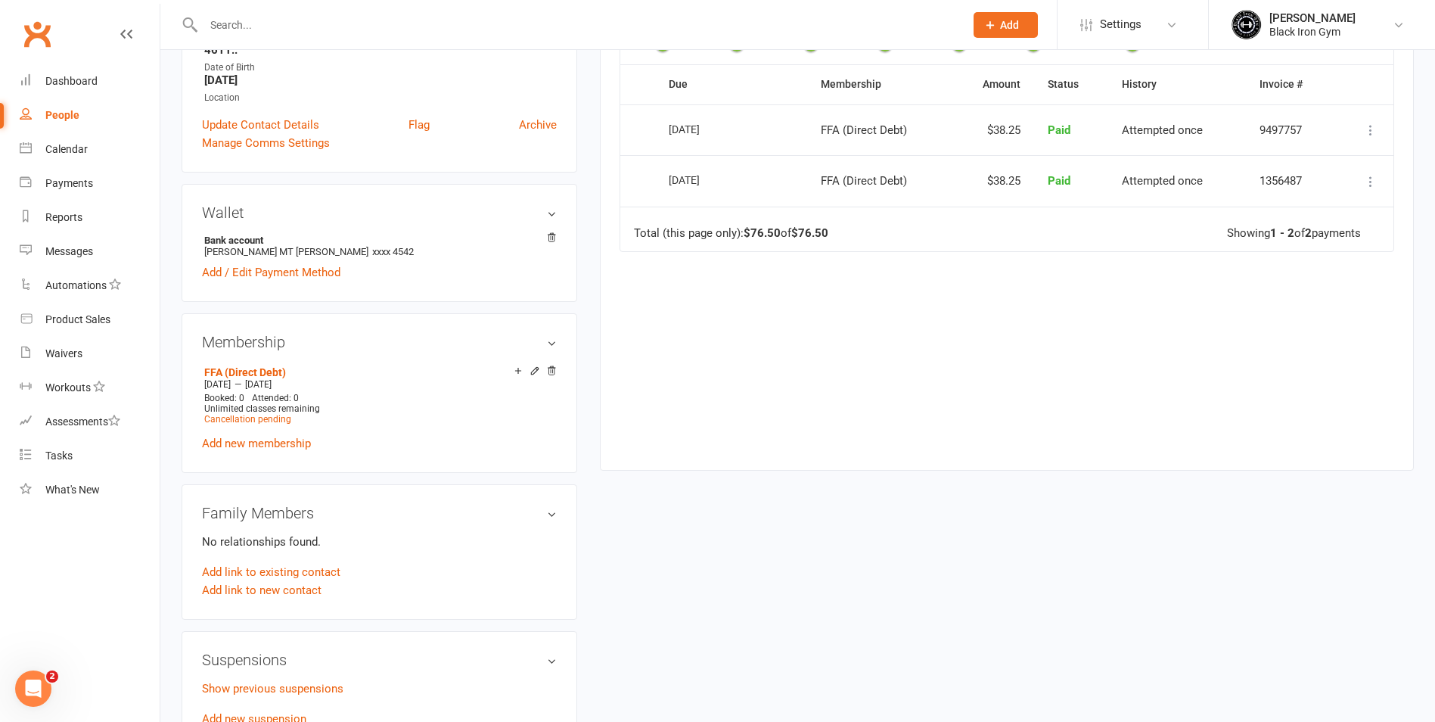
scroll to position [378, 0]
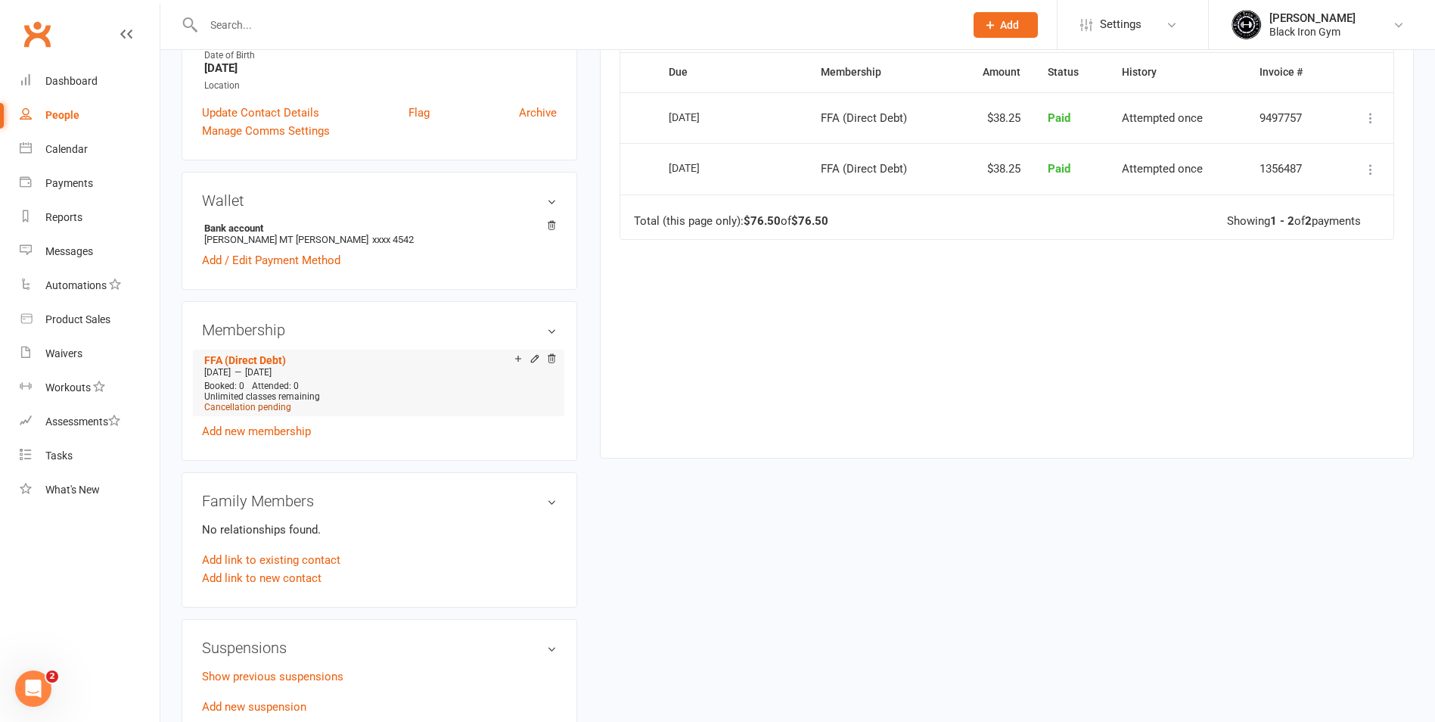
click at [241, 406] on span "Cancellation pending" at bounding box center [247, 407] width 87 height 11
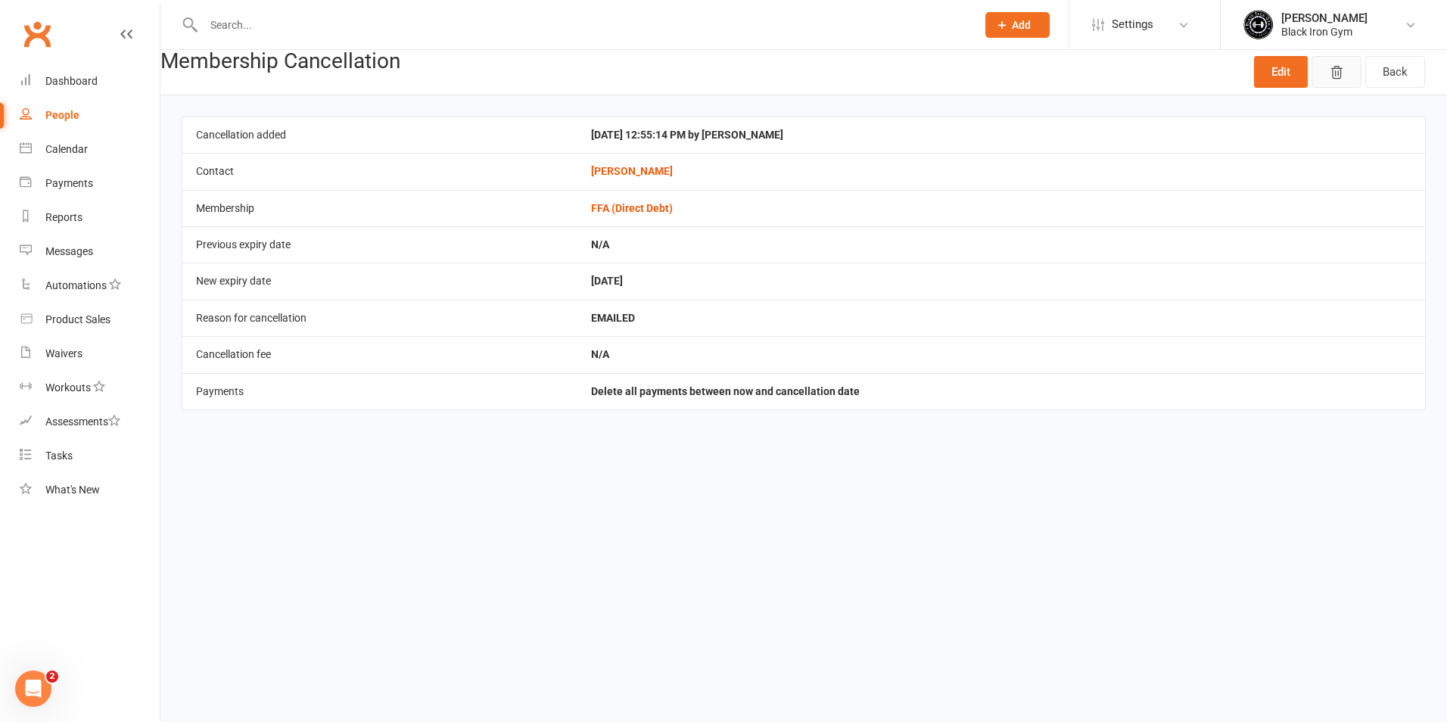
click at [1349, 67] on button "button" at bounding box center [1336, 72] width 50 height 32
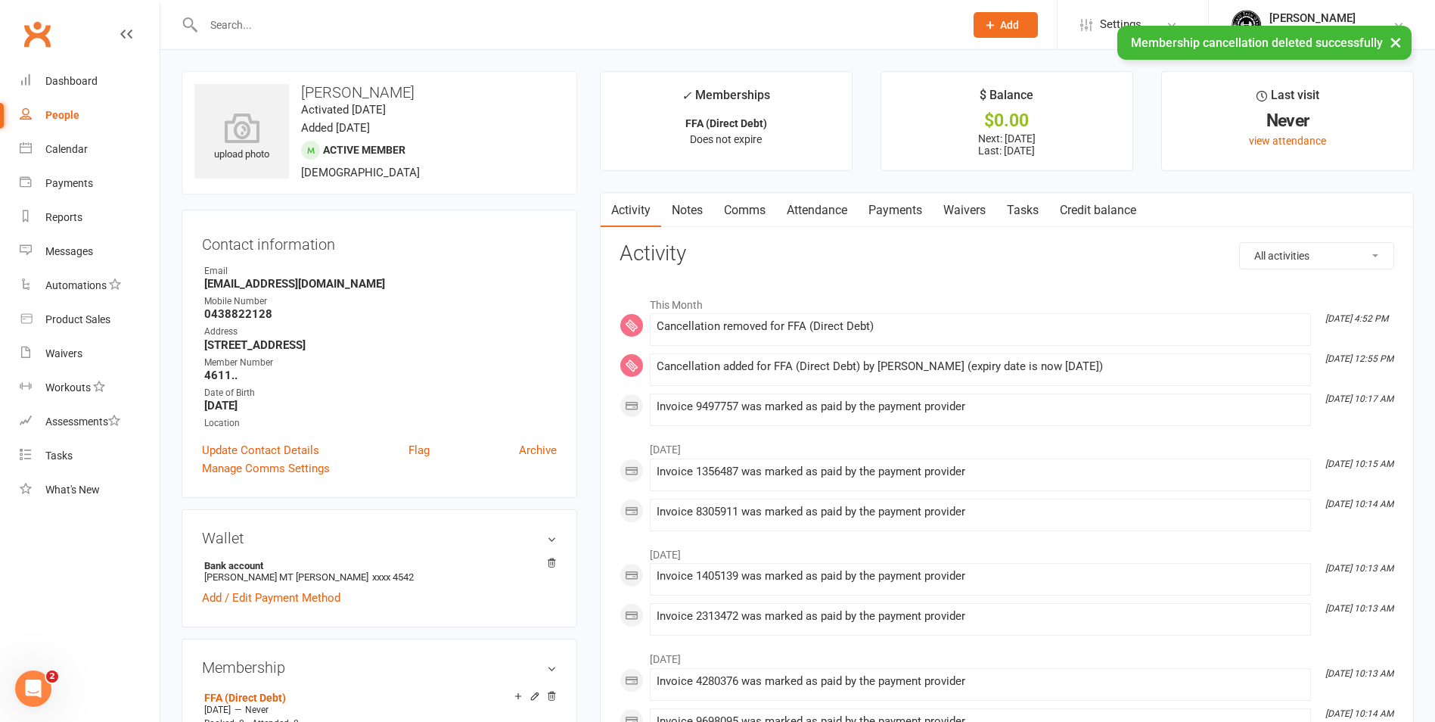
click at [897, 207] on link "Payments" at bounding box center [895, 210] width 75 height 35
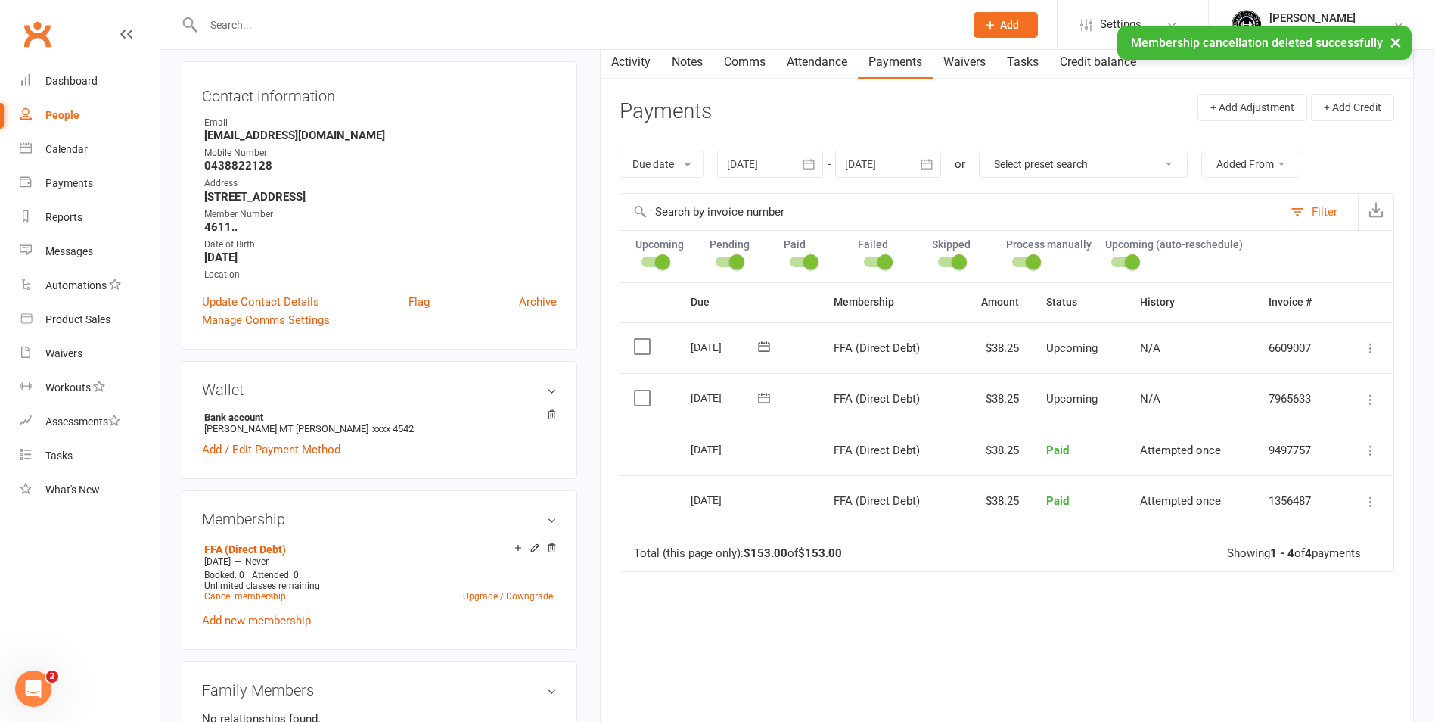
scroll to position [227, 0]
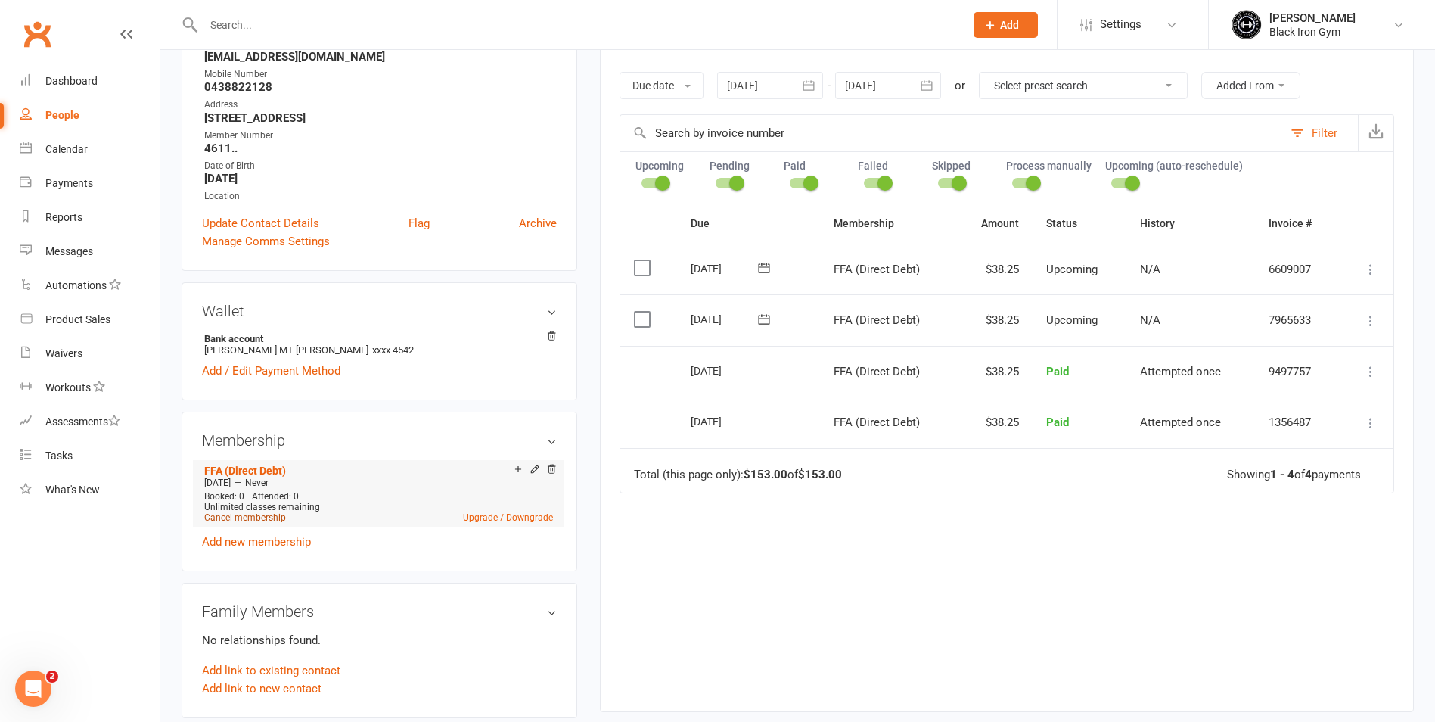
click at [244, 518] on link "Cancel membership" at bounding box center [245, 517] width 82 height 11
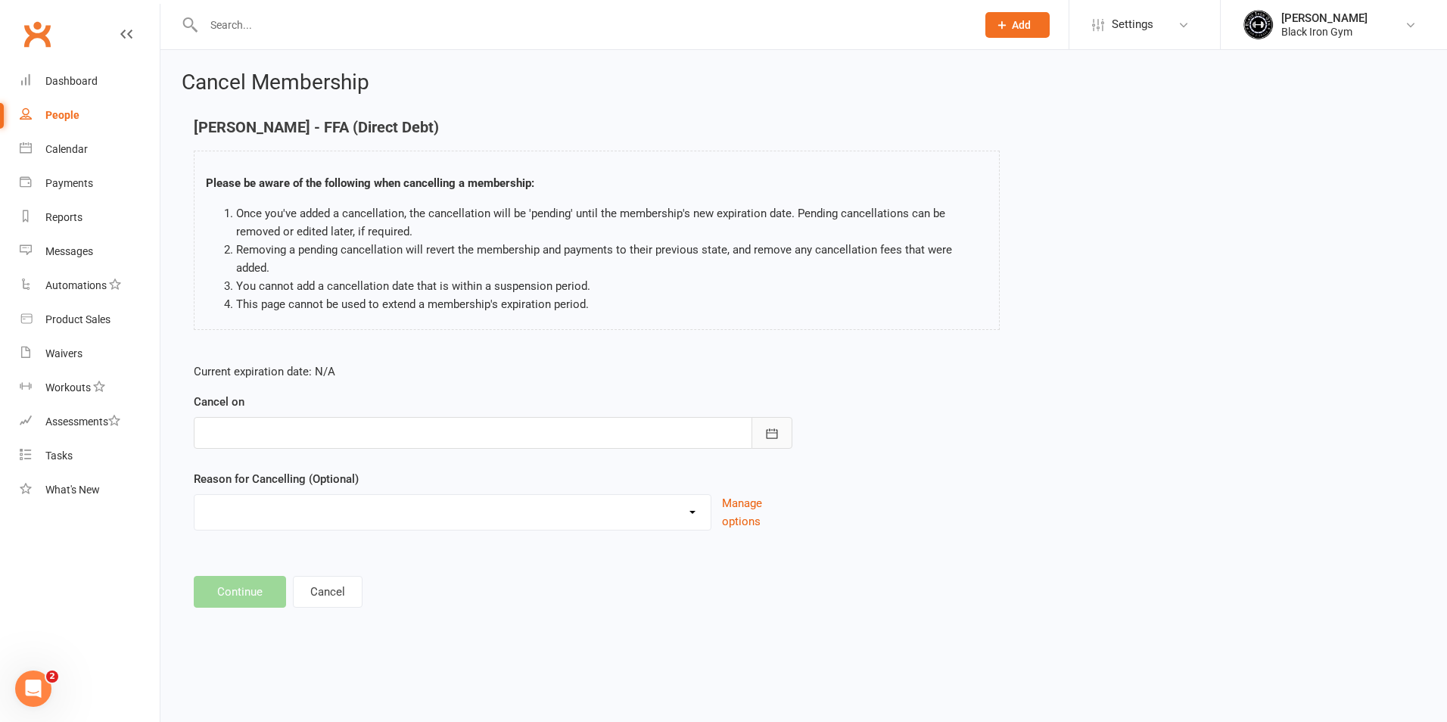
click at [754, 417] on button "button" at bounding box center [771, 433] width 41 height 32
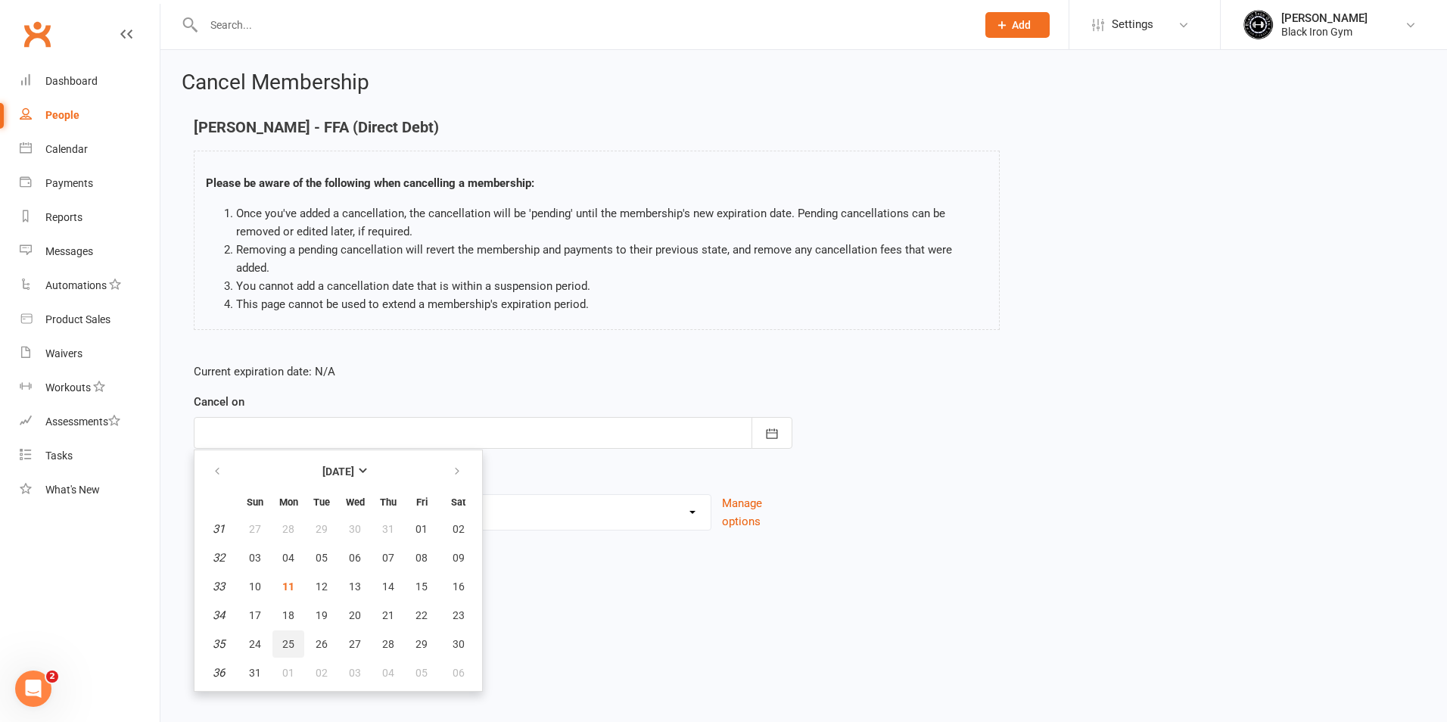
click at [284, 638] on span "25" at bounding box center [288, 644] width 12 height 12
type input "[DATE]"
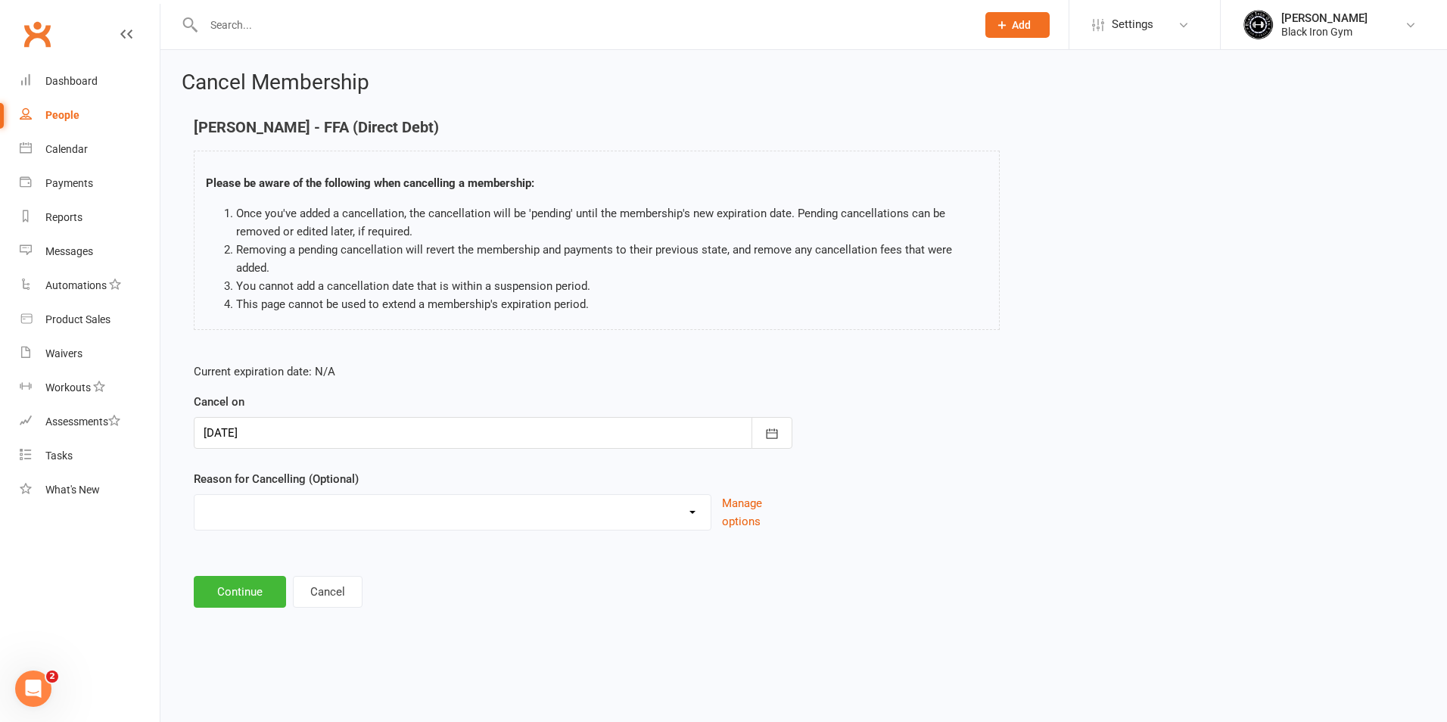
click at [372, 500] on select "CHANGED TO UPFRONT CHANGED TO WHITEHAVEN 12 MONTHS EMAILED EXCESSIVE DEFULTS NO…" at bounding box center [452, 510] width 516 height 30
select select "2"
click at [194, 495] on select "CHANGED TO UPFRONT CHANGED TO WHITEHAVEN 12 MONTHS EMAILED EXCESSIVE DEFULTS NO…" at bounding box center [452, 510] width 516 height 30
click at [259, 576] on button "Continue" at bounding box center [240, 592] width 92 height 32
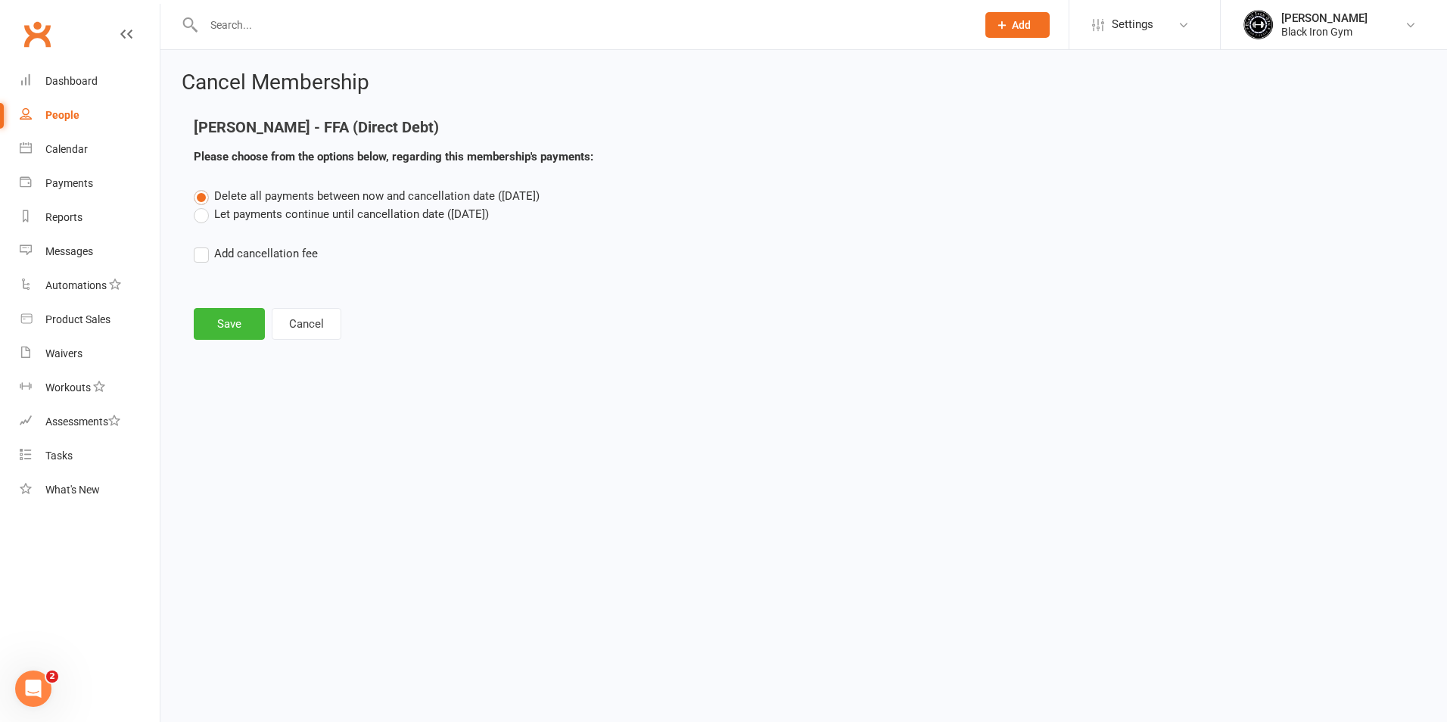
click at [267, 209] on label "Let payments continue until cancellation date (Aug 25, 2025)" at bounding box center [341, 214] width 295 height 18
click at [204, 205] on input "Let payments continue until cancellation date (Aug 25, 2025)" at bounding box center [199, 205] width 10 height 0
click at [245, 322] on button "Save" at bounding box center [229, 324] width 71 height 32
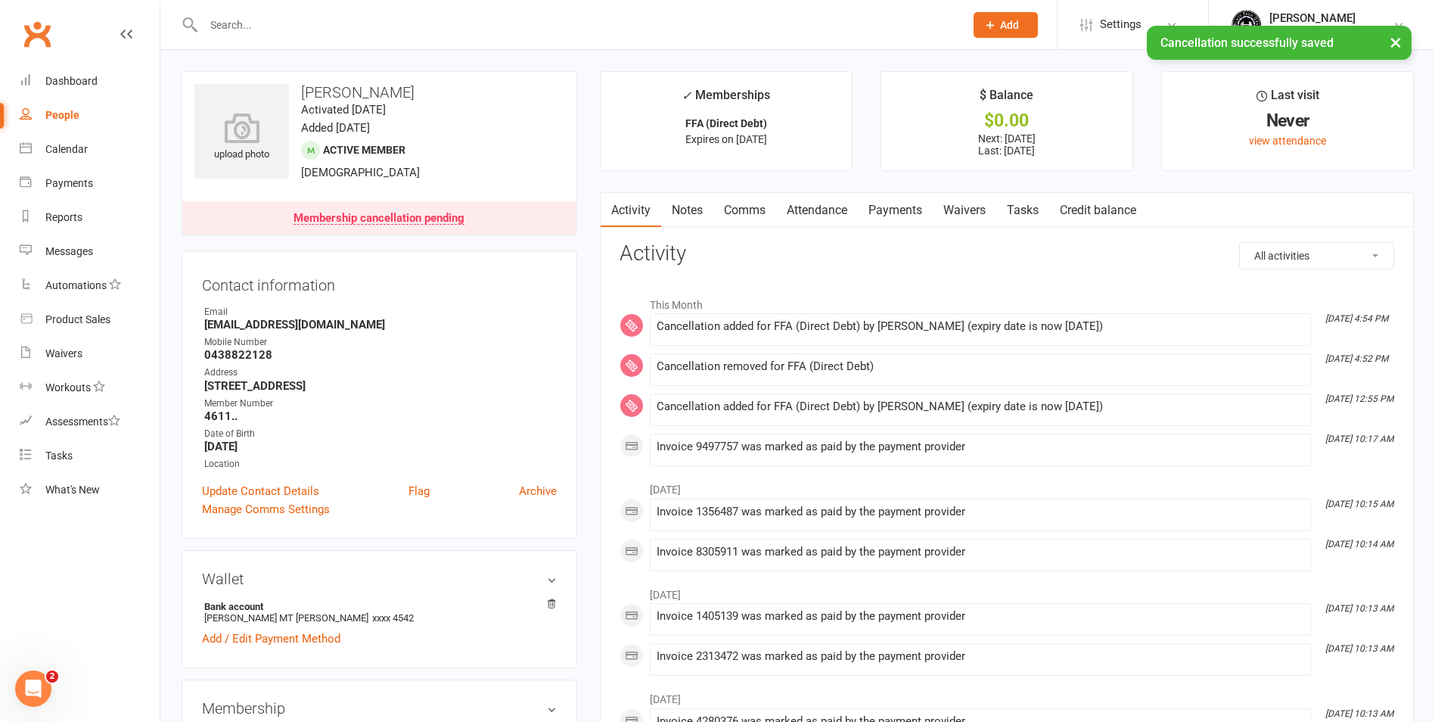
click at [900, 213] on link "Payments" at bounding box center [895, 210] width 75 height 35
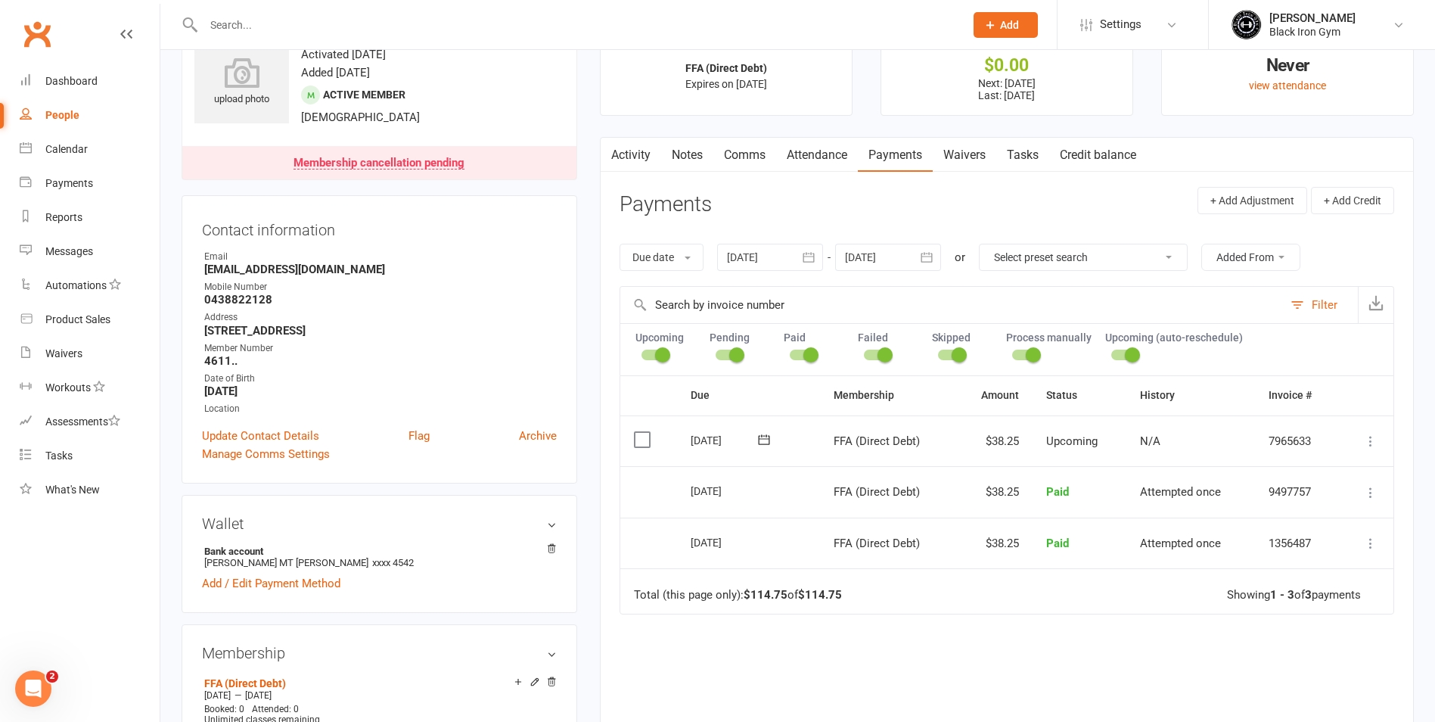
scroll to position [151, 0]
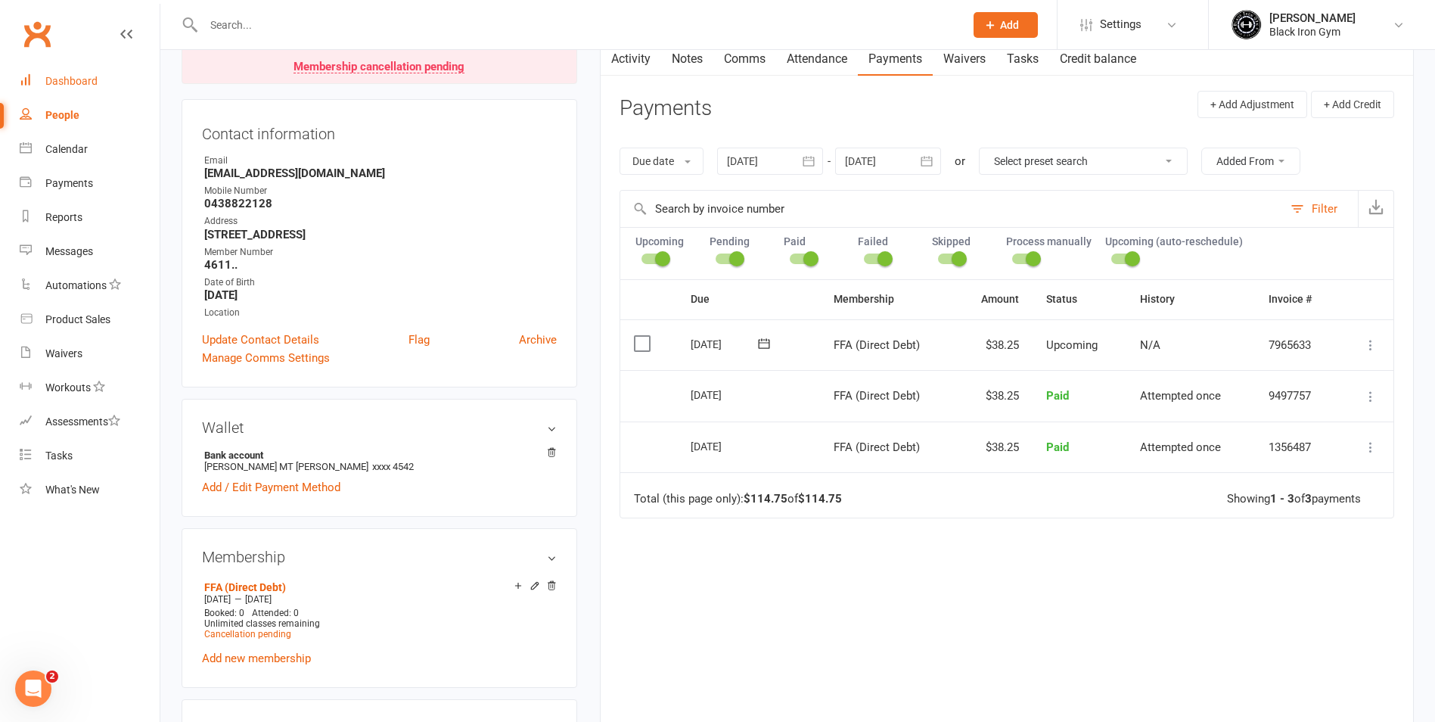
click at [66, 83] on div "Dashboard" at bounding box center [71, 81] width 52 height 12
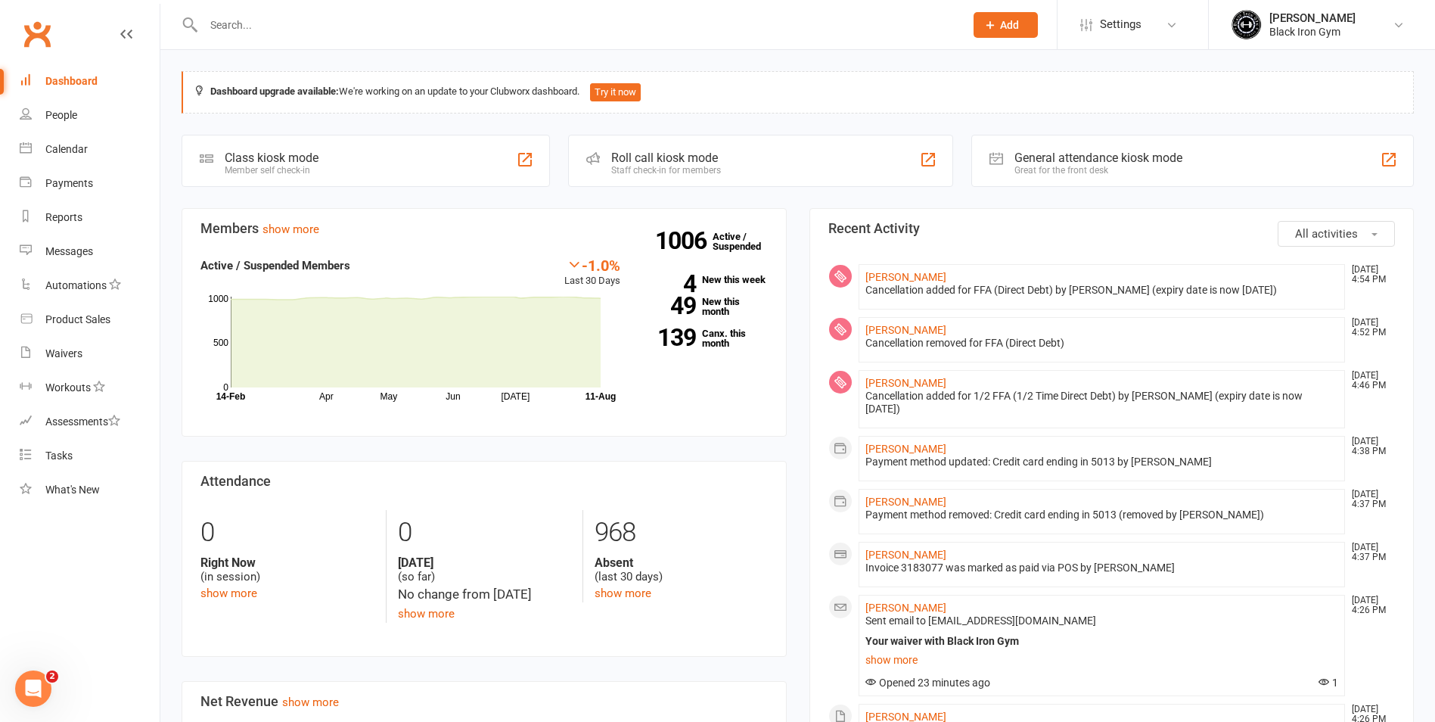
click at [576, 23] on input "text" at bounding box center [576, 24] width 755 height 21
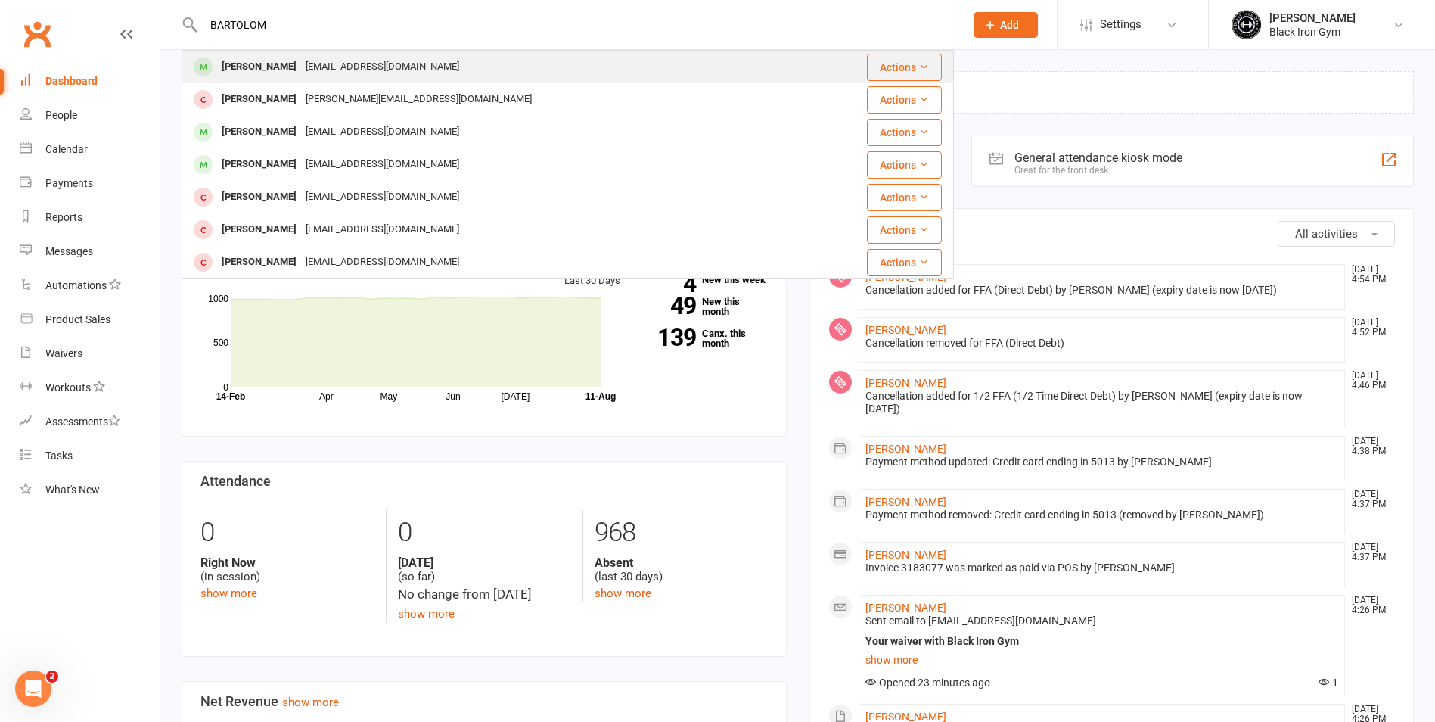
type input "BARTOLOM"
click at [493, 78] on div "Bartolome Garcia Garciabartolome306@icloud.com" at bounding box center [503, 66] width 641 height 31
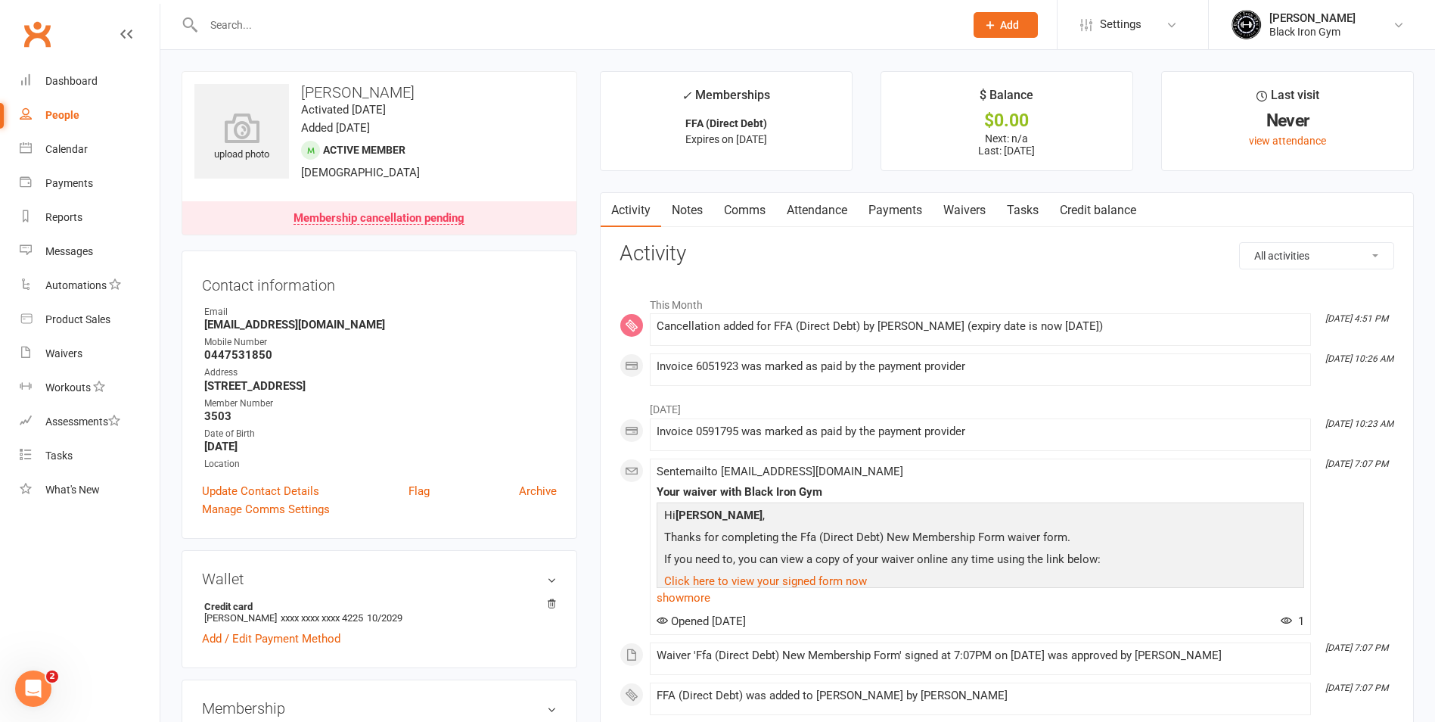
click at [901, 204] on link "Payments" at bounding box center [895, 210] width 75 height 35
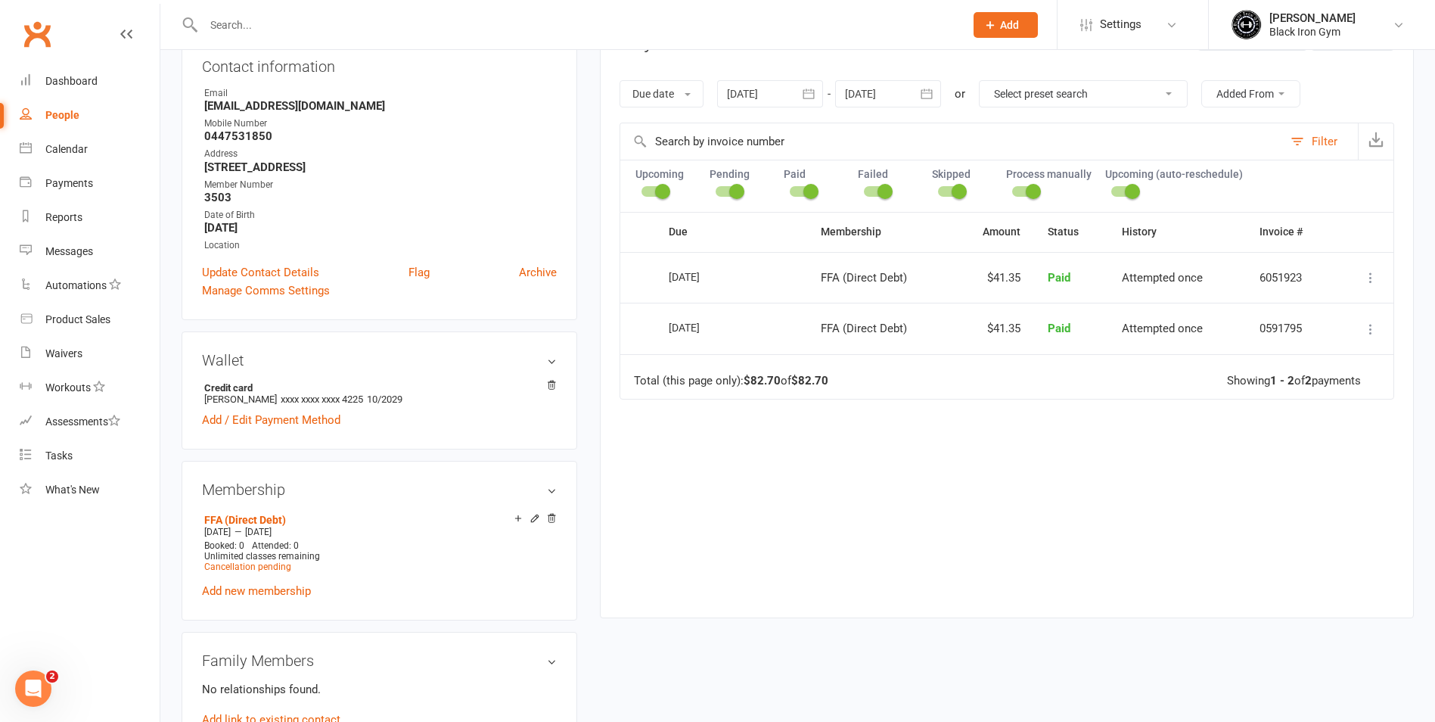
scroll to position [227, 0]
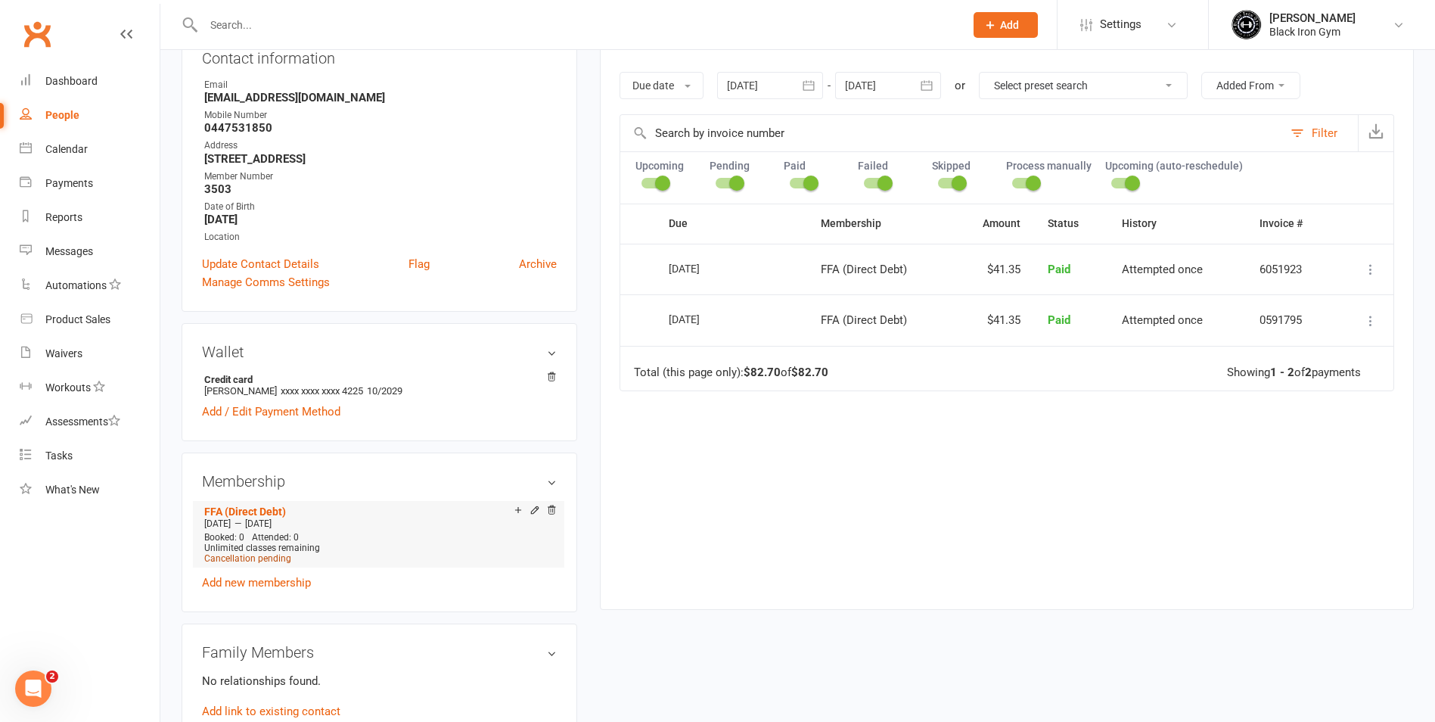
click at [263, 557] on span "Cancellation pending" at bounding box center [247, 558] width 87 height 11
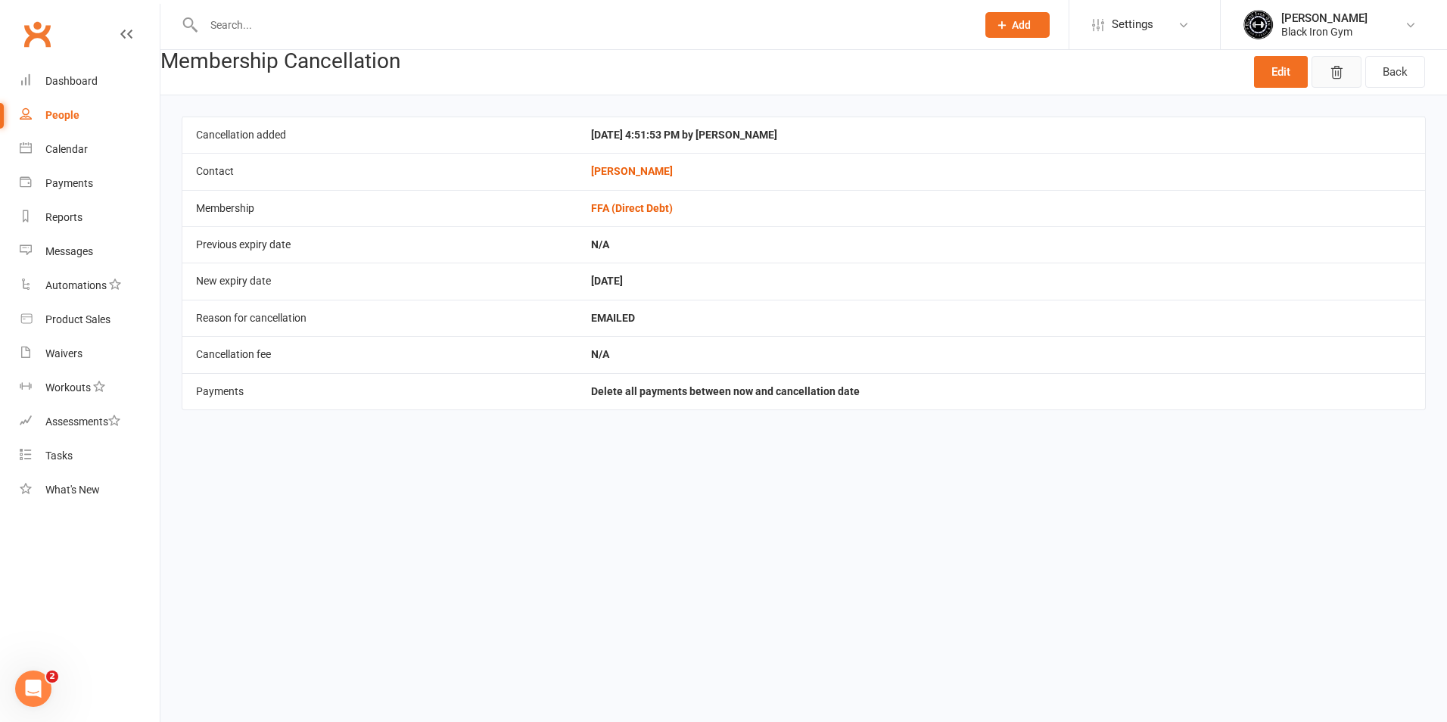
click at [1323, 67] on button "button" at bounding box center [1336, 72] width 50 height 32
click at [1334, 71] on icon "button" at bounding box center [1336, 72] width 15 height 15
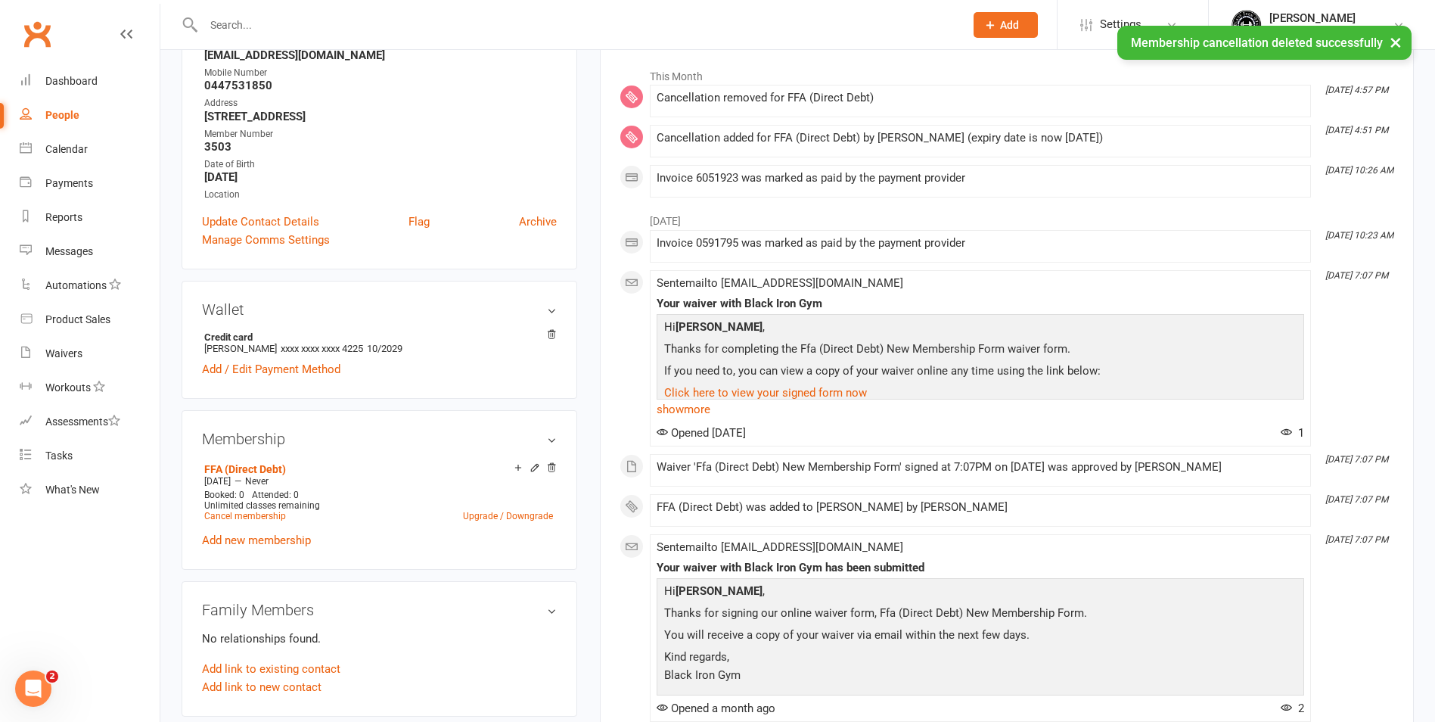
scroll to position [378, 0]
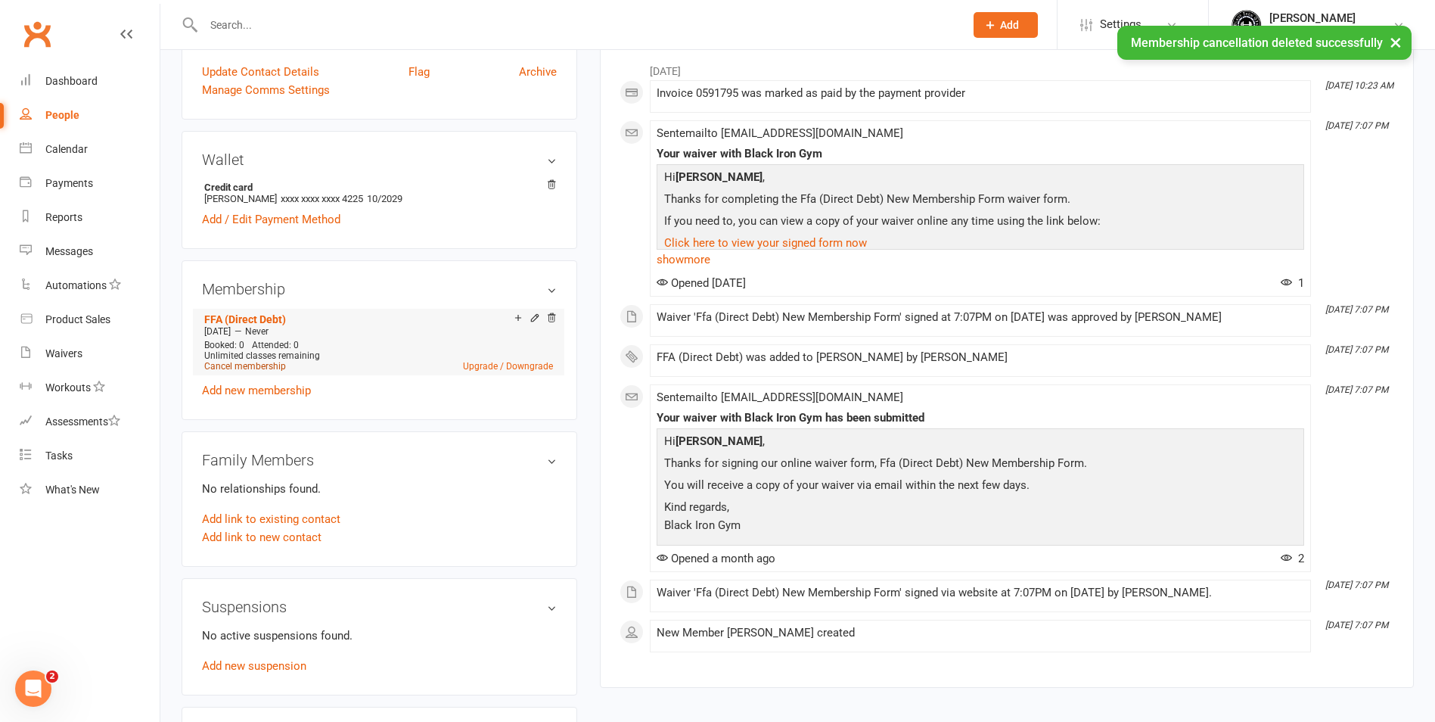
click at [230, 367] on link "Cancel membership" at bounding box center [245, 366] width 82 height 11
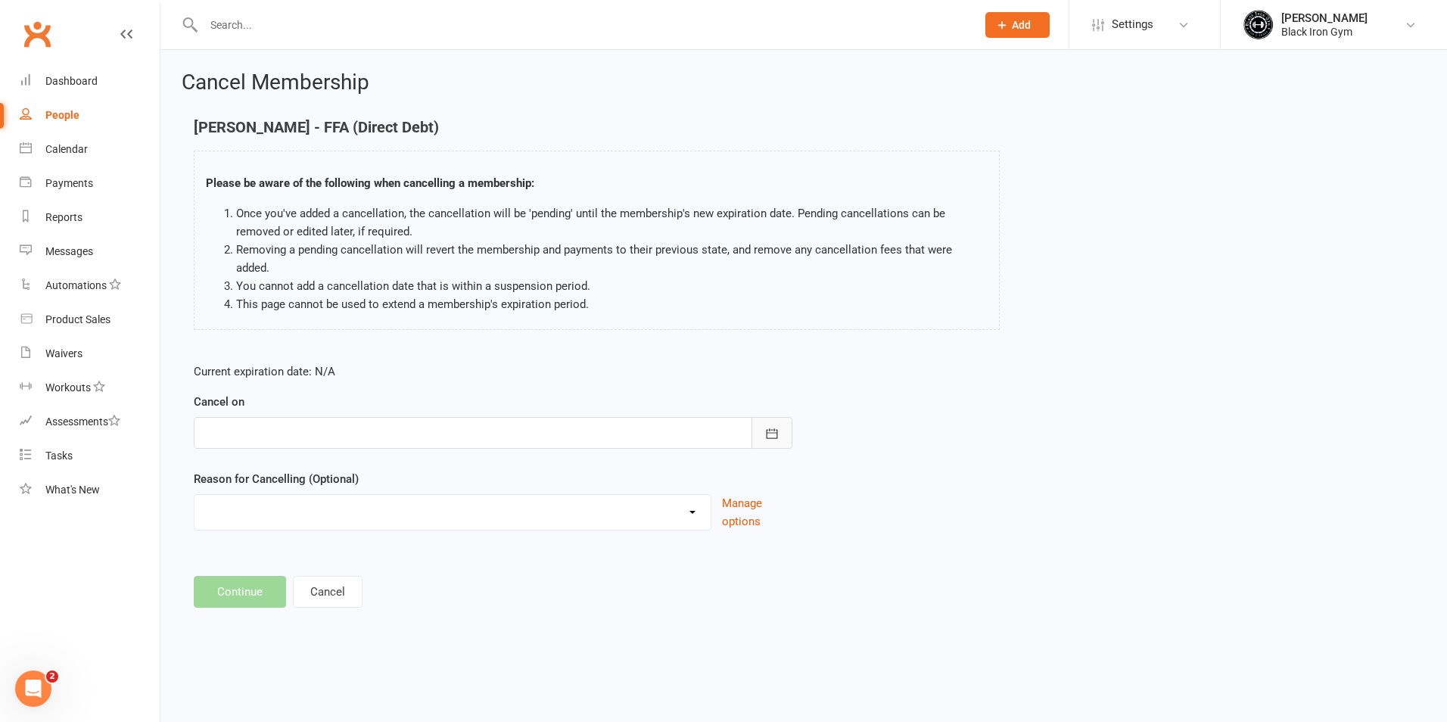
click at [776, 426] on icon "button" at bounding box center [771, 433] width 15 height 15
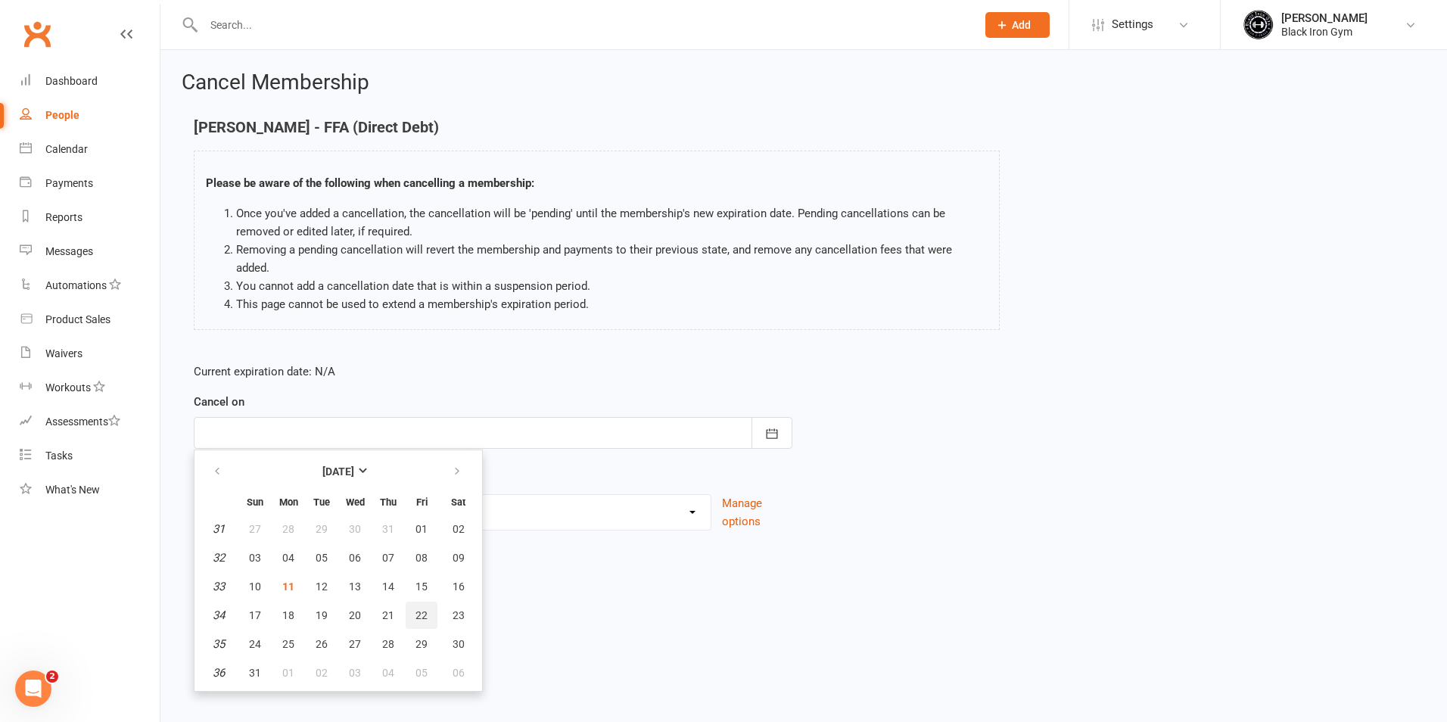
click at [421, 609] on span "22" at bounding box center [421, 615] width 12 height 12
type input "[DATE]"
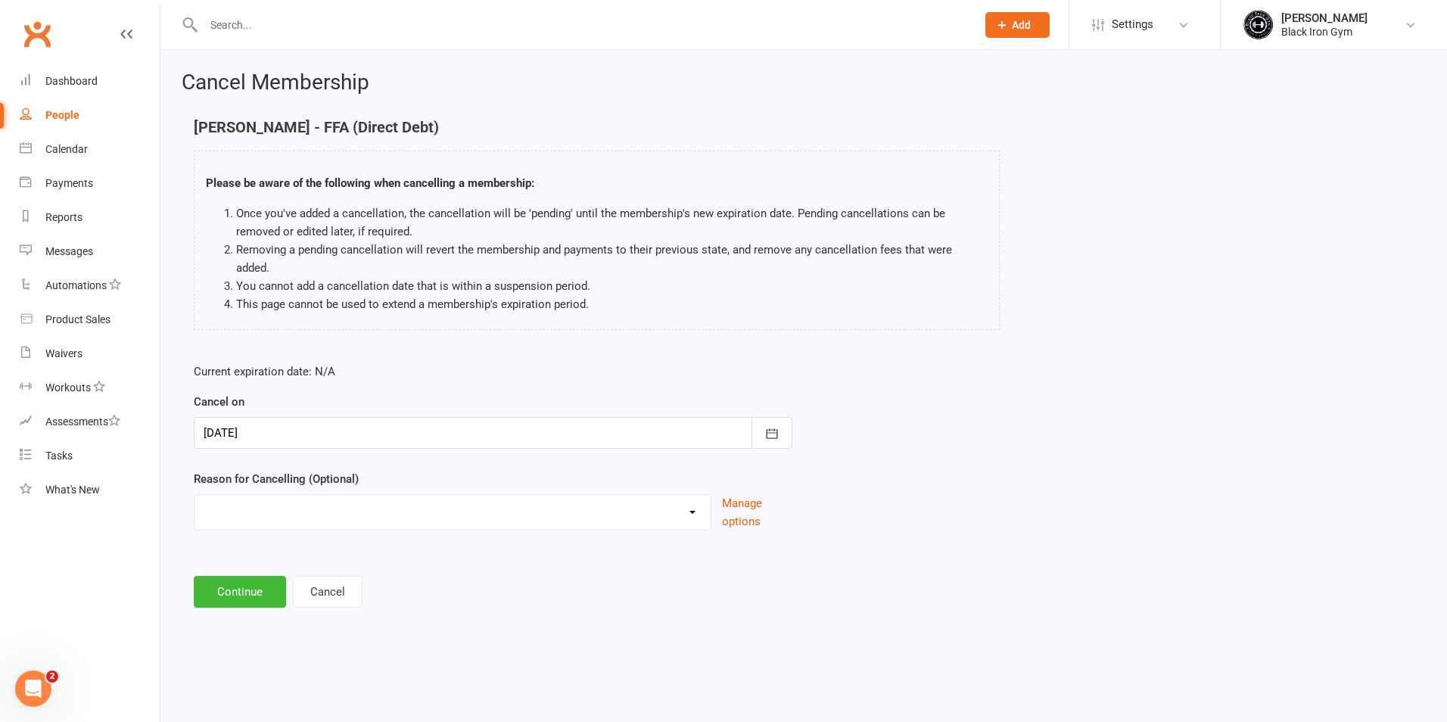
click at [423, 495] on select "CHANGED TO UPFRONT CHANGED TO WHITEHAVEN 12 MONTHS EMAILED EXCESSIVE DEFULTS NO…" at bounding box center [452, 510] width 516 height 30
click at [322, 576] on button "Cancel" at bounding box center [328, 592] width 70 height 32
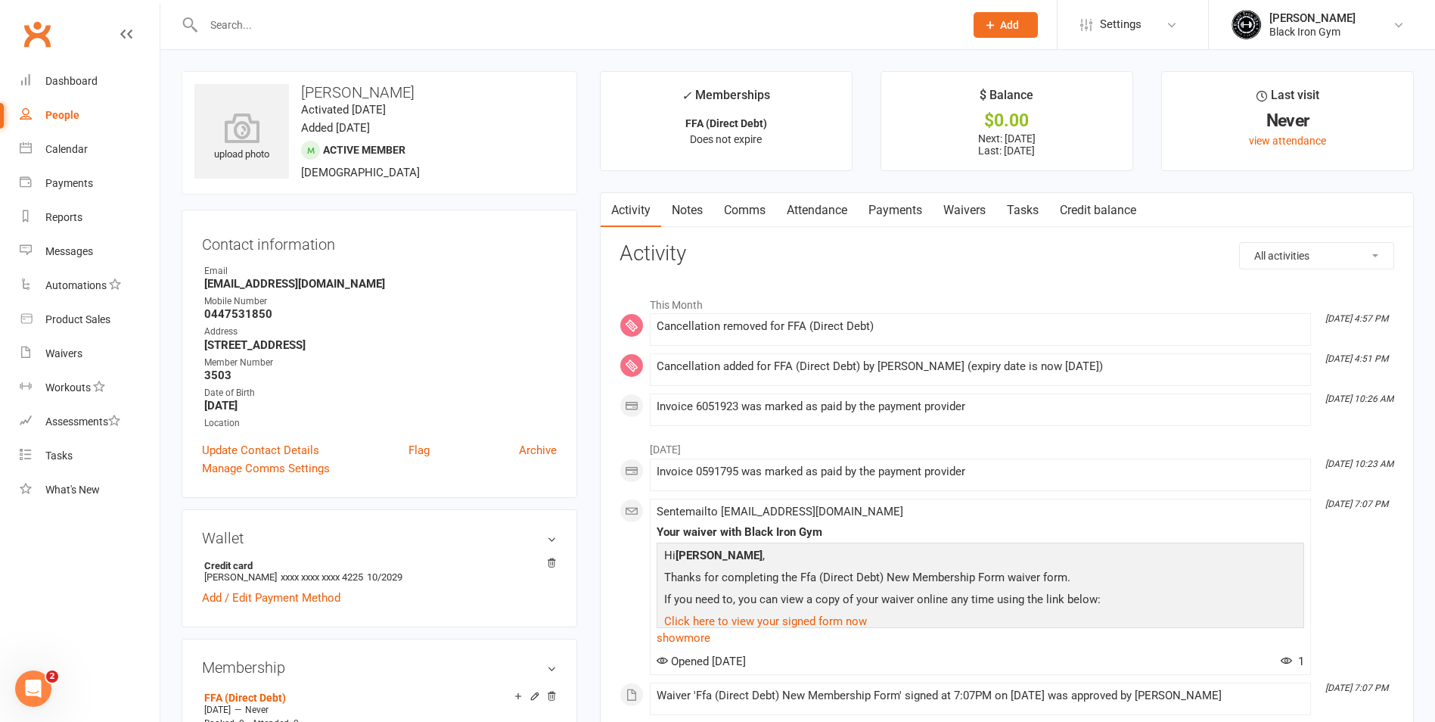
click at [882, 195] on link "Payments" at bounding box center [895, 210] width 75 height 35
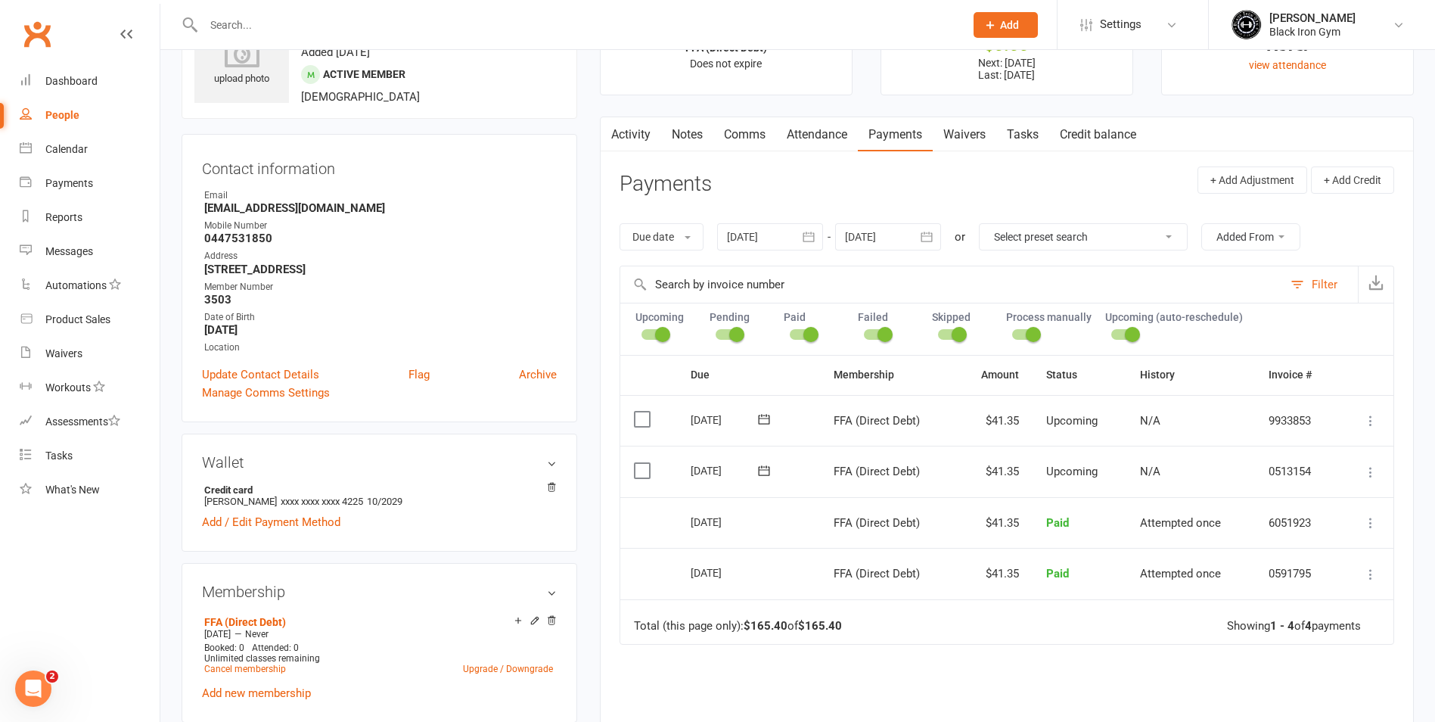
scroll to position [151, 0]
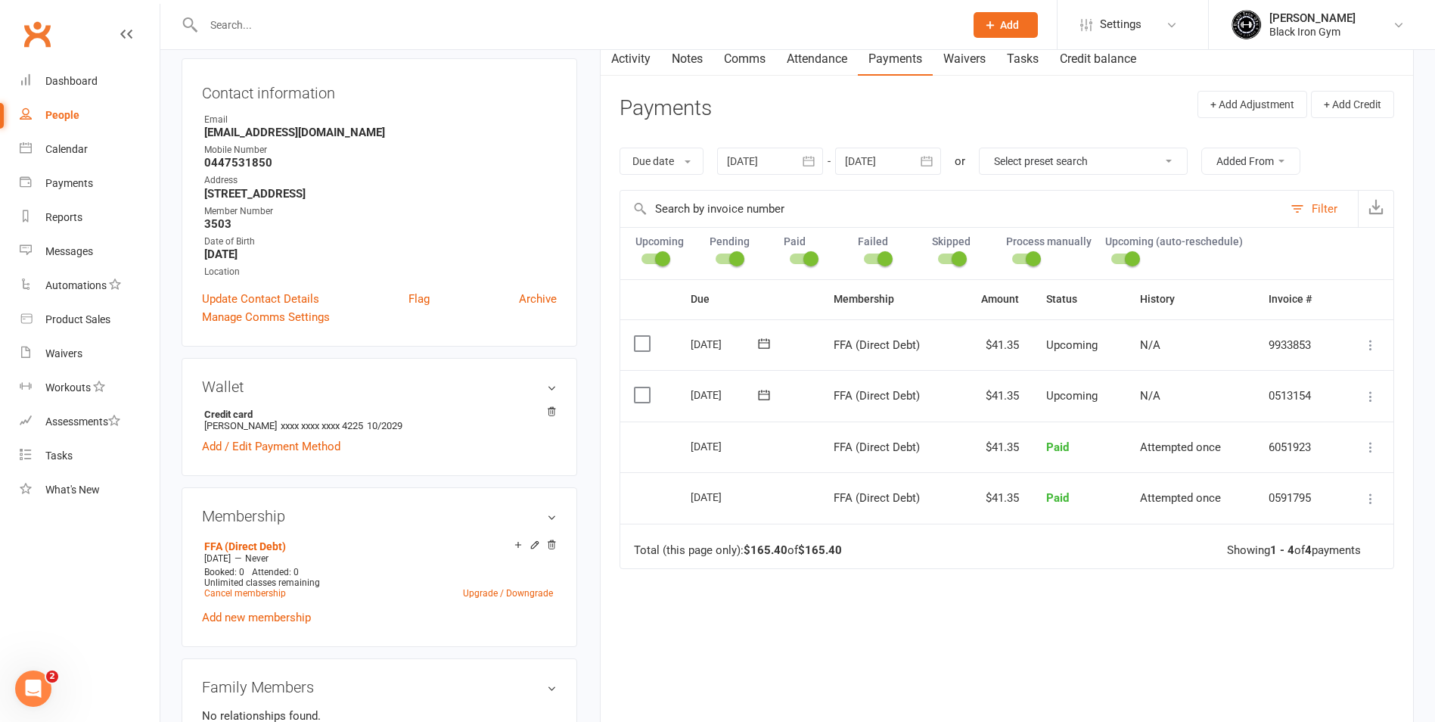
click at [768, 393] on icon at bounding box center [764, 394] width 15 height 15
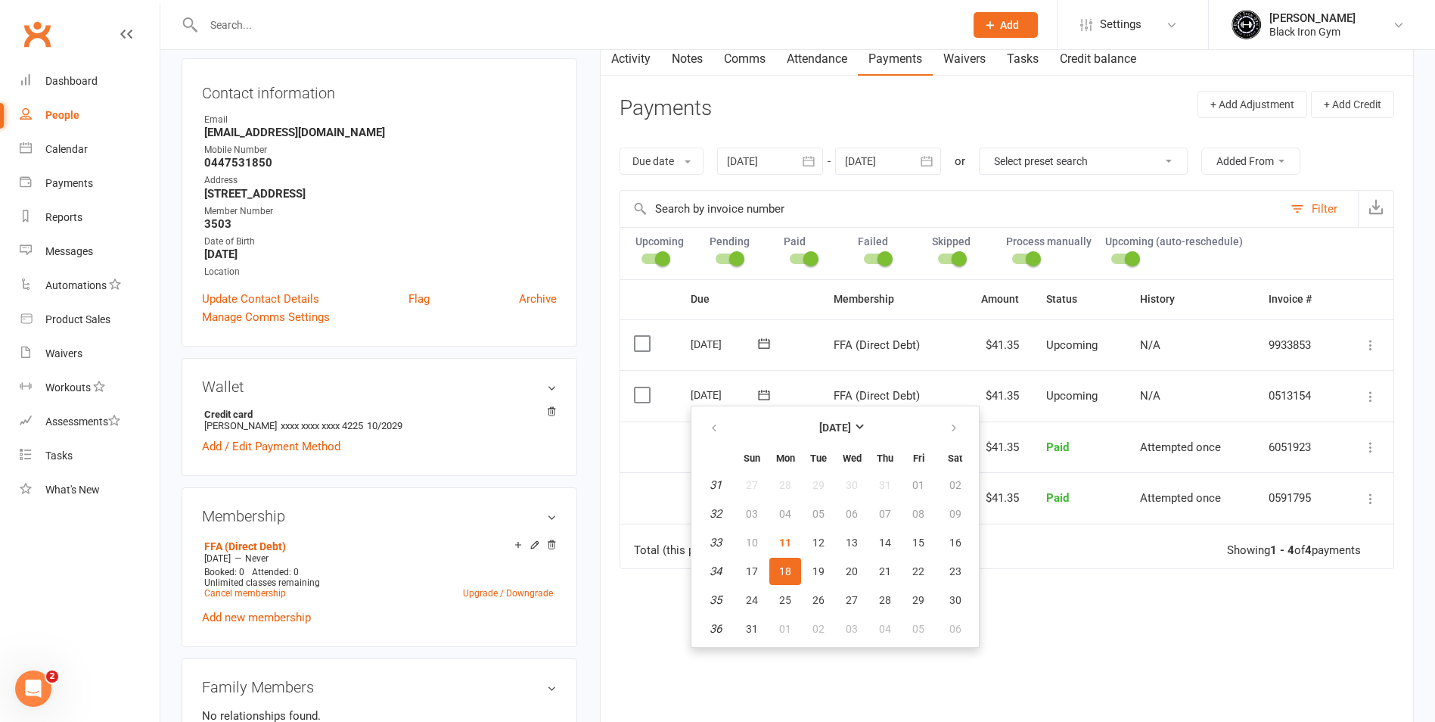
click at [646, 327] on td "Select this" at bounding box center [648, 344] width 57 height 51
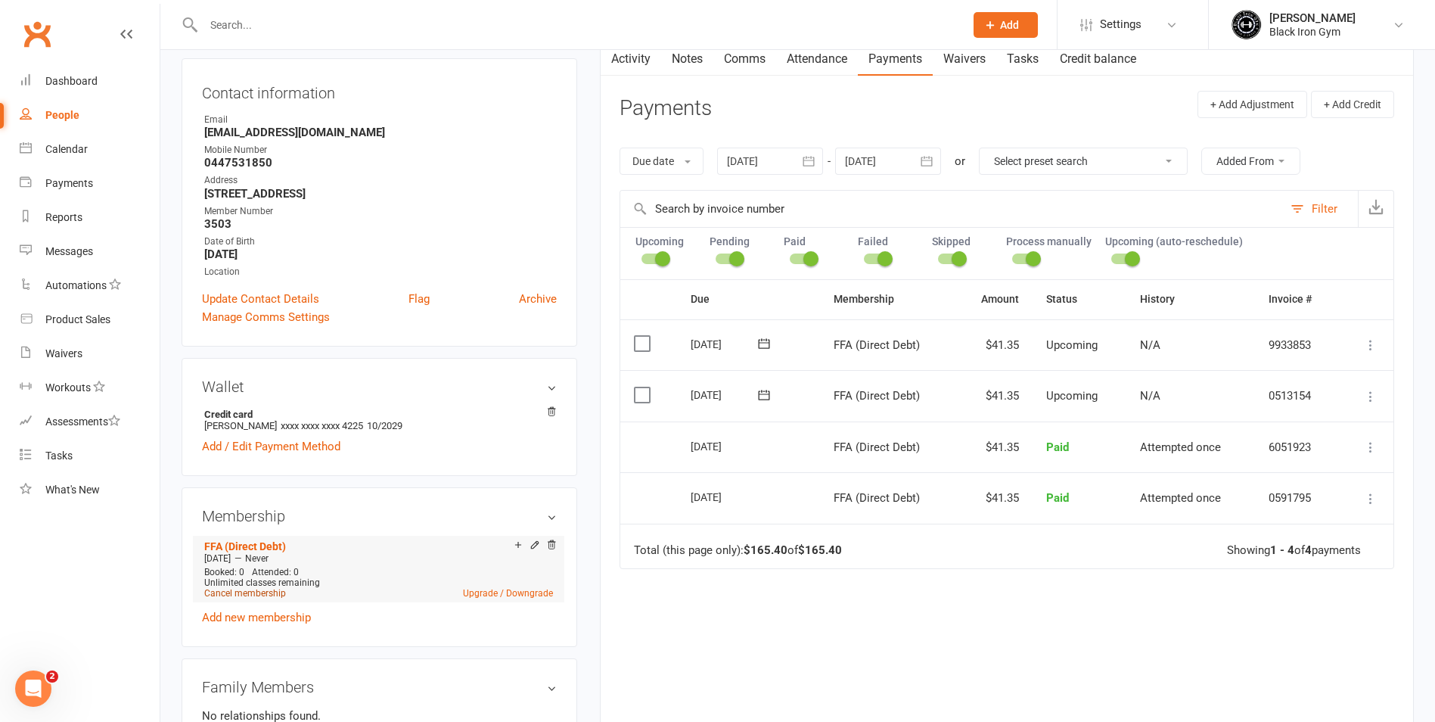
click at [243, 590] on link "Cancel membership" at bounding box center [245, 593] width 82 height 11
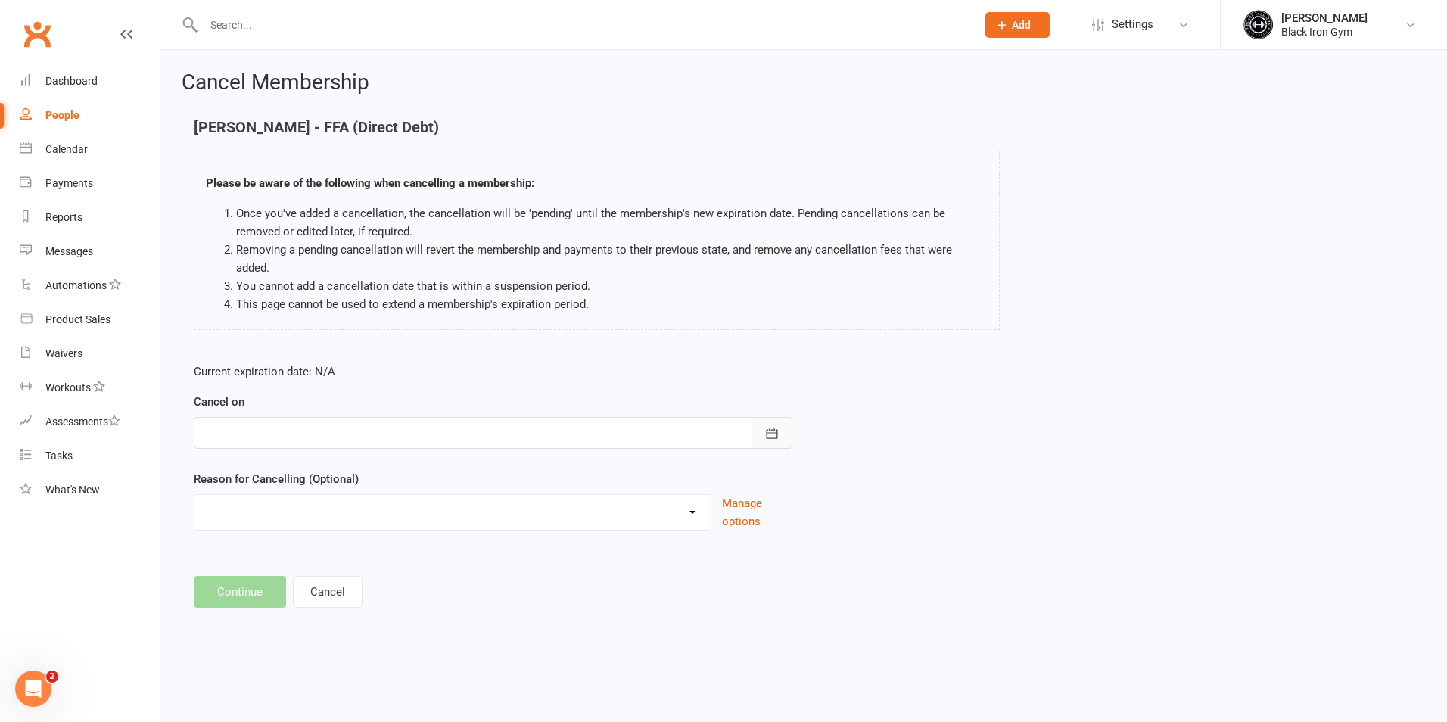
click at [784, 419] on button "button" at bounding box center [771, 433] width 41 height 32
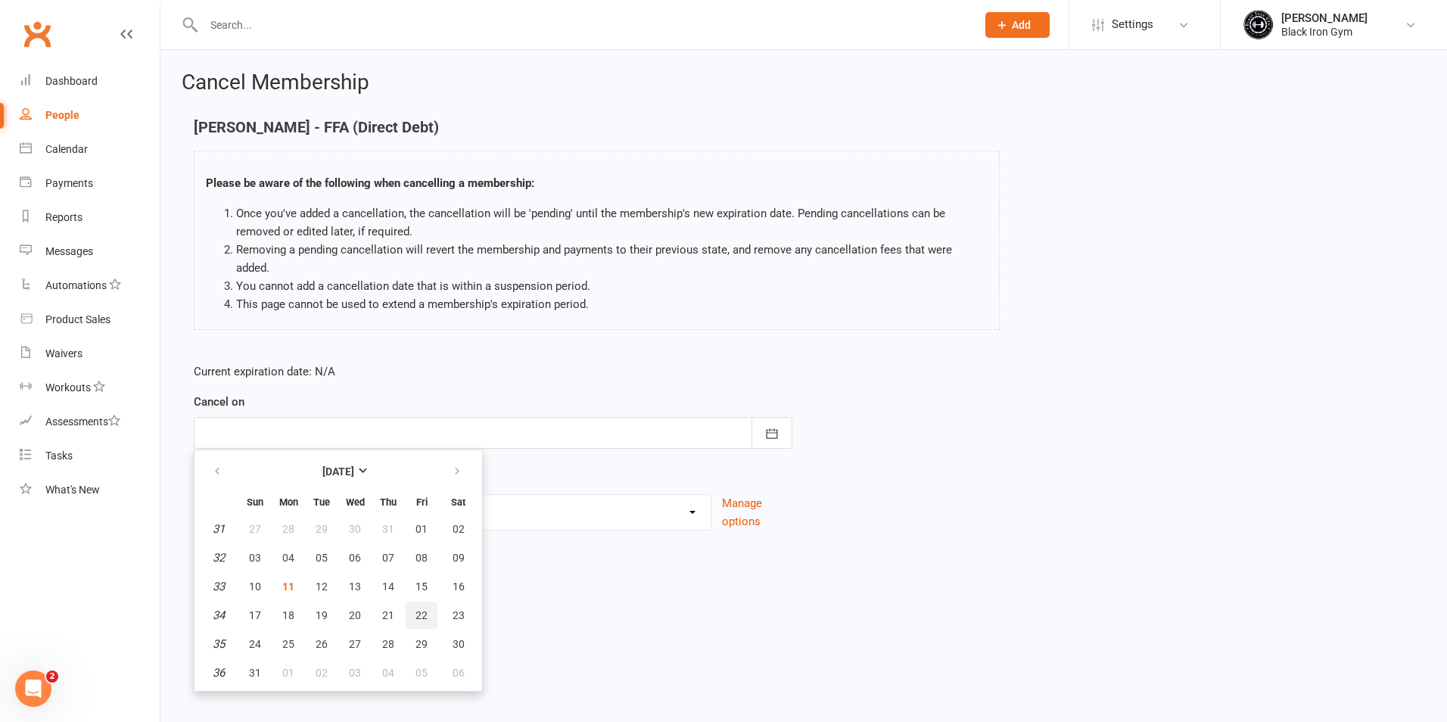
click at [420, 609] on span "22" at bounding box center [421, 615] width 12 height 12
type input "[DATE]"
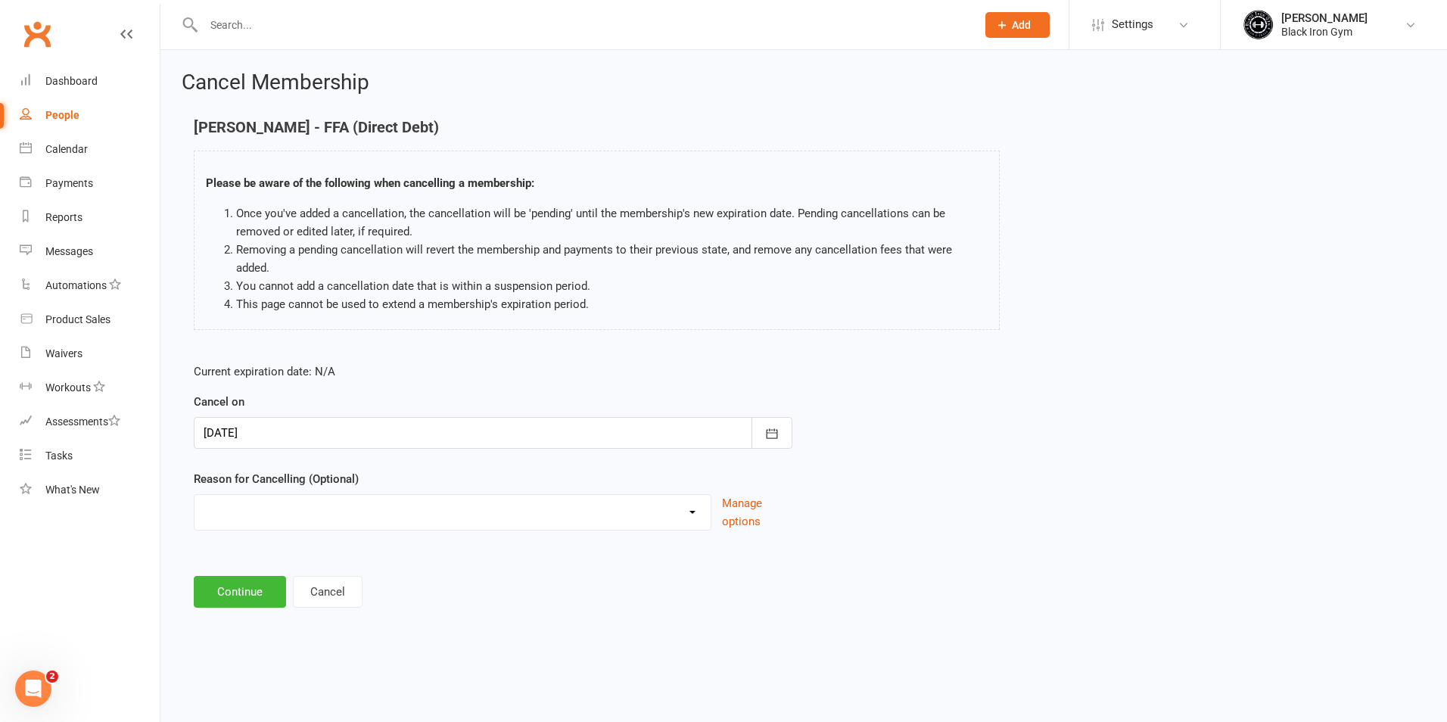
click at [387, 506] on select "CHANGED TO UPFRONT CHANGED TO WHITEHAVEN 12 MONTHS EMAILED EXCESSIVE DEFULTS NO…" at bounding box center [452, 510] width 516 height 30
select select "2"
click at [194, 495] on select "CHANGED TO UPFRONT CHANGED TO WHITEHAVEN 12 MONTHS EMAILED EXCESSIVE DEFULTS NO…" at bounding box center [452, 510] width 516 height 30
click at [222, 576] on button "Continue" at bounding box center [240, 592] width 92 height 32
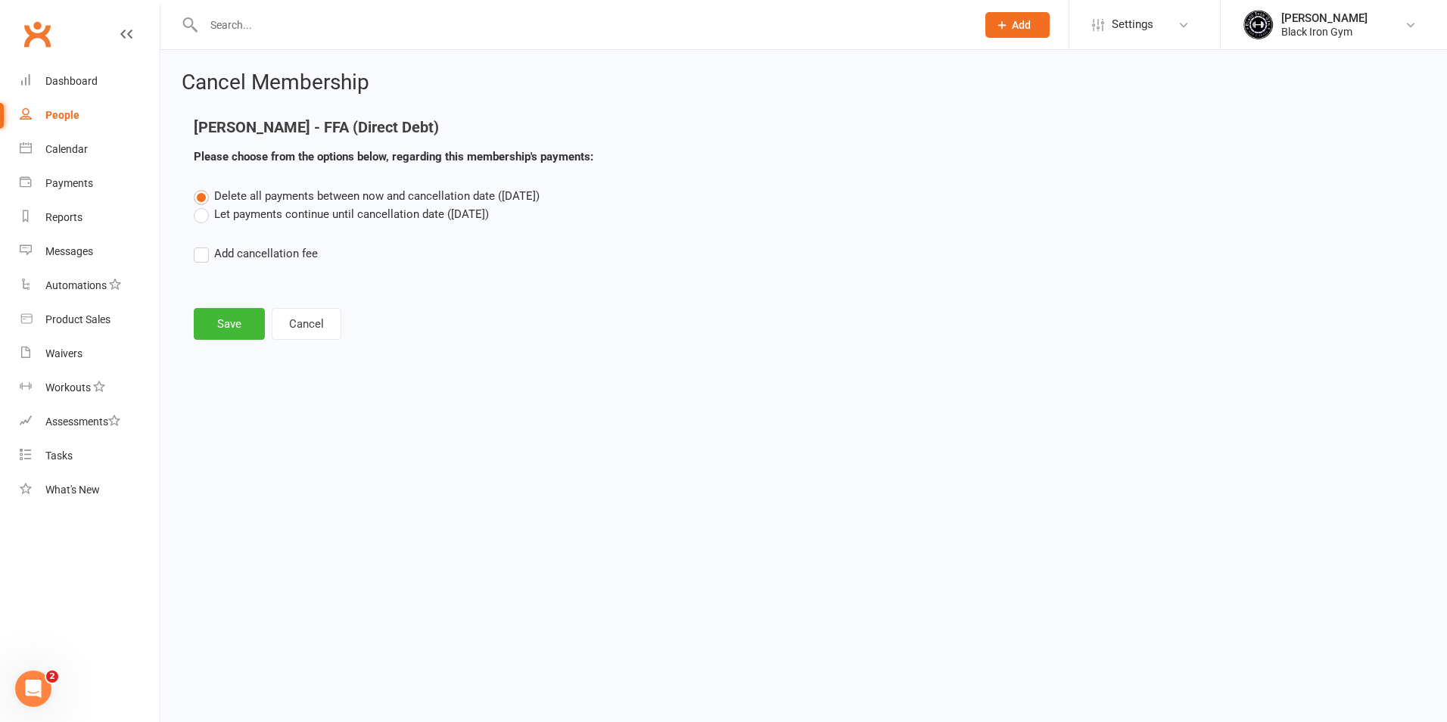
click at [246, 216] on label "Let payments continue until cancellation date (Aug 22, 2025)" at bounding box center [341, 214] width 295 height 18
click at [204, 205] on input "Let payments continue until cancellation date (Aug 22, 2025)" at bounding box center [199, 205] width 10 height 0
click at [235, 328] on button "Save" at bounding box center [229, 324] width 71 height 32
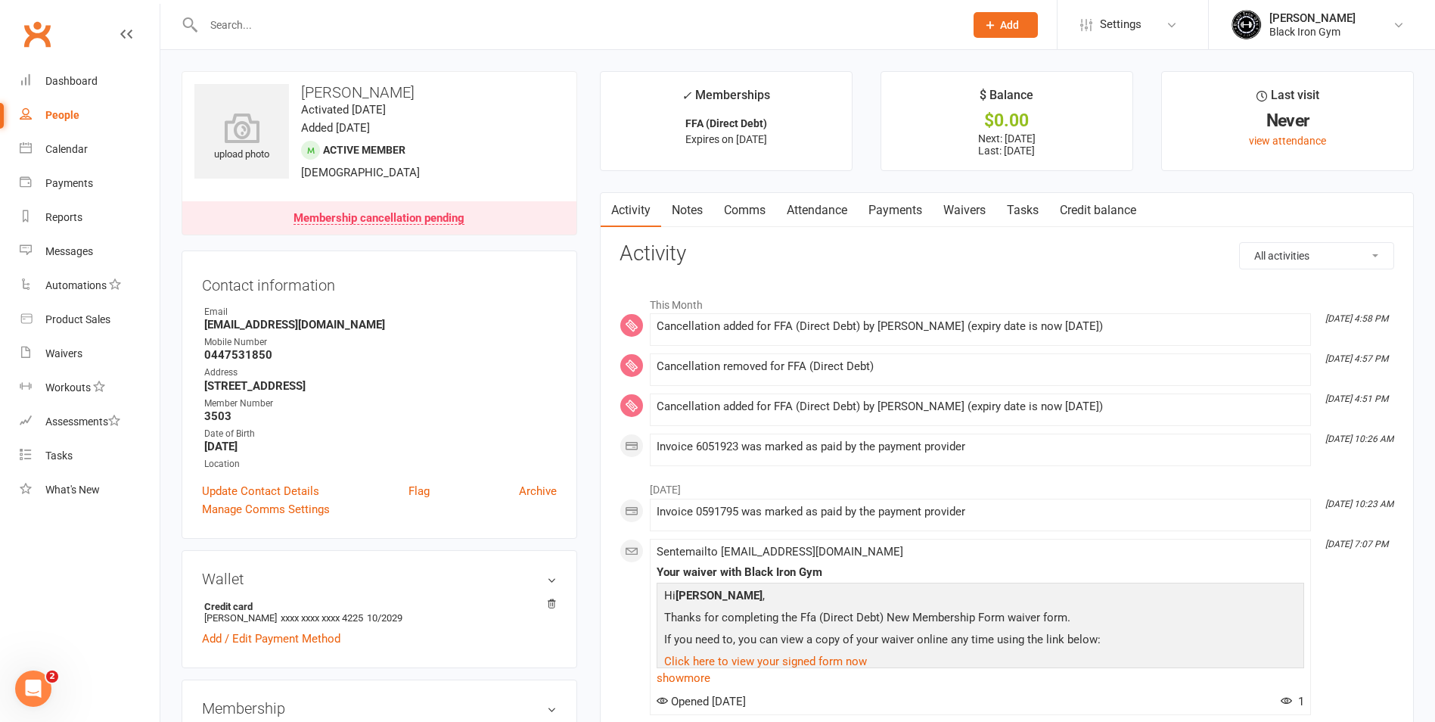
click at [884, 209] on link "Payments" at bounding box center [895, 210] width 75 height 35
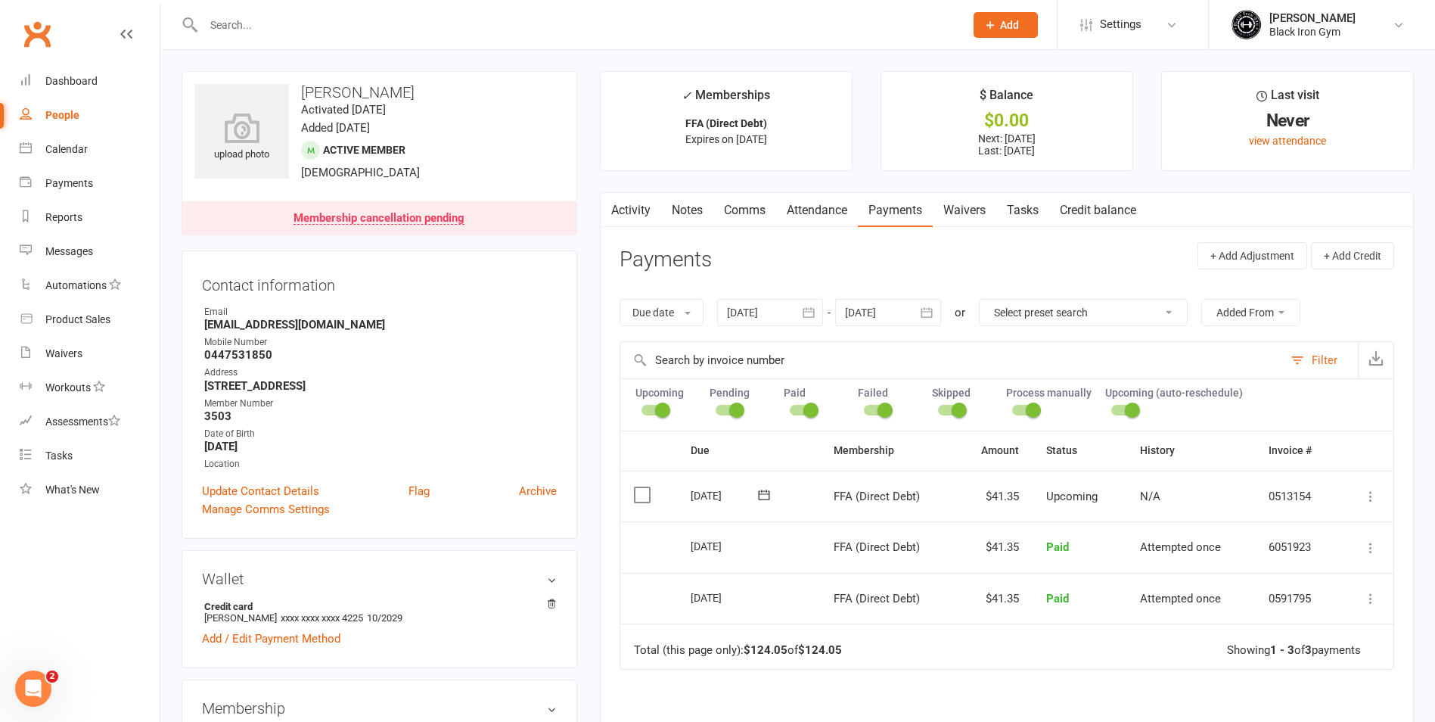
scroll to position [227, 0]
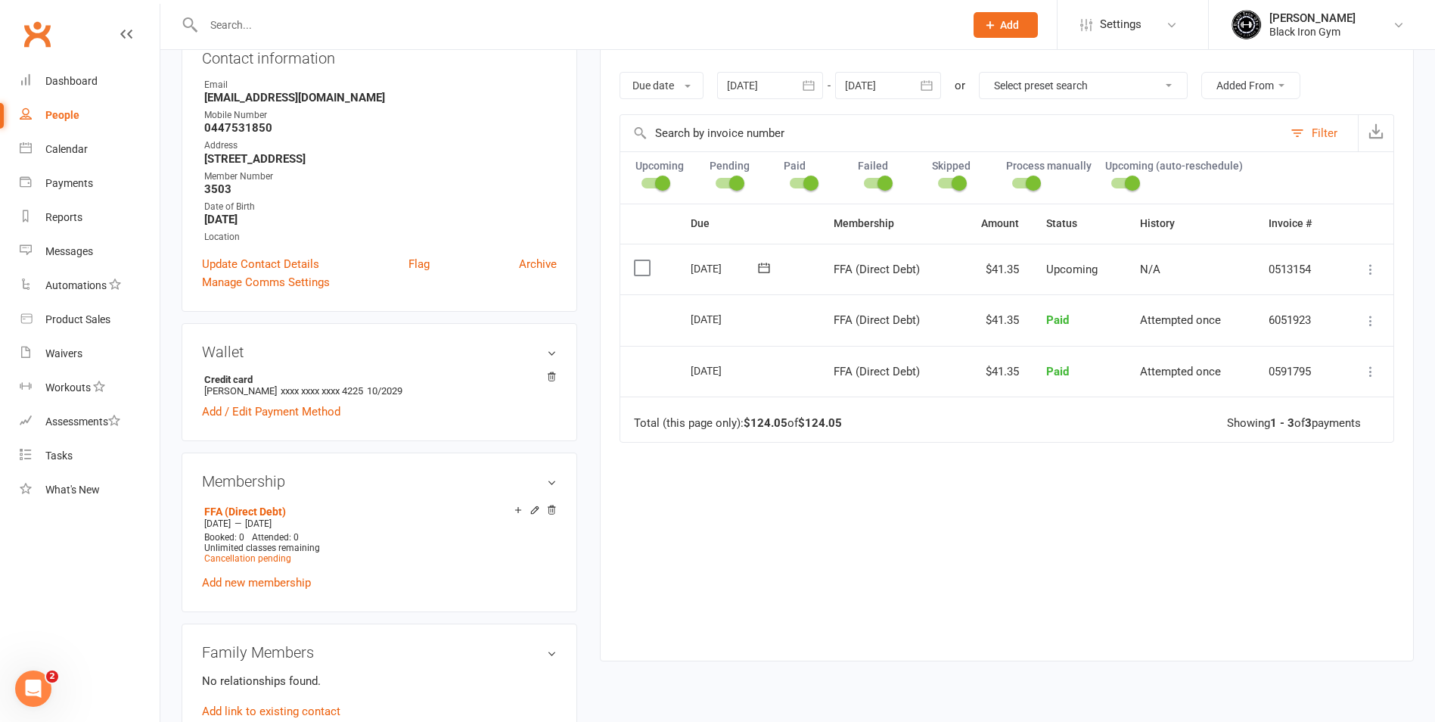
click at [524, 21] on input "text" at bounding box center [576, 24] width 755 height 21
type input "F"
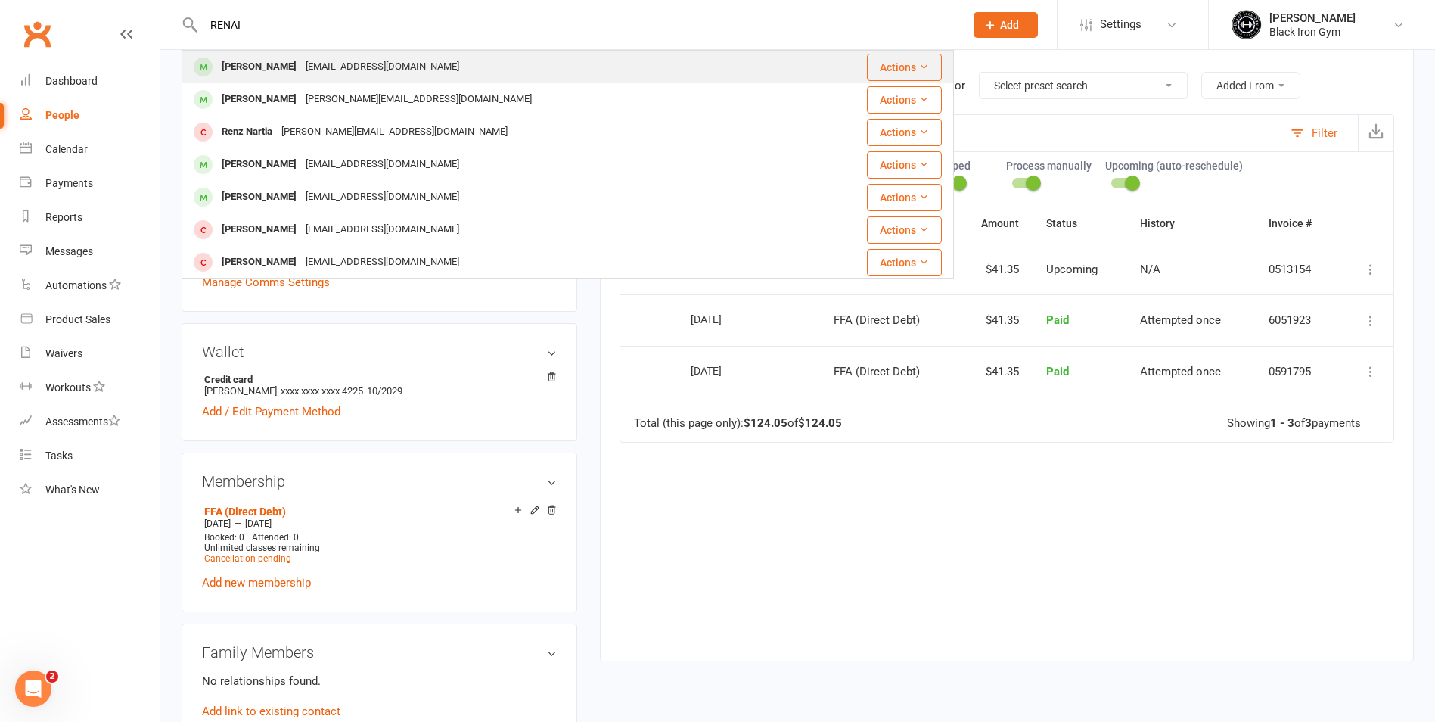
type input "RENAI"
click at [319, 64] on div "Nainai77@hotmail.com" at bounding box center [382, 67] width 163 height 22
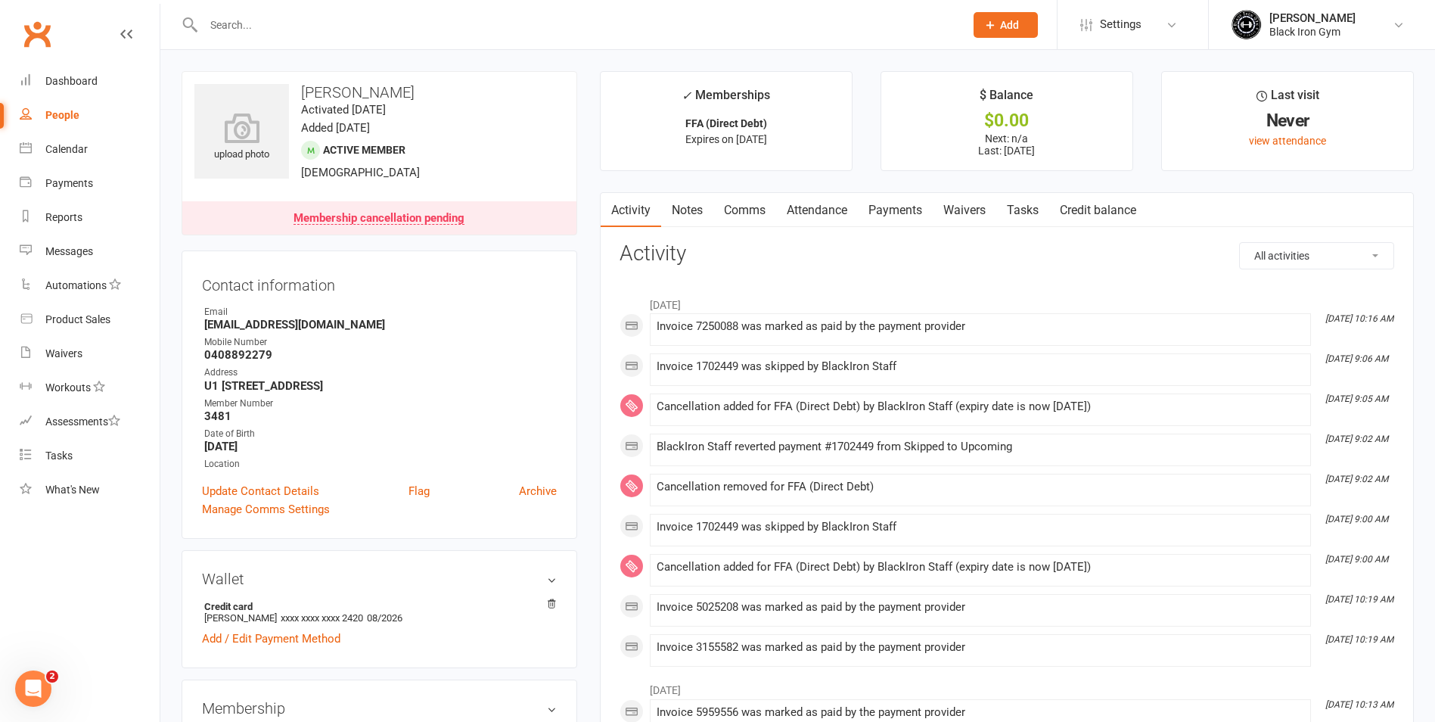
click at [924, 210] on link "Payments" at bounding box center [895, 210] width 75 height 35
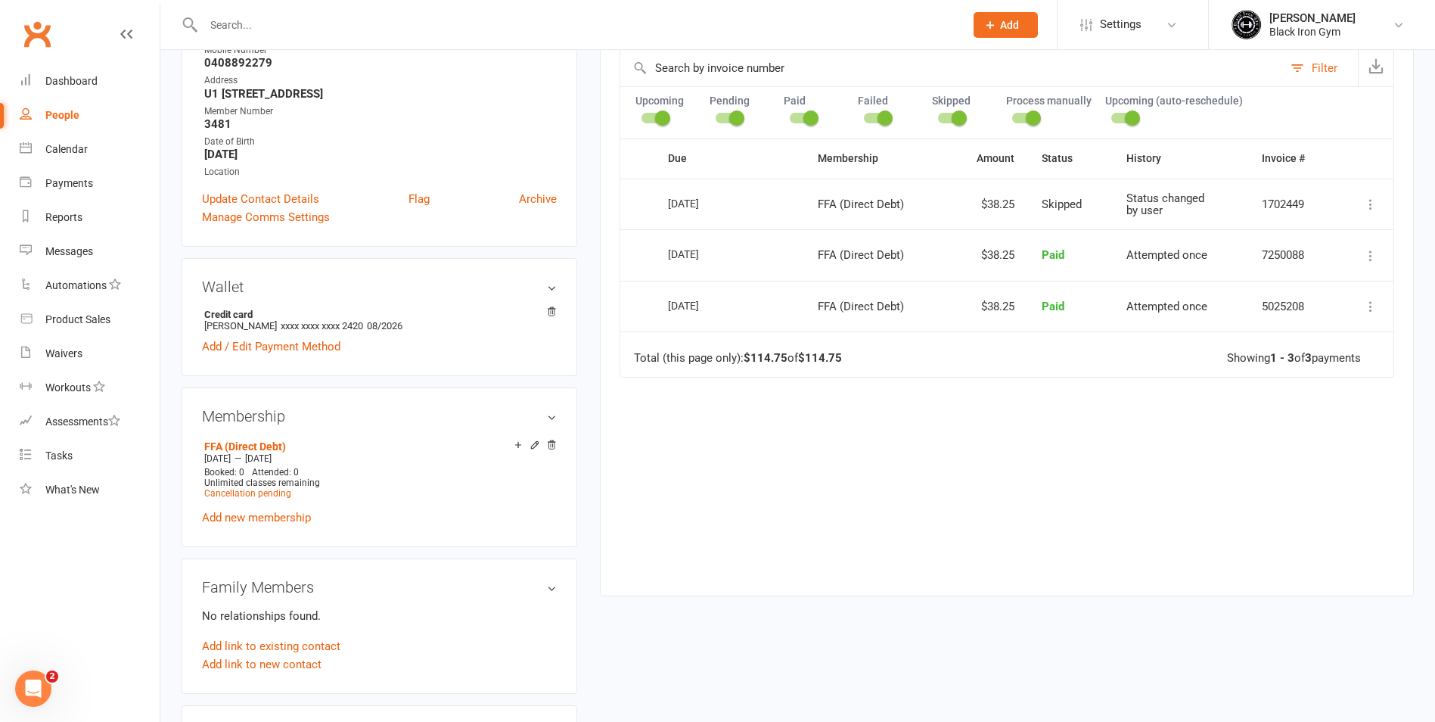
scroll to position [303, 0]
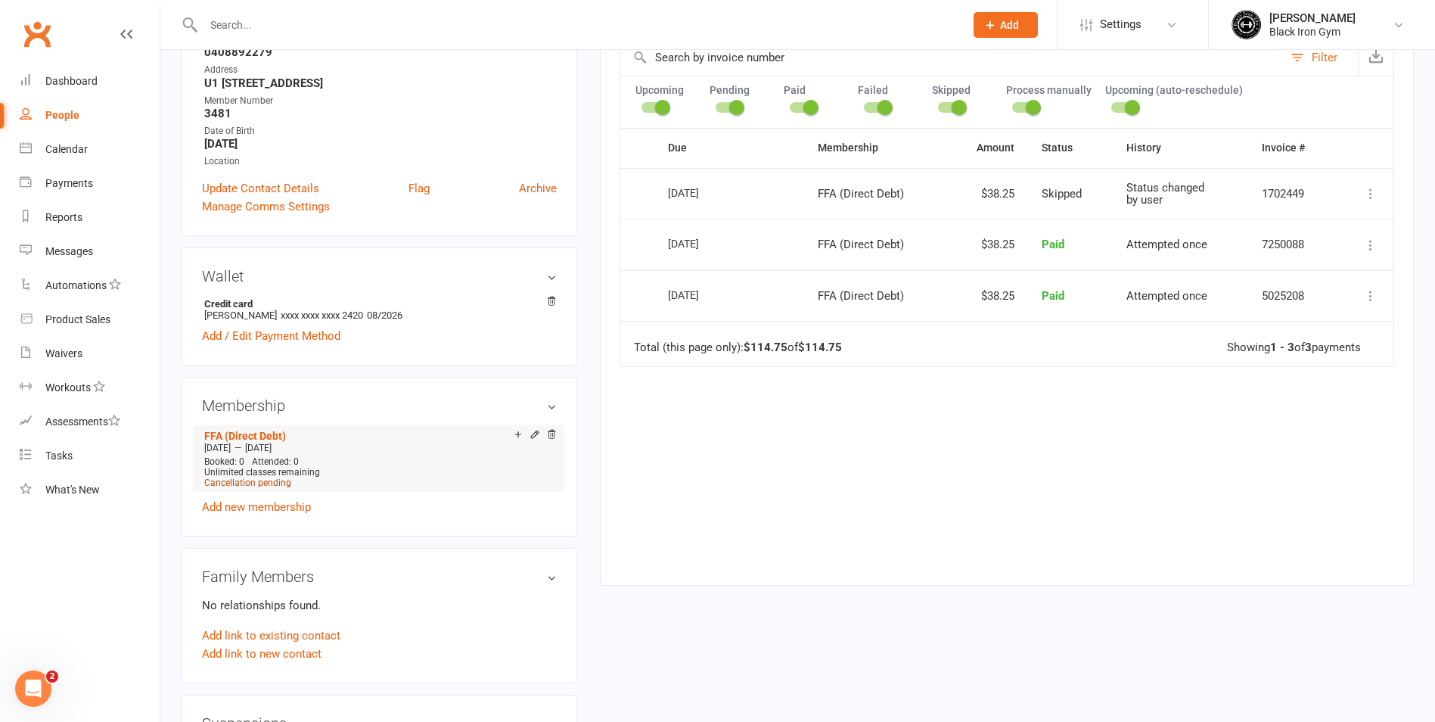
click at [250, 482] on span "Cancellation pending" at bounding box center [247, 482] width 87 height 11
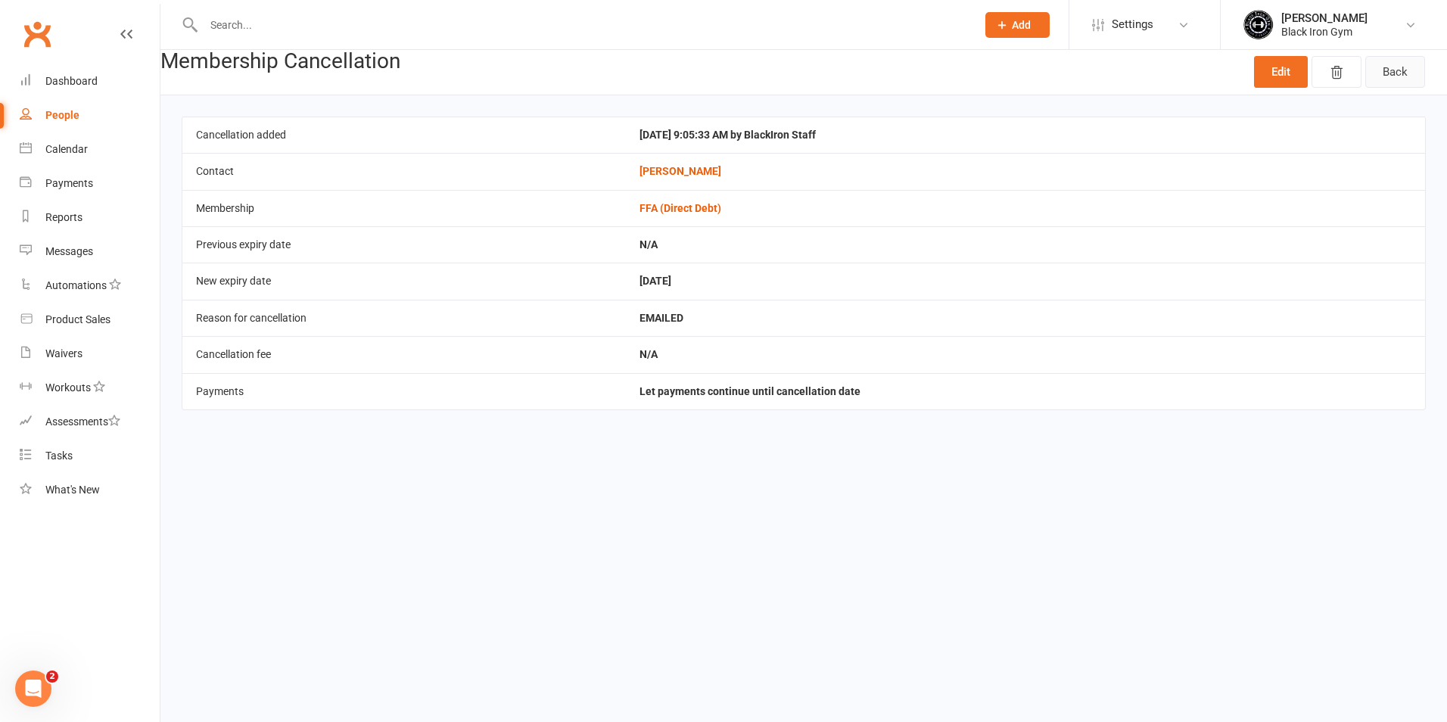
click at [1401, 59] on link "Back" at bounding box center [1395, 72] width 60 height 32
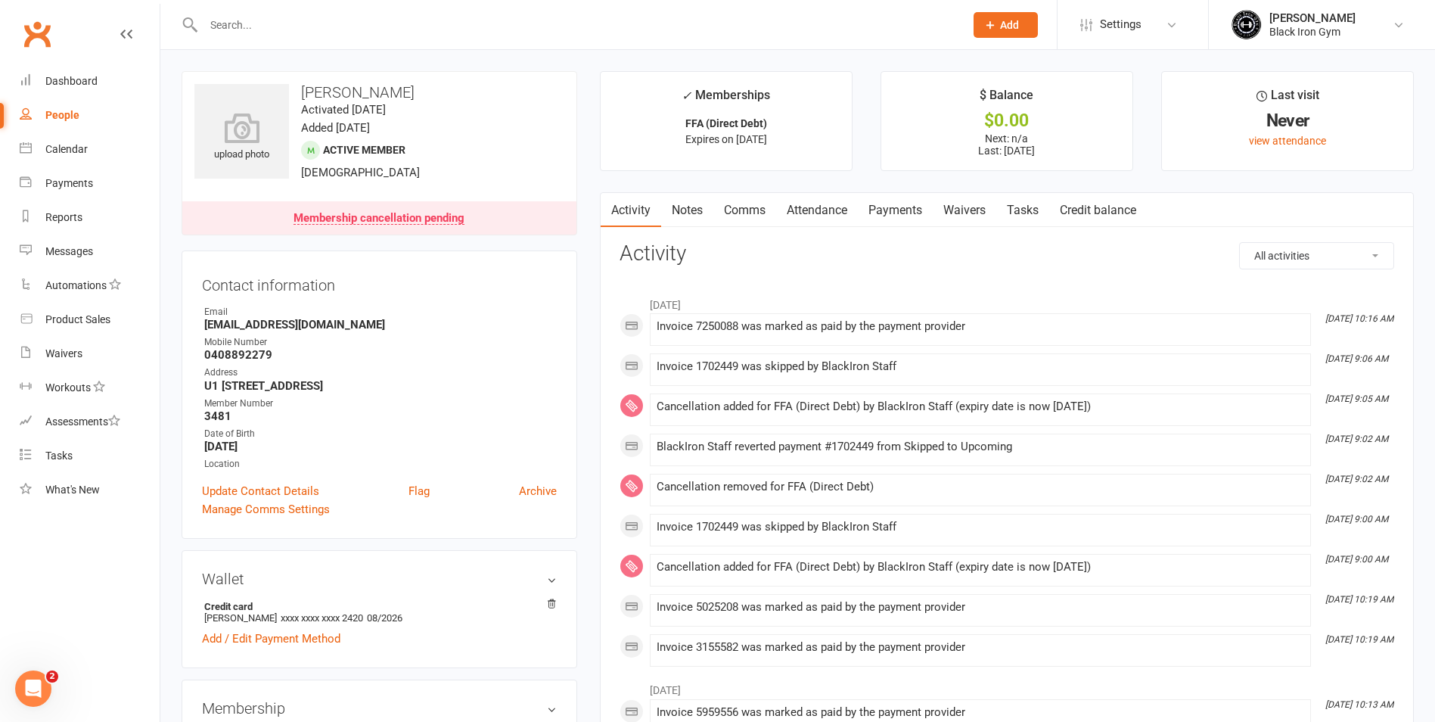
click at [903, 209] on link "Payments" at bounding box center [895, 210] width 75 height 35
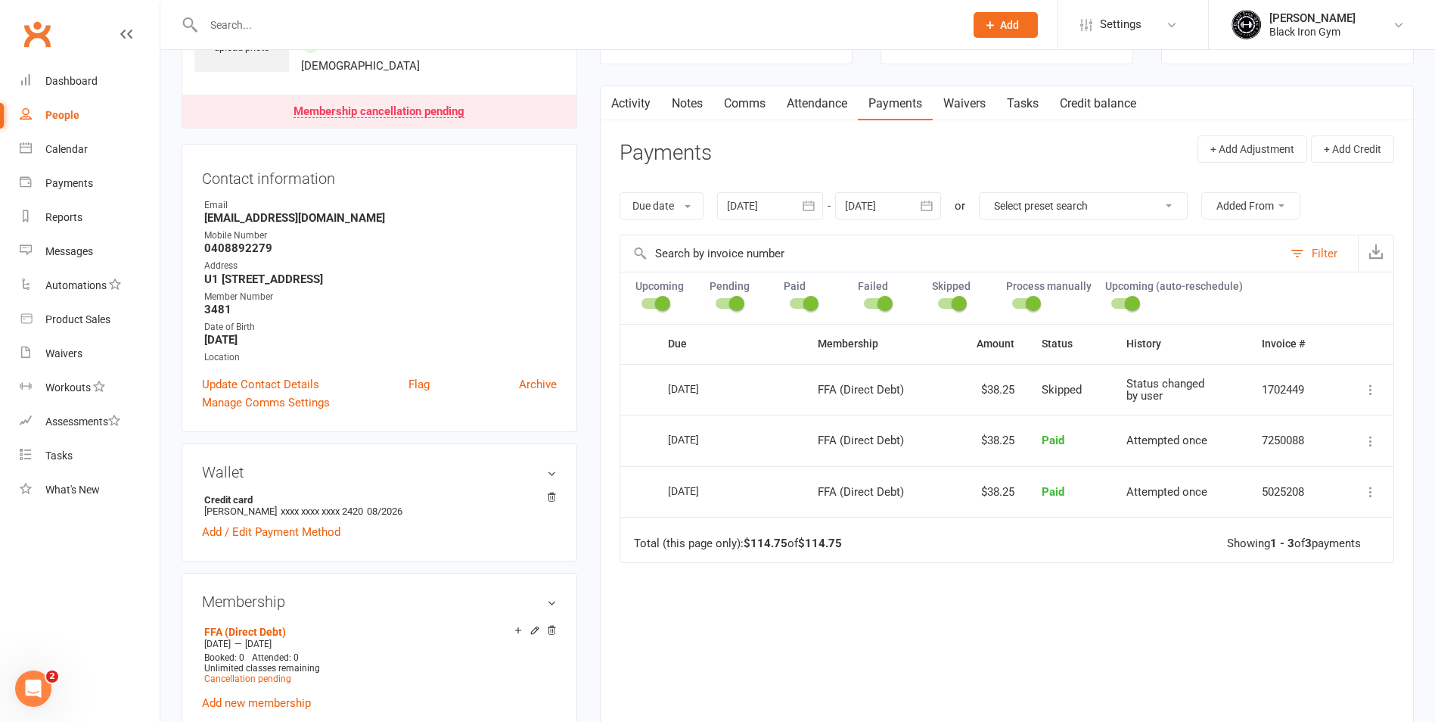
scroll to position [303, 0]
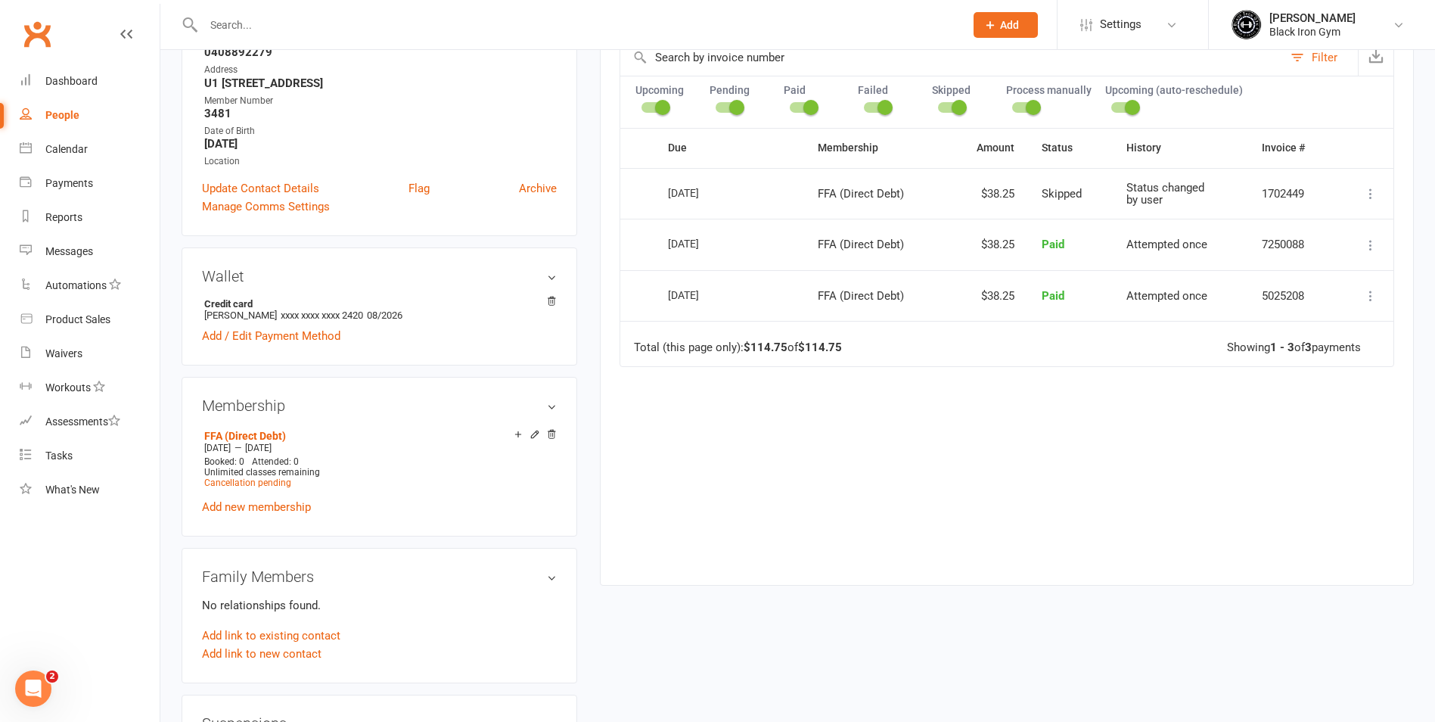
click at [1082, 381] on div "Due Contact Membership Amount Status History Invoice # Select this 12 Aug 2025 …" at bounding box center [1007, 345] width 775 height 434
click at [434, 23] on input "text" at bounding box center [576, 24] width 755 height 21
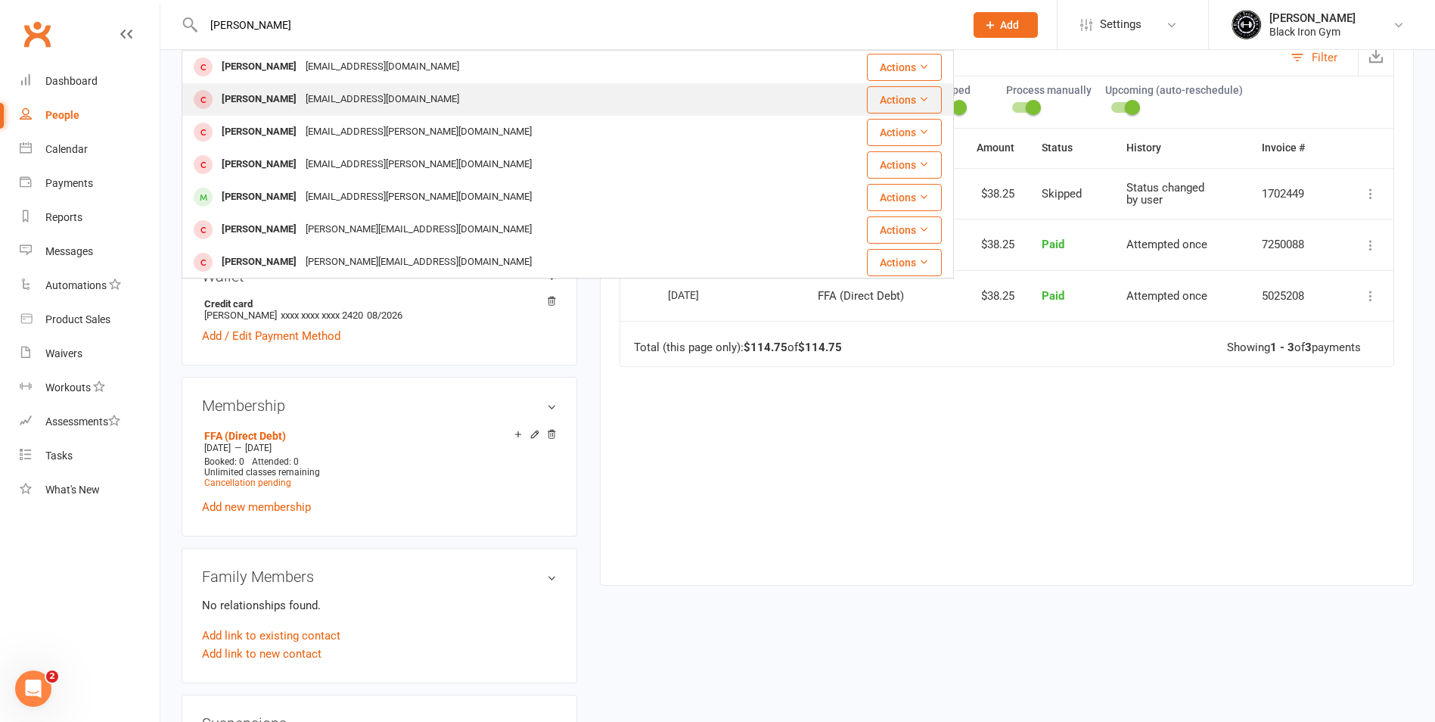
type input "JACOB BOYL"
click at [484, 93] on div "Jacob Boyle Jacobboyle195@gmail.com" at bounding box center [511, 99] width 657 height 31
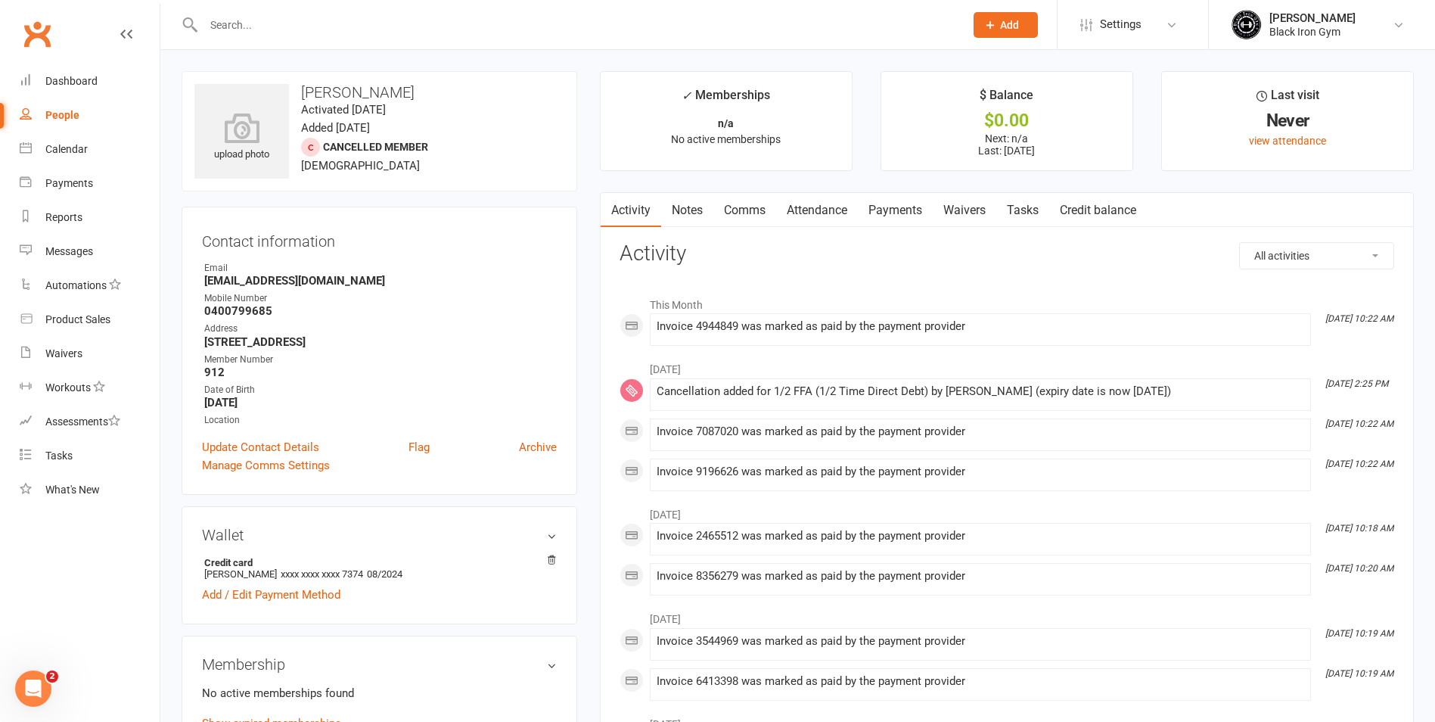
click at [231, 27] on input "text" at bounding box center [576, 24] width 755 height 21
type input "F"
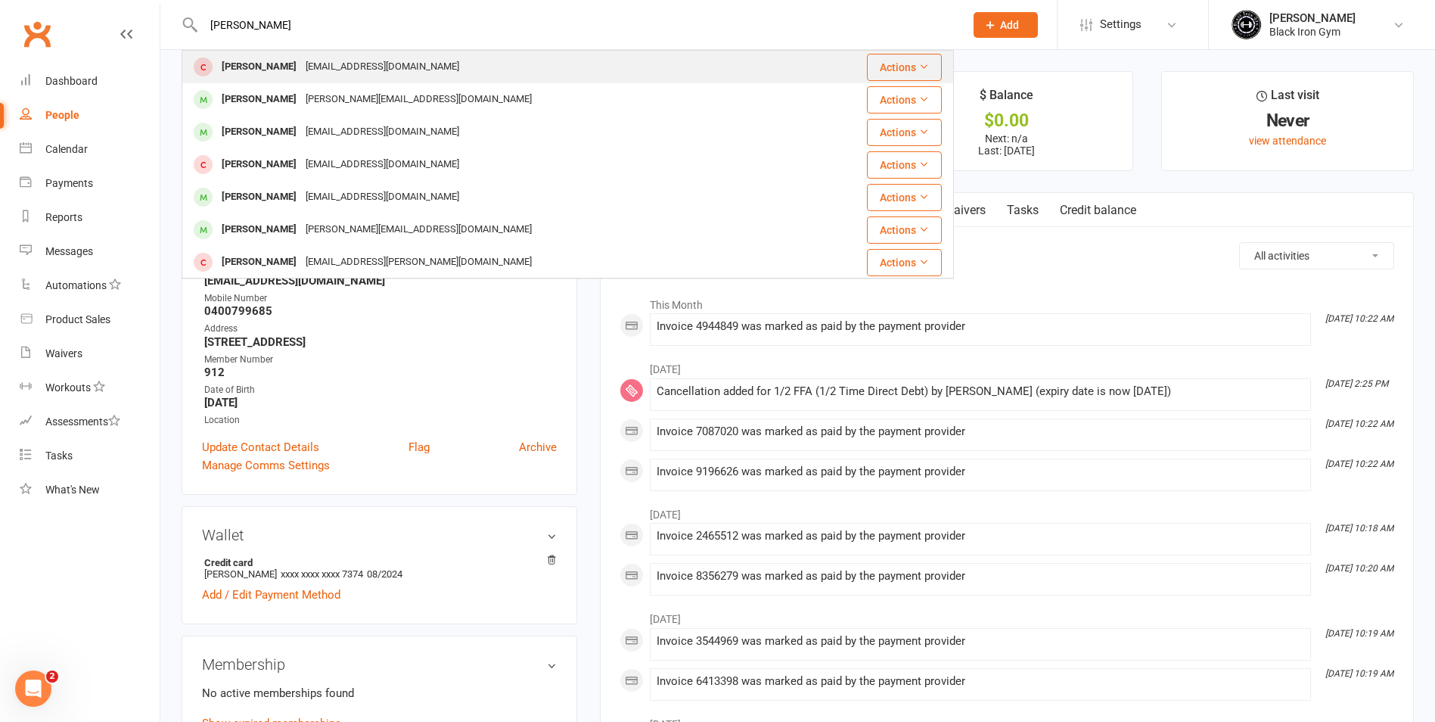
type input "DANIEL WATTS"
click at [255, 69] on div "Daniel Watts" at bounding box center [259, 67] width 84 height 22
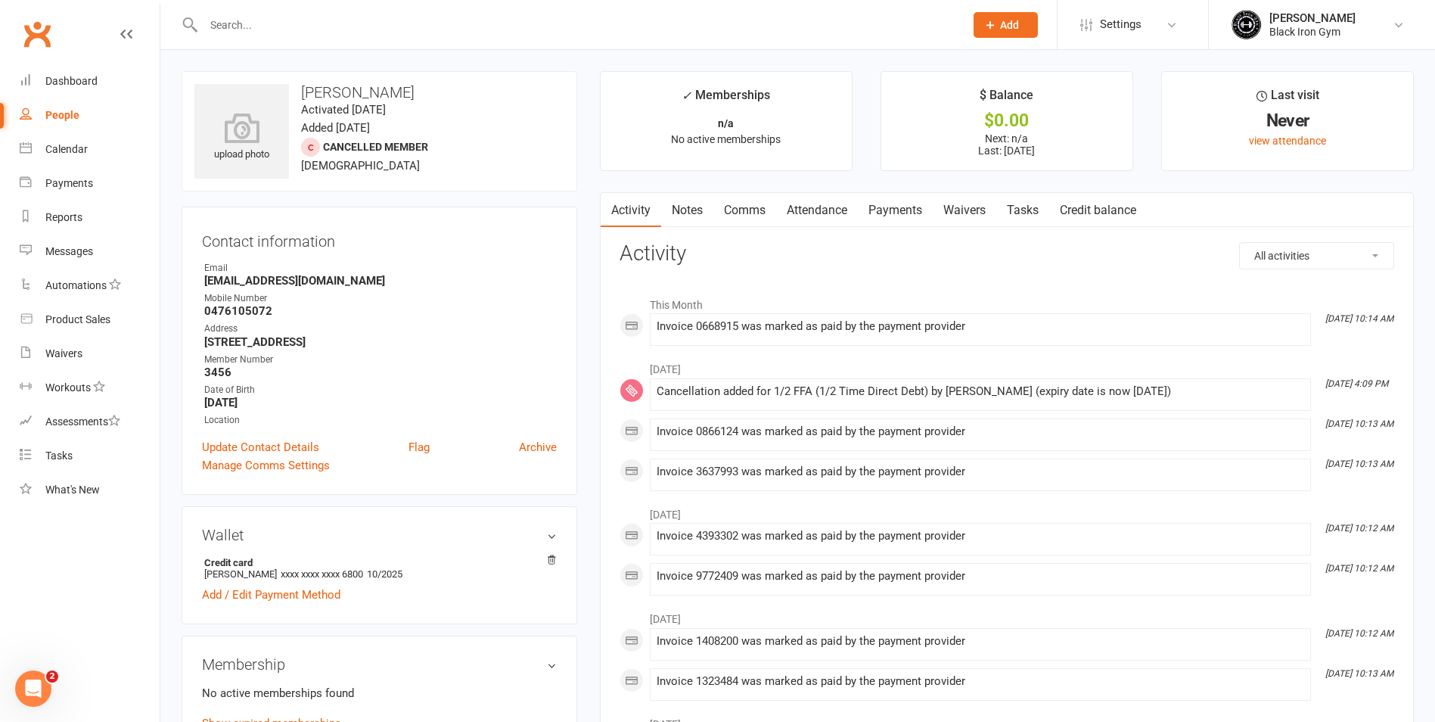
click at [601, 26] on input "text" at bounding box center [576, 24] width 755 height 21
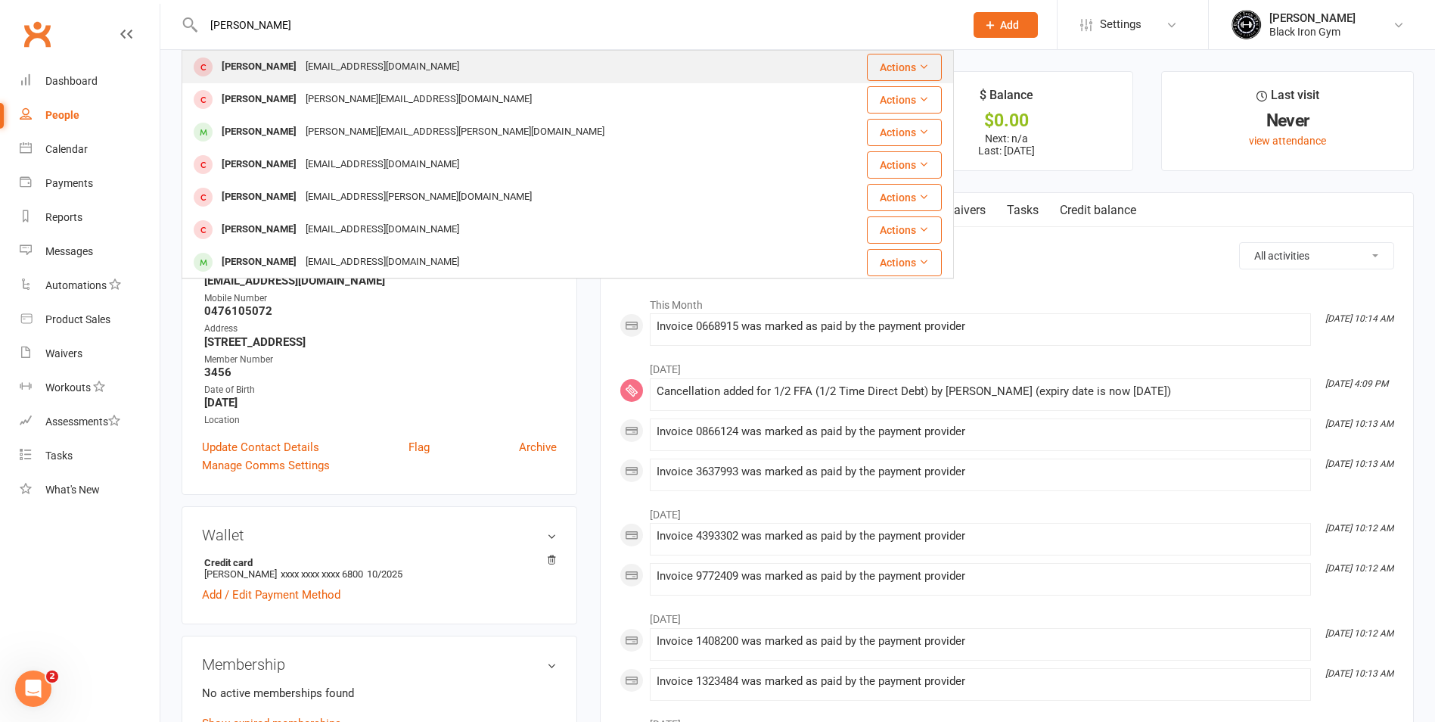
type input "LUKE TORREN"
click at [276, 73] on div "Luke Torrens" at bounding box center [259, 67] width 84 height 22
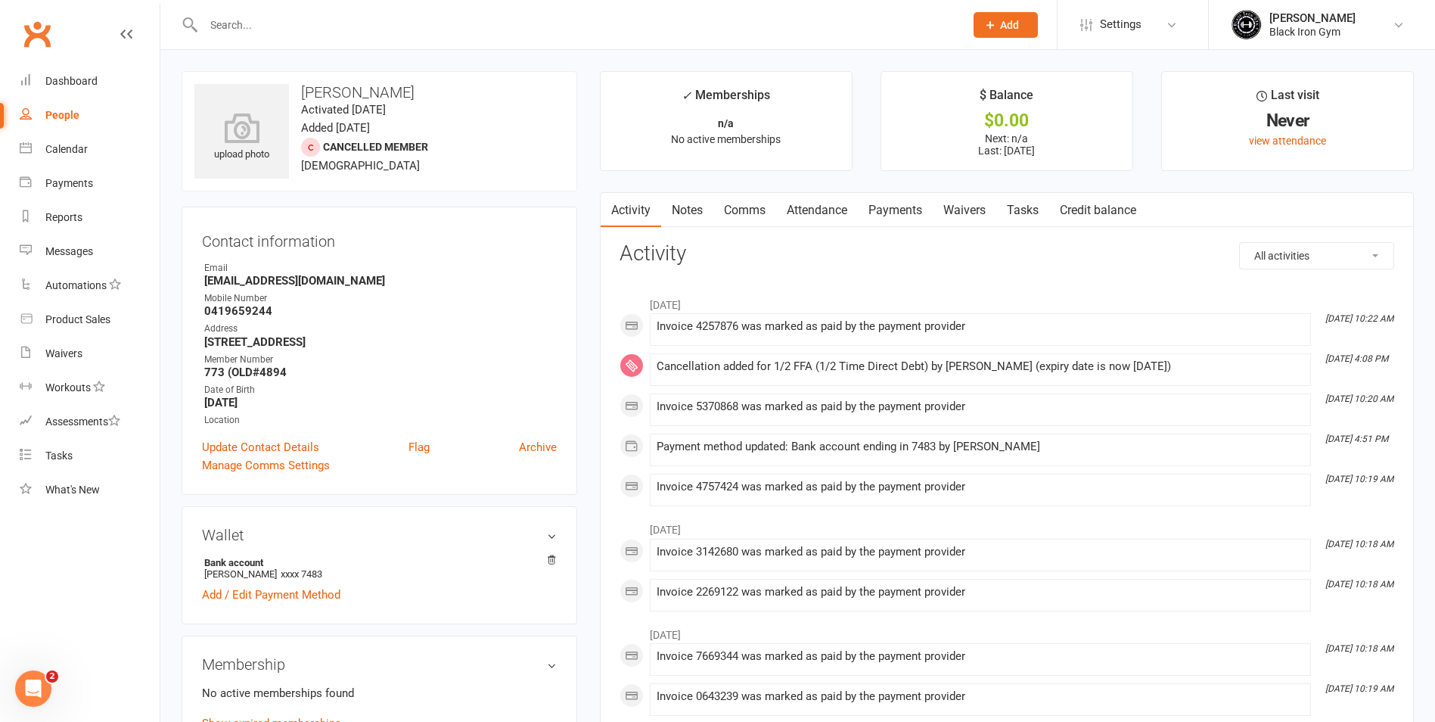
click at [377, 41] on div at bounding box center [568, 24] width 772 height 49
click at [283, 48] on div at bounding box center [568, 24] width 772 height 49
click at [288, 26] on input "text" at bounding box center [576, 24] width 755 height 21
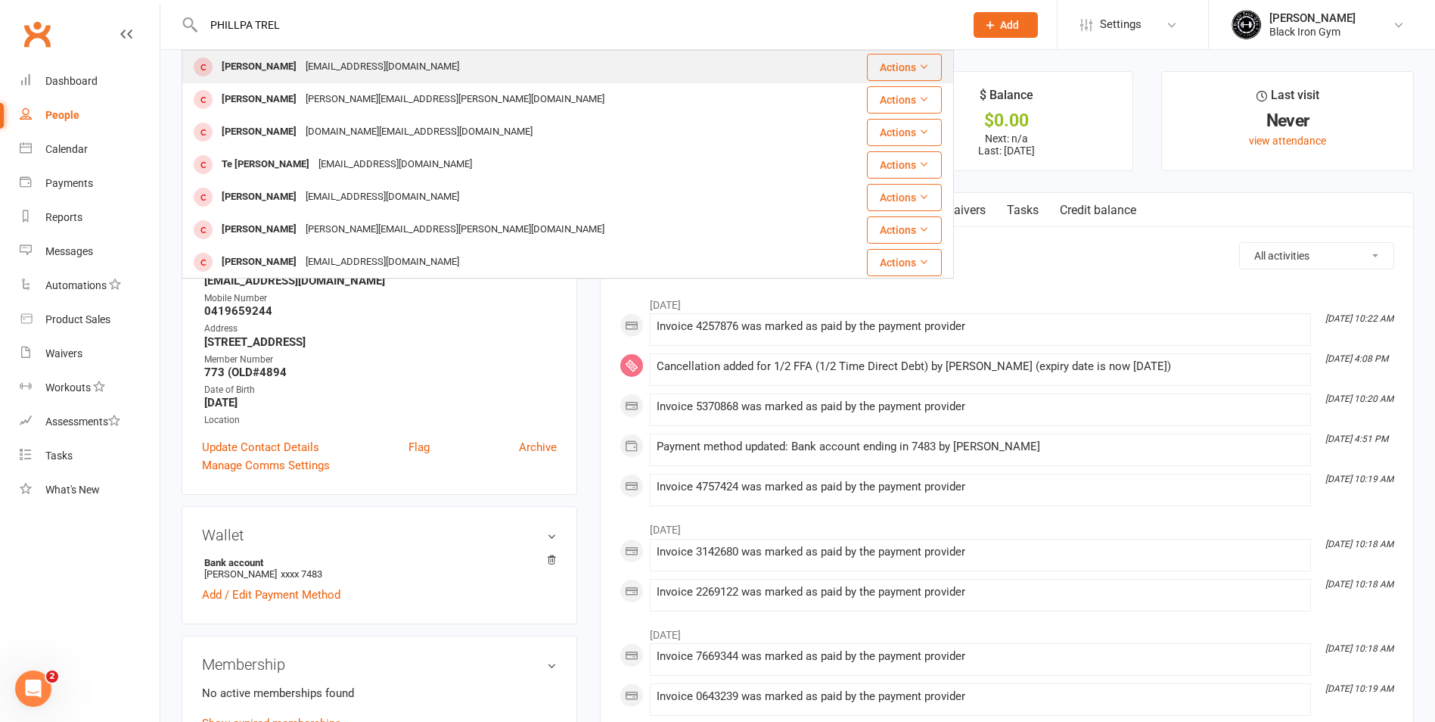
type input "PHILLPA TREL"
click at [345, 68] on div "Pippa.t@outlook.com.au" at bounding box center [382, 67] width 163 height 22
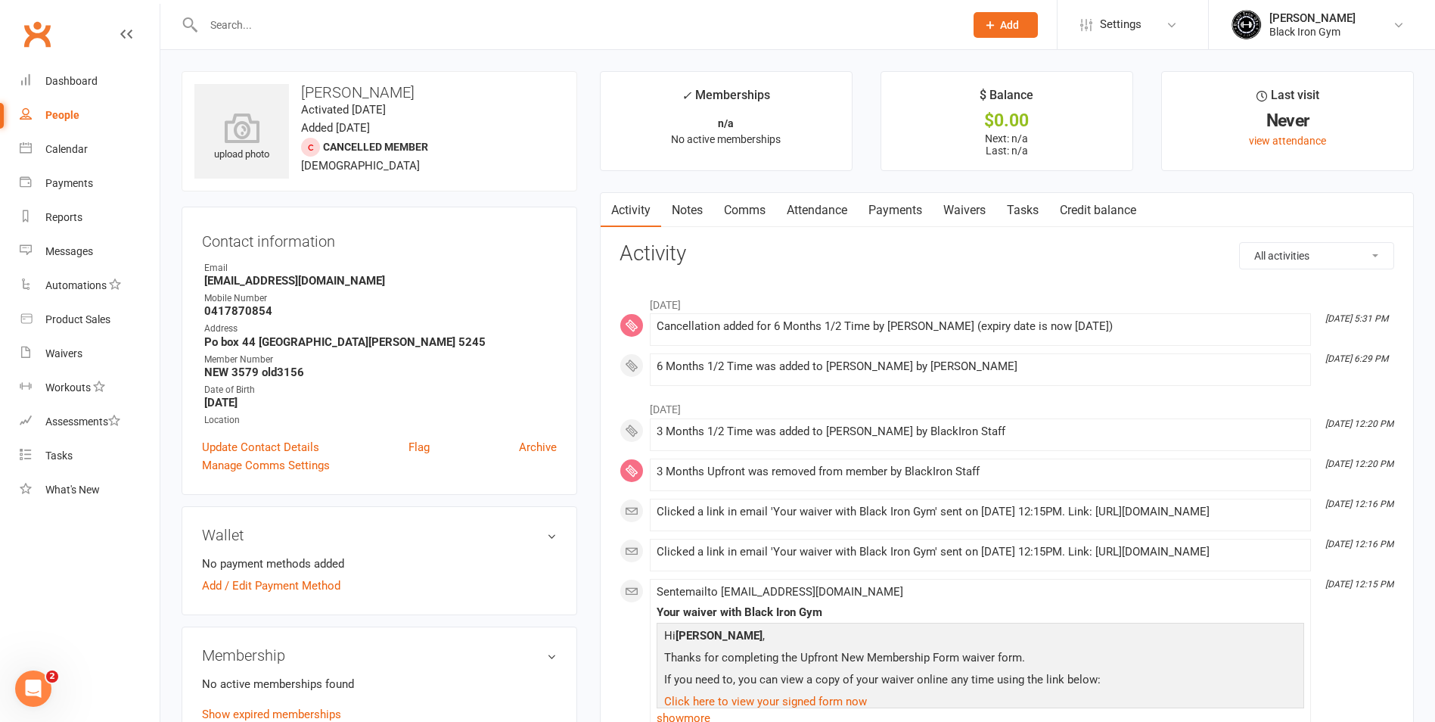
click at [891, 220] on link "Payments" at bounding box center [895, 210] width 75 height 35
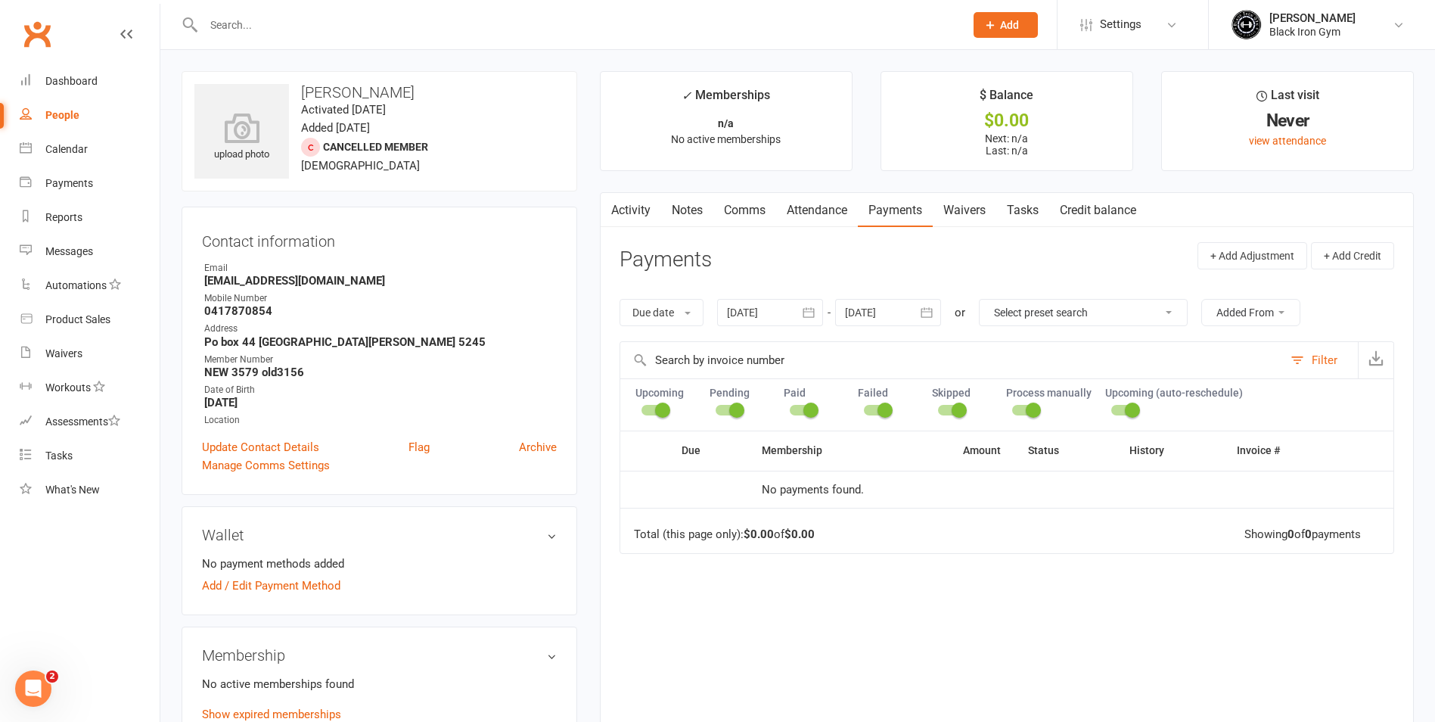
click at [790, 23] on input "text" at bounding box center [576, 24] width 755 height 21
type input "H"
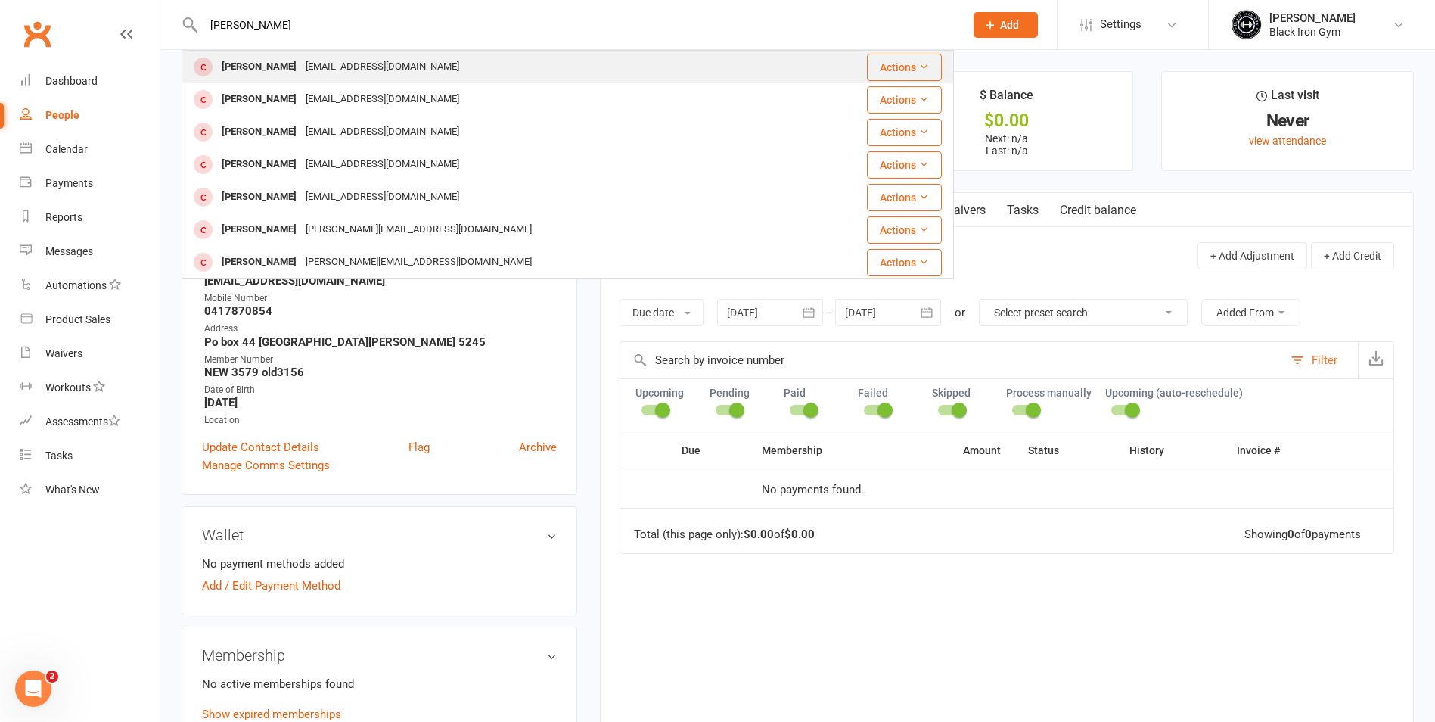
type input "JAMES ELLI"
click at [726, 51] on td "James Ellings Ellingsj@tpg.com.au" at bounding box center [503, 67] width 642 height 33
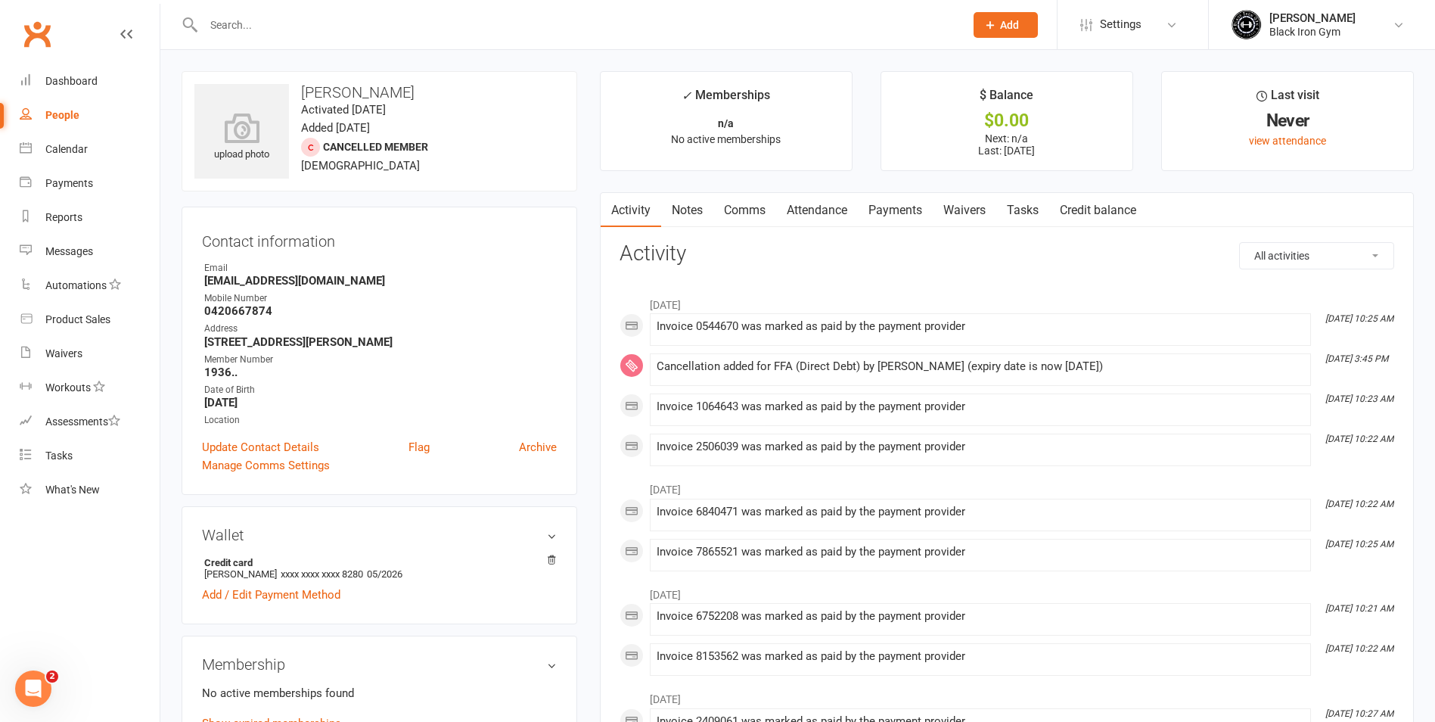
click at [375, 21] on input "text" at bounding box center [576, 24] width 755 height 21
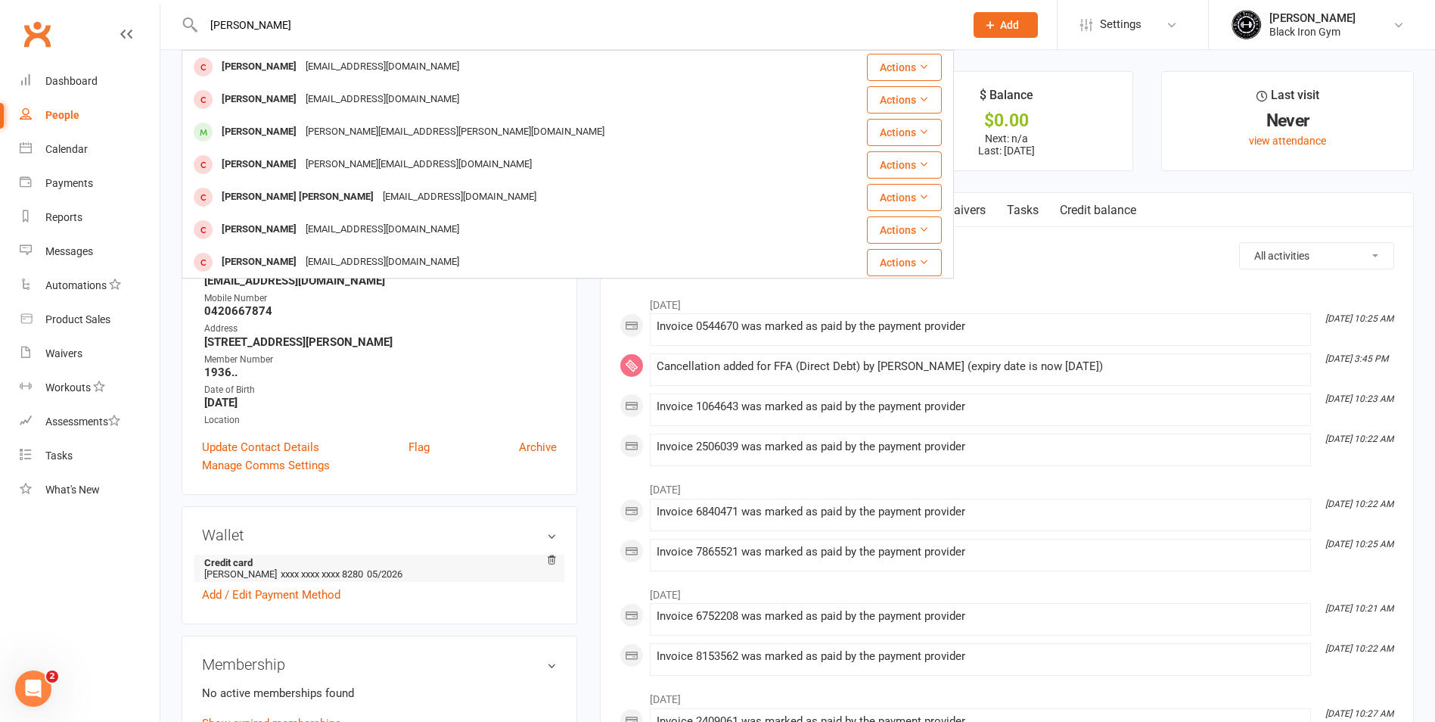
type input "NEIL DEX"
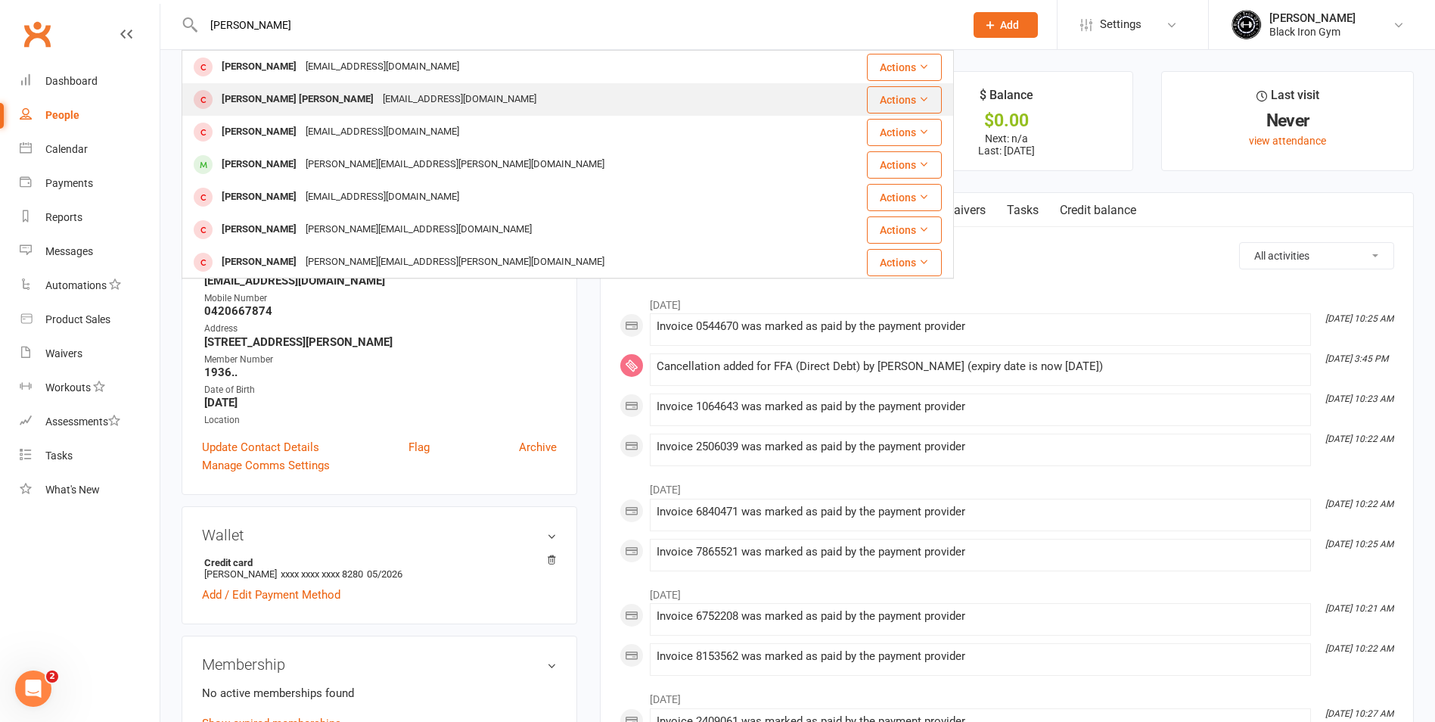
click at [448, 95] on div "Neil Den exter Neildenexter@gmail.com" at bounding box center [503, 99] width 641 height 31
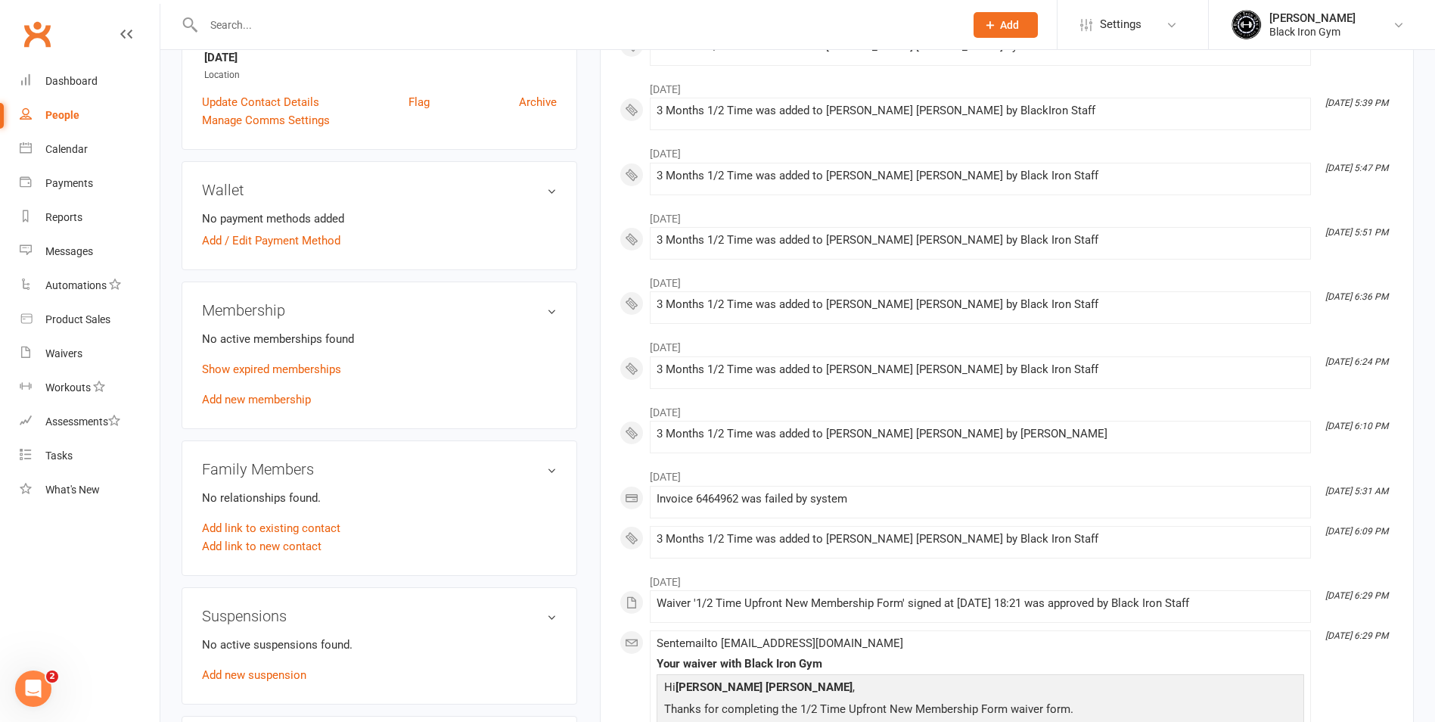
scroll to position [378, 0]
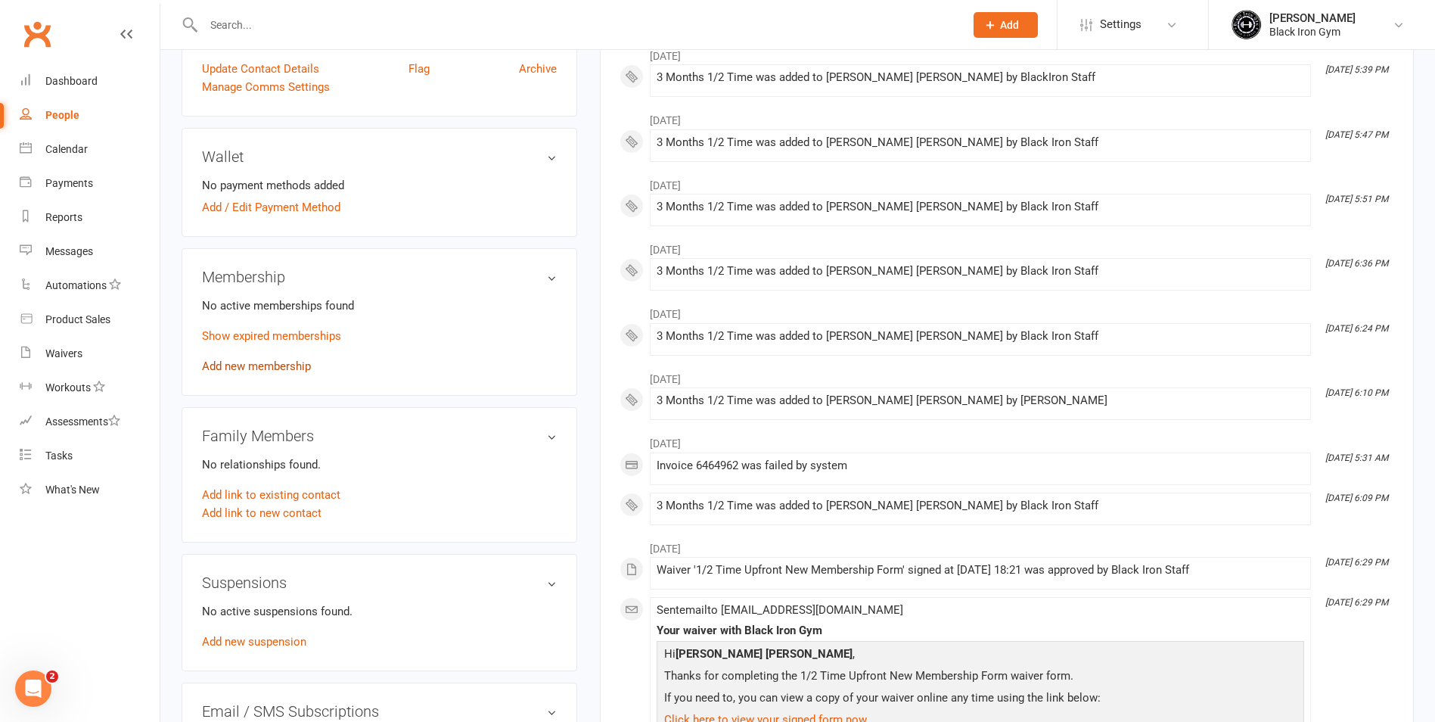
click at [256, 367] on link "Add new membership" at bounding box center [256, 366] width 109 height 14
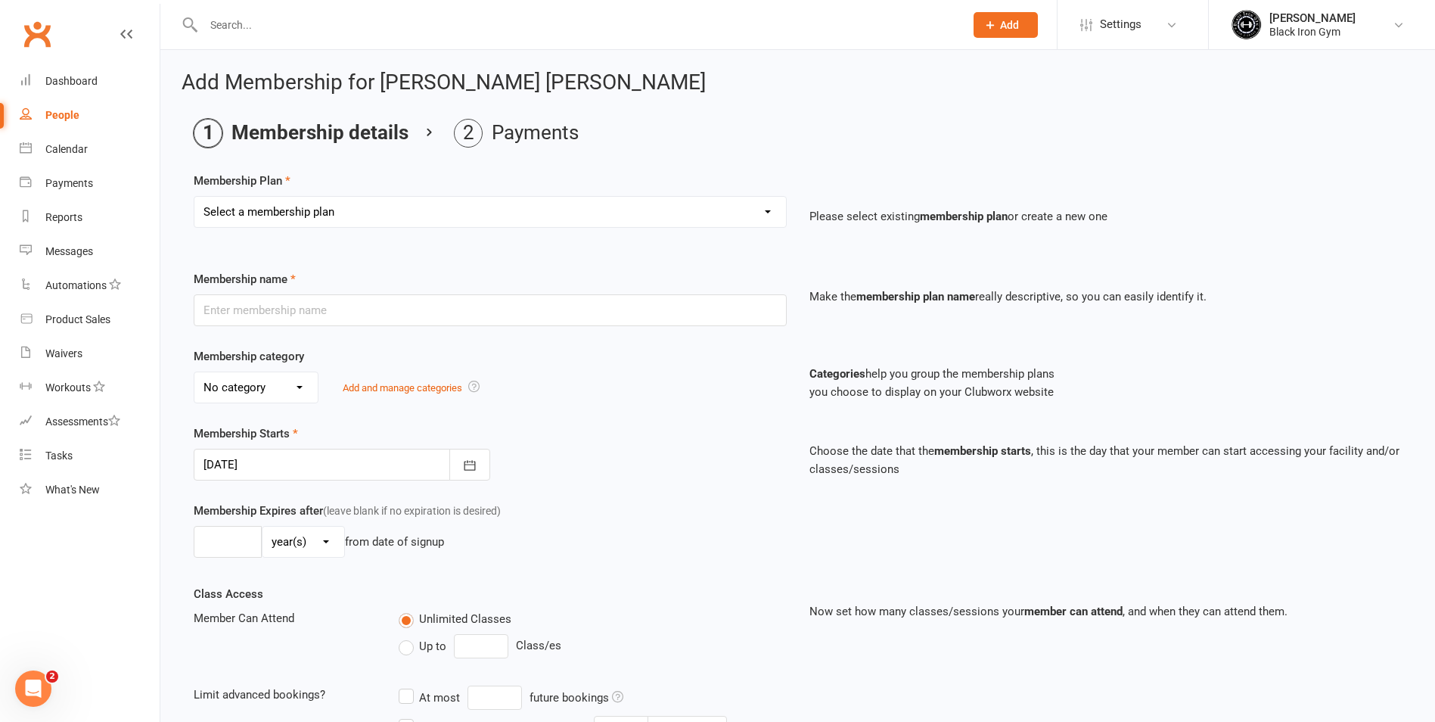
click at [444, 222] on select "Select a membership plan Create new Membership Plan FFA (Direct Debt) 1/2 FFA (…" at bounding box center [490, 212] width 592 height 30
select select "8"
click at [194, 197] on select "Select a membership plan Create new Membership Plan FFA (Direct Debt) 1/2 FFA (…" at bounding box center [490, 212] width 592 height 30
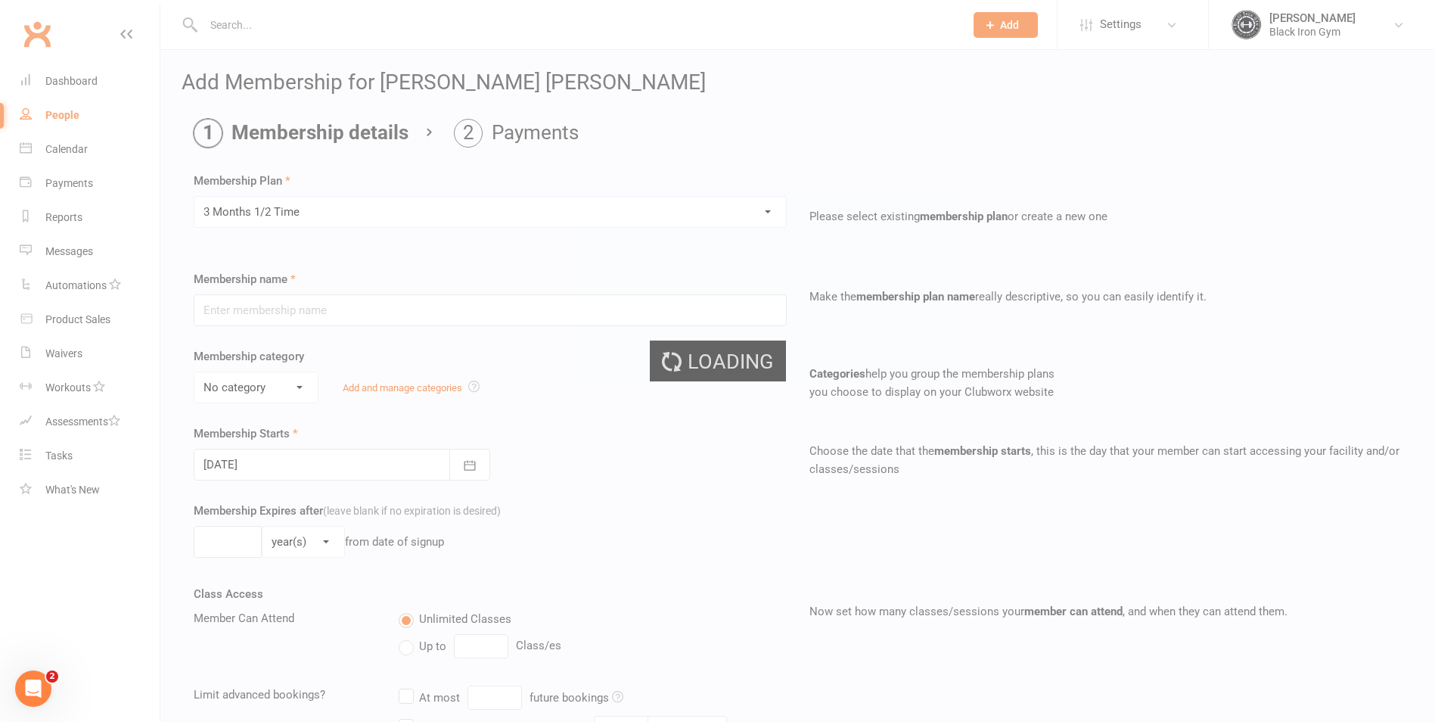
type input "3 Months 1/2 Time"
select select "4"
type input "3"
select select "2"
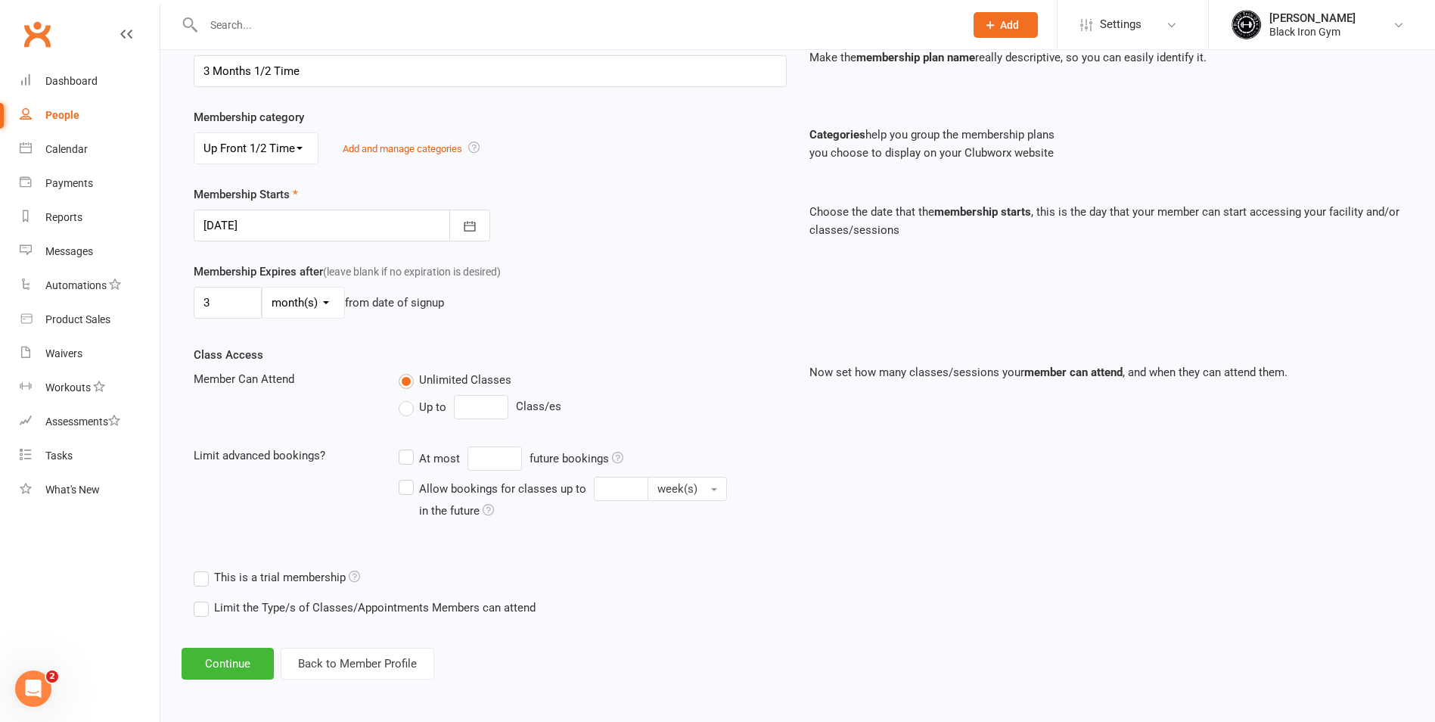
scroll to position [240, 0]
click at [218, 670] on button "Continue" at bounding box center [228, 663] width 92 height 32
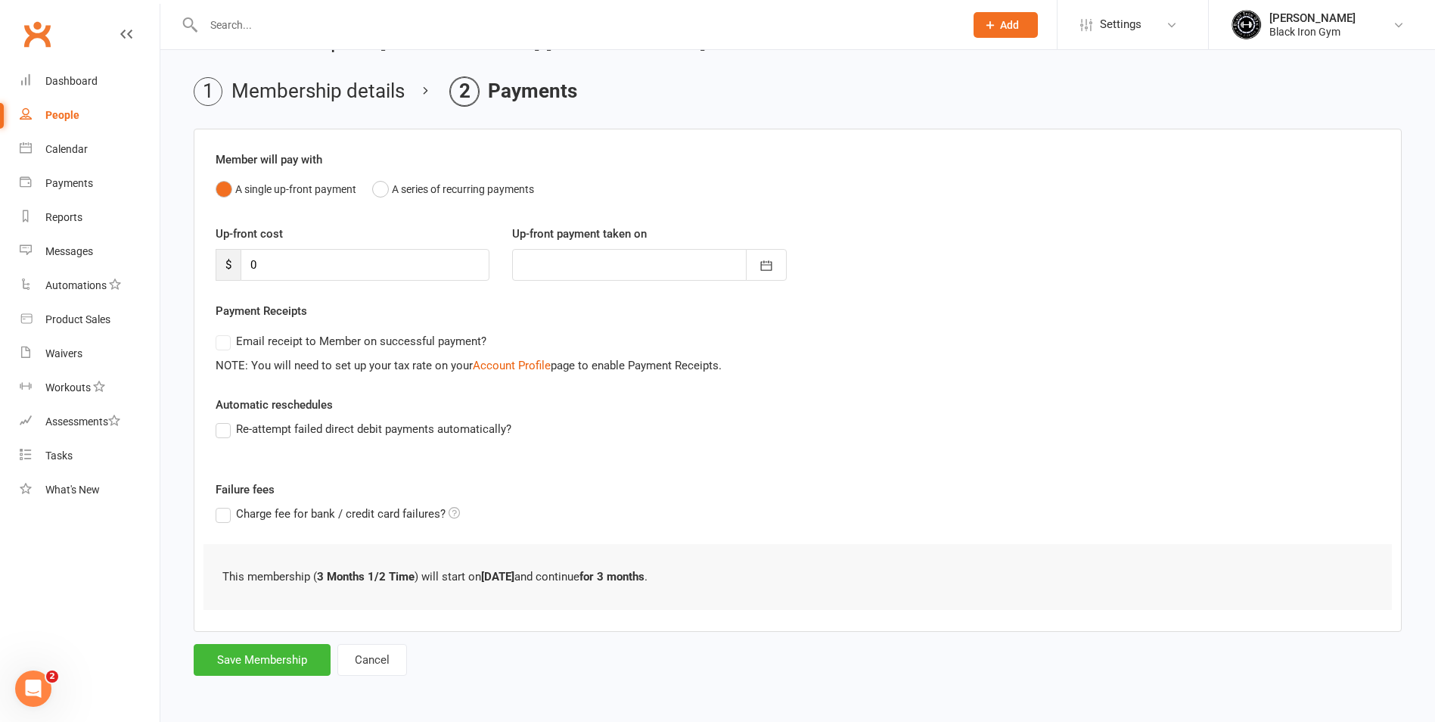
scroll to position [0, 0]
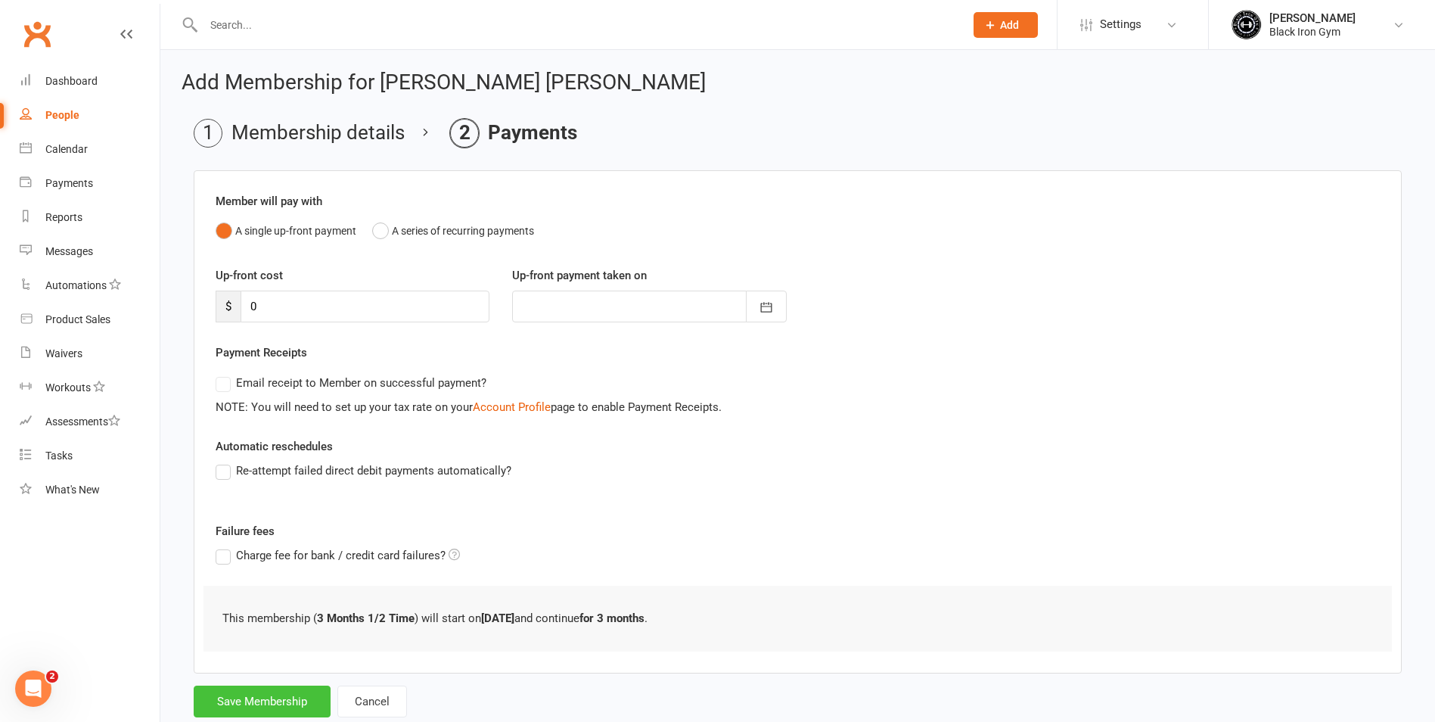
click at [299, 690] on button "Save Membership" at bounding box center [262, 701] width 137 height 32
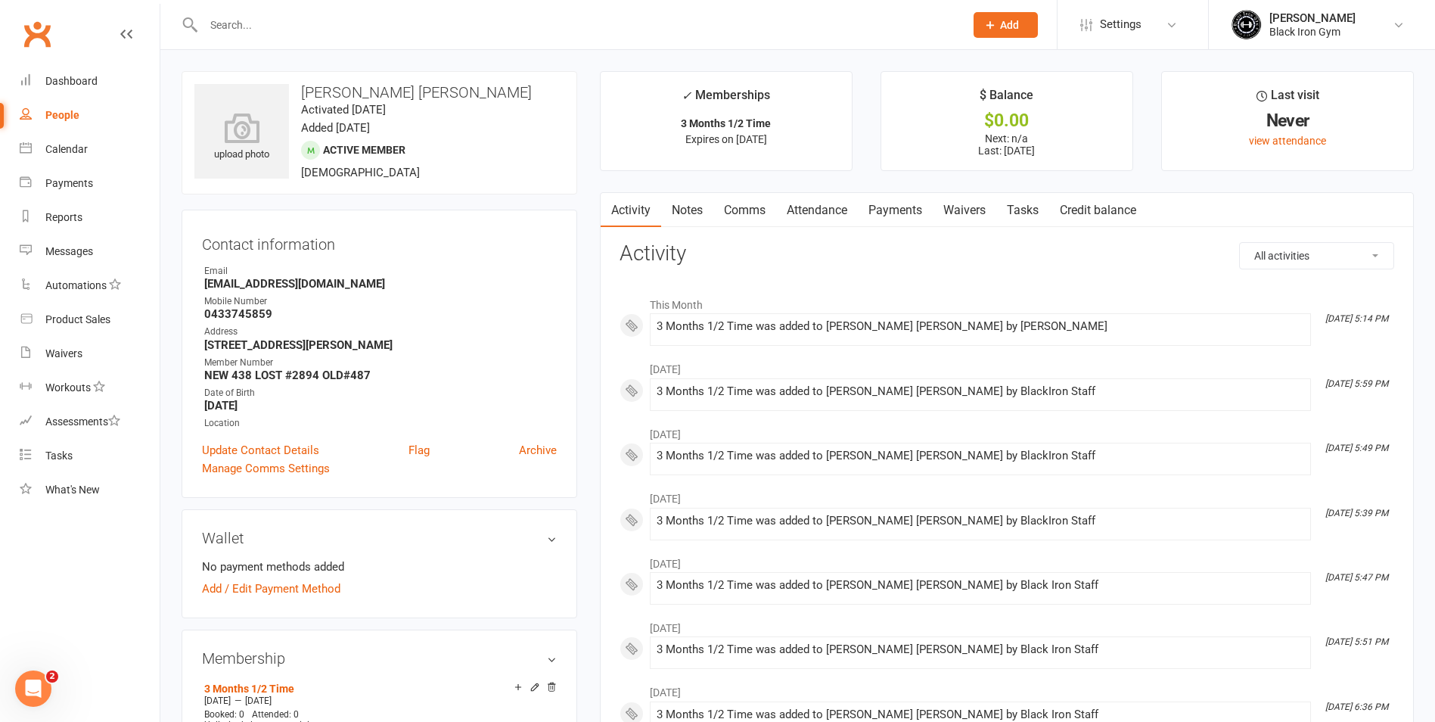
click at [695, 16] on input "text" at bounding box center [576, 24] width 755 height 21
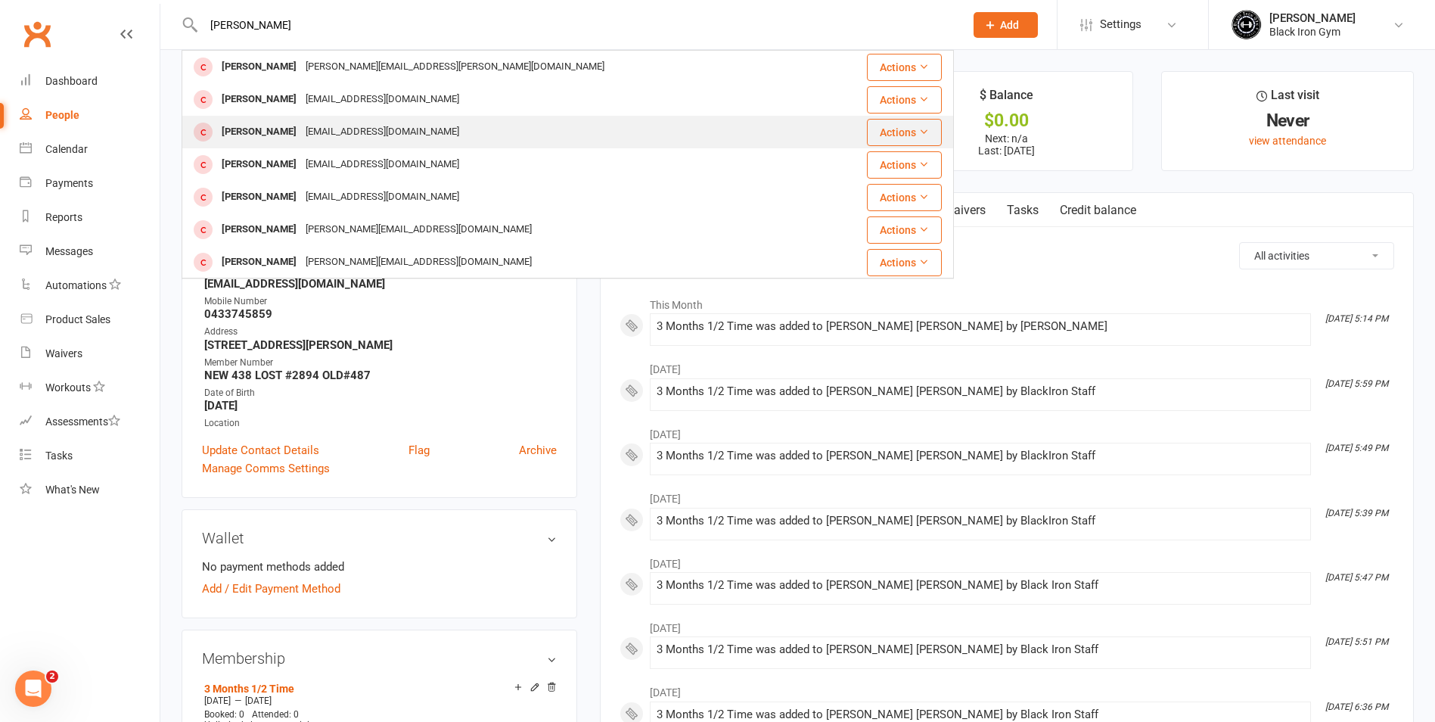
scroll to position [424, 0]
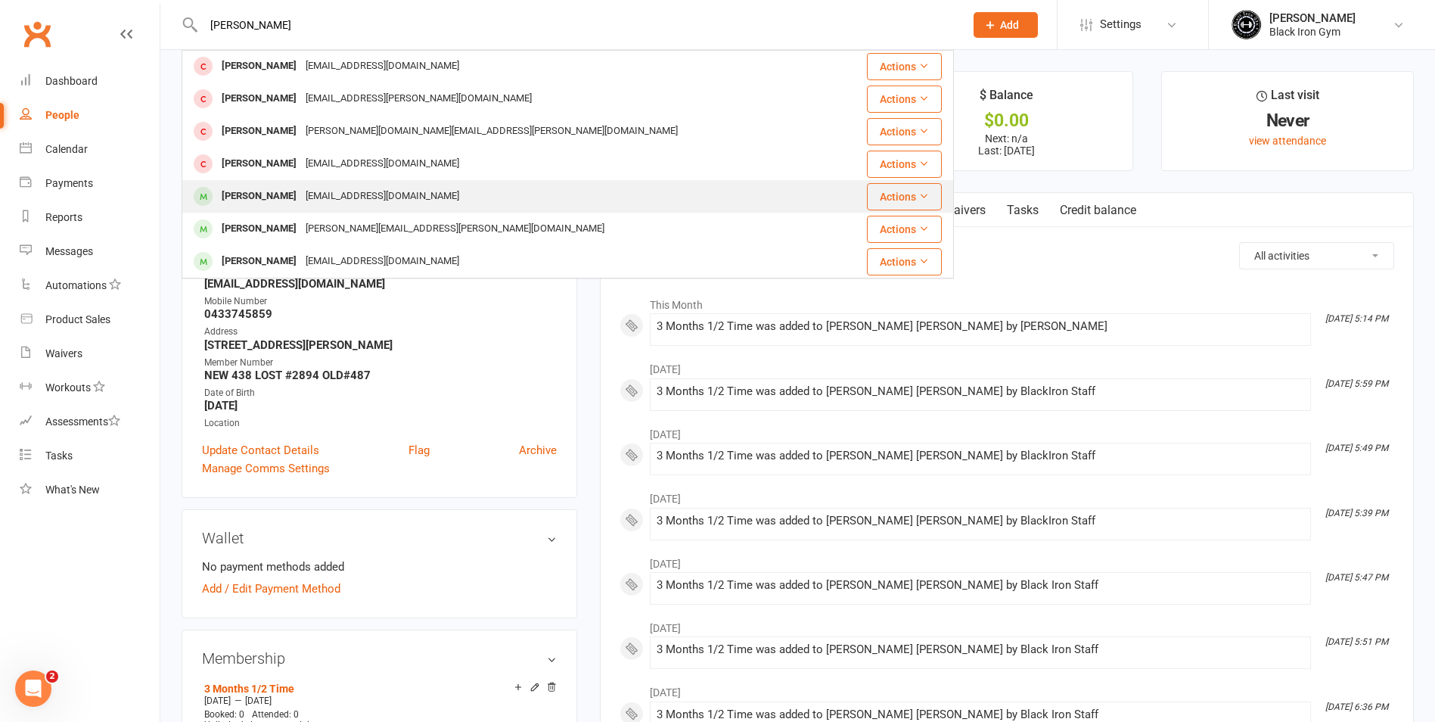
type input "SARA"
click at [427, 194] on div "Sc.kirkland08@gmail.com" at bounding box center [382, 196] width 163 height 22
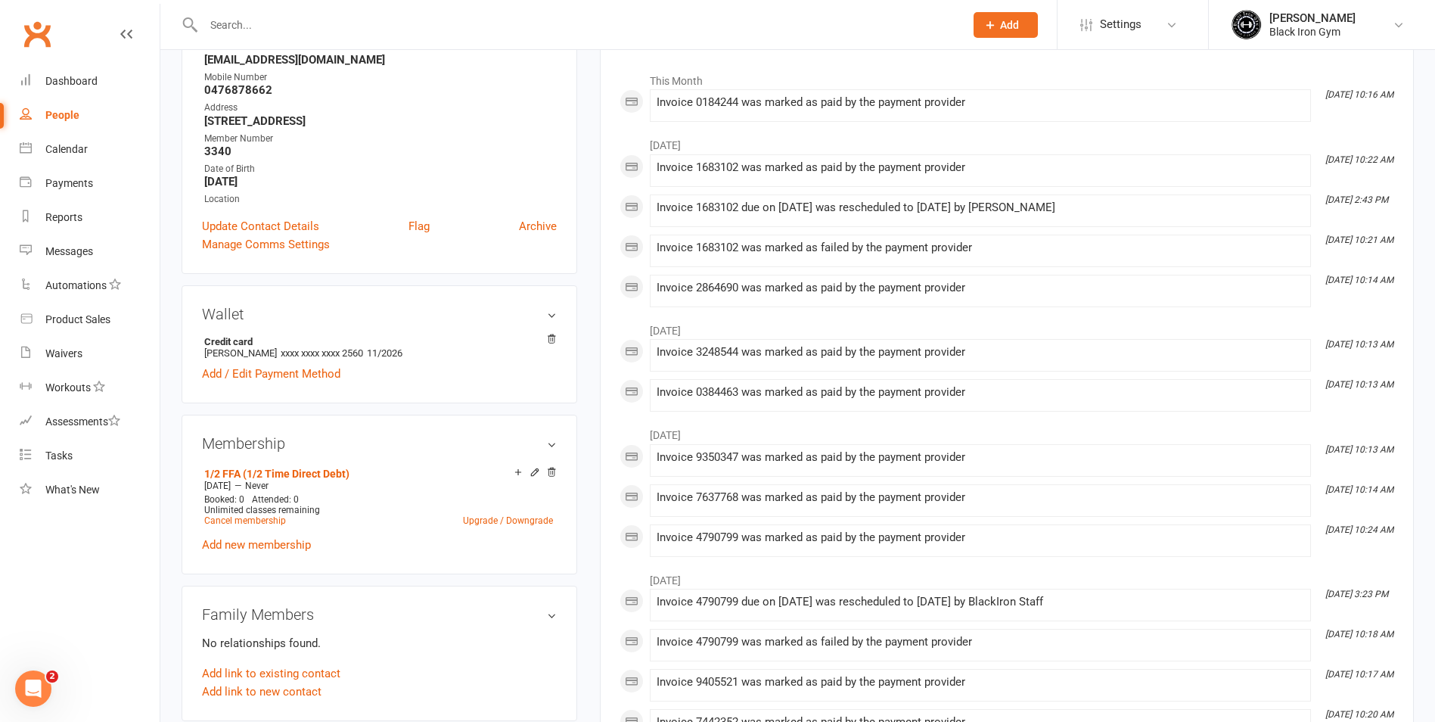
scroll to position [227, 0]
click at [253, 219] on link "Update Contact Details" at bounding box center [260, 223] width 117 height 18
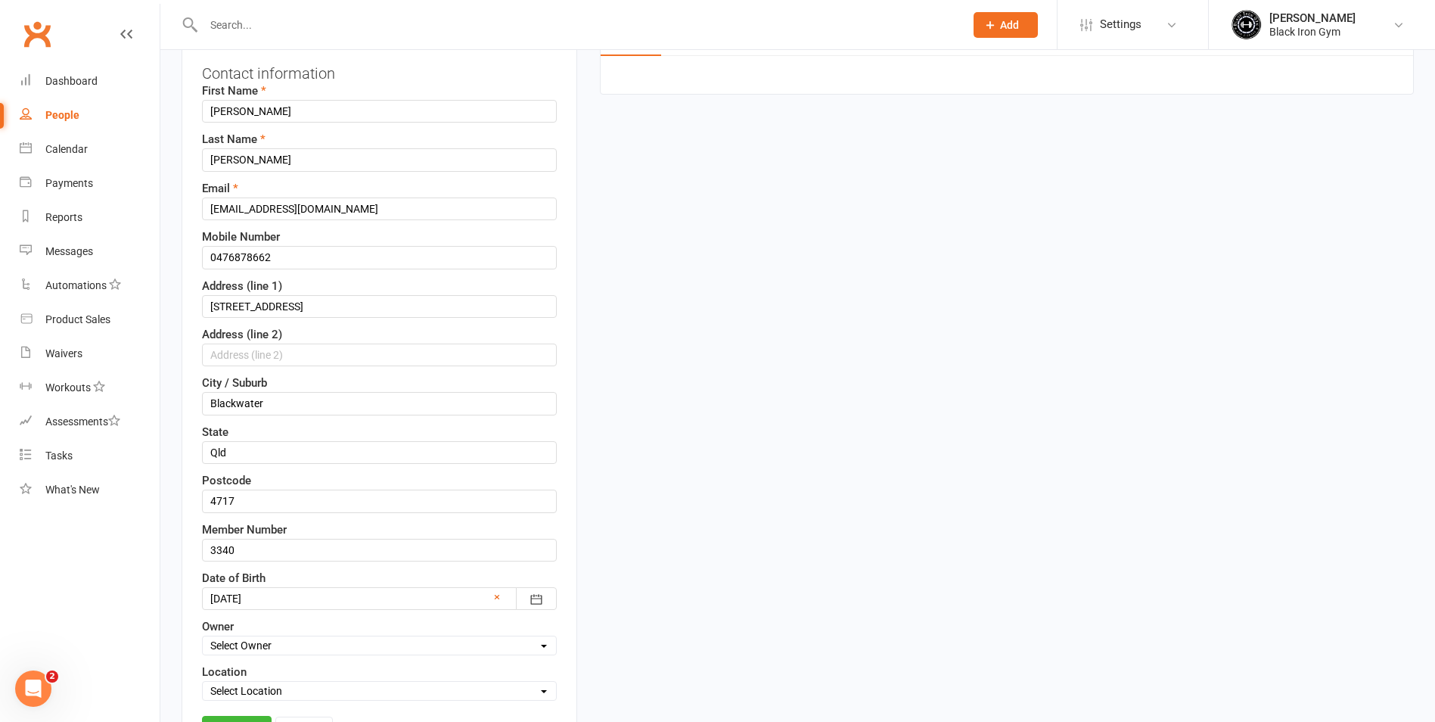
scroll to position [298, 0]
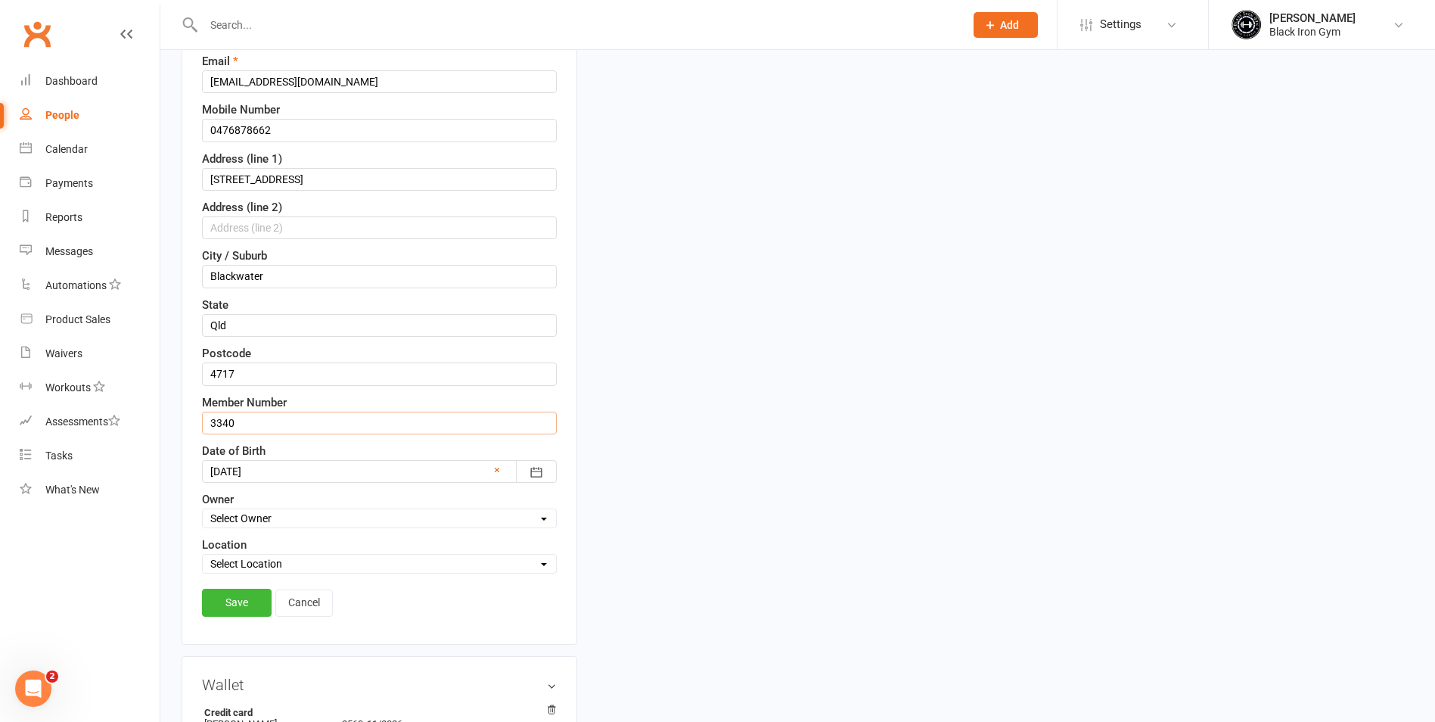
click at [318, 418] on input "3340" at bounding box center [379, 423] width 355 height 23
type input "3"
type input "NEW 3593 IKD"
click at [321, 601] on link "Cancel" at bounding box center [304, 602] width 58 height 27
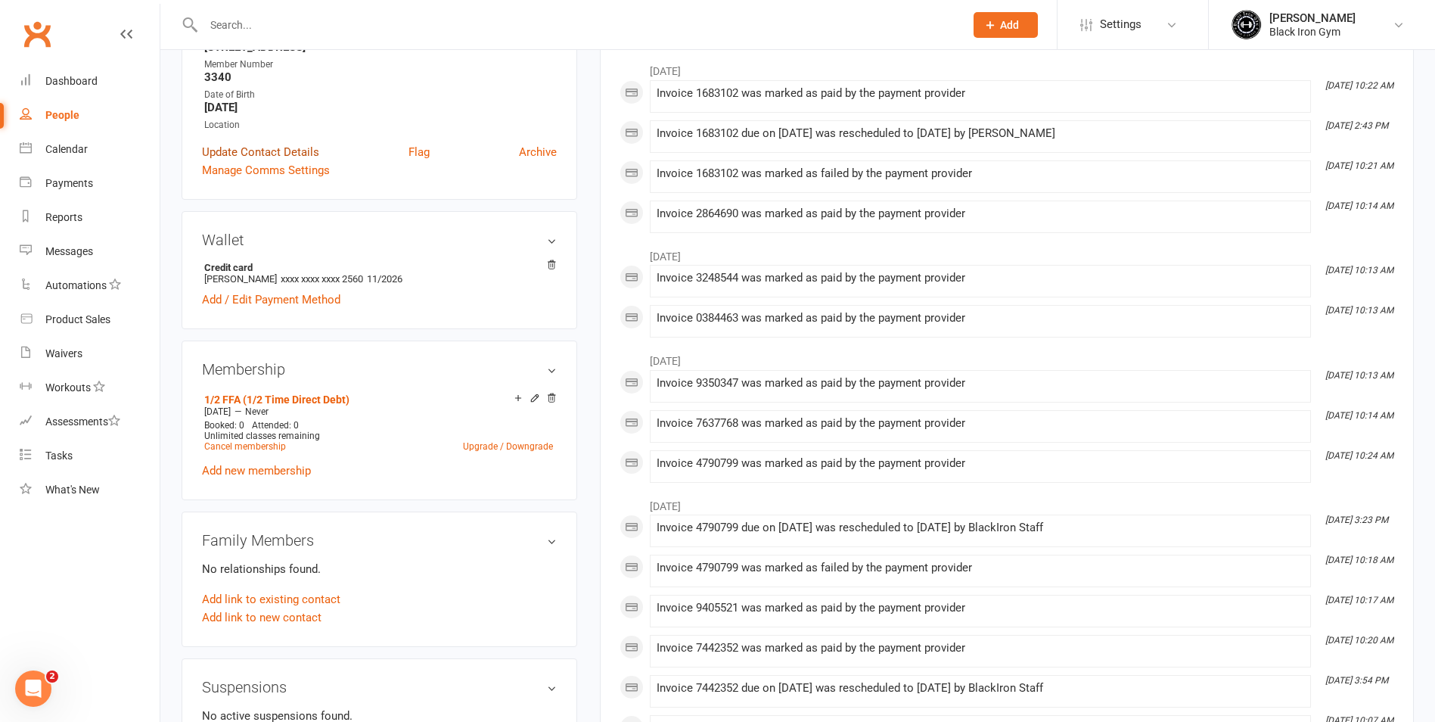
click at [236, 154] on link "Update Contact Details" at bounding box center [260, 152] width 117 height 18
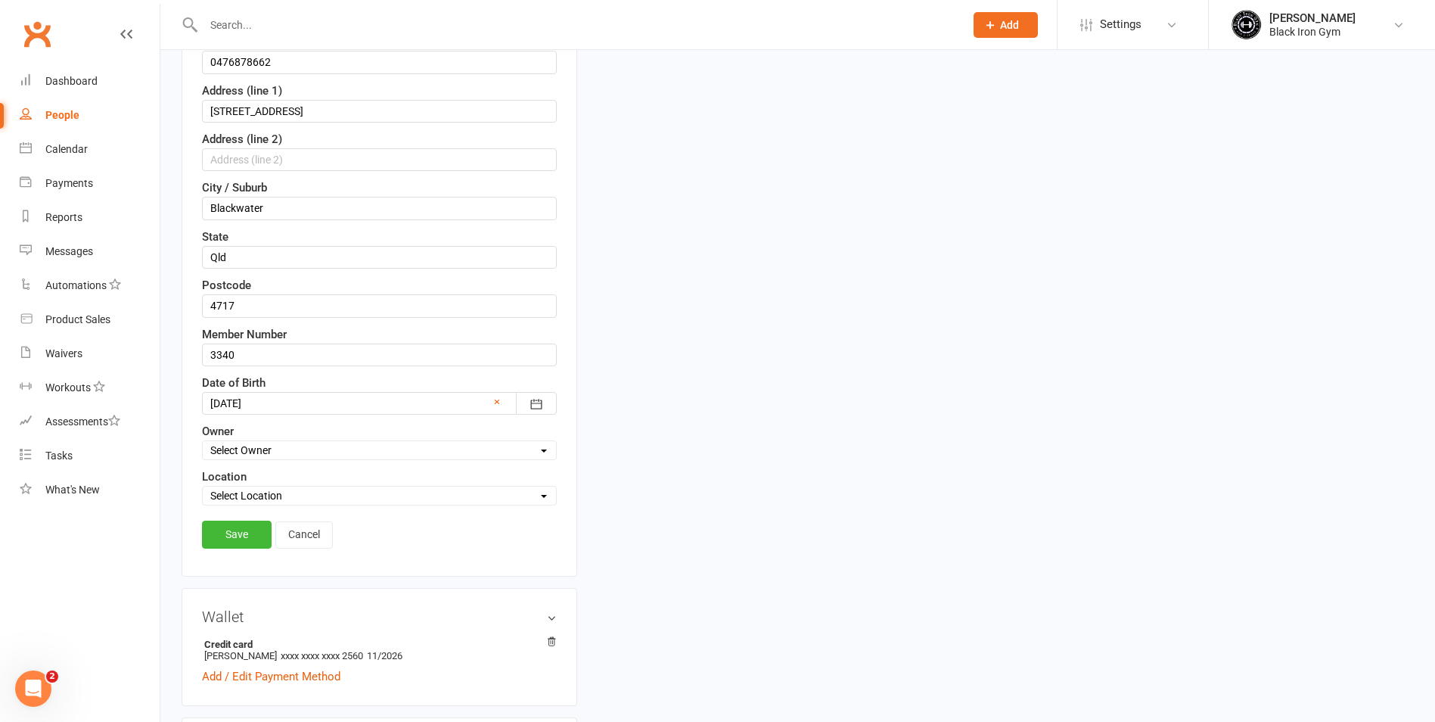
scroll to position [374, 0]
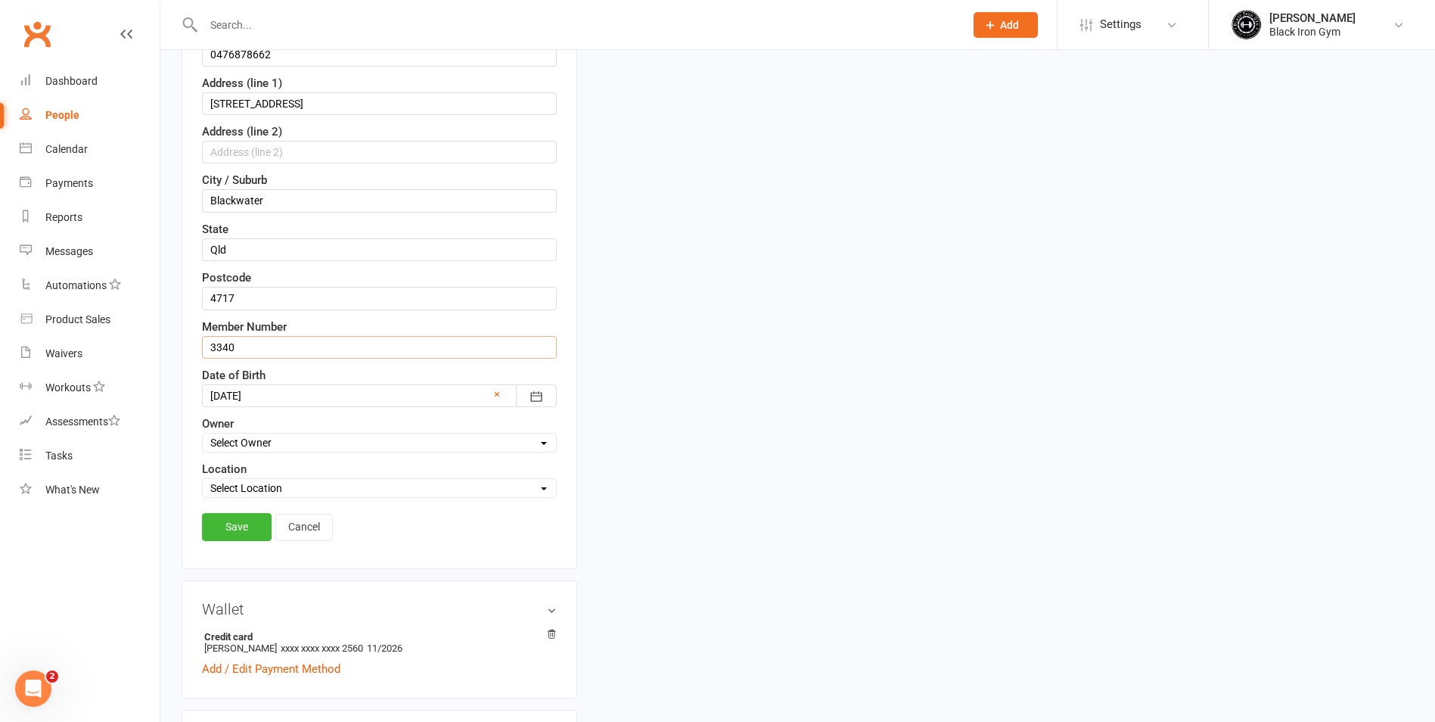
click at [213, 345] on input "3340" at bounding box center [379, 347] width 355 height 23
click at [280, 346] on input "NEW 3593 OLD3340" at bounding box center [379, 347] width 355 height 23
type input "NEW 3593 OLD 3340"
click at [231, 529] on link "Save" at bounding box center [237, 526] width 70 height 27
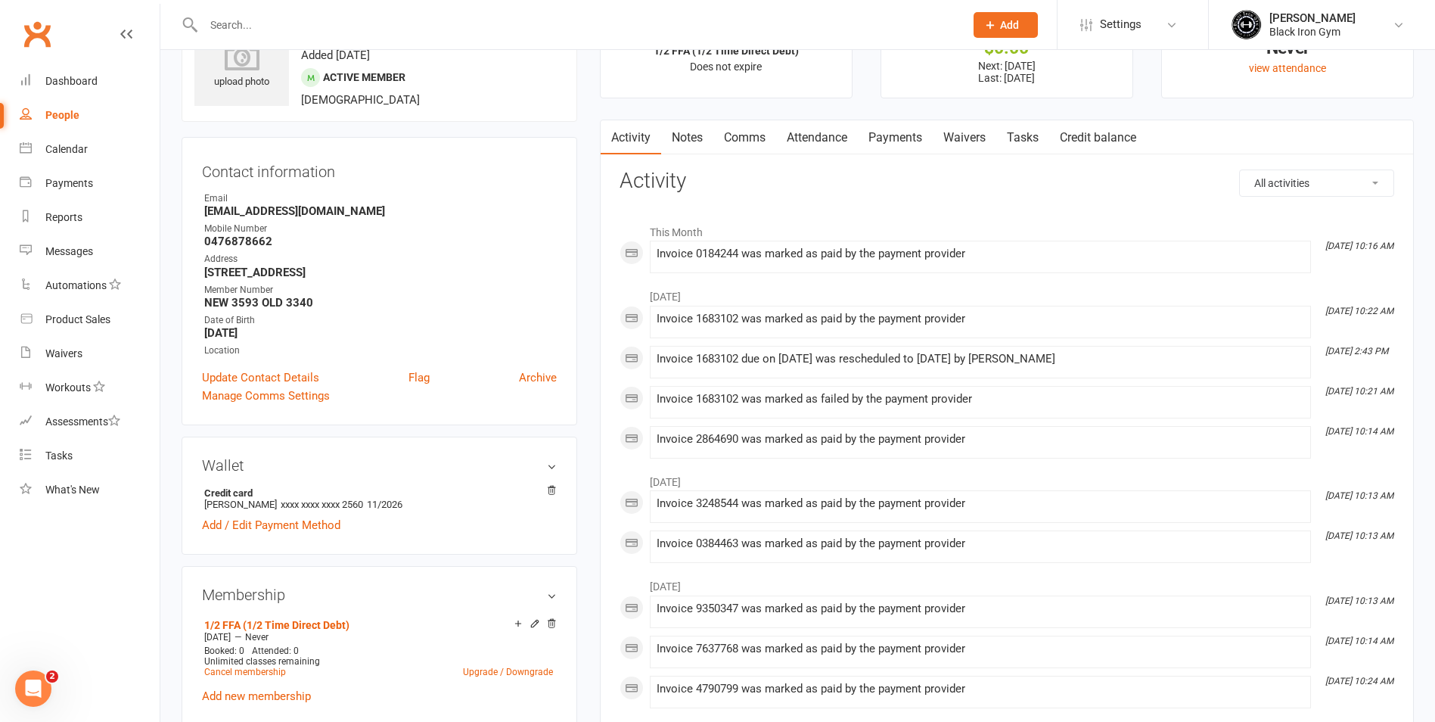
scroll to position [71, 0]
click at [863, 145] on link "Payments" at bounding box center [895, 139] width 75 height 35
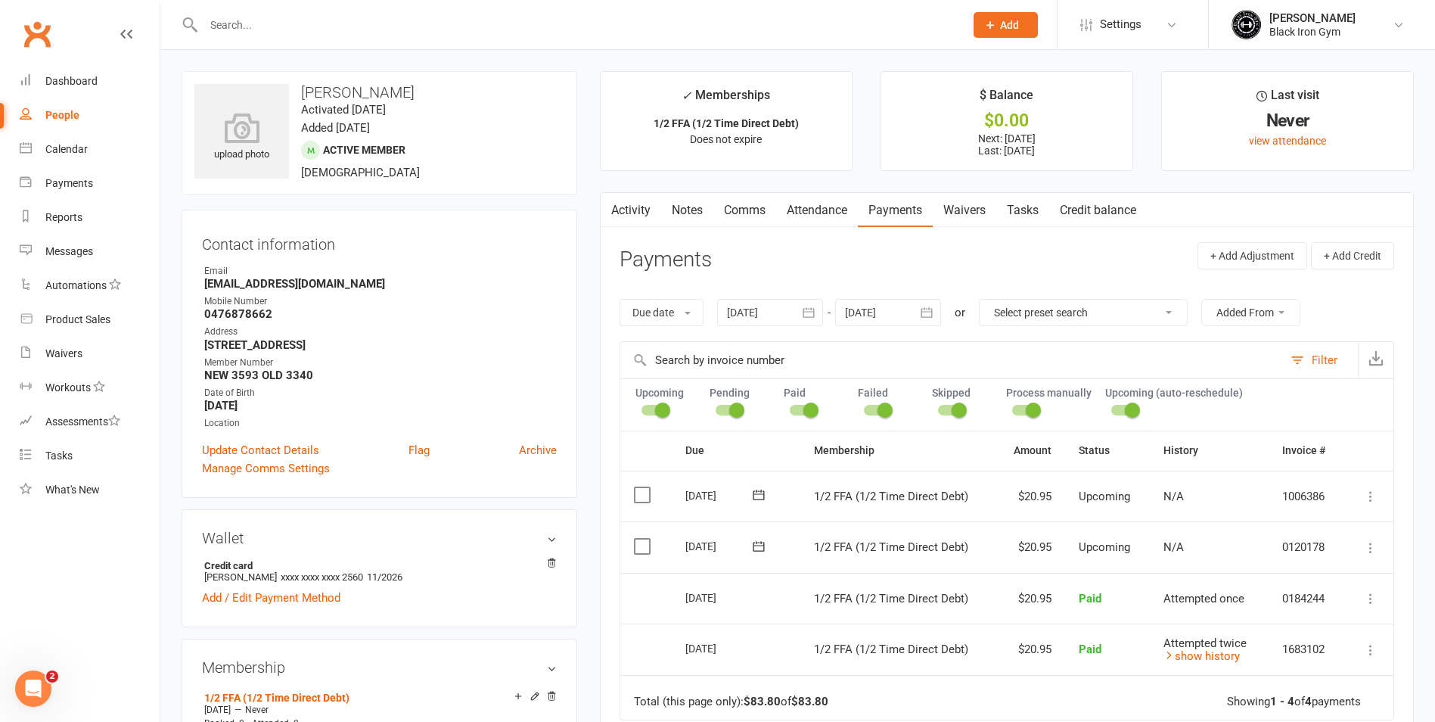
click at [90, 101] on link "People" at bounding box center [90, 115] width 140 height 34
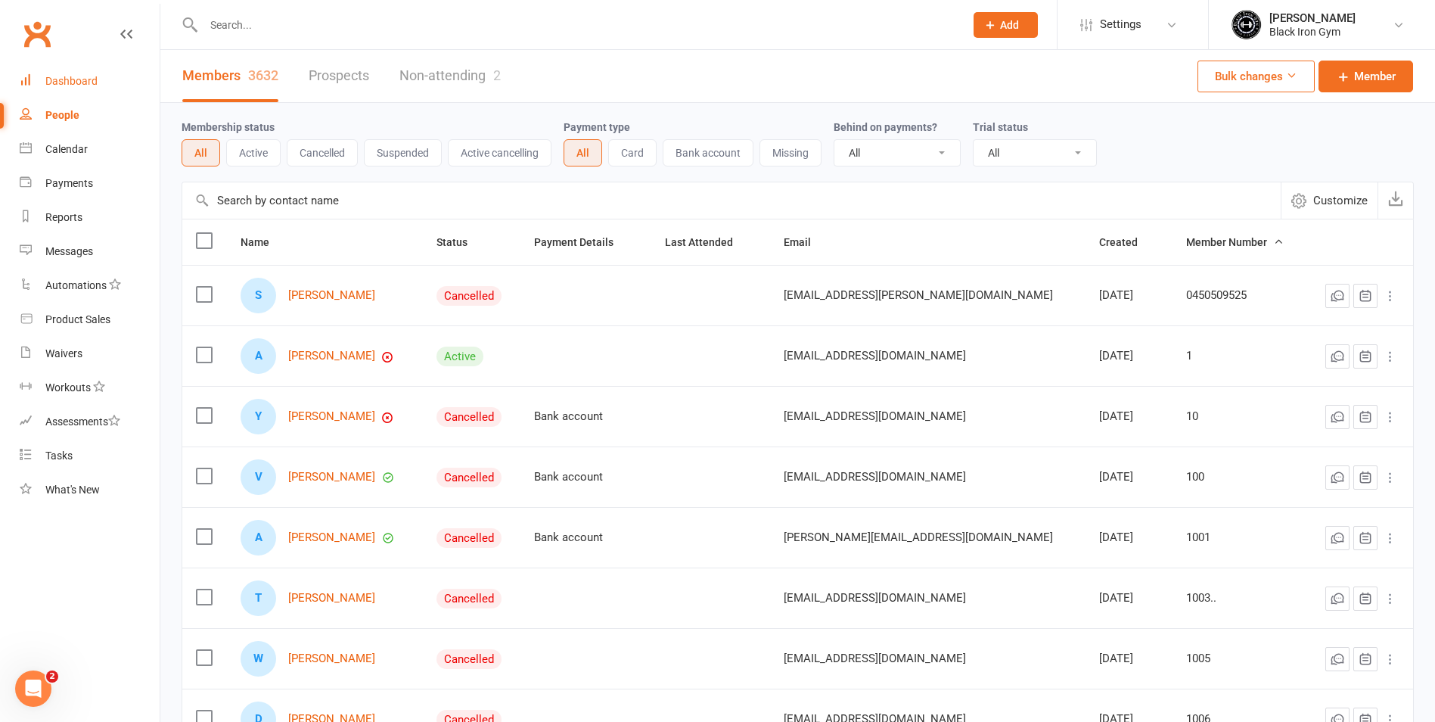
click at [82, 74] on link "Dashboard" at bounding box center [90, 81] width 140 height 34
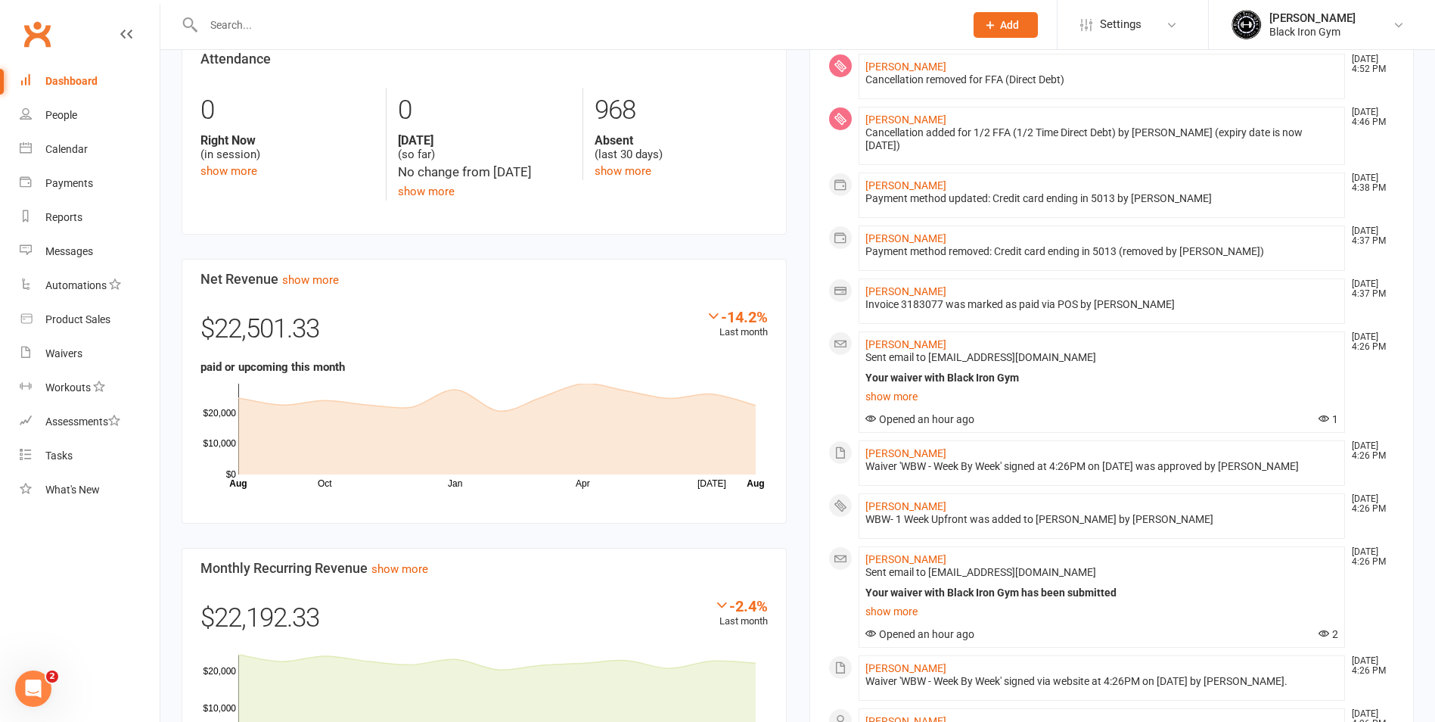
scroll to position [386, 0]
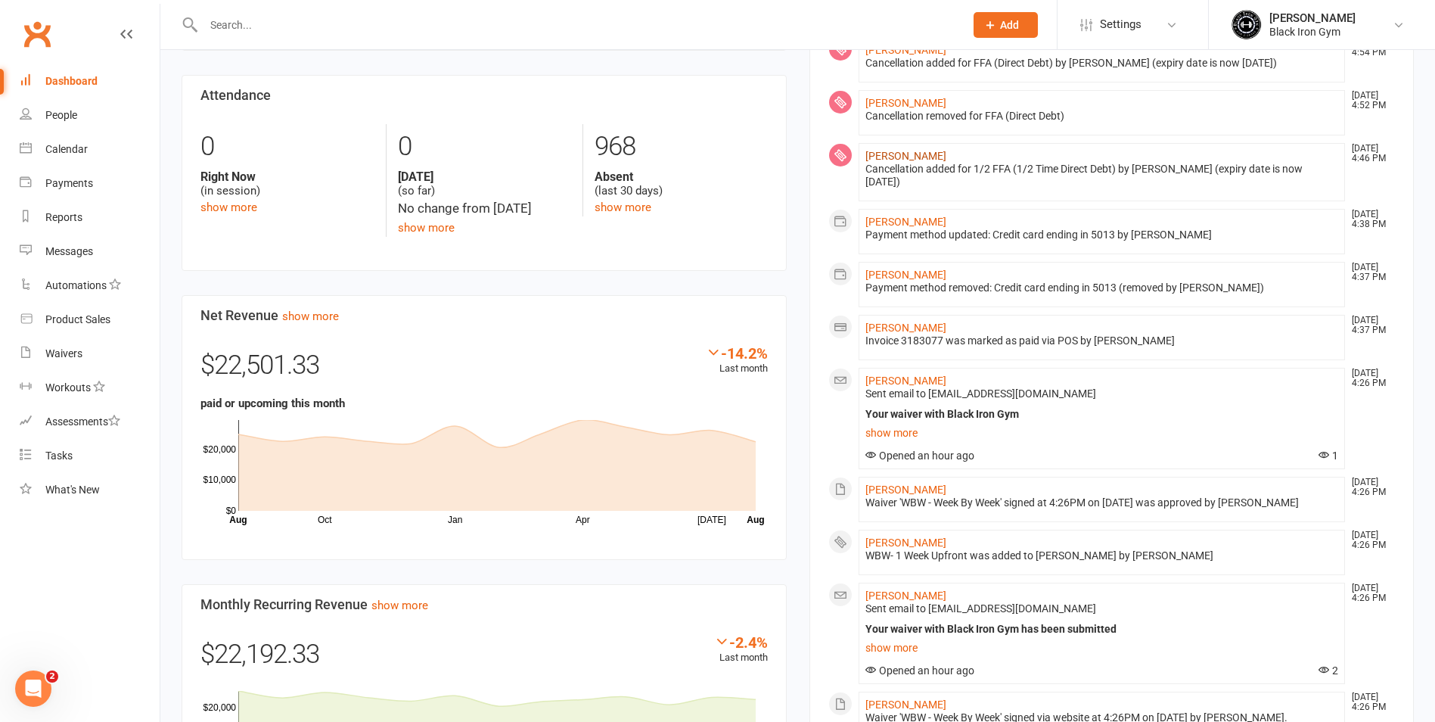
click at [896, 157] on link "Christopher Jensen" at bounding box center [906, 156] width 81 height 12
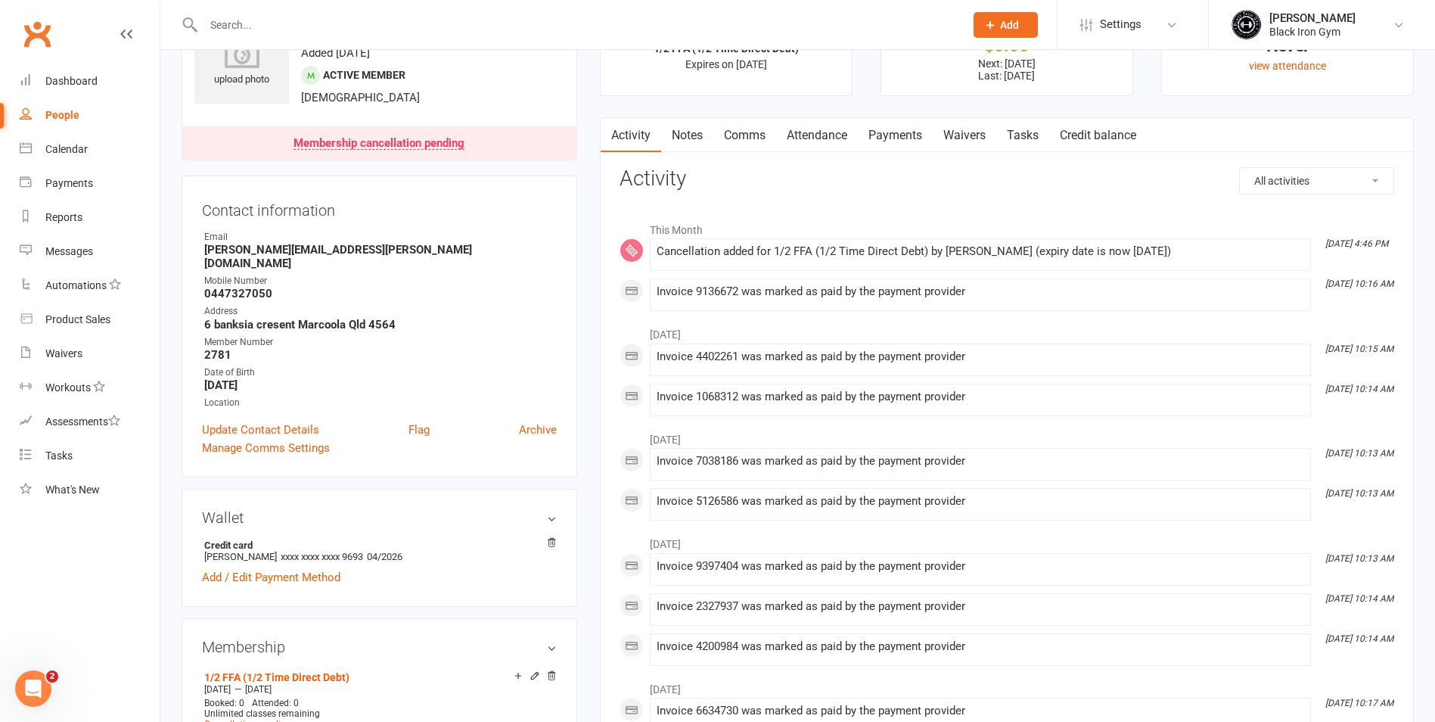
scroll to position [303, 0]
